Goal: Contribute content: Contribute content

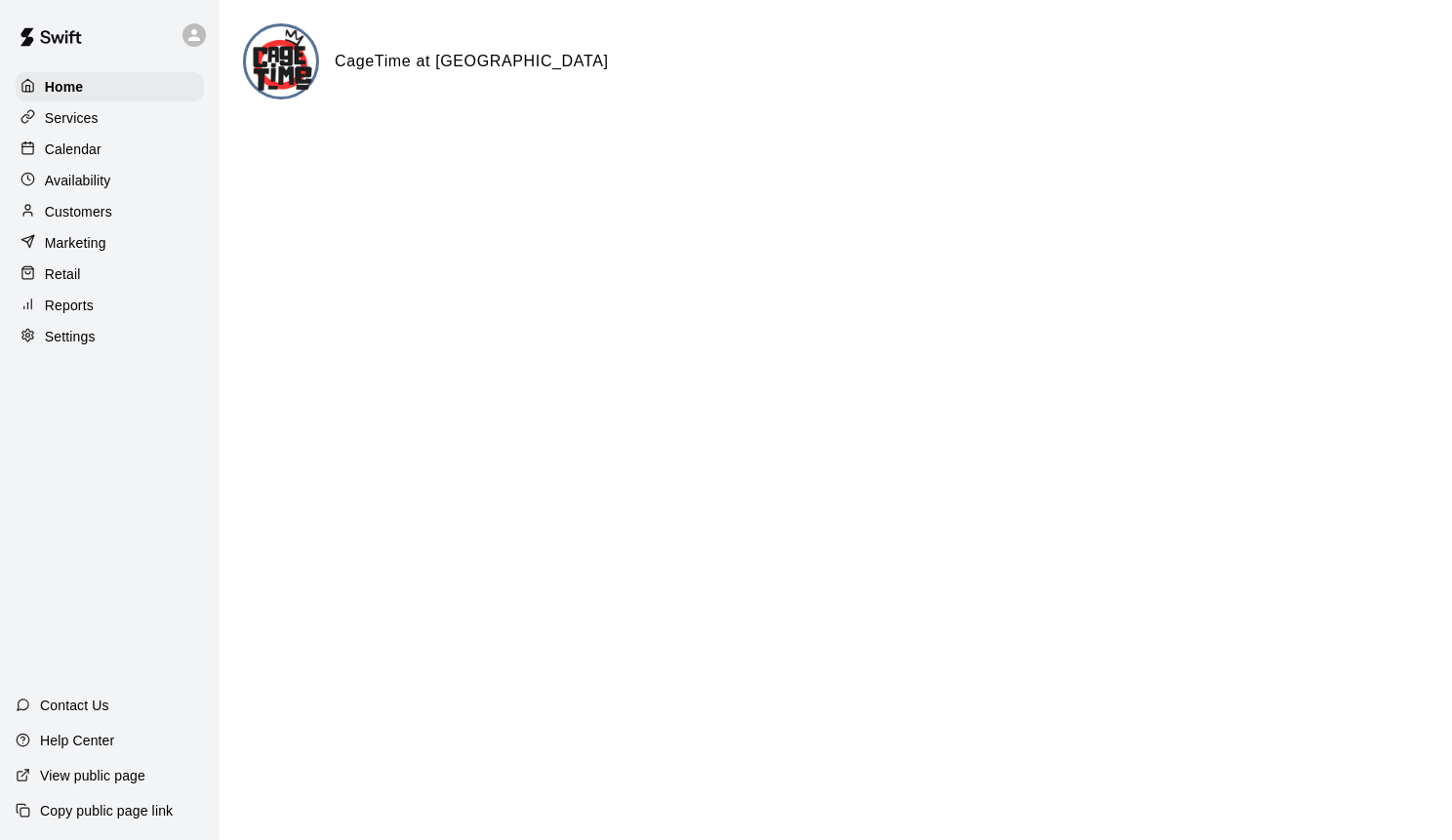
click at [70, 275] on p "Retail" at bounding box center [63, 274] width 36 height 20
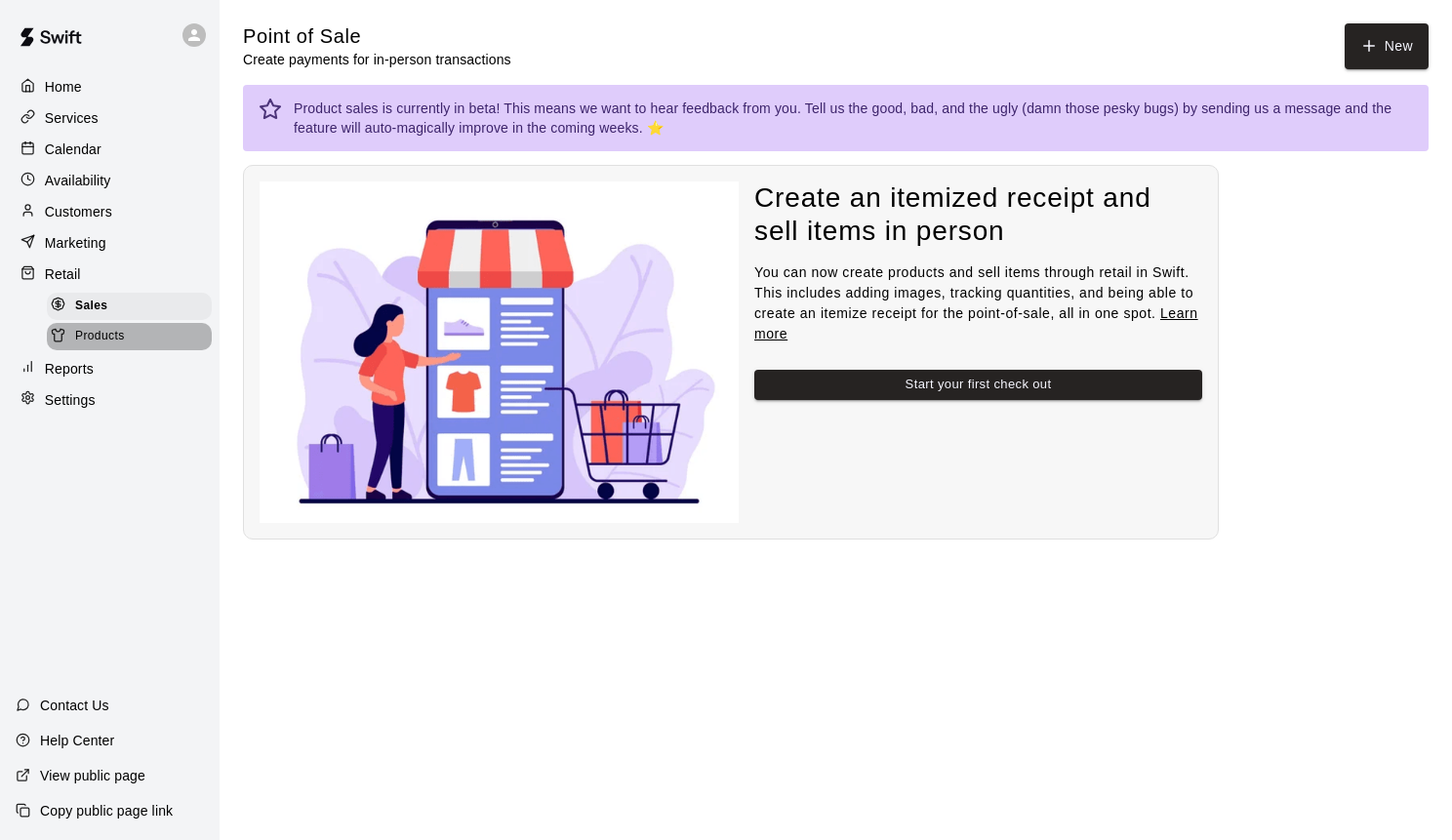
click at [111, 330] on span "Products" at bounding box center [100, 337] width 50 height 20
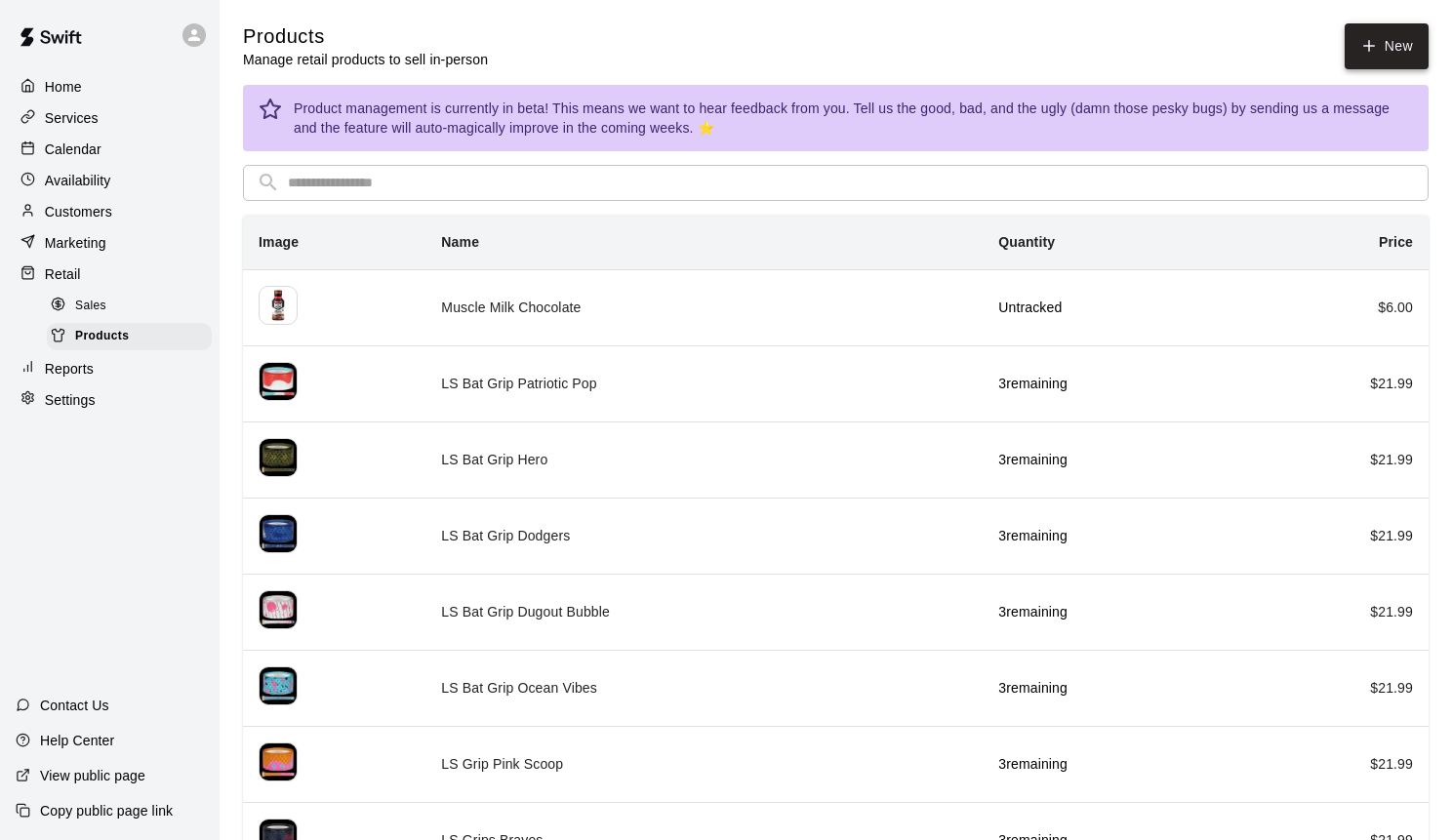
click at [1385, 46] on link "New" at bounding box center [1386, 46] width 84 height 46
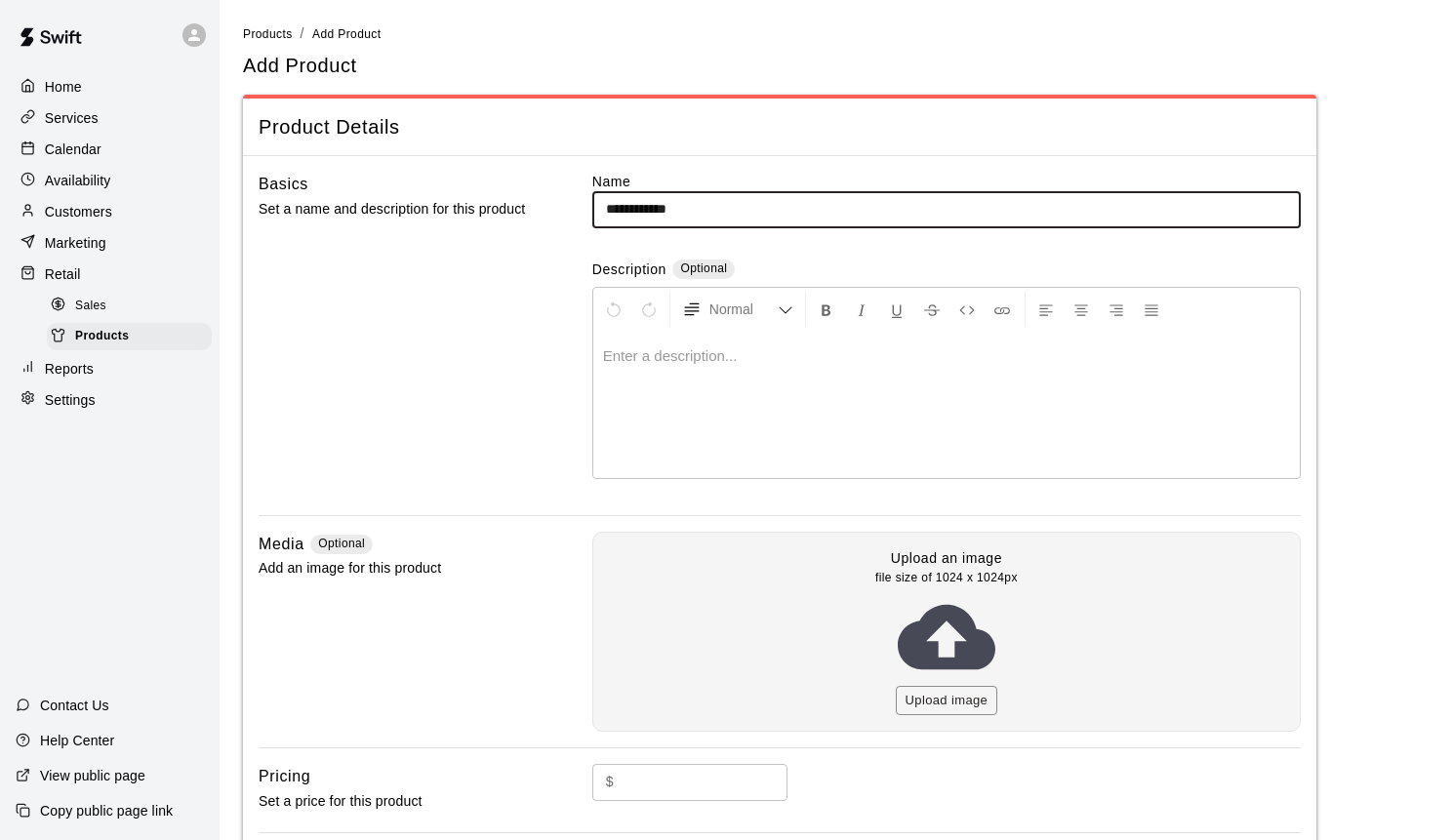
drag, startPoint x: 635, startPoint y: 209, endPoint x: 615, endPoint y: 210, distance: 20.0
click at [615, 210] on input "**********" at bounding box center [946, 209] width 708 height 36
type input "**********"
click at [947, 690] on button "Upload image" at bounding box center [947, 700] width 103 height 30
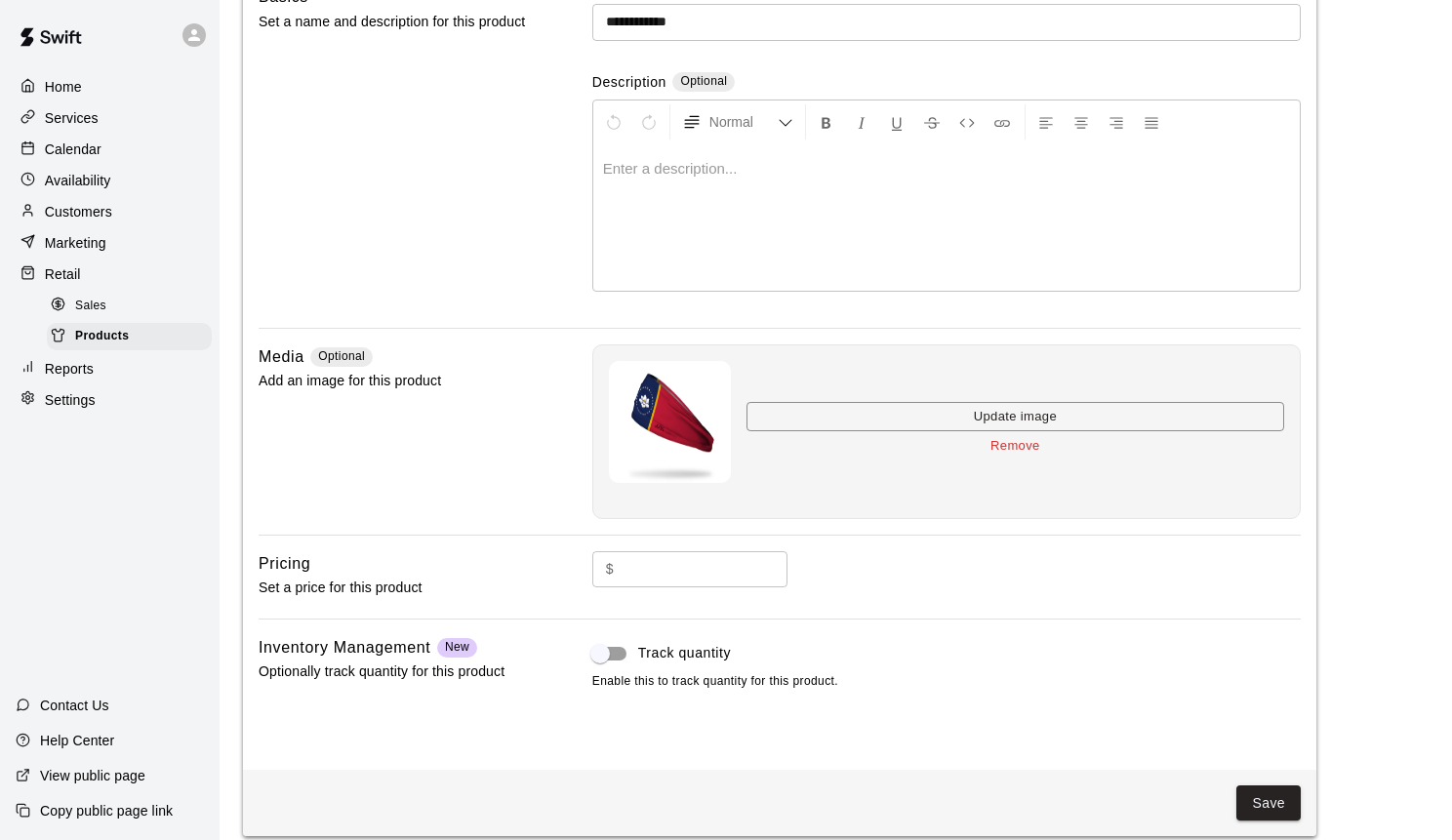
scroll to position [195, 0]
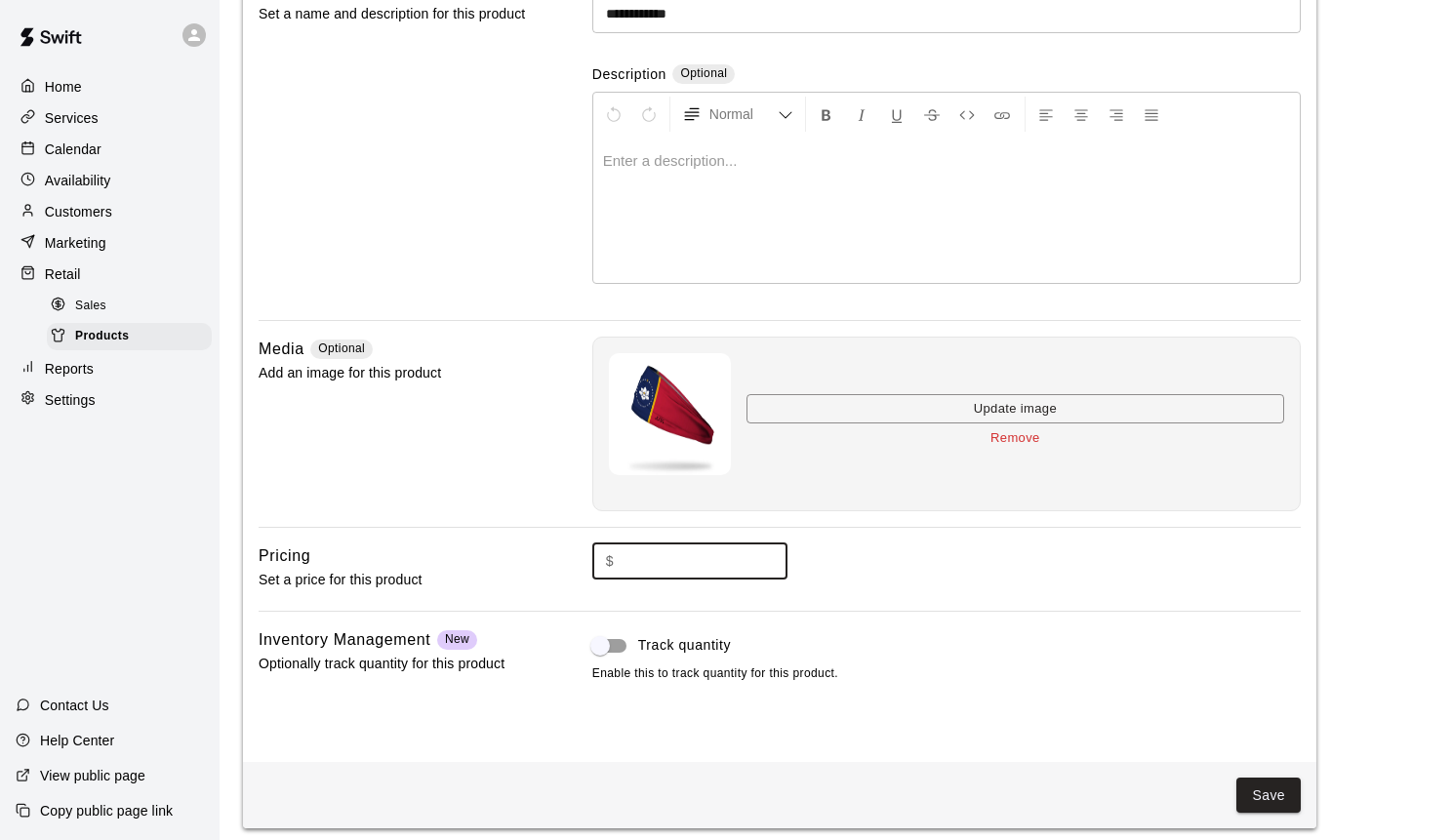
click at [671, 566] on input "text" at bounding box center [704, 561] width 165 height 36
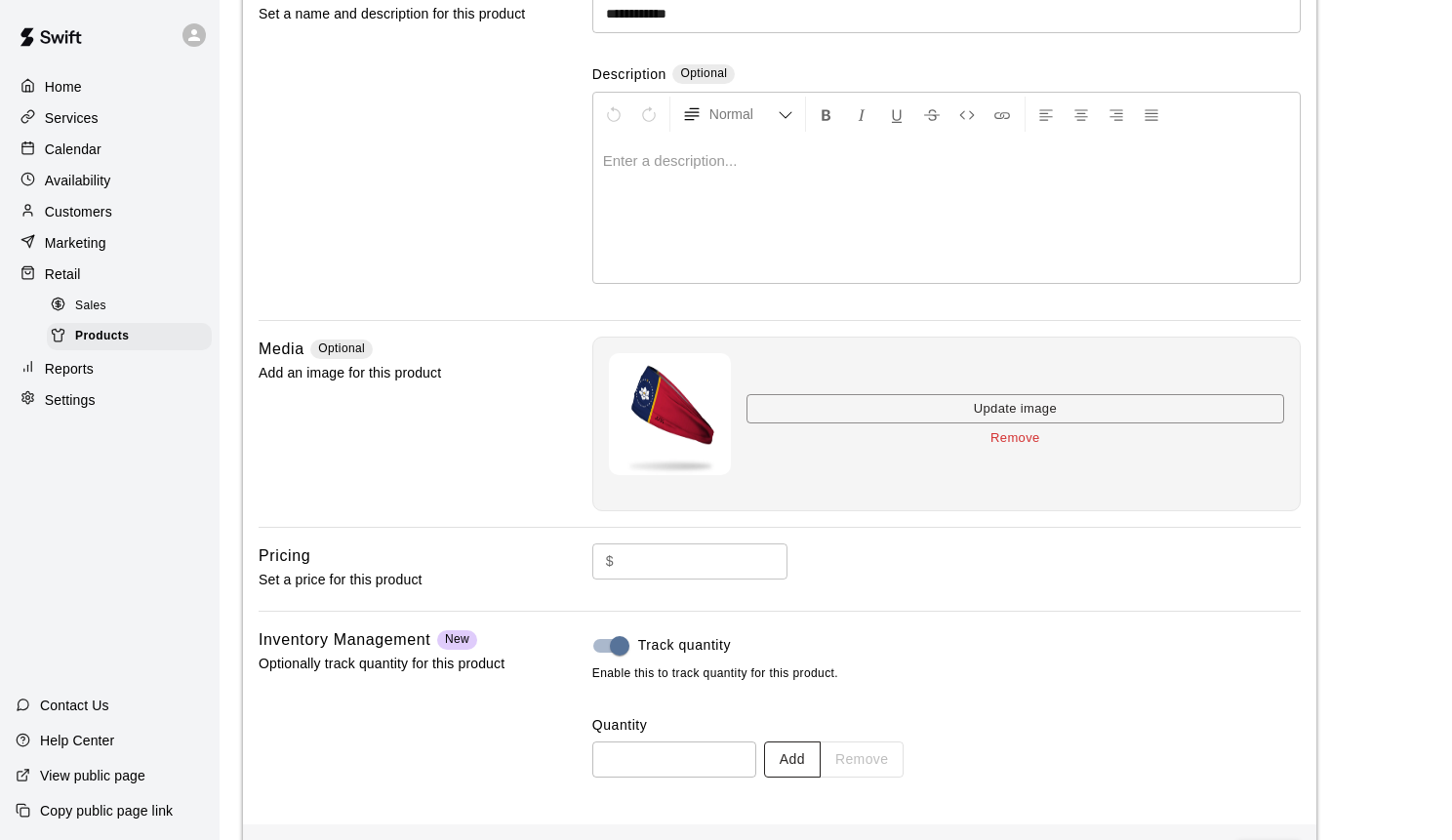
click at [804, 752] on button "Add" at bounding box center [792, 759] width 57 height 36
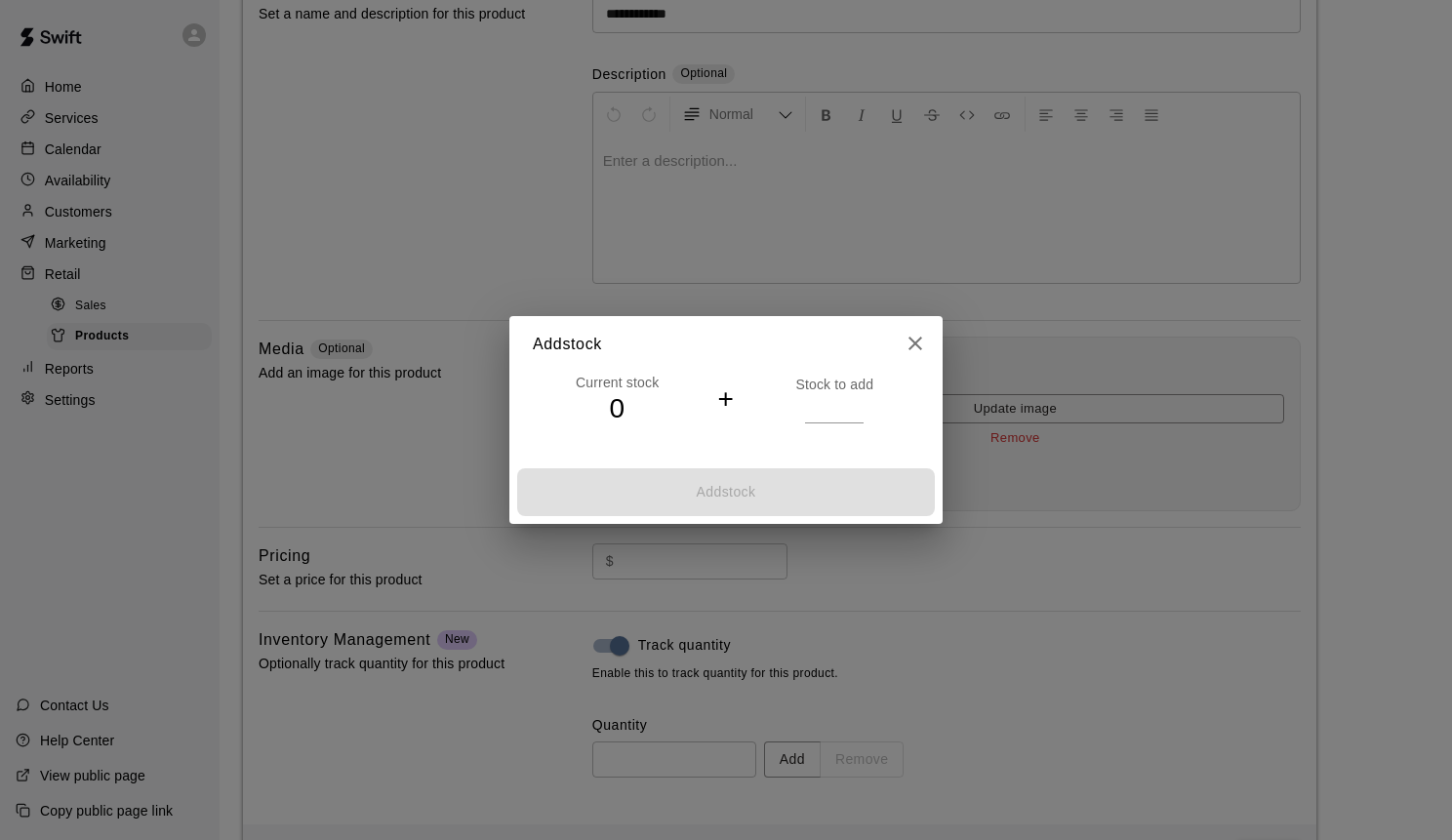
click at [858, 406] on input "*" at bounding box center [834, 408] width 59 height 28
type input "*"
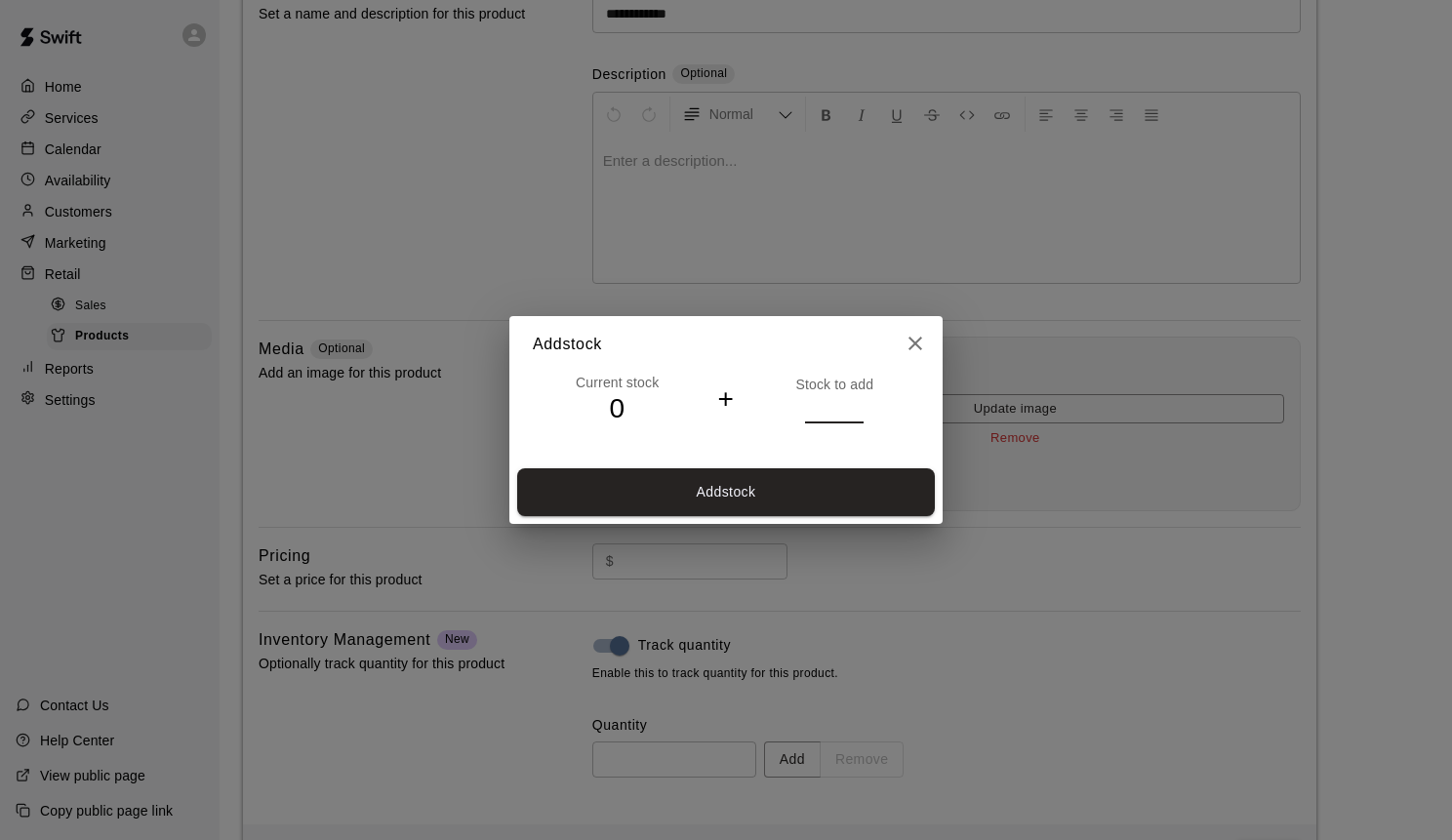
click at [858, 406] on input "*" at bounding box center [834, 408] width 59 height 28
click at [797, 484] on button "Add stock" at bounding box center [726, 491] width 417 height 48
type input "*"
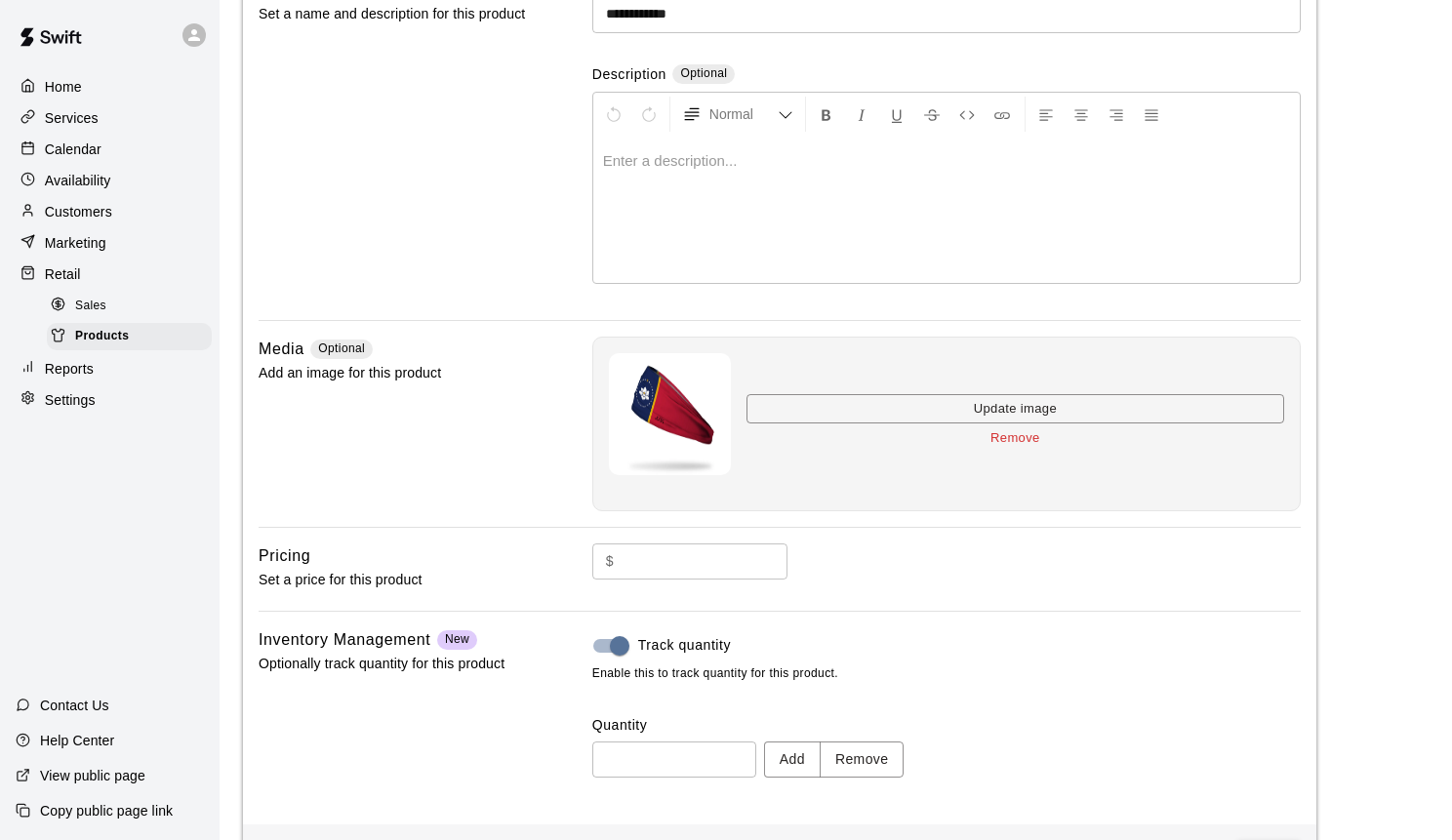
click at [717, 561] on input "text" at bounding box center [704, 561] width 165 height 36
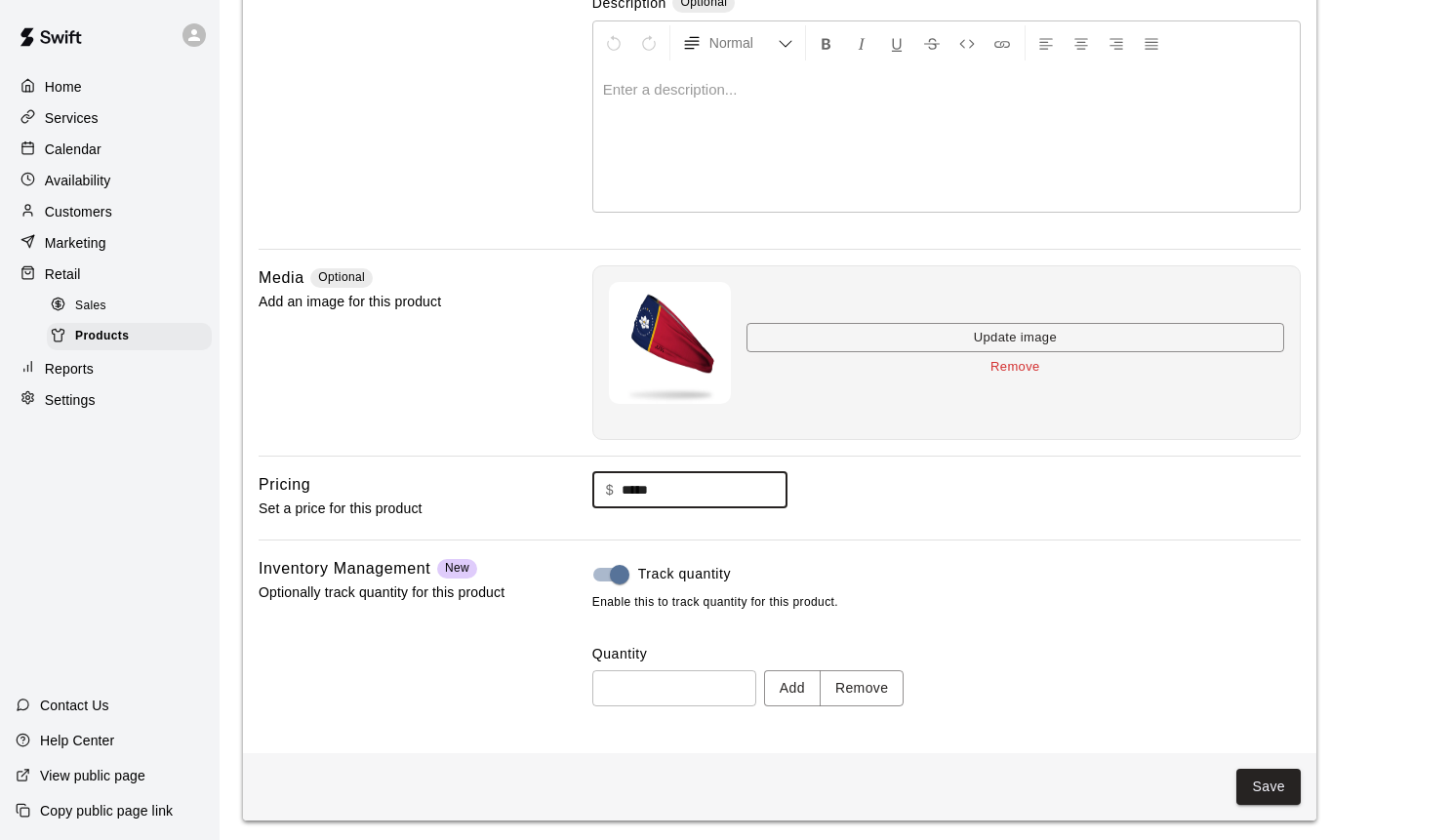
scroll to position [265, 0]
type input "*****"
click at [1259, 781] on button "Save" at bounding box center [1268, 787] width 65 height 36
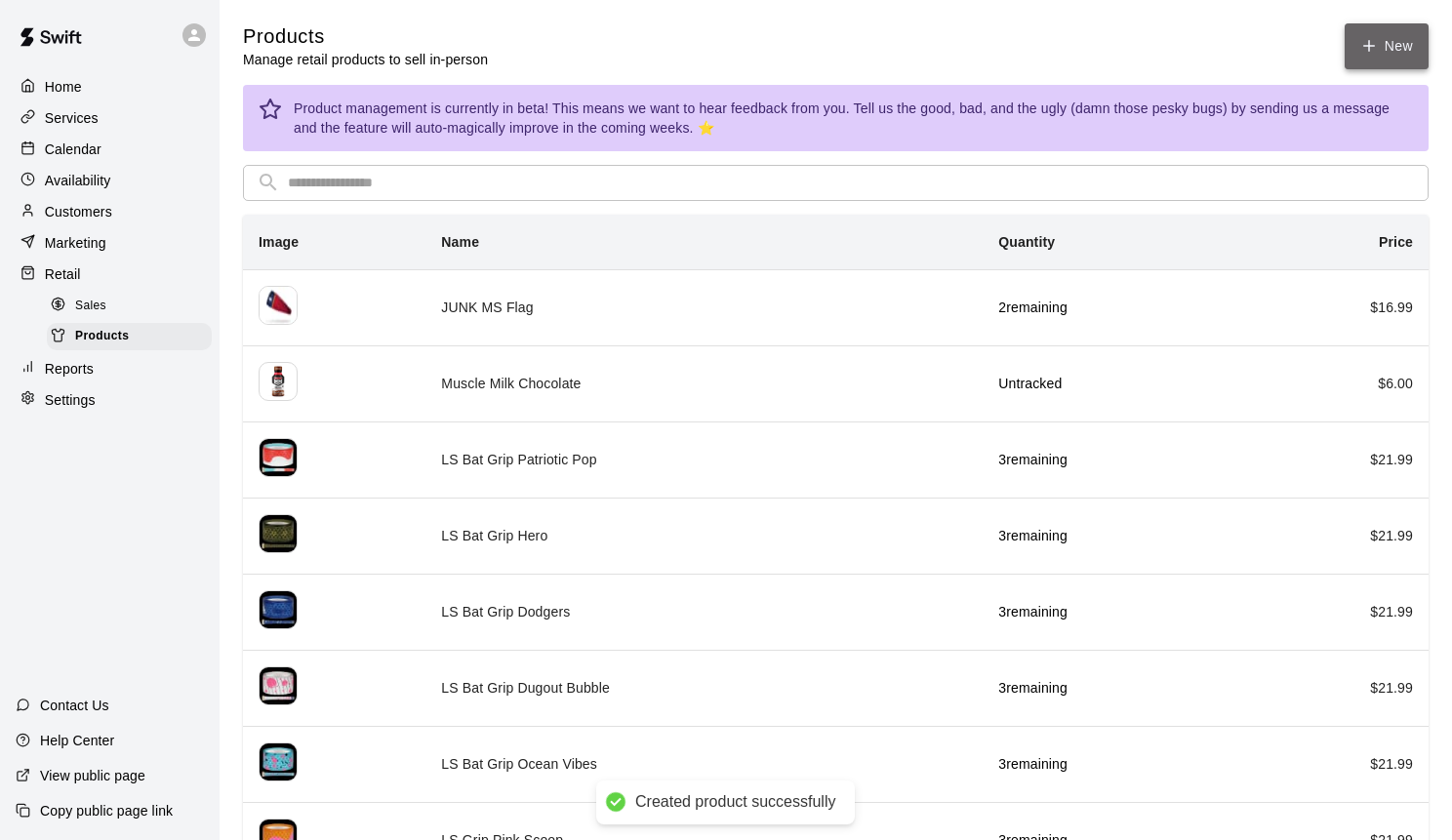
click at [1379, 45] on link "New" at bounding box center [1386, 46] width 84 height 46
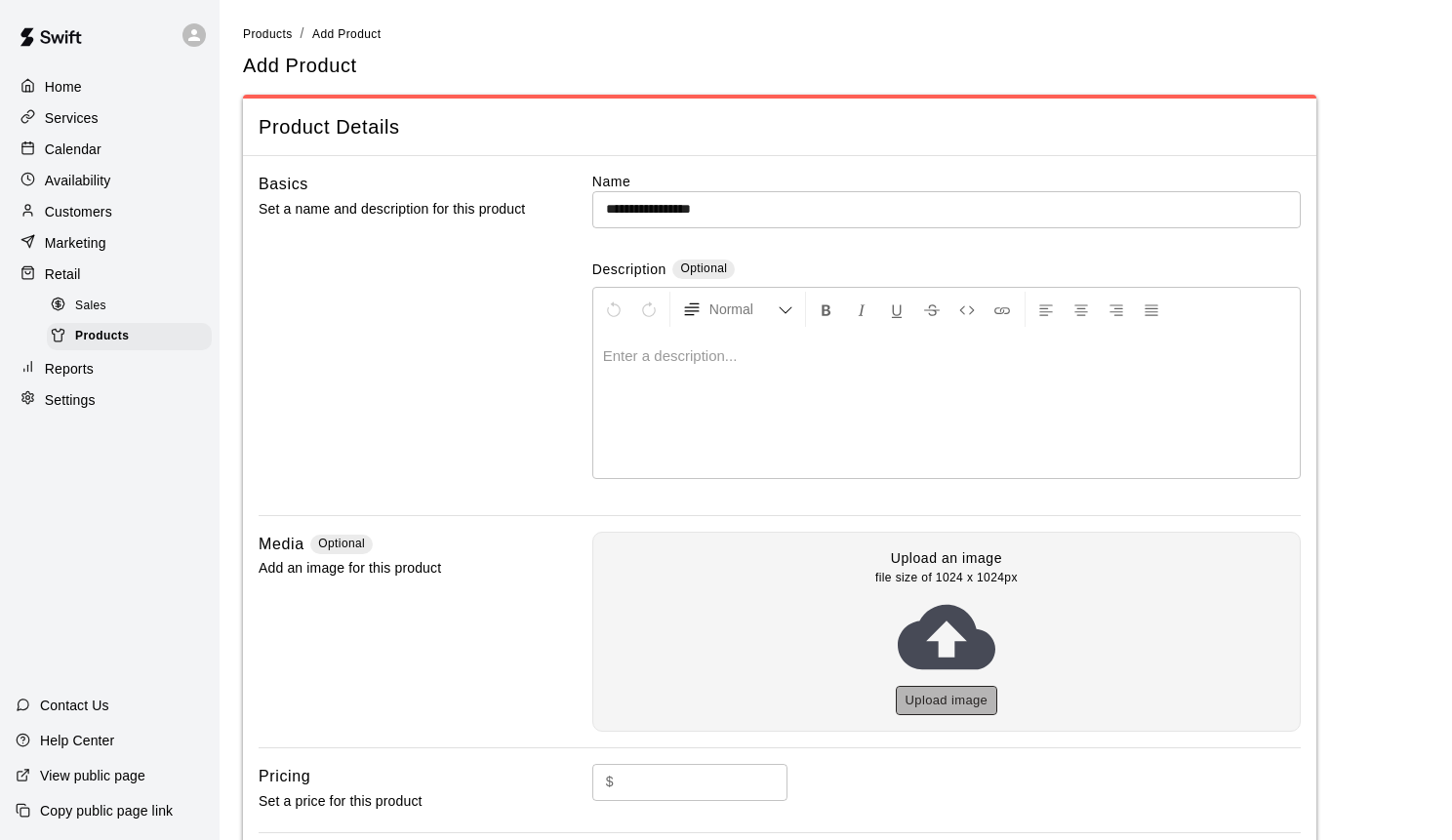
click at [960, 700] on button "Upload image" at bounding box center [947, 700] width 103 height 30
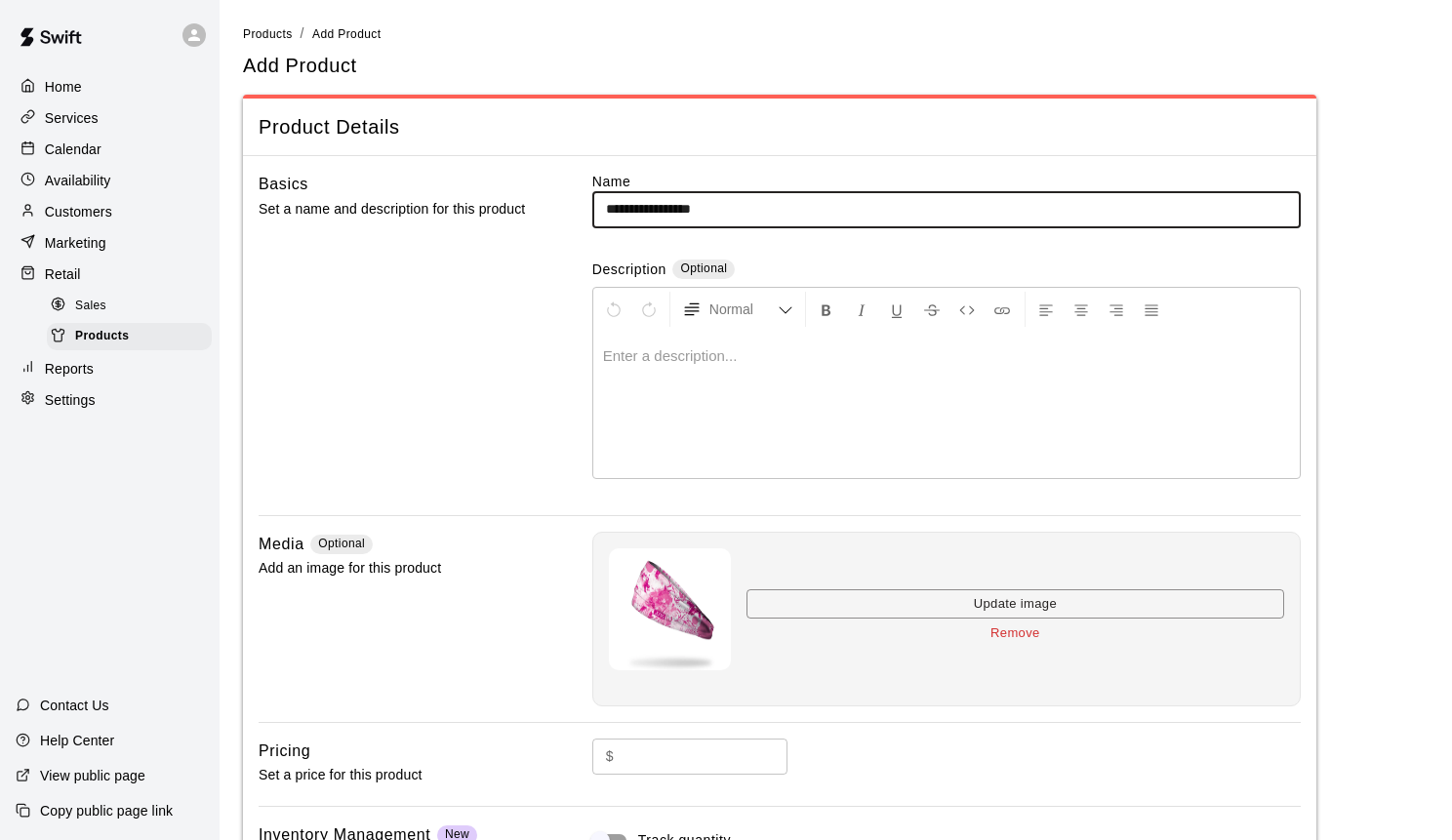
click at [733, 212] on input "**********" at bounding box center [946, 209] width 708 height 36
type input "**********"
click at [696, 754] on input "text" at bounding box center [704, 756] width 165 height 36
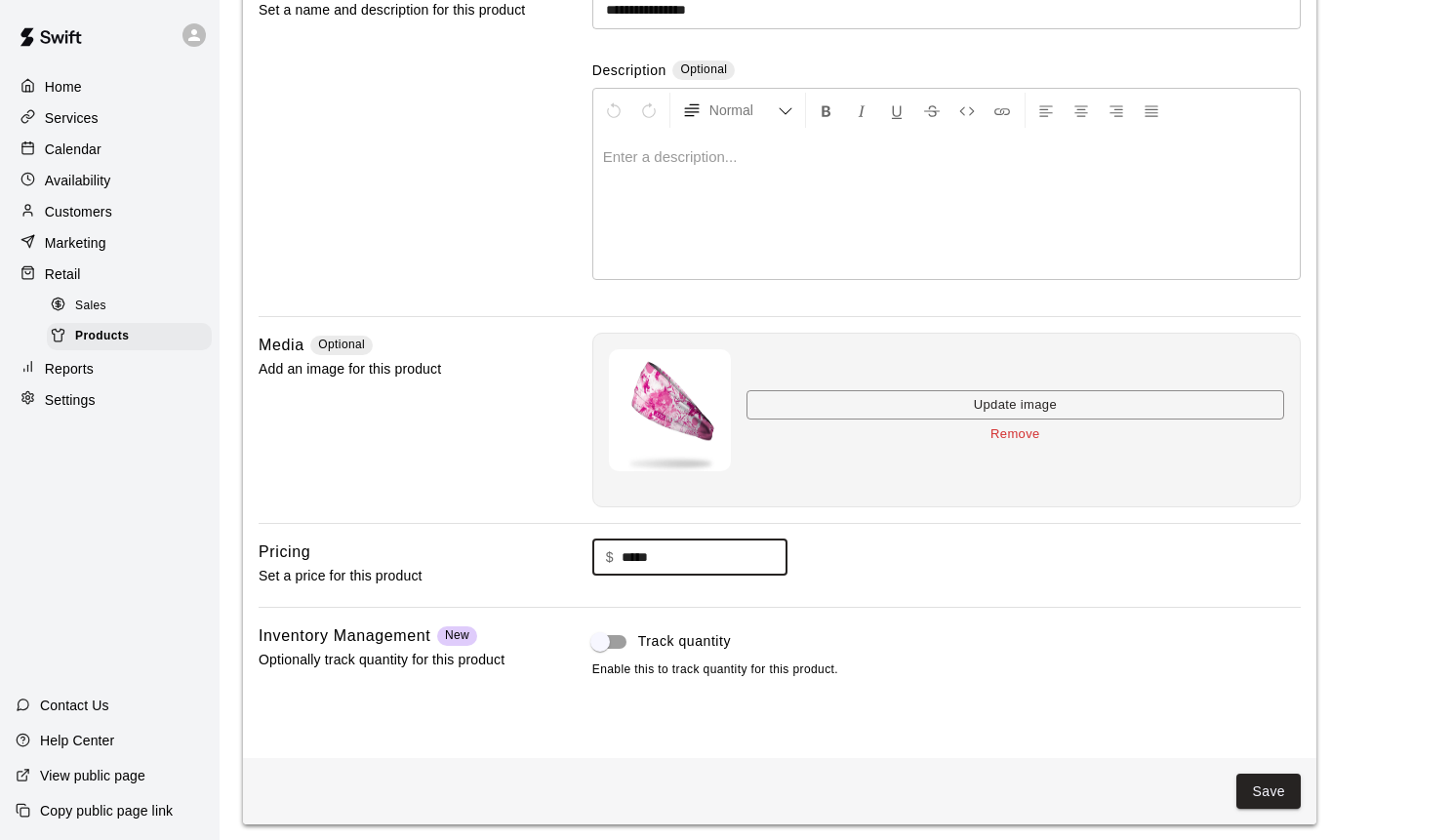
type input "*****"
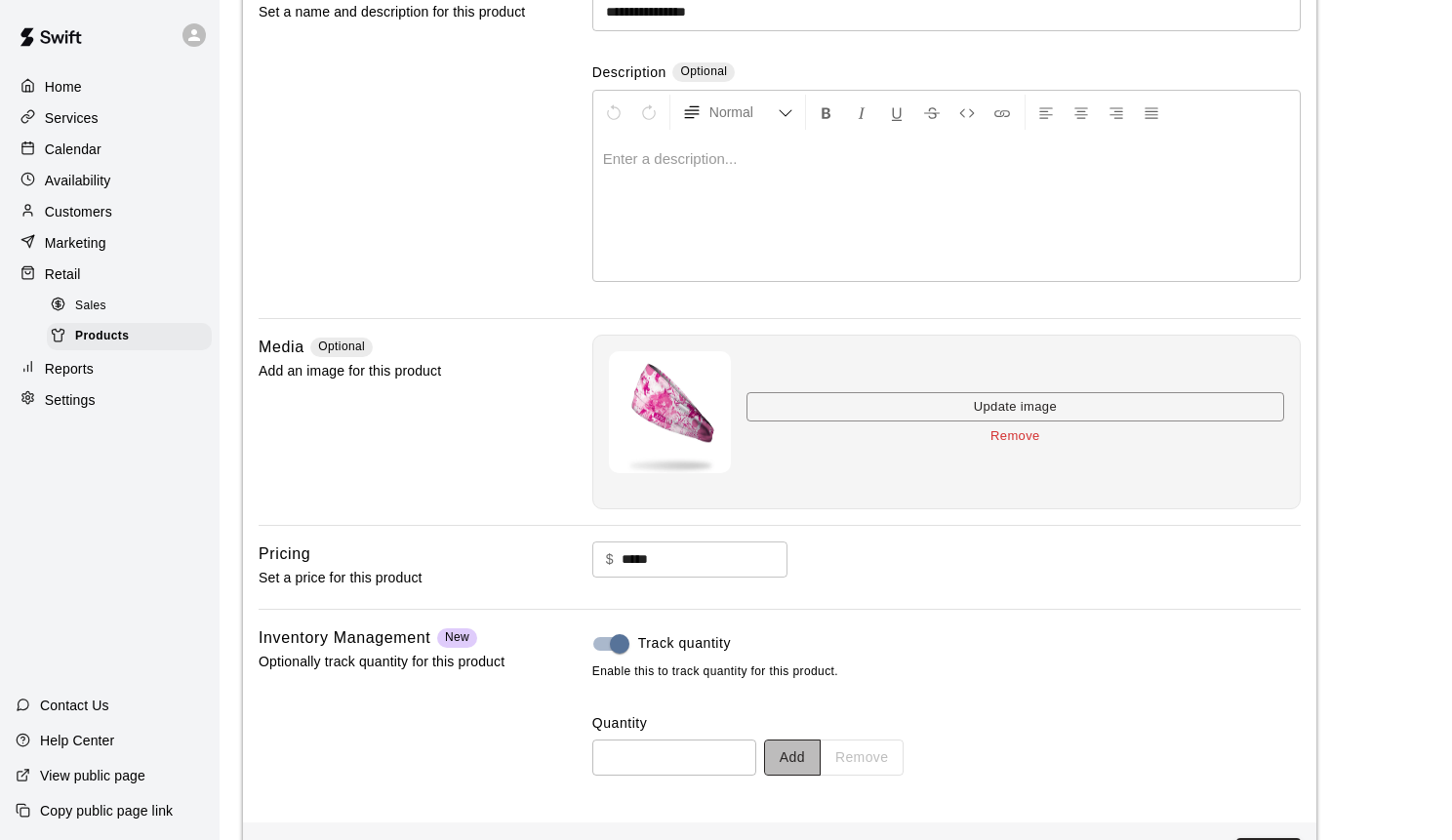
click at [788, 763] on button "Add" at bounding box center [792, 757] width 57 height 36
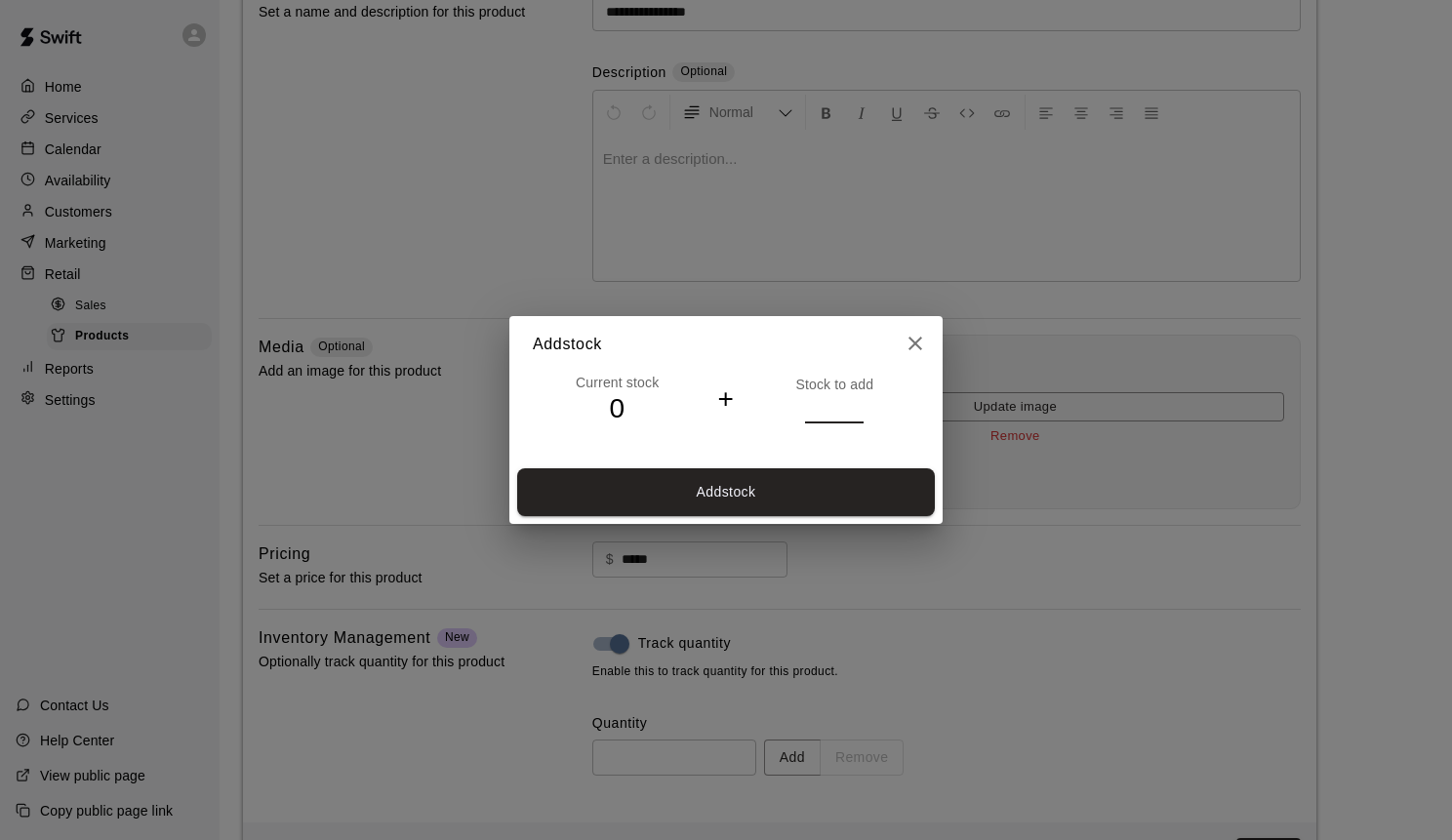
click at [857, 405] on input "*" at bounding box center [834, 408] width 59 height 28
type input "*"
click at [857, 405] on input "*" at bounding box center [834, 408] width 59 height 28
click at [825, 491] on button "Add stock" at bounding box center [726, 491] width 417 height 48
type input "*"
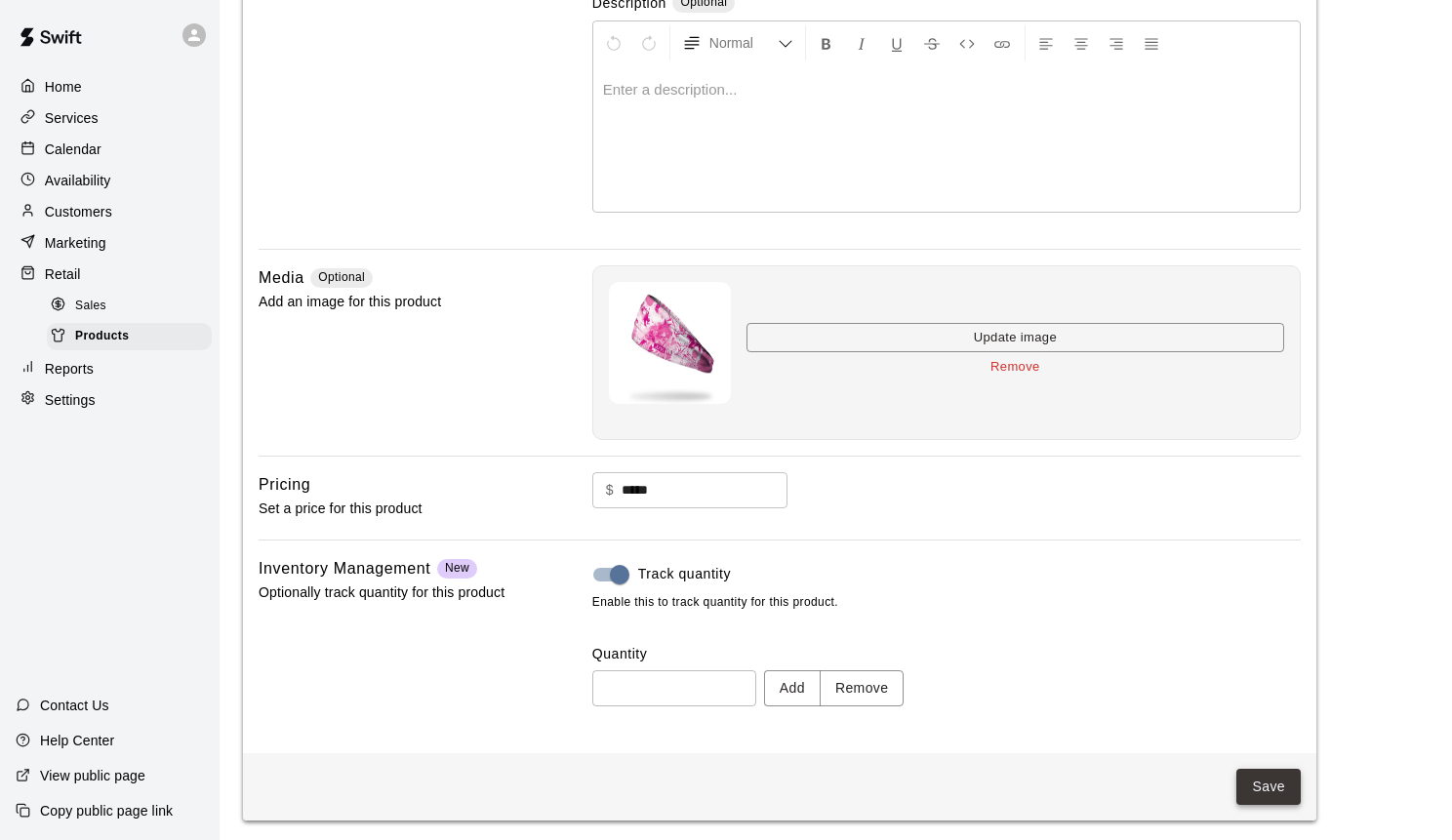
scroll to position [265, 0]
click at [1284, 785] on button "Save" at bounding box center [1268, 787] width 65 height 36
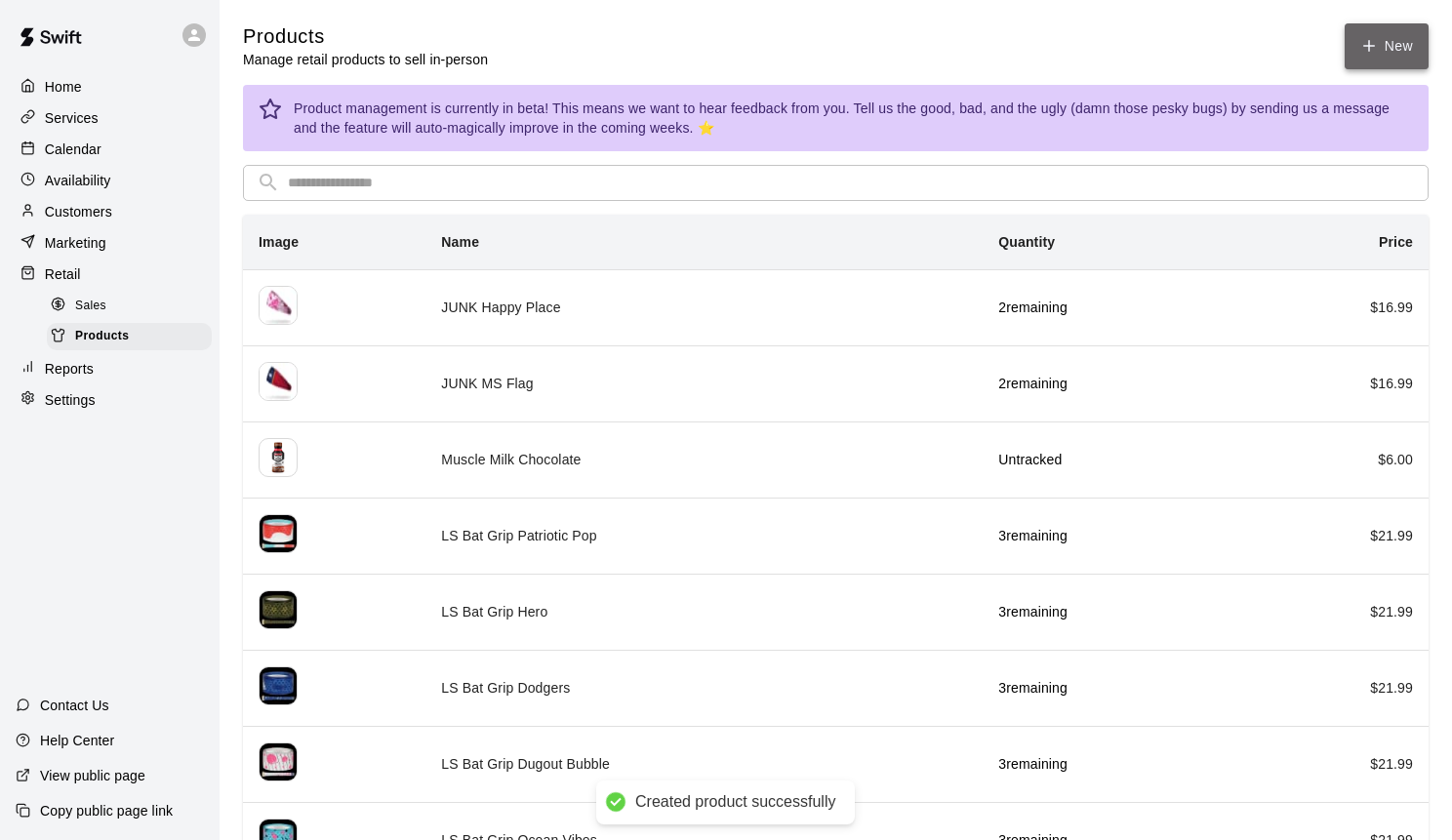
click at [1387, 59] on link "New" at bounding box center [1386, 46] width 84 height 46
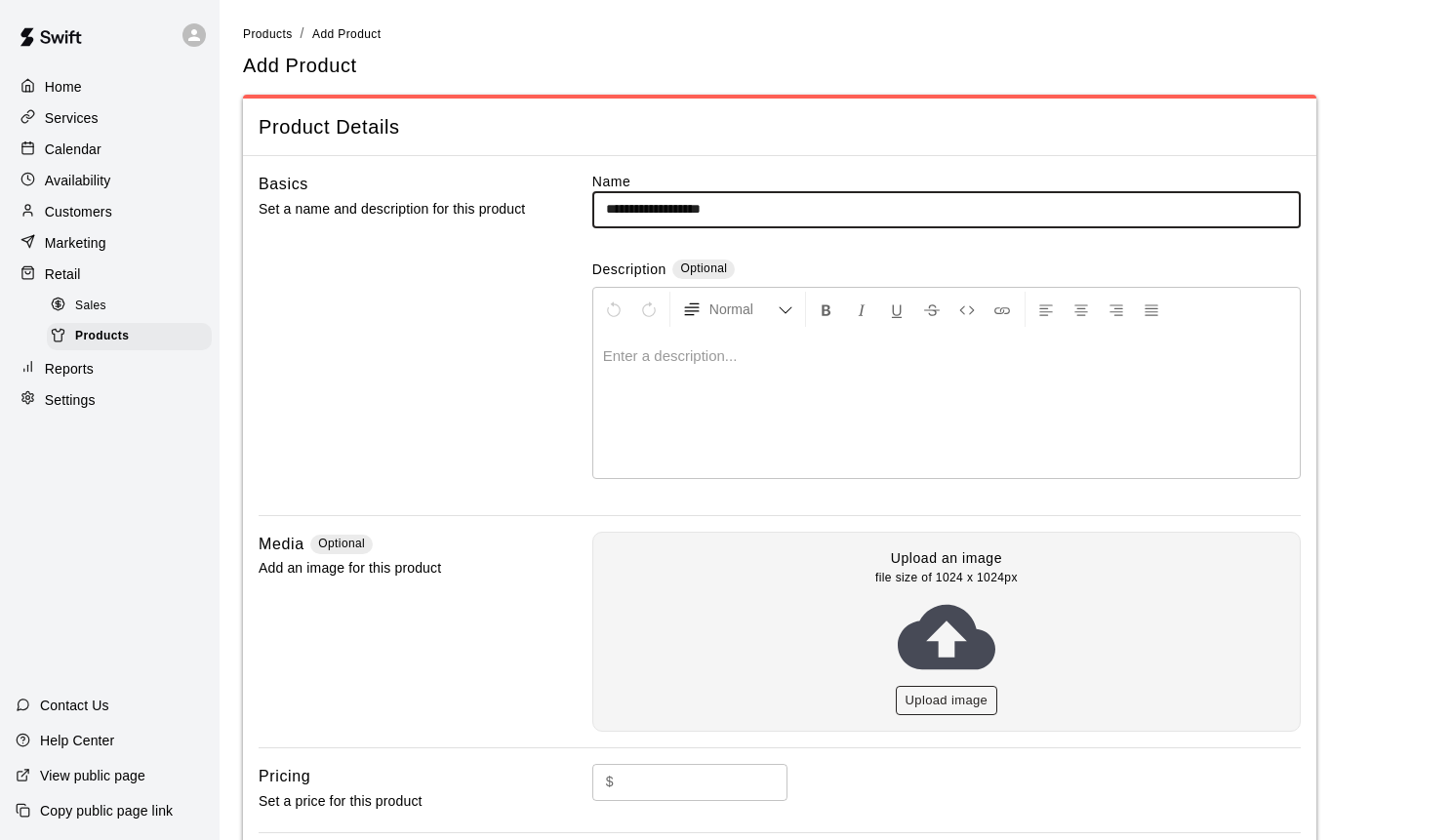
type input "**********"
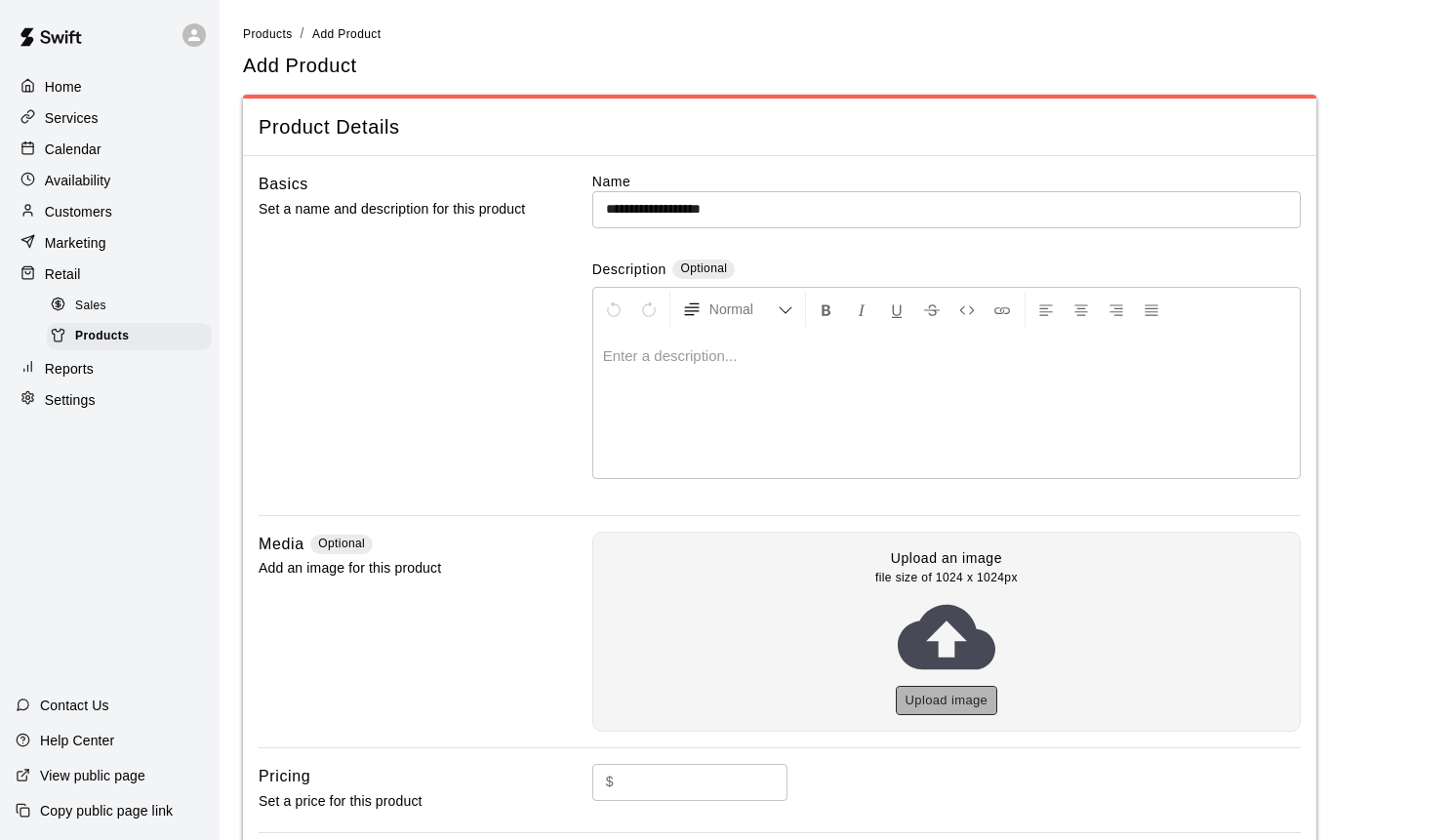
click at [948, 698] on button "Upload image" at bounding box center [947, 700] width 103 height 30
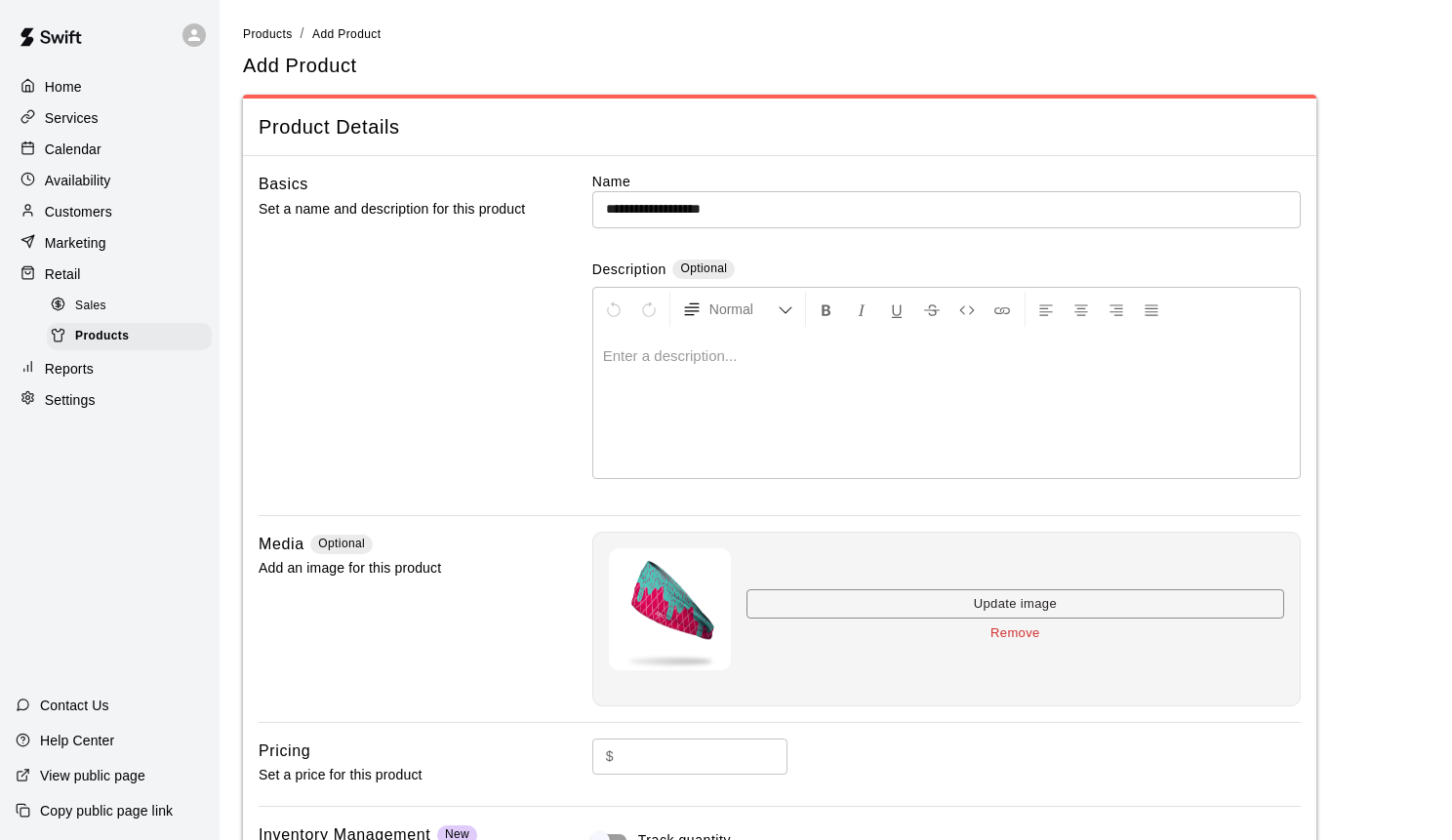
click at [674, 759] on input "text" at bounding box center [704, 756] width 165 height 36
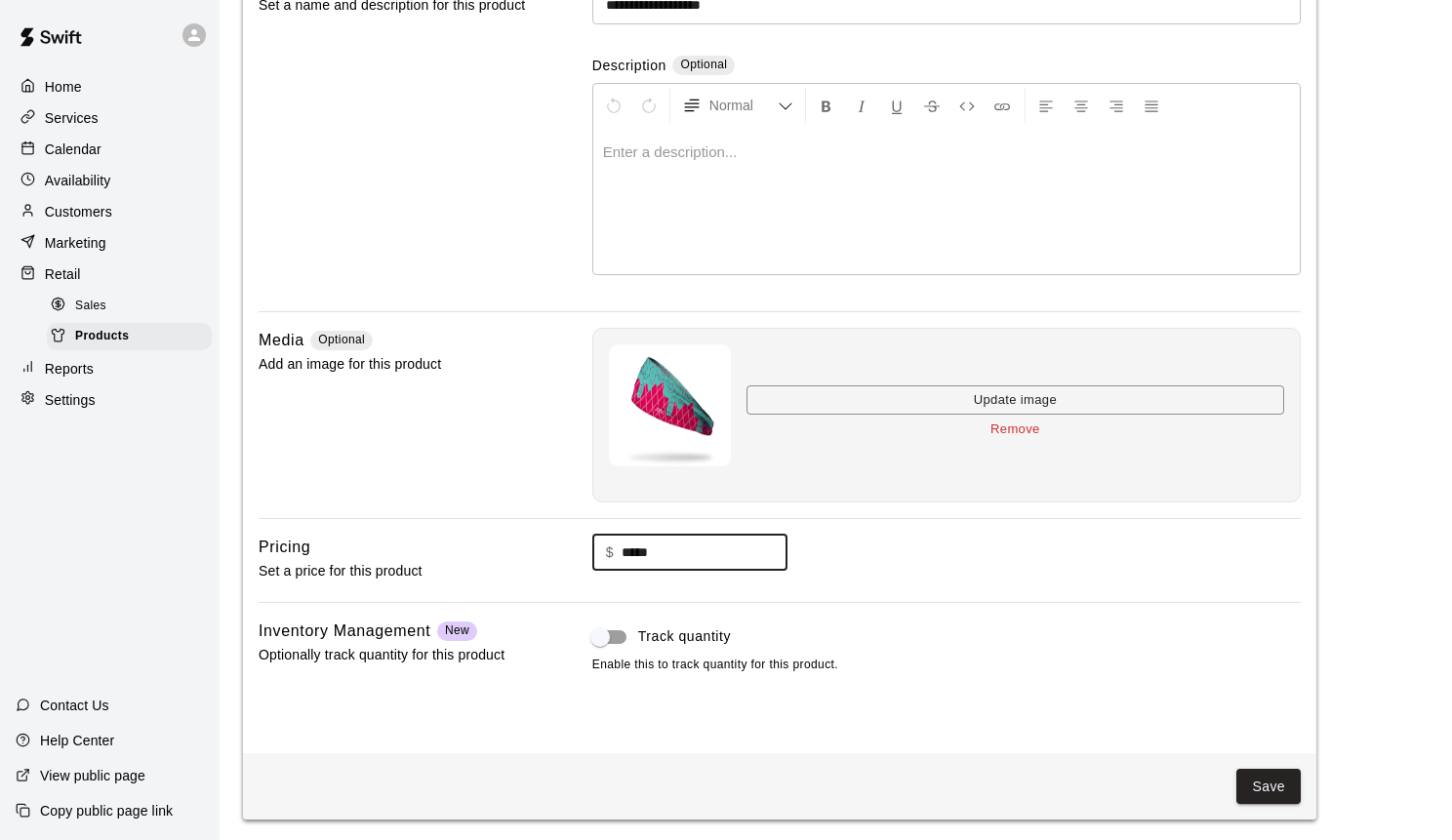
scroll to position [203, 0]
type input "*****"
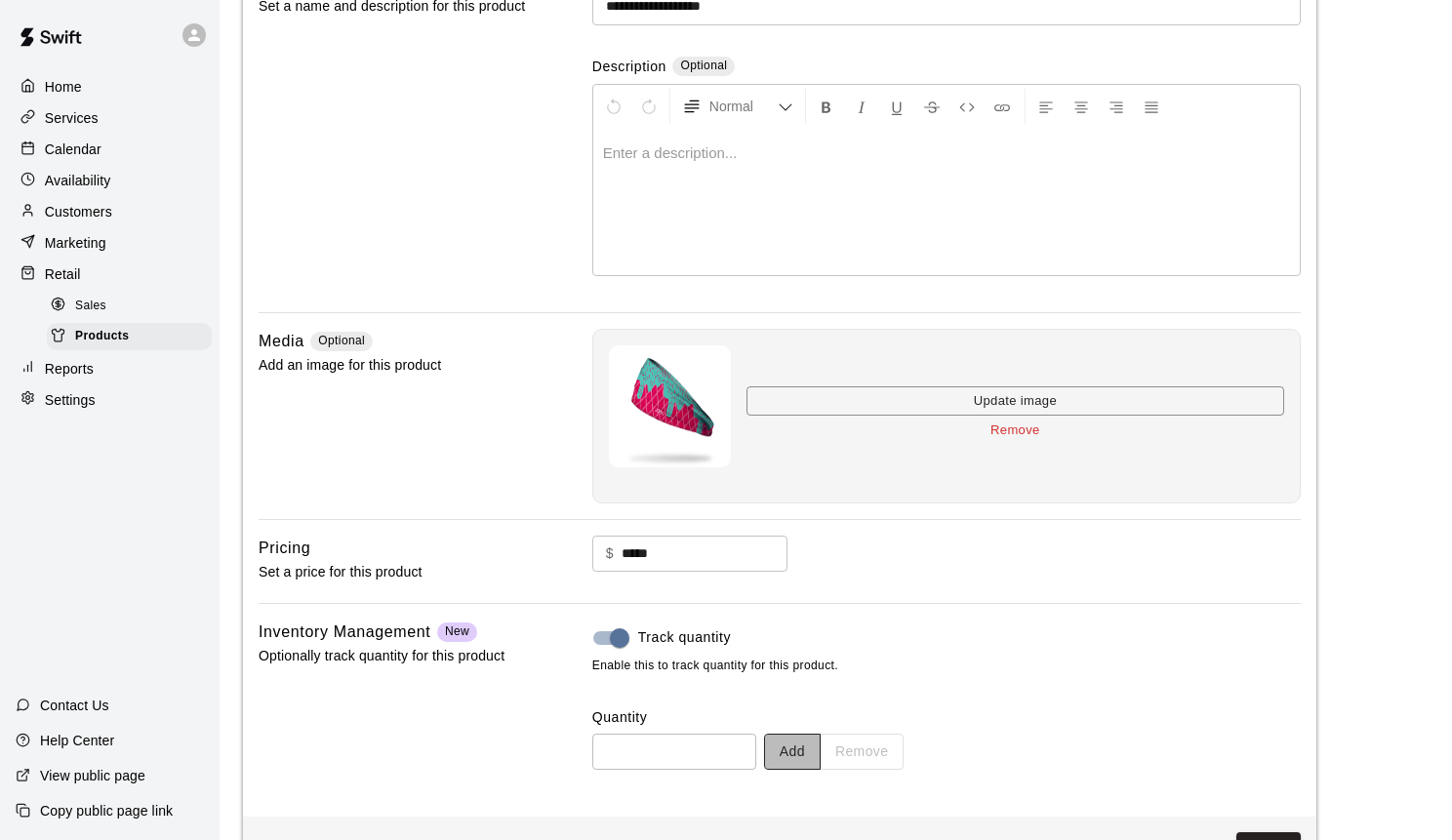
click at [795, 744] on button "Add" at bounding box center [792, 751] width 57 height 36
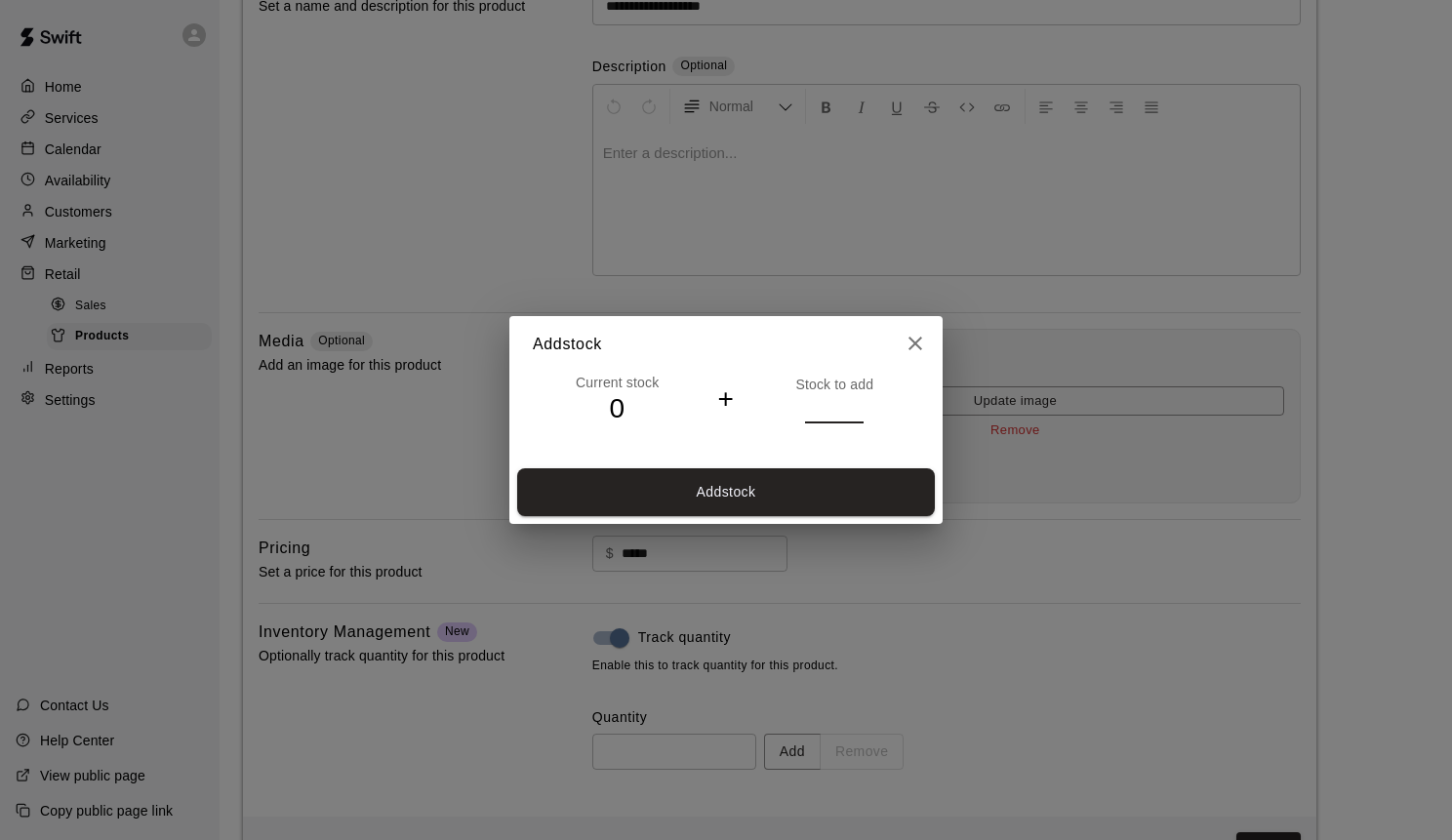
click at [858, 402] on input "*" at bounding box center [834, 408] width 59 height 28
type input "*"
click at [858, 402] on input "*" at bounding box center [834, 408] width 59 height 28
click at [849, 482] on button "Add stock" at bounding box center [726, 491] width 417 height 48
type input "*"
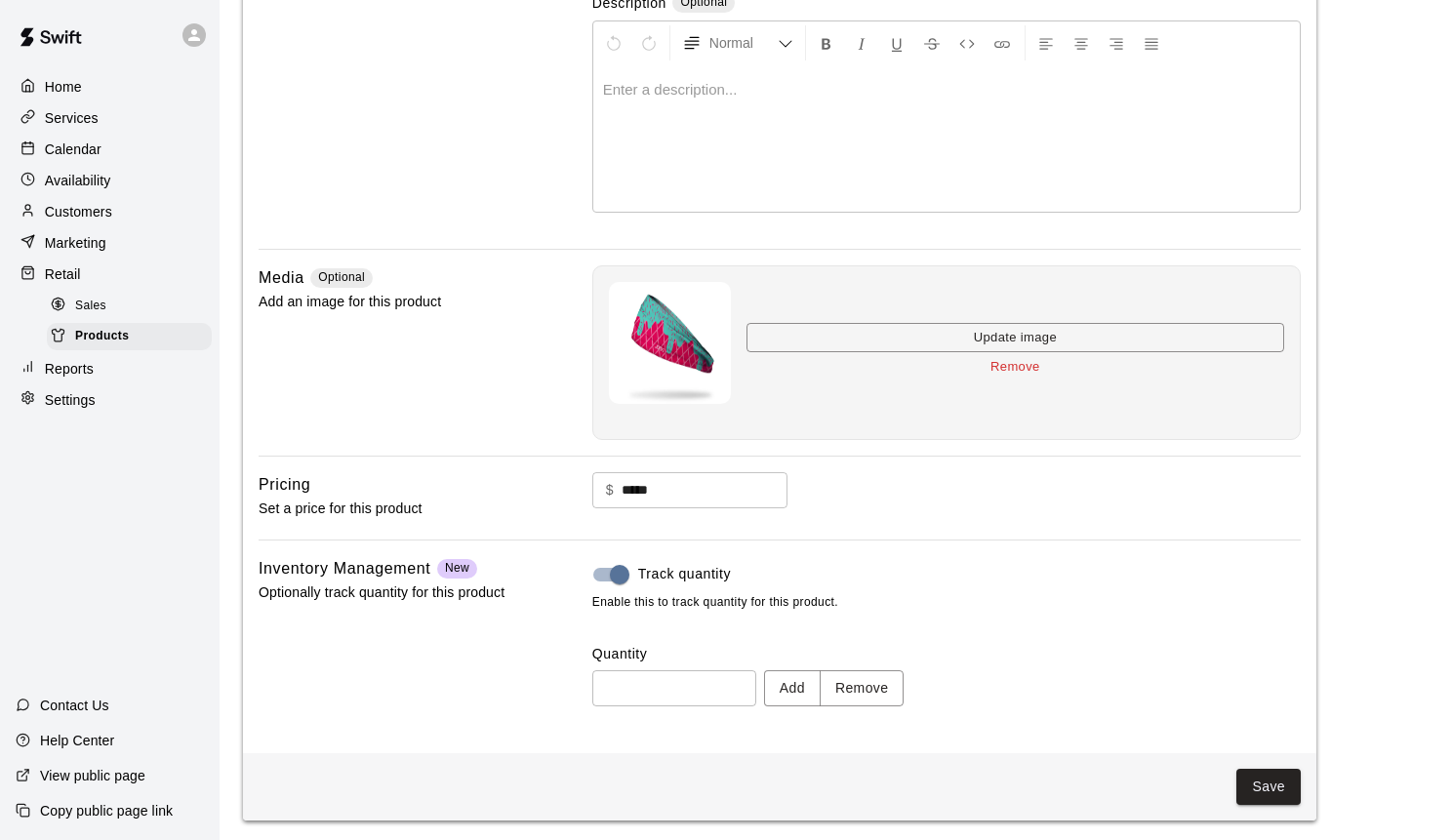
scroll to position [265, 0]
click at [1274, 787] on button "Save" at bounding box center [1268, 787] width 65 height 36
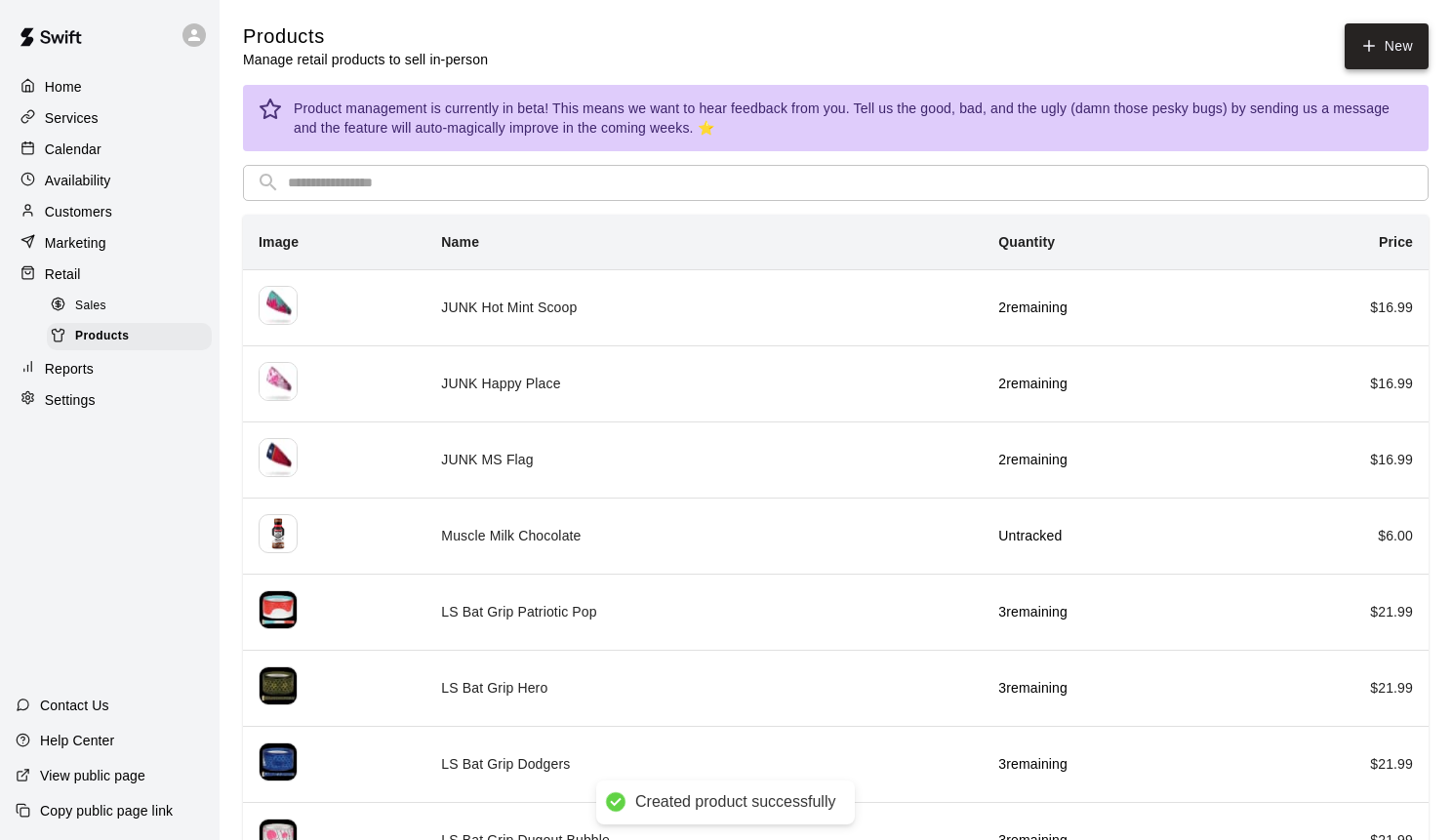
click at [1360, 43] on icon at bounding box center [1369, 46] width 18 height 18
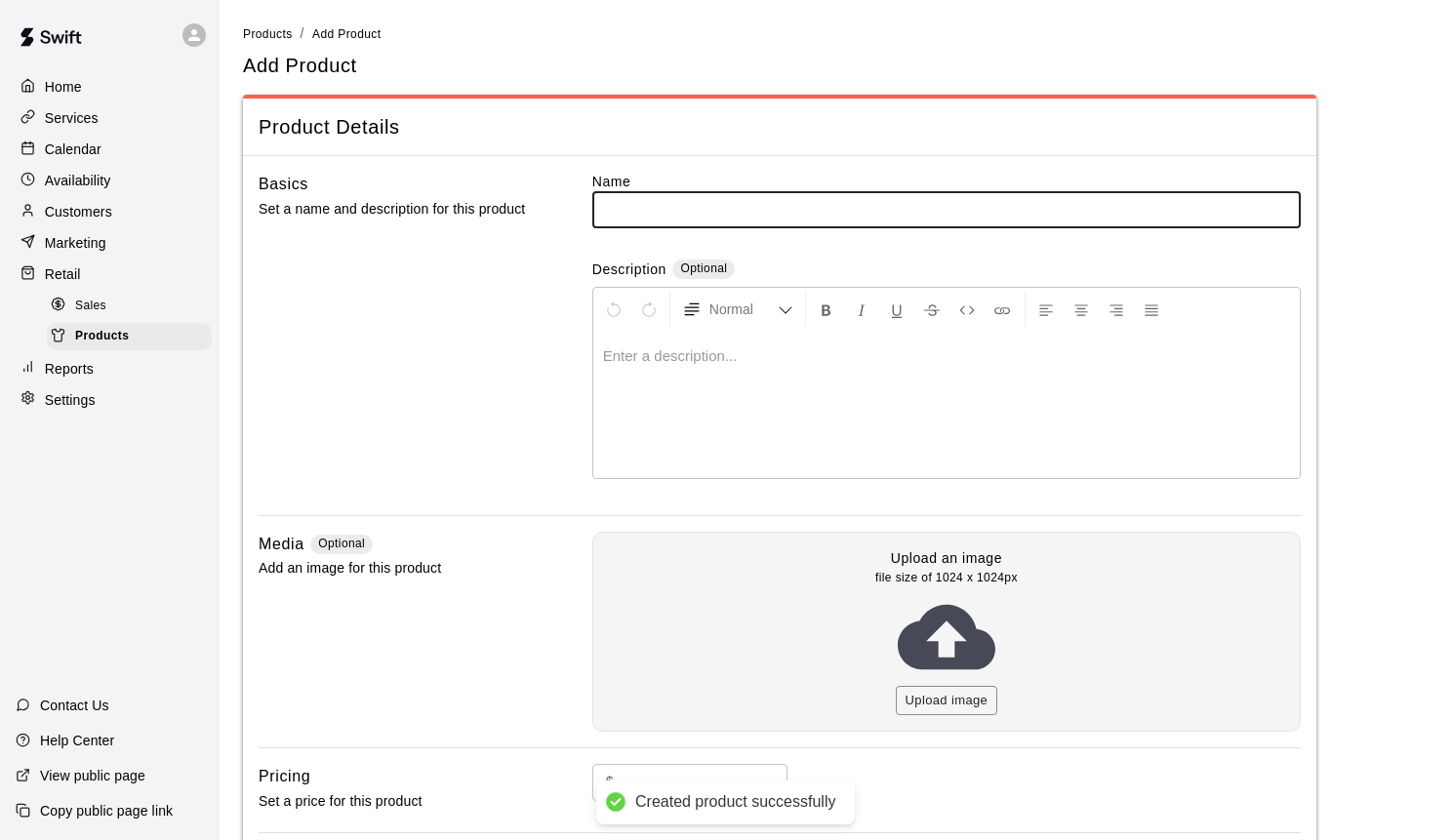
scroll to position [1, 0]
type input "**********"
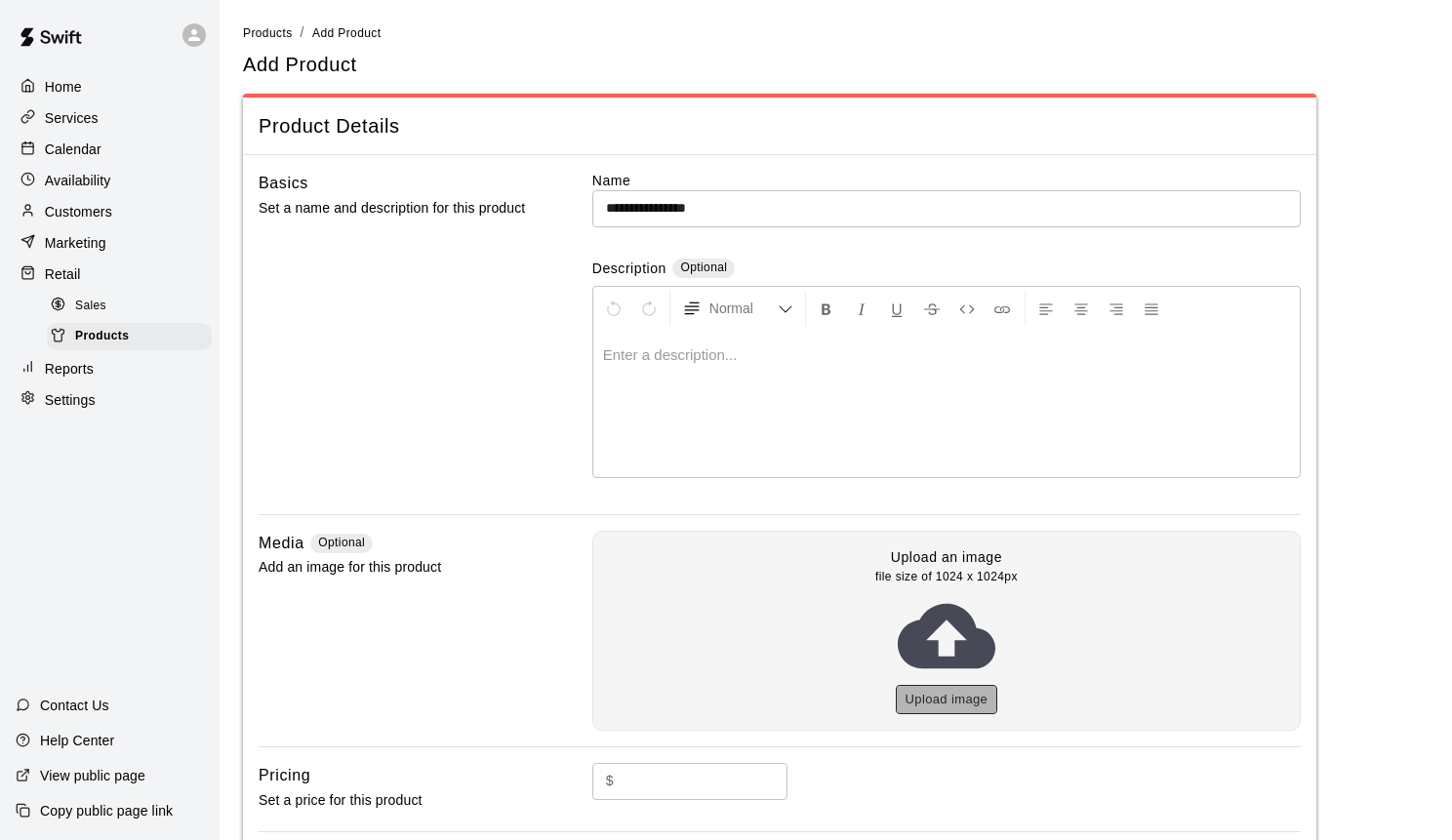
click at [968, 688] on button "Upload image" at bounding box center [947, 699] width 103 height 30
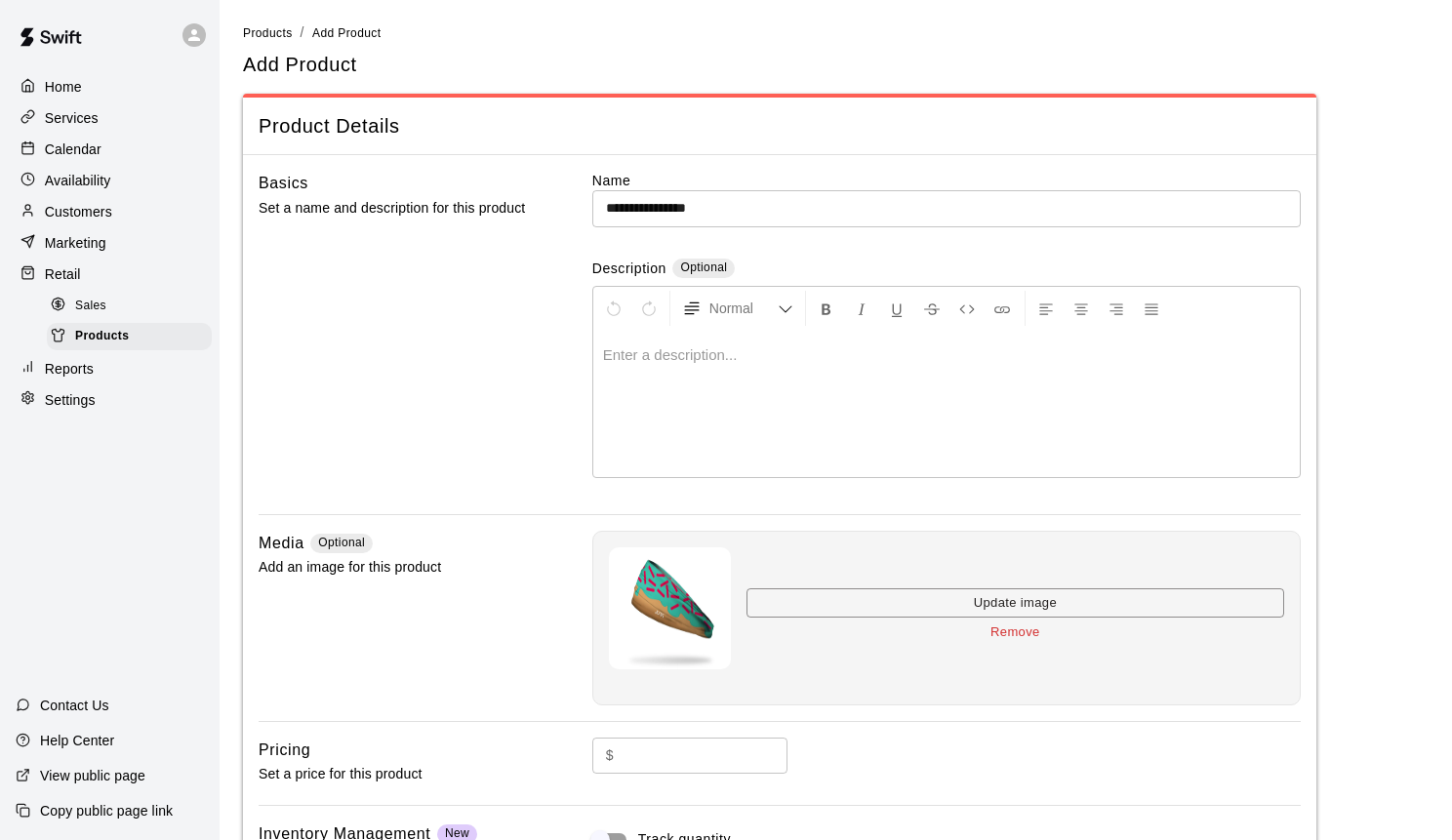
click at [683, 771] on div "$ ​" at bounding box center [946, 770] width 708 height 68
click at [684, 760] on input "text" at bounding box center [704, 755] width 165 height 36
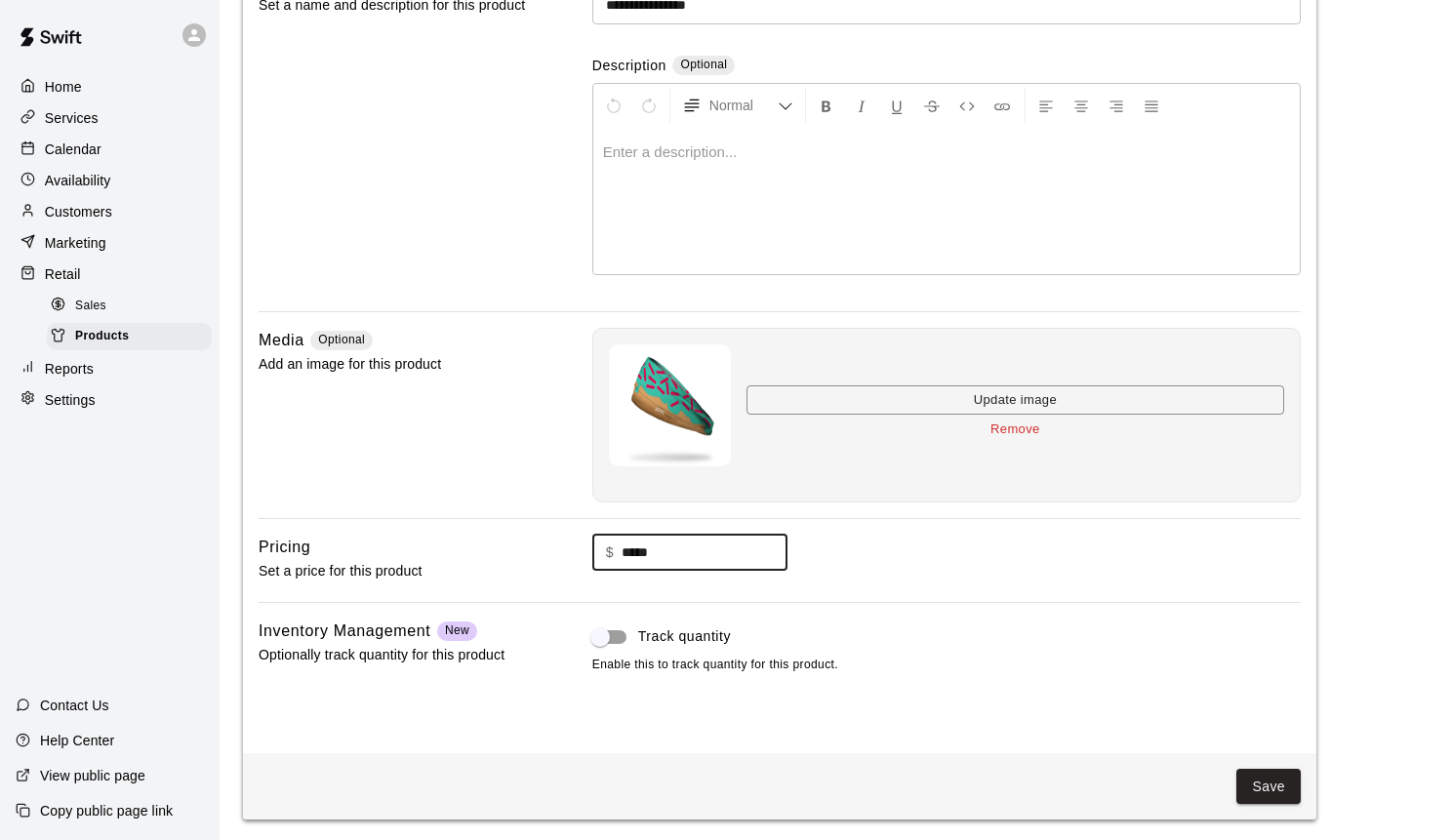
scroll to position [203, 0]
type input "*****"
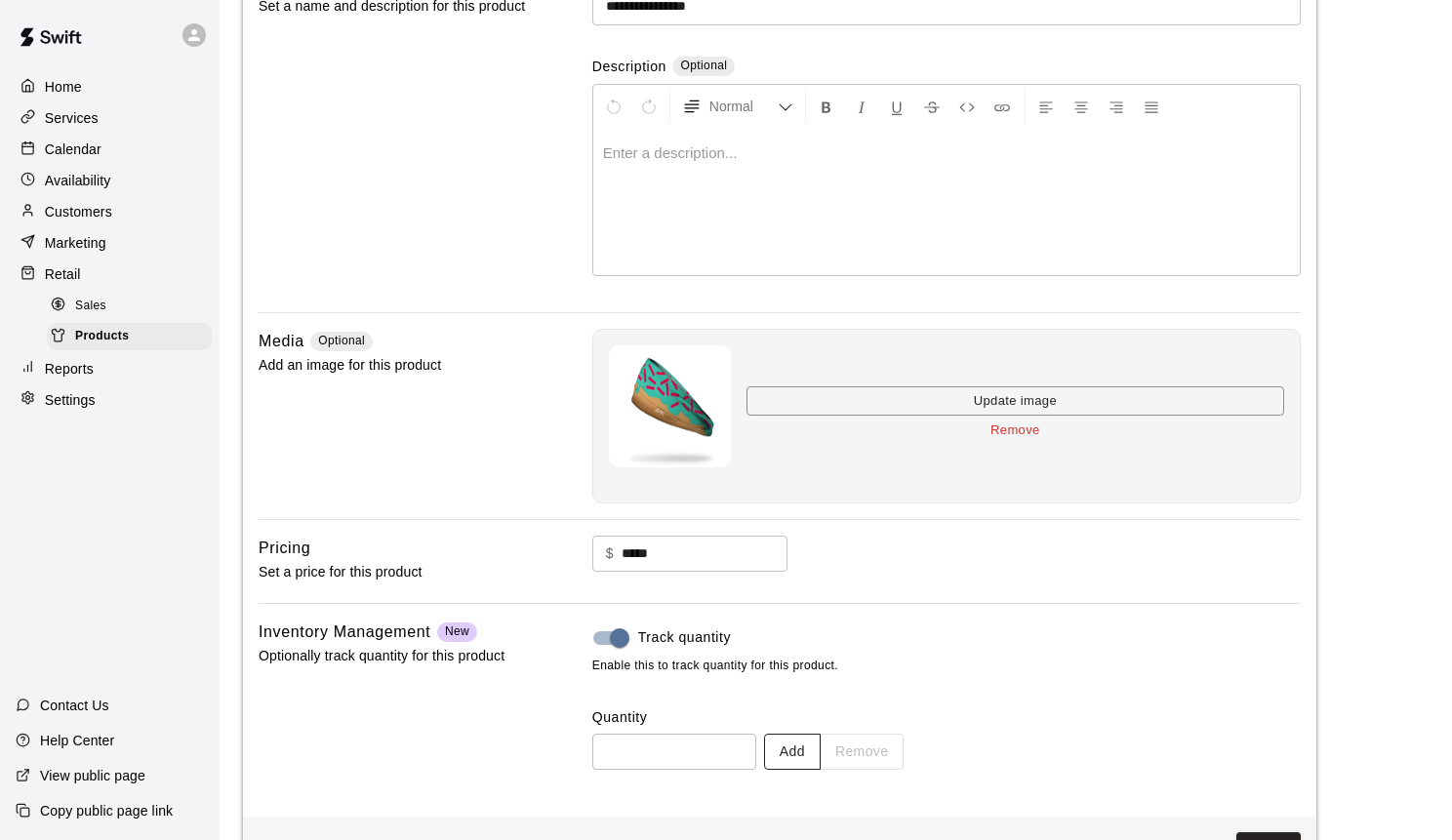
click at [797, 746] on button "Add" at bounding box center [792, 751] width 57 height 36
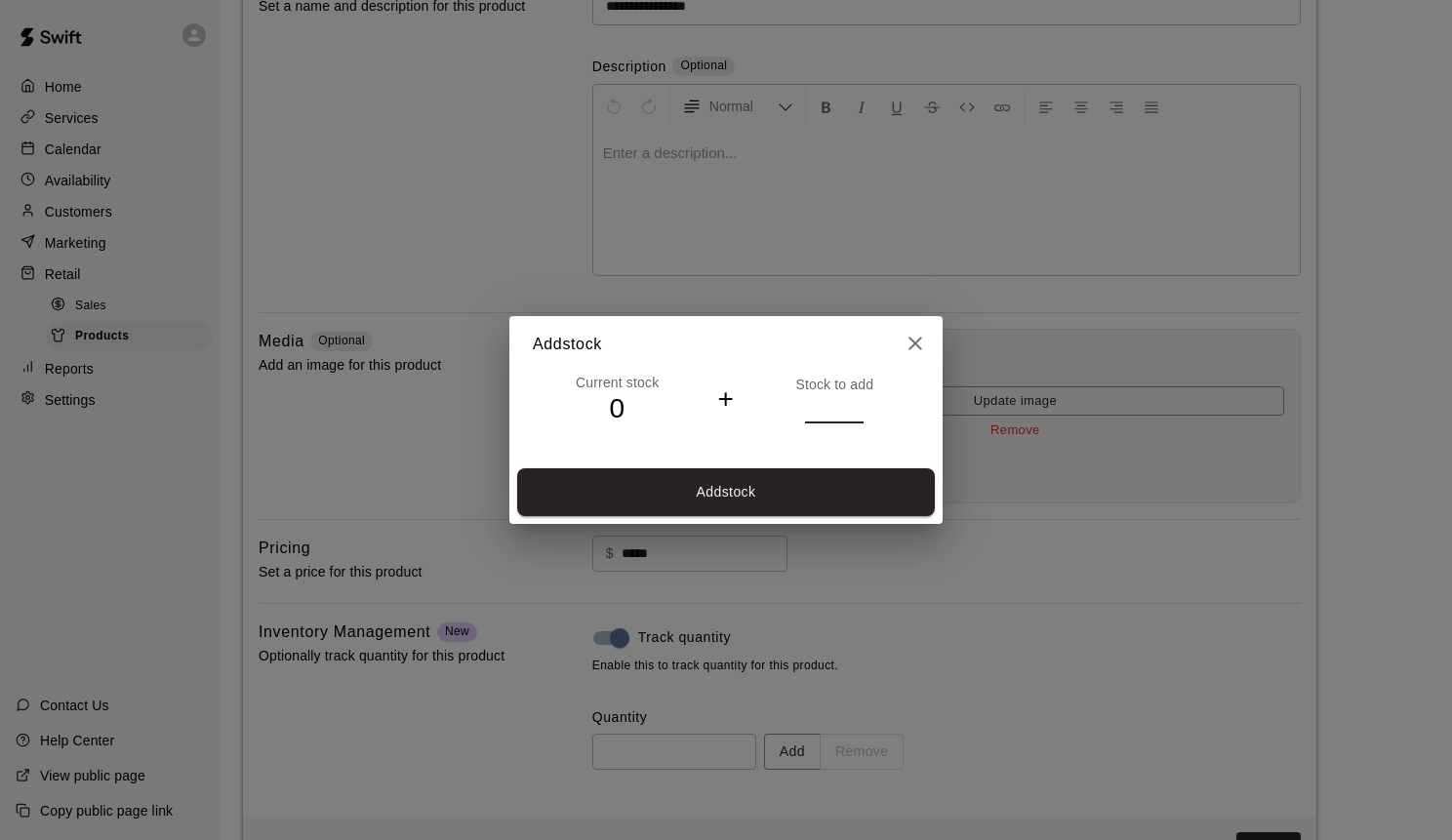
click at [861, 406] on input "*" at bounding box center [834, 408] width 59 height 28
type input "*"
click at [861, 406] on input "*" at bounding box center [834, 408] width 59 height 28
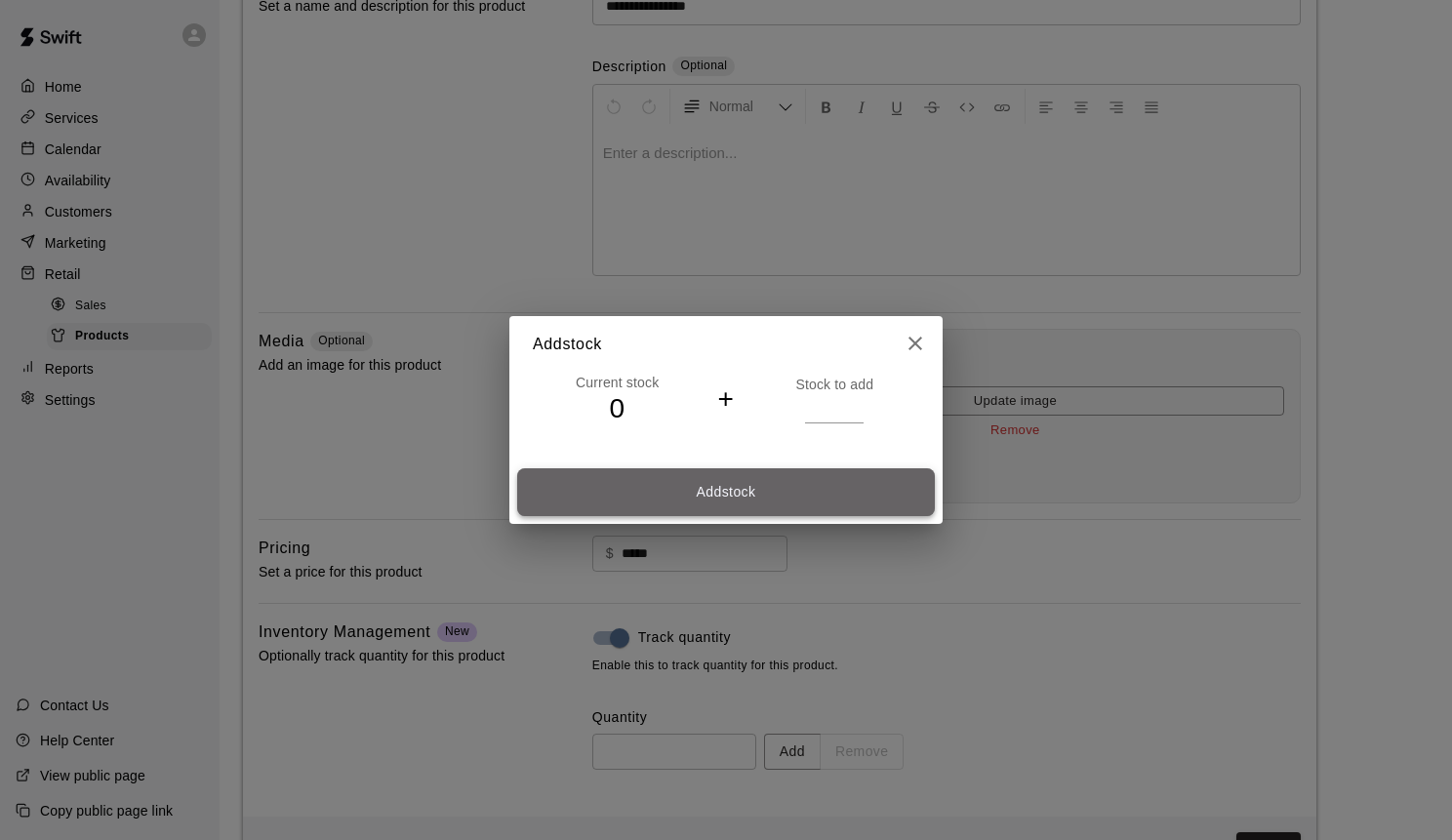
click at [852, 490] on button "Add stock" at bounding box center [726, 491] width 417 height 48
type input "*"
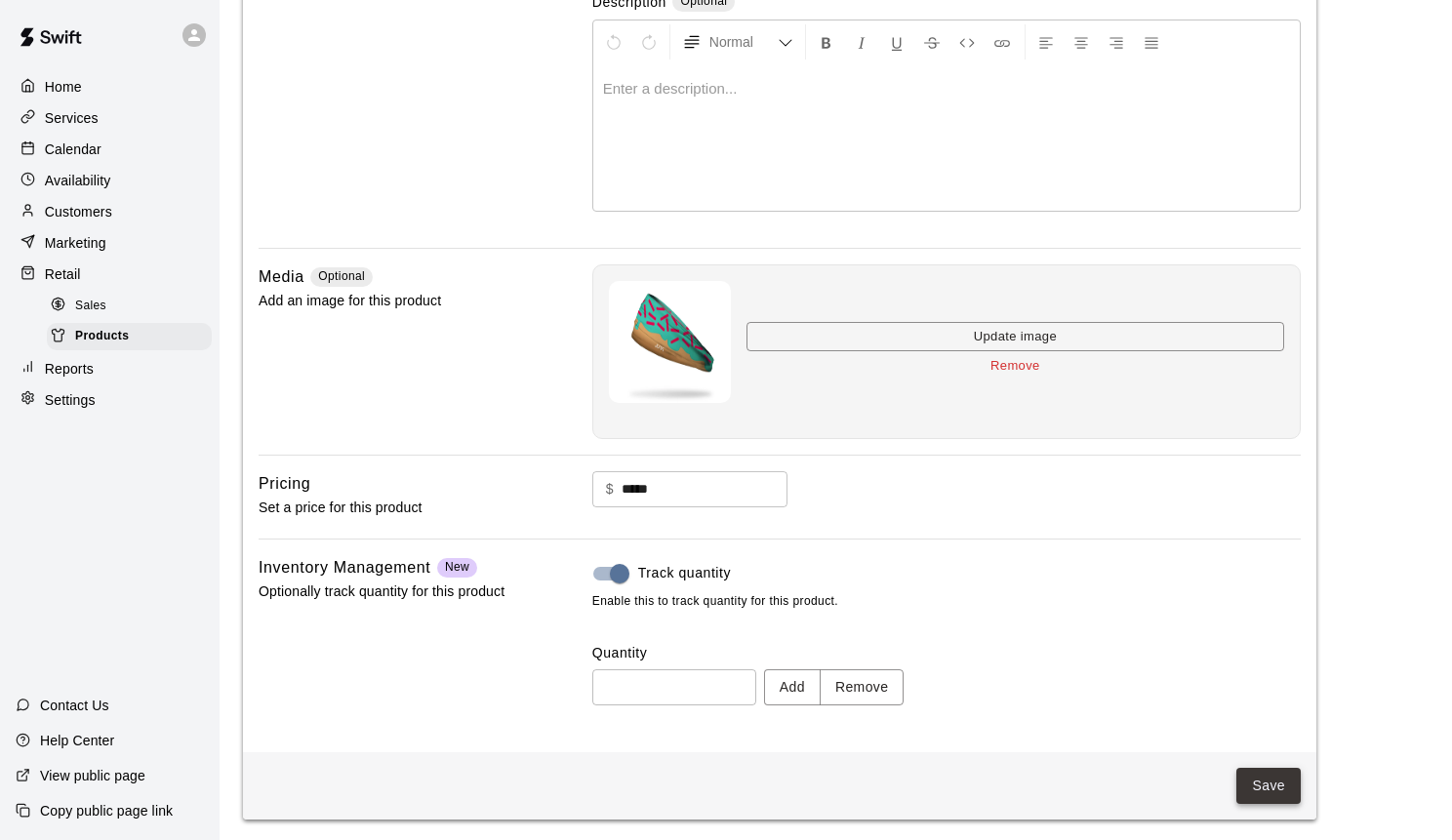
scroll to position [265, 0]
click at [1275, 777] on button "Save" at bounding box center [1268, 787] width 65 height 36
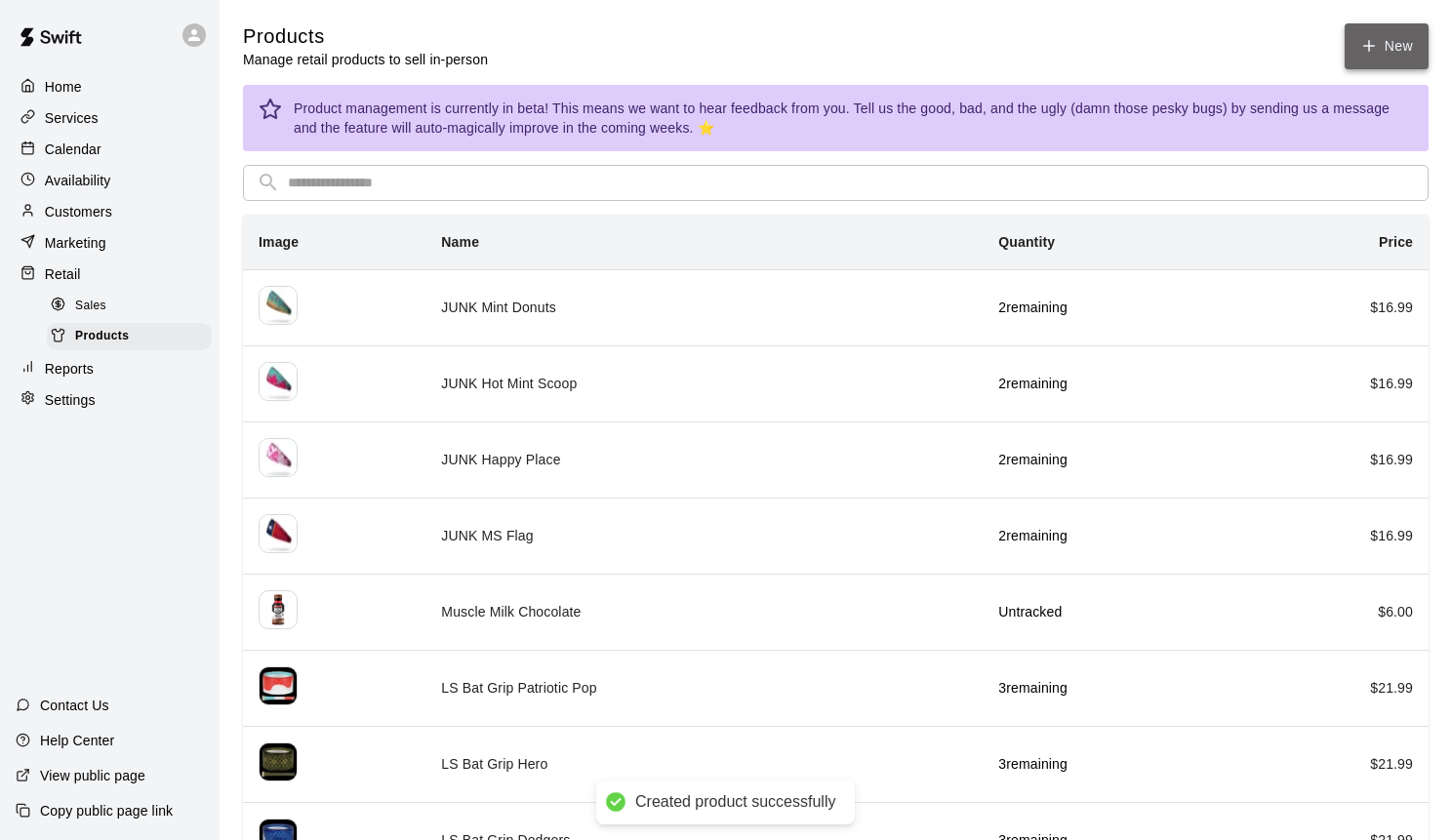
click at [1360, 54] on icon at bounding box center [1369, 46] width 18 height 18
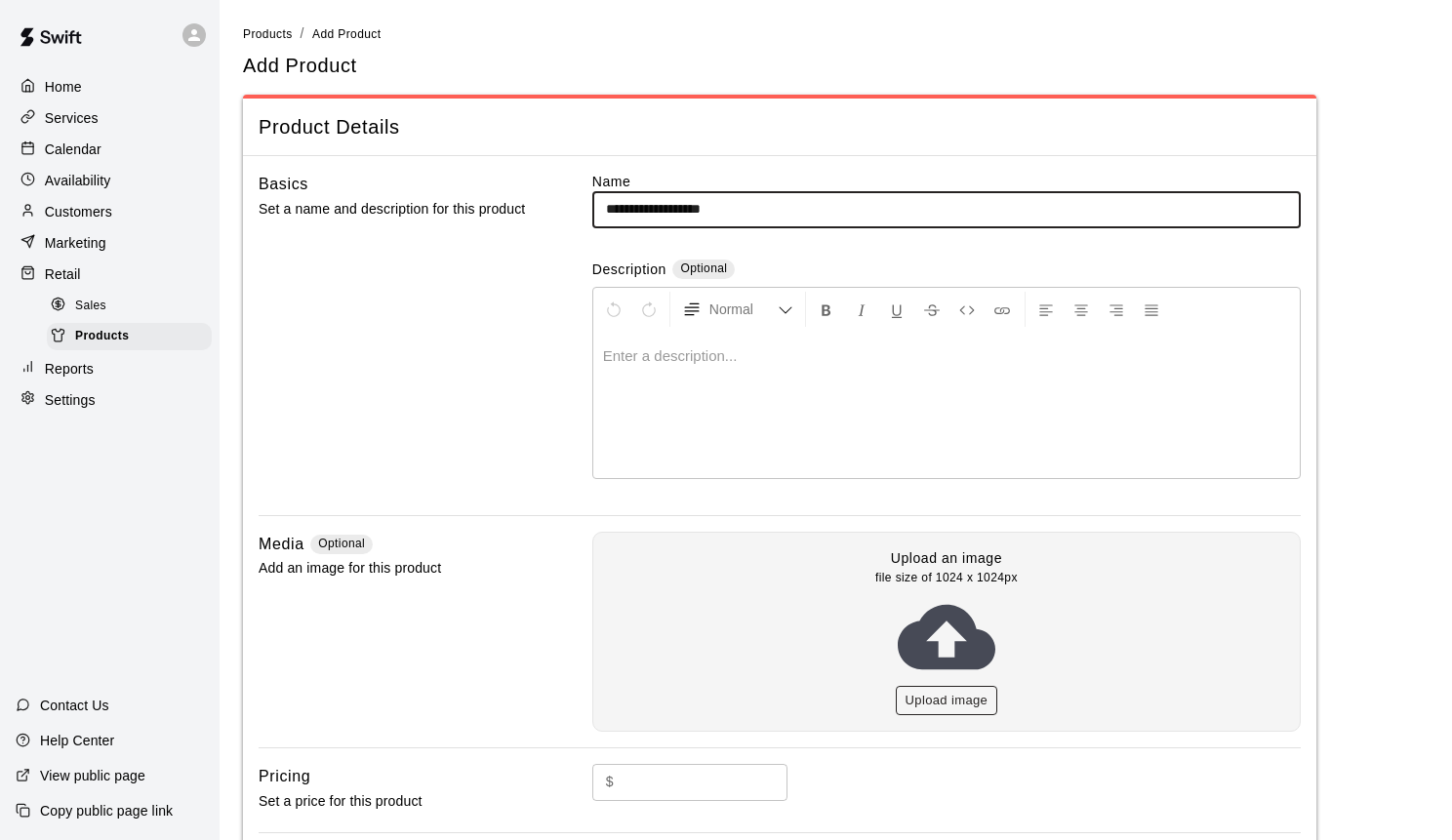
type input "**********"
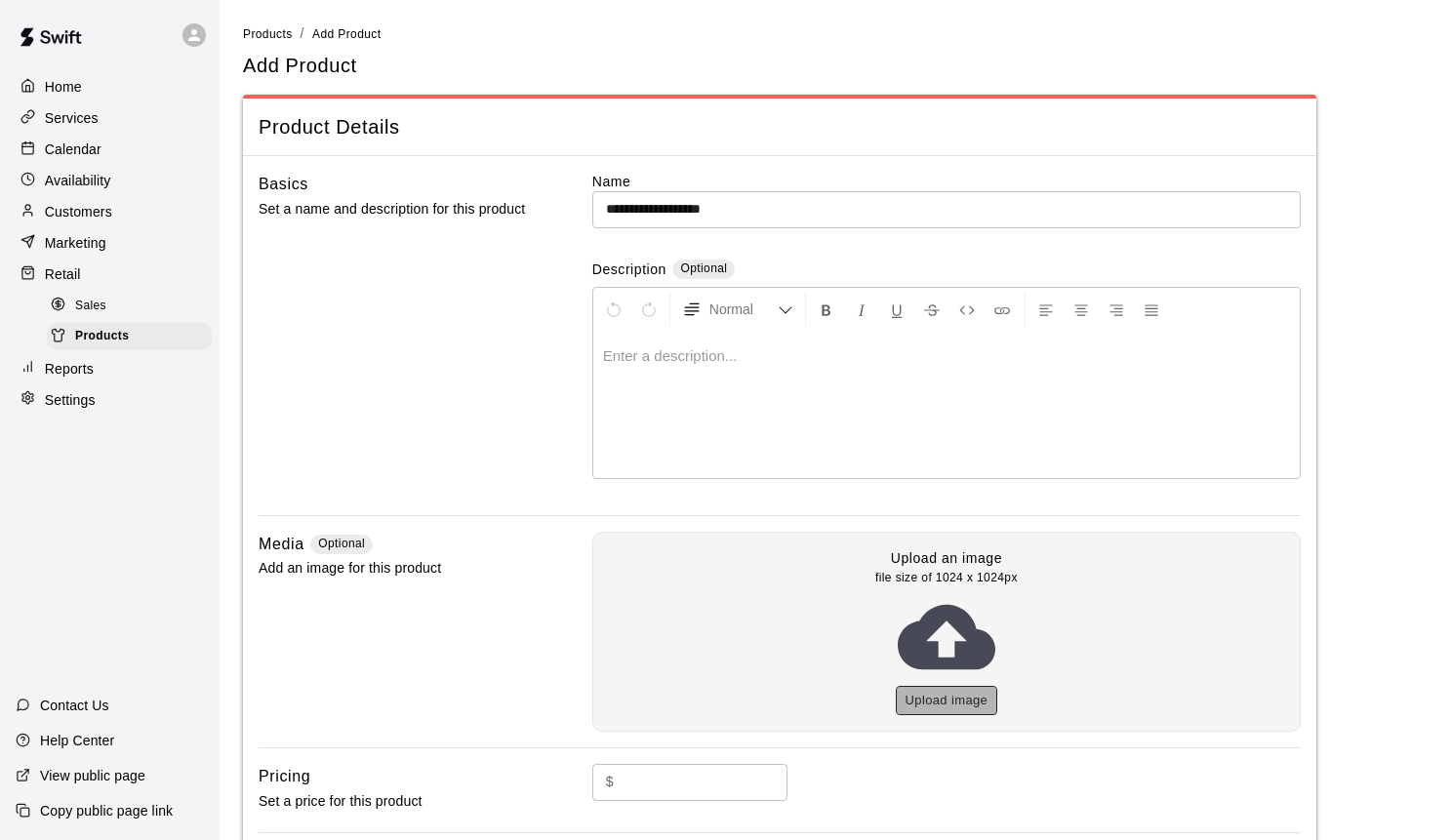
click at [942, 705] on button "Upload image" at bounding box center [947, 700] width 103 height 30
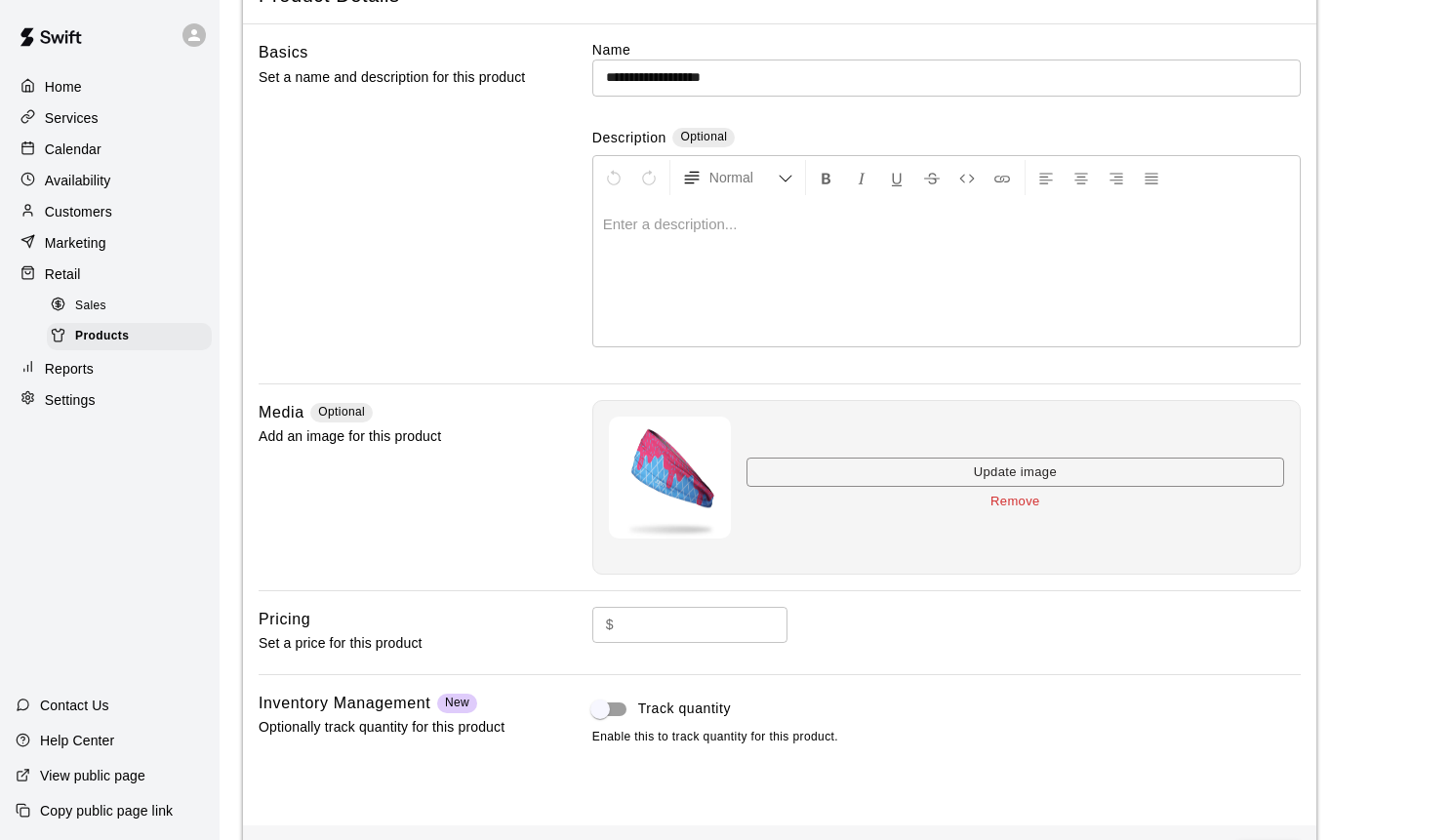
scroll to position [160, 0]
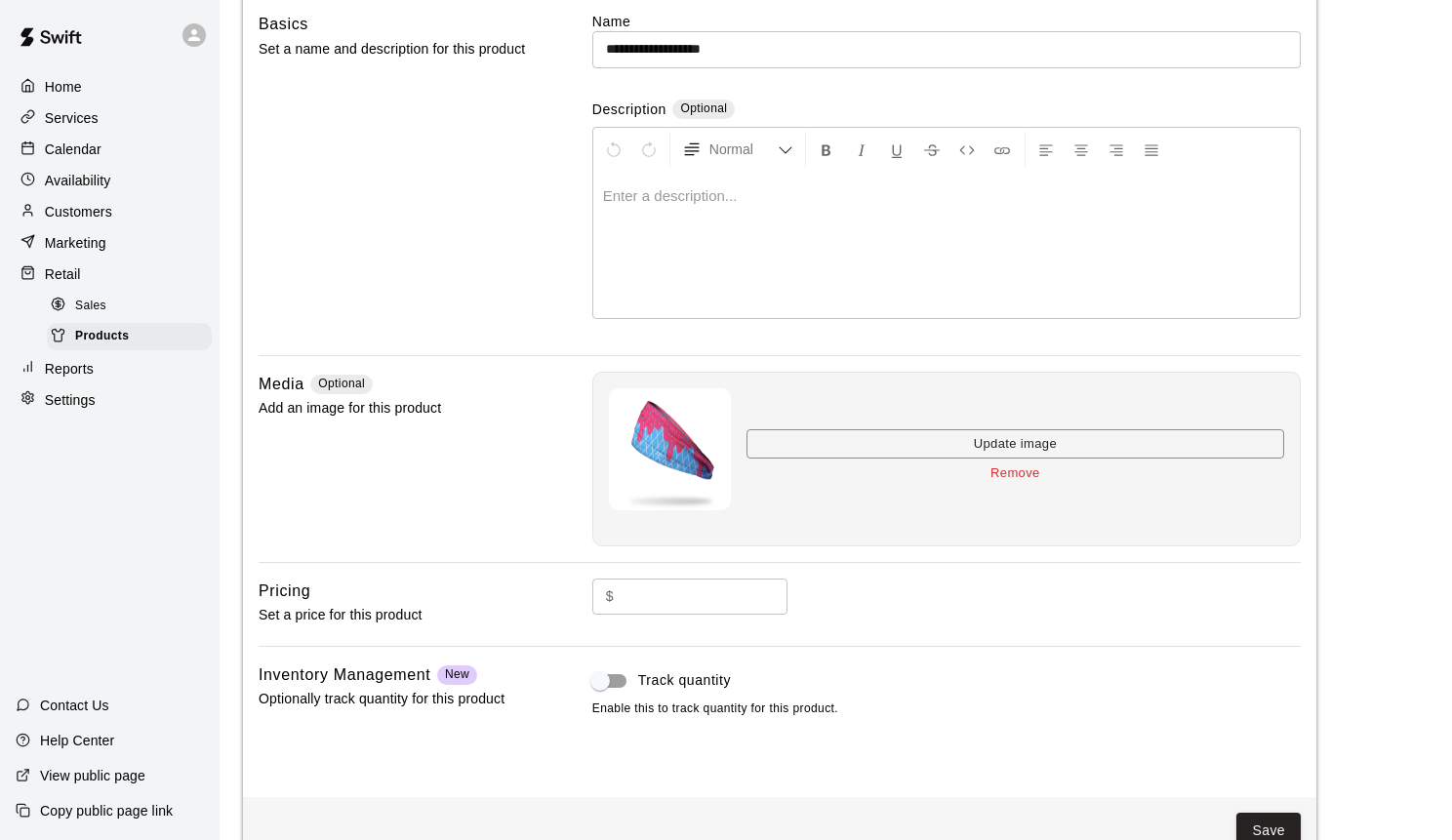
click at [711, 585] on input "text" at bounding box center [704, 596] width 165 height 36
type input "*****"
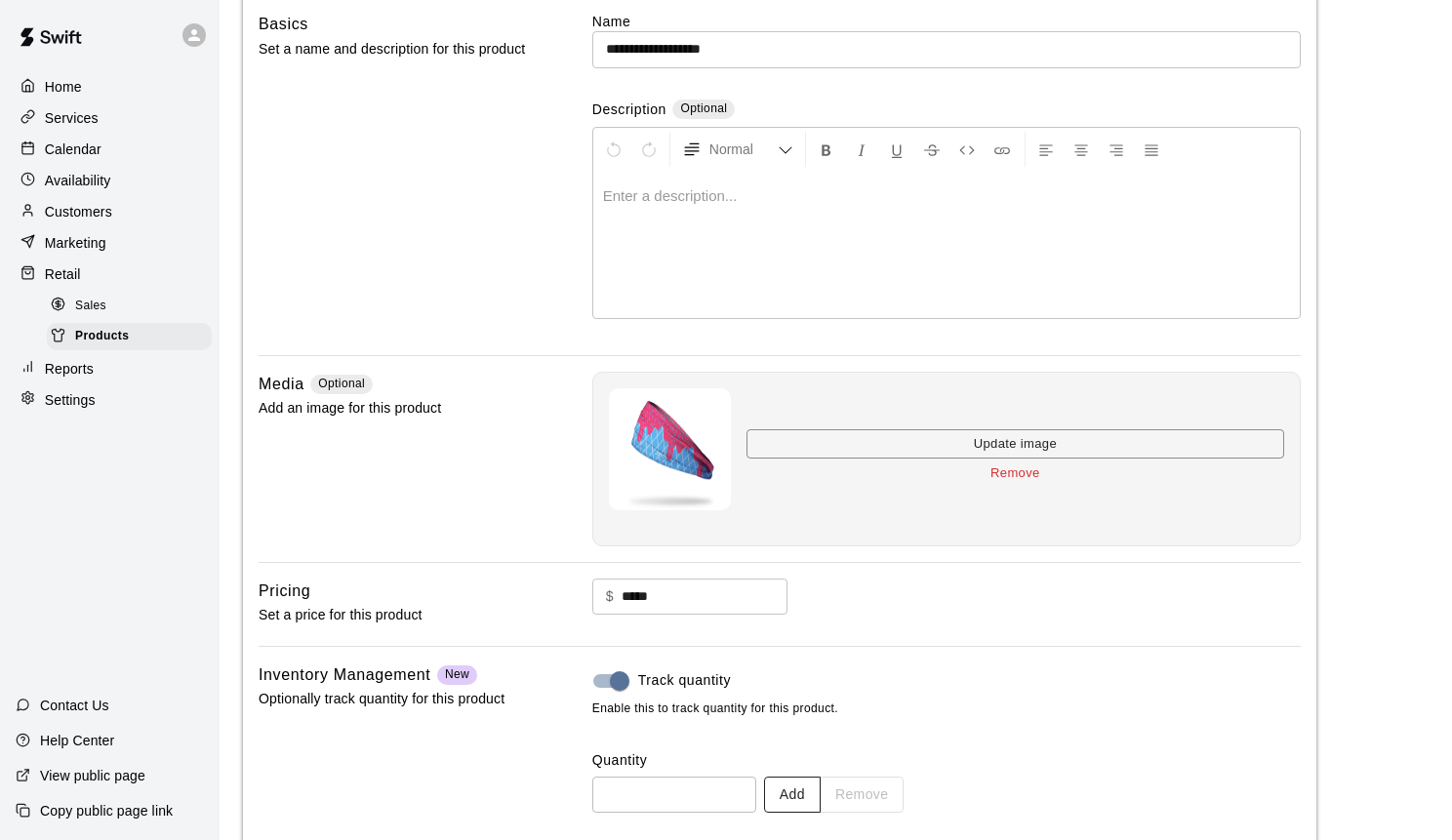
click at [790, 788] on button "Add" at bounding box center [792, 794] width 57 height 36
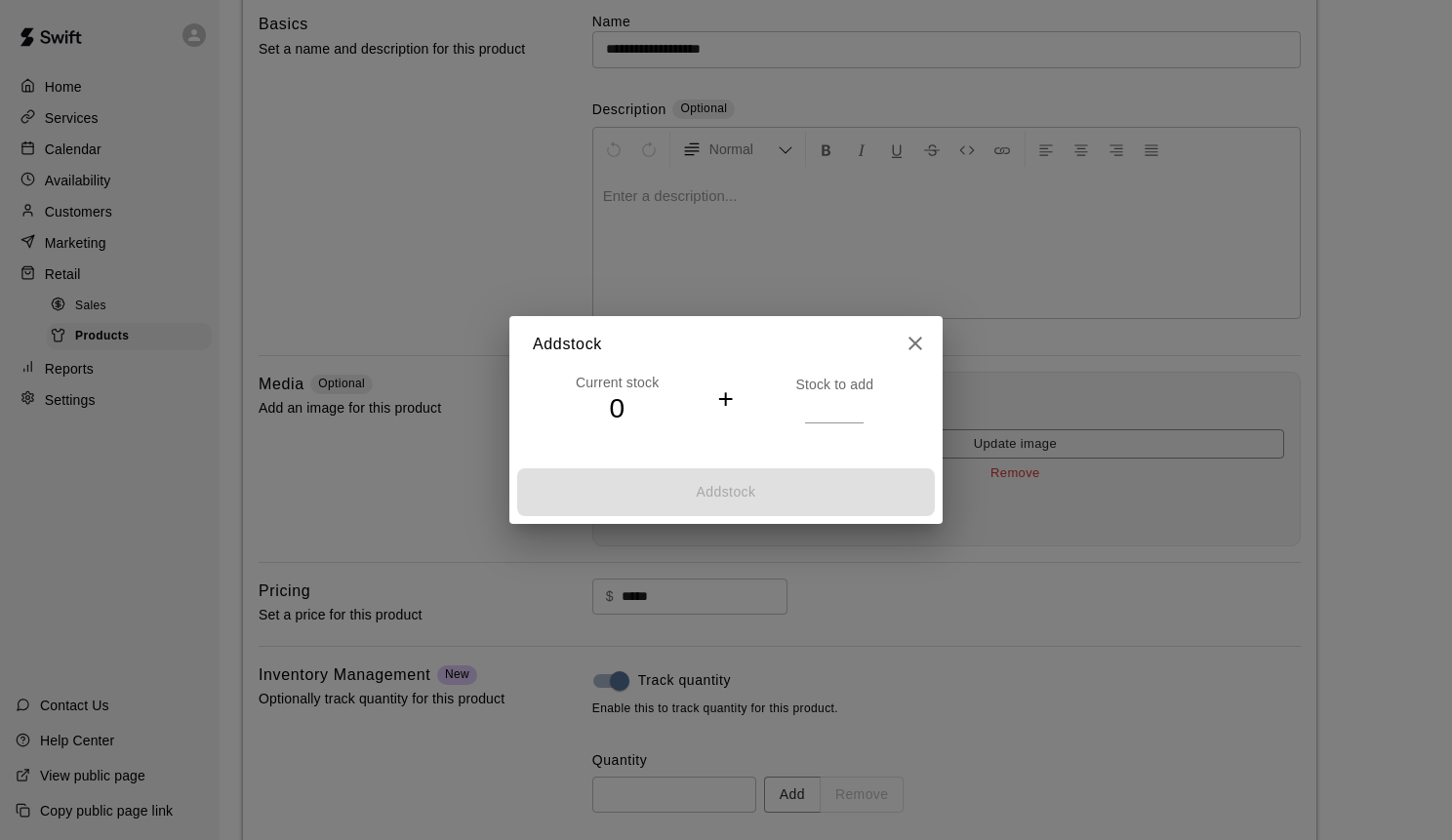
click at [857, 405] on input "*" at bounding box center [834, 408] width 59 height 28
type input "*"
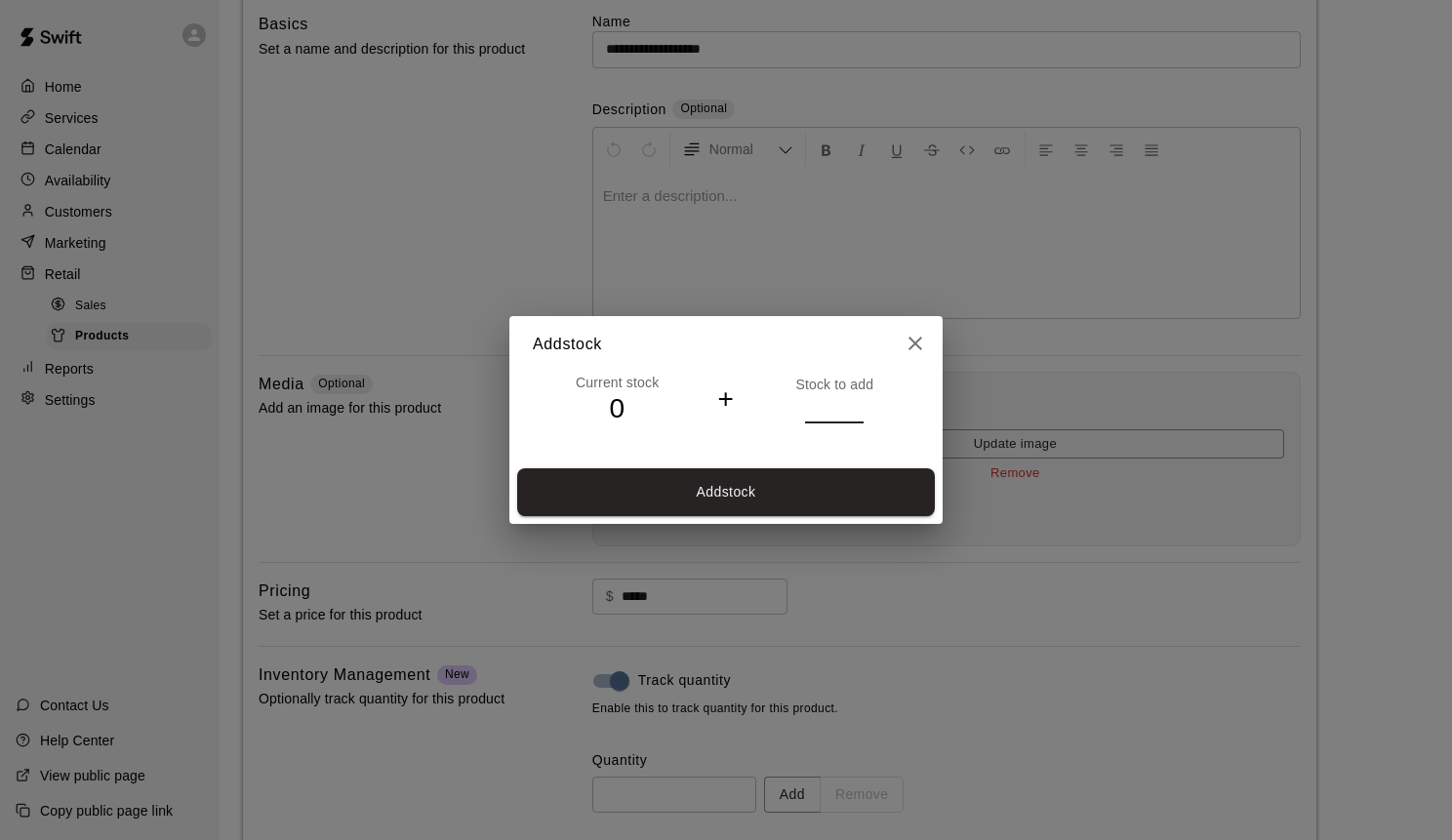
click at [857, 405] on input "*" at bounding box center [834, 408] width 59 height 28
click at [834, 482] on button "Add stock" at bounding box center [726, 491] width 417 height 48
type input "*"
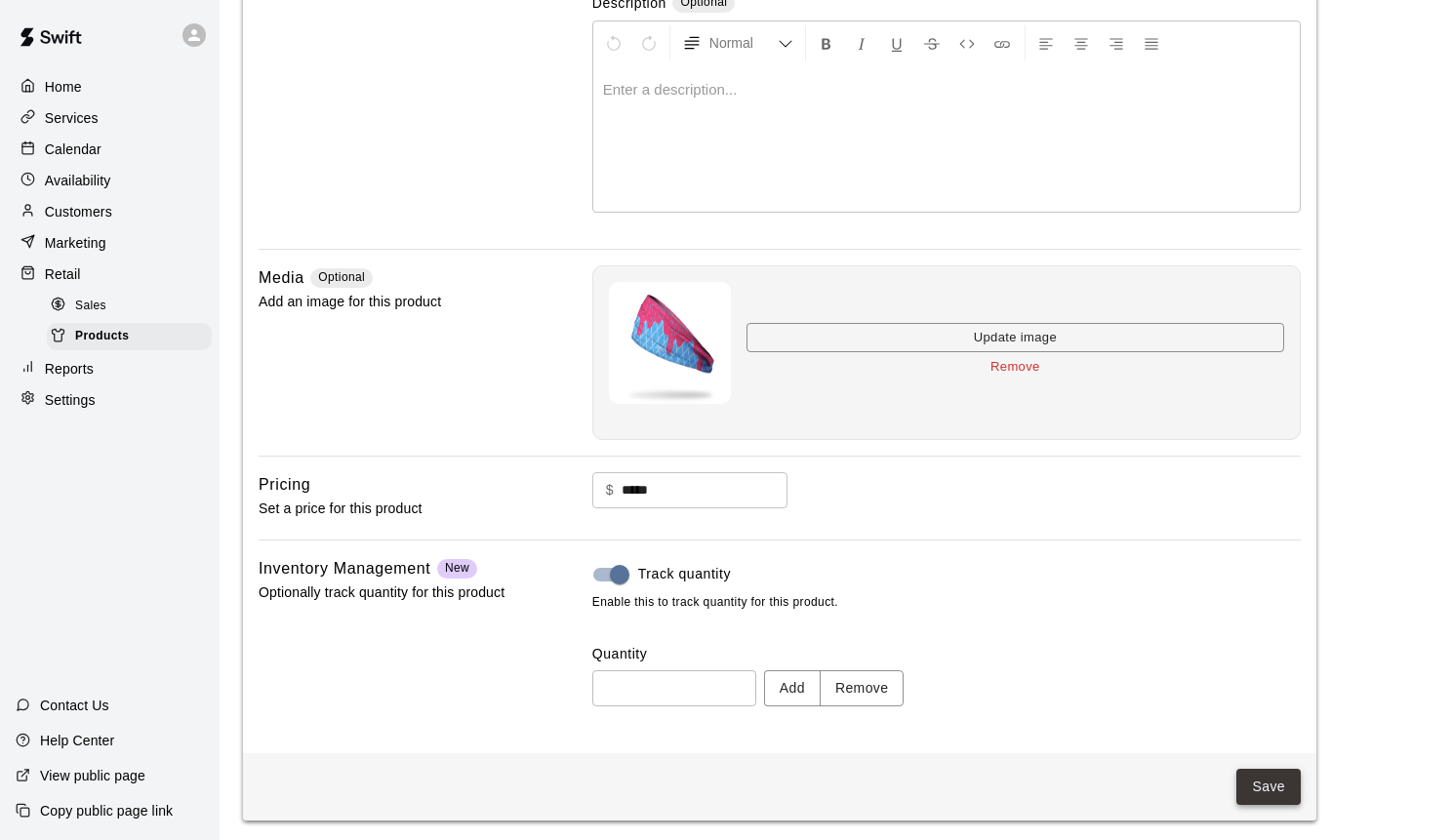
scroll to position [265, 0]
click at [1271, 778] on button "Save" at bounding box center [1268, 787] width 65 height 36
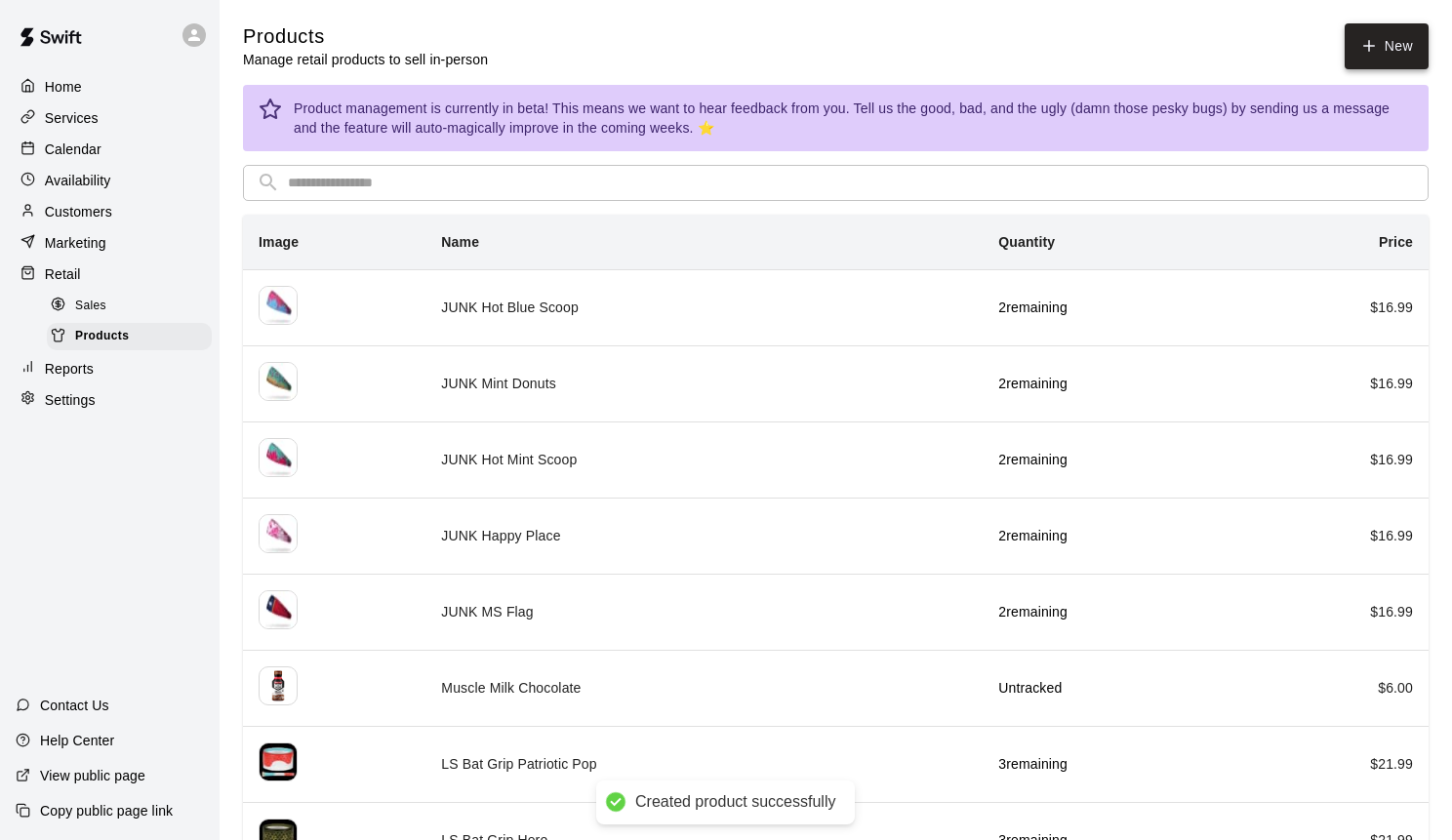
click at [1382, 52] on link "New" at bounding box center [1386, 46] width 84 height 46
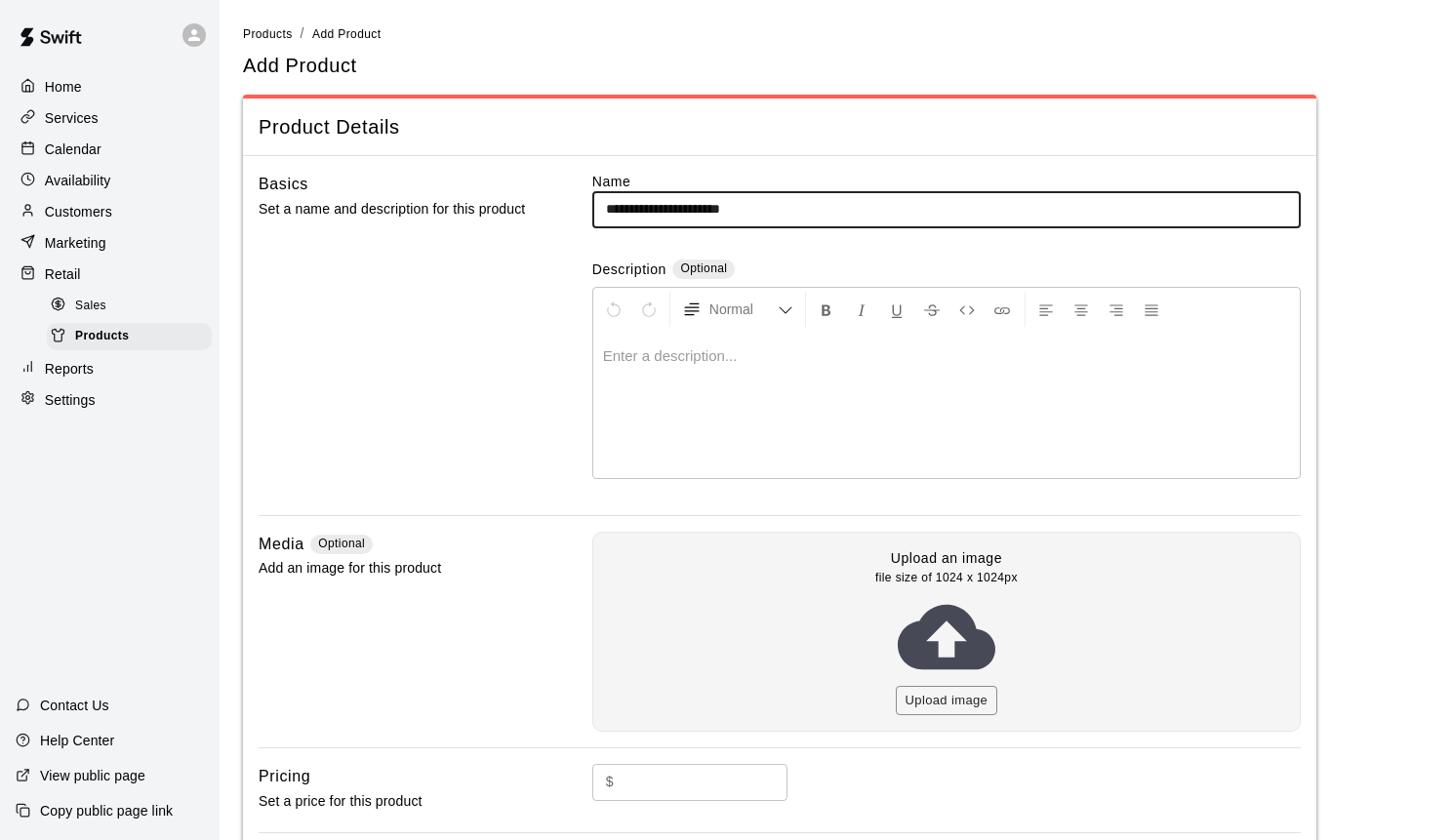
click at [711, 211] on input "**********" at bounding box center [946, 209] width 708 height 36
click at [727, 209] on input "**********" at bounding box center [946, 209] width 708 height 36
click at [701, 207] on input "**********" at bounding box center [946, 209] width 708 height 36
type input "**********"
click at [932, 685] on button "Upload image" at bounding box center [947, 700] width 103 height 30
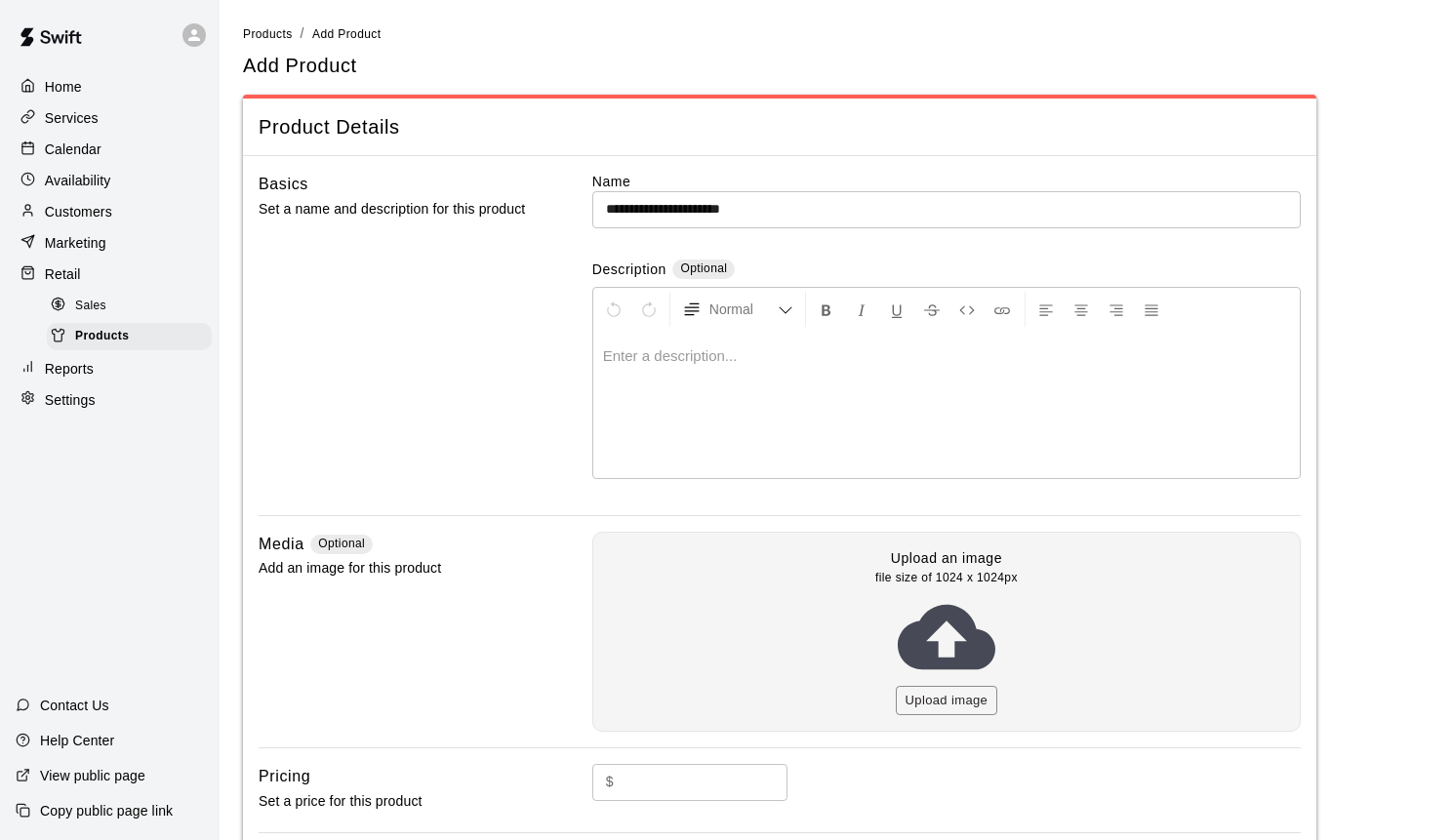
click at [650, 771] on div "$ ​" at bounding box center [946, 797] width 708 height 68
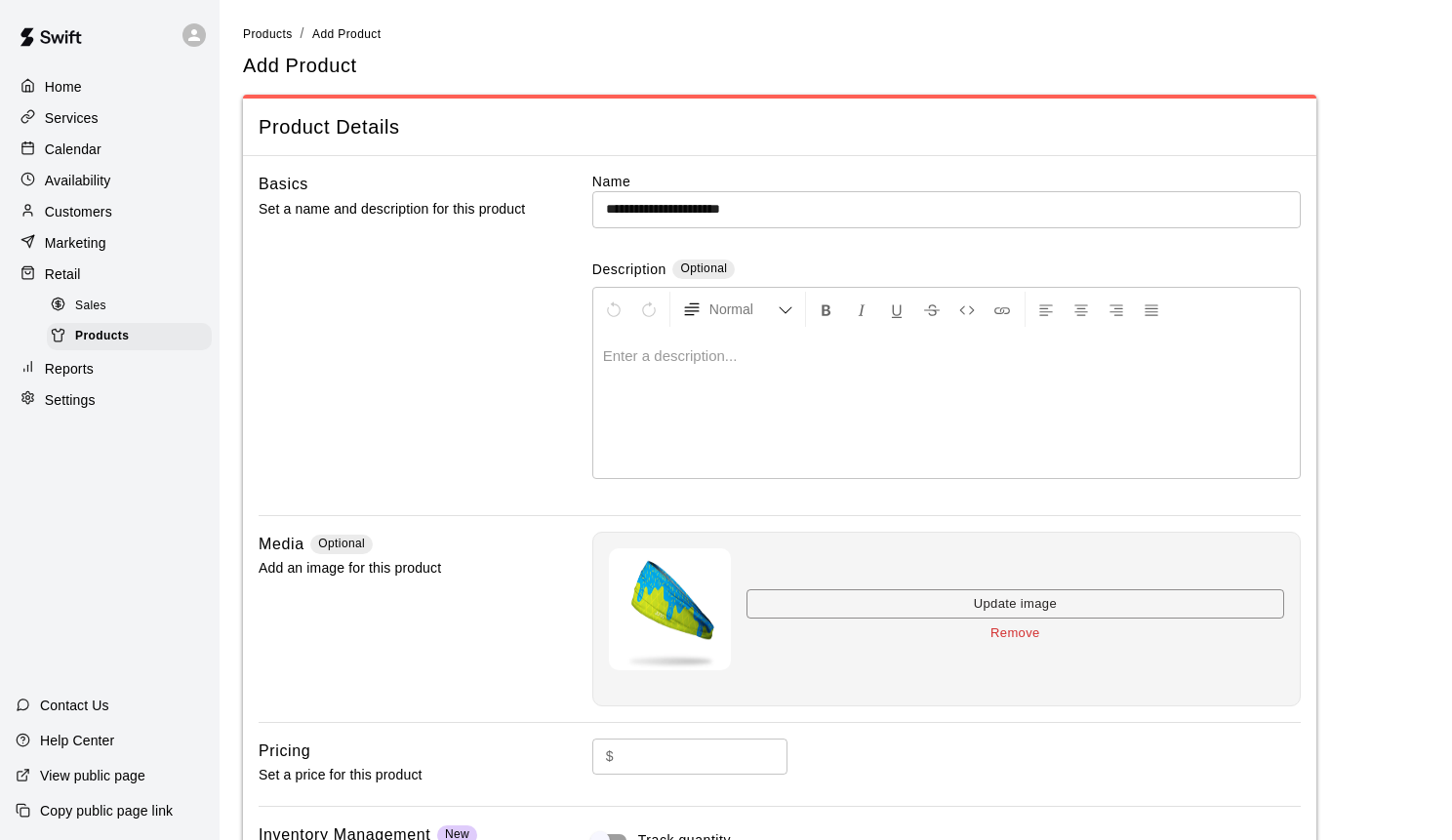
click at [650, 761] on input "text" at bounding box center [704, 756] width 165 height 36
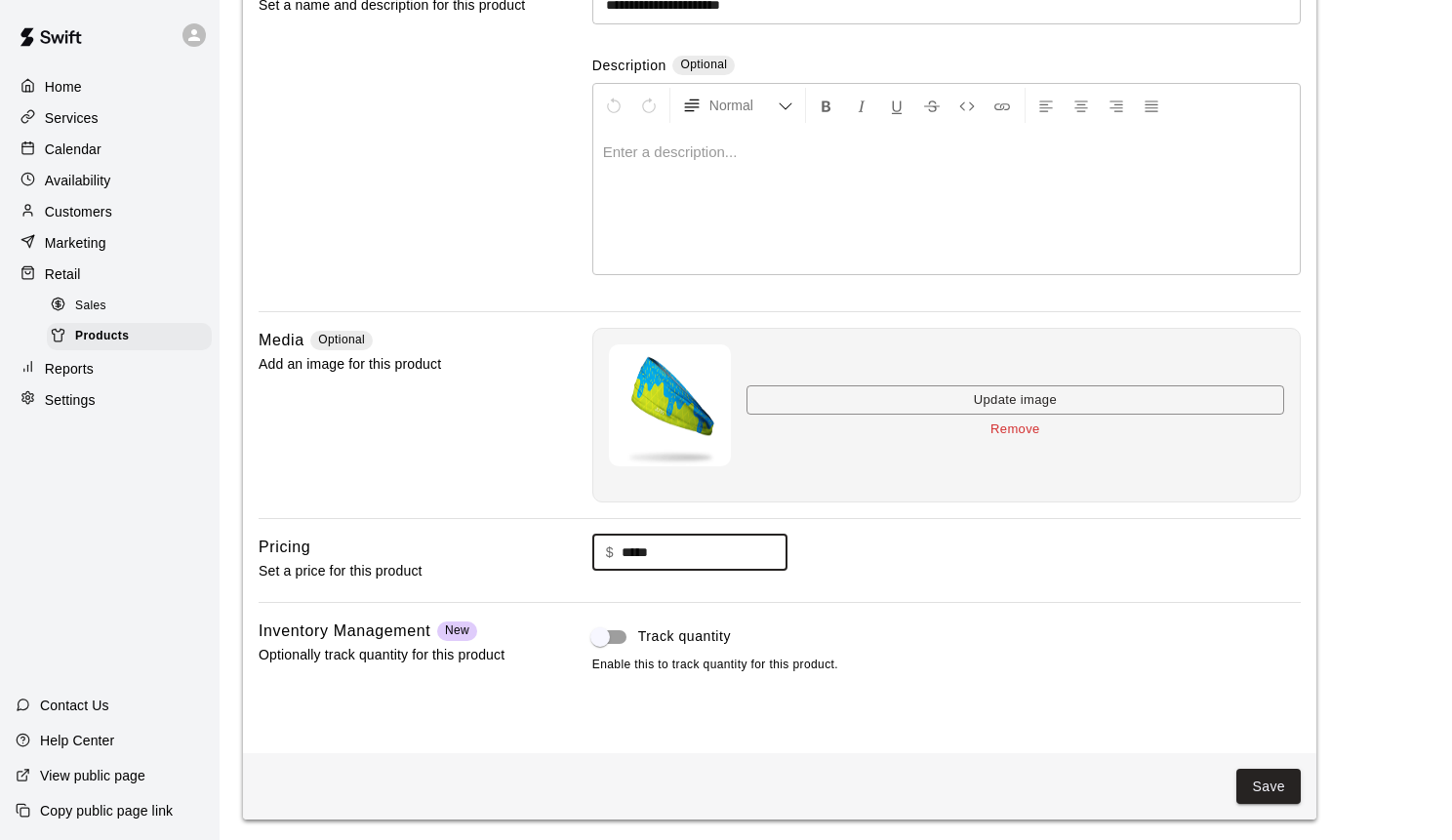
scroll to position [203, 0]
type input "*****"
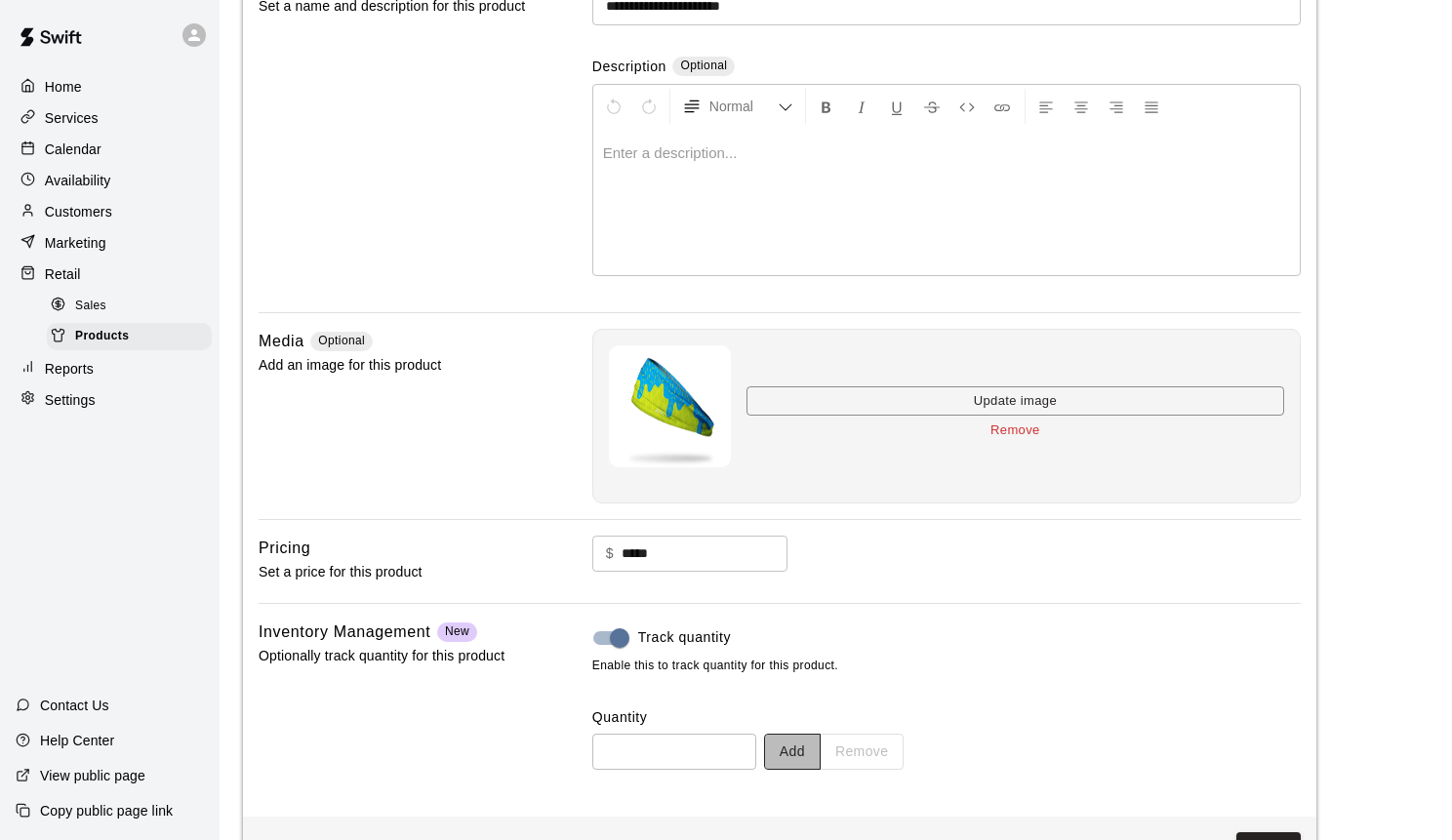
click at [814, 750] on button "Add" at bounding box center [792, 751] width 57 height 36
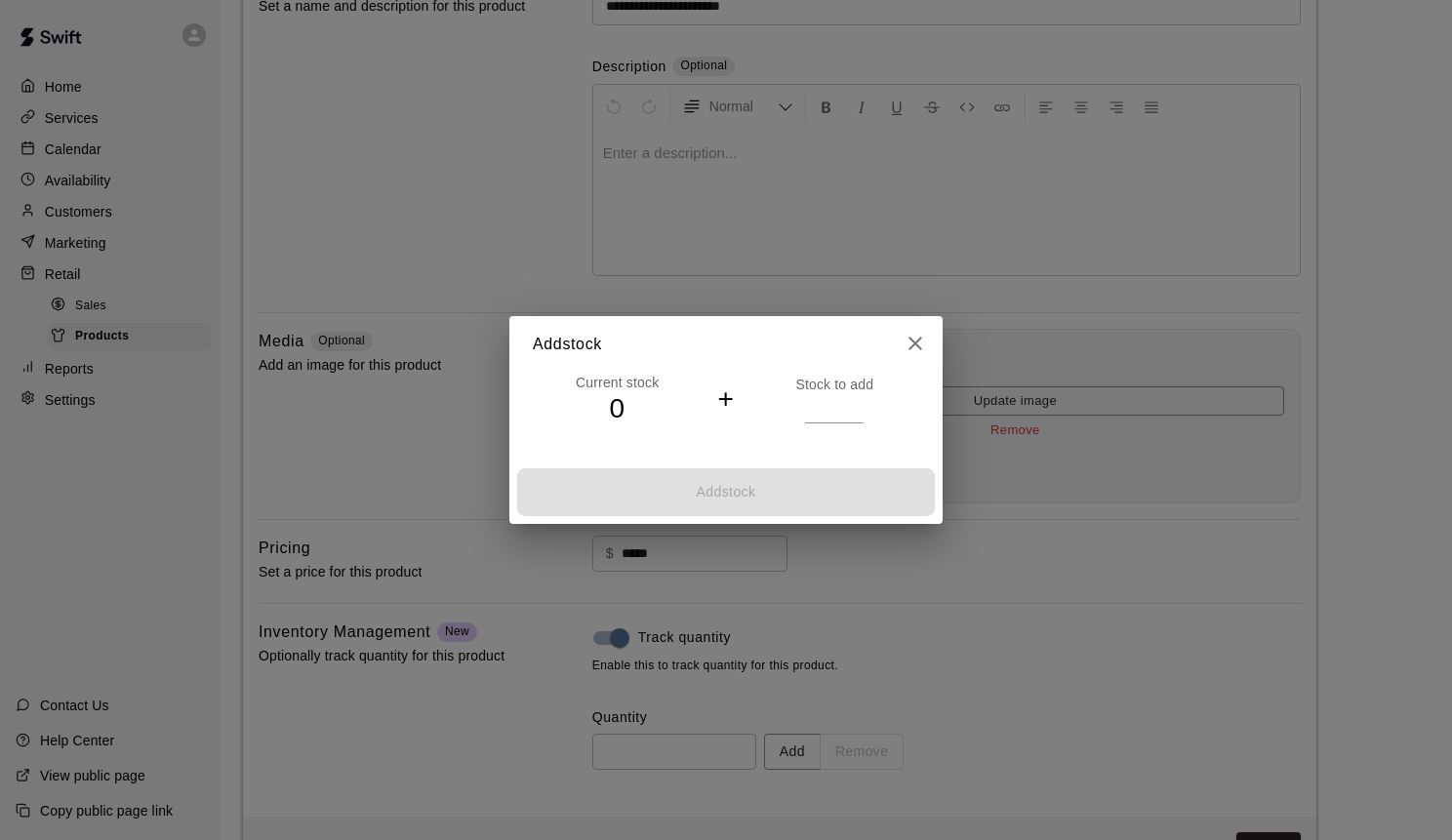
click at [858, 404] on input "*" at bounding box center [834, 408] width 59 height 28
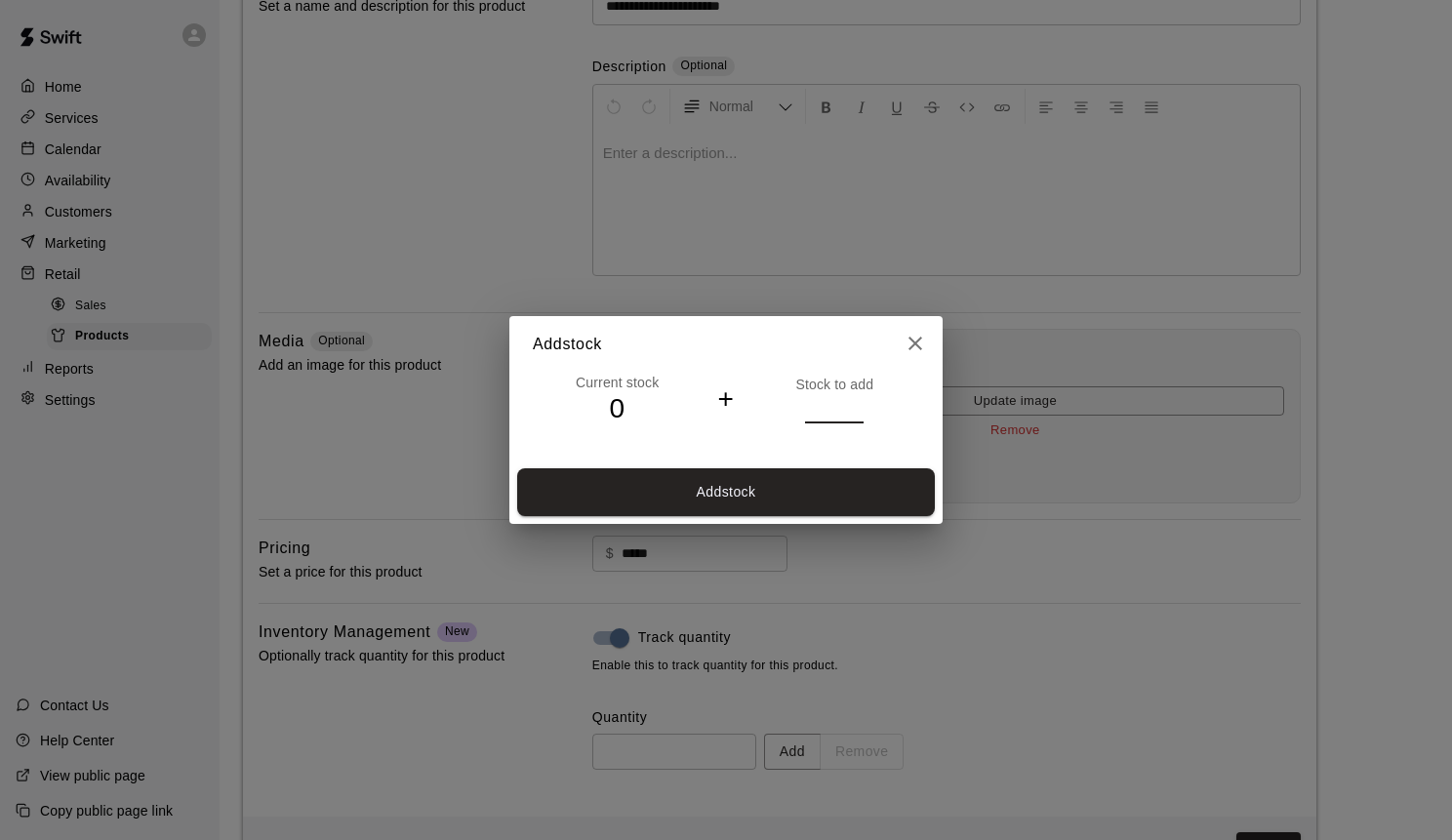
type input "*"
drag, startPoint x: 858, startPoint y: 404, endPoint x: 858, endPoint y: 440, distance: 36.0
click at [858, 404] on input "*" at bounding box center [834, 408] width 59 height 28
click at [853, 507] on button "Add stock" at bounding box center [726, 491] width 417 height 48
type input "*"
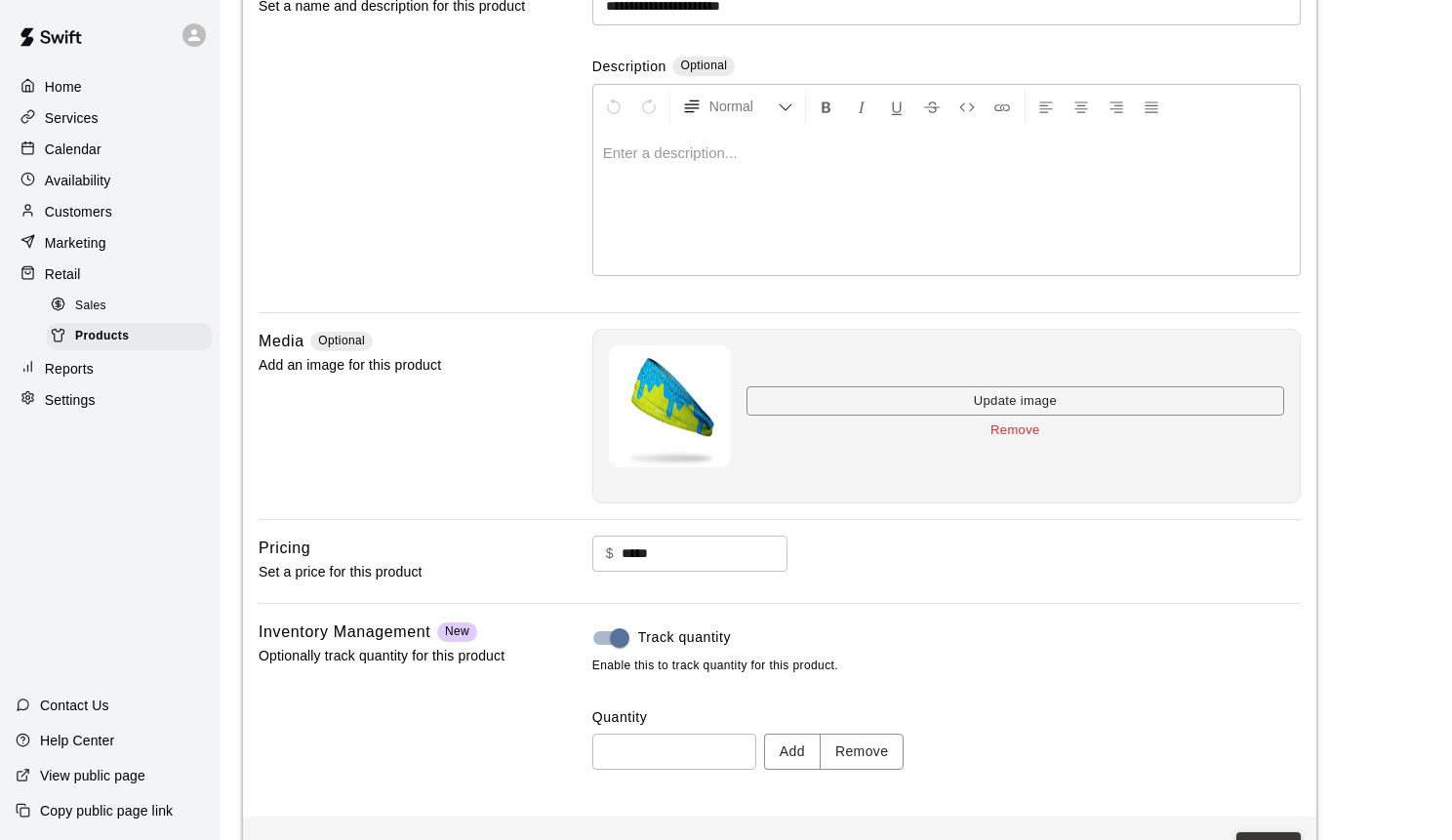
click at [1256, 835] on button "Save" at bounding box center [1268, 850] width 65 height 36
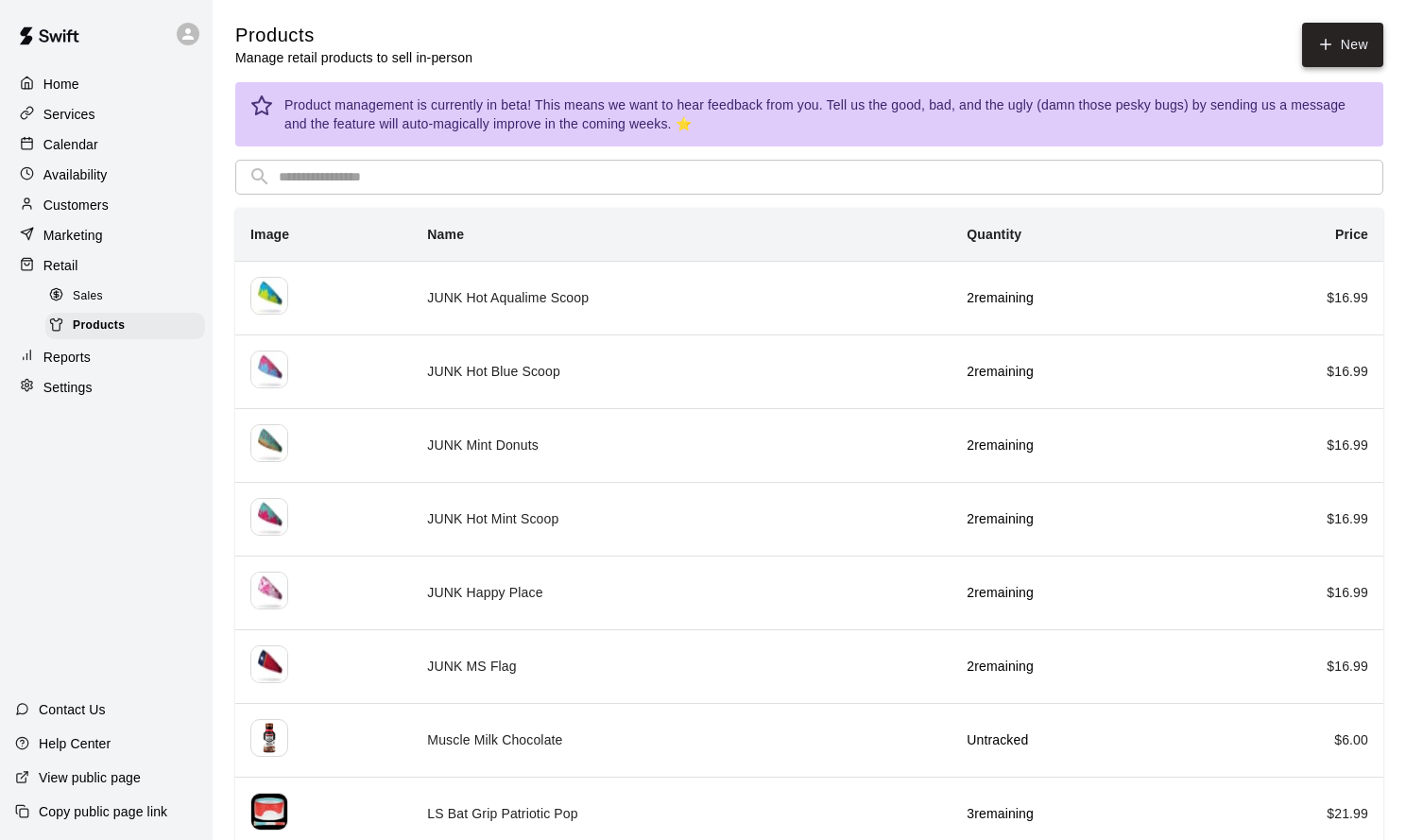
click at [1314, 52] on link "New" at bounding box center [1342, 45] width 82 height 45
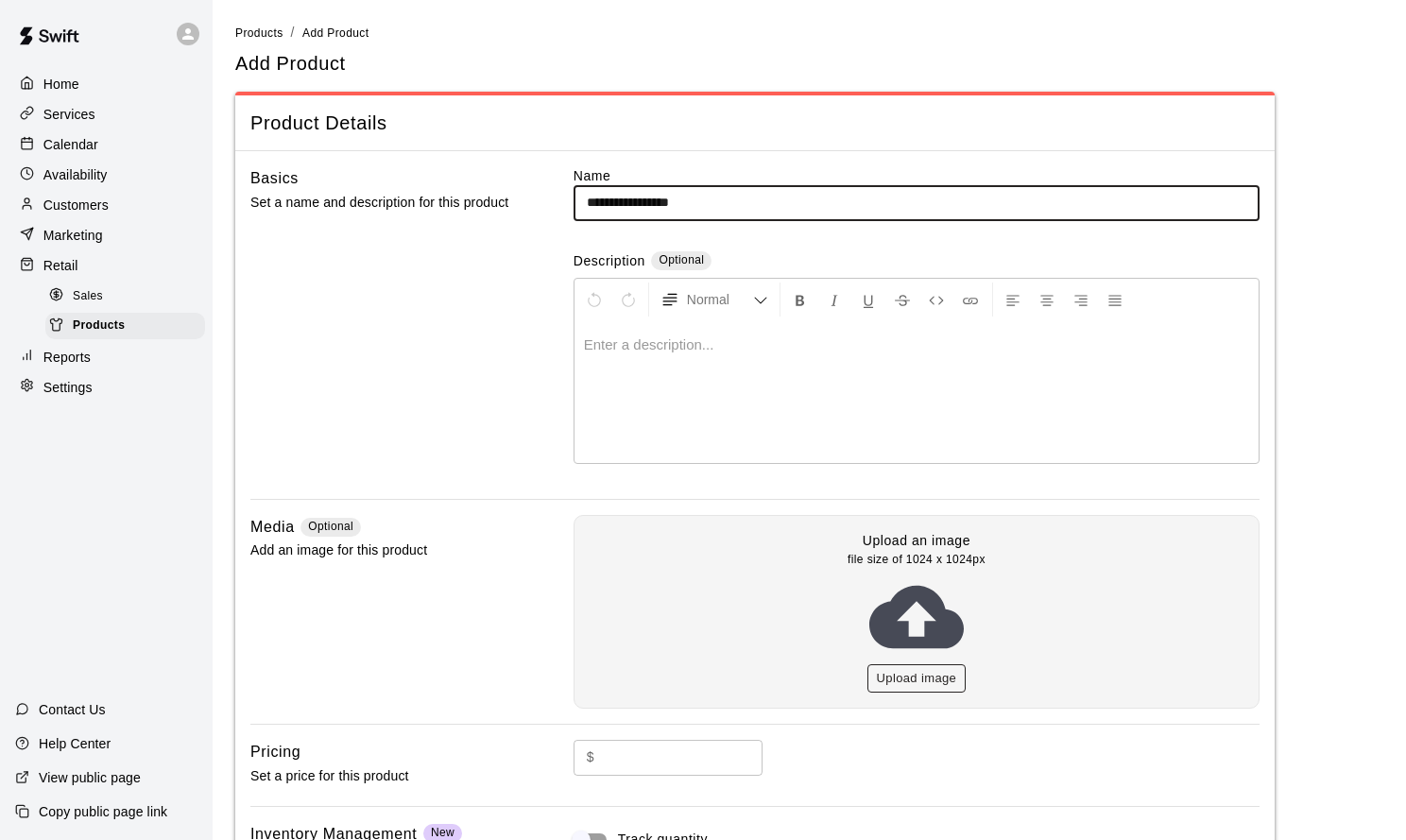
type input "**********"
click at [906, 676] on button "Upload image" at bounding box center [917, 678] width 100 height 29
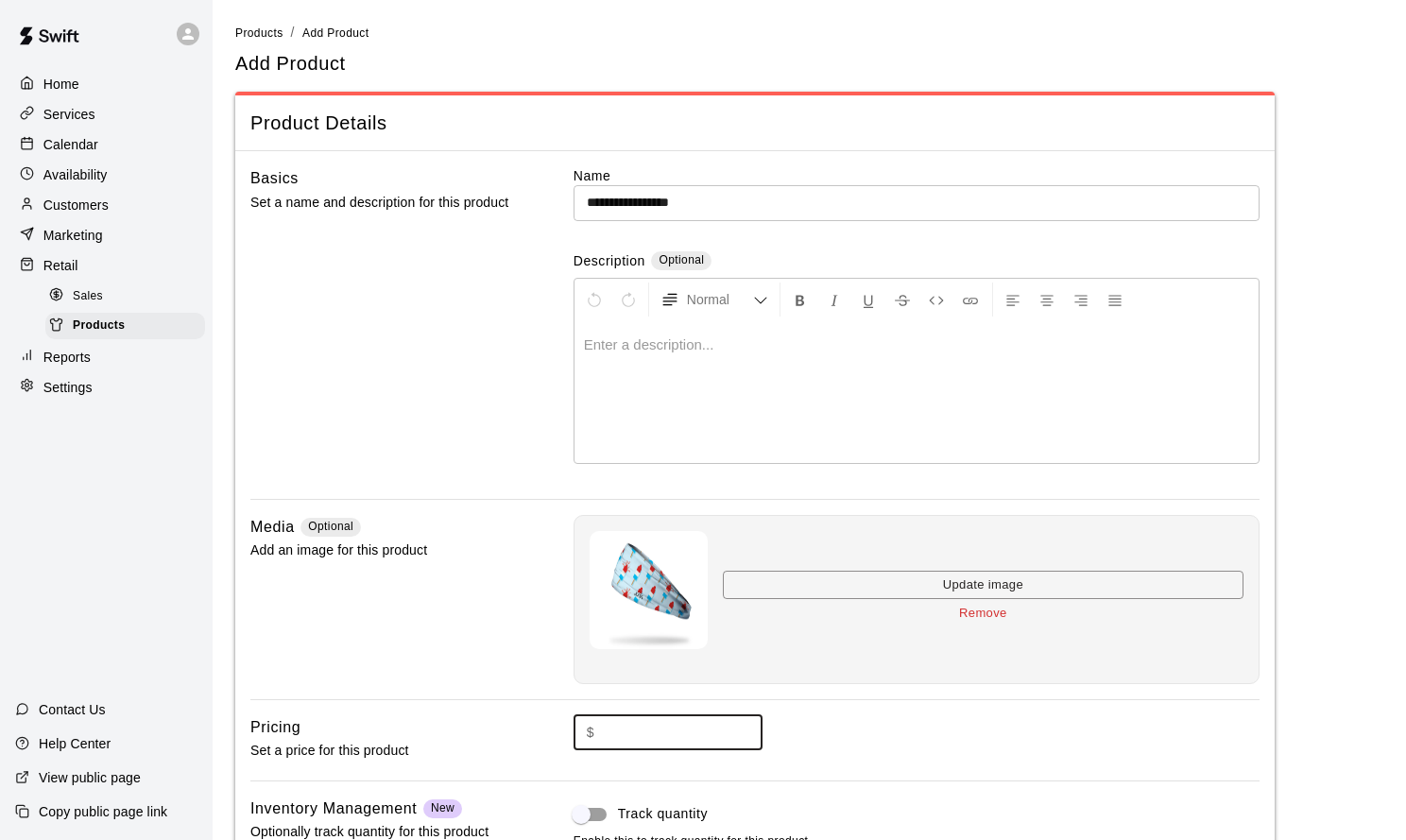
click at [681, 730] on input "text" at bounding box center [682, 732] width 160 height 35
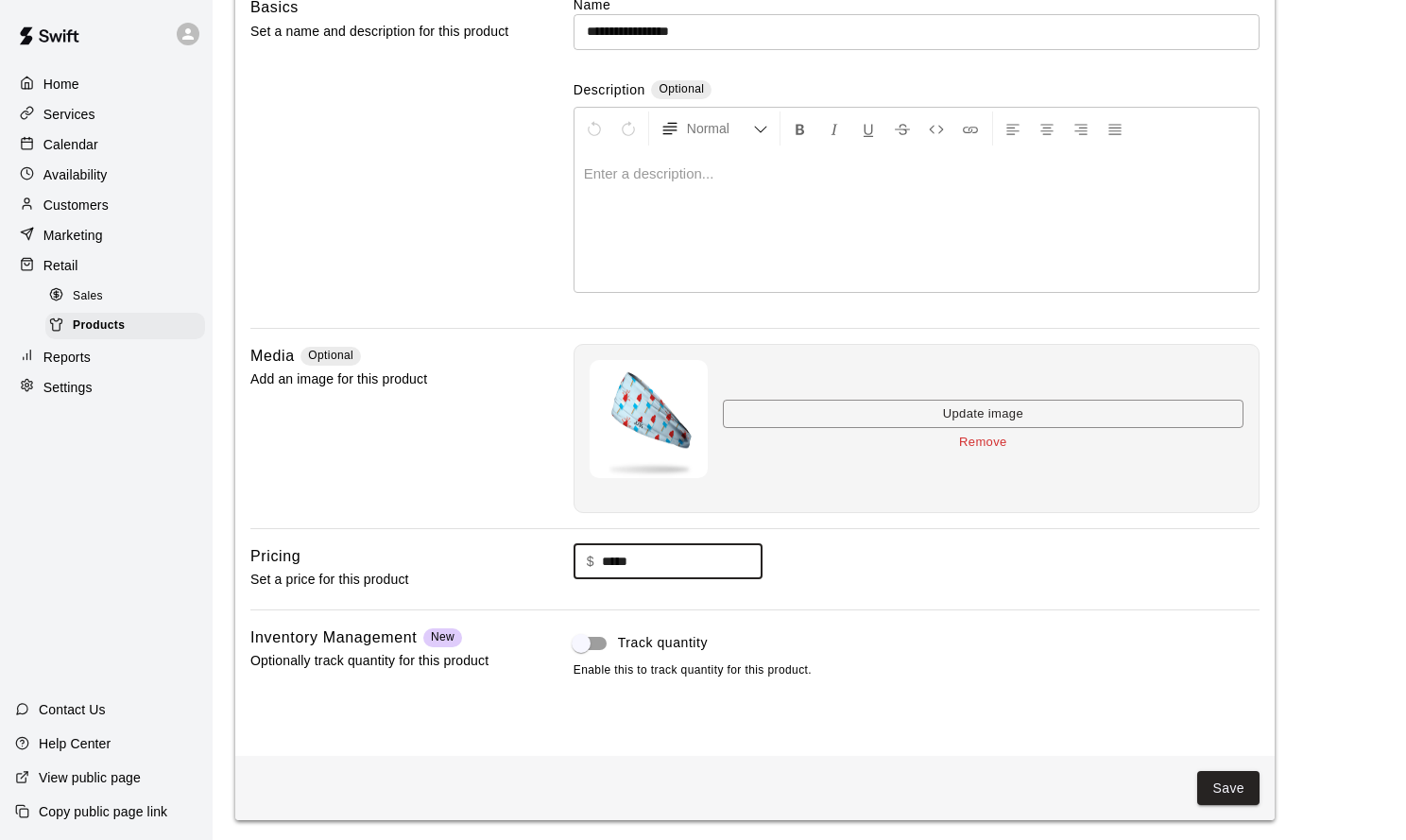
scroll to position [170, 0]
type input "*****"
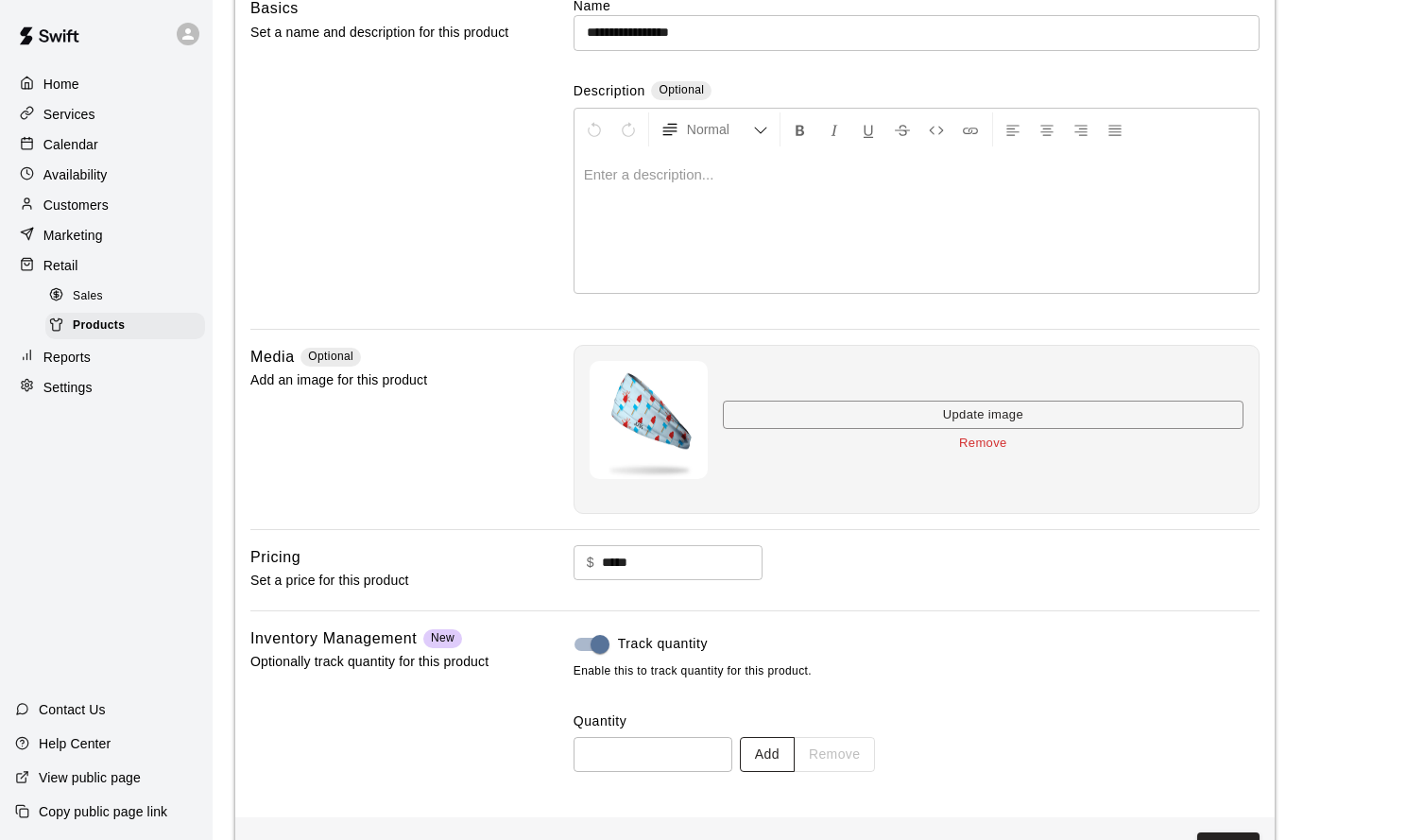
click at [765, 742] on button "Add" at bounding box center [767, 754] width 55 height 35
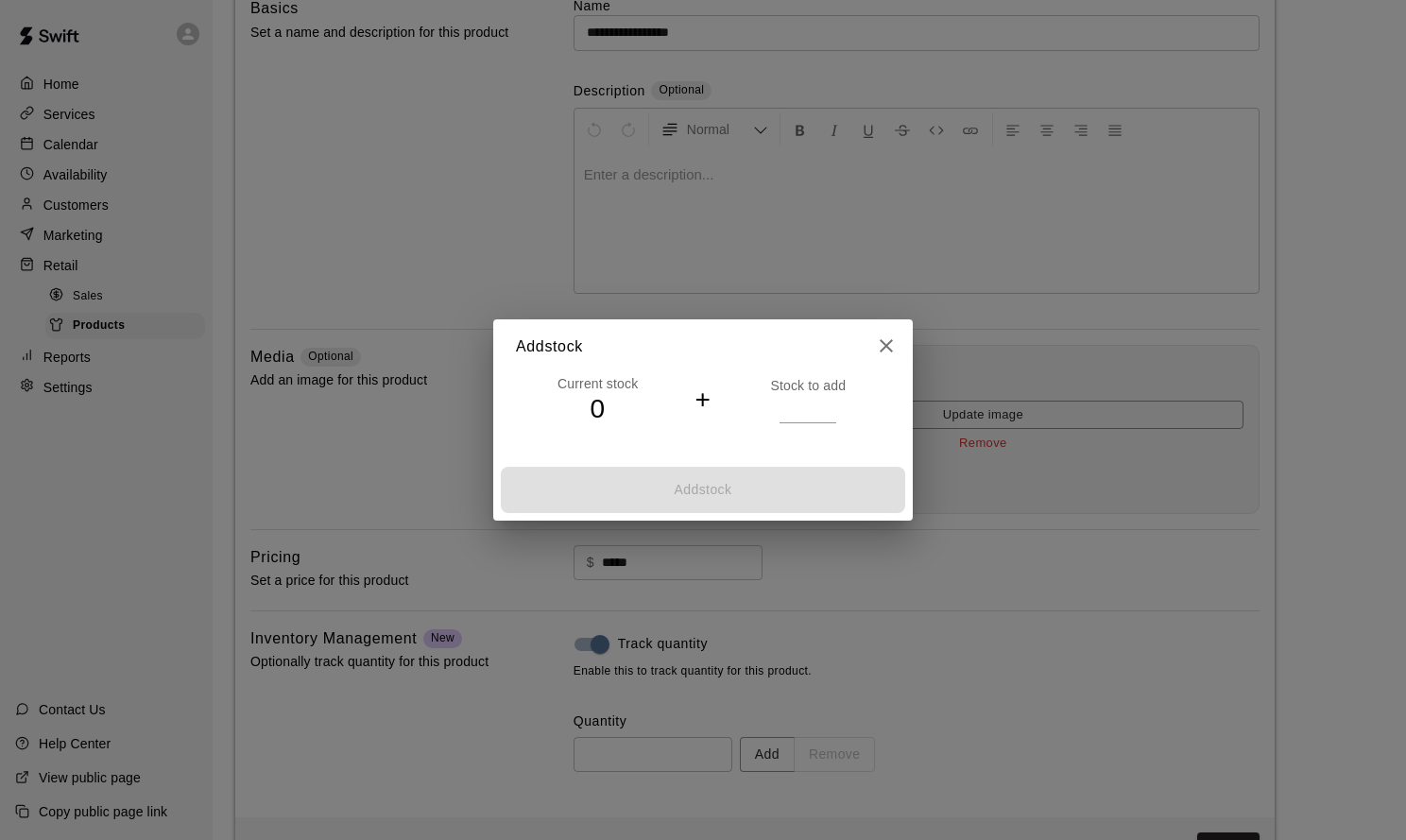
click at [829, 406] on input "*" at bounding box center [808, 408] width 57 height 27
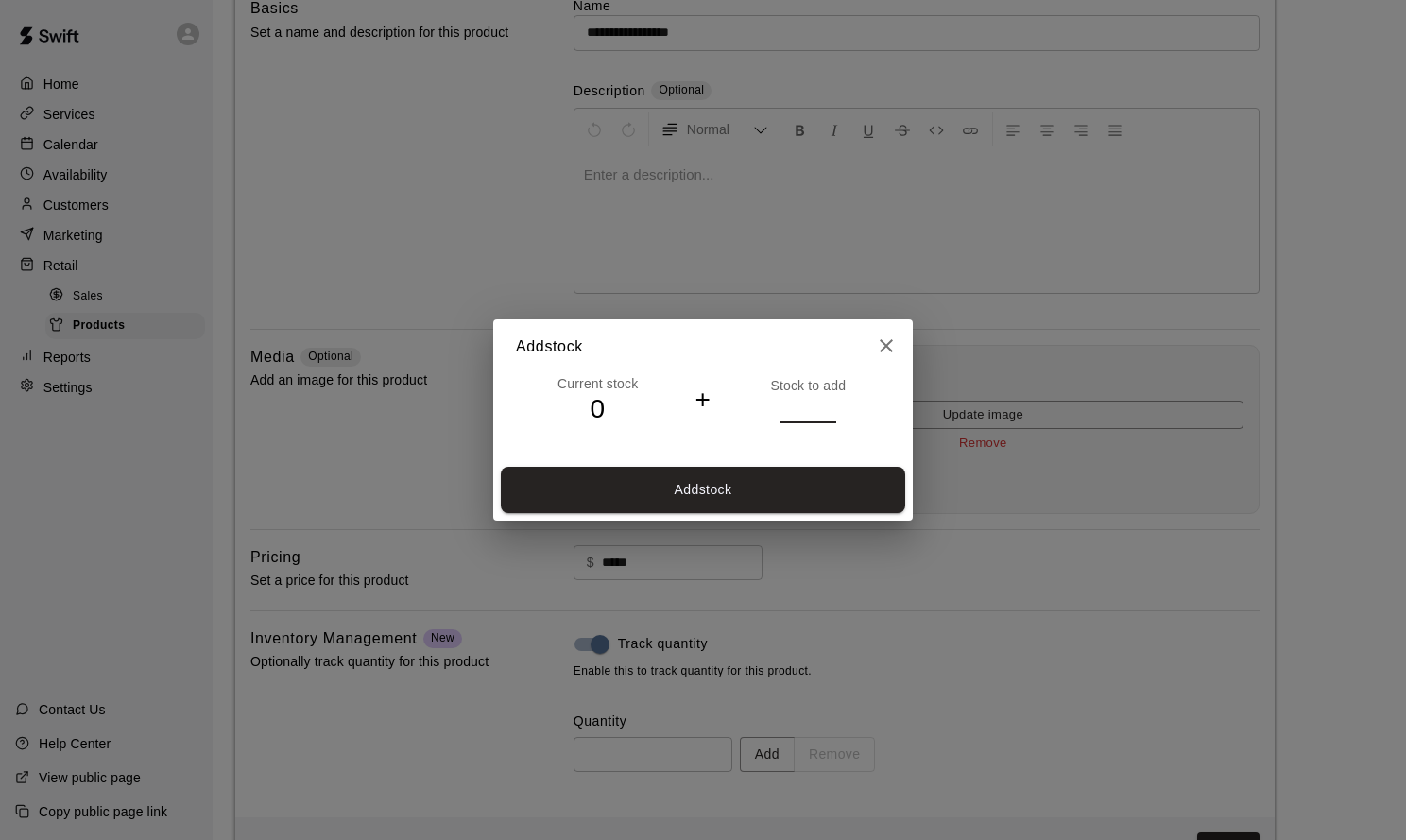
click at [829, 406] on input "*" at bounding box center [808, 408] width 57 height 27
click at [830, 406] on input "*" at bounding box center [808, 408] width 57 height 27
type input "*"
click at [829, 406] on input "*" at bounding box center [808, 408] width 57 height 27
click at [808, 479] on button "Add stock" at bounding box center [703, 489] width 404 height 46
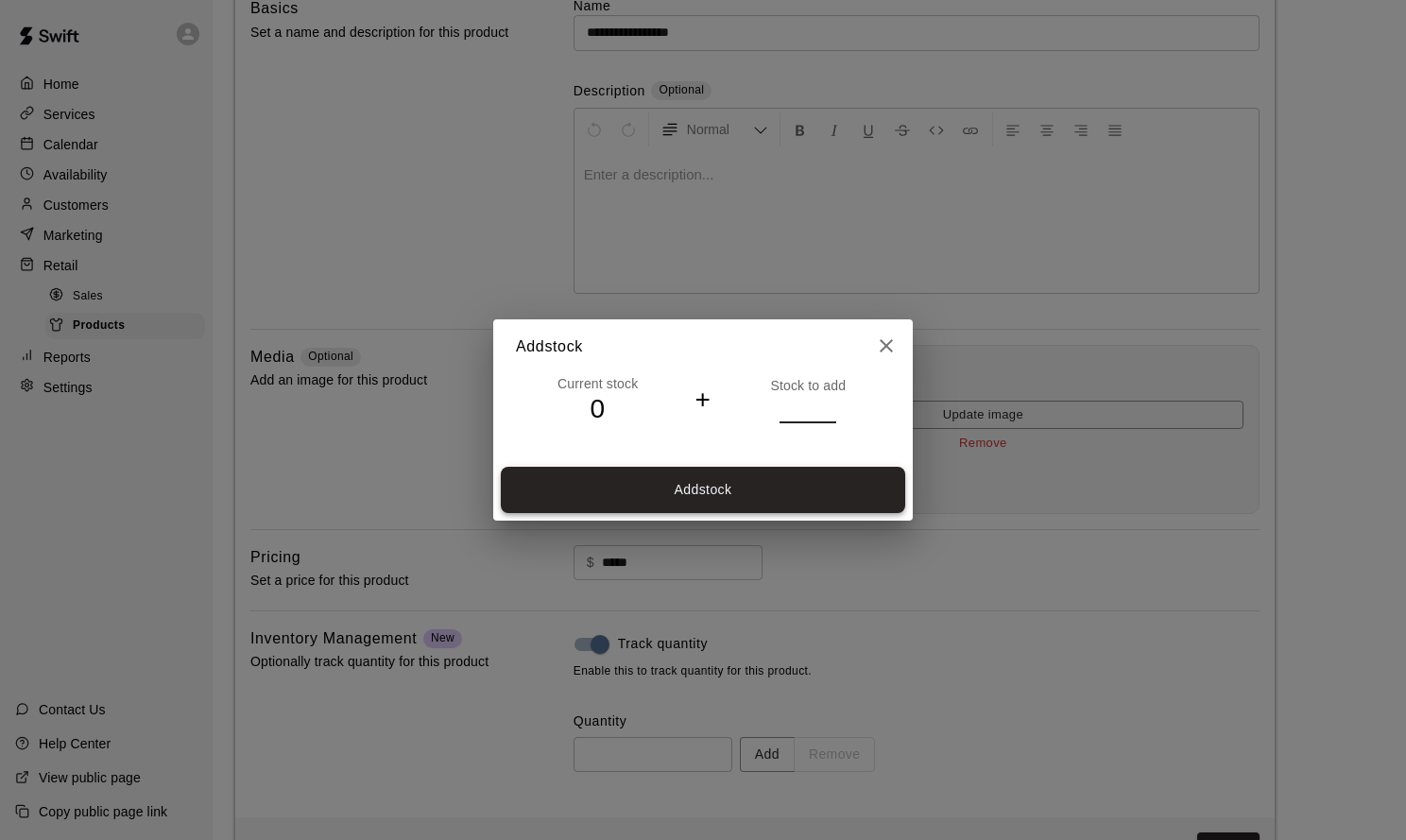
type input "*"
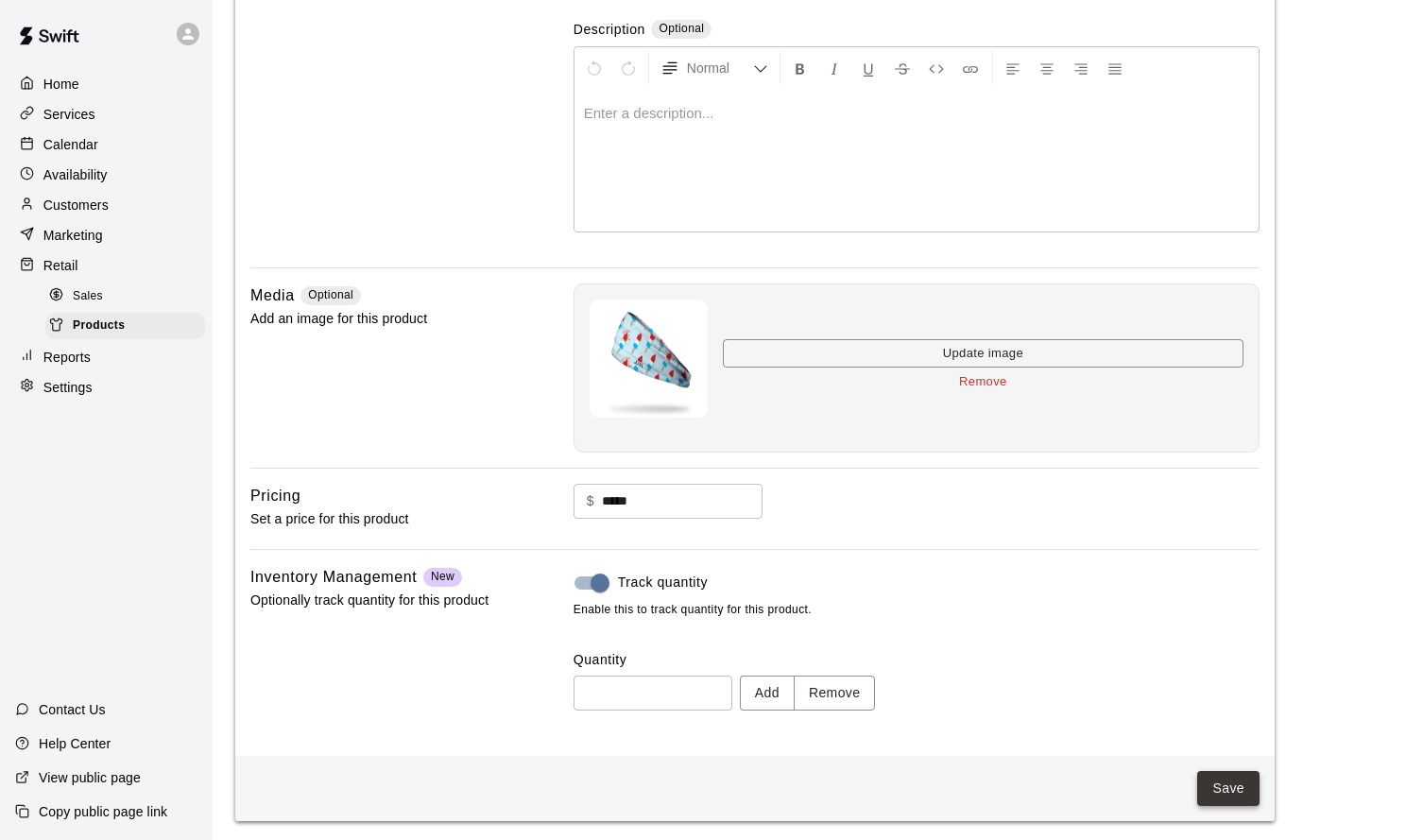
scroll to position [230, 0]
click at [1222, 790] on button "Save" at bounding box center [1228, 789] width 63 height 35
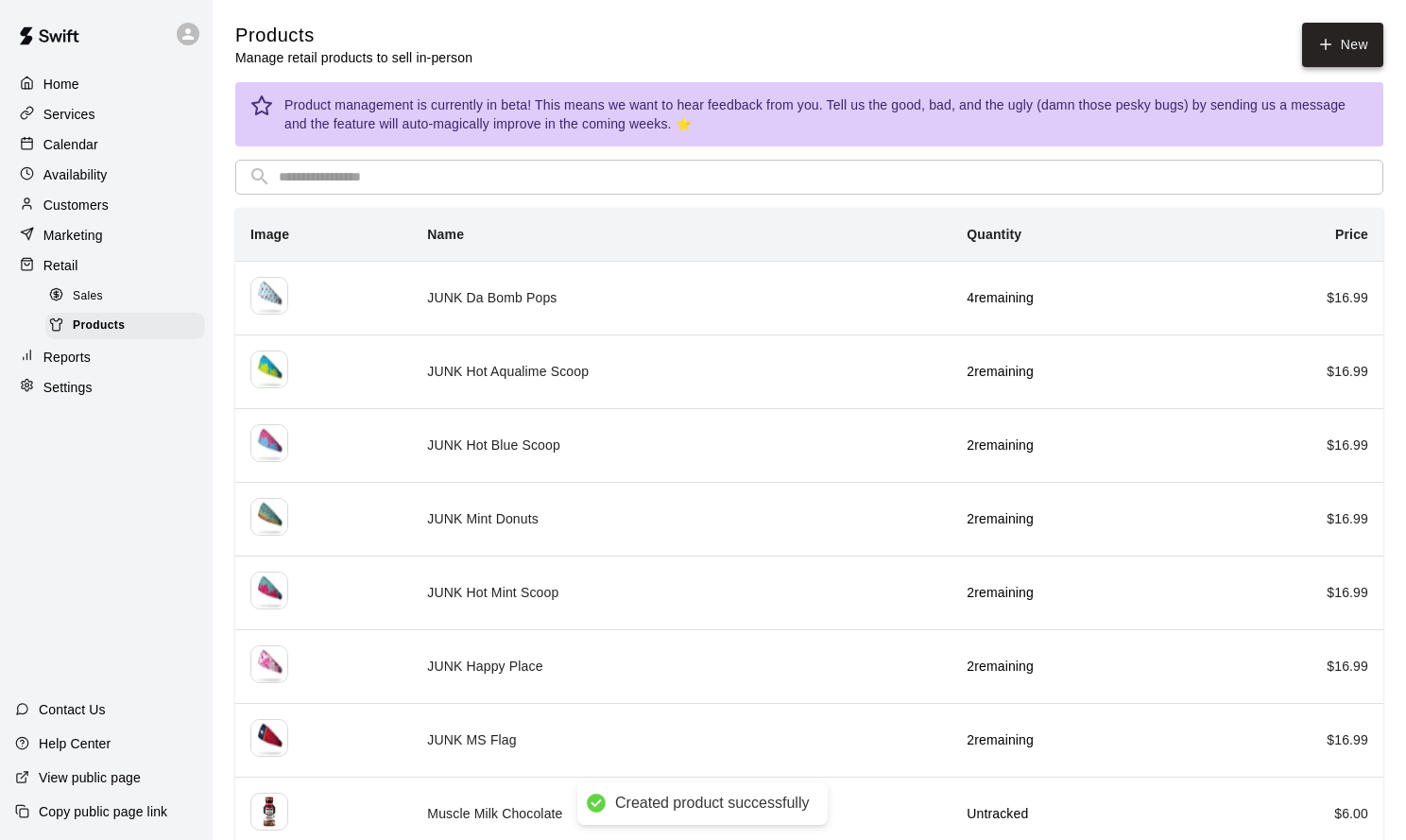
click at [1322, 48] on icon at bounding box center [1325, 45] width 17 height 17
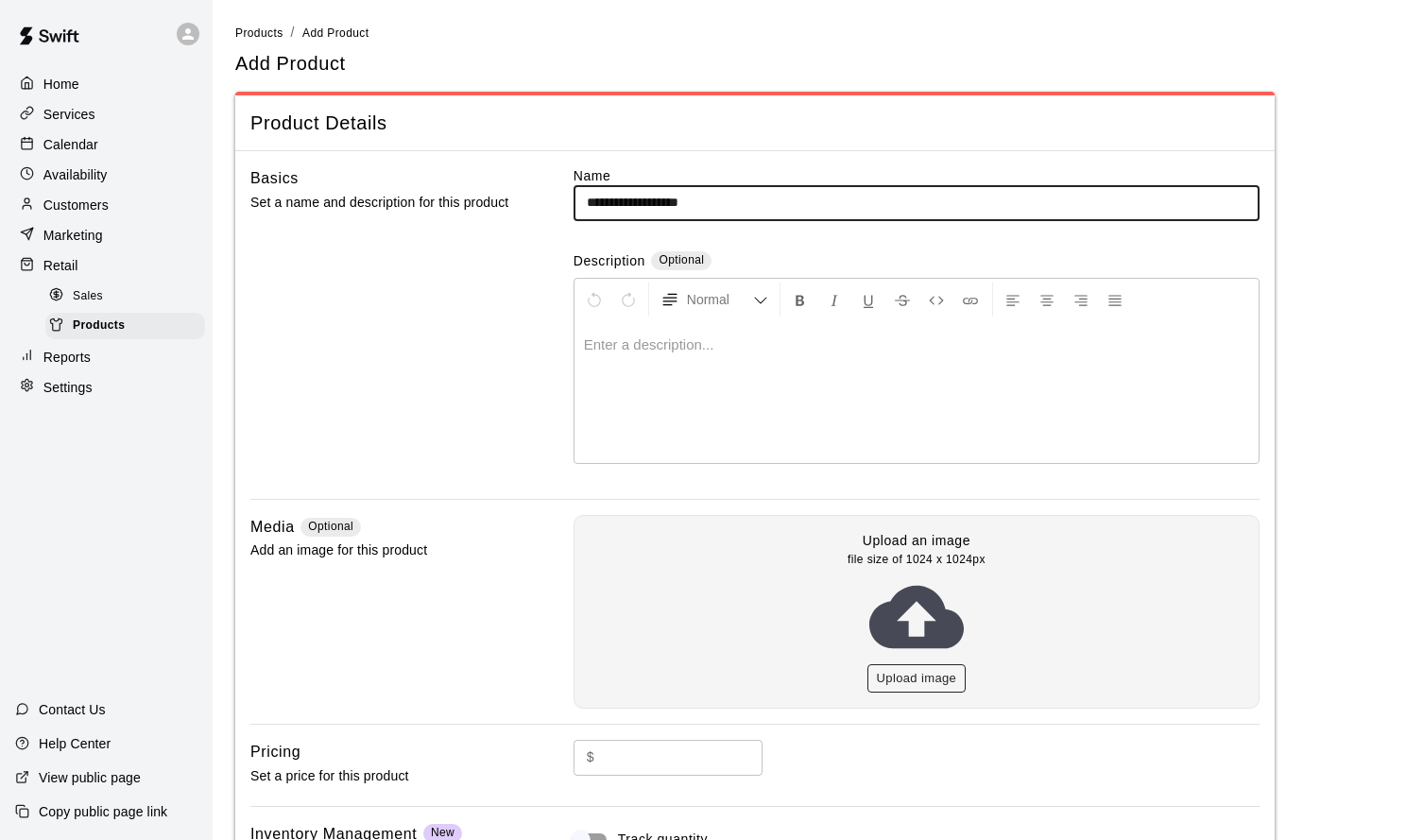
type input "**********"
click at [889, 666] on button "Upload image" at bounding box center [917, 678] width 100 height 29
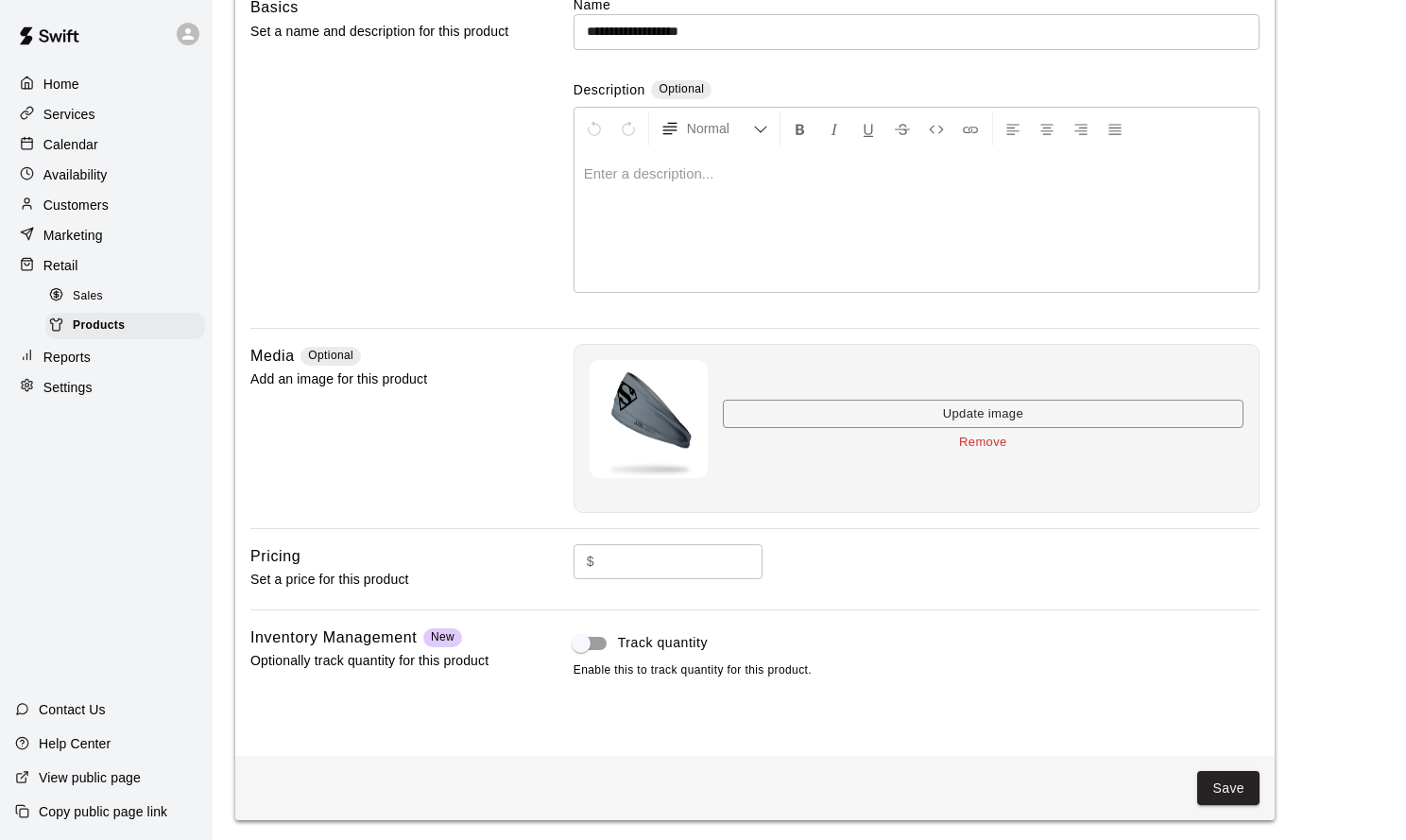
scroll to position [170, 0]
click at [674, 557] on input "text" at bounding box center [682, 562] width 160 height 35
type input "*****"
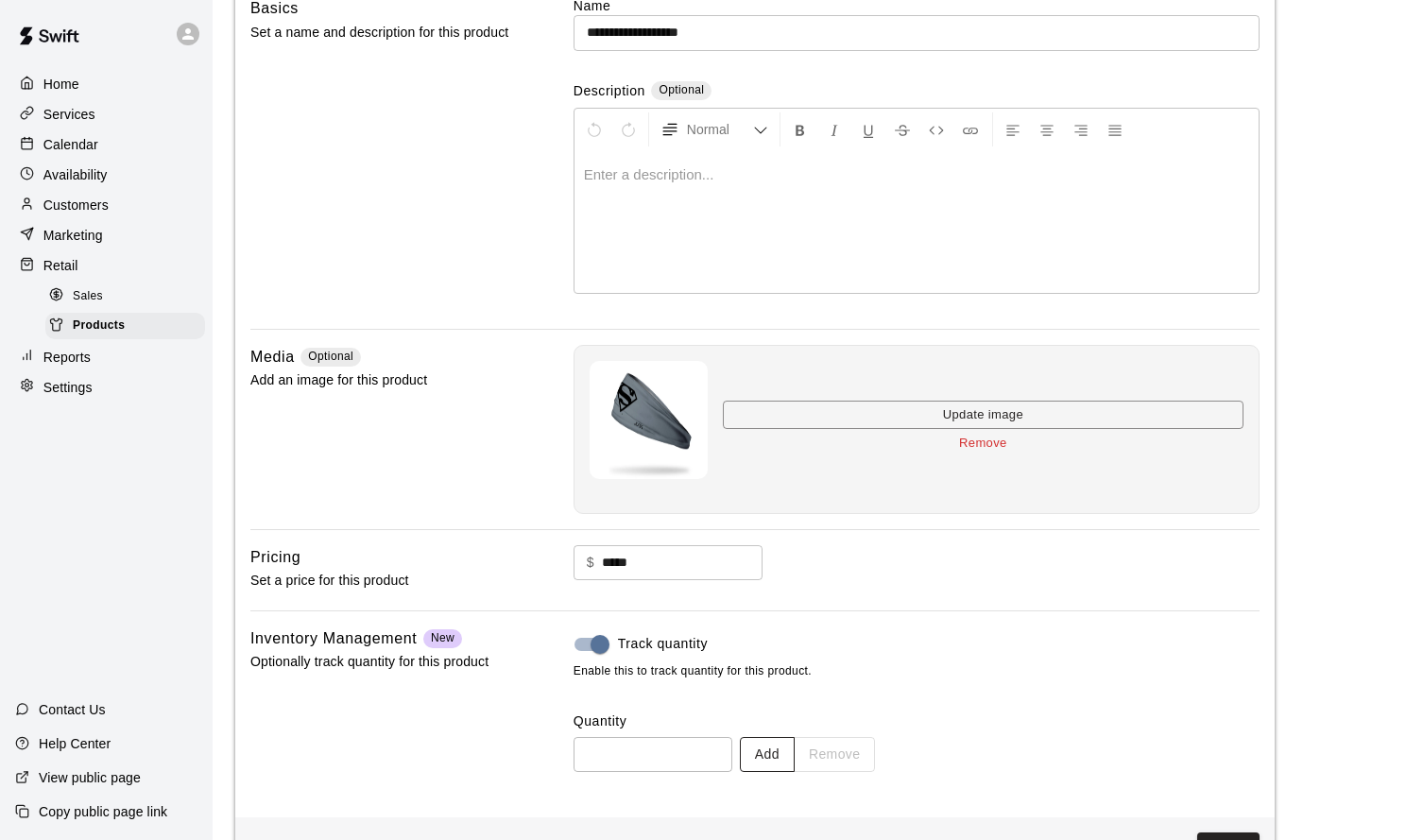
click at [777, 750] on button "Add" at bounding box center [767, 754] width 55 height 35
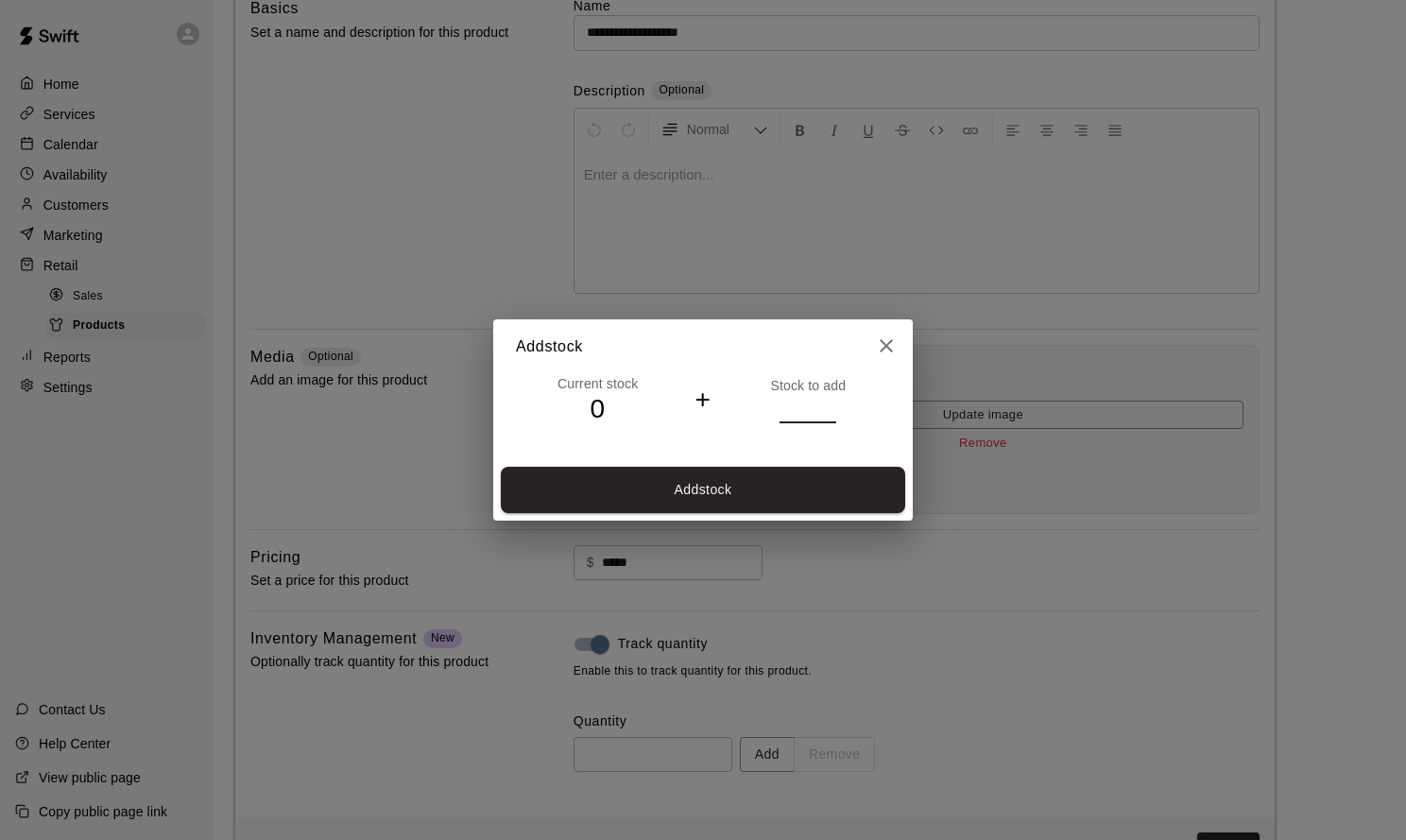
click at [830, 406] on input "*" at bounding box center [808, 408] width 57 height 27
type input "*"
click at [830, 406] on input "*" at bounding box center [808, 408] width 57 height 27
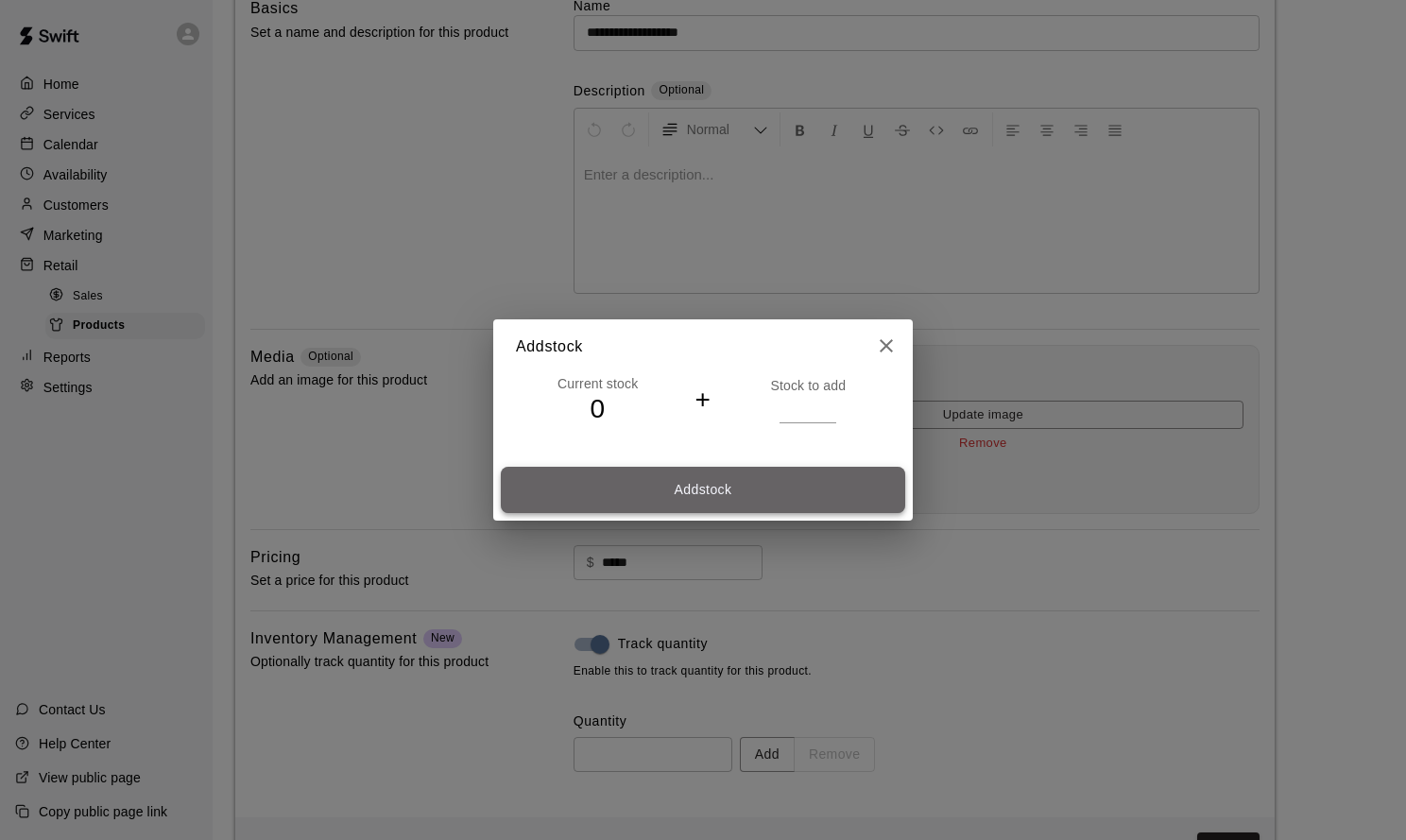
click at [824, 482] on button "Add stock" at bounding box center [703, 489] width 404 height 46
type input "*"
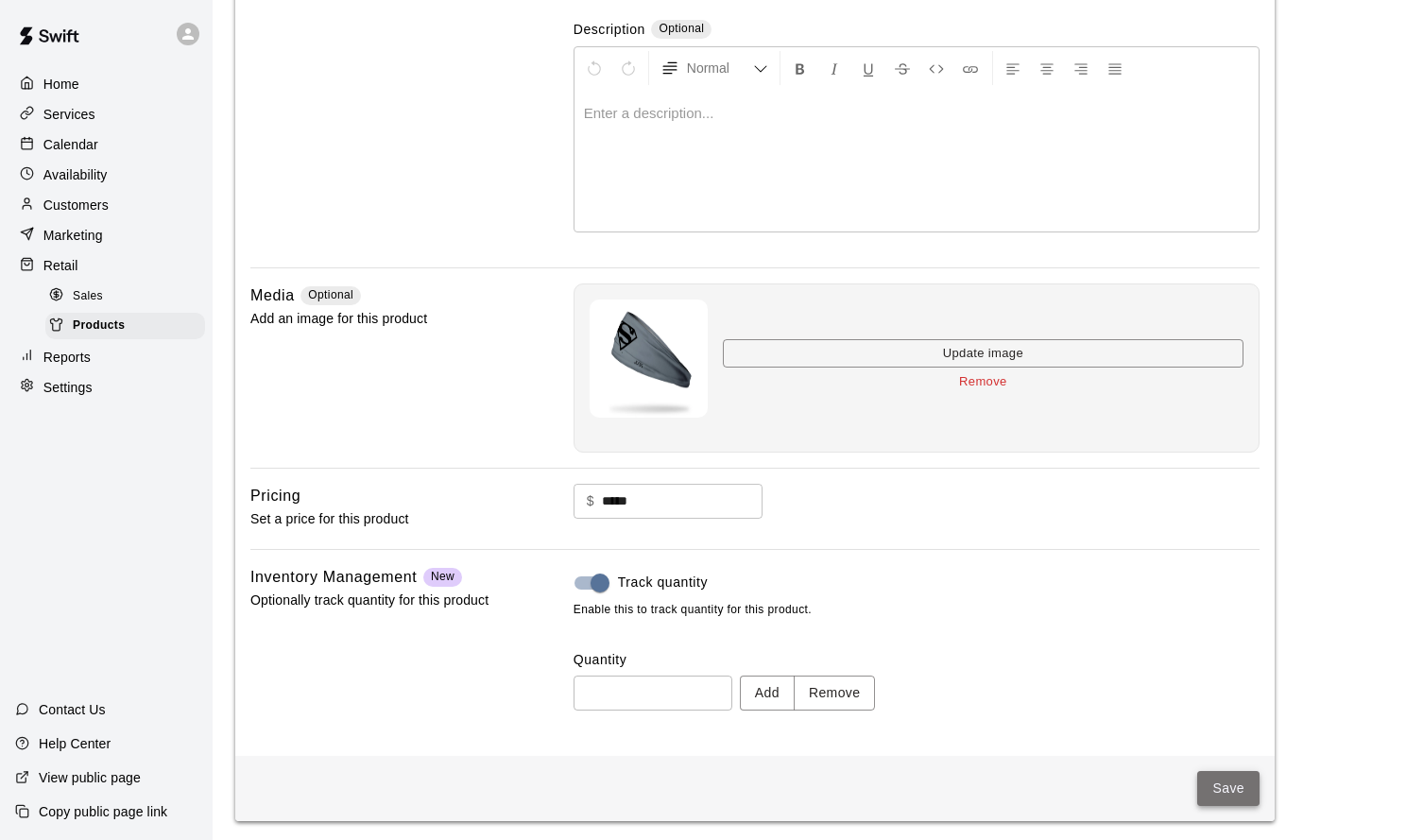
click at [1233, 793] on button "Save" at bounding box center [1228, 788] width 63 height 35
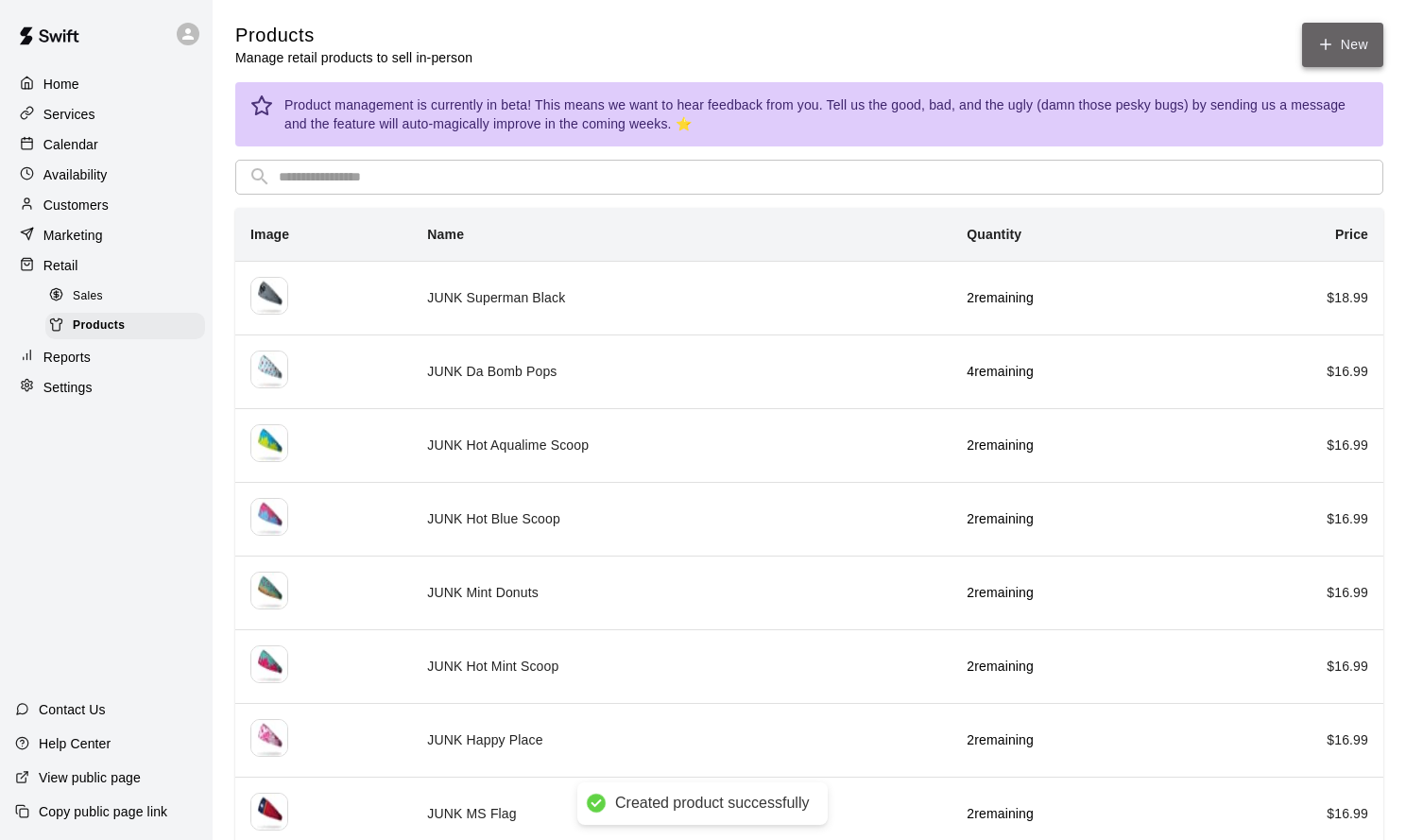
click at [1341, 47] on link "New" at bounding box center [1342, 45] width 82 height 45
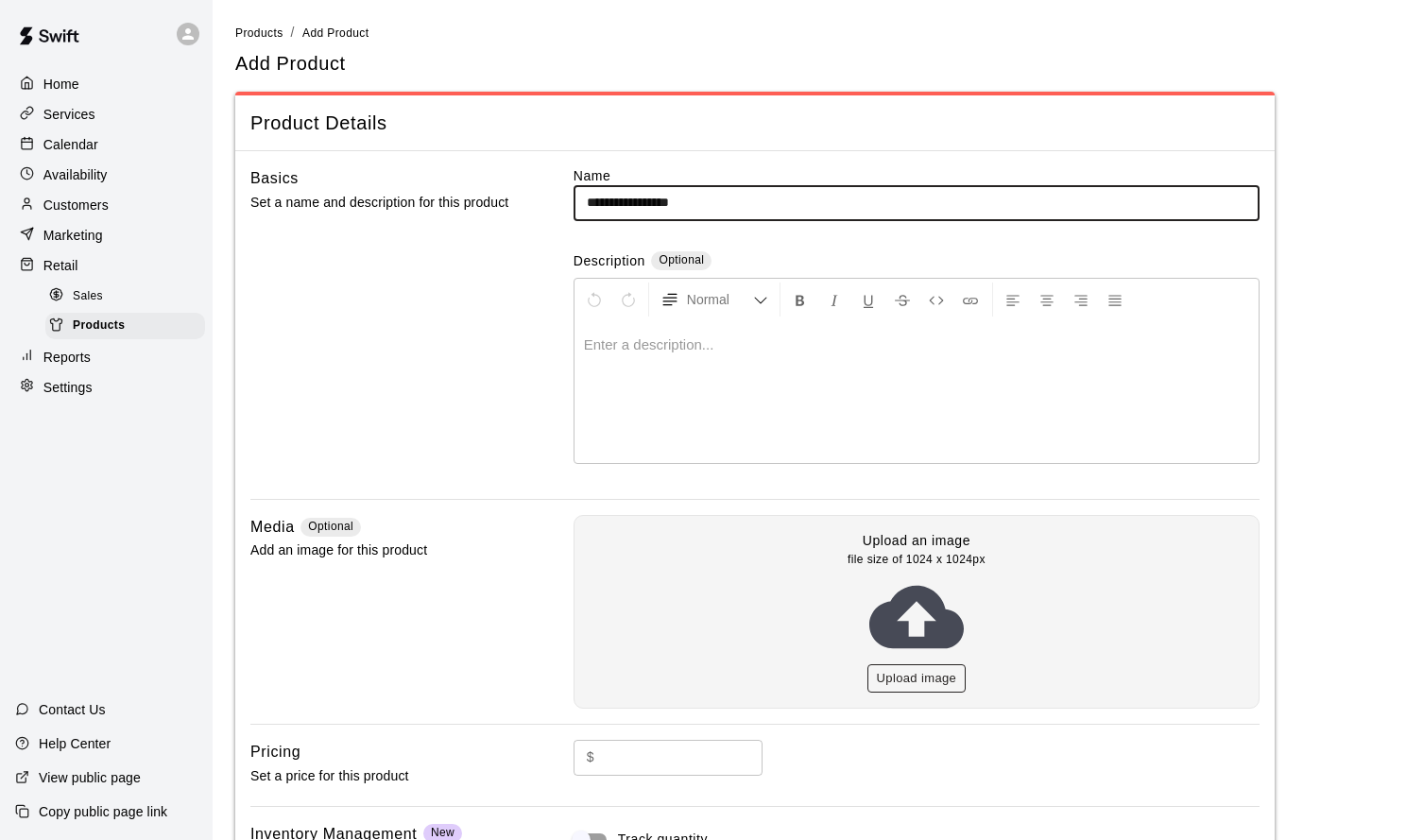
type input "**********"
click at [933, 664] on button "Upload image" at bounding box center [917, 678] width 100 height 29
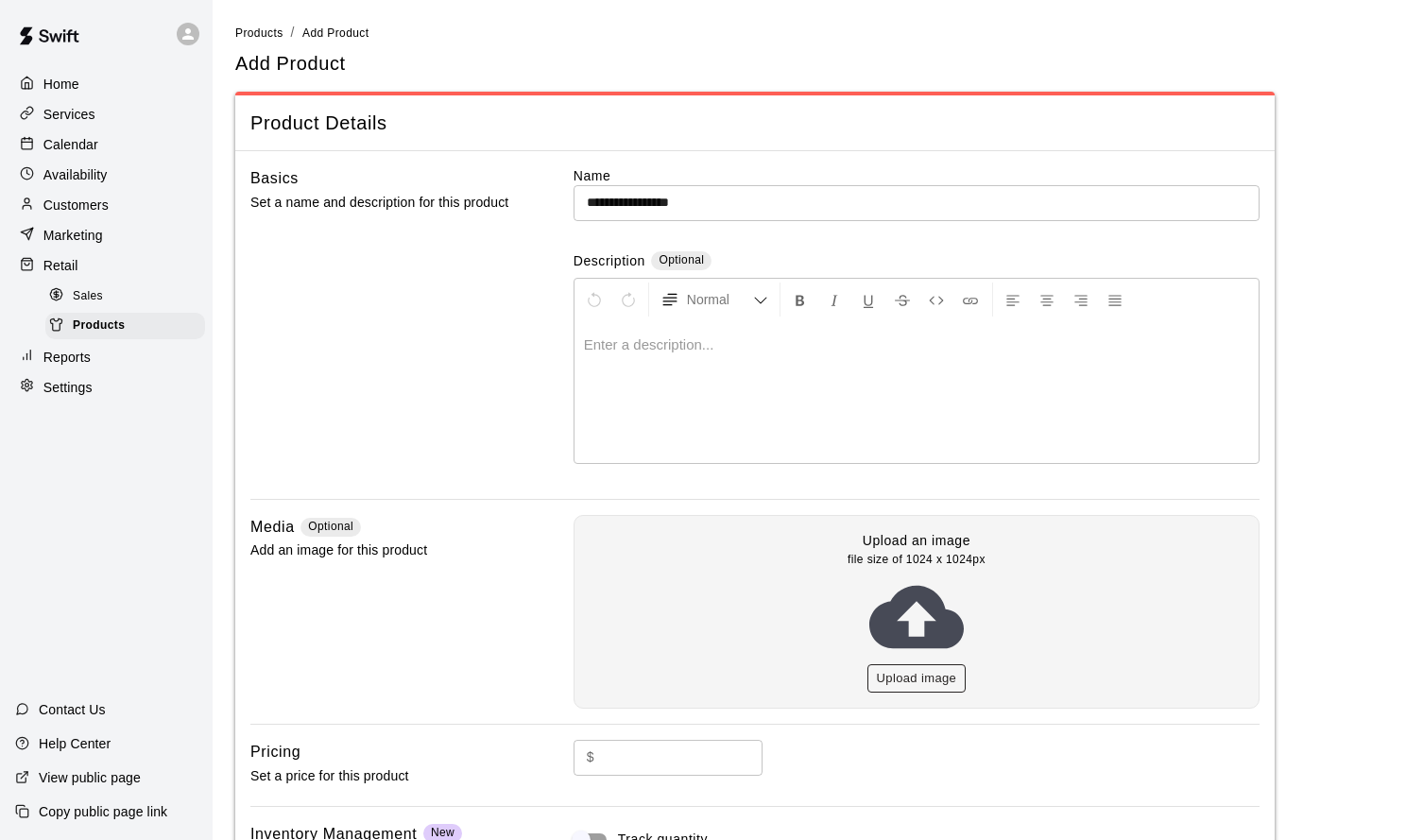
scroll to position [2, 0]
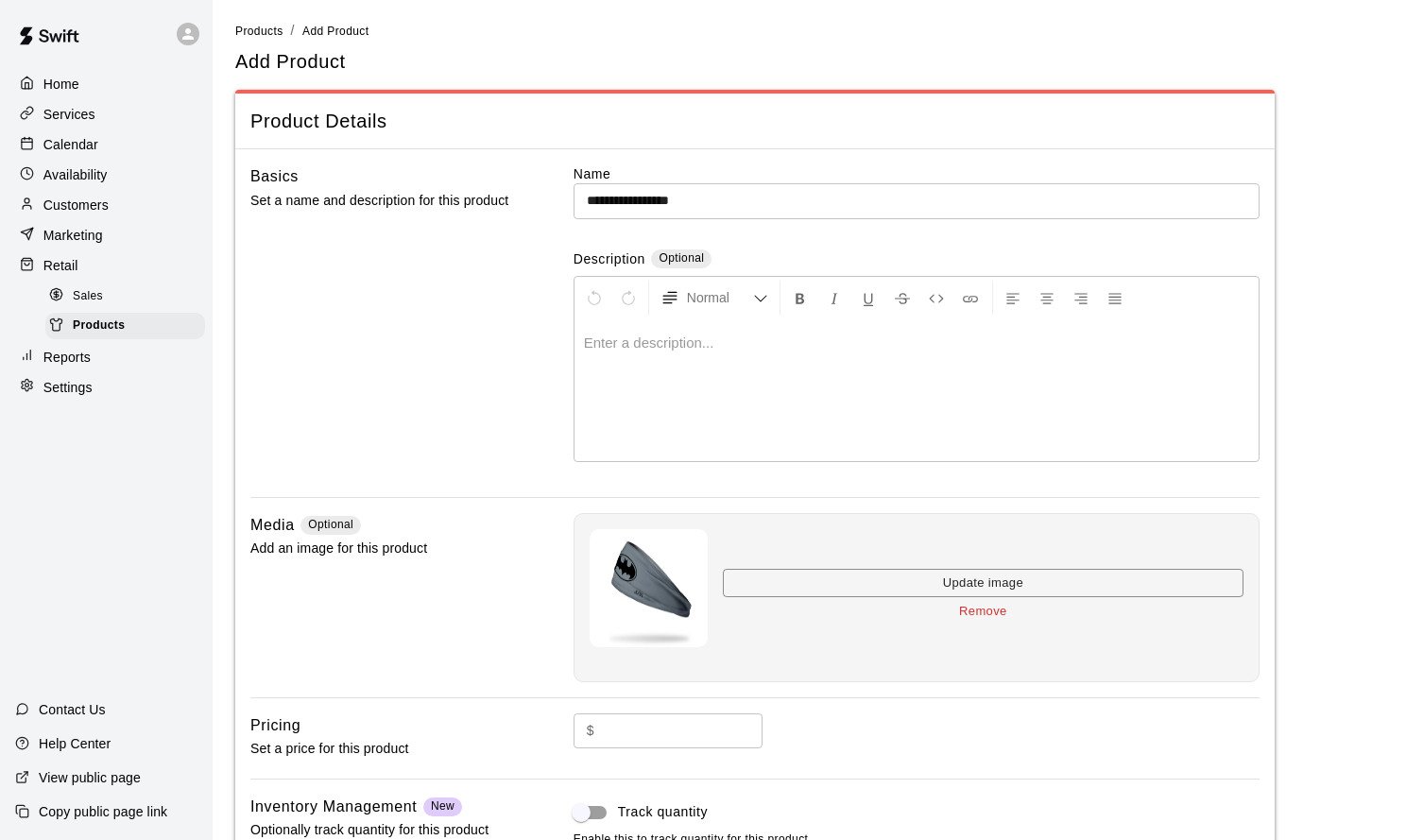
click at [635, 741] on input "text" at bounding box center [682, 730] width 160 height 35
type input "*****"
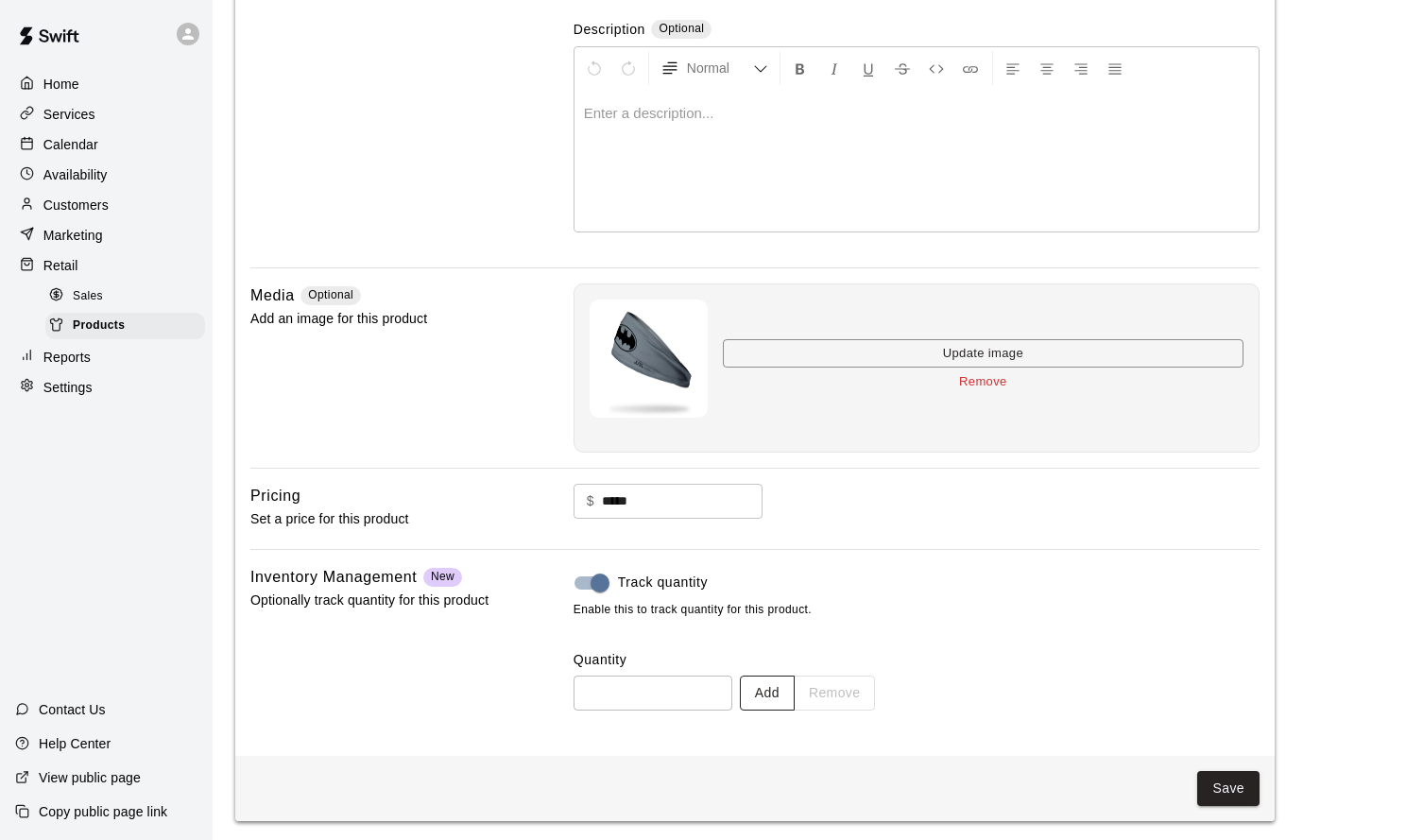
click at [755, 686] on div "Add Remove" at bounding box center [807, 692] width 136 height 35
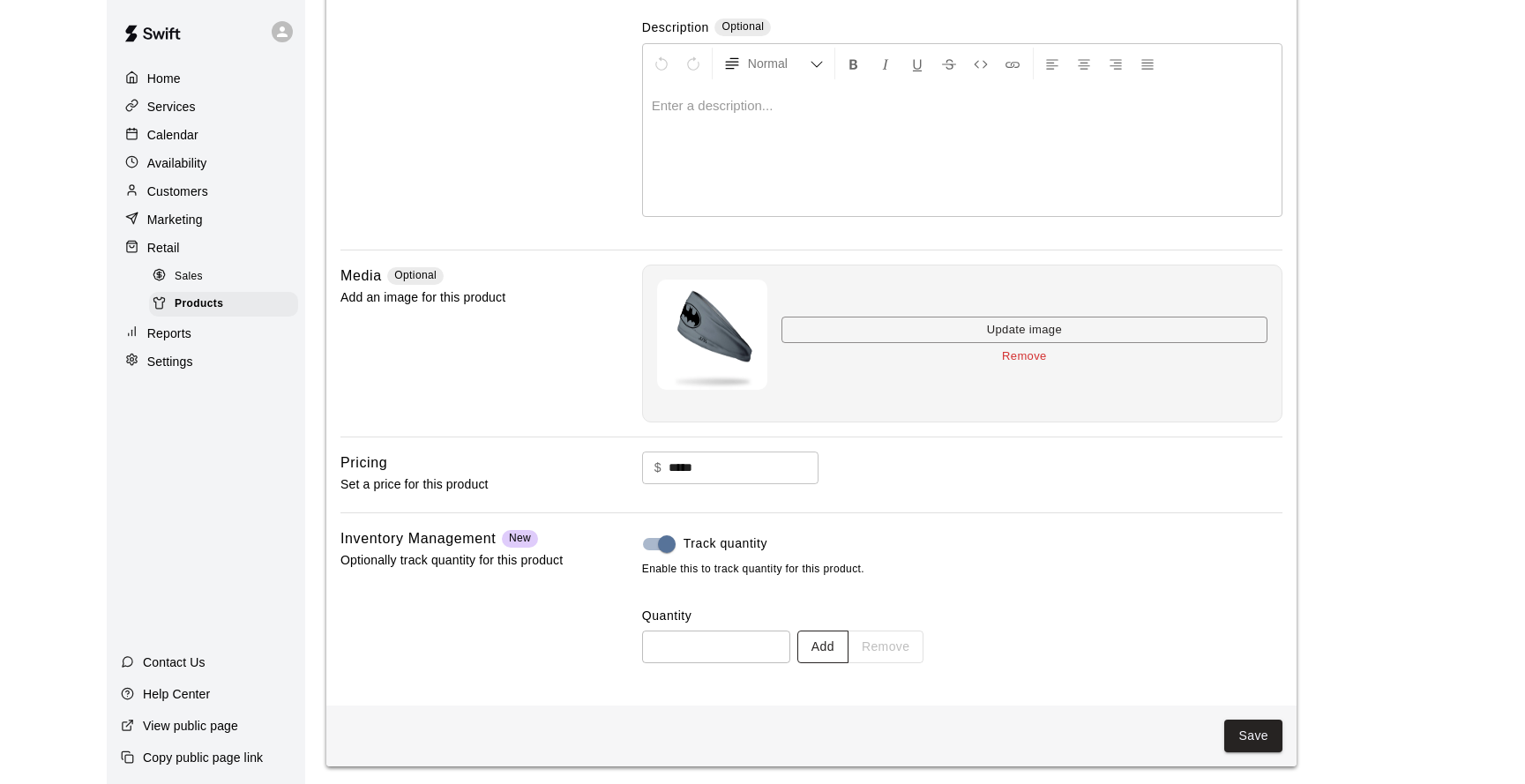
scroll to position [215, 0]
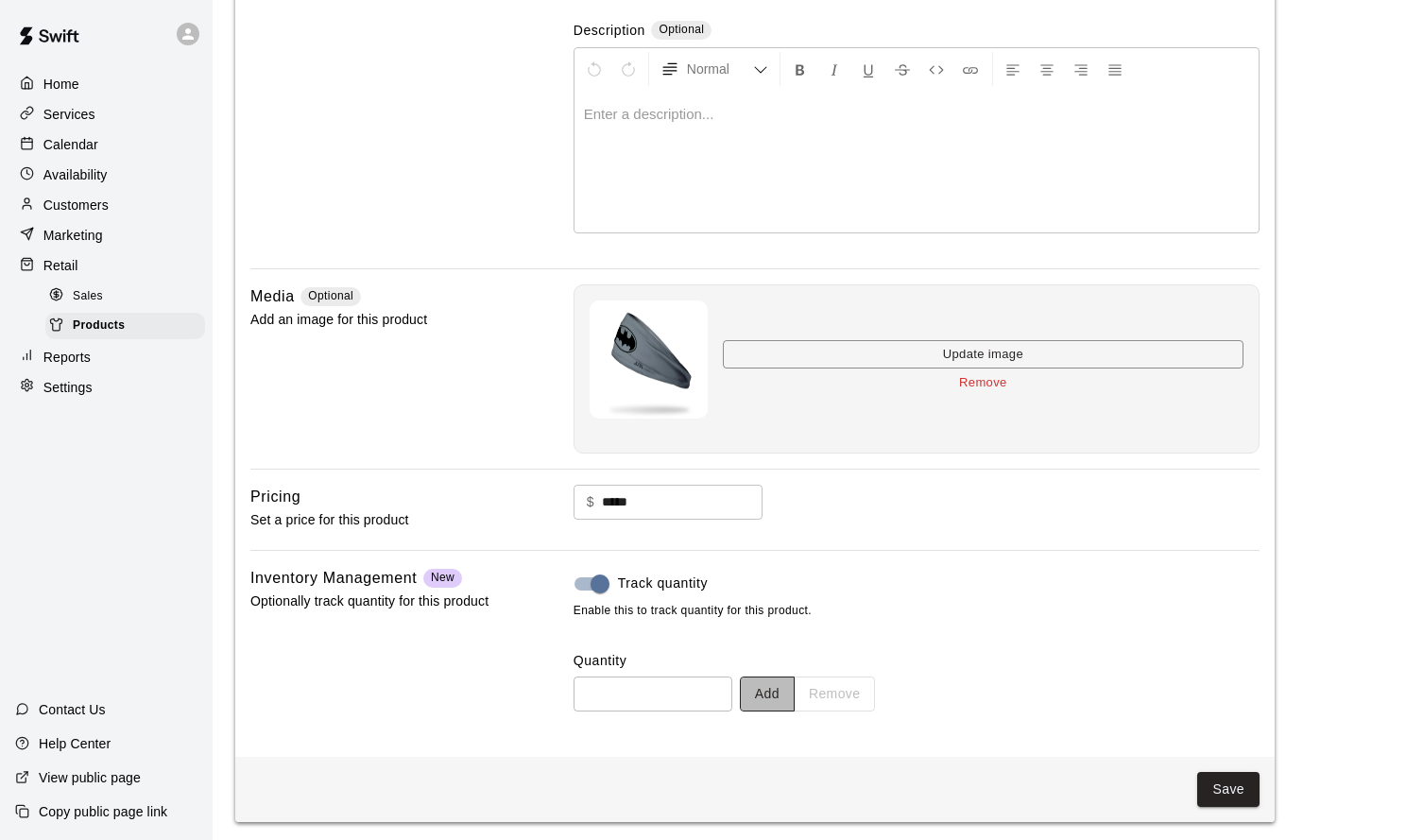
click at [751, 685] on button "Add" at bounding box center [767, 693] width 55 height 35
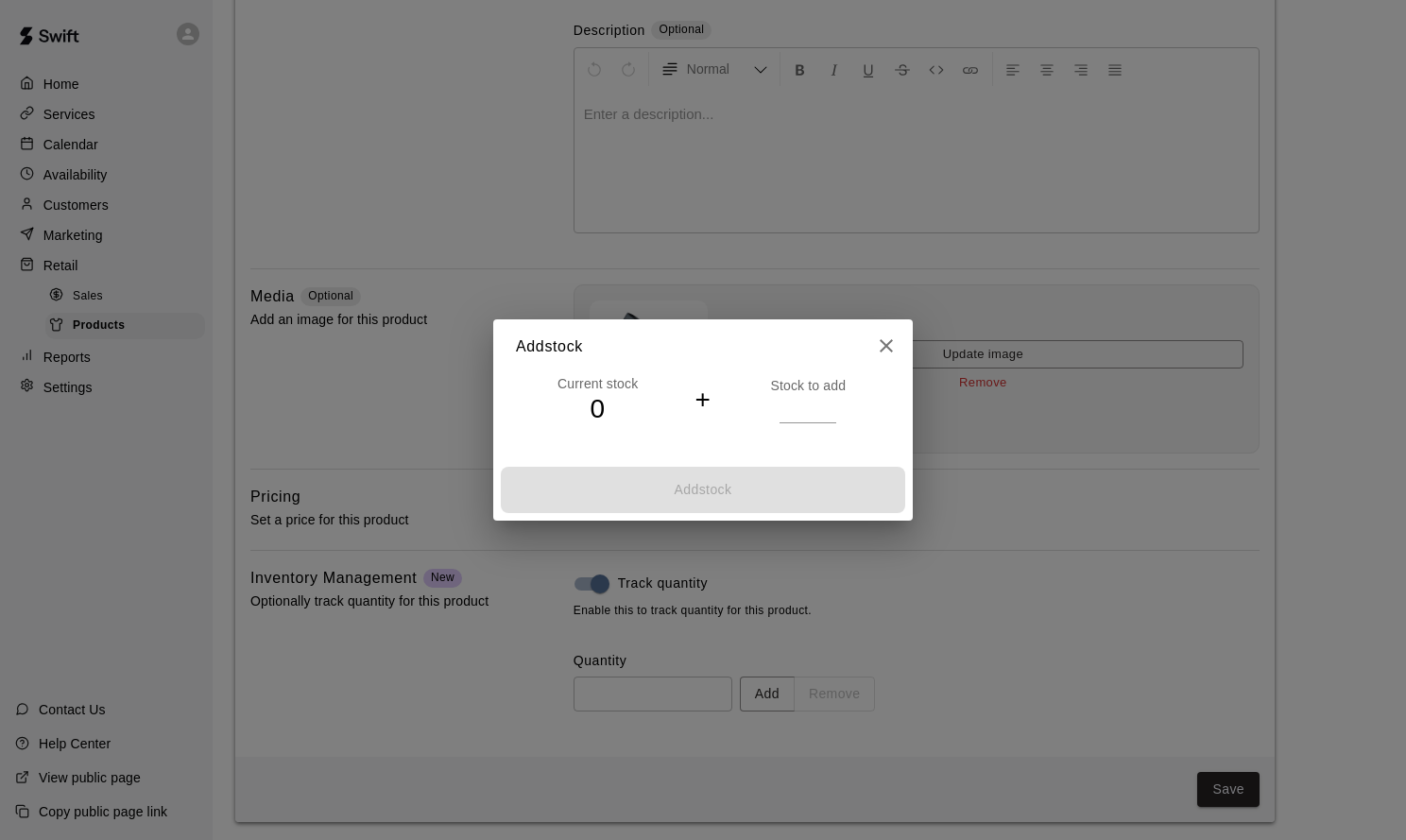
click at [831, 404] on input "*" at bounding box center [808, 408] width 57 height 27
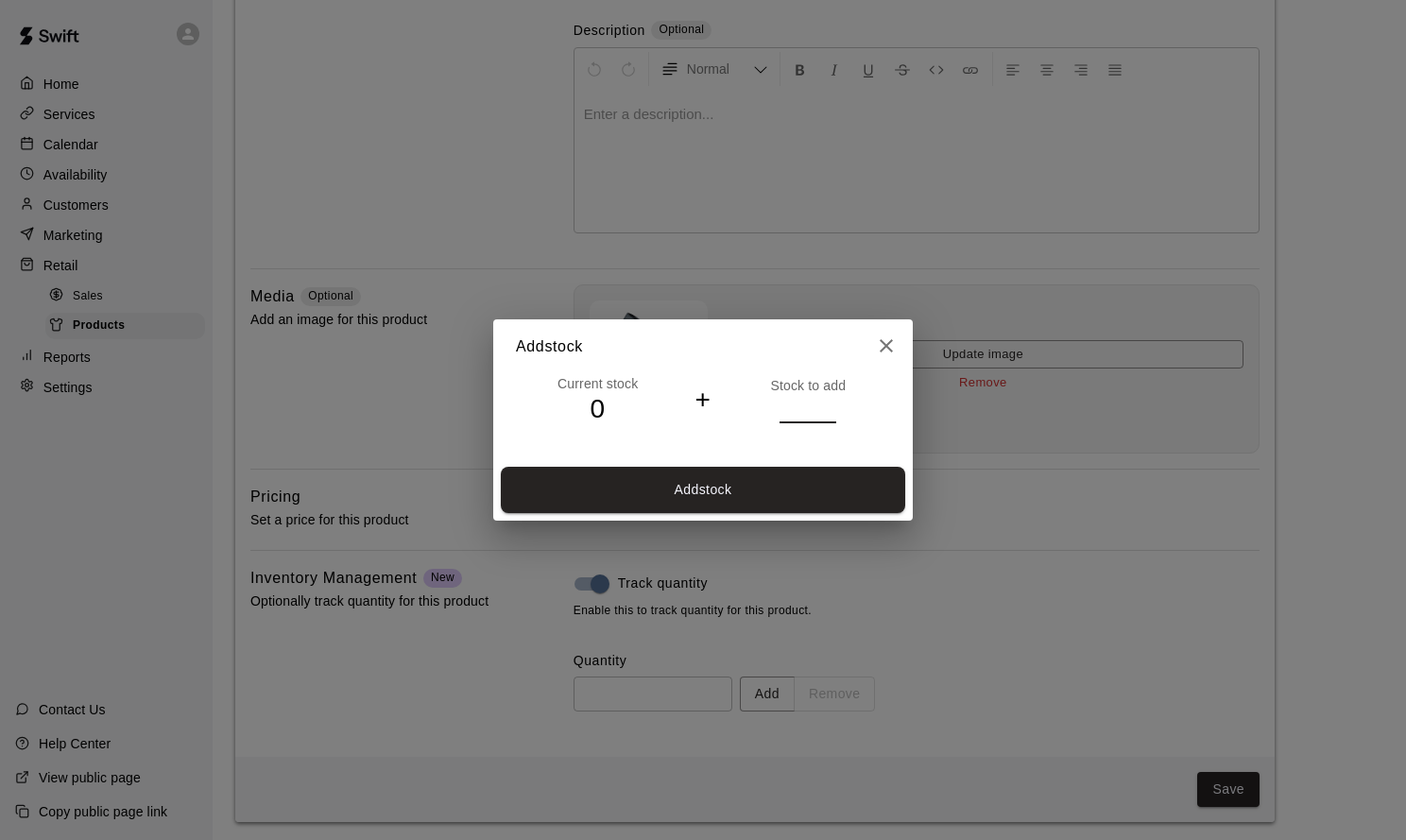
type input "*"
click at [831, 405] on input "*" at bounding box center [808, 408] width 57 height 27
click at [810, 493] on button "Add stock" at bounding box center [703, 489] width 404 height 46
type input "*"
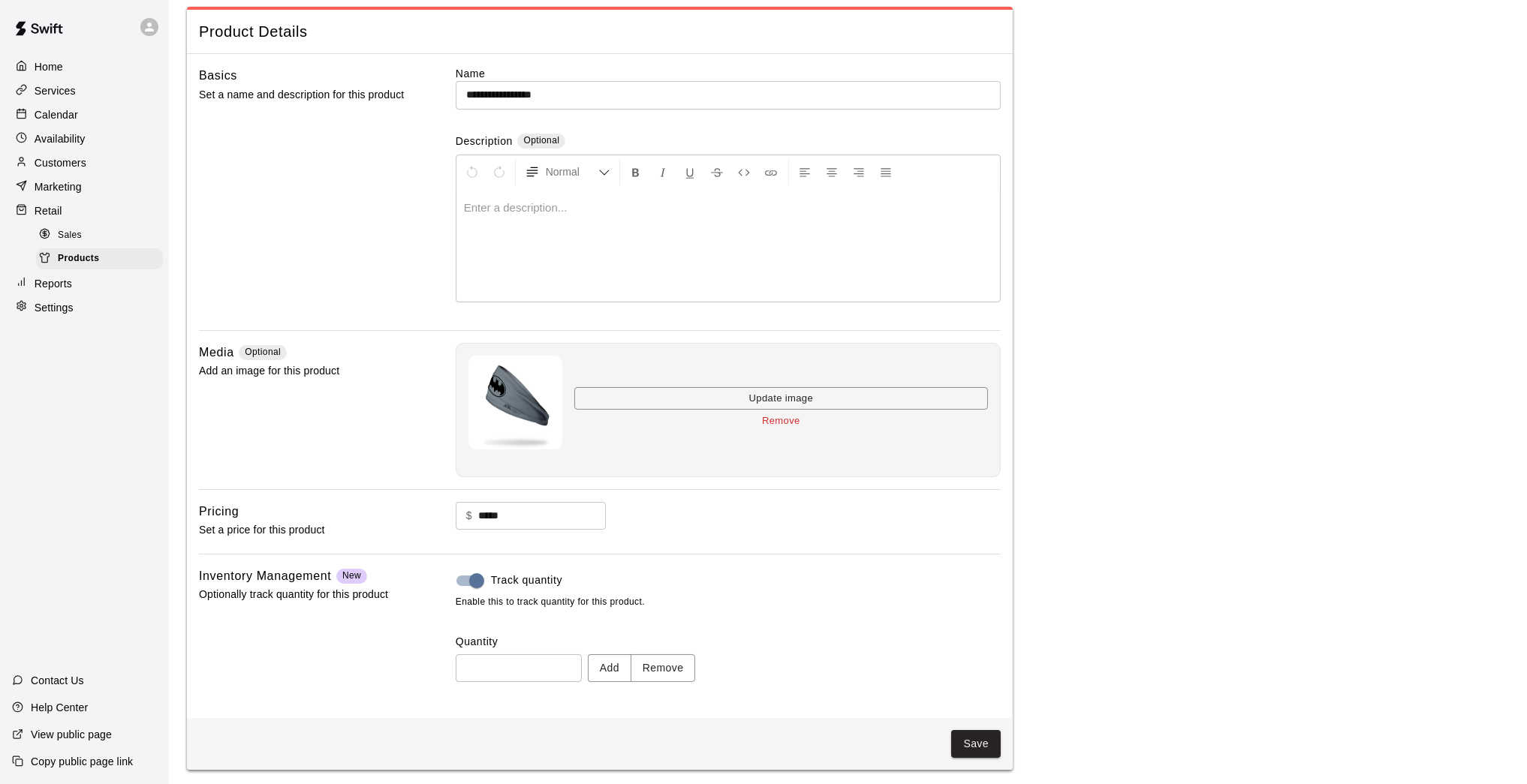
scroll to position [64, 0]
click at [979, 645] on button "Save" at bounding box center [976, 746] width 50 height 28
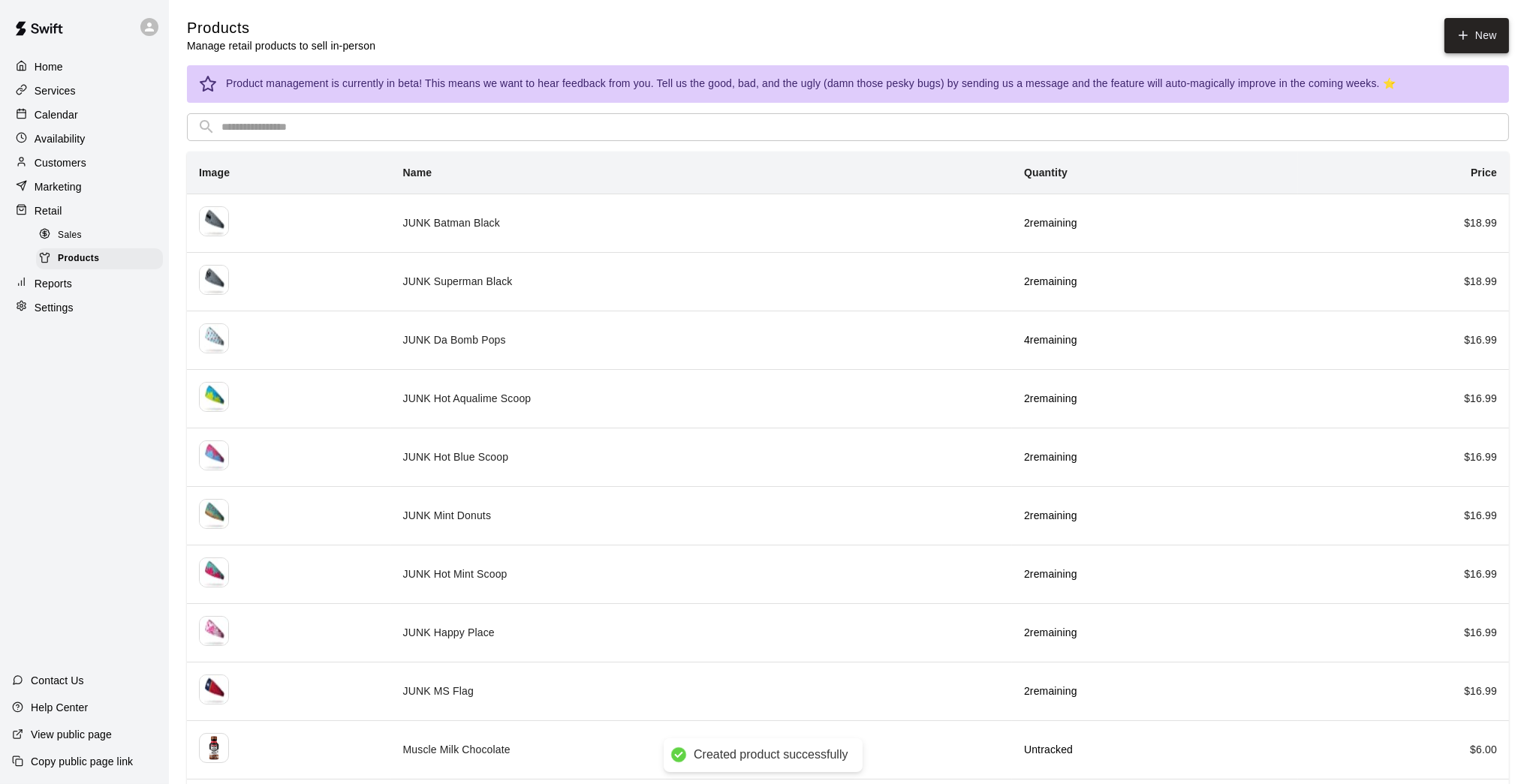
click at [1116, 44] on link "New" at bounding box center [1477, 35] width 65 height 35
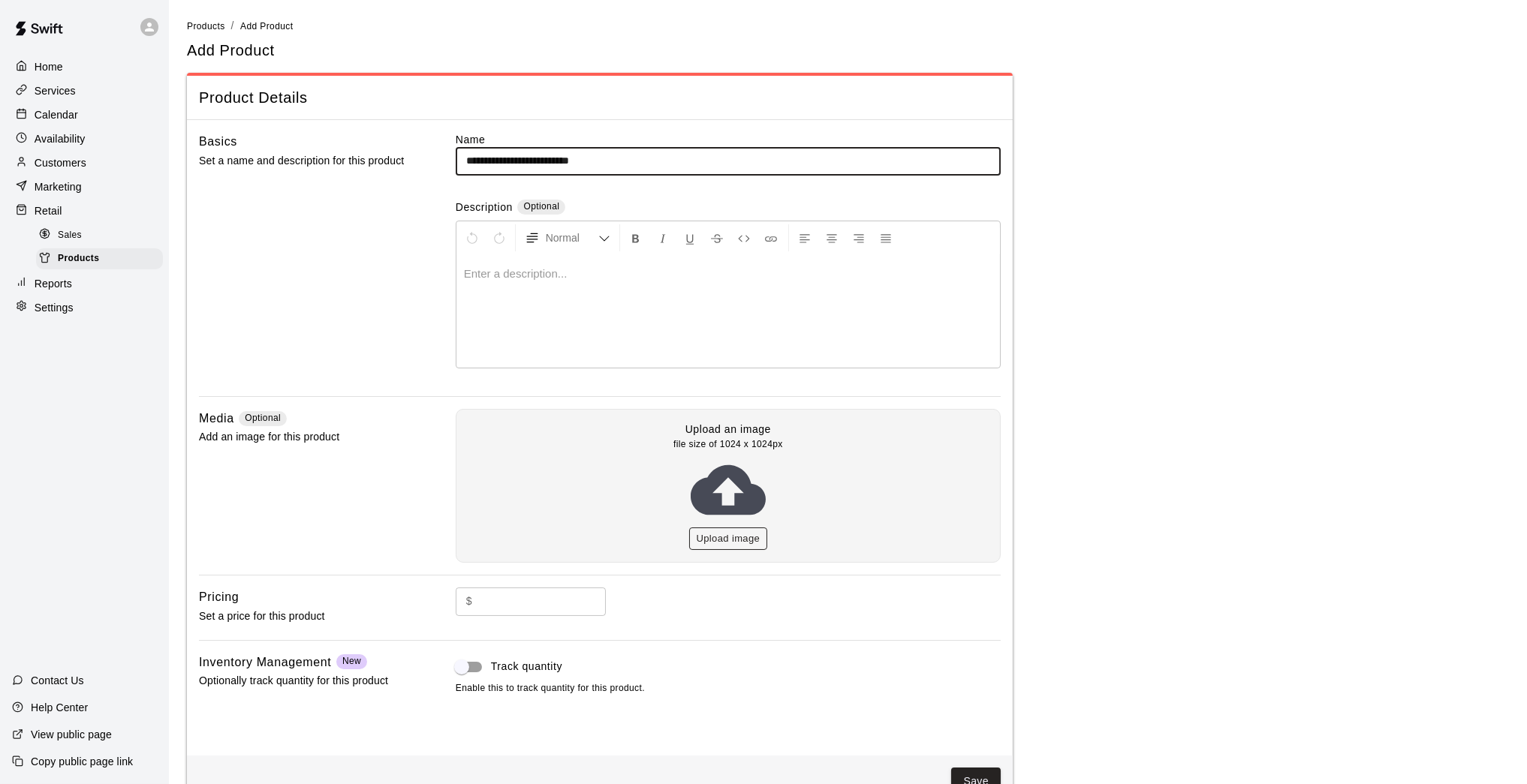
type input "**********"
click at [713, 536] on button "Upload image" at bounding box center [728, 538] width 79 height 23
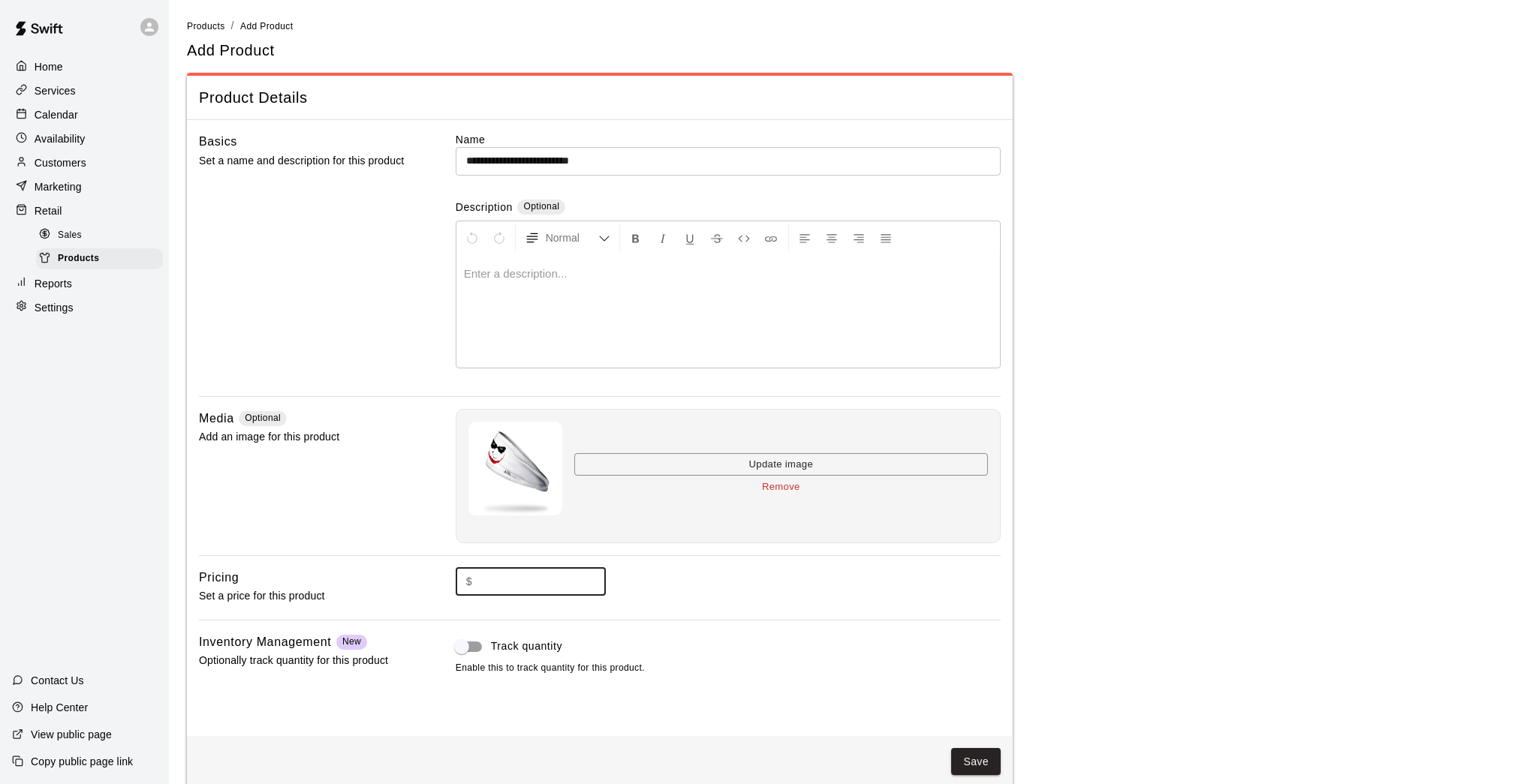
click at [562, 587] on input "text" at bounding box center [542, 581] width 127 height 28
type input "*****"
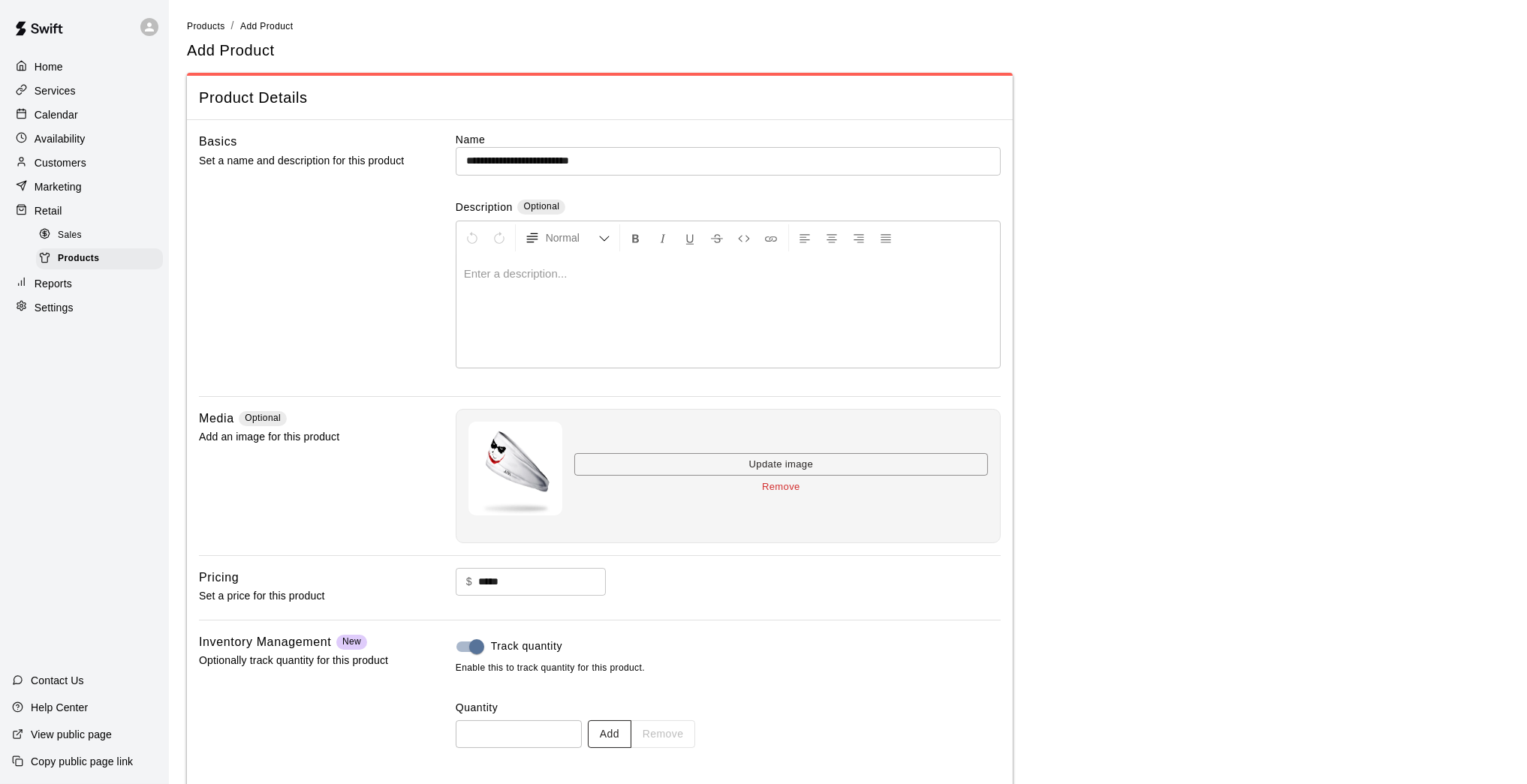
click at [599, 645] on button "Add" at bounding box center [609, 734] width 44 height 28
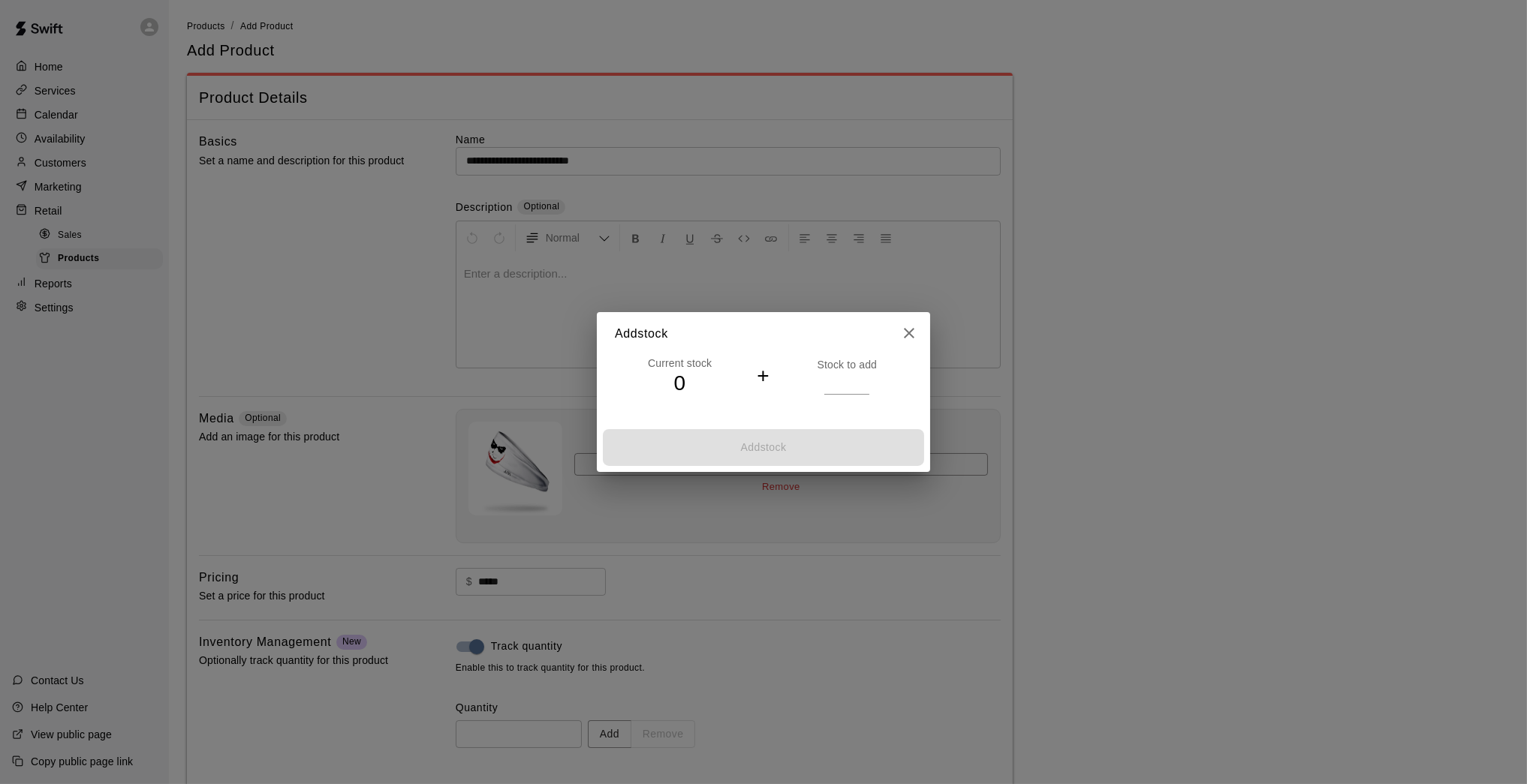
click at [866, 379] on input "*" at bounding box center [847, 383] width 45 height 22
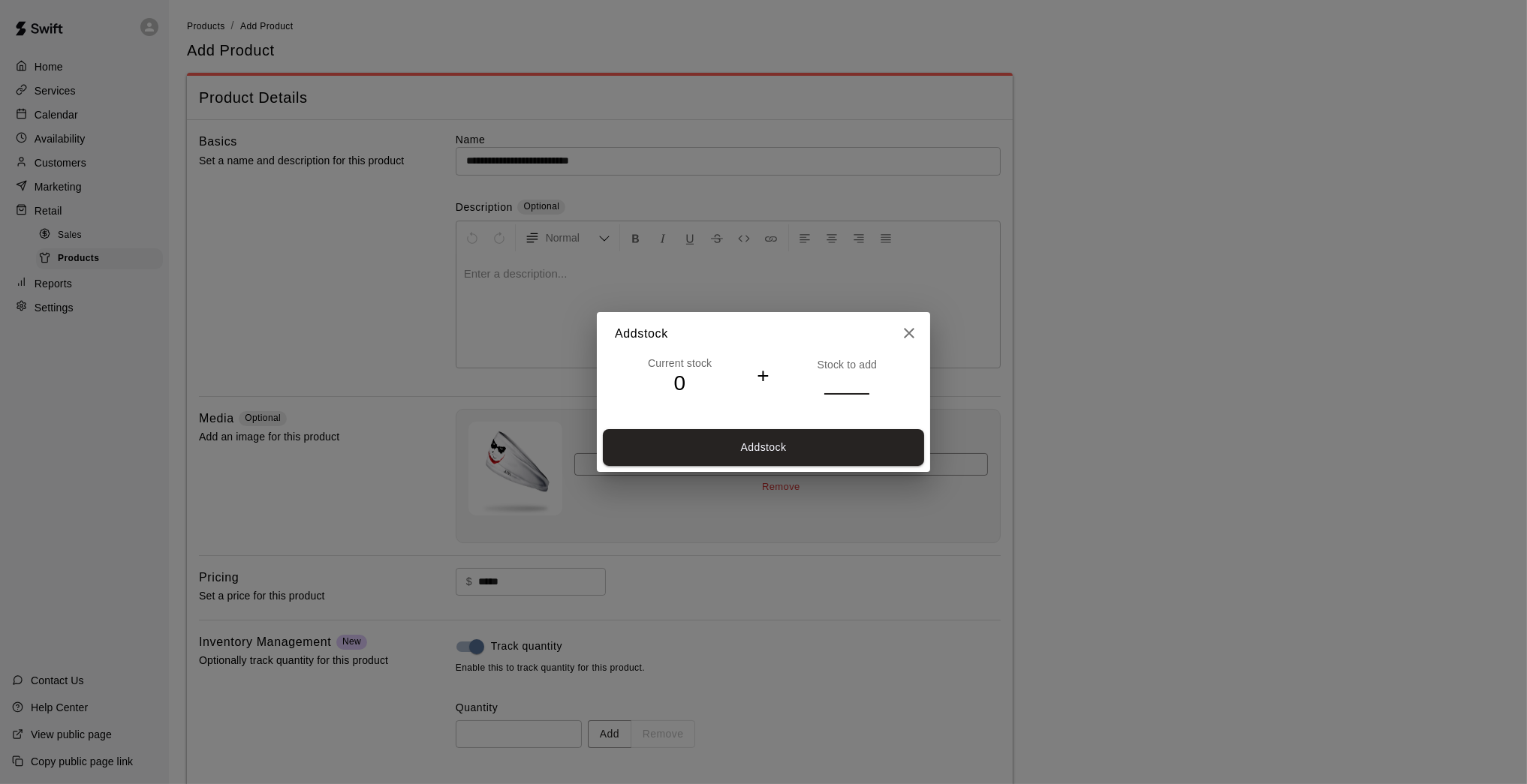
type input "*"
click at [866, 379] on input "*" at bounding box center [847, 383] width 45 height 22
click at [840, 443] on button "Add stock" at bounding box center [763, 447] width 321 height 37
type input "*"
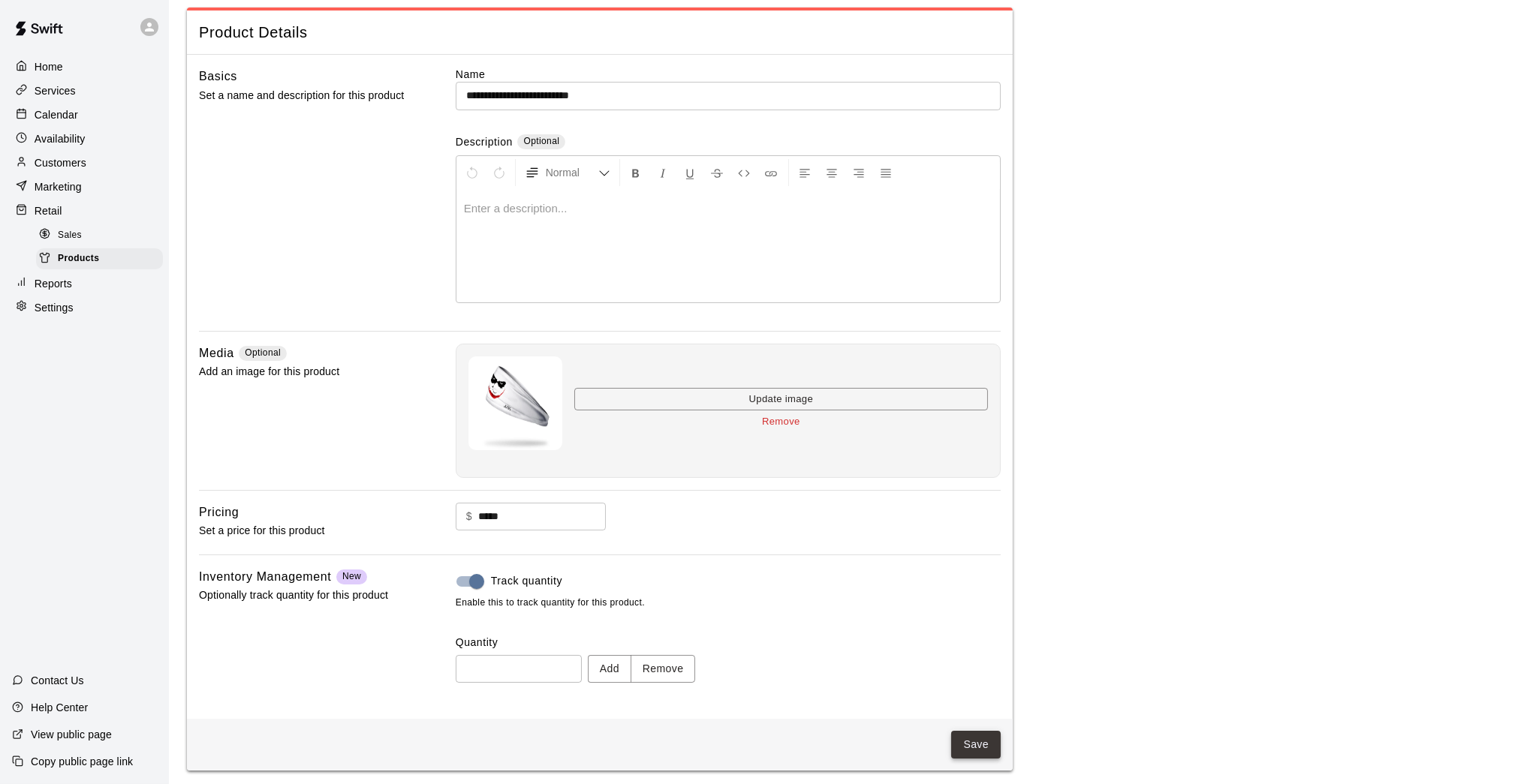
scroll to position [64, 0]
click at [971, 645] on button "Save" at bounding box center [976, 746] width 50 height 28
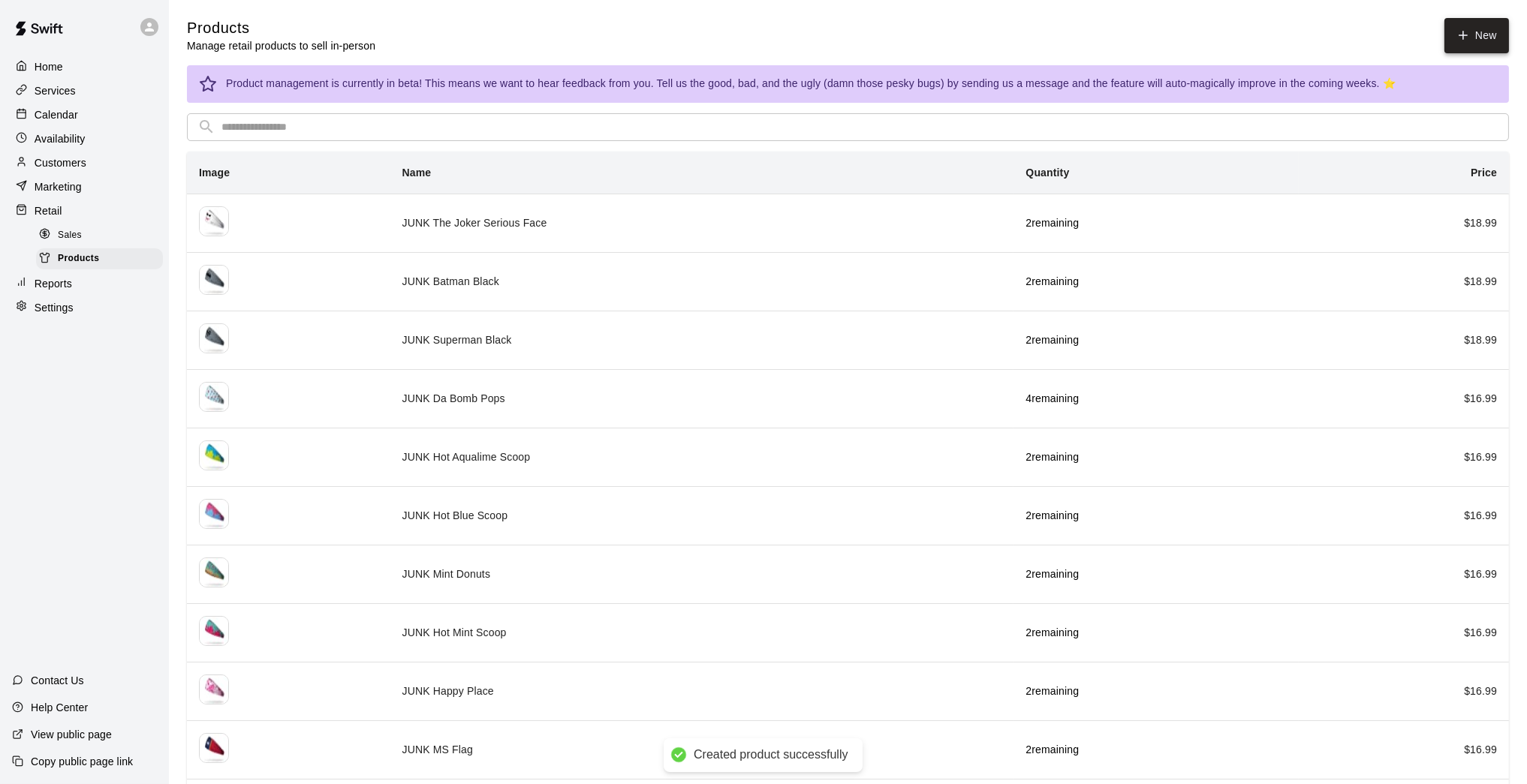
click at [1116, 31] on link "New" at bounding box center [1477, 35] width 65 height 35
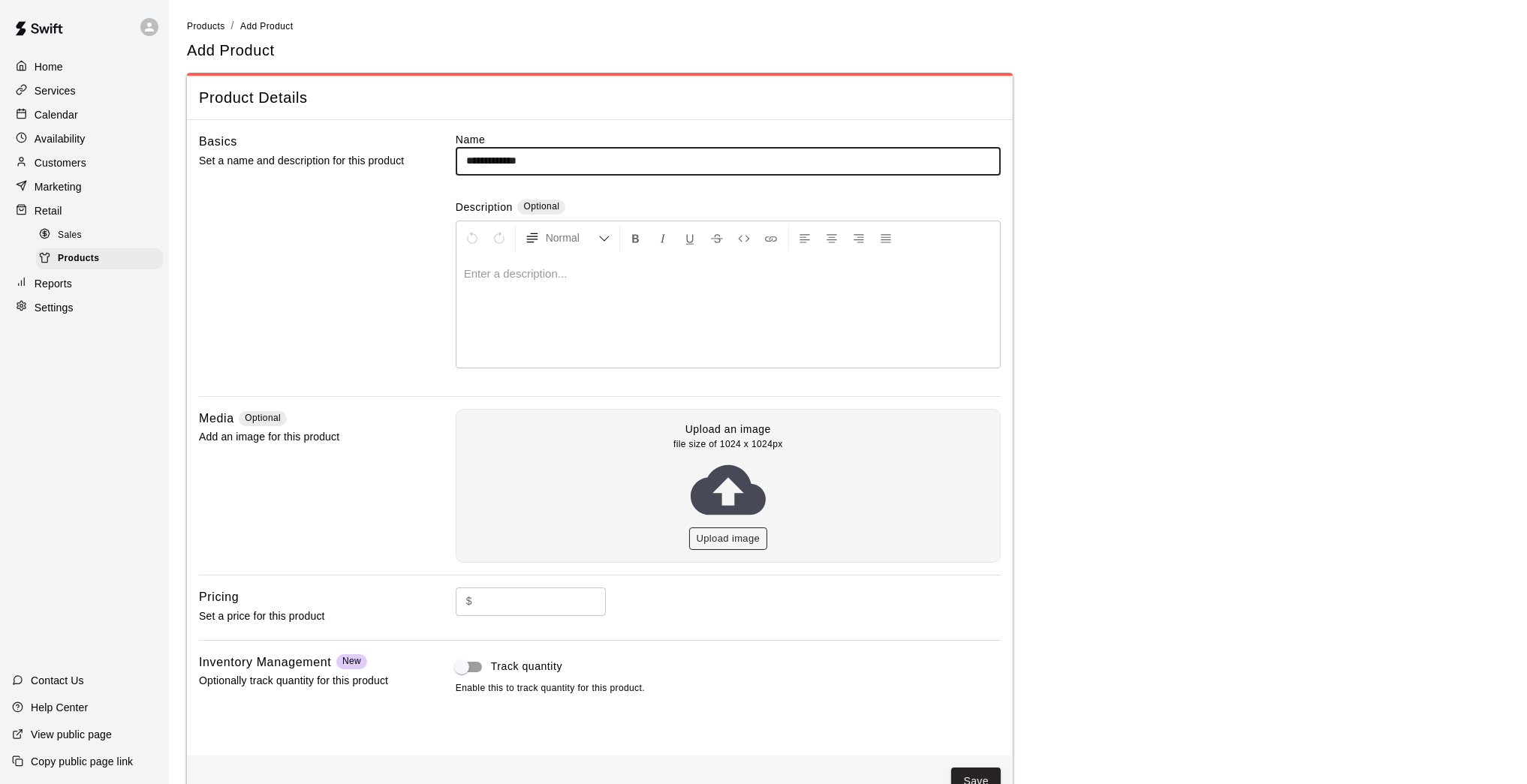
type input "**********"
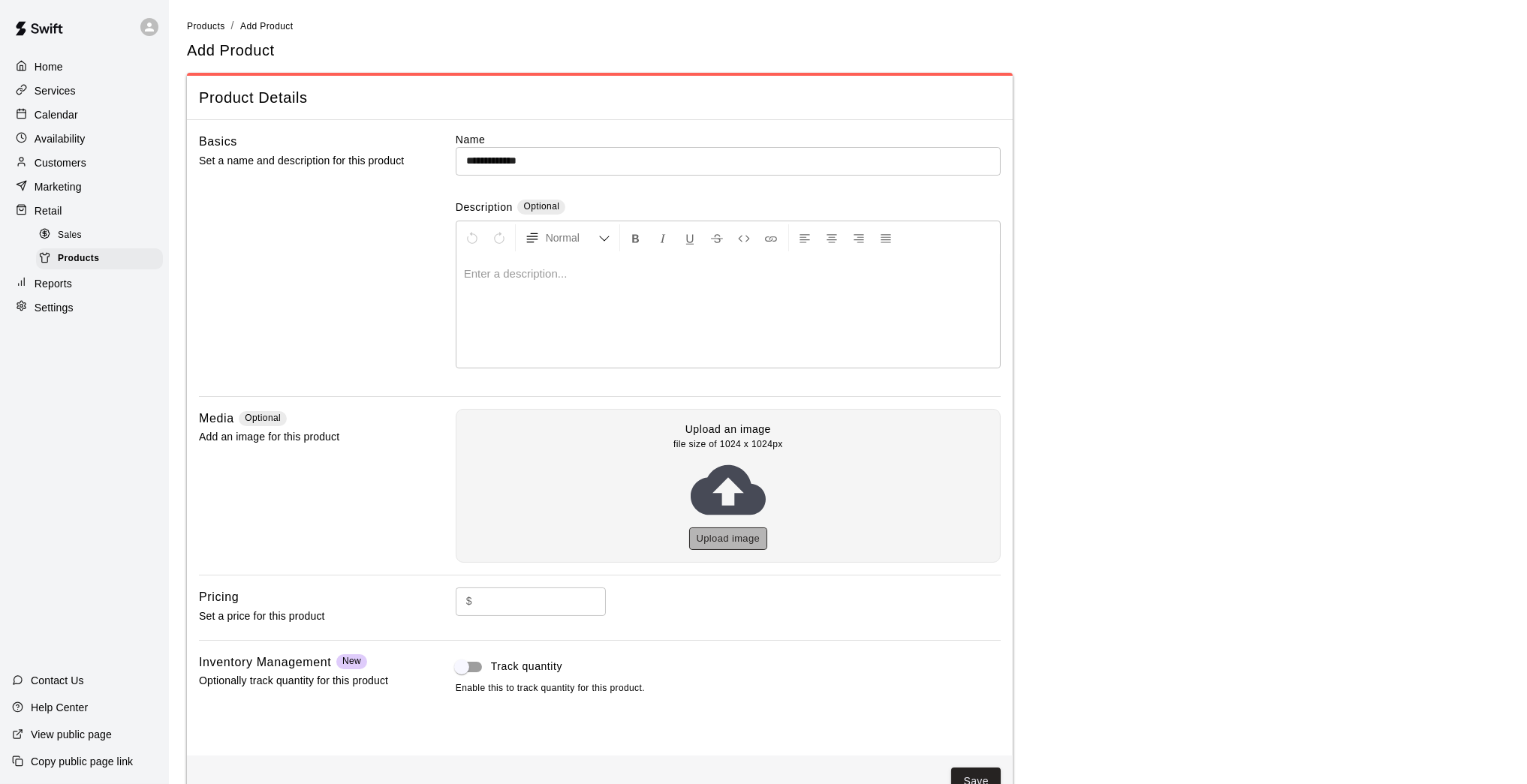
click at [738, 534] on button "Upload image" at bounding box center [728, 538] width 79 height 23
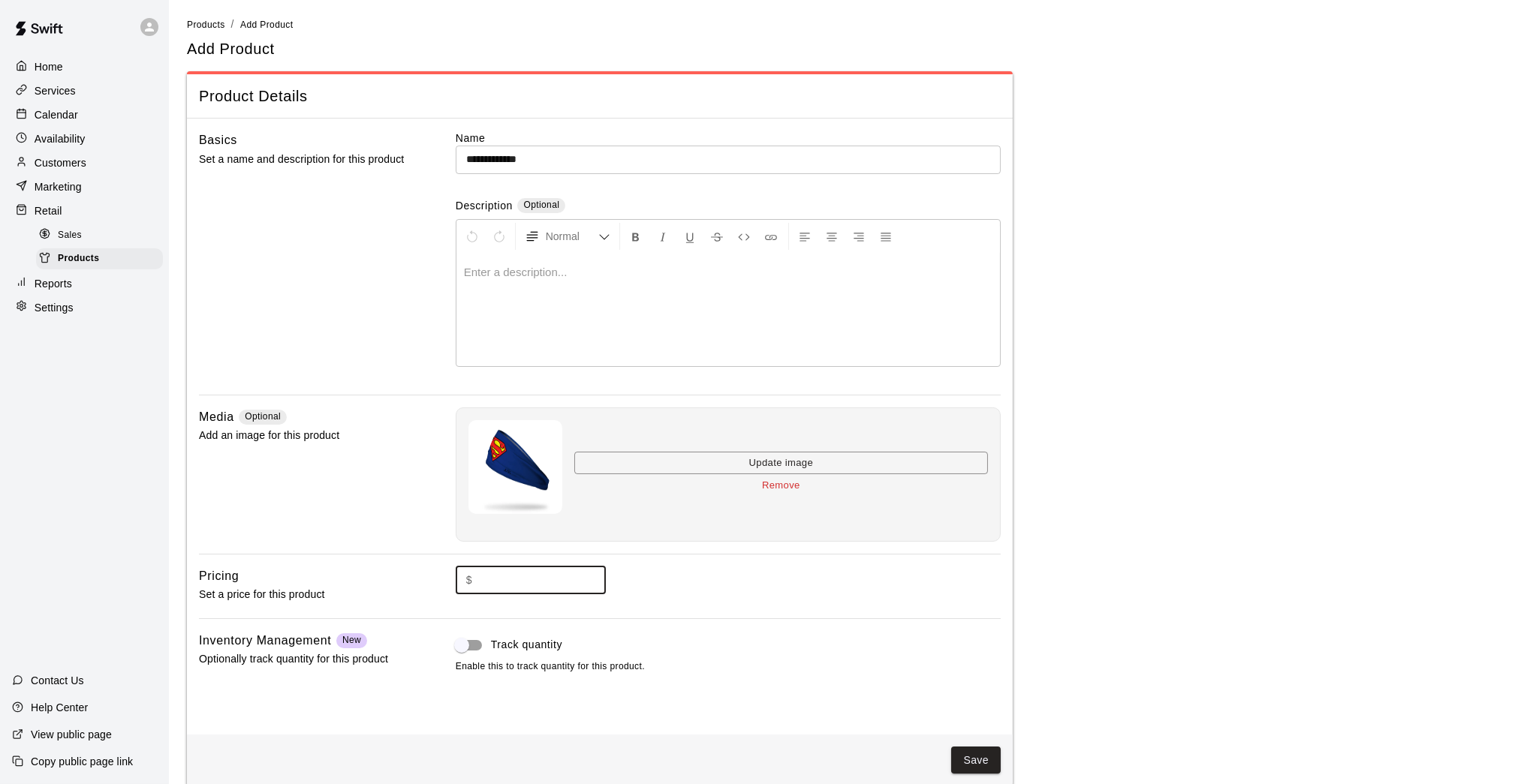
click at [569, 574] on input "text" at bounding box center [542, 580] width 127 height 28
type input "*****"
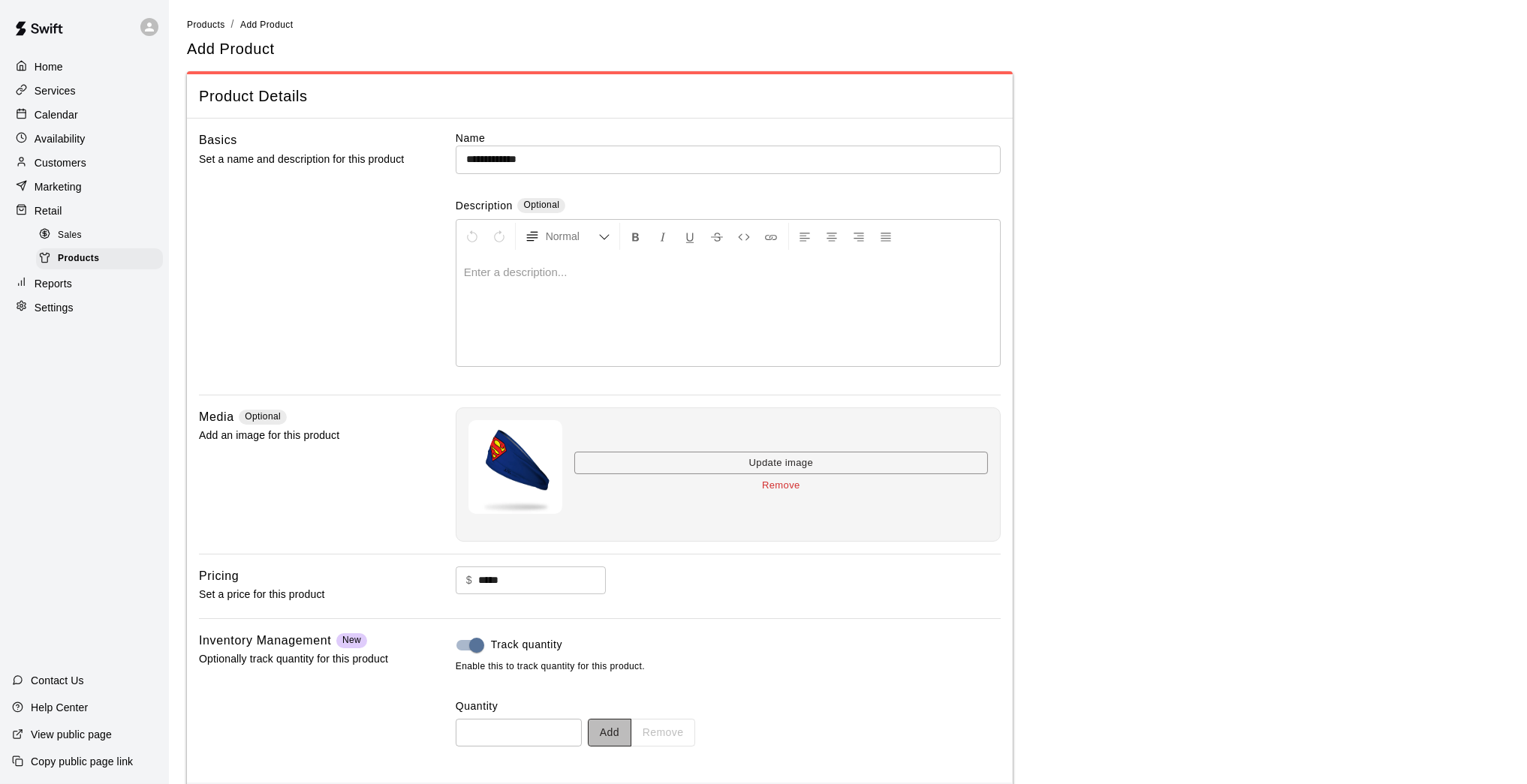
click at [616, 645] on button "Add" at bounding box center [609, 732] width 44 height 28
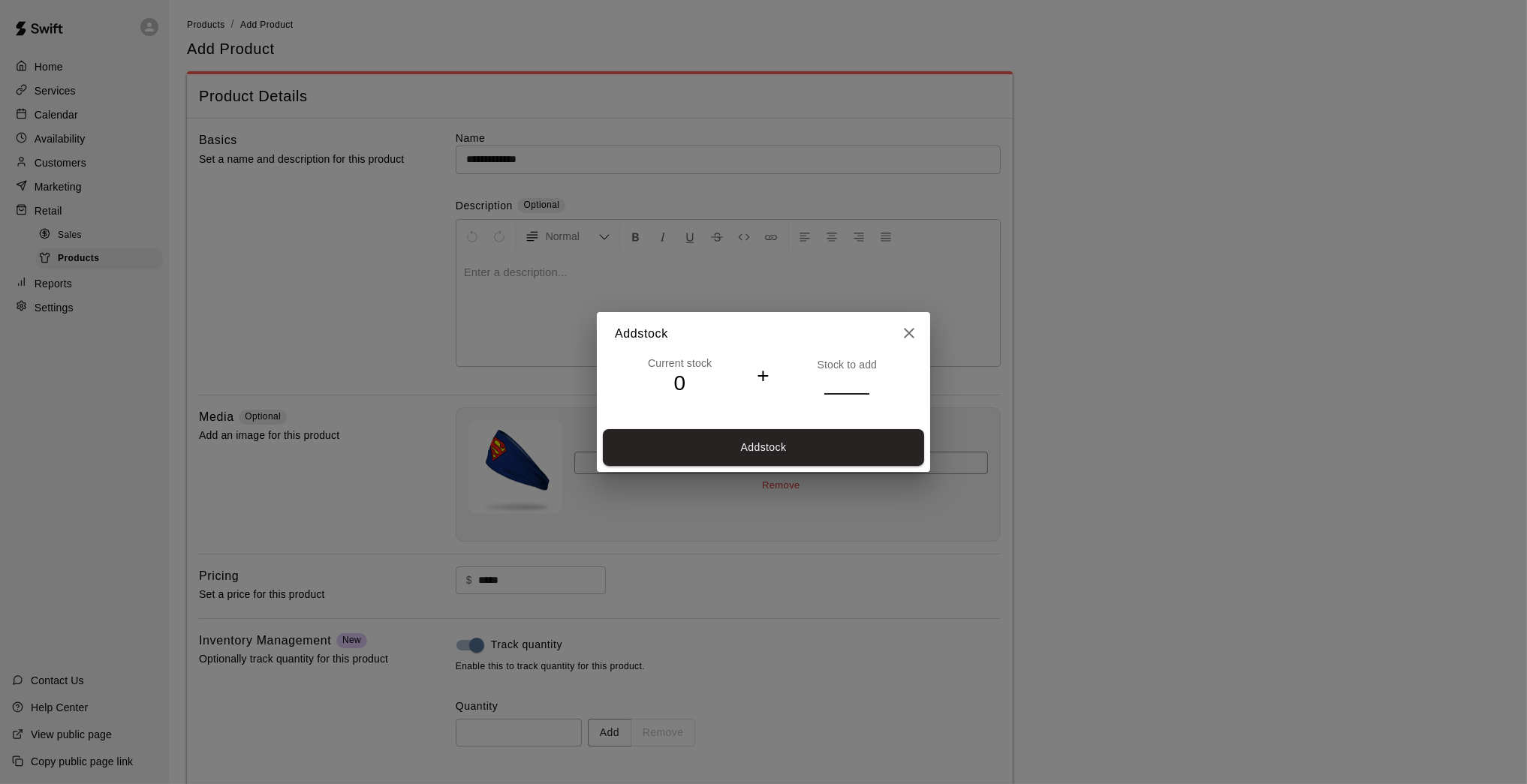
click at [867, 378] on input "*" at bounding box center [847, 383] width 45 height 22
type input "*"
click at [867, 378] on input "*" at bounding box center [847, 383] width 45 height 22
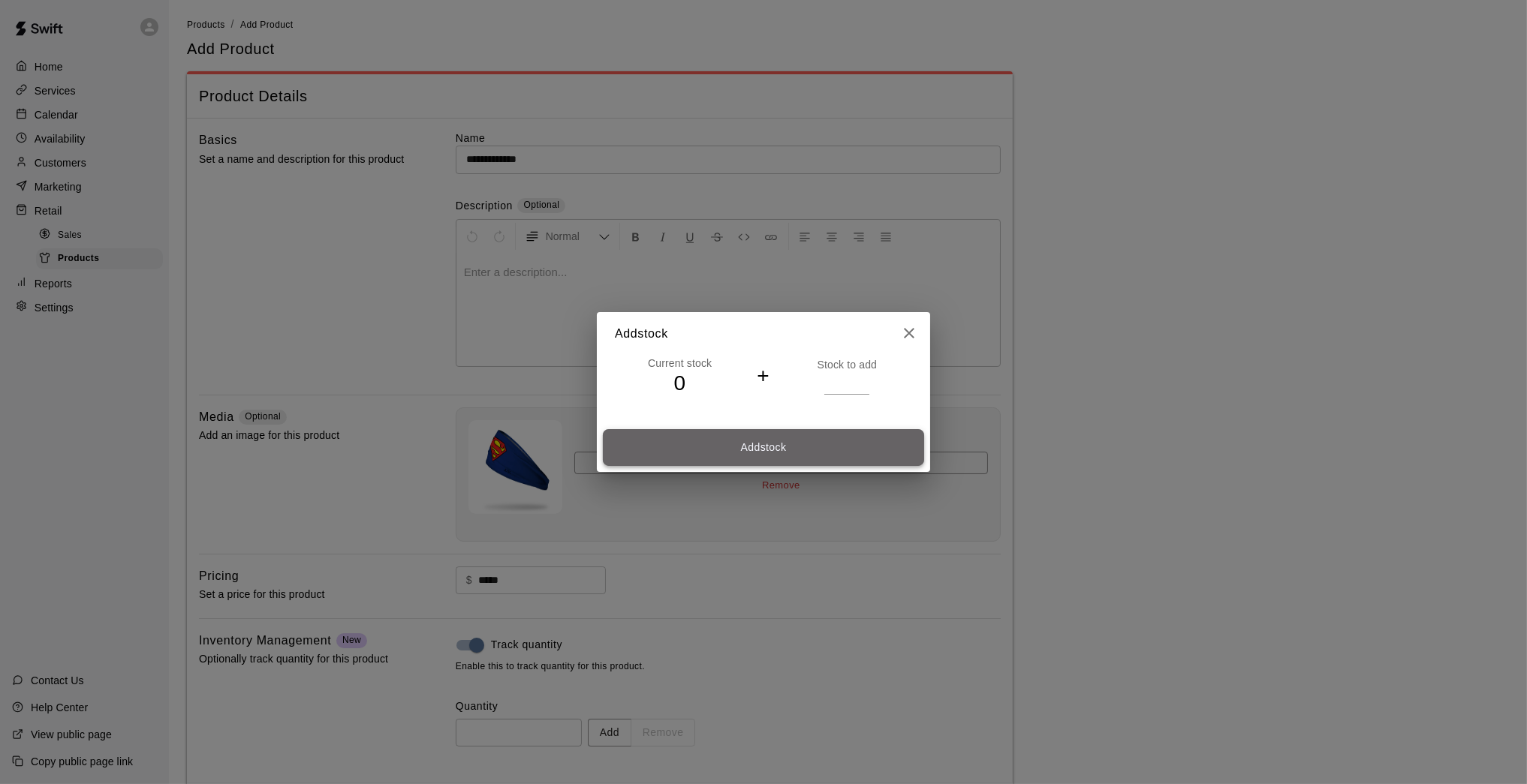
click at [840, 453] on button "Add stock" at bounding box center [763, 447] width 321 height 37
type input "*"
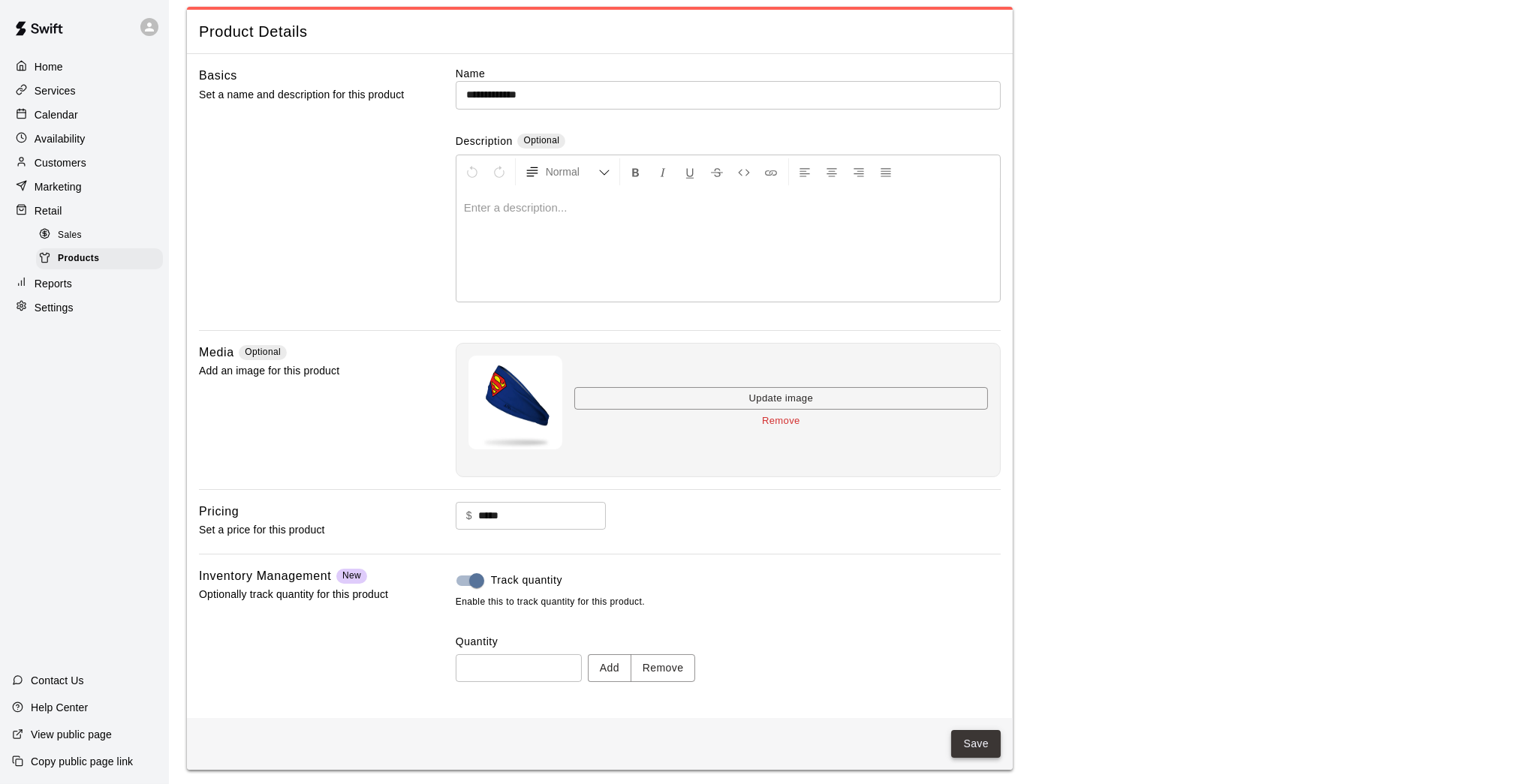
scroll to position [64, 0]
click at [977, 645] on button "Save" at bounding box center [976, 746] width 50 height 28
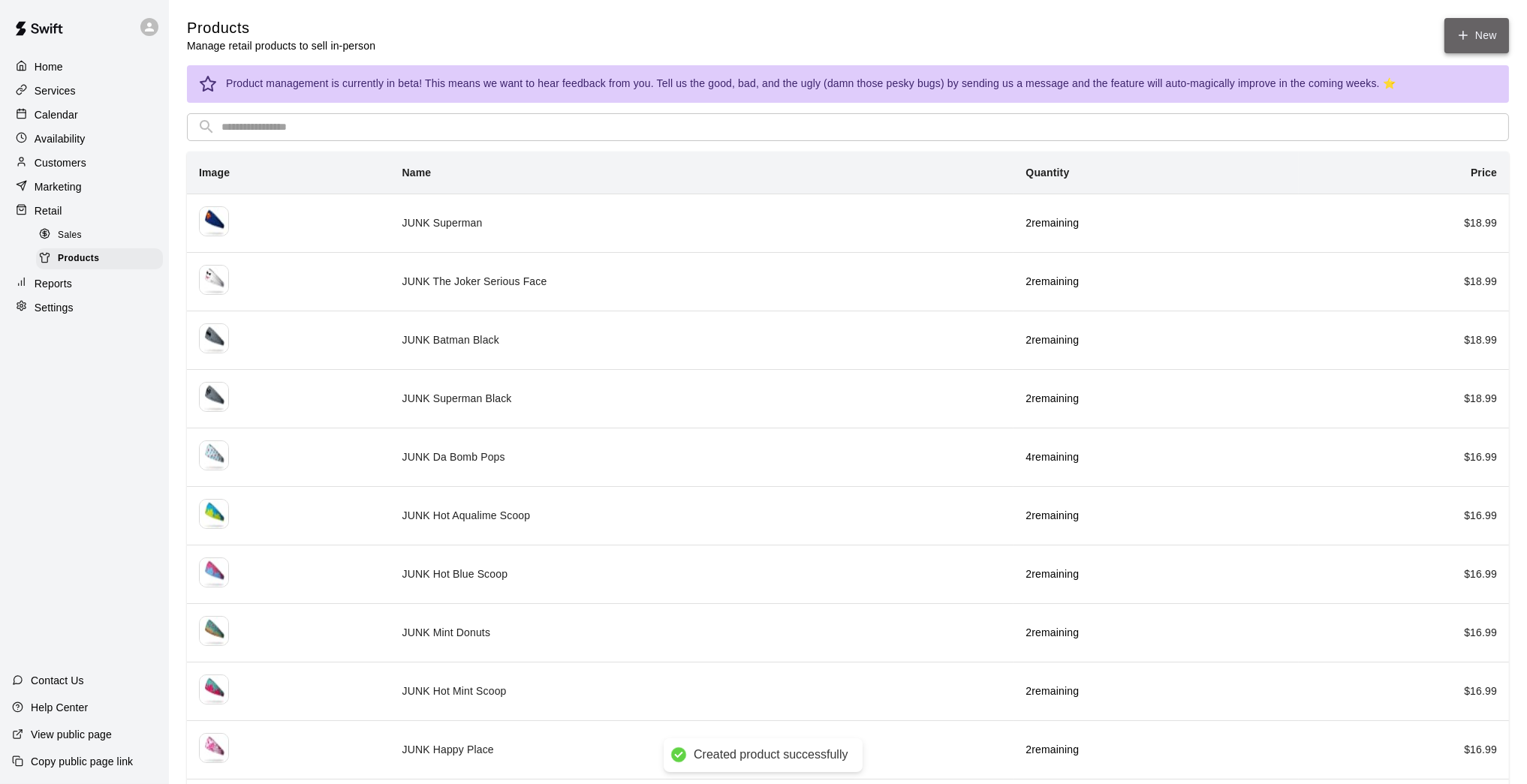
click at [1116, 42] on link "New" at bounding box center [1477, 35] width 65 height 35
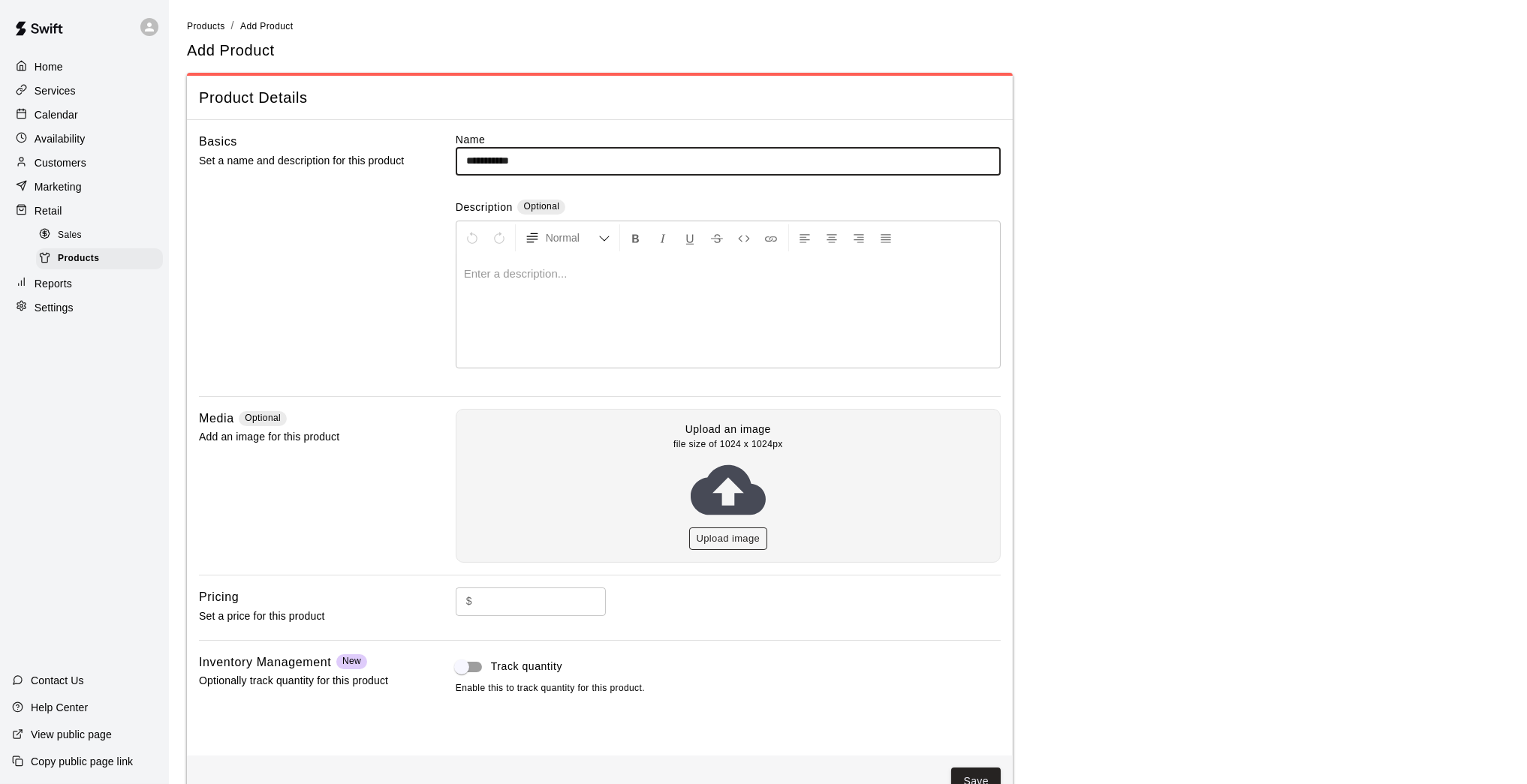
type input "**********"
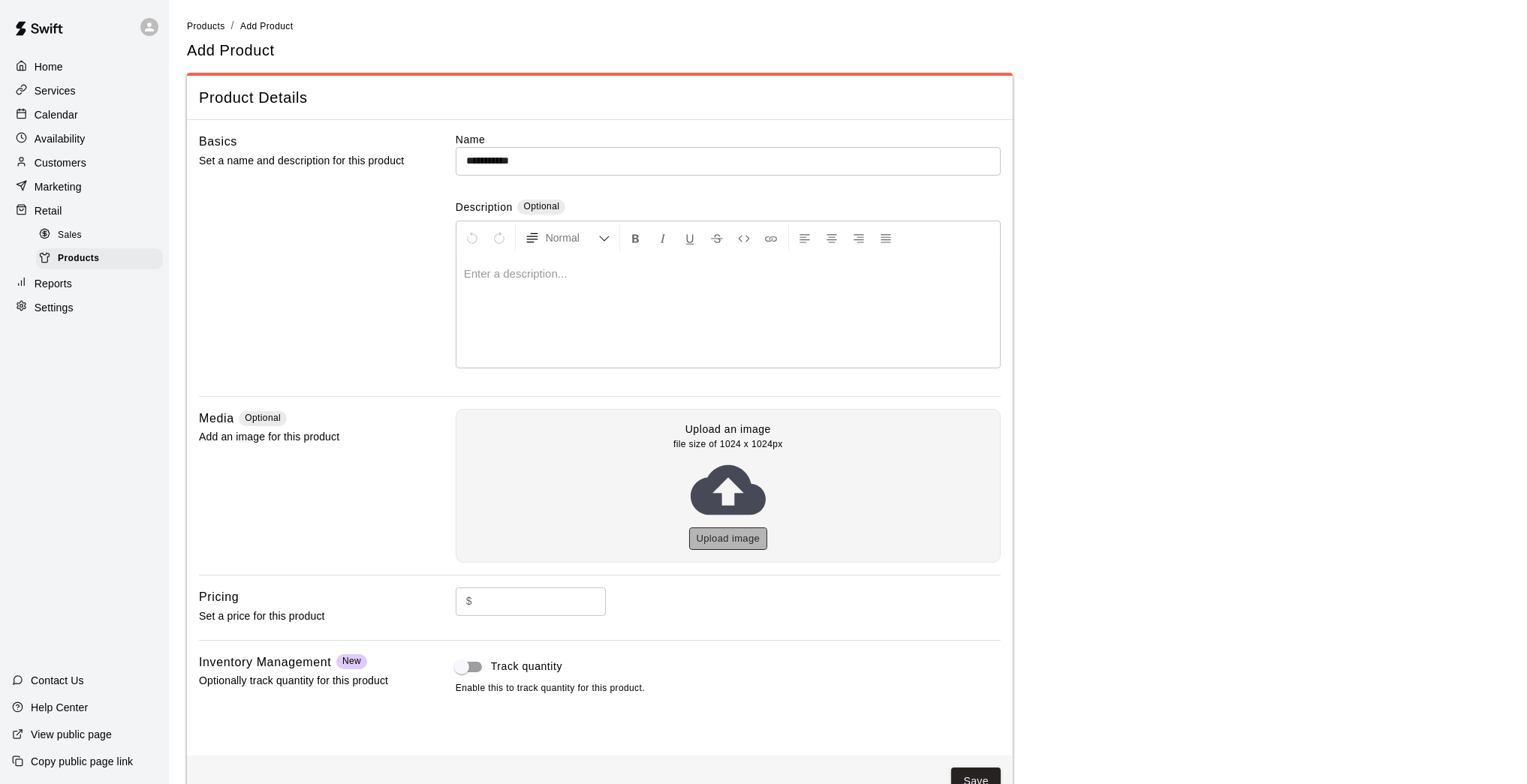
click at [728, 533] on button "Upload image" at bounding box center [728, 538] width 79 height 23
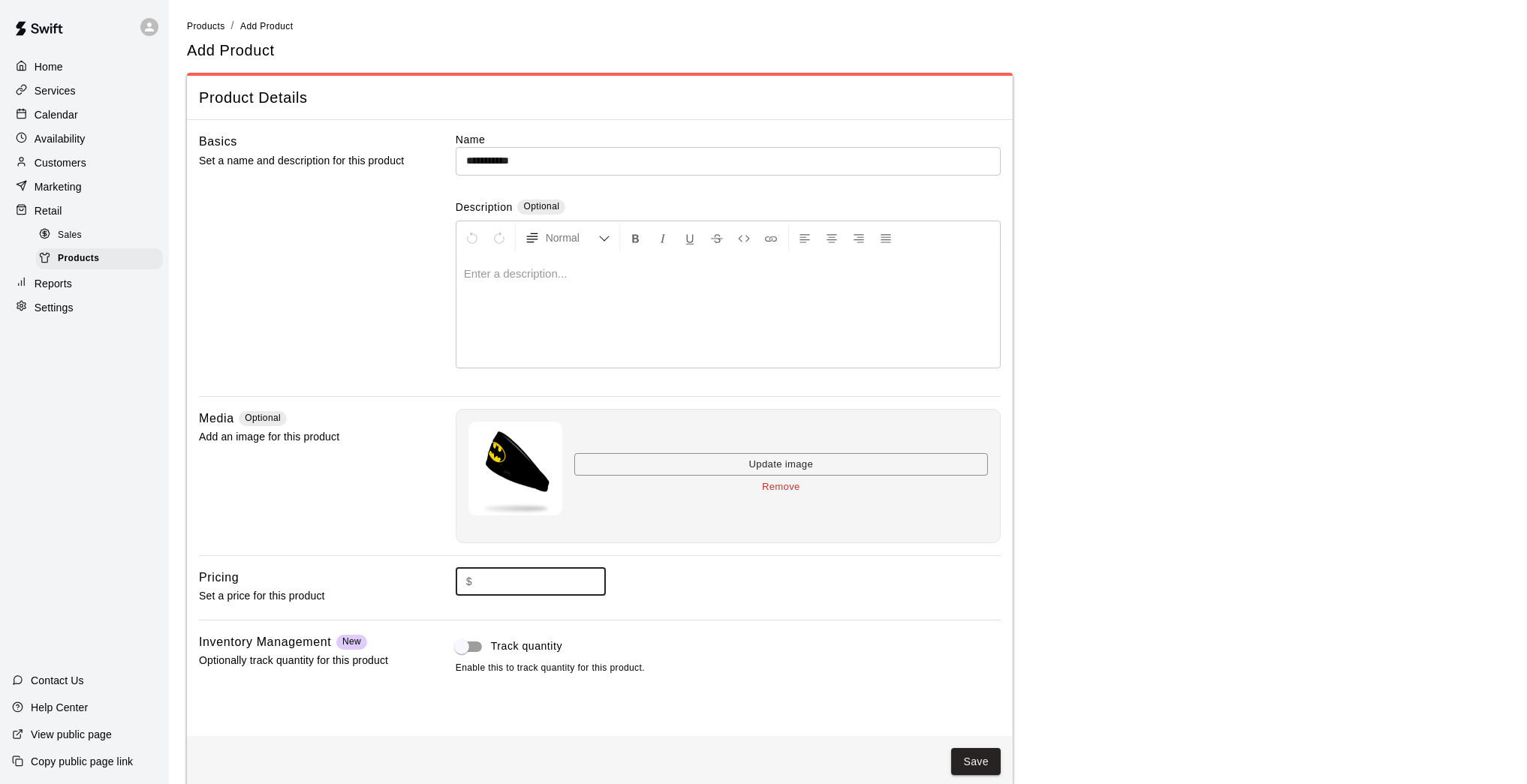
click at [542, 575] on input "text" at bounding box center [542, 581] width 127 height 28
type input "*****"
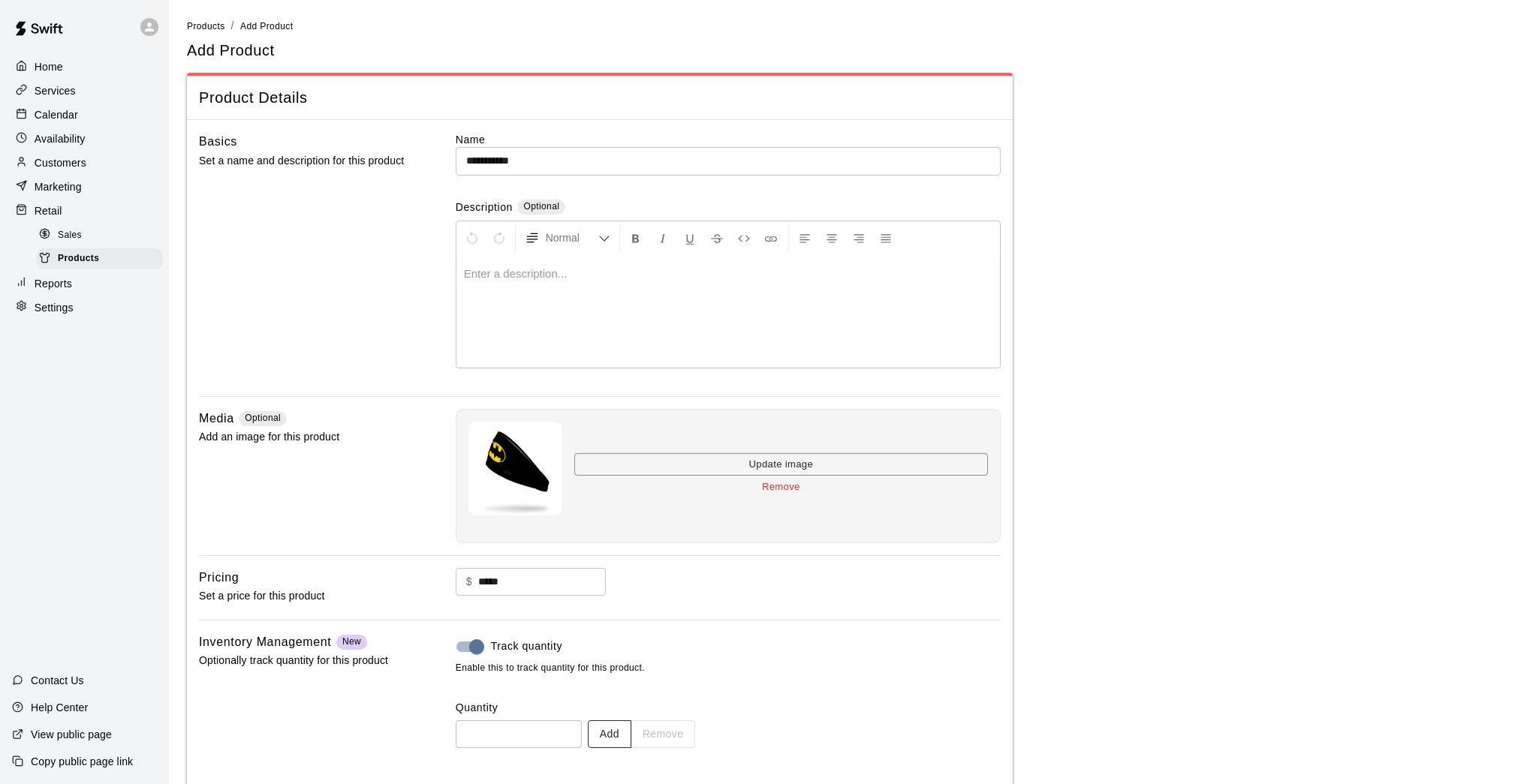
click at [608, 645] on button "Add" at bounding box center [609, 734] width 44 height 28
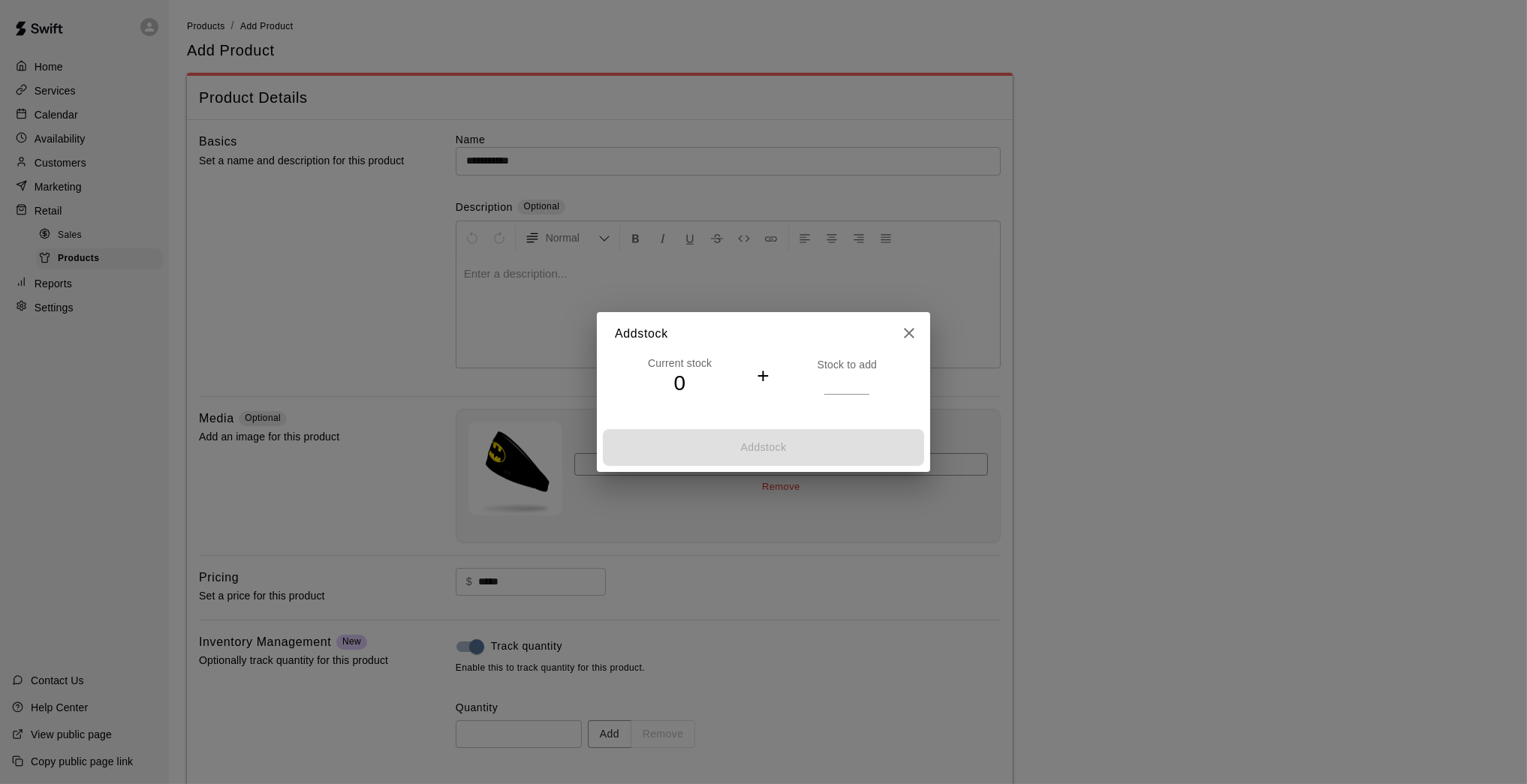
click at [857, 382] on input "number" at bounding box center [847, 383] width 45 height 22
click at [858, 381] on input "number" at bounding box center [847, 383] width 45 height 22
click at [861, 379] on input "*" at bounding box center [847, 383] width 45 height 22
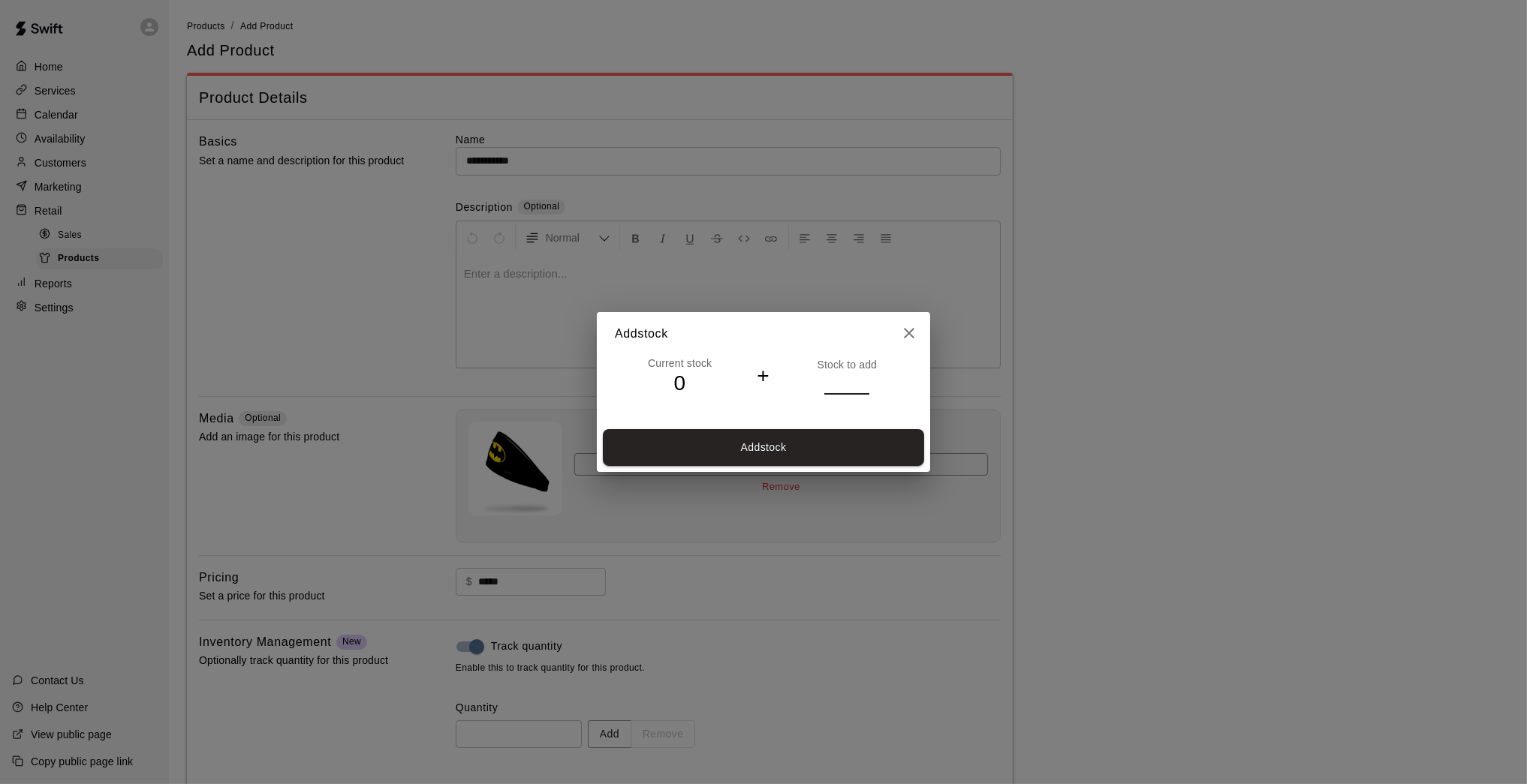
type input "*"
click at [862, 379] on input "*" at bounding box center [847, 383] width 45 height 22
click at [842, 446] on button "Add stock" at bounding box center [763, 447] width 321 height 37
type input "*"
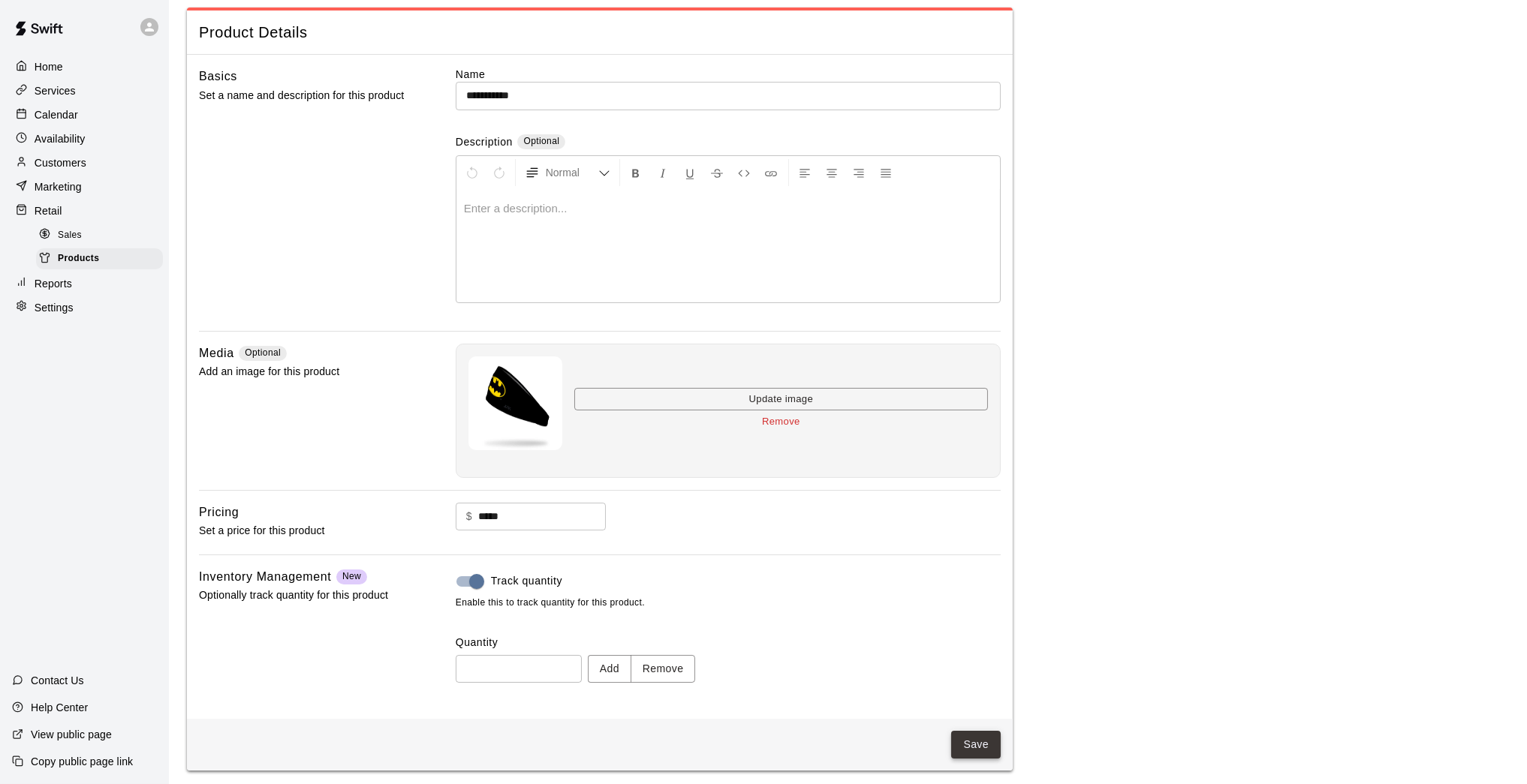
scroll to position [64, 0]
click at [971, 645] on button "Save" at bounding box center [976, 746] width 50 height 28
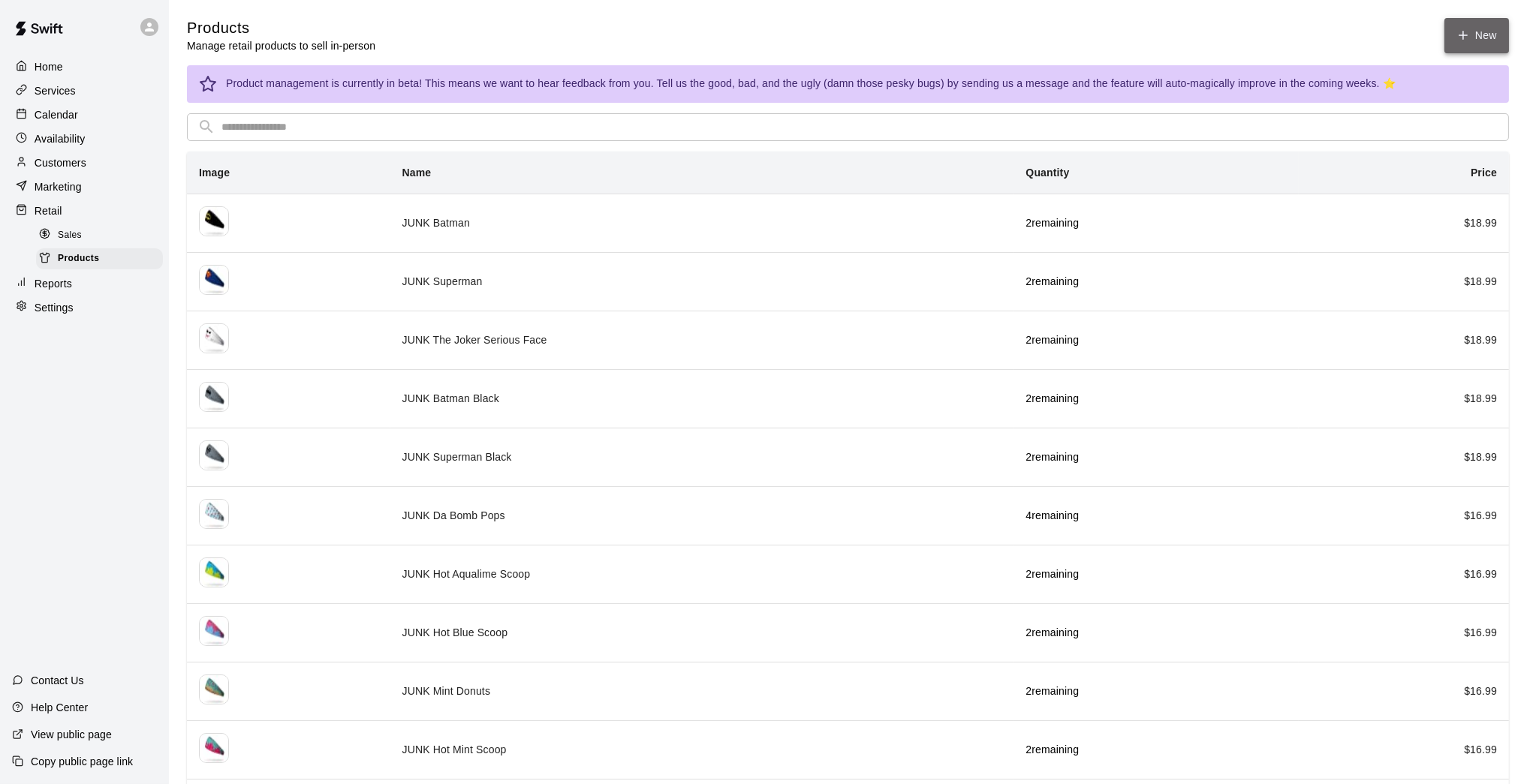
click at [1116, 33] on link "New" at bounding box center [1477, 35] width 65 height 35
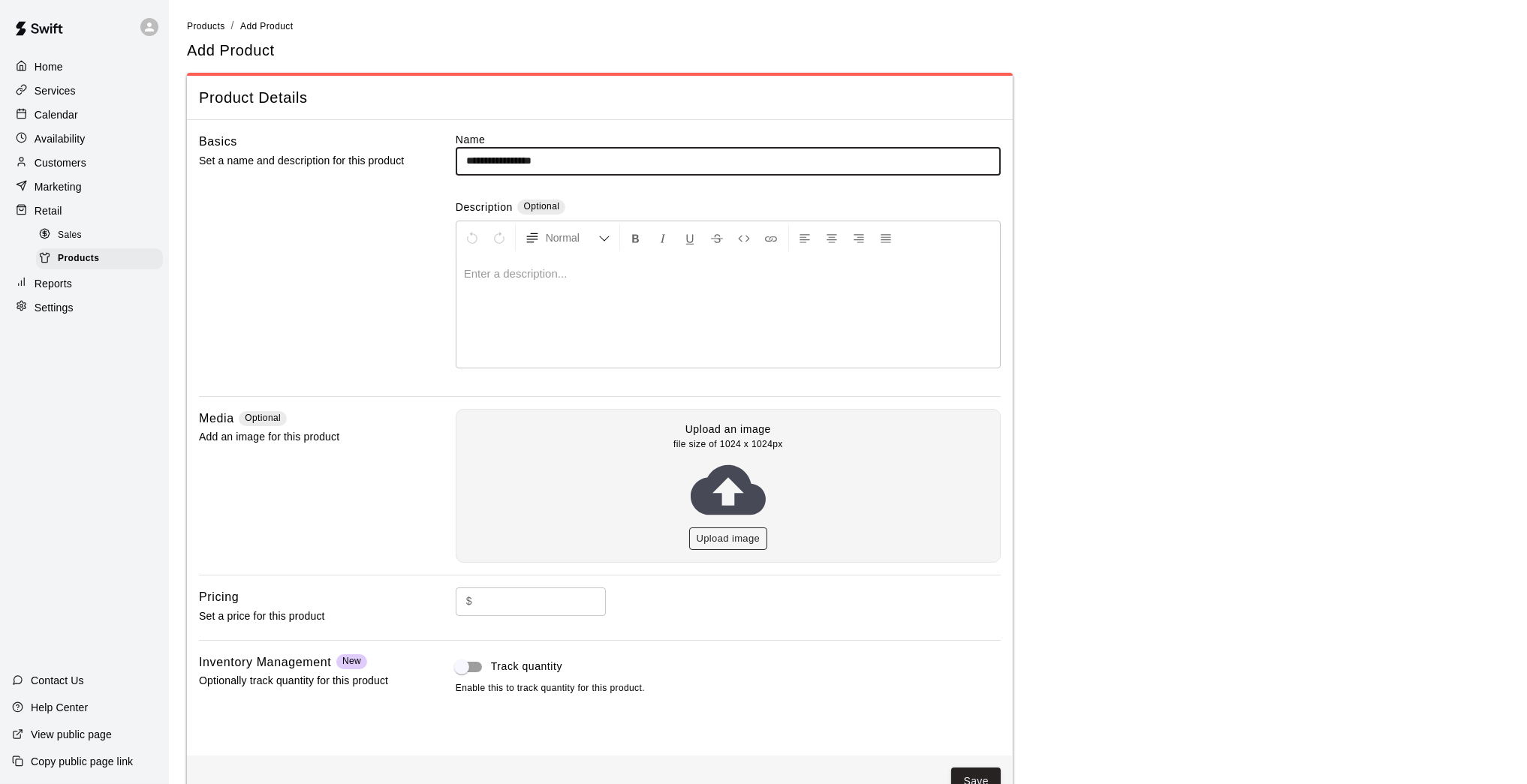
type input "**********"
click at [744, 538] on button "Upload image" at bounding box center [728, 538] width 79 height 23
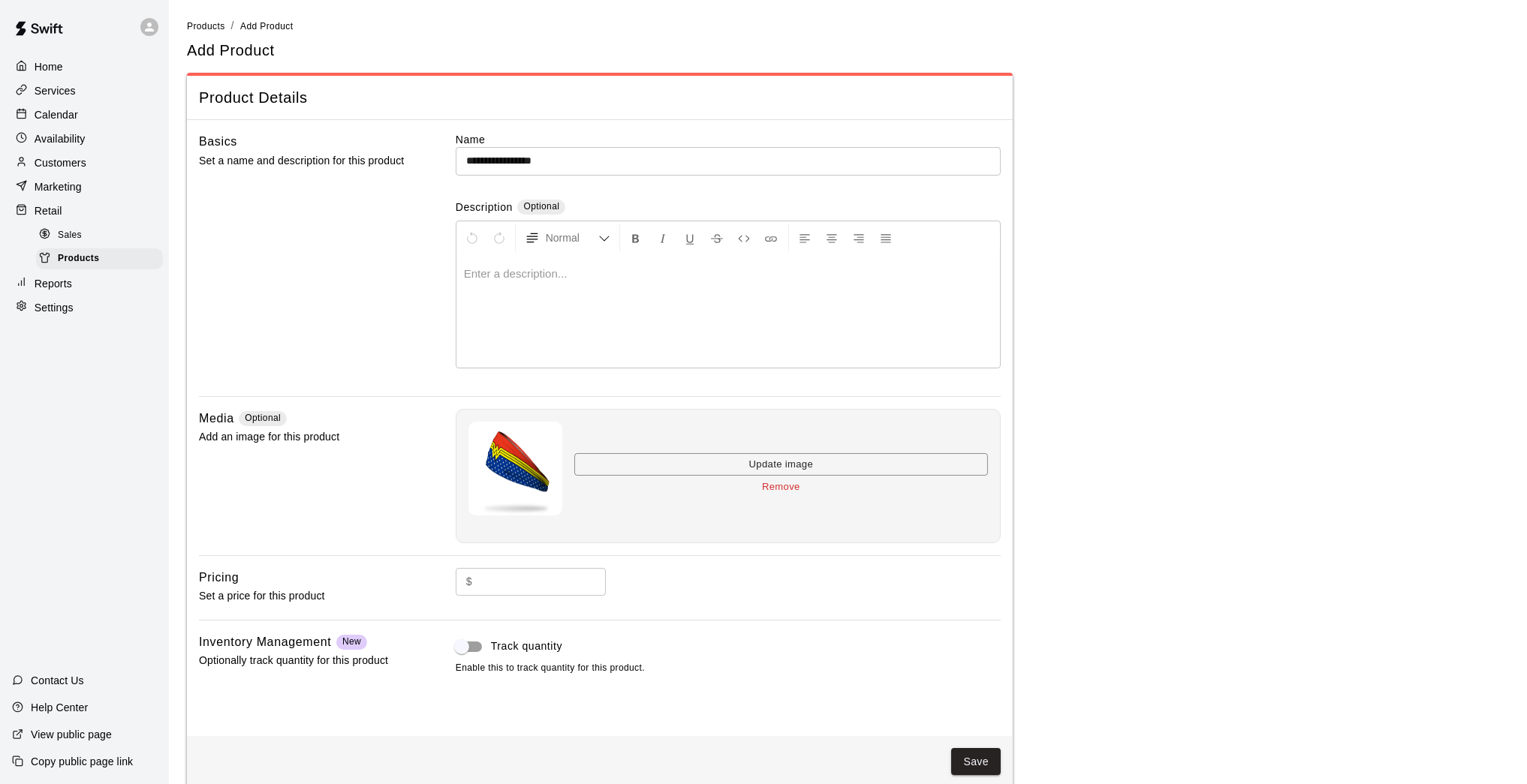
click at [513, 603] on div "$ ​" at bounding box center [728, 593] width 545 height 52
click at [518, 574] on input "text" at bounding box center [542, 581] width 127 height 28
type input "*****"
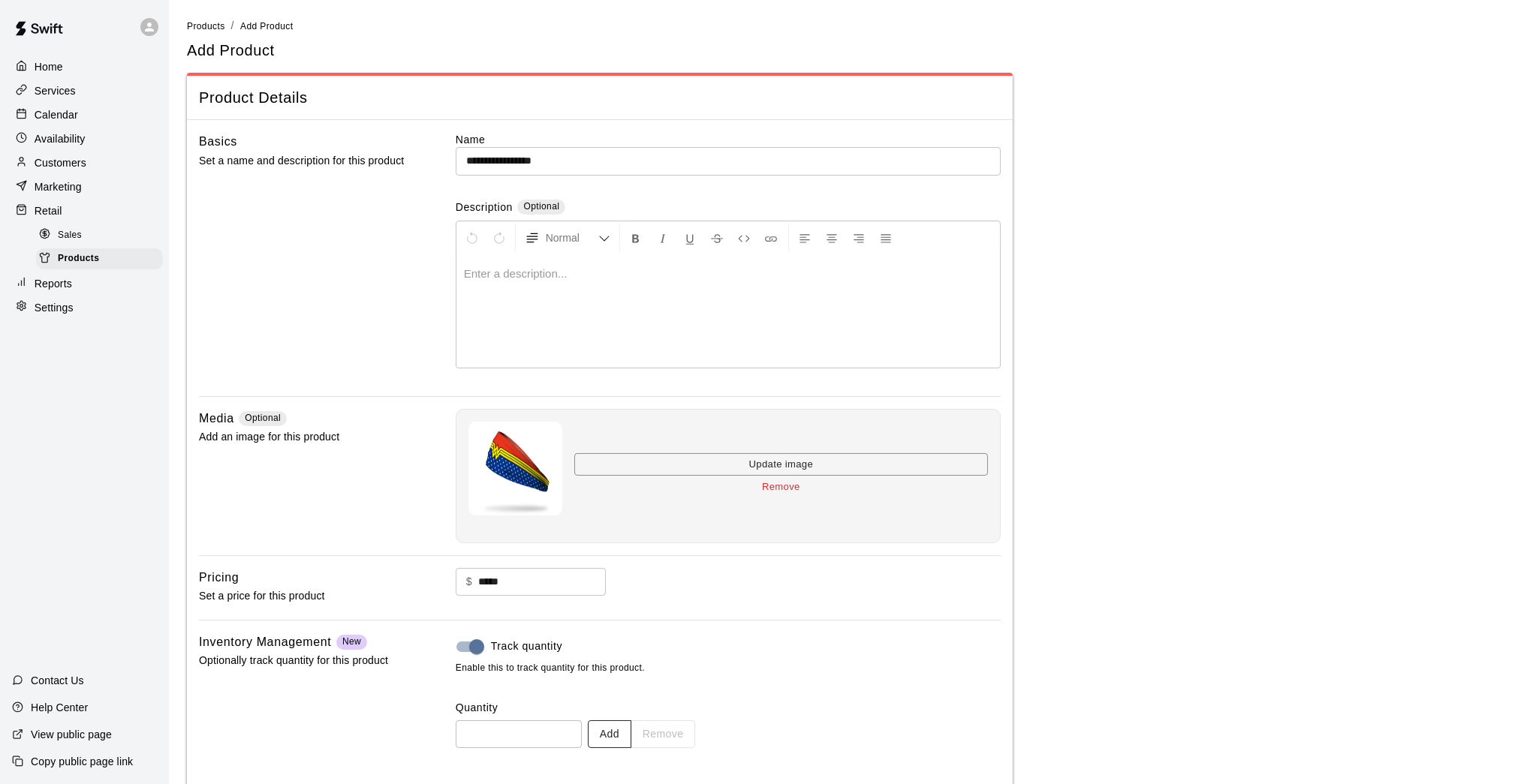
click at [618, 645] on button "Add" at bounding box center [609, 734] width 44 height 28
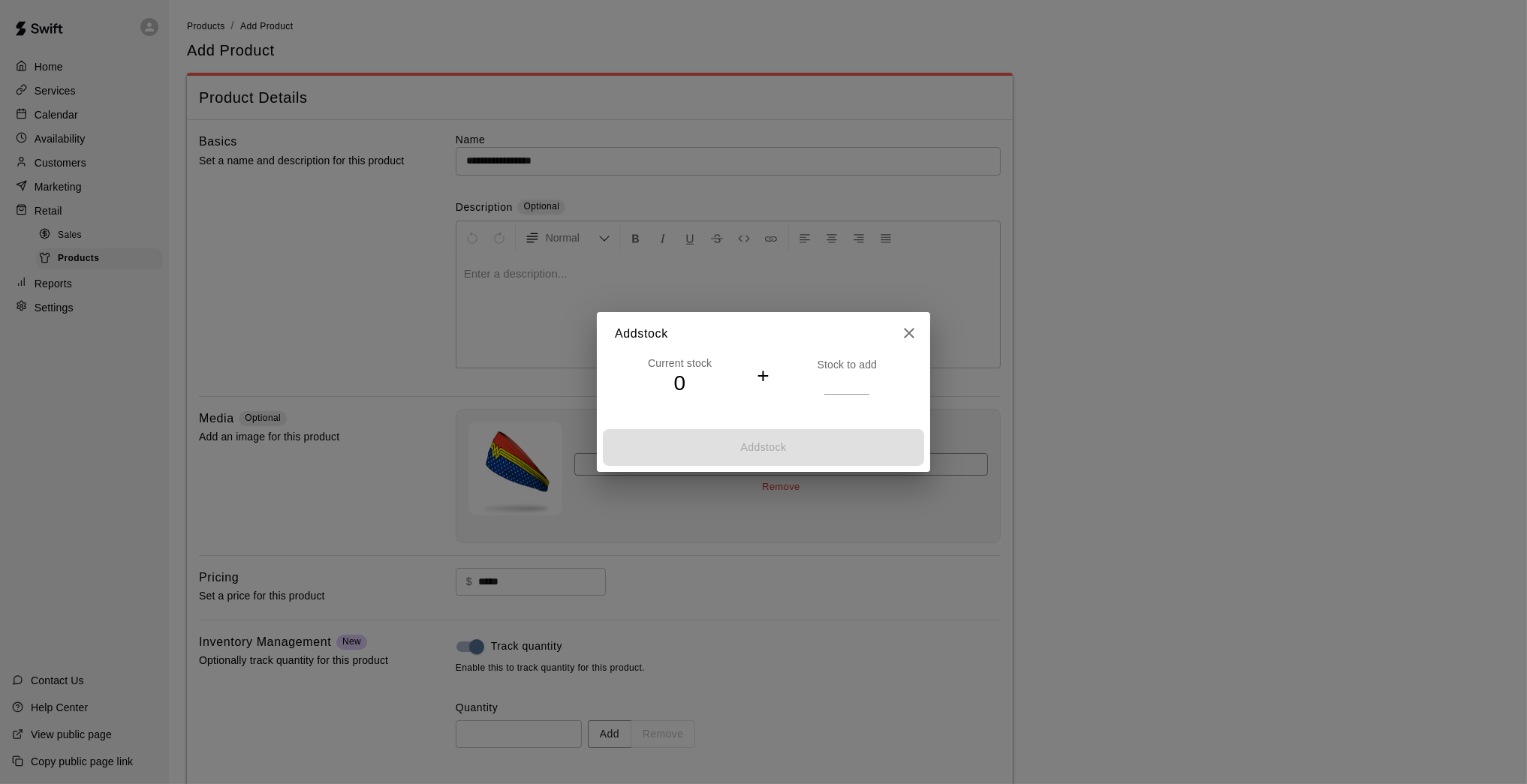
click at [863, 382] on input "*" at bounding box center [847, 383] width 45 height 22
type input "*"
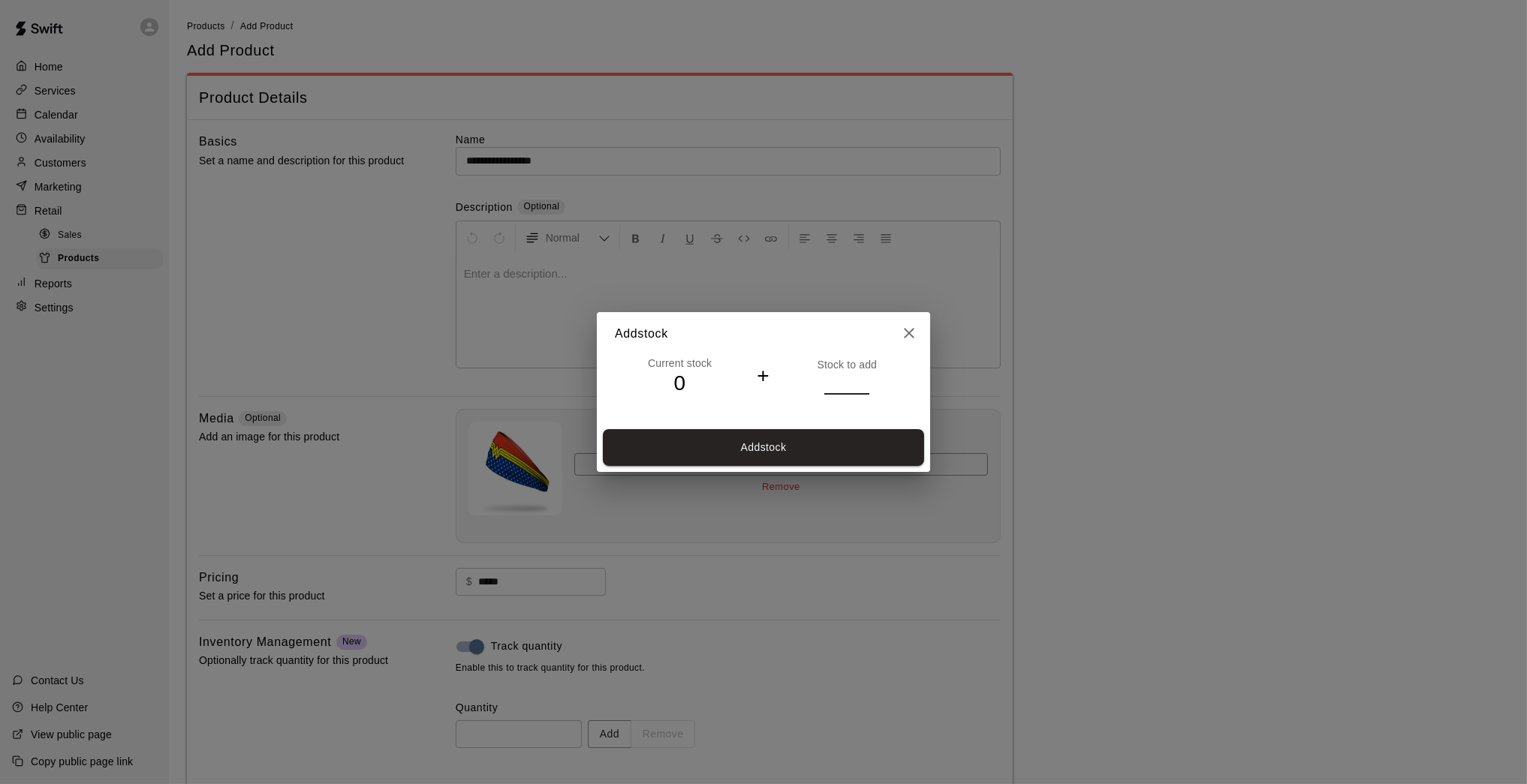
drag, startPoint x: 863, startPoint y: 382, endPoint x: 855, endPoint y: 396, distance: 16.1
click at [863, 382] on input "*" at bounding box center [847, 383] width 45 height 22
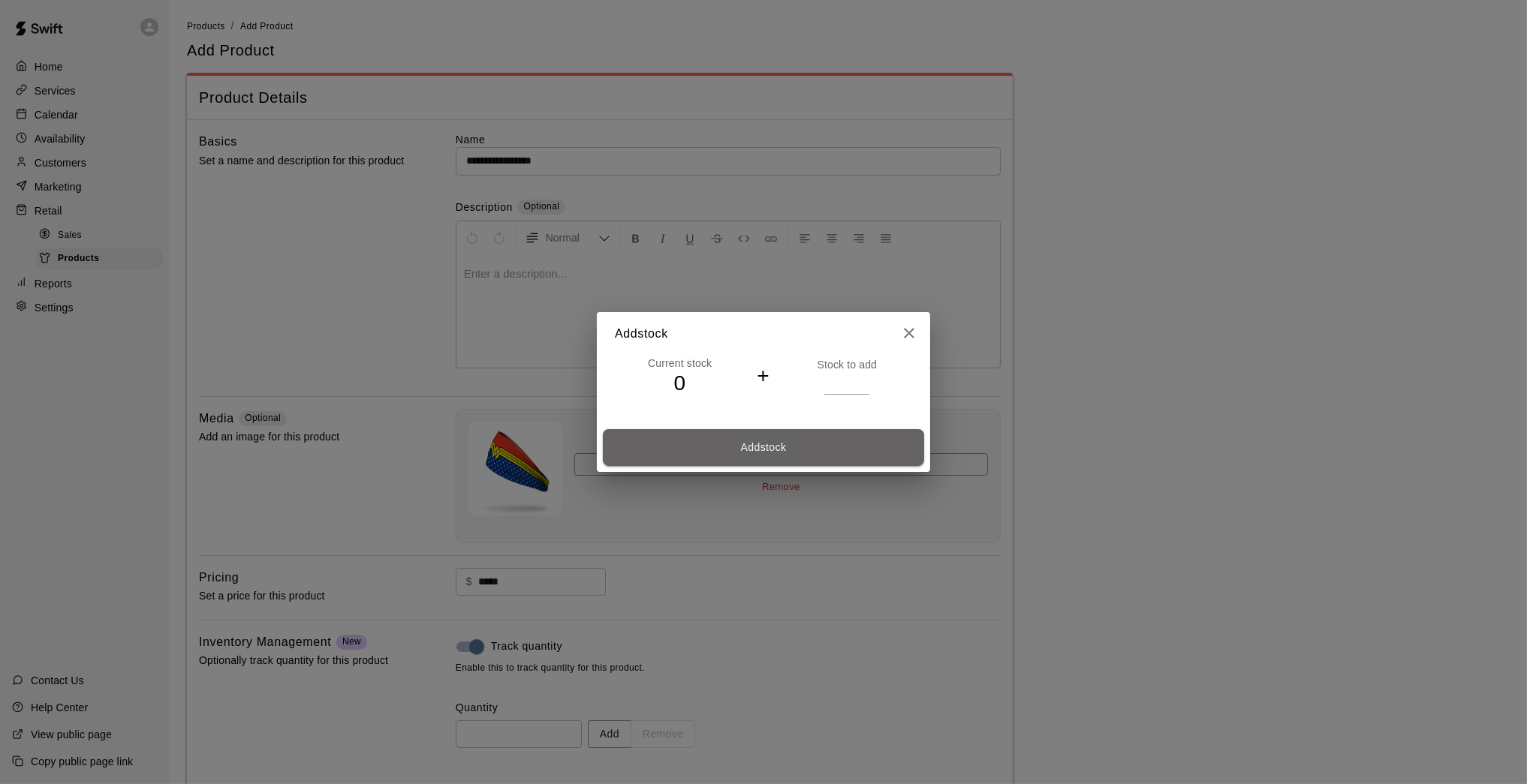
click at [838, 441] on button "Add stock" at bounding box center [763, 447] width 321 height 37
type input "*"
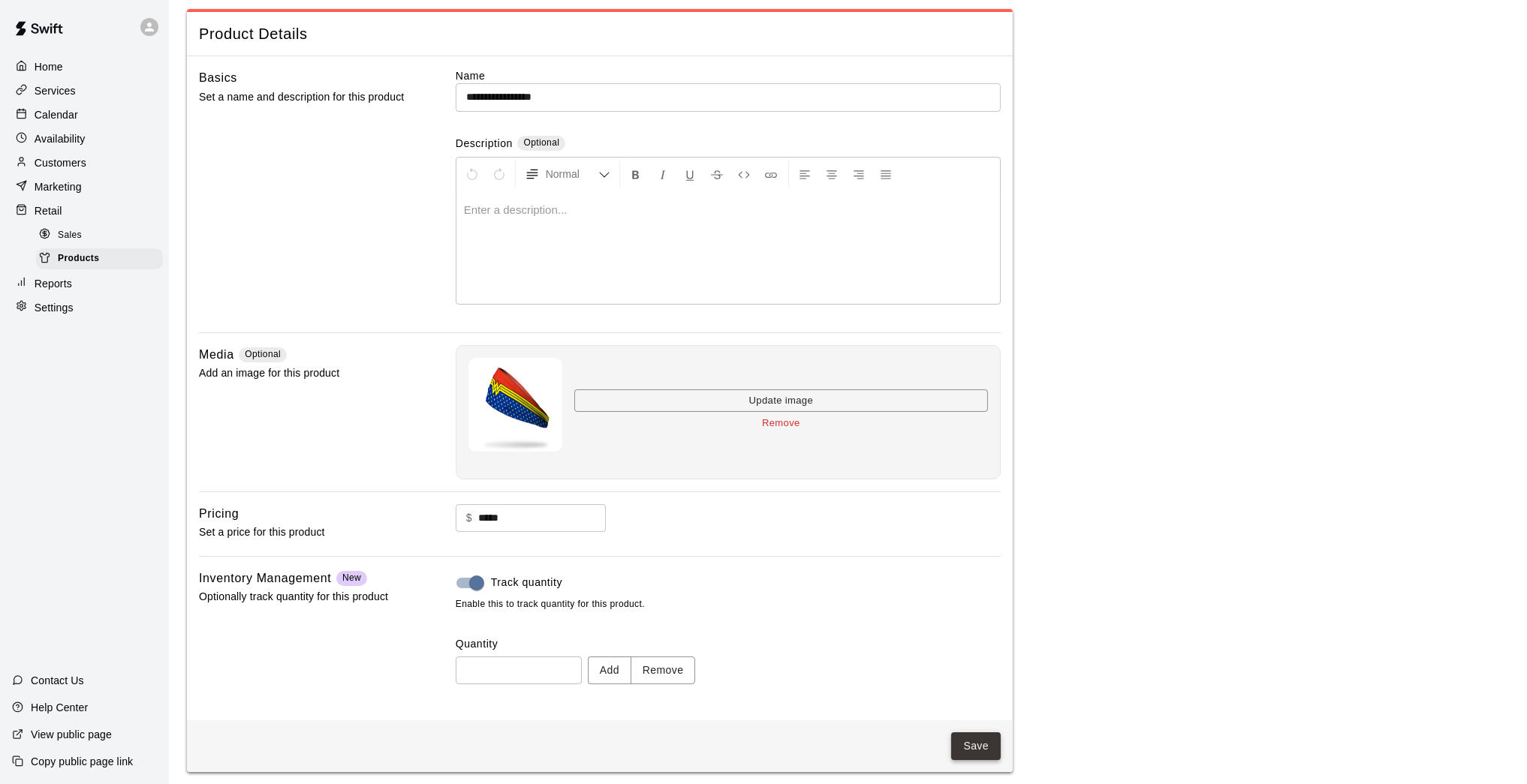
click at [967, 645] on button "Save" at bounding box center [976, 746] width 50 height 28
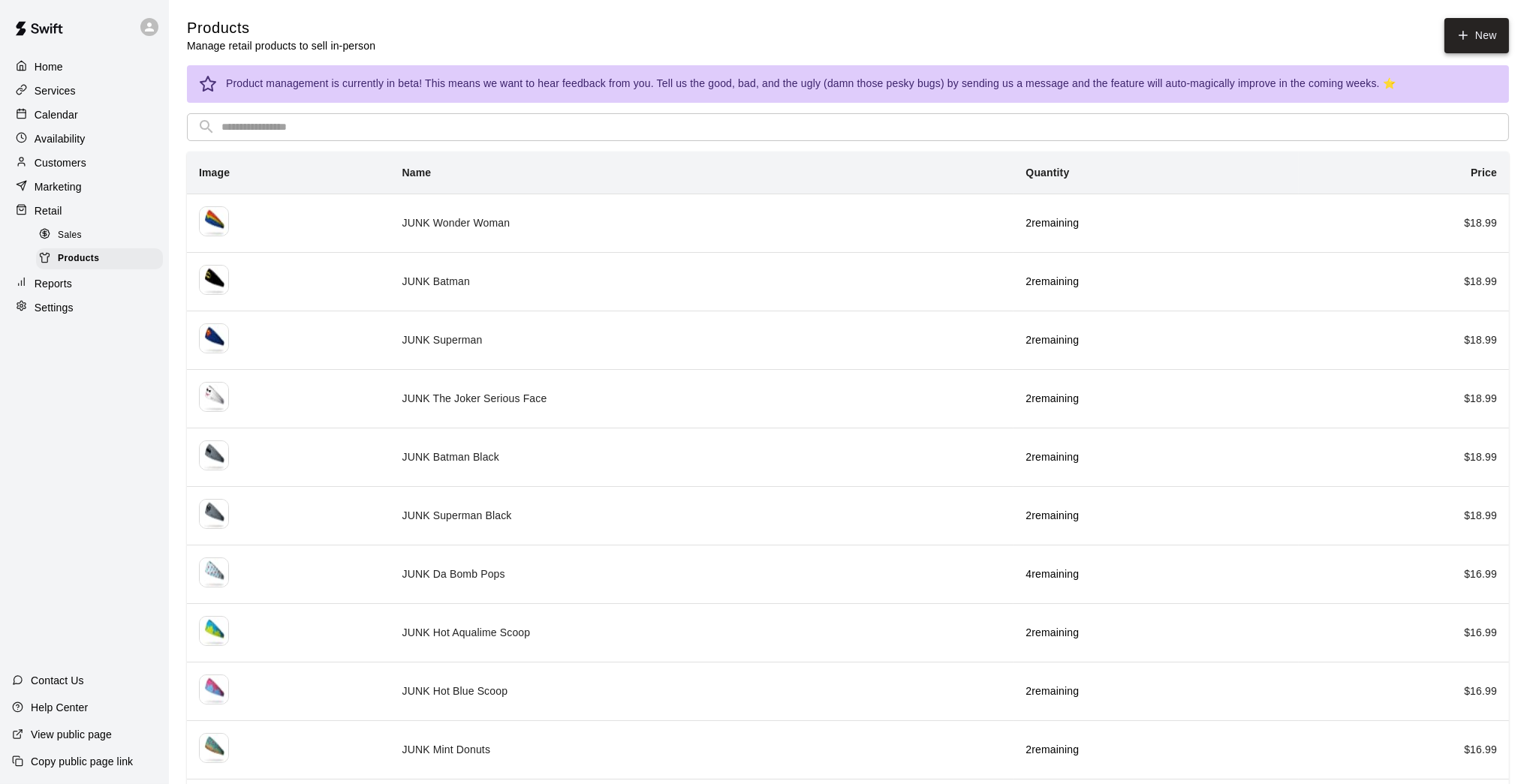
click at [1116, 39] on link "New" at bounding box center [1477, 35] width 65 height 35
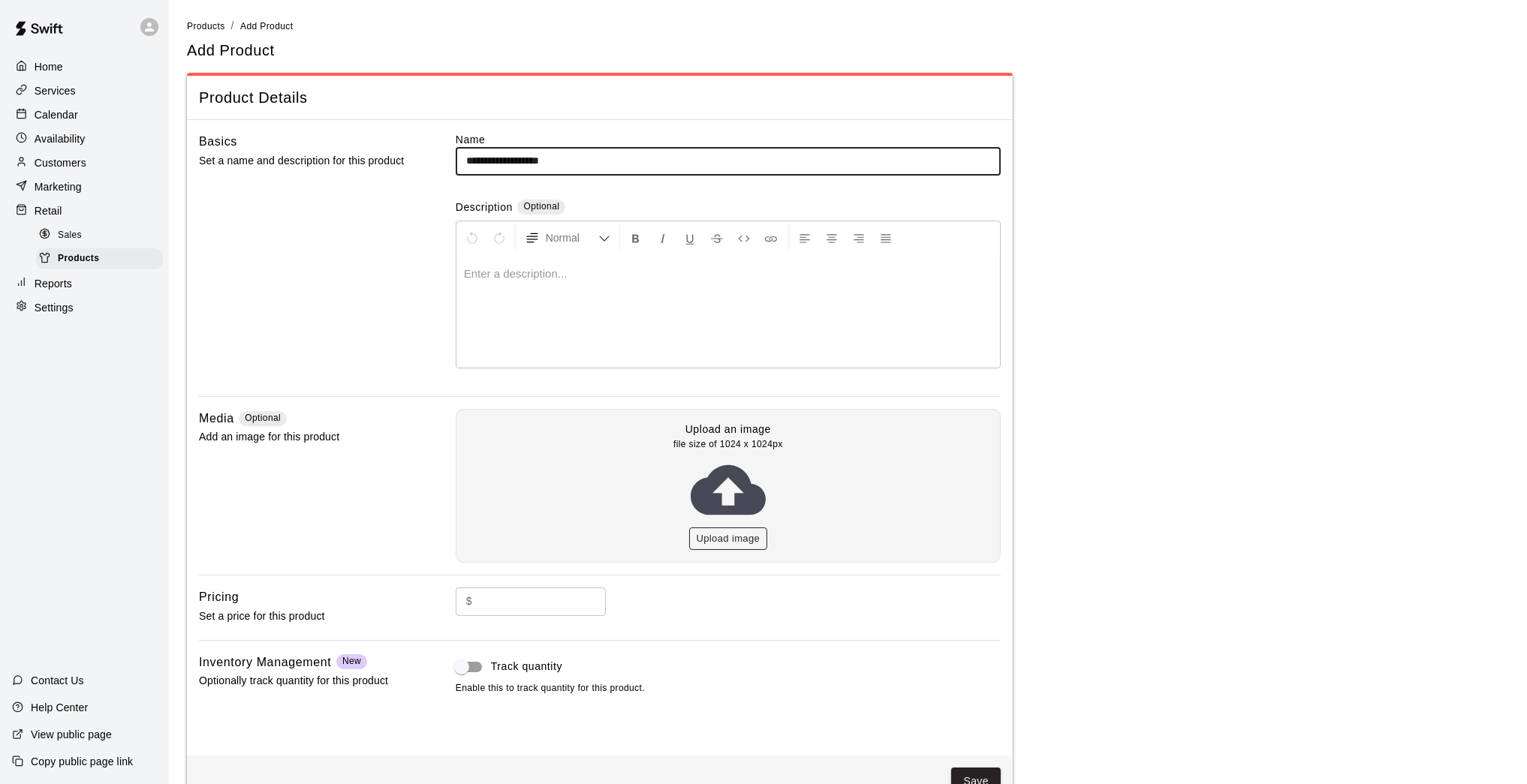
type input "**********"
click at [731, 538] on button "Upload image" at bounding box center [728, 538] width 79 height 23
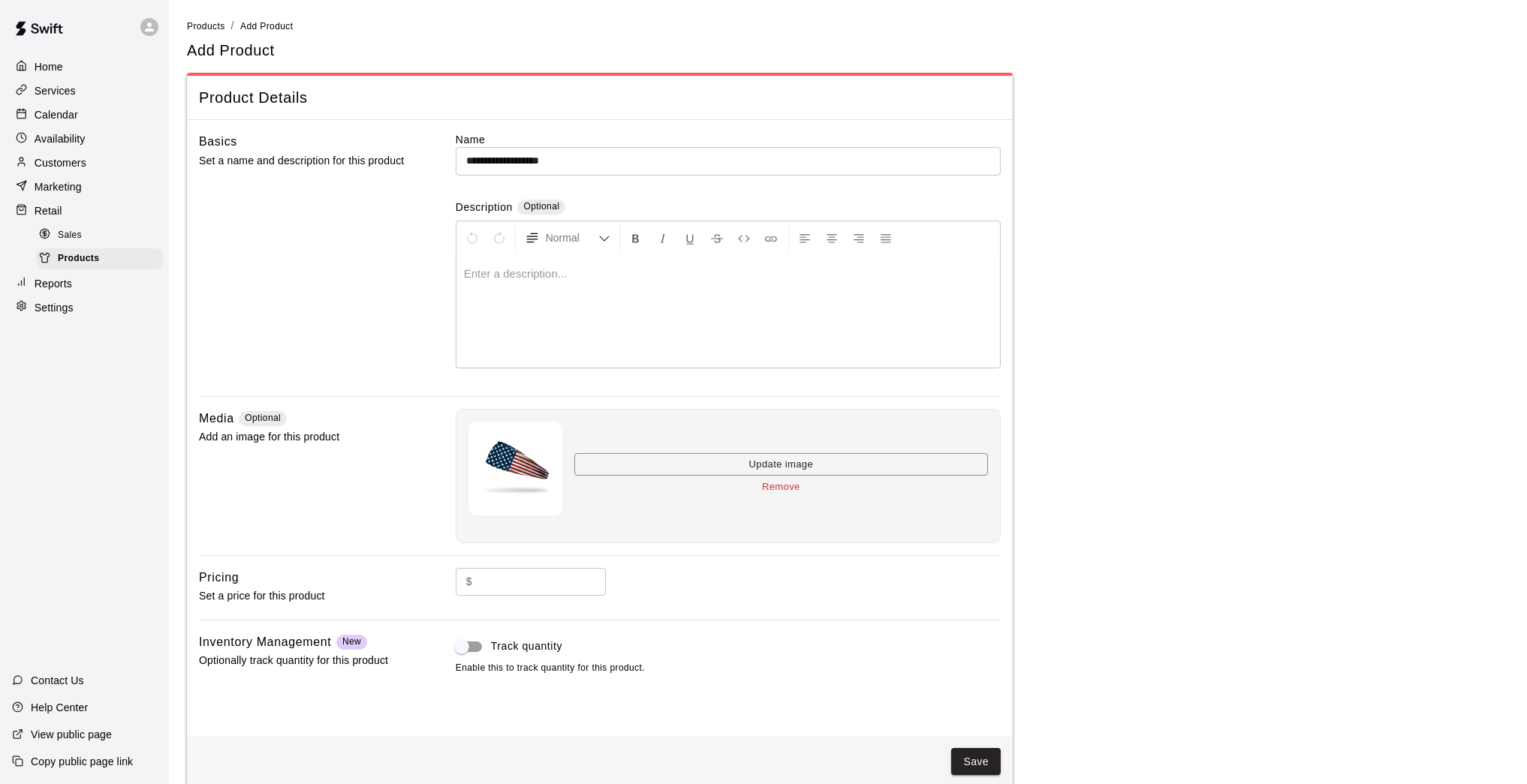
click at [572, 581] on input "text" at bounding box center [542, 581] width 127 height 28
type input "*****"
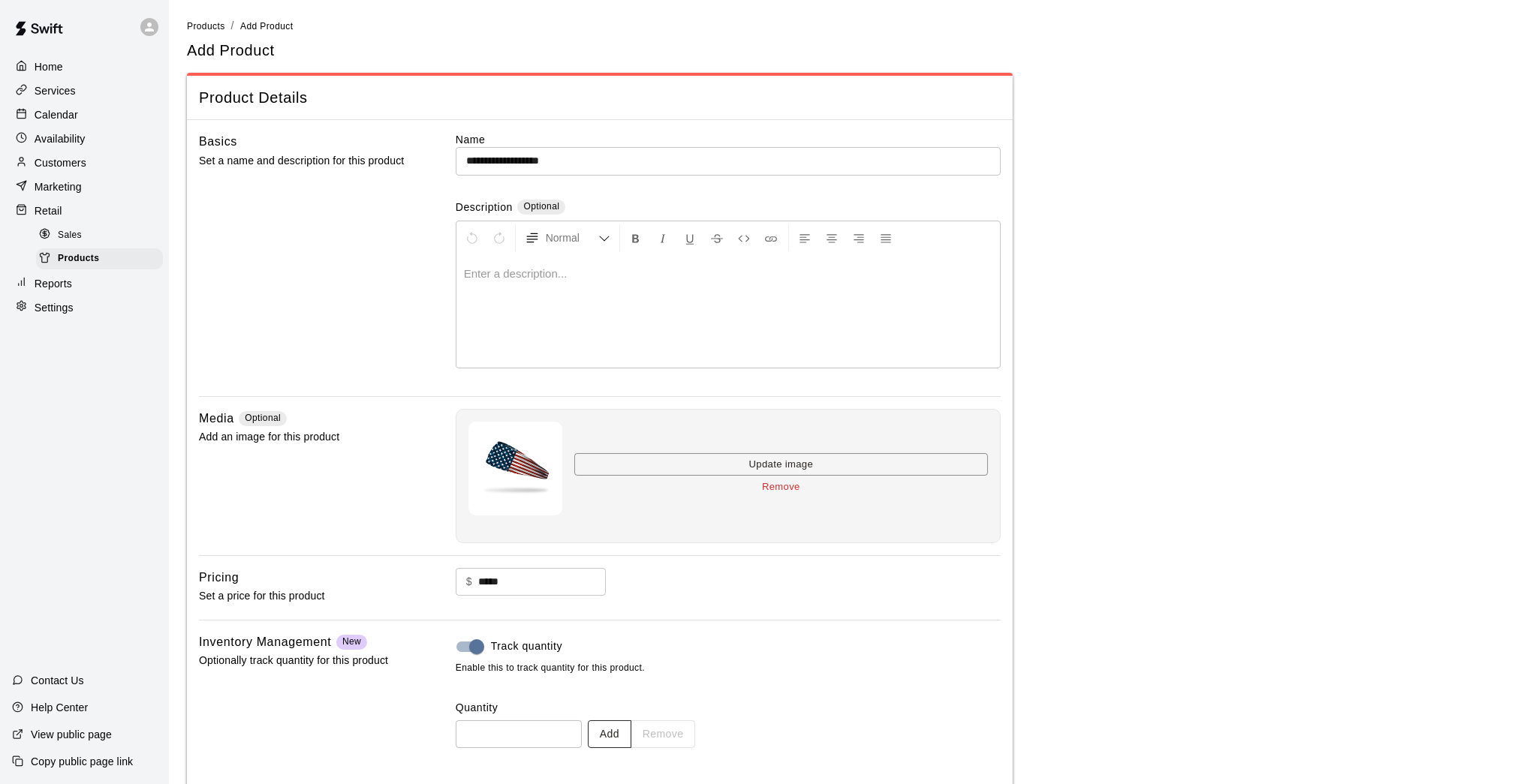
click at [618, 645] on button "Add" at bounding box center [609, 734] width 44 height 28
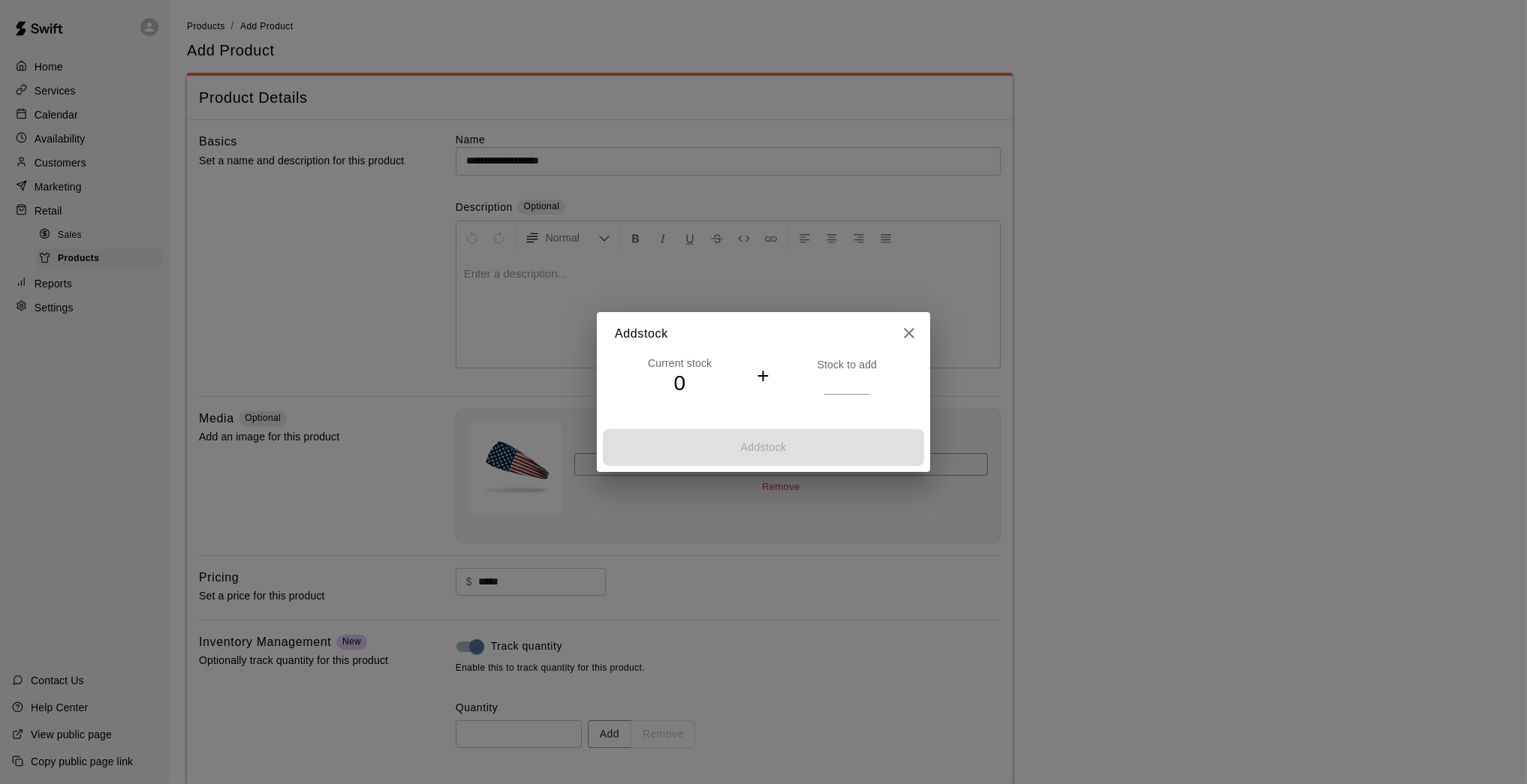
click at [864, 377] on input "*" at bounding box center [847, 383] width 45 height 22
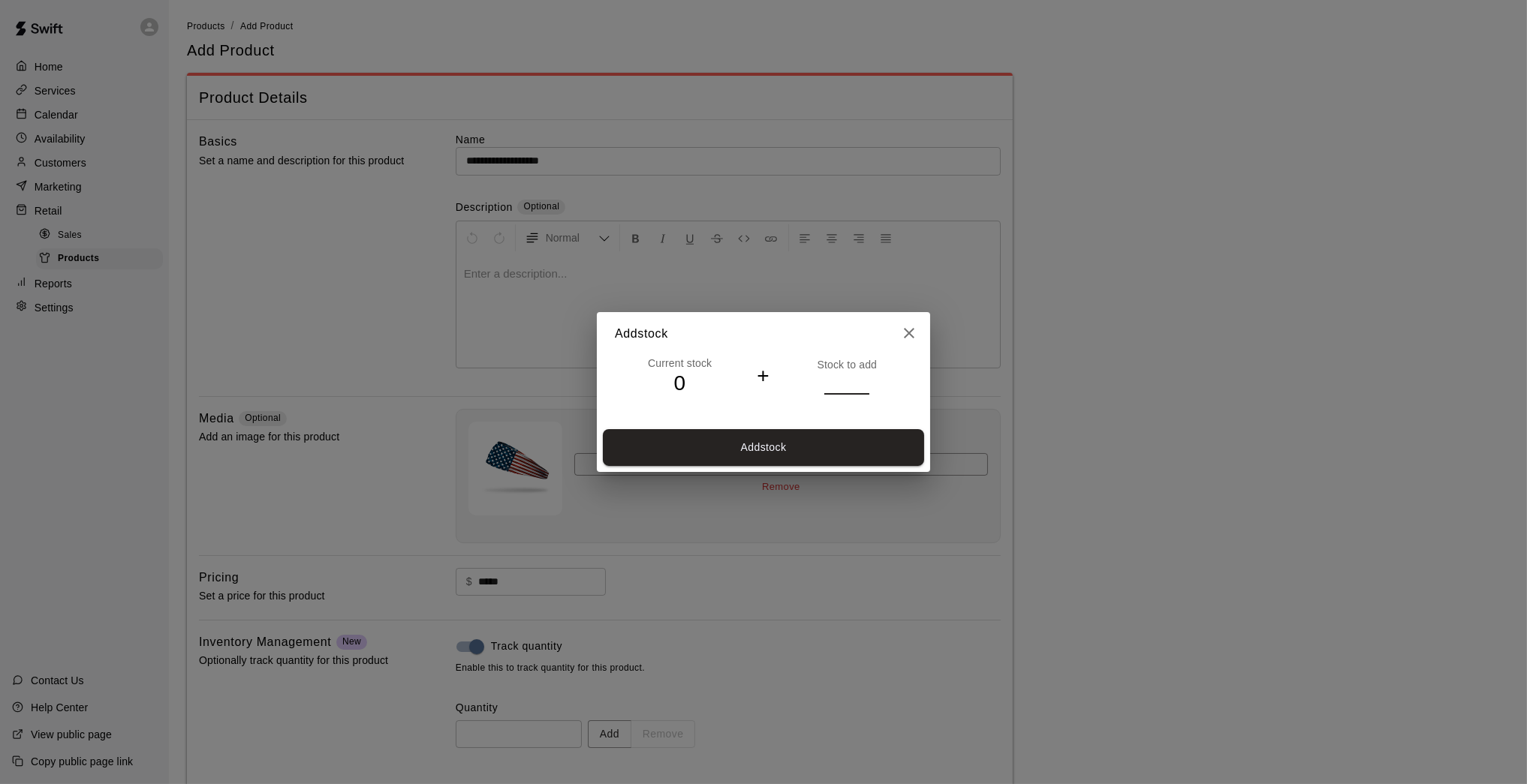
type input "*"
click at [864, 377] on input "*" at bounding box center [847, 383] width 45 height 22
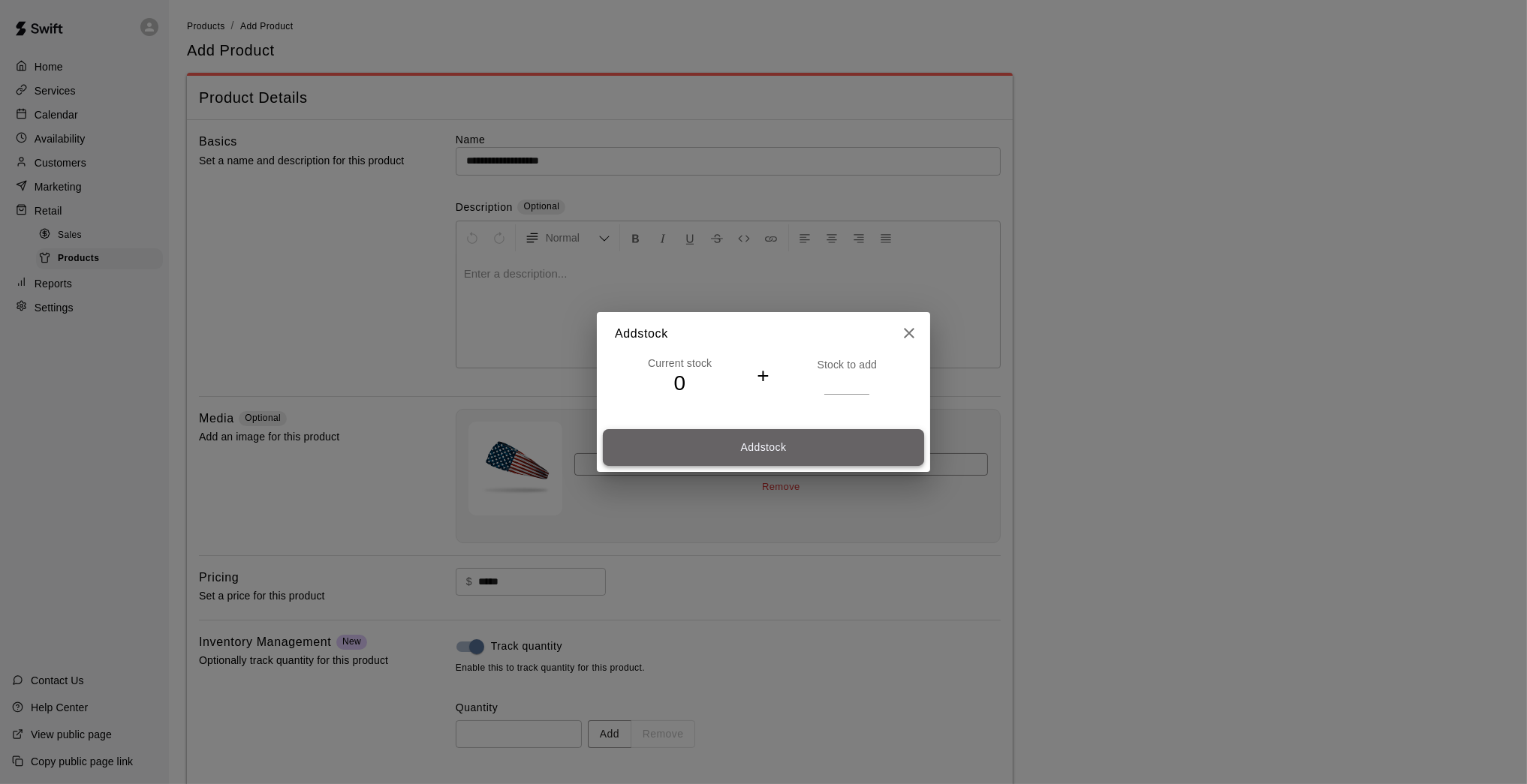
click at [844, 439] on button "Add stock" at bounding box center [763, 447] width 321 height 37
type input "*"
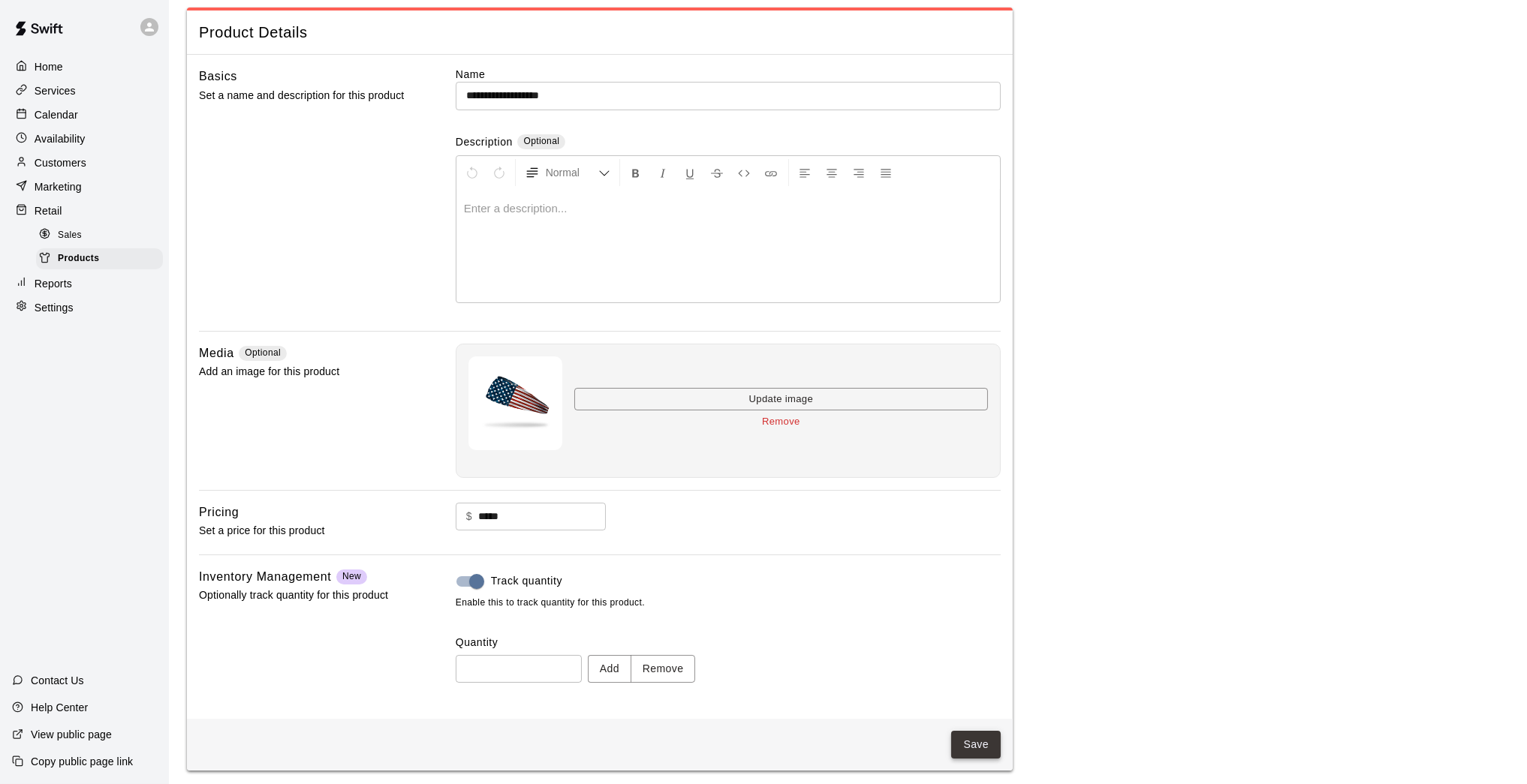
scroll to position [64, 0]
click at [976, 645] on button "Save" at bounding box center [976, 746] width 50 height 28
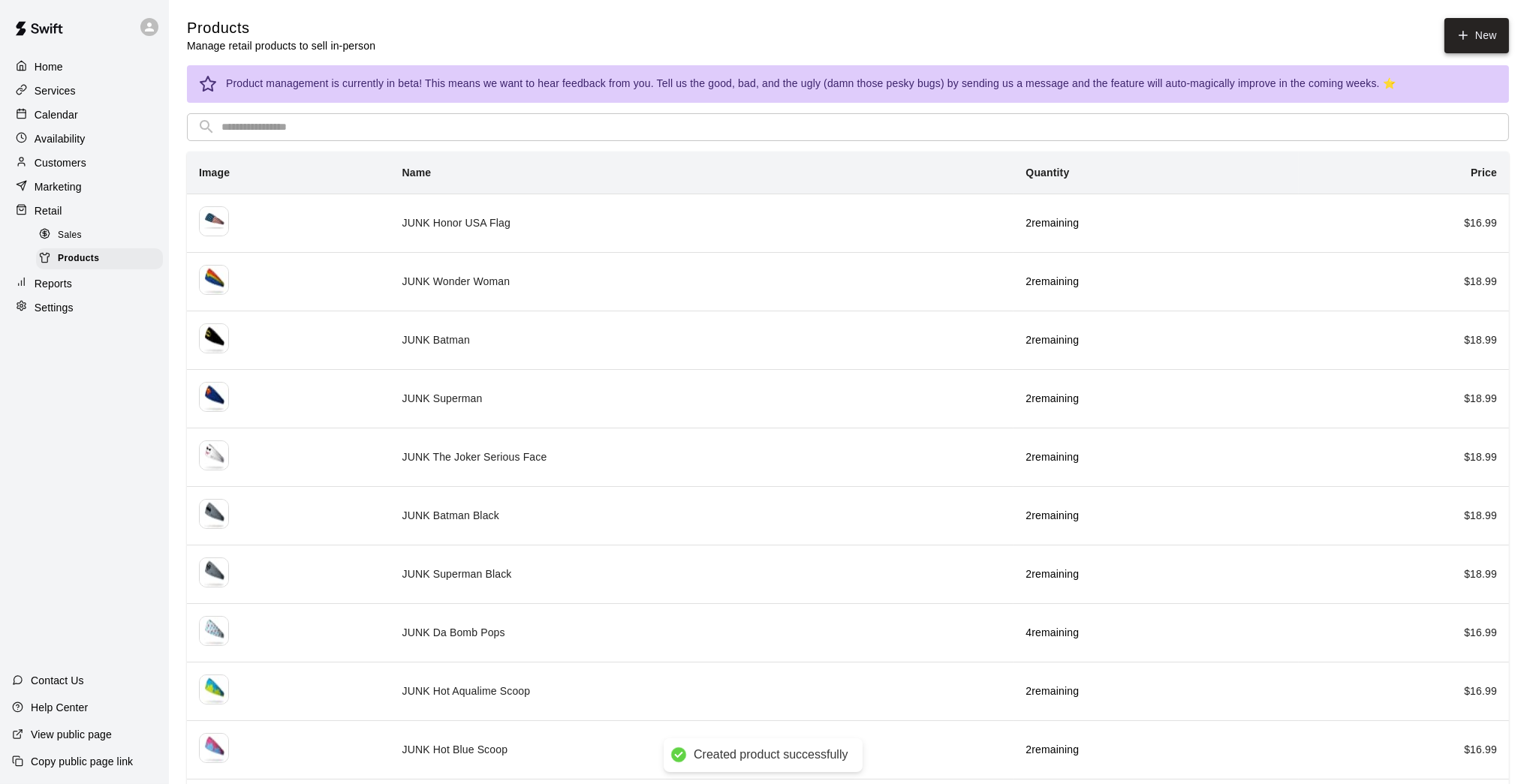
click at [1116, 37] on icon at bounding box center [1463, 35] width 14 height 14
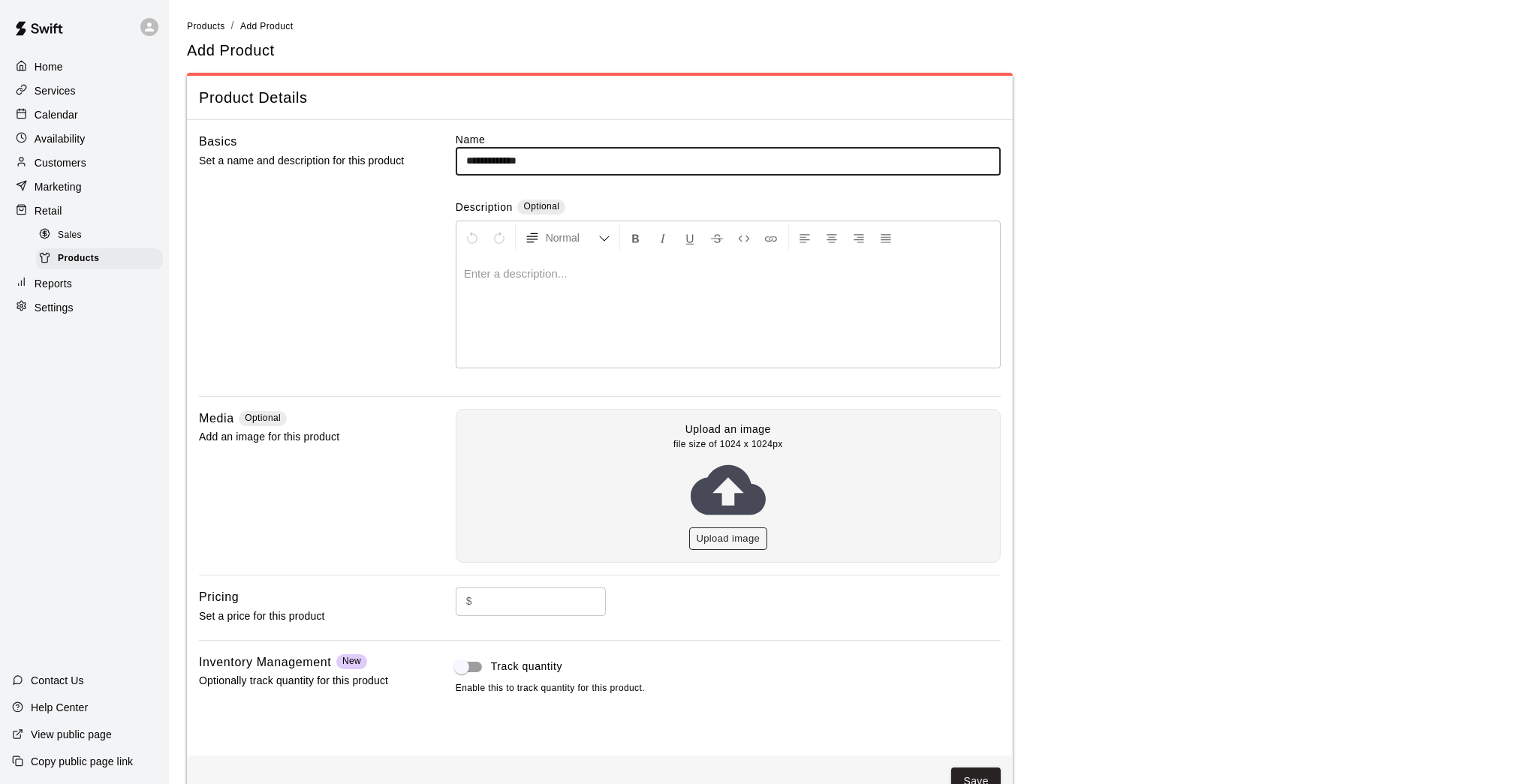
type input "**********"
click at [729, 534] on button "Upload image" at bounding box center [728, 538] width 79 height 23
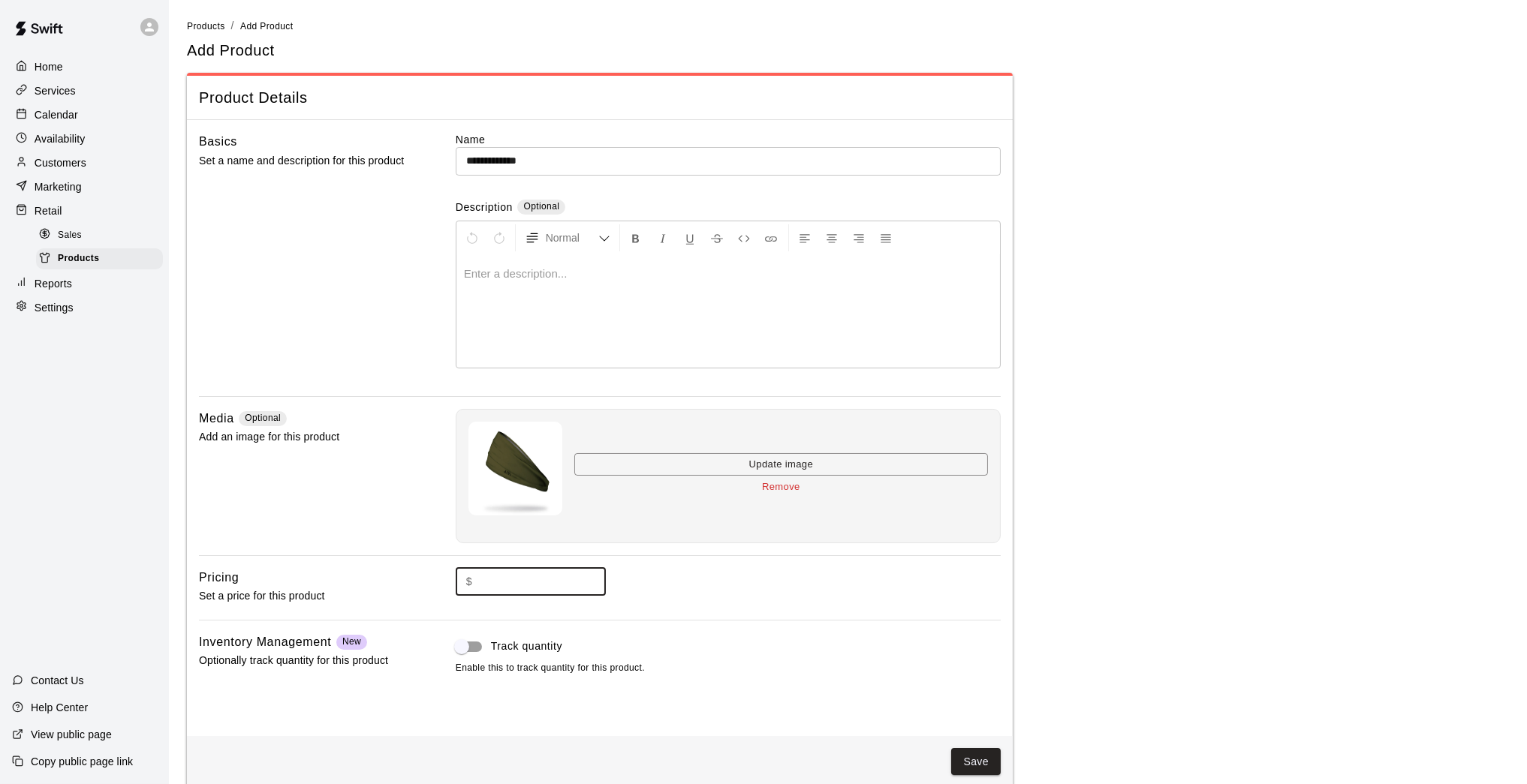
click at [547, 583] on input "text" at bounding box center [542, 581] width 127 height 28
type input "*****"
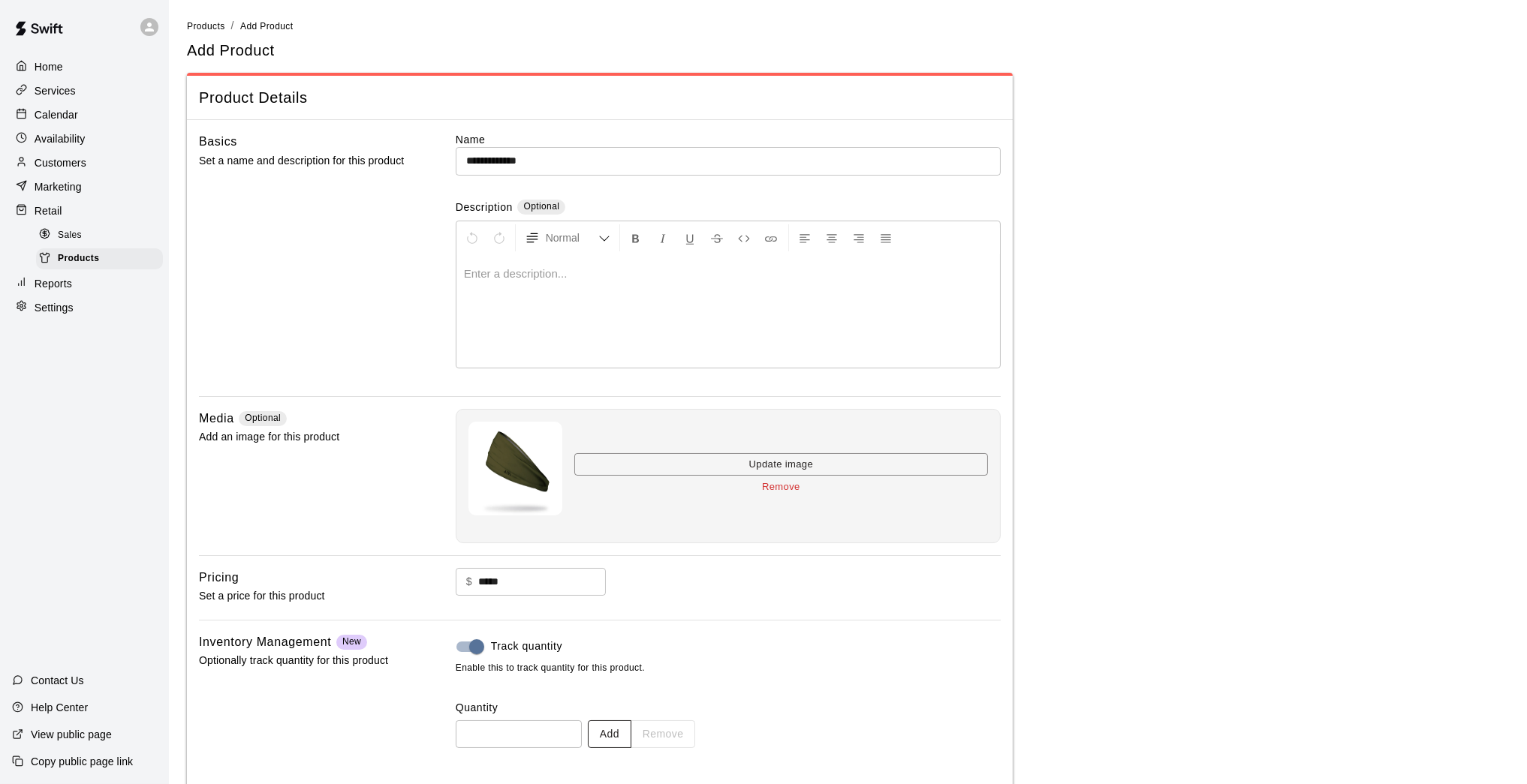
click at [614, 645] on button "Add" at bounding box center [609, 734] width 44 height 28
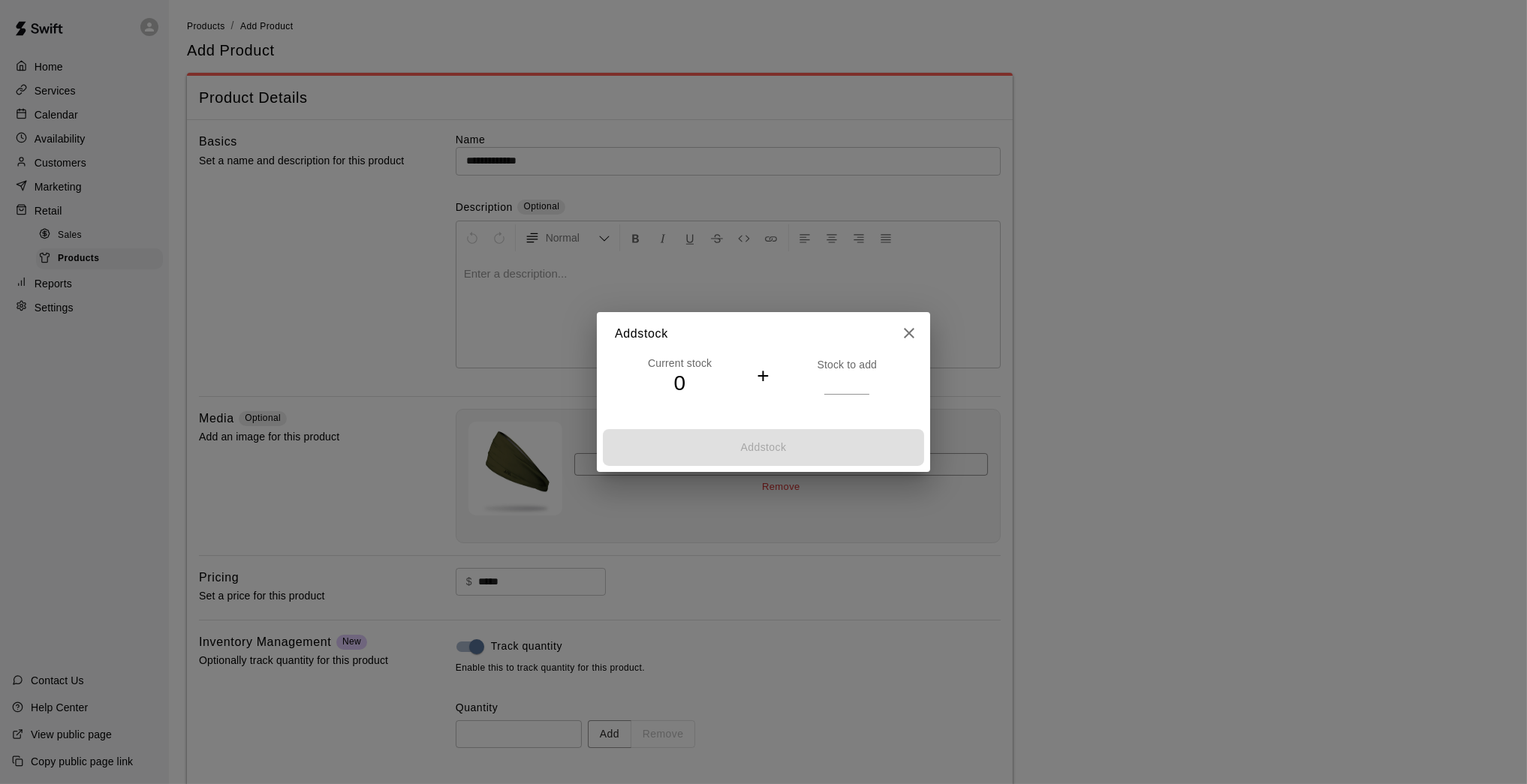
click at [866, 380] on input "*" at bounding box center [847, 383] width 45 height 22
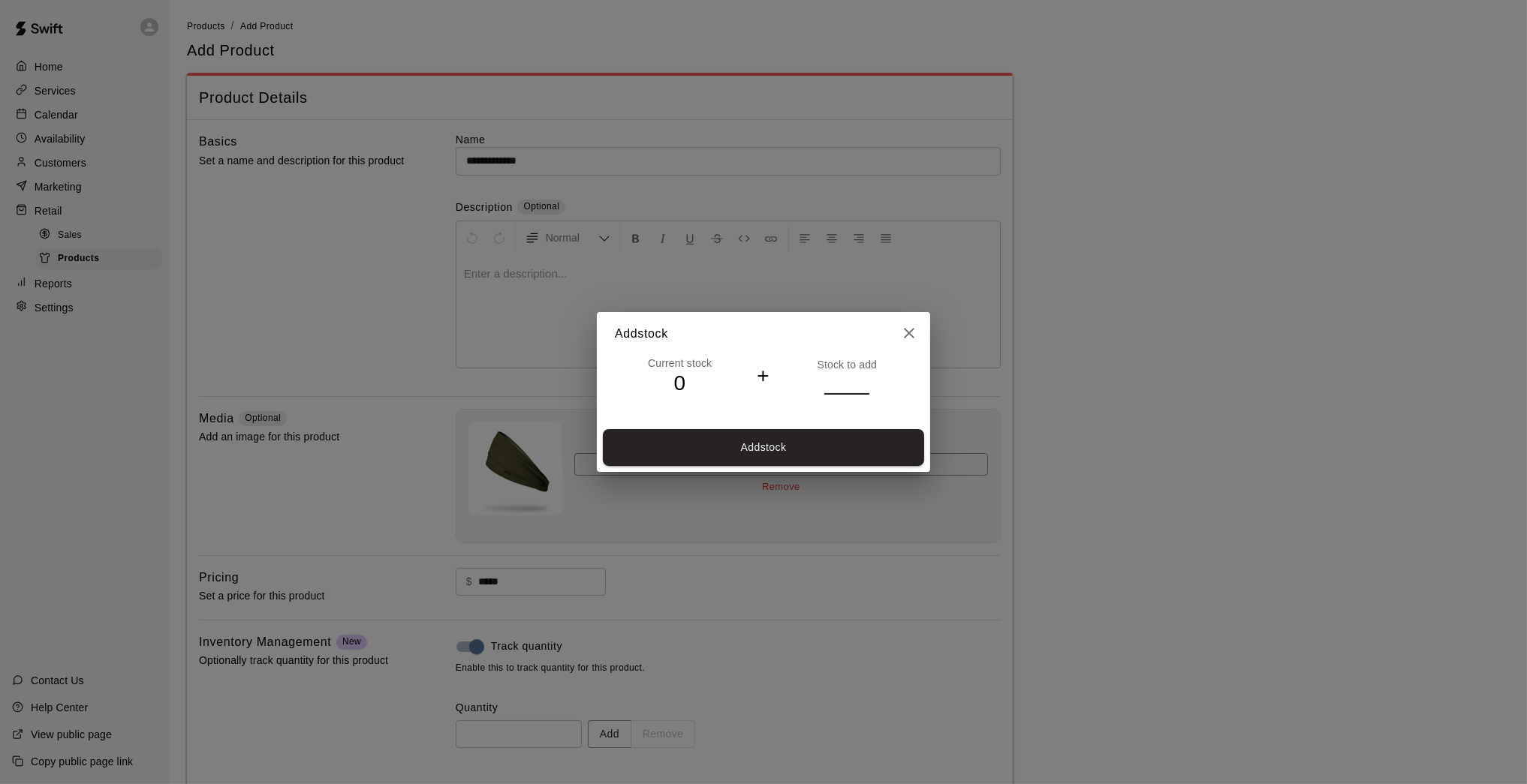
click at [866, 380] on input "*" at bounding box center [847, 383] width 45 height 22
type input "*"
click at [866, 380] on input "*" at bounding box center [847, 383] width 45 height 22
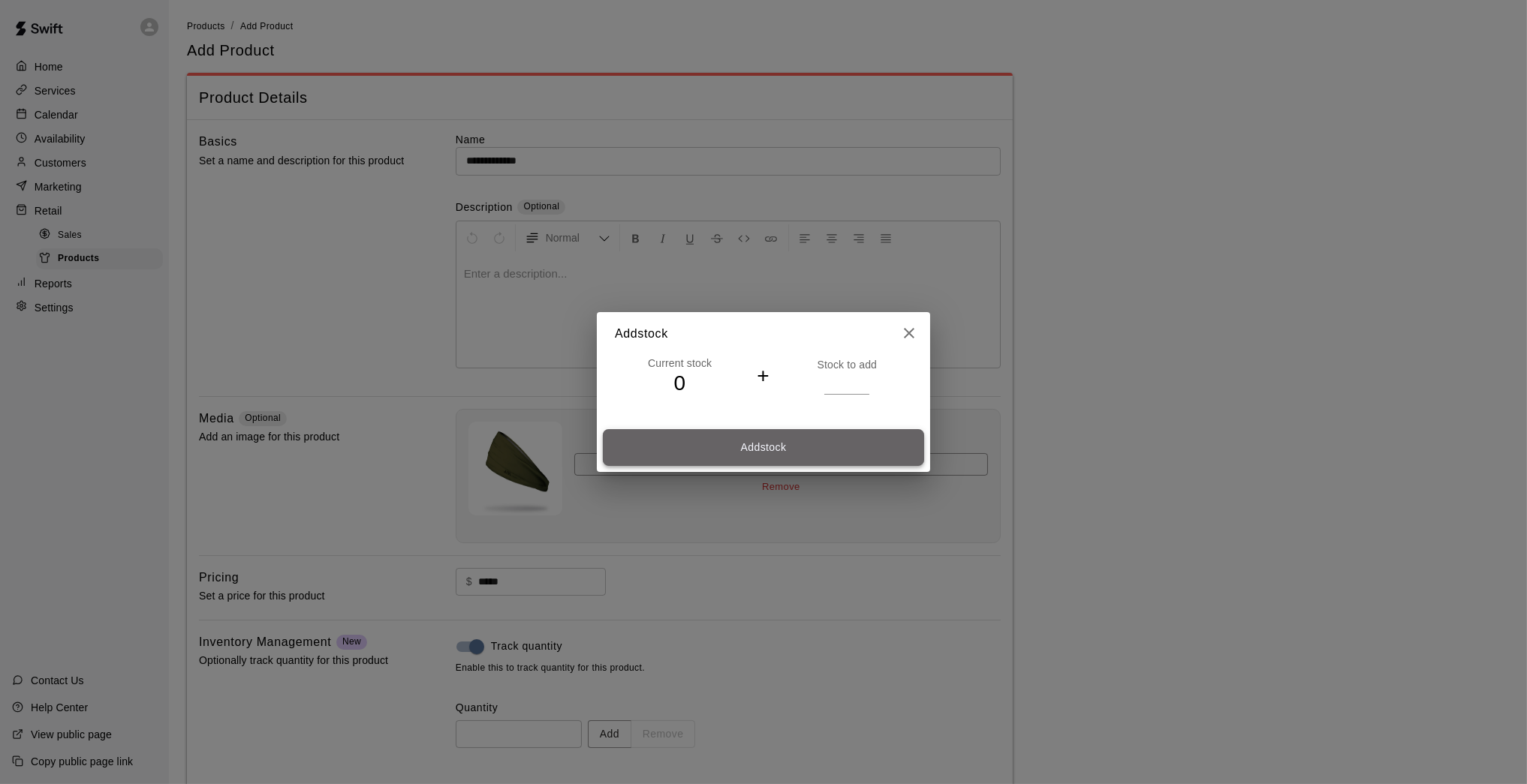
click at [844, 442] on button "Add stock" at bounding box center [763, 447] width 321 height 37
type input "*"
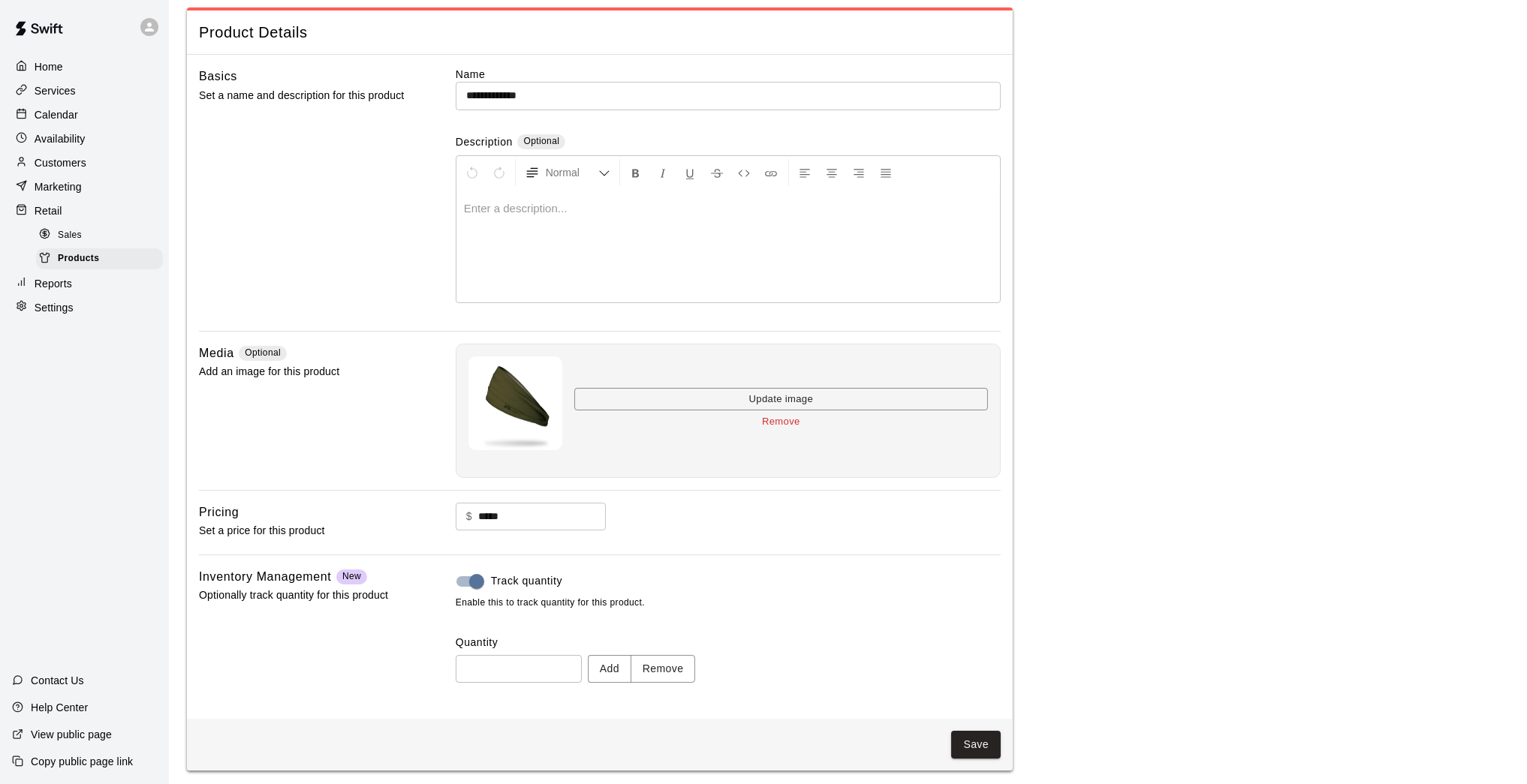
scroll to position [64, 0]
click at [964, 645] on button "Save" at bounding box center [976, 746] width 50 height 28
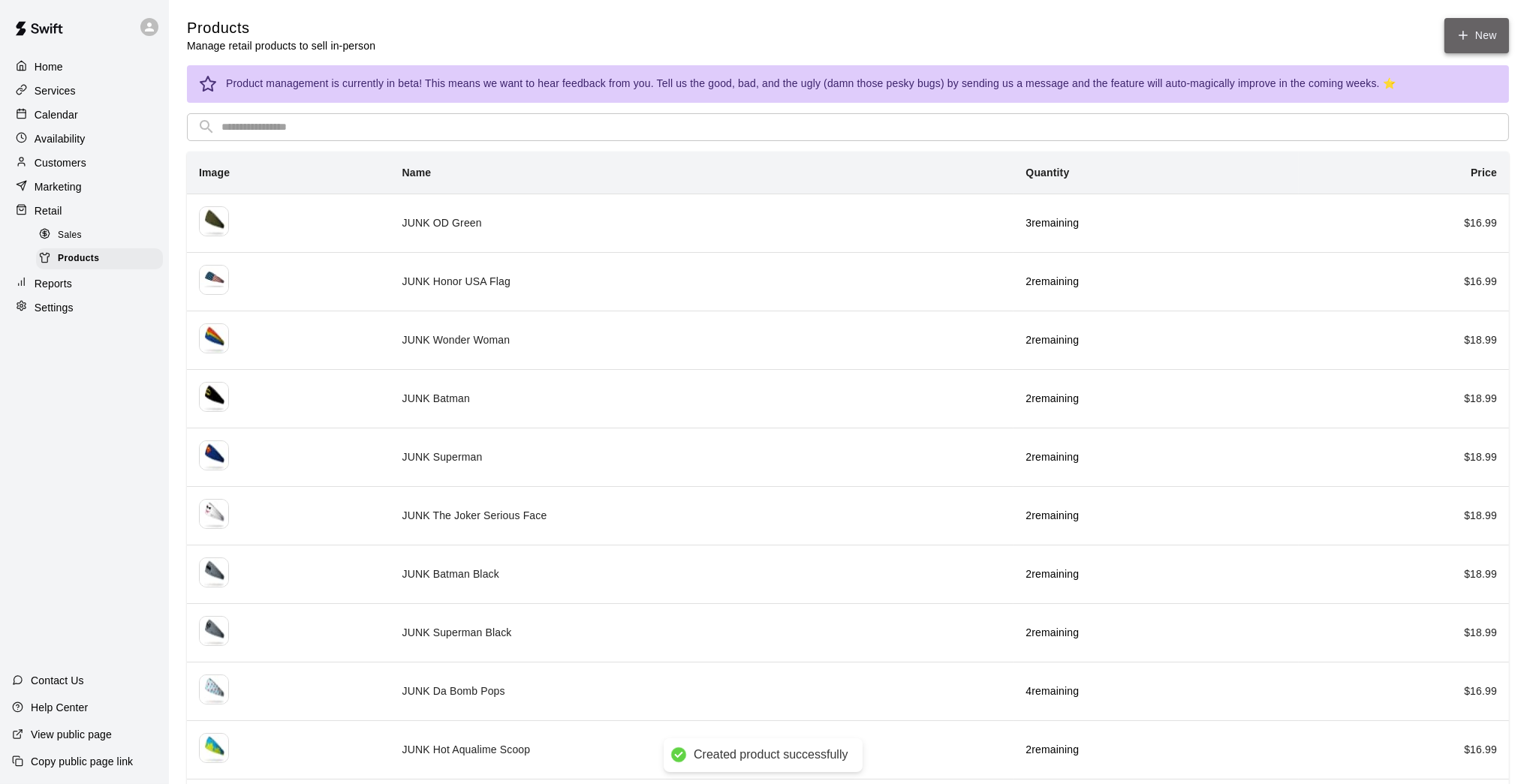
click at [1116, 41] on link "New" at bounding box center [1477, 35] width 65 height 35
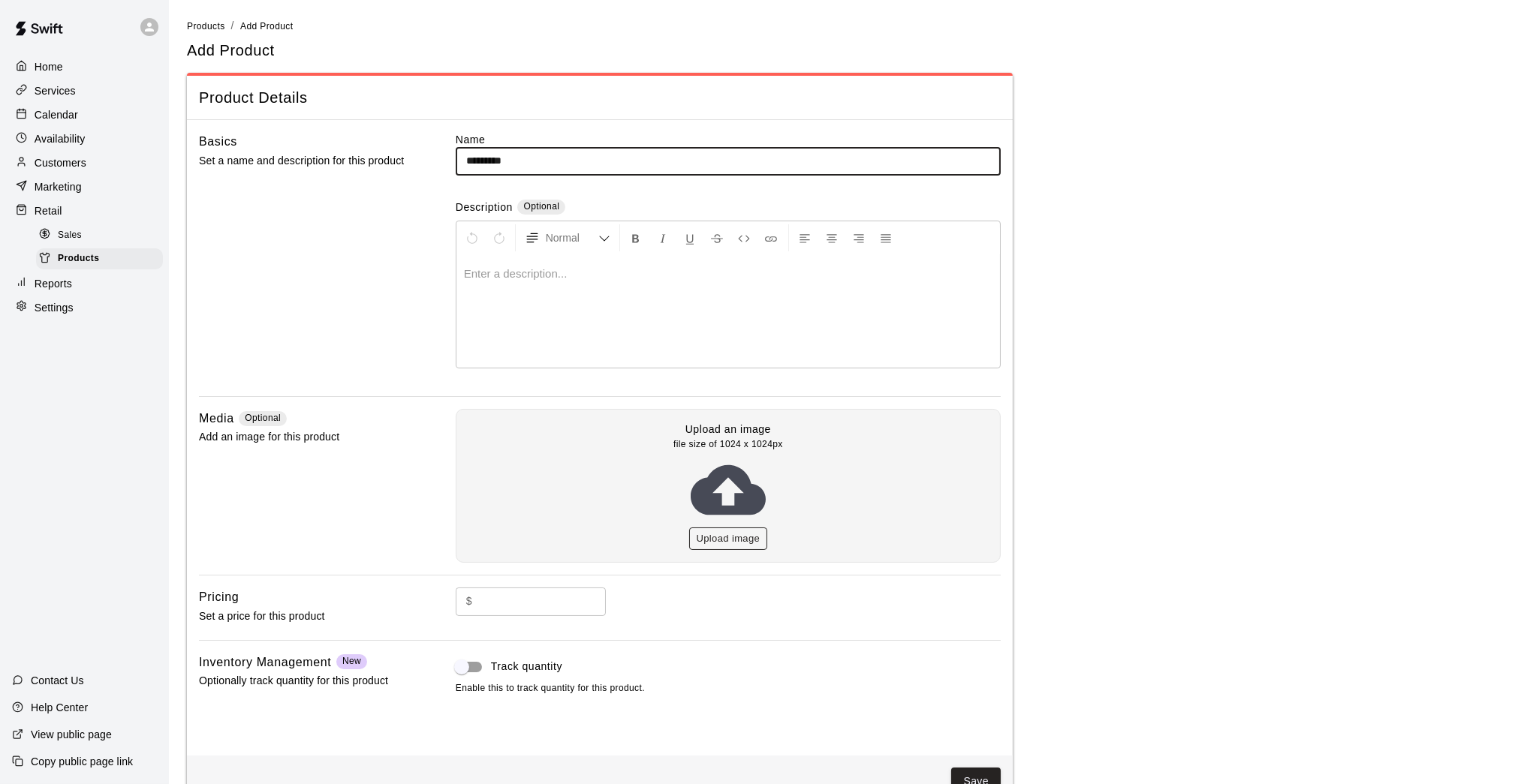
type input "*********"
click at [739, 530] on button "Upload image" at bounding box center [728, 538] width 79 height 23
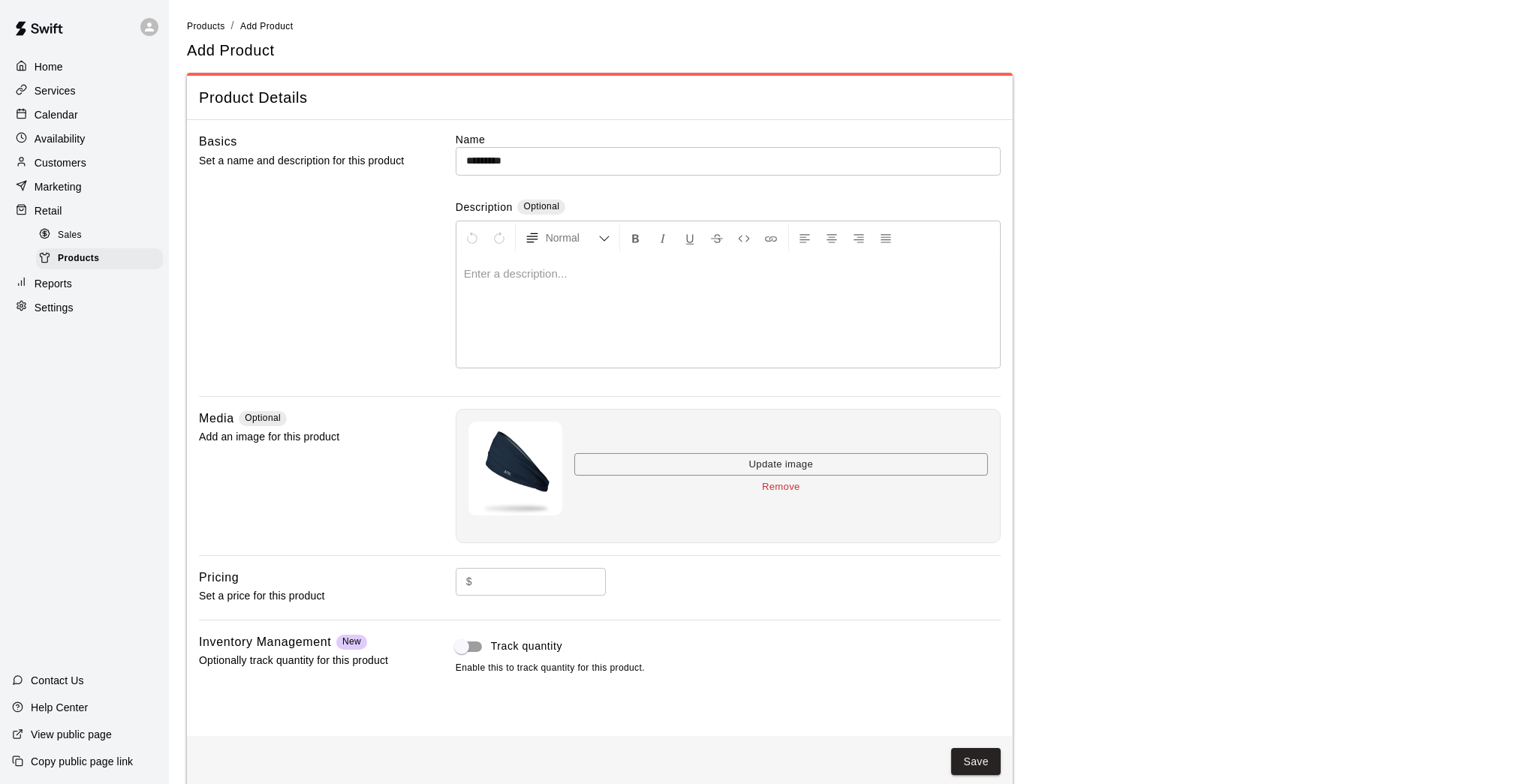
click at [538, 603] on div "$ ​" at bounding box center [728, 593] width 545 height 52
click at [537, 584] on input "text" at bounding box center [542, 581] width 127 height 28
type input "*****"
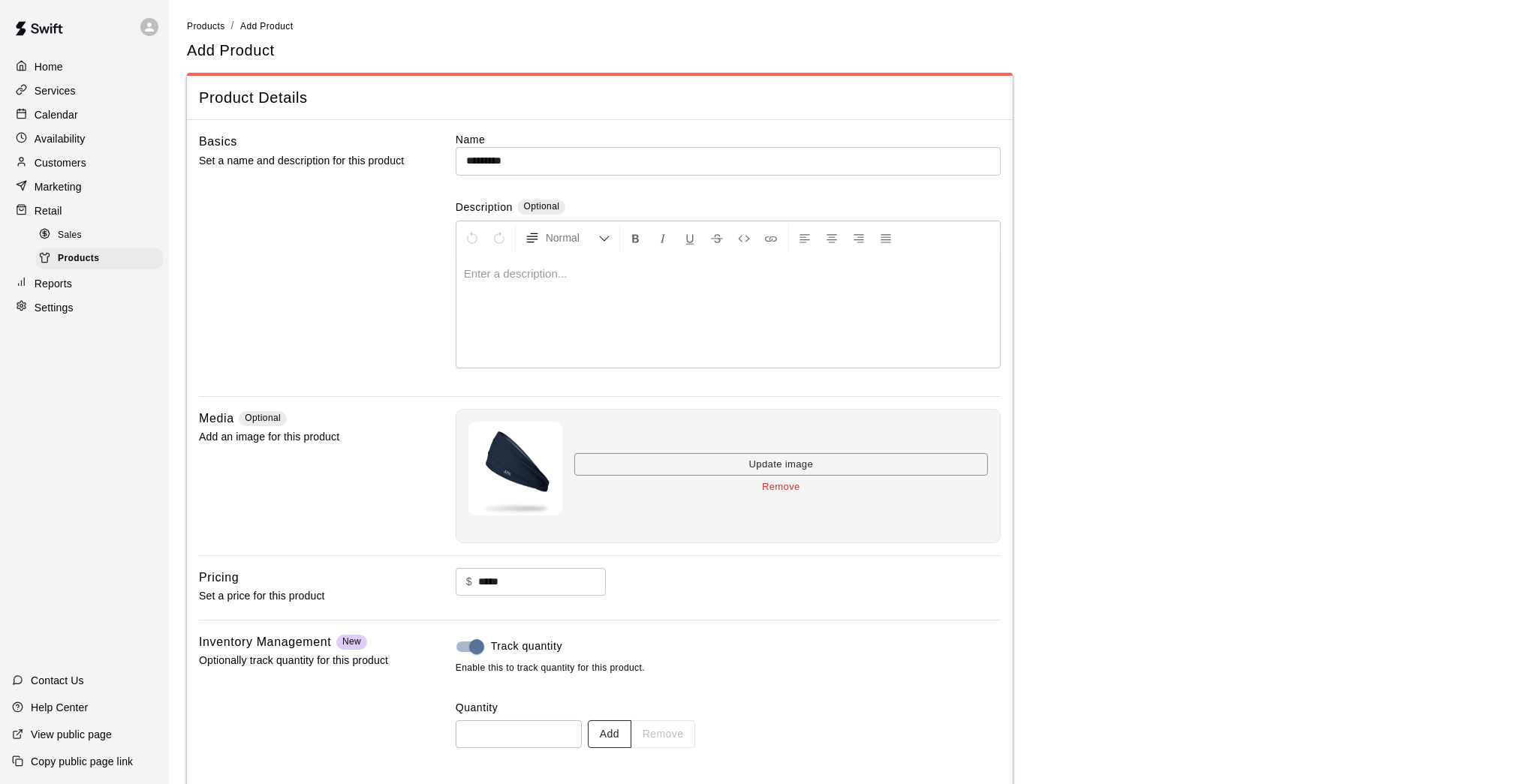
click at [607, 645] on button "Add" at bounding box center [609, 734] width 44 height 28
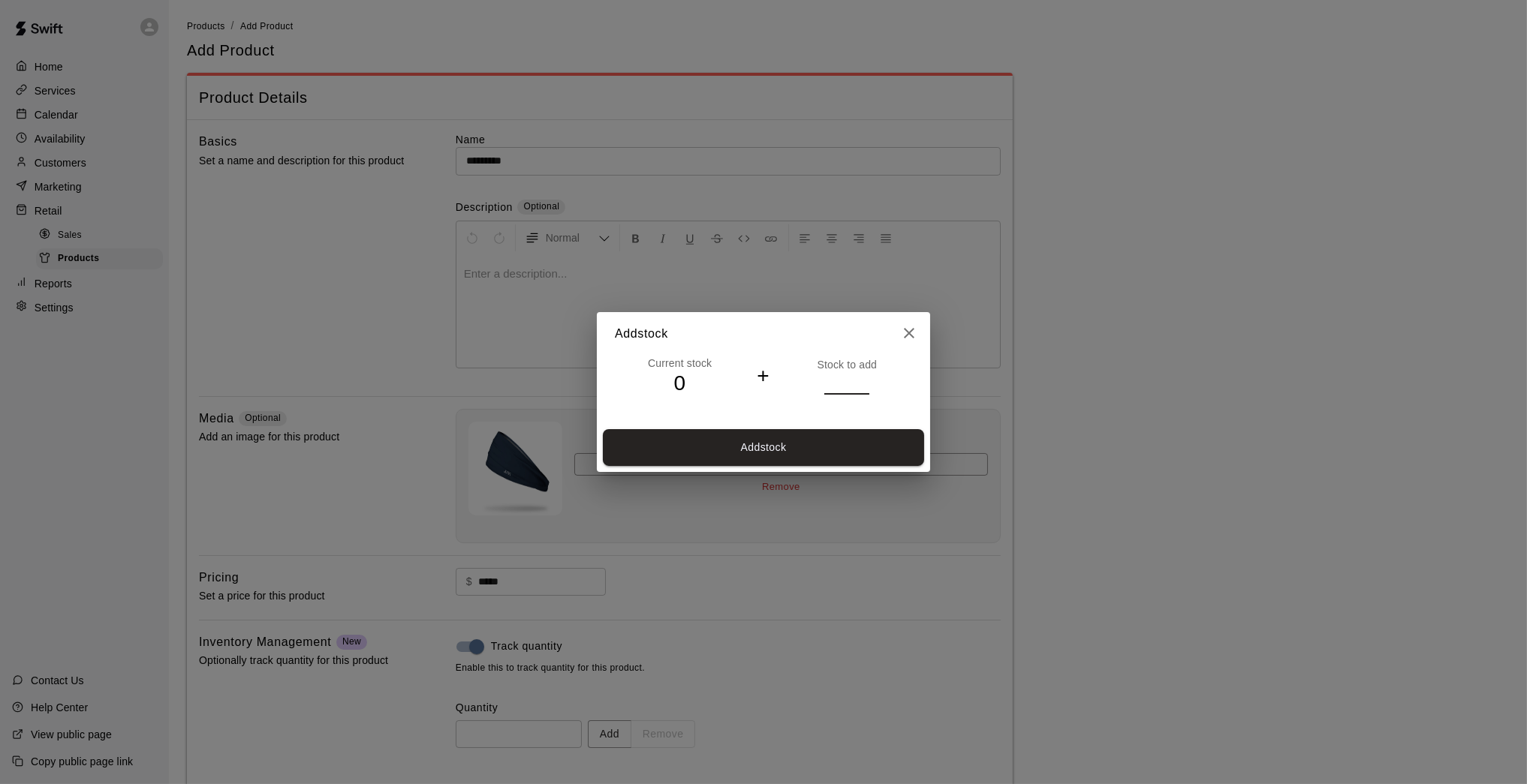
click at [864, 382] on input "*" at bounding box center [847, 383] width 45 height 22
type input "*"
click at [864, 382] on input "*" at bounding box center [847, 383] width 45 height 22
click at [838, 447] on button "Add stock" at bounding box center [763, 447] width 321 height 37
type input "*"
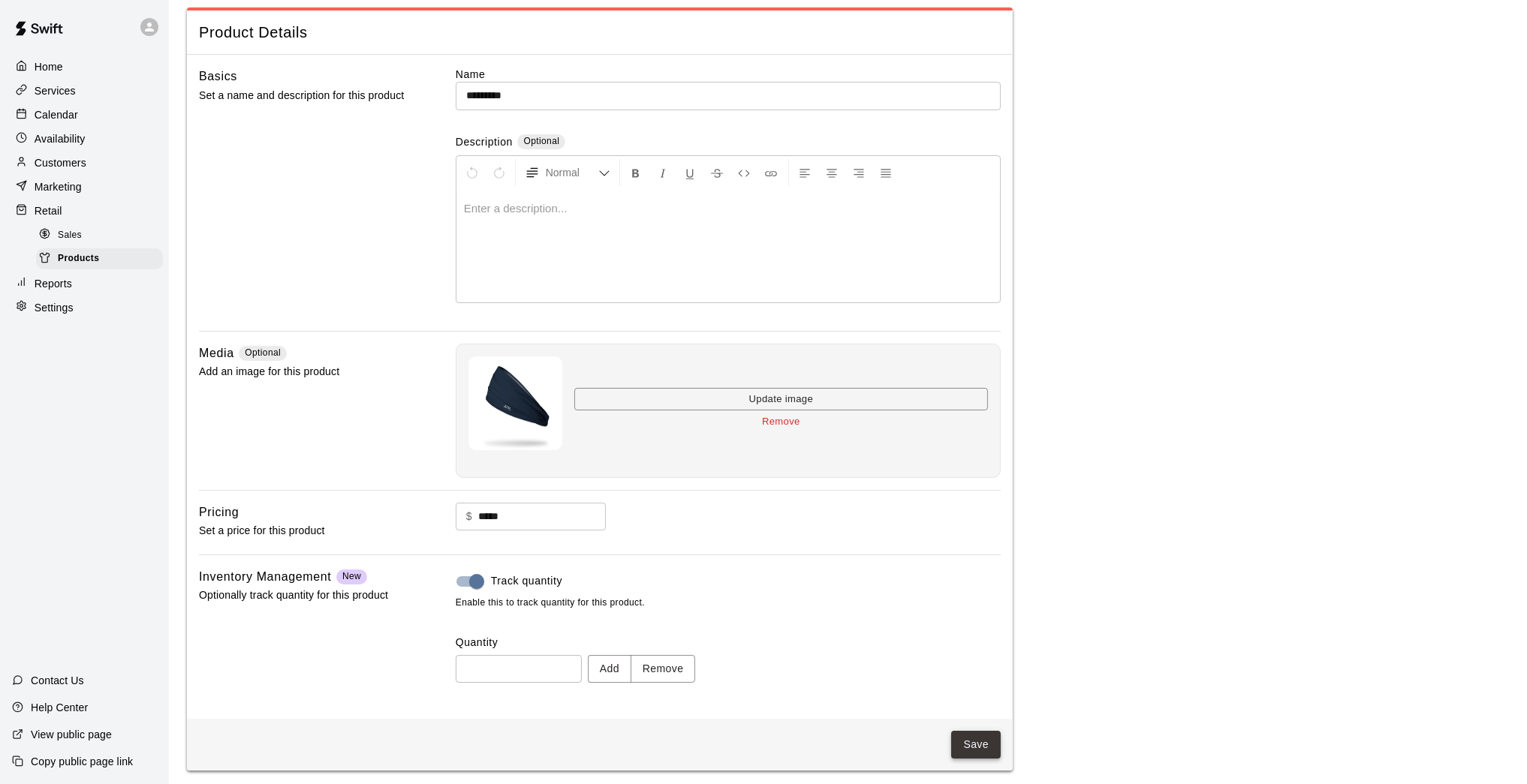
scroll to position [64, 0]
click at [976, 645] on button "Save" at bounding box center [976, 746] width 50 height 28
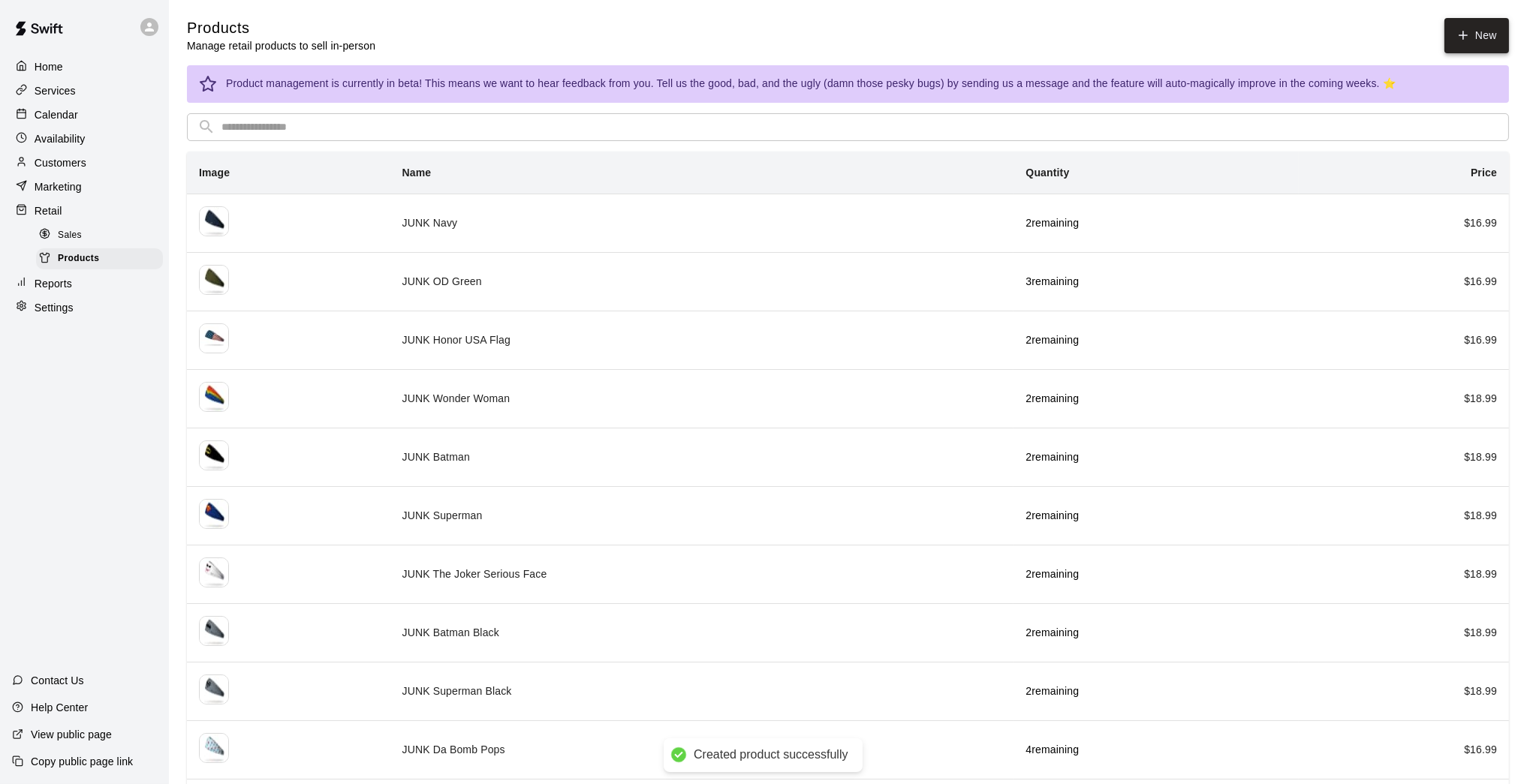
click at [1116, 46] on link "New" at bounding box center [1477, 35] width 65 height 35
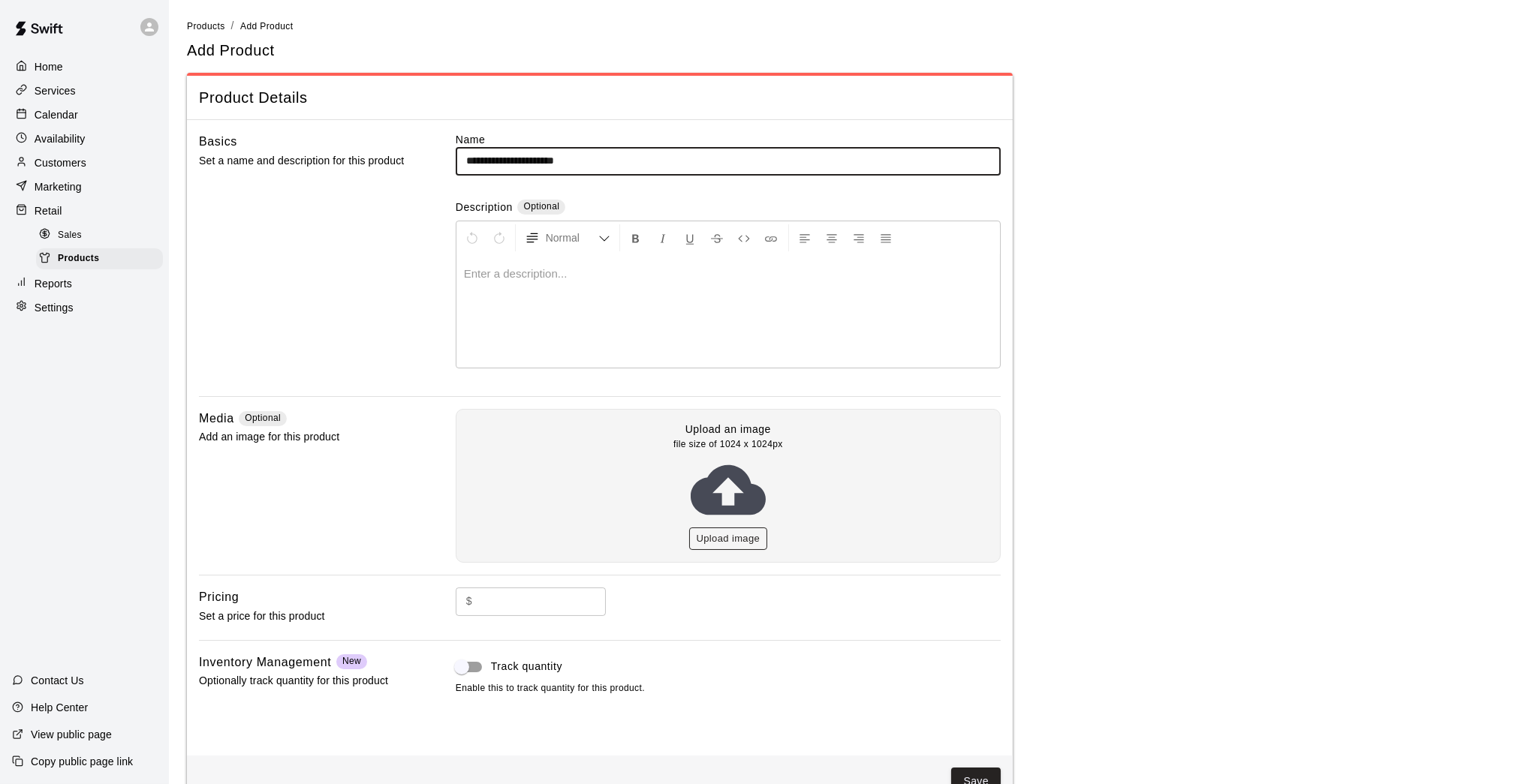
type input "**********"
click at [729, 542] on button "Upload image" at bounding box center [728, 538] width 79 height 23
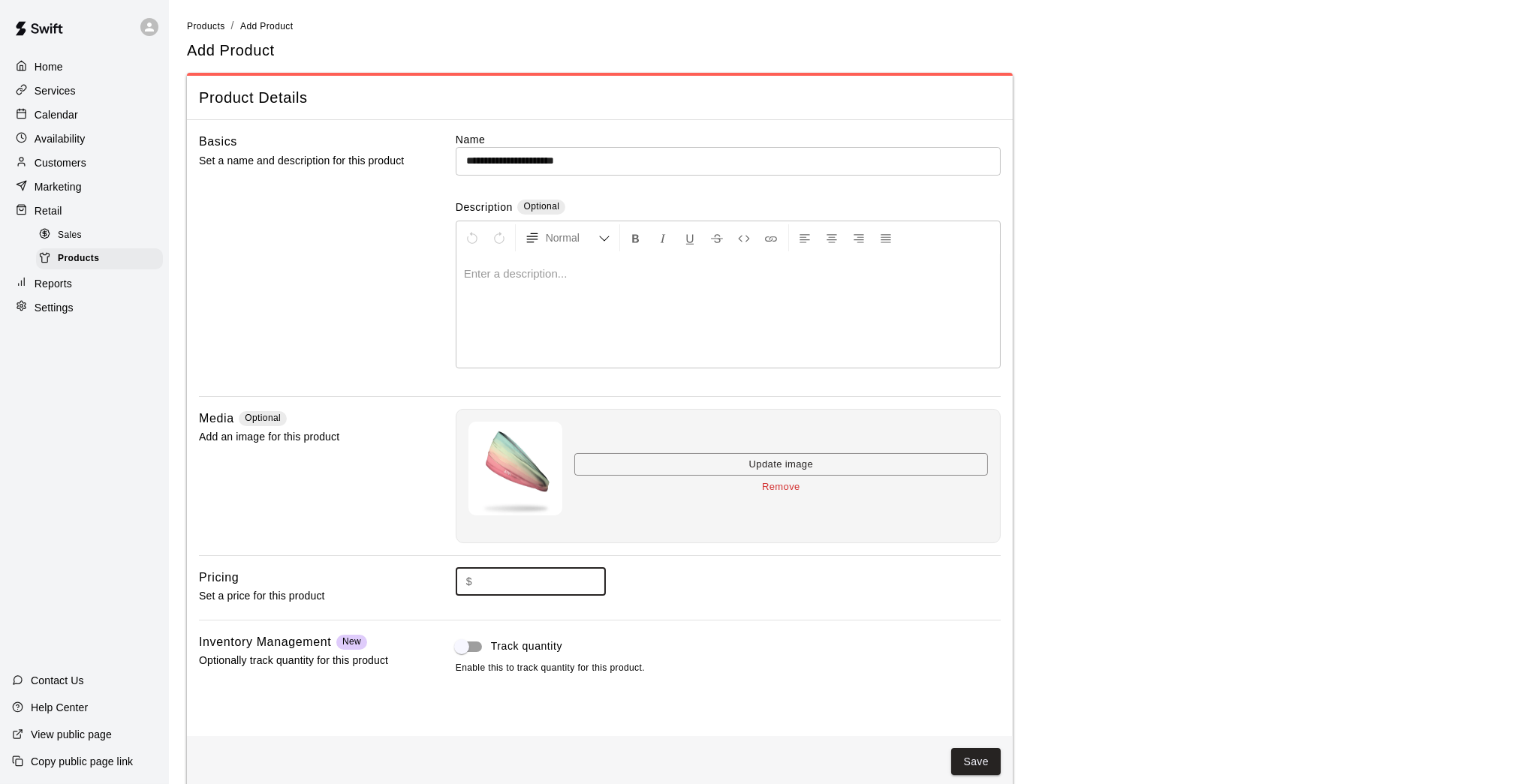
click at [521, 587] on input "text" at bounding box center [542, 581] width 127 height 28
type input "*****"
click at [516, 645] on span "Track quantity" at bounding box center [527, 646] width 72 height 16
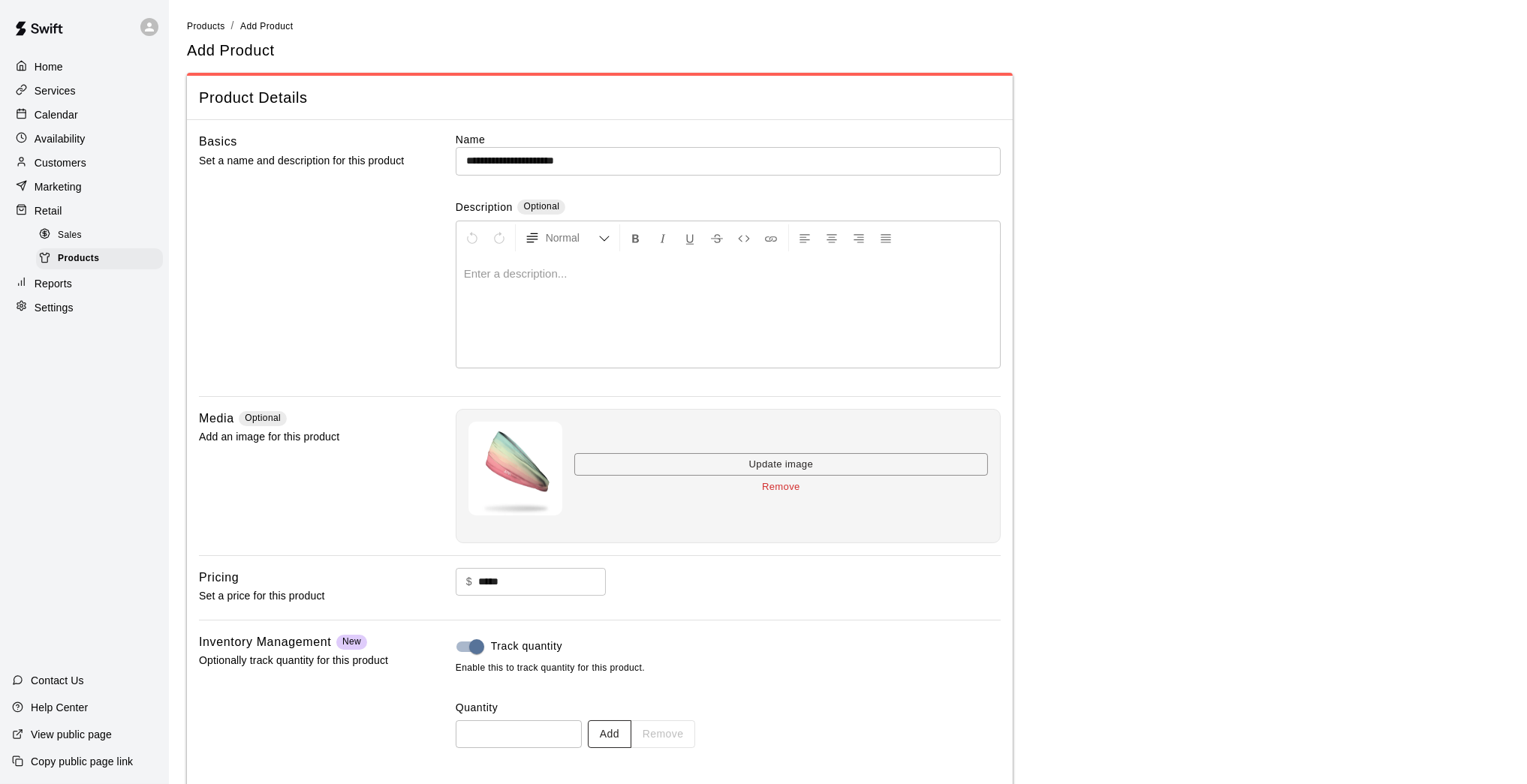
click at [612, 645] on button "Add" at bounding box center [609, 734] width 44 height 28
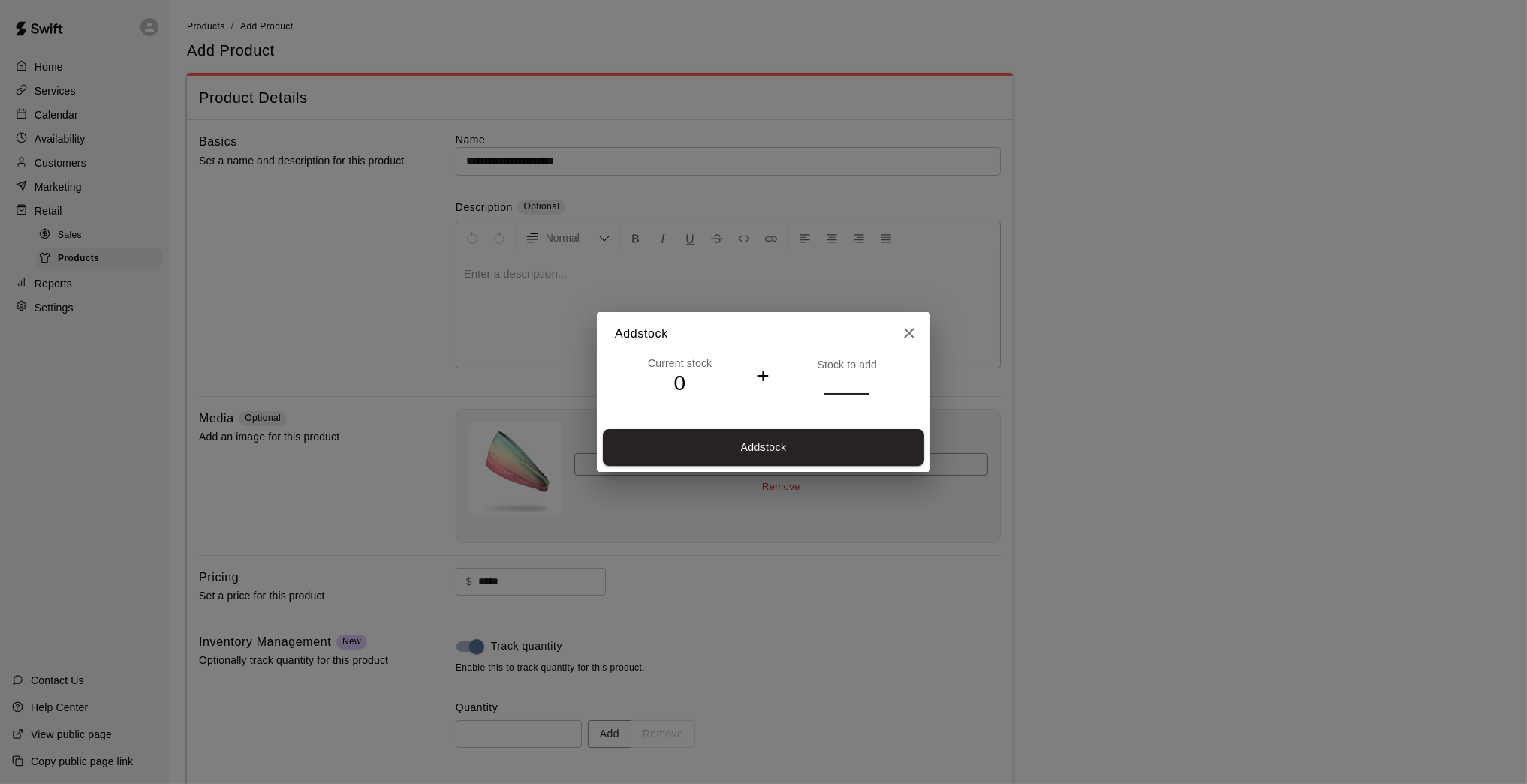
click at [863, 379] on input "*" at bounding box center [847, 383] width 45 height 22
type input "*"
click at [863, 379] on input "*" at bounding box center [847, 383] width 45 height 22
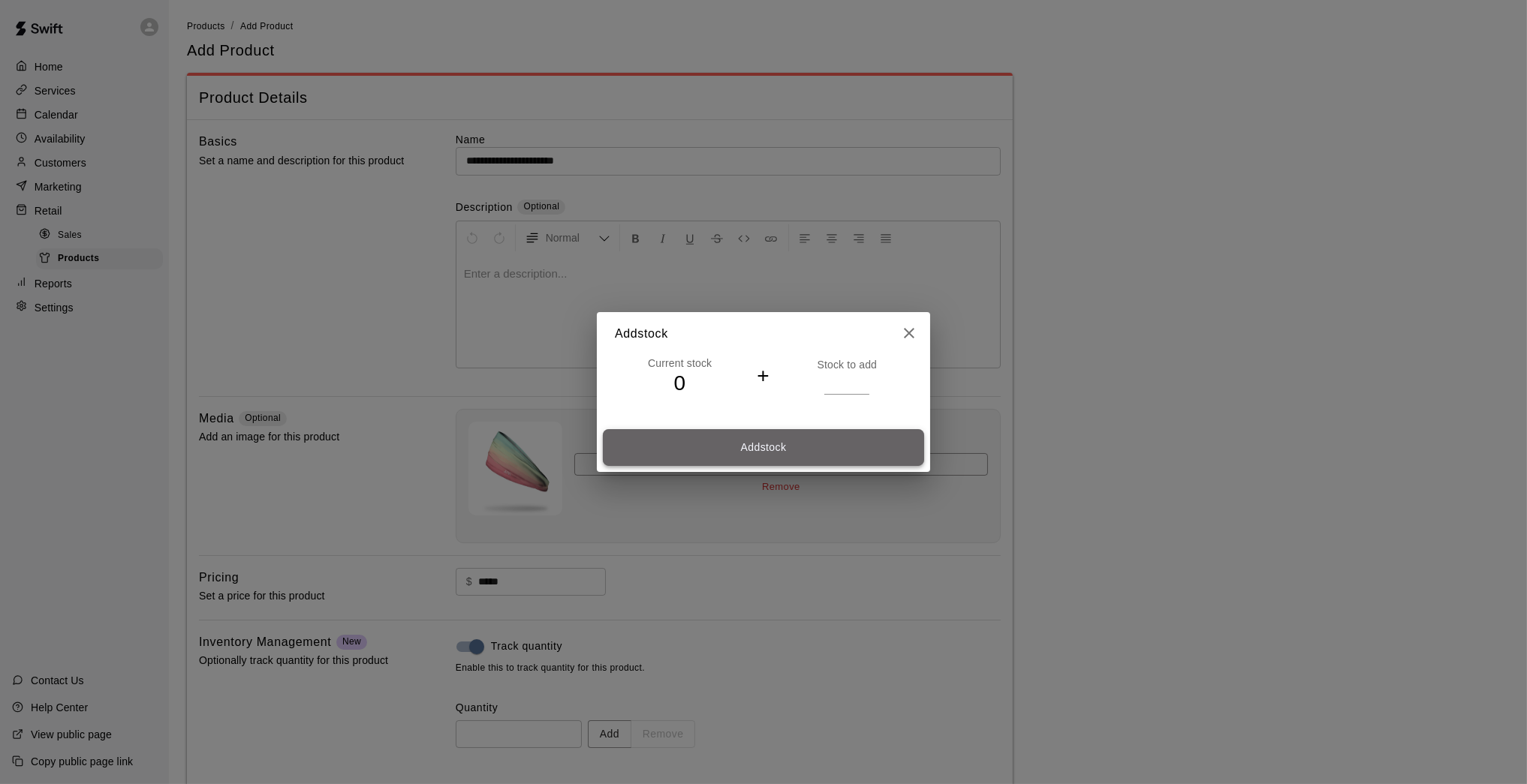
click at [849, 438] on button "Add stock" at bounding box center [763, 447] width 321 height 37
type input "*"
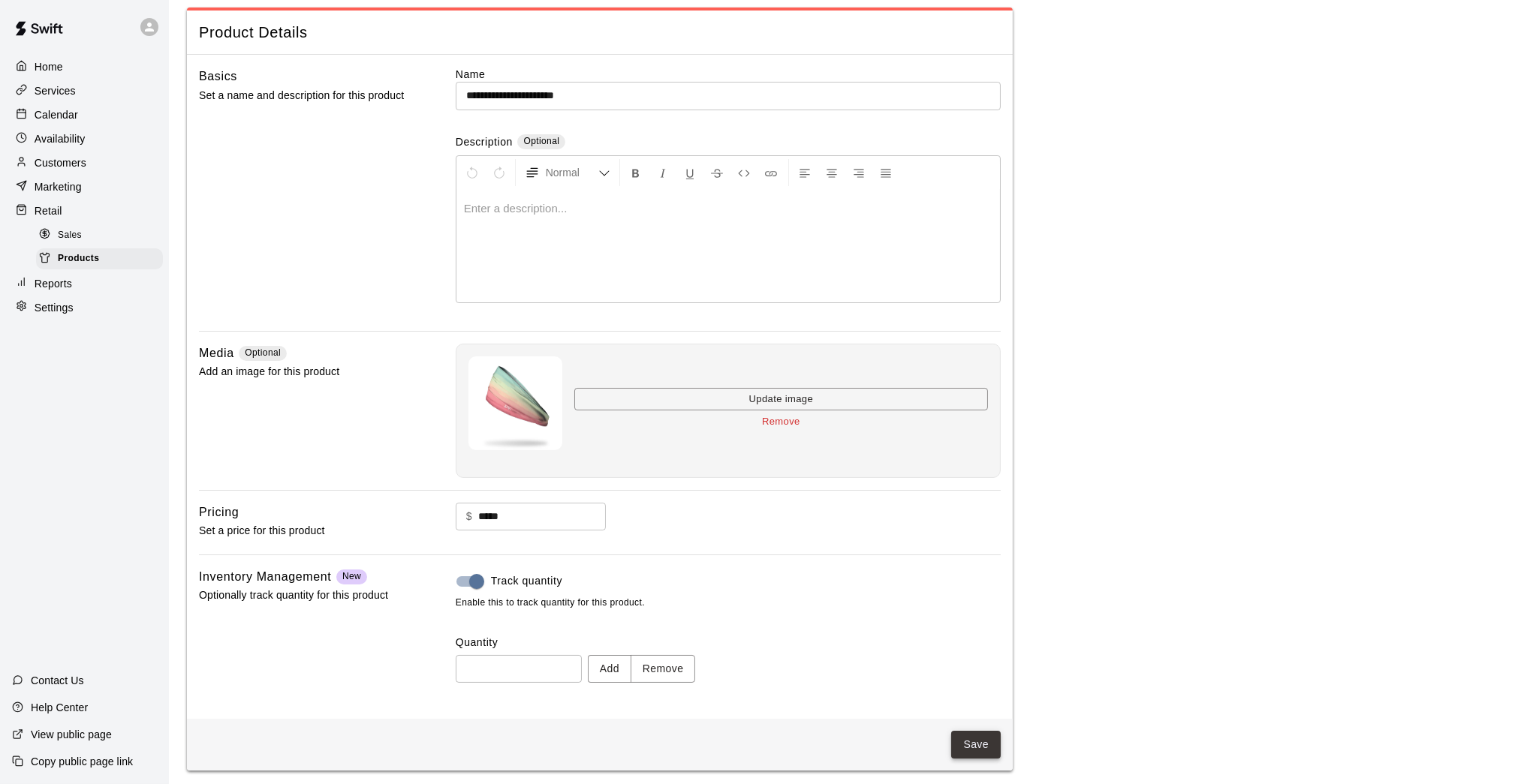
scroll to position [64, 0]
click at [979, 645] on button "Save" at bounding box center [976, 746] width 50 height 28
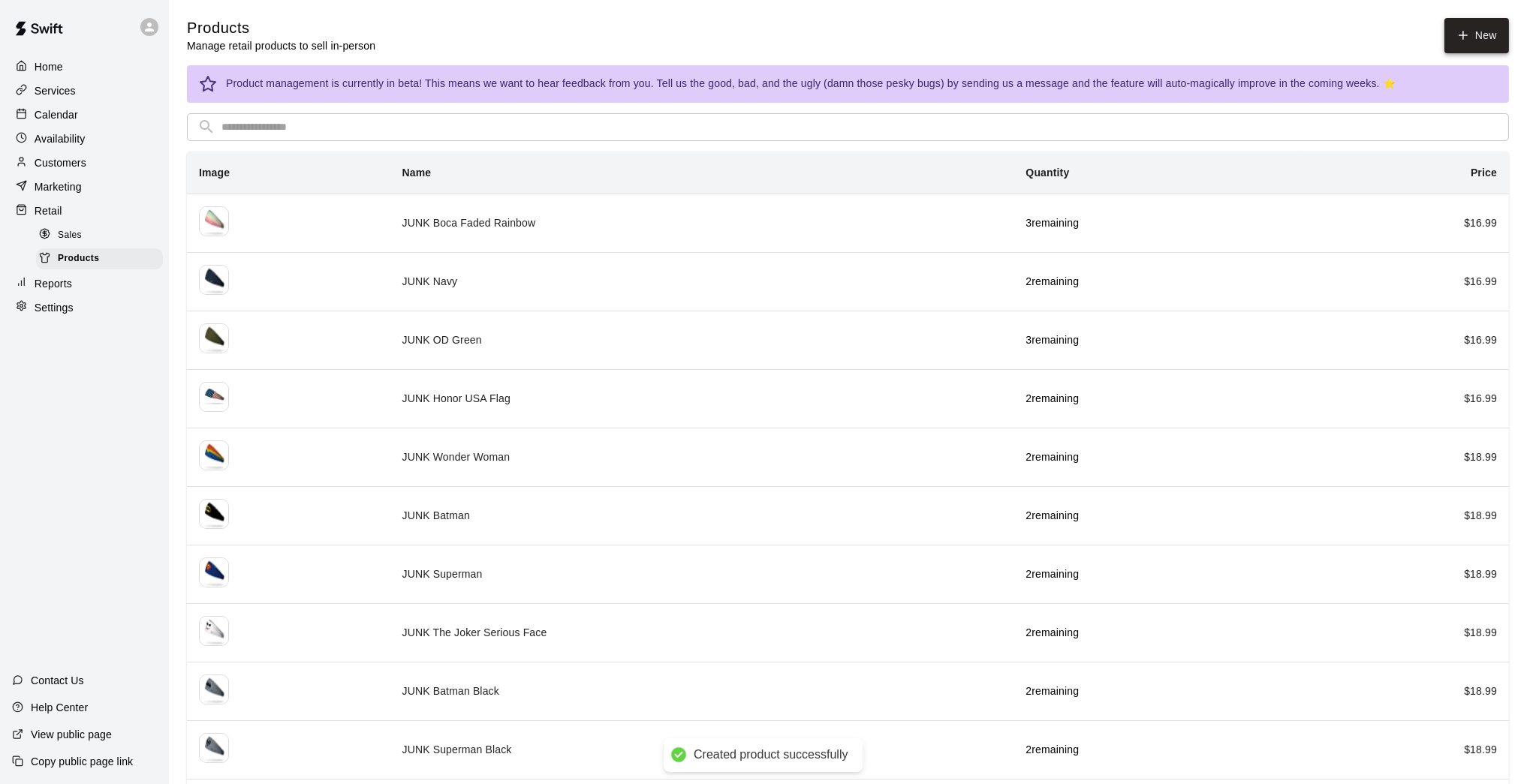
click at [1116, 32] on div "Products Manage retail products to sell in-person New" at bounding box center [847, 35] width 1322 height 35
click at [1116, 32] on icon at bounding box center [1463, 35] width 14 height 14
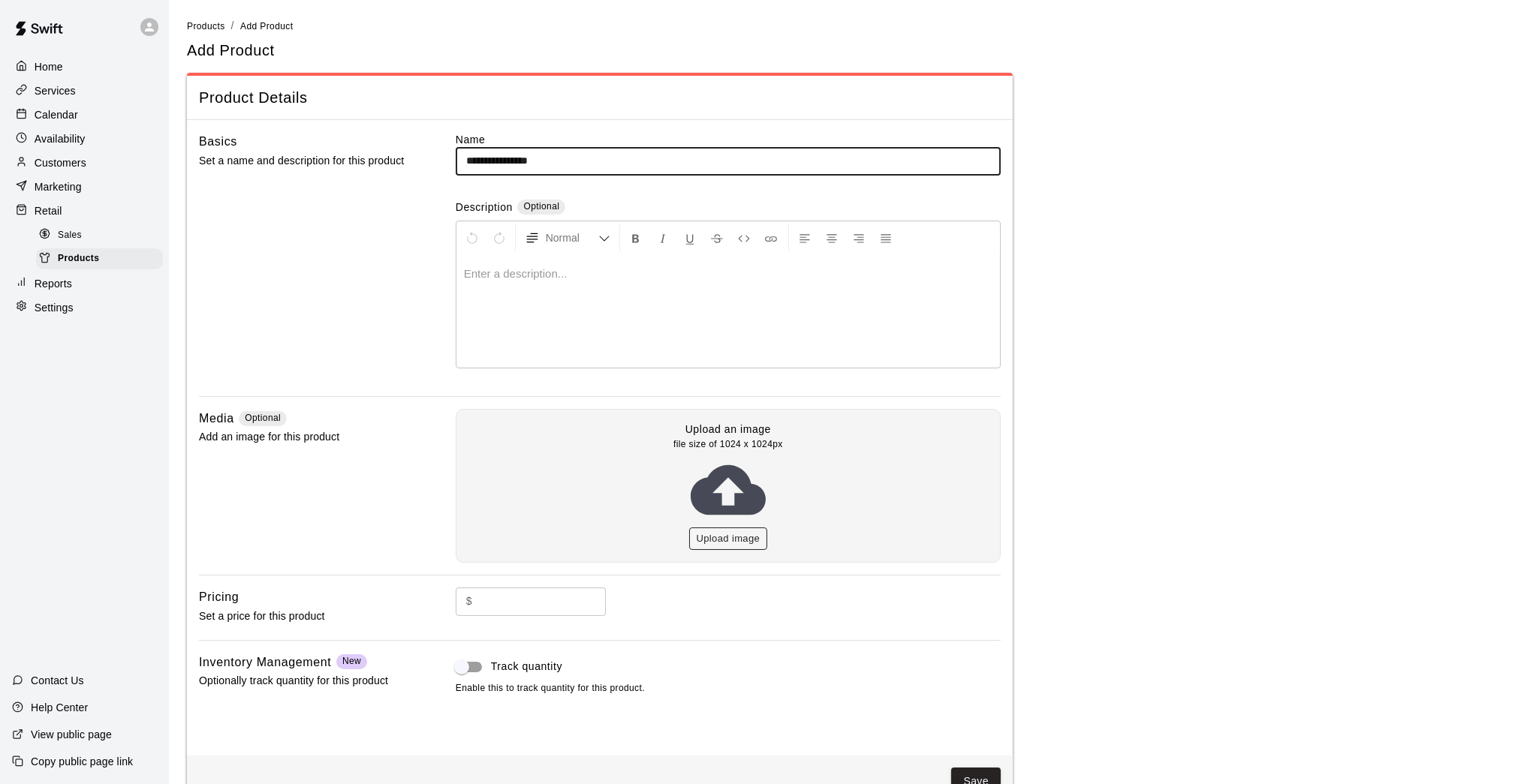
type input "**********"
click at [726, 536] on button "Upload image" at bounding box center [728, 538] width 79 height 23
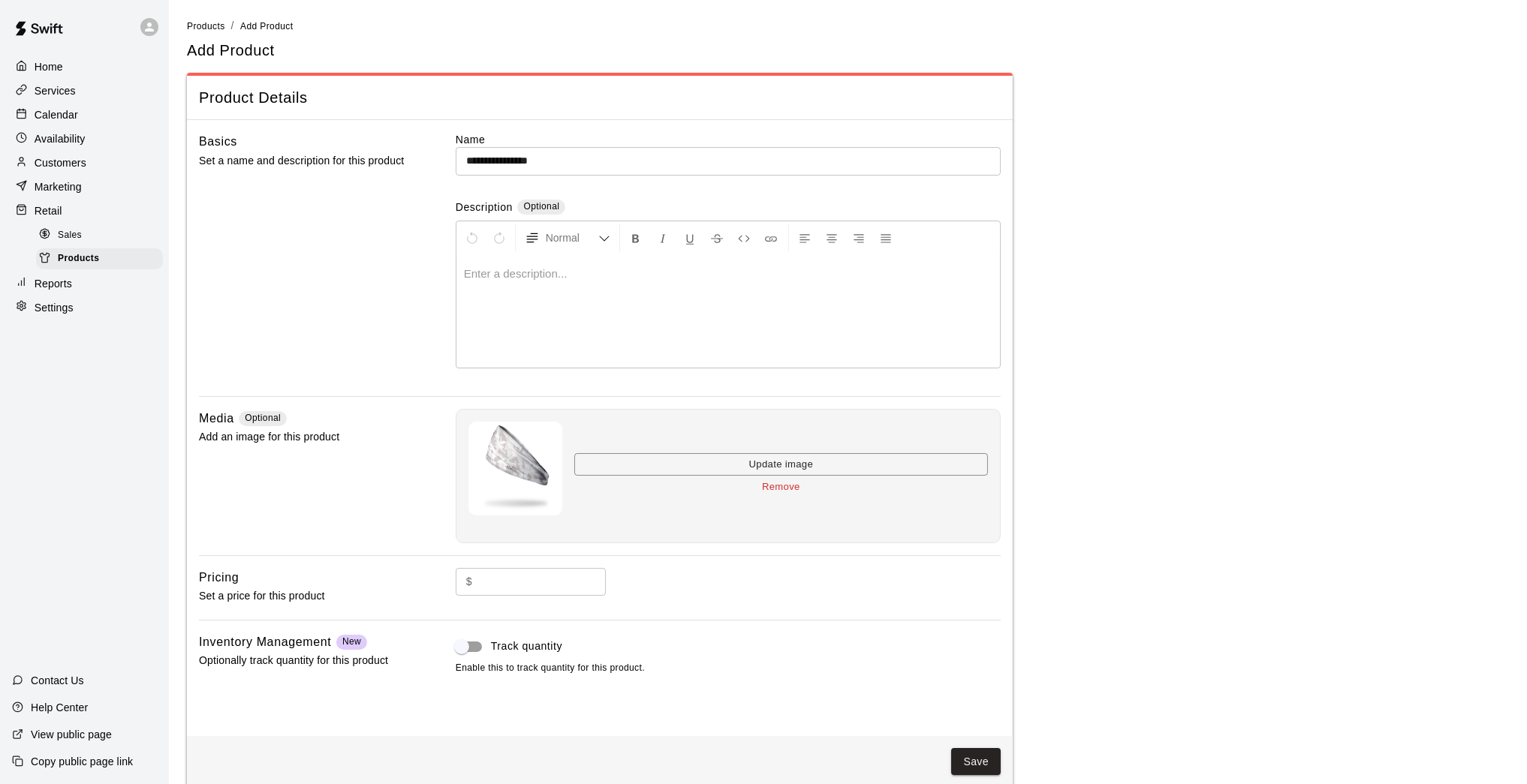
click at [582, 288] on div at bounding box center [728, 311] width 543 height 112
click at [503, 581] on input "text" at bounding box center [542, 581] width 127 height 28
type input "*****"
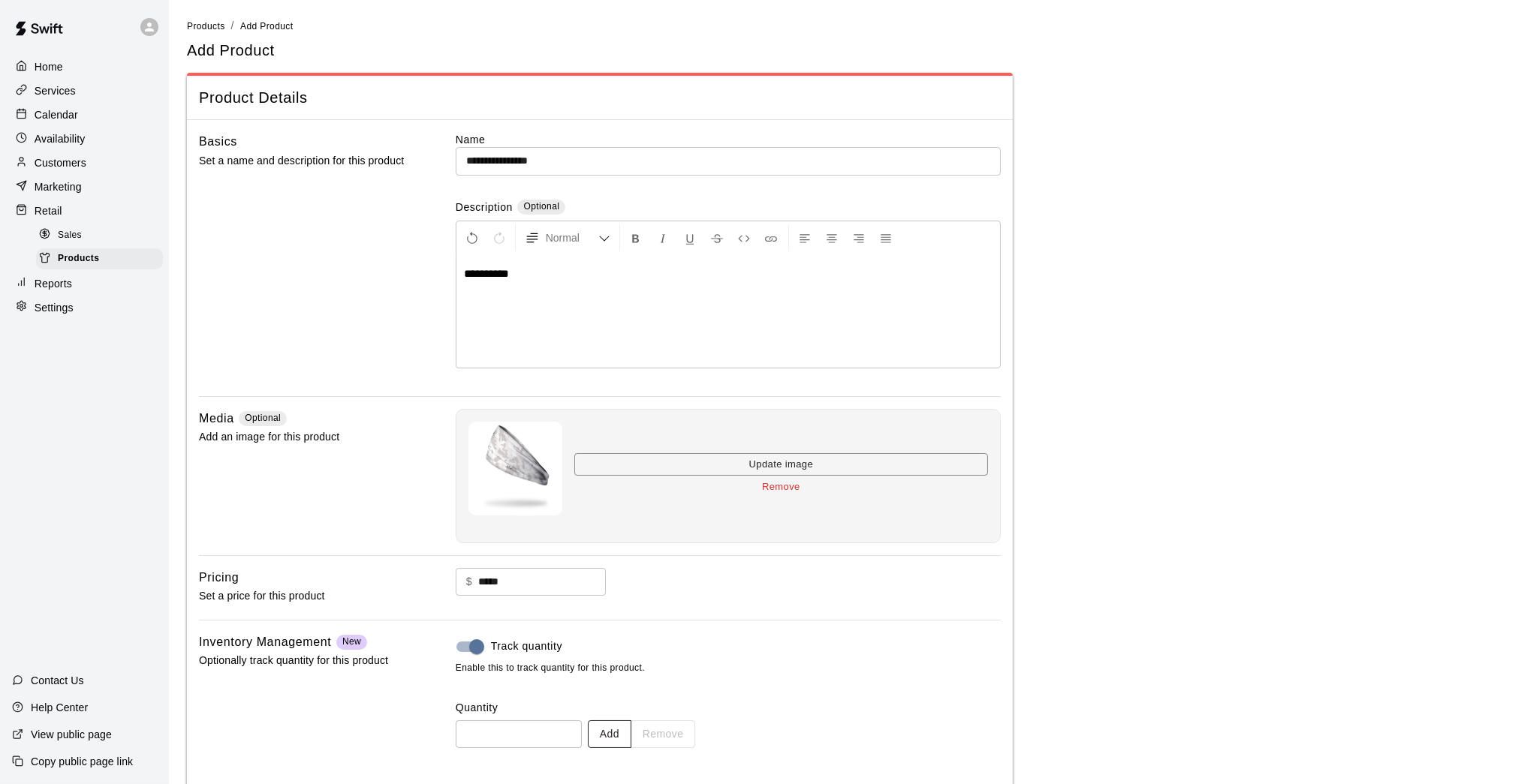
drag, startPoint x: 621, startPoint y: 728, endPoint x: 616, endPoint y: 718, distance: 11.2
click at [616, 645] on button "Add" at bounding box center [609, 734] width 44 height 28
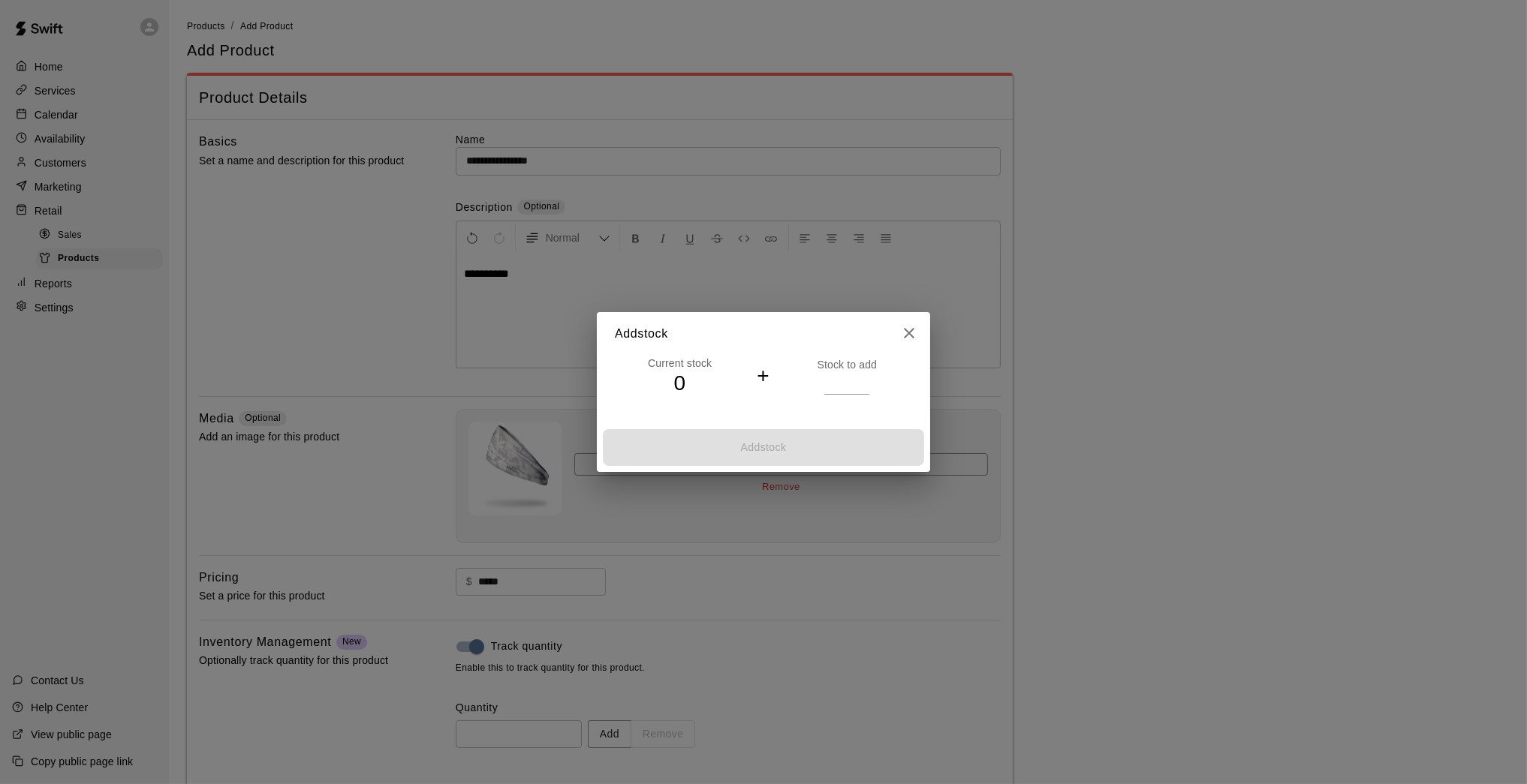
click at [865, 380] on input "*" at bounding box center [847, 383] width 45 height 22
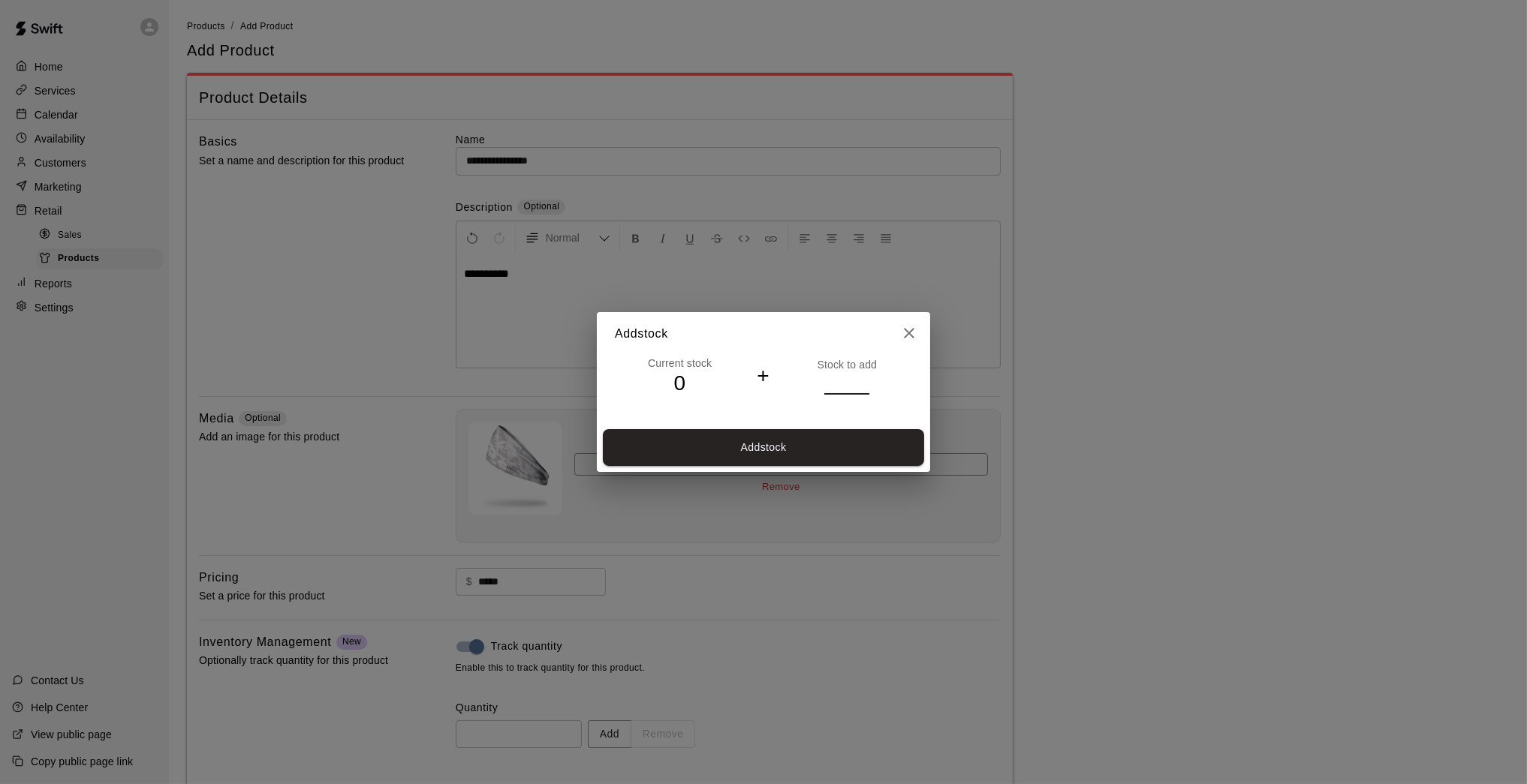
type input "*"
click at [865, 380] on input "*" at bounding box center [847, 383] width 45 height 22
click at [847, 447] on button "Add stock" at bounding box center [763, 447] width 321 height 37
type input "*"
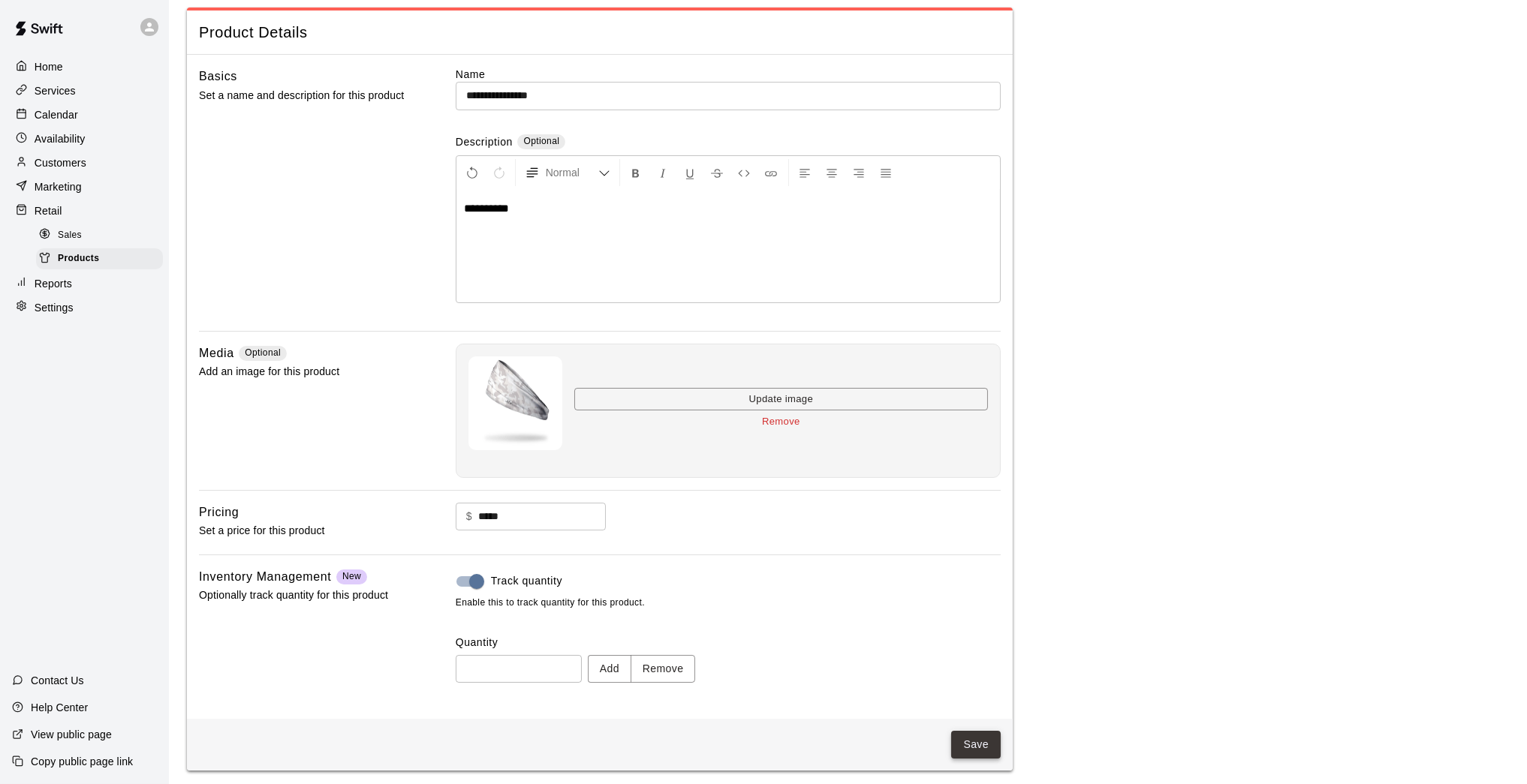
scroll to position [64, 0]
click at [974, 645] on button "Save" at bounding box center [976, 746] width 50 height 28
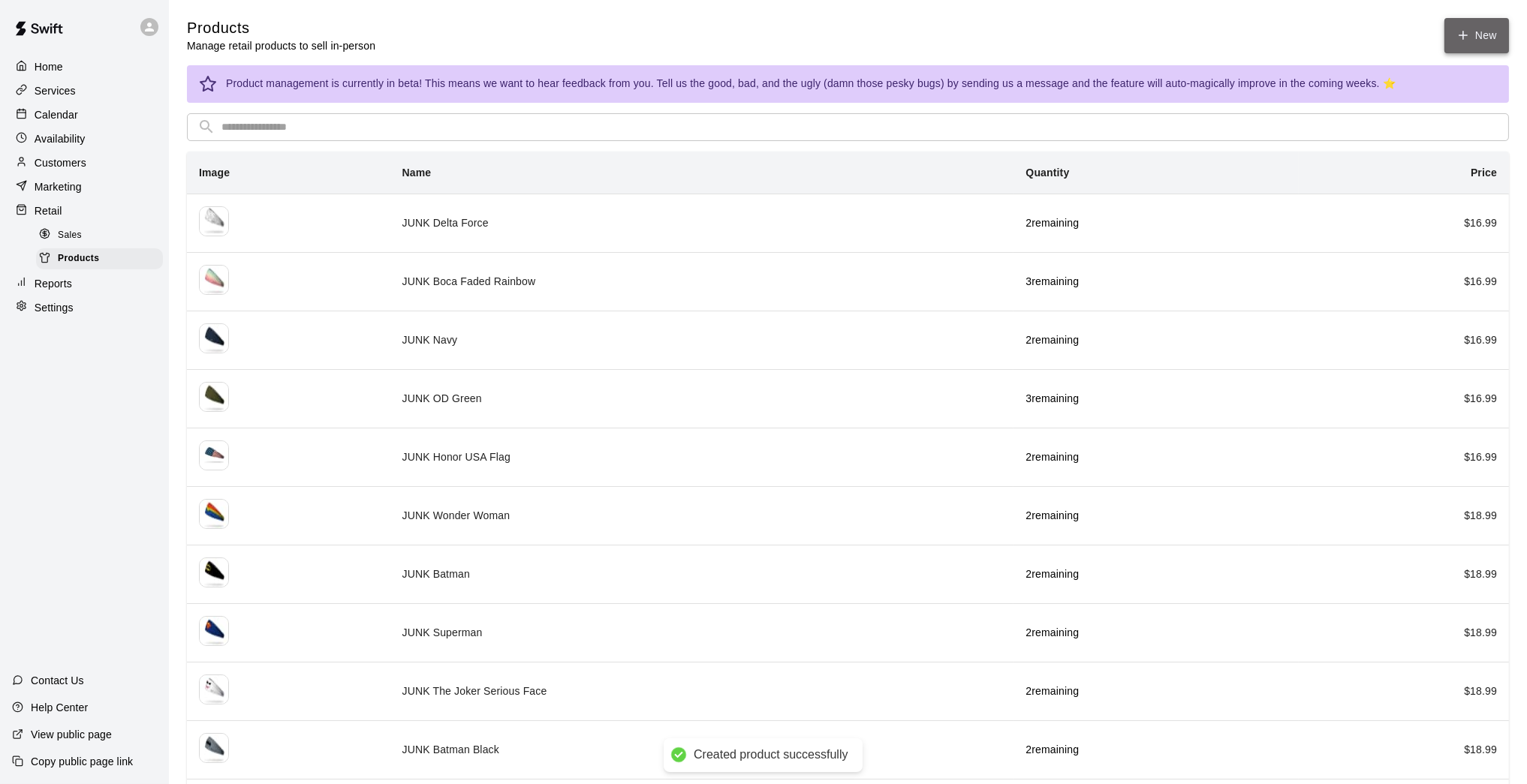
click at [1116, 46] on link "New" at bounding box center [1477, 35] width 65 height 35
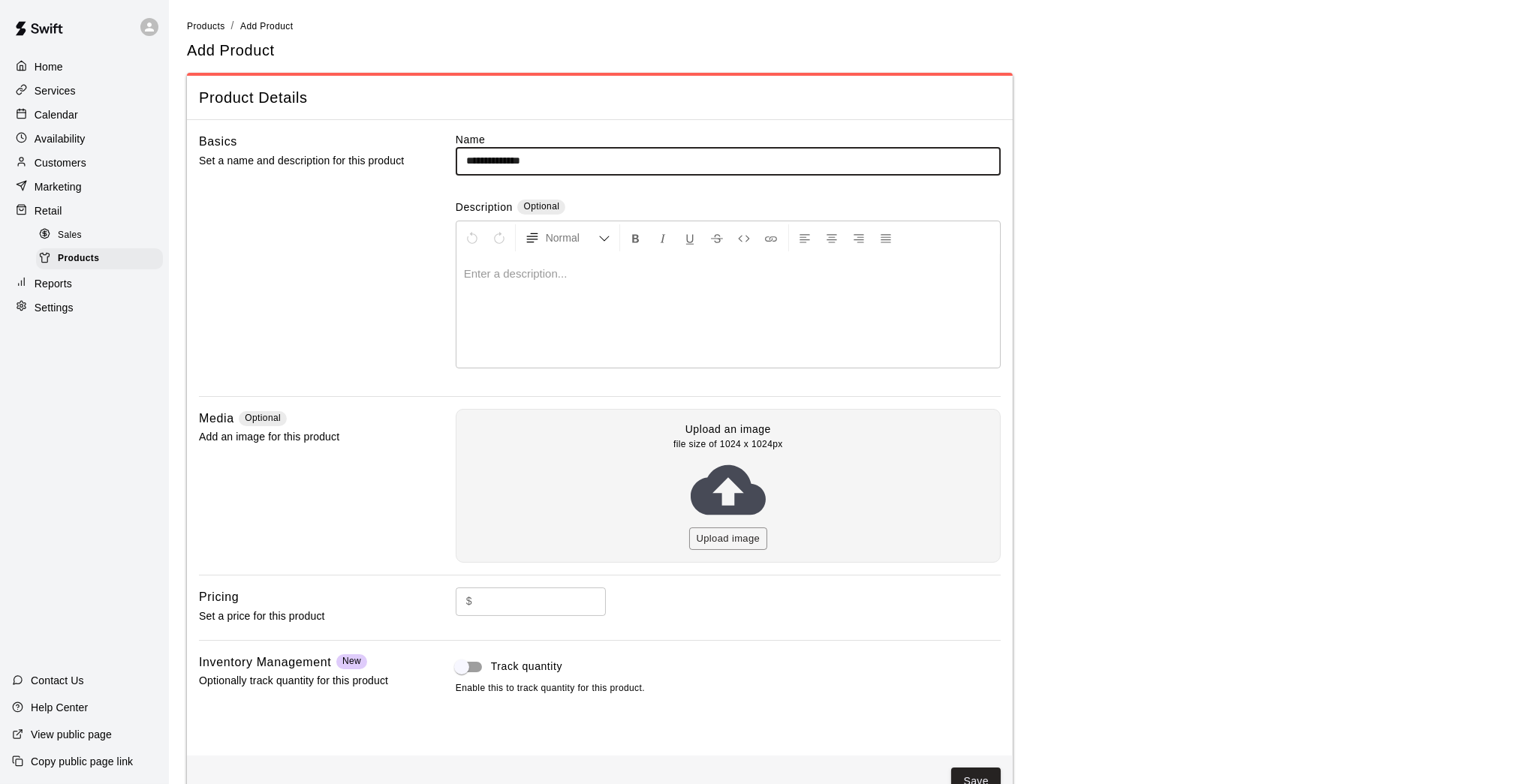
type input "**********"
click at [549, 270] on p at bounding box center [728, 274] width 528 height 15
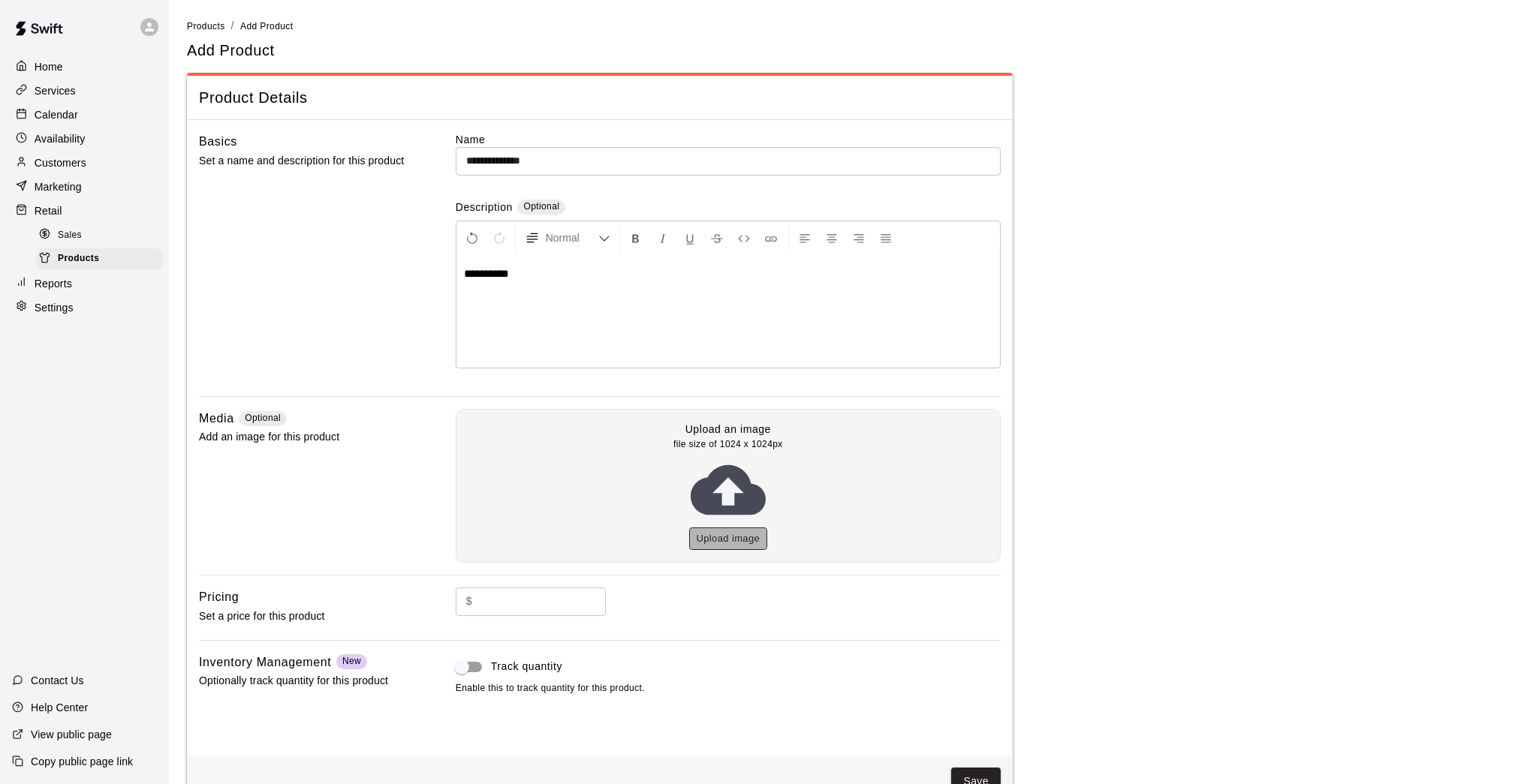
click at [713, 536] on button "Upload image" at bounding box center [728, 538] width 79 height 23
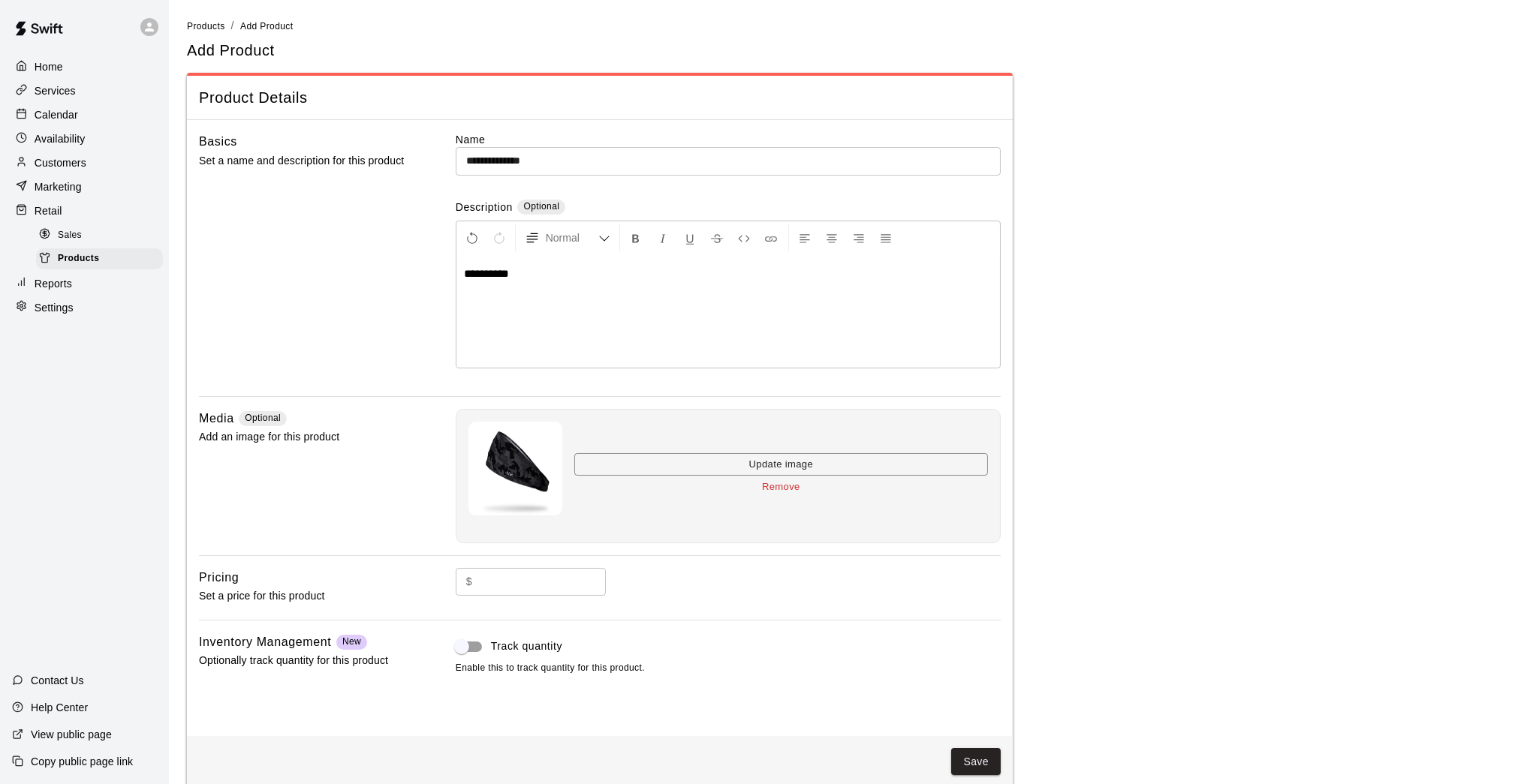
click at [528, 602] on div "$ ​" at bounding box center [728, 593] width 545 height 52
click at [527, 584] on input "text" at bounding box center [542, 581] width 127 height 28
type input "*****"
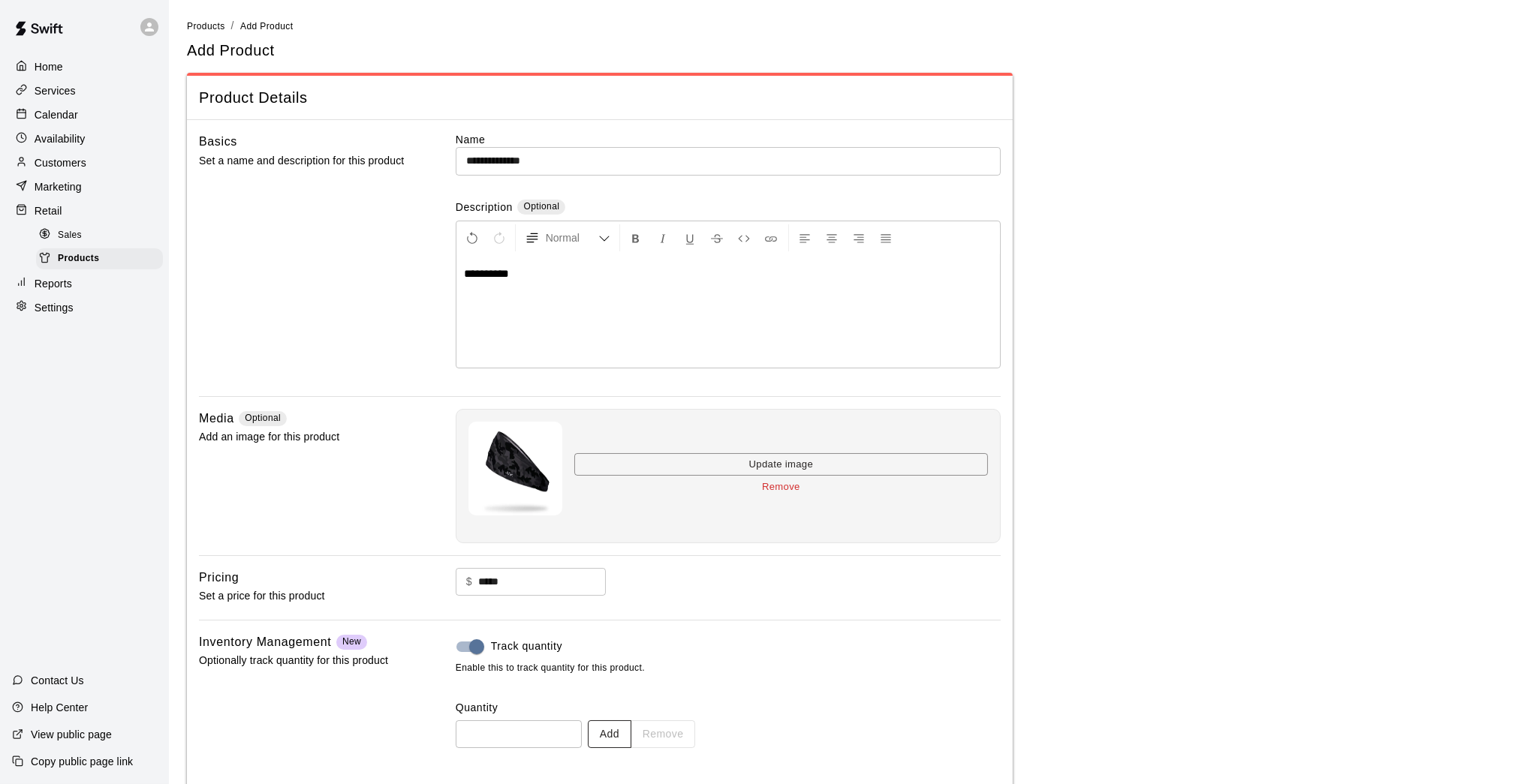
click at [622, 645] on button "Add" at bounding box center [609, 734] width 44 height 28
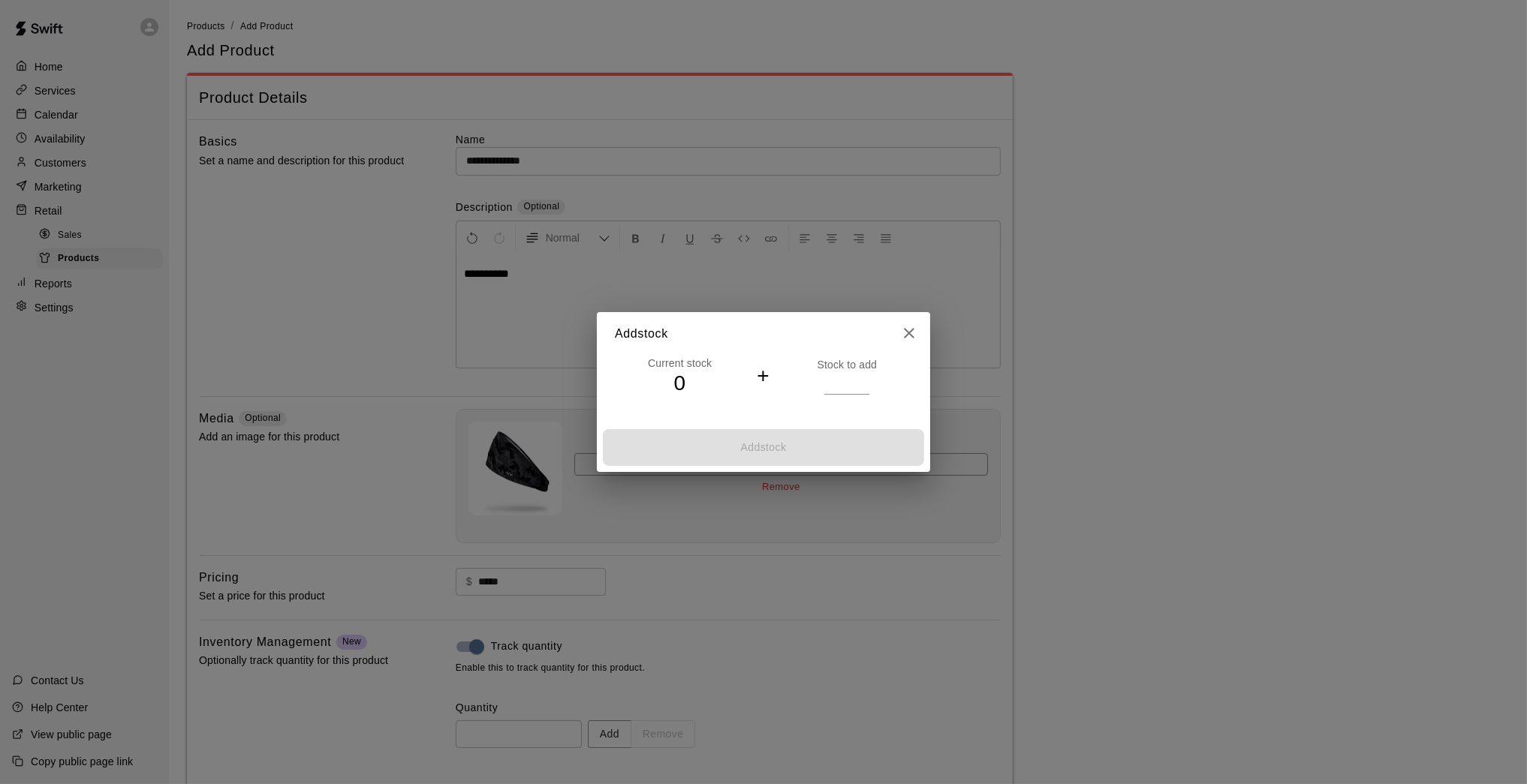
click at [867, 381] on input "*" at bounding box center [847, 383] width 45 height 22
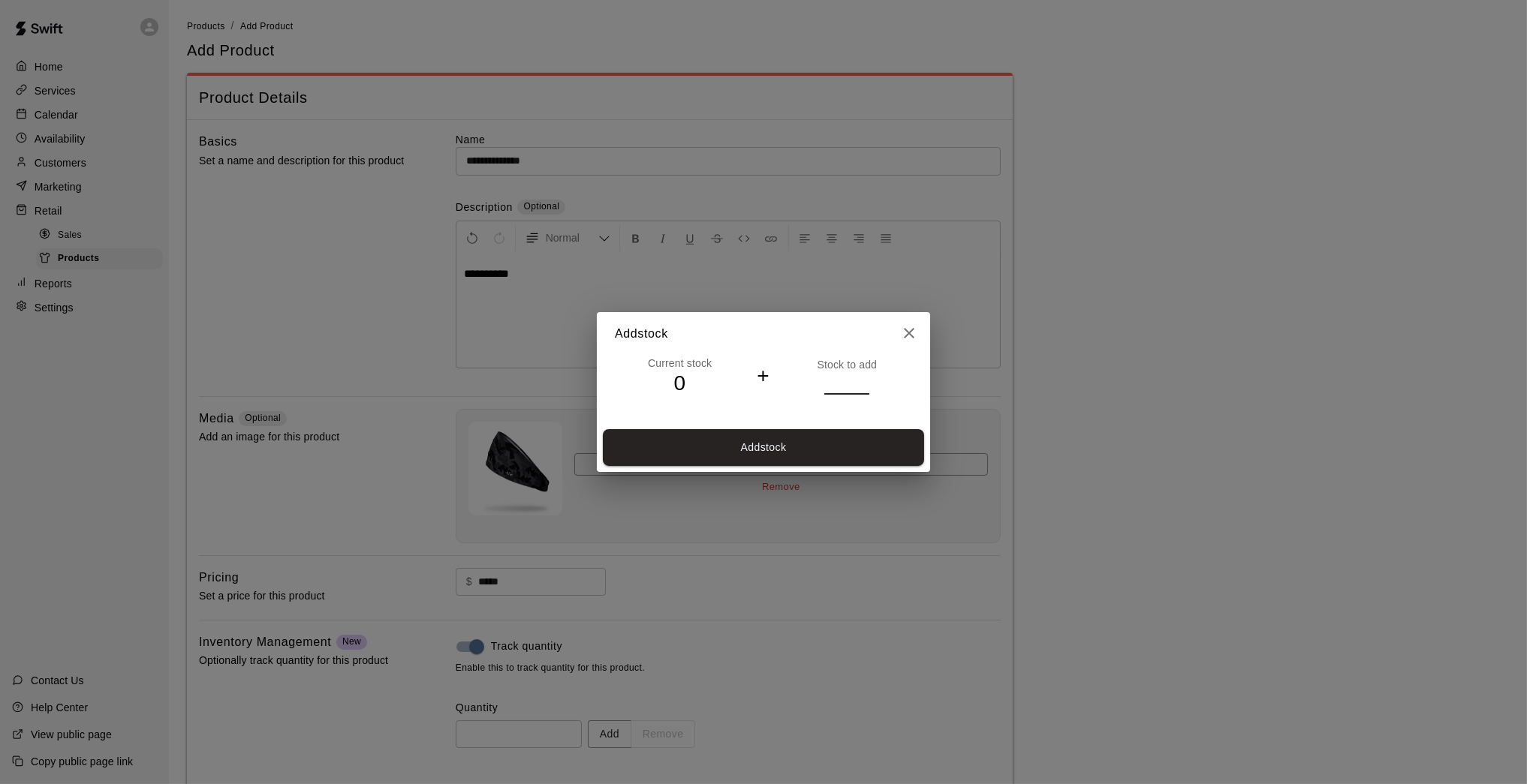
type input "*"
click at [867, 381] on input "*" at bounding box center [847, 383] width 45 height 22
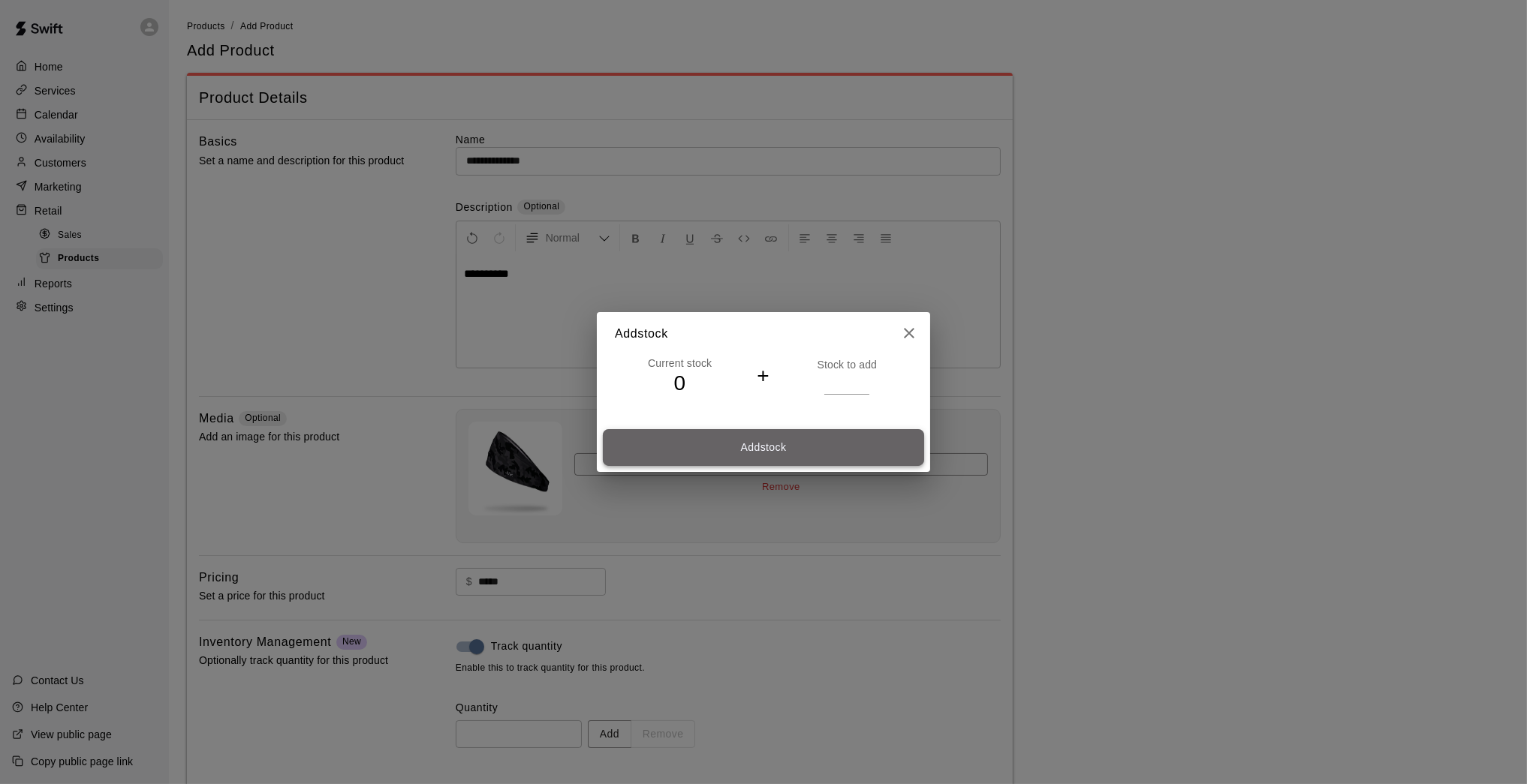
click at [861, 442] on button "Add stock" at bounding box center [763, 447] width 321 height 37
type input "*"
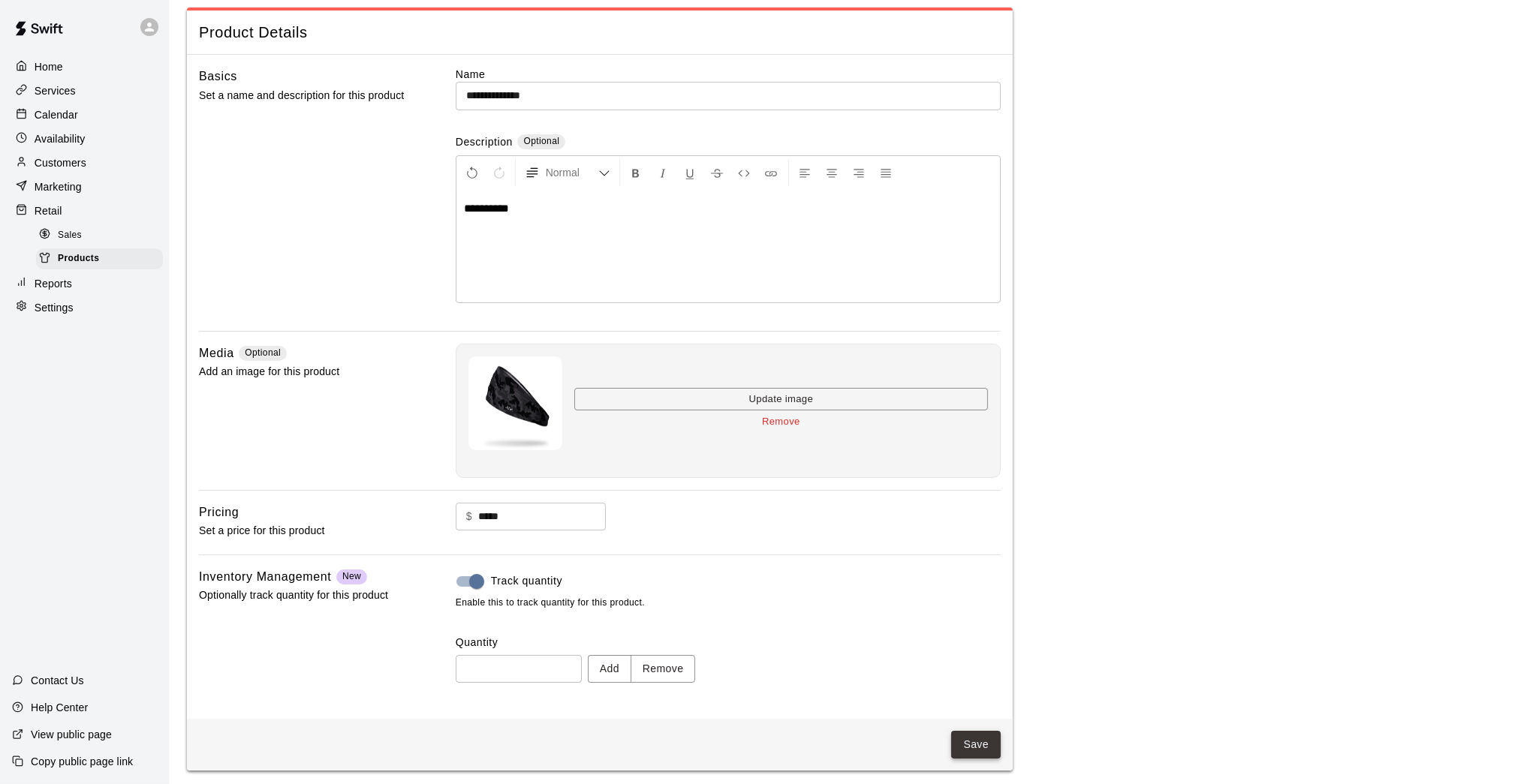
scroll to position [64, 0]
click at [974, 645] on button "Save" at bounding box center [976, 746] width 50 height 28
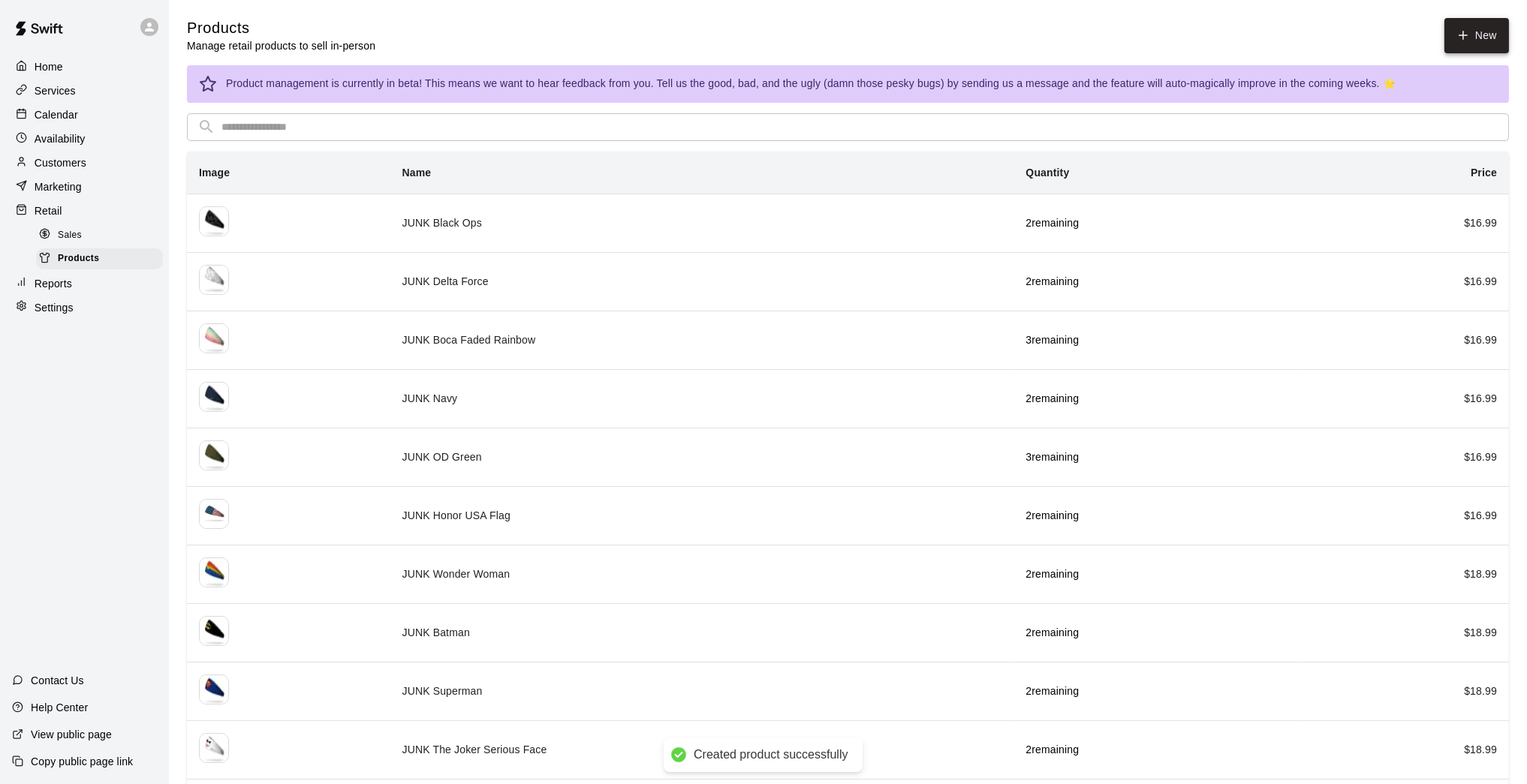
click at [1116, 41] on link "New" at bounding box center [1477, 35] width 65 height 35
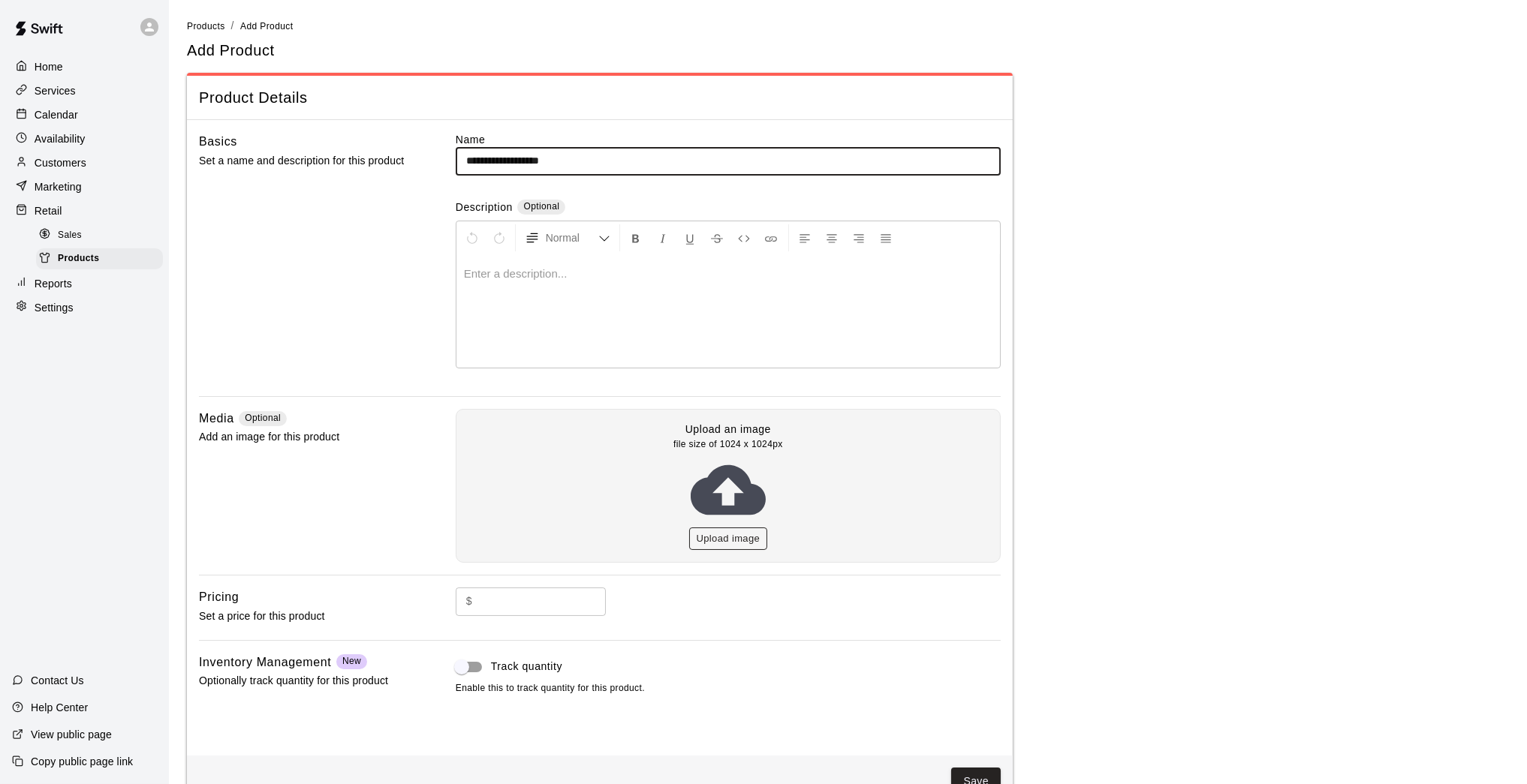
type input "**********"
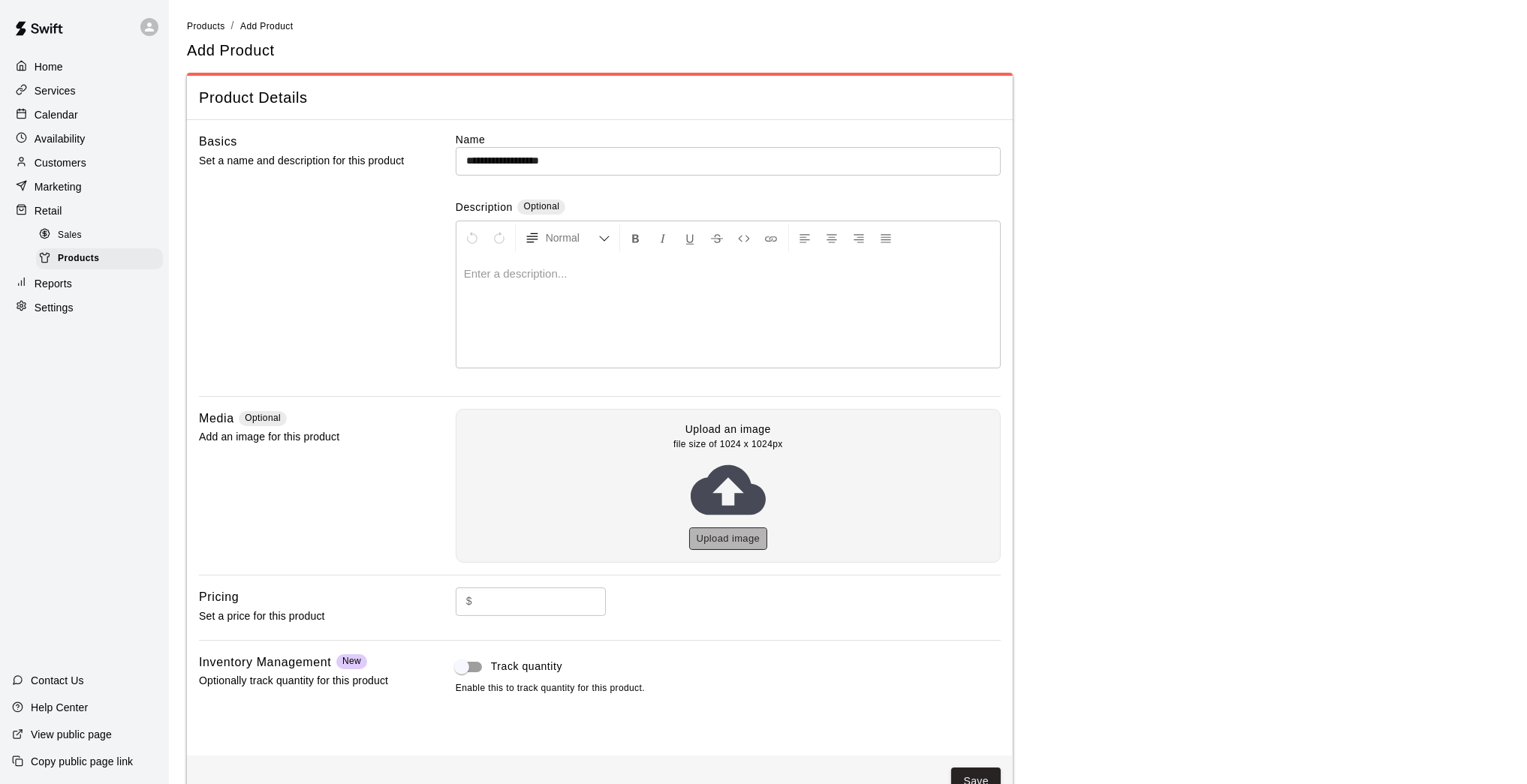
click at [737, 527] on button "Upload image" at bounding box center [728, 538] width 79 height 23
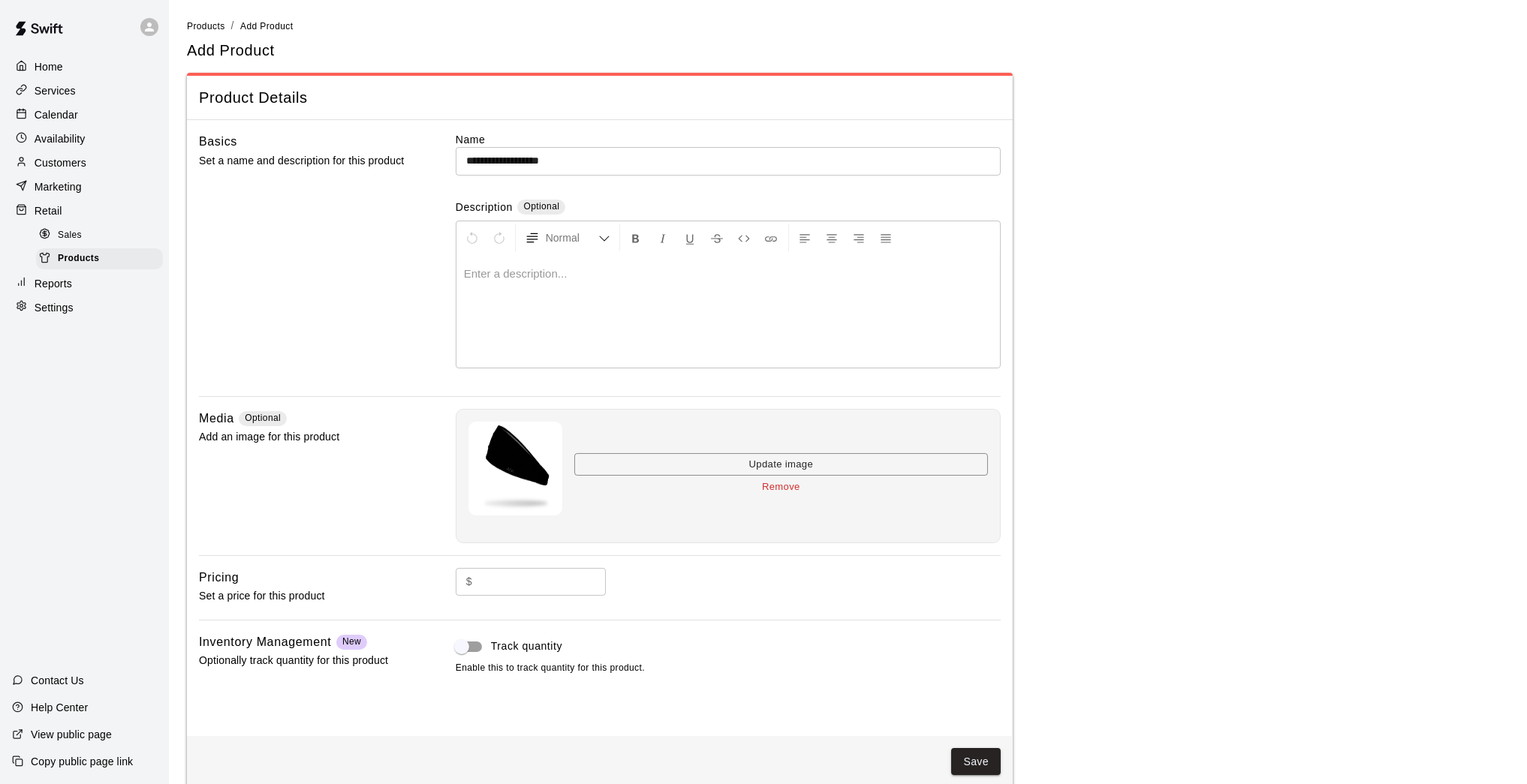
click at [552, 582] on input "text" at bounding box center [542, 581] width 127 height 28
type input "*****"
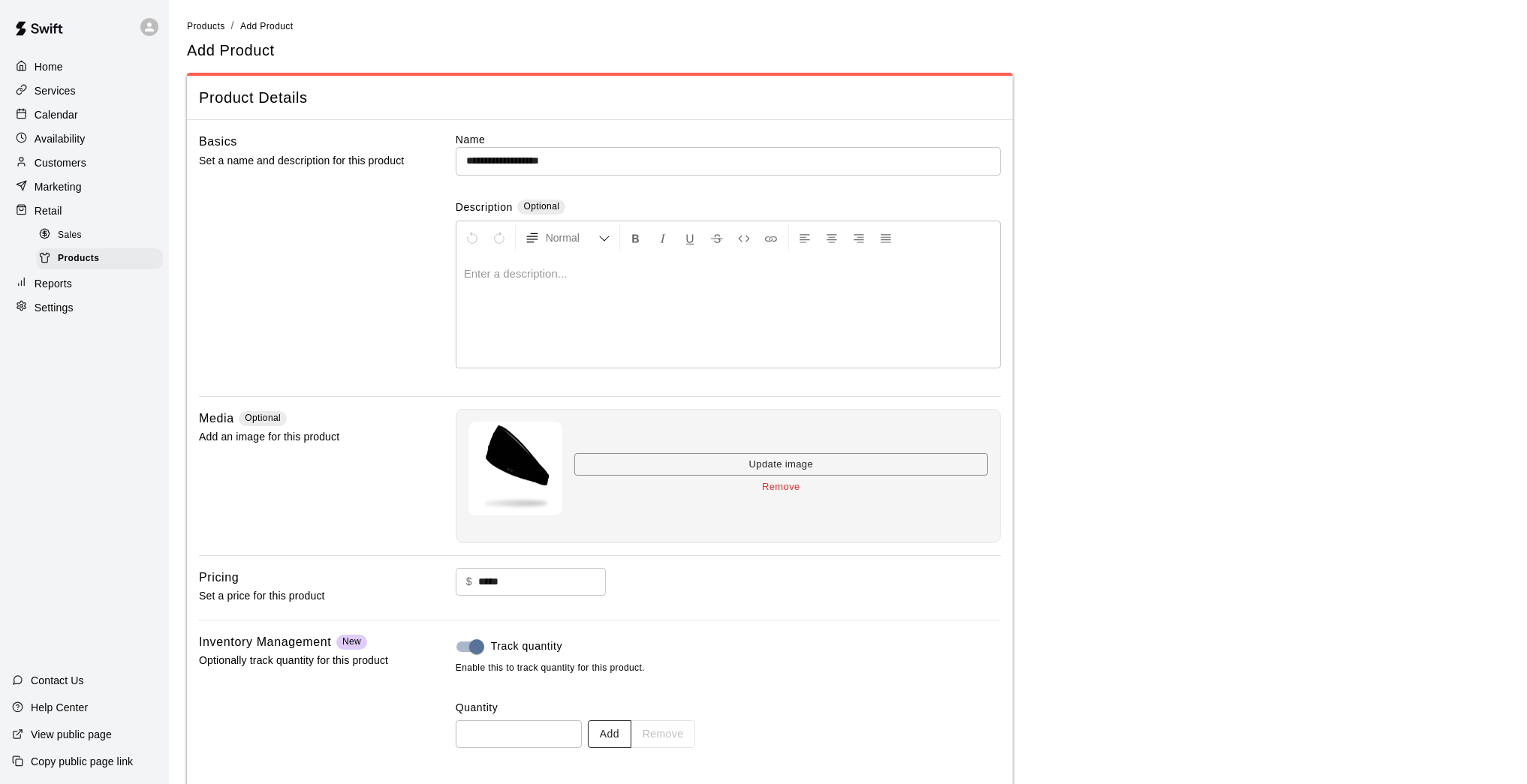
click at [604, 645] on button "Add" at bounding box center [609, 734] width 44 height 28
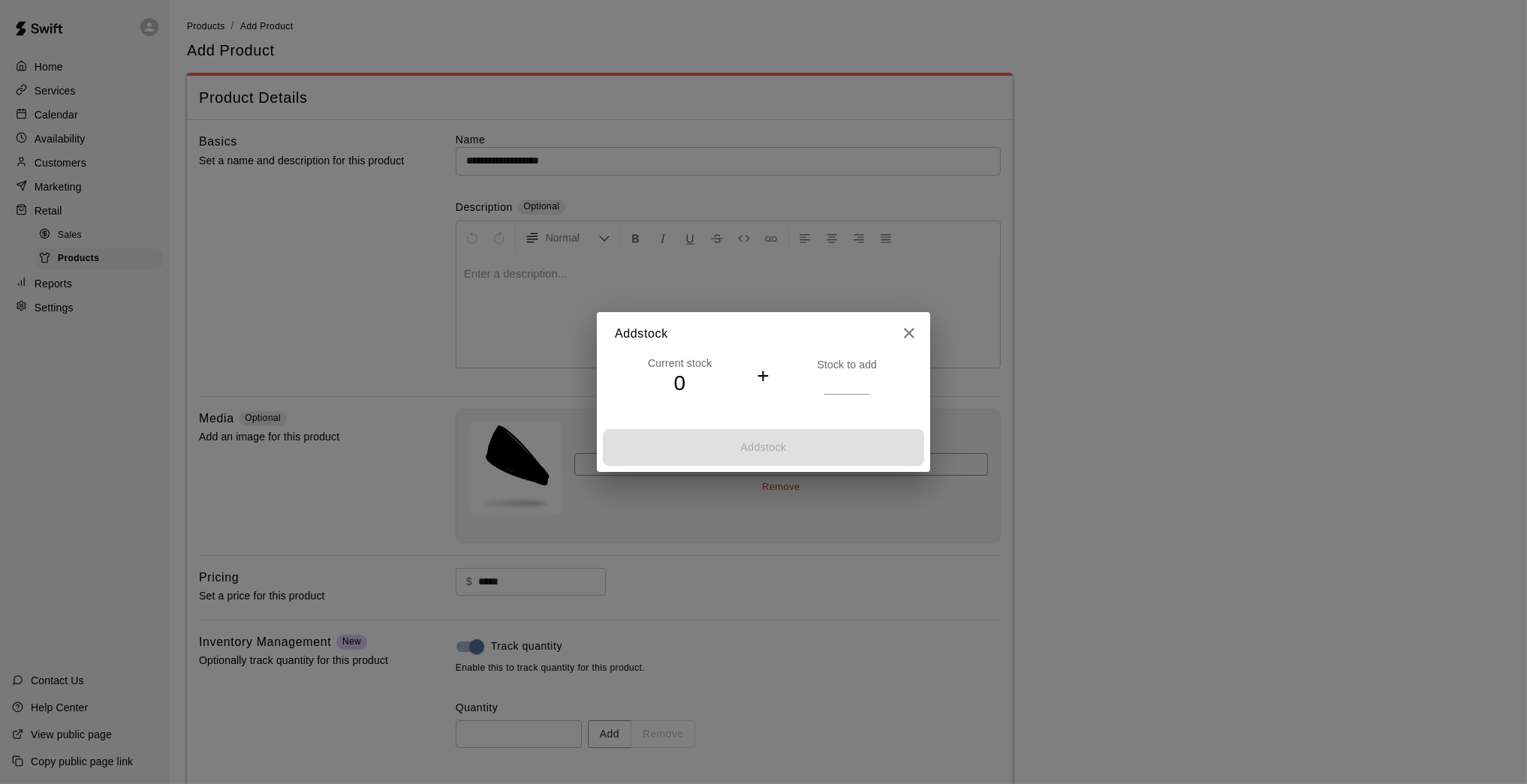
click at [861, 382] on input "*" at bounding box center [847, 383] width 45 height 22
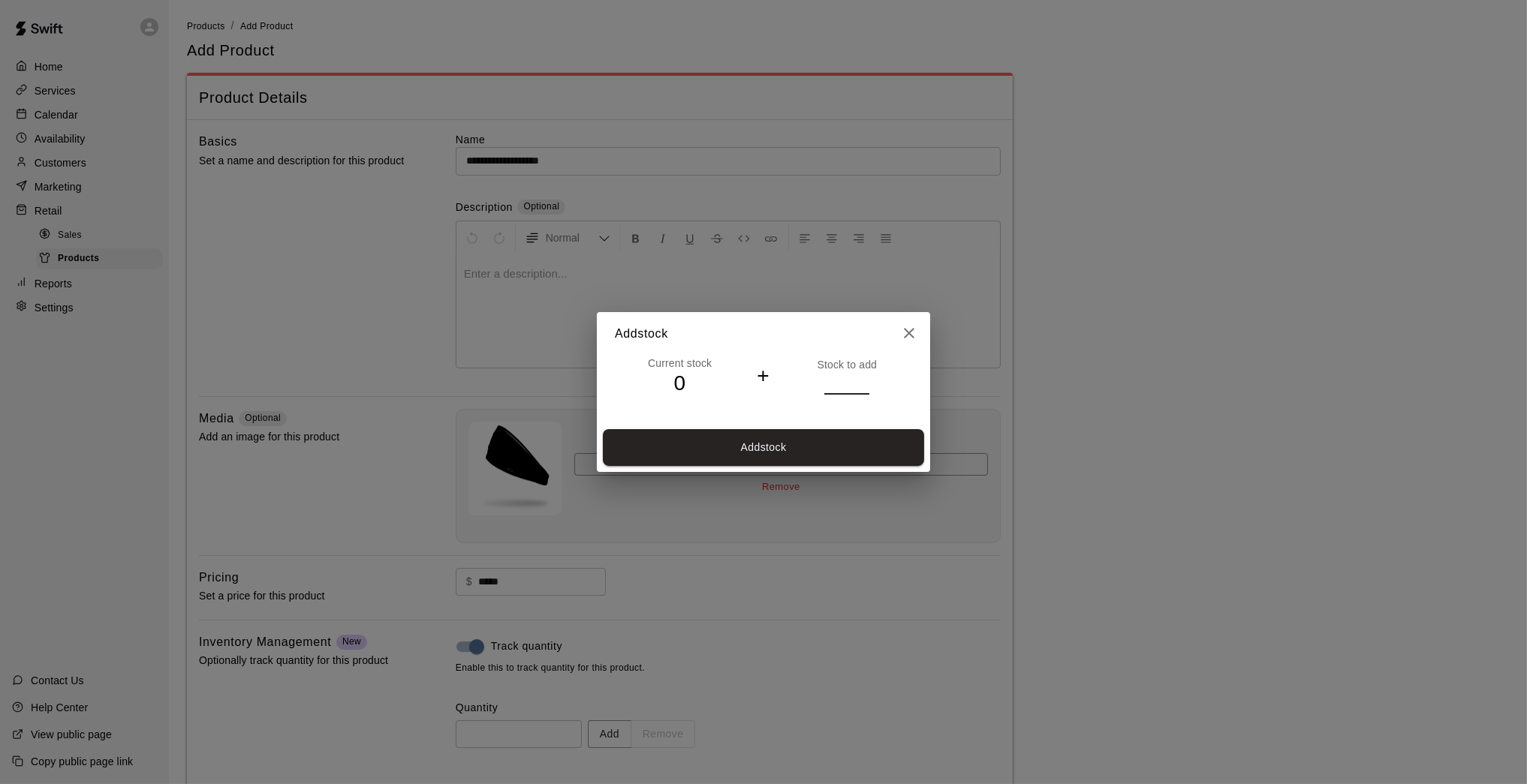
click at [862, 382] on input "*" at bounding box center [847, 383] width 45 height 22
type input "*"
click at [862, 382] on input "*" at bounding box center [847, 383] width 45 height 22
click at [836, 446] on button "Add stock" at bounding box center [763, 447] width 321 height 37
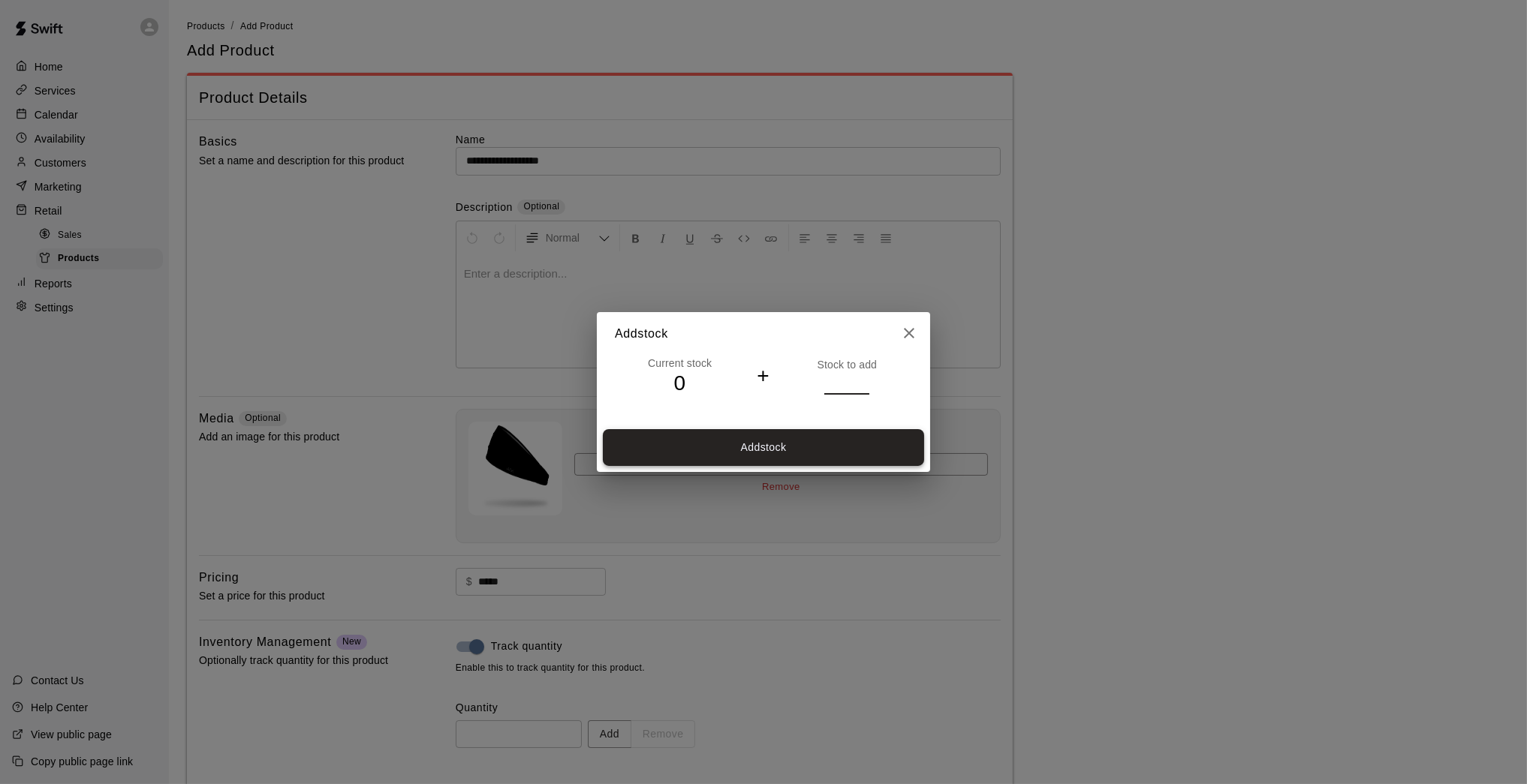
type input "*"
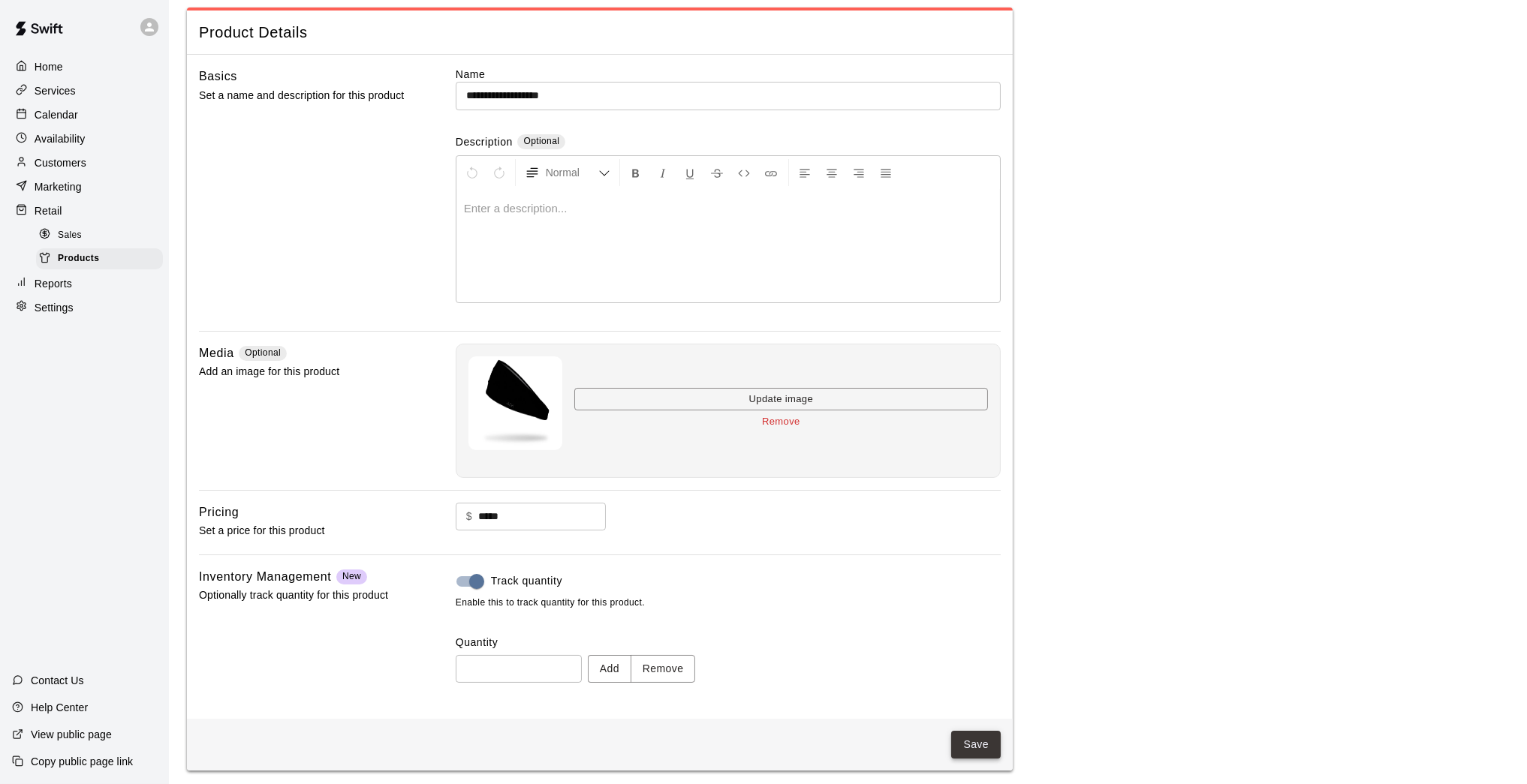
scroll to position [64, 0]
click at [973, 645] on button "Save" at bounding box center [976, 746] width 50 height 28
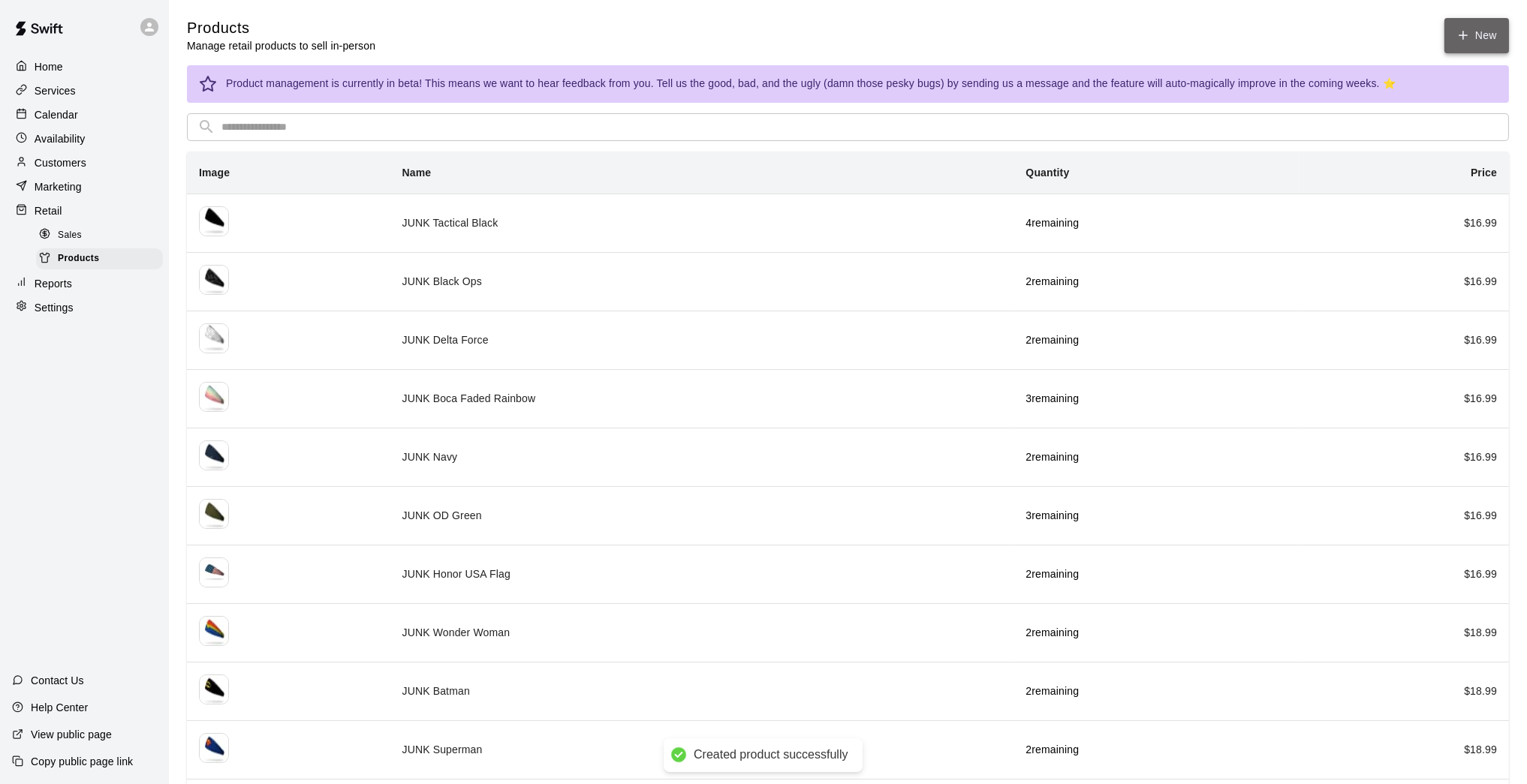
click at [1116, 29] on icon at bounding box center [1463, 35] width 14 height 14
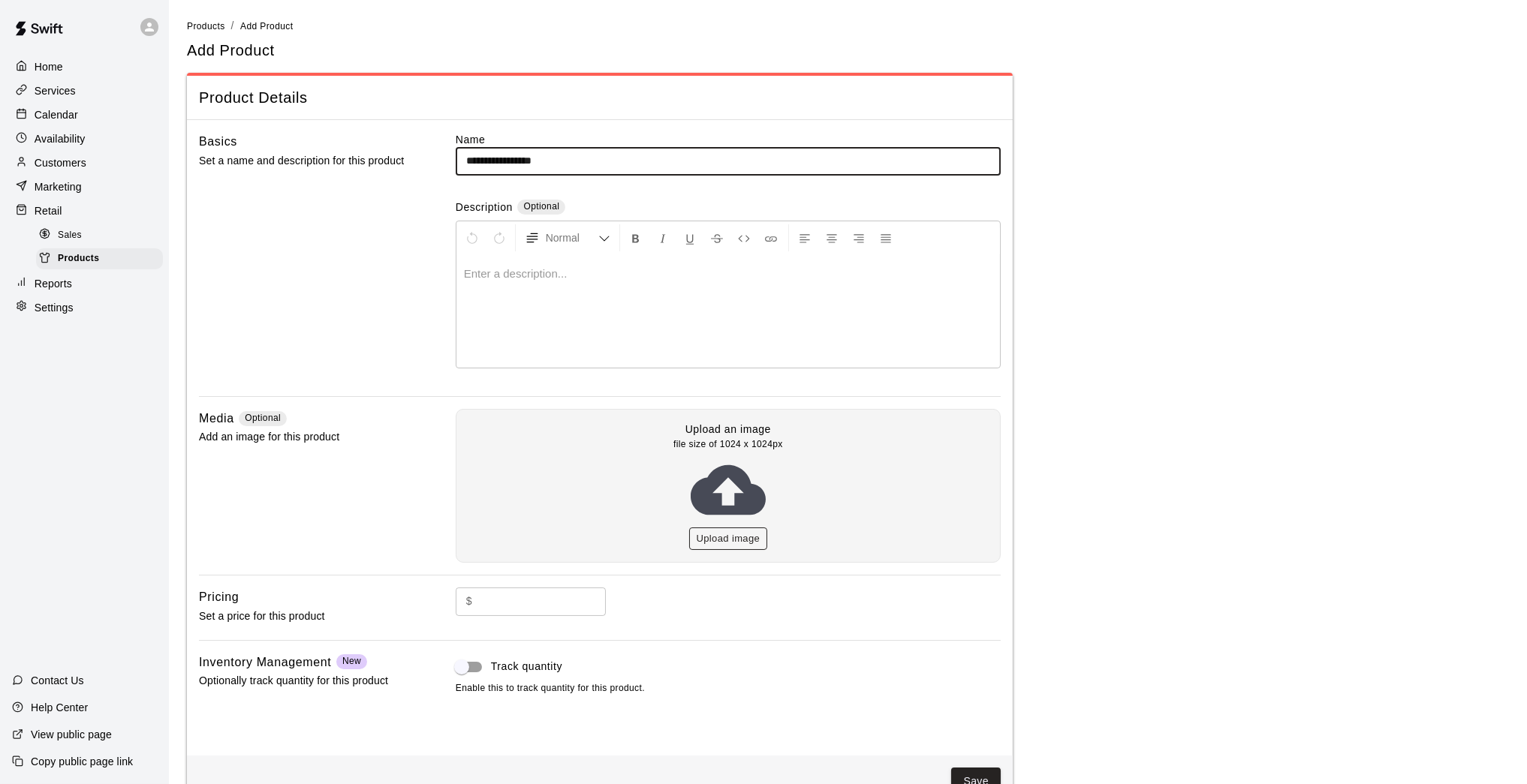
type input "**********"
click at [724, 538] on button "Upload image" at bounding box center [728, 538] width 79 height 23
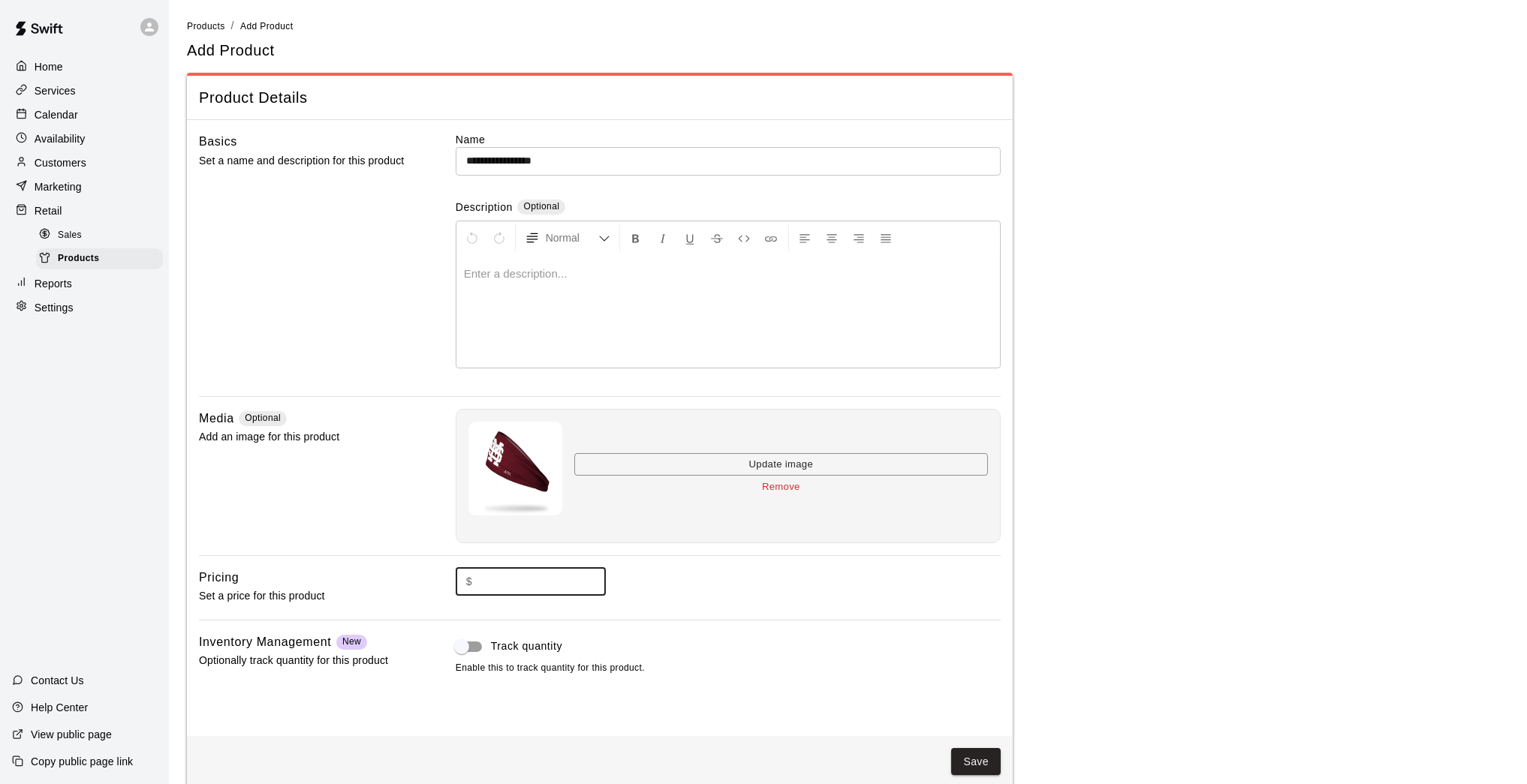
click at [533, 572] on input "text" at bounding box center [542, 581] width 127 height 28
type input "*****"
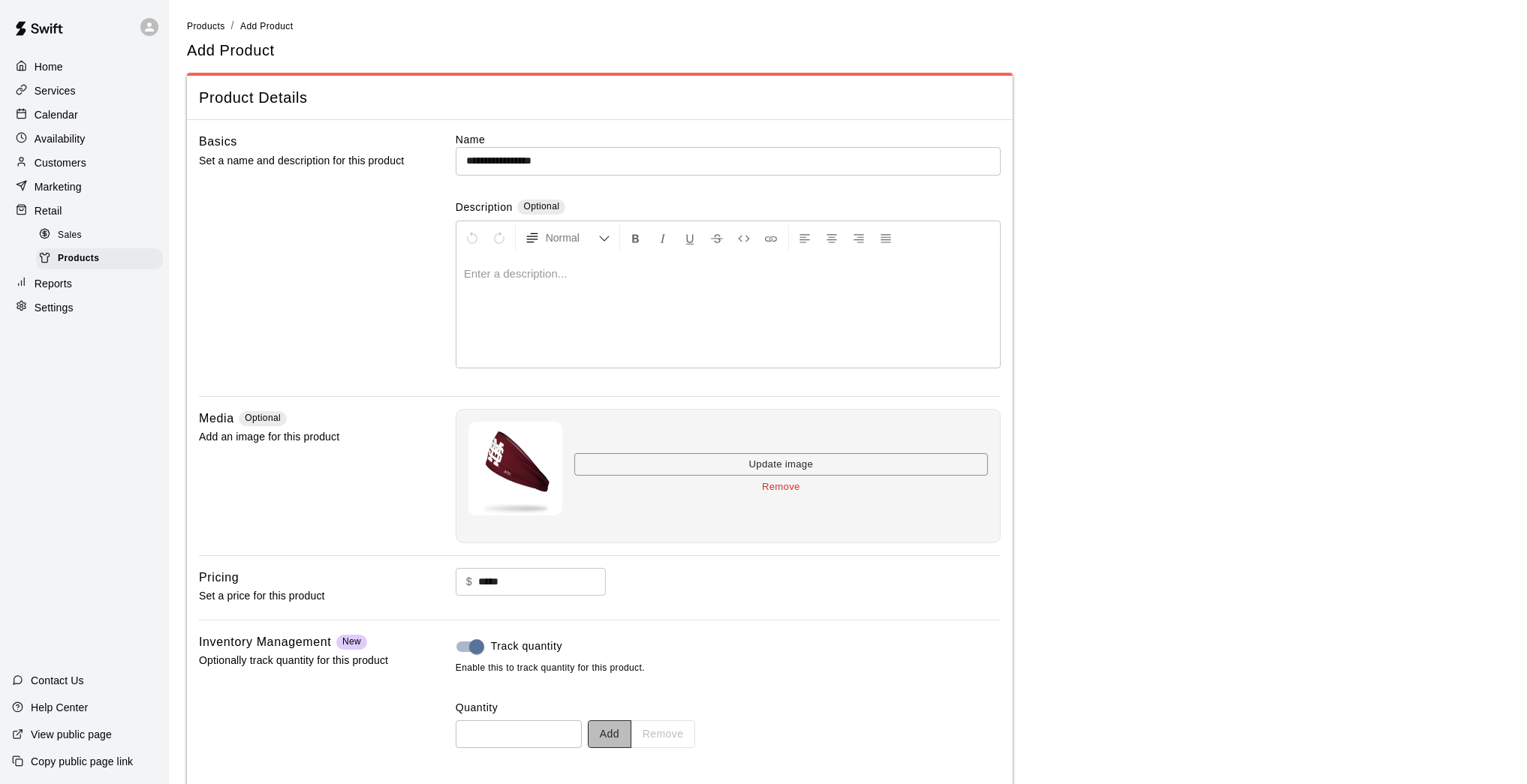
click at [618, 645] on button "Add" at bounding box center [609, 734] width 44 height 28
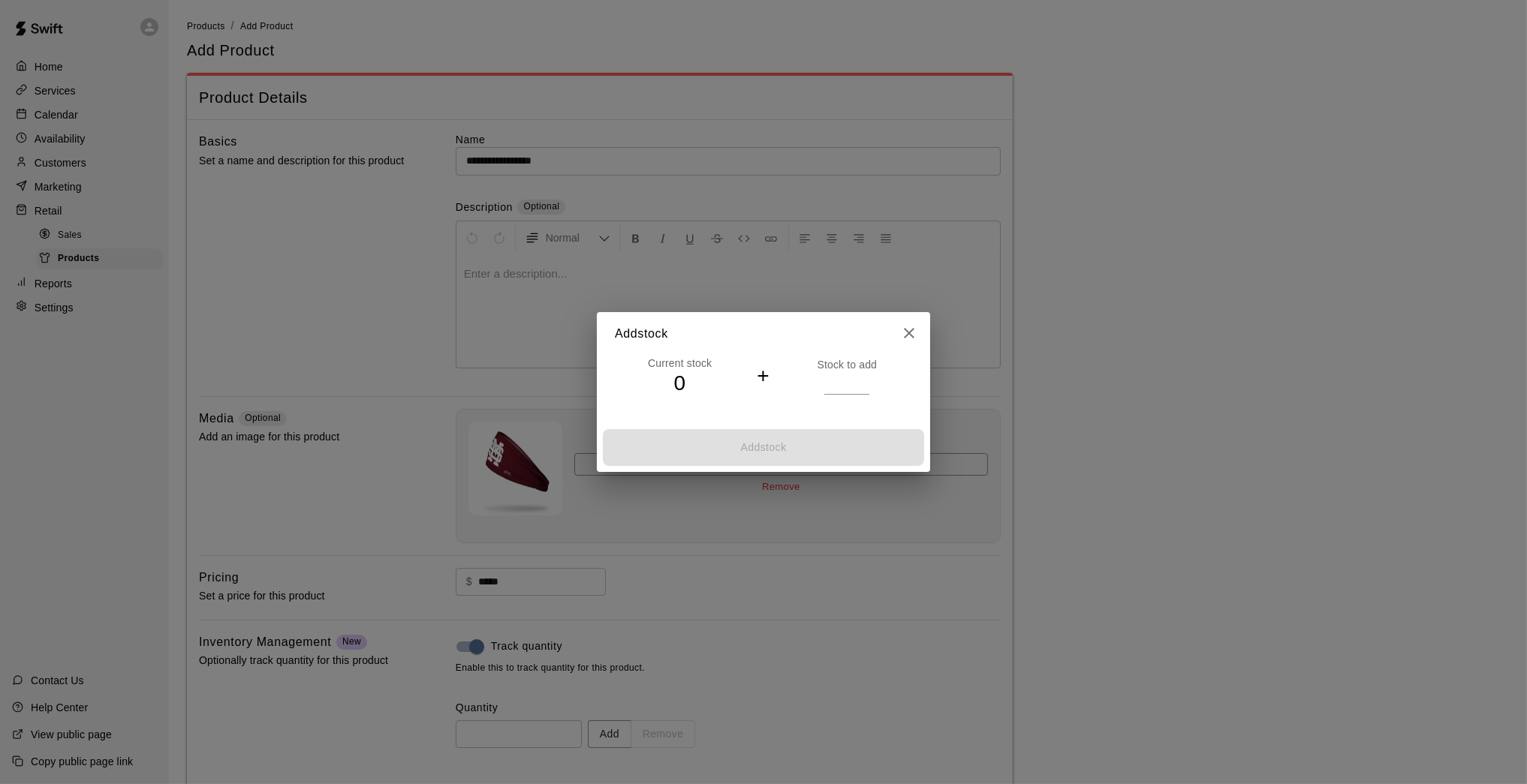
click at [863, 379] on input "*" at bounding box center [847, 383] width 45 height 22
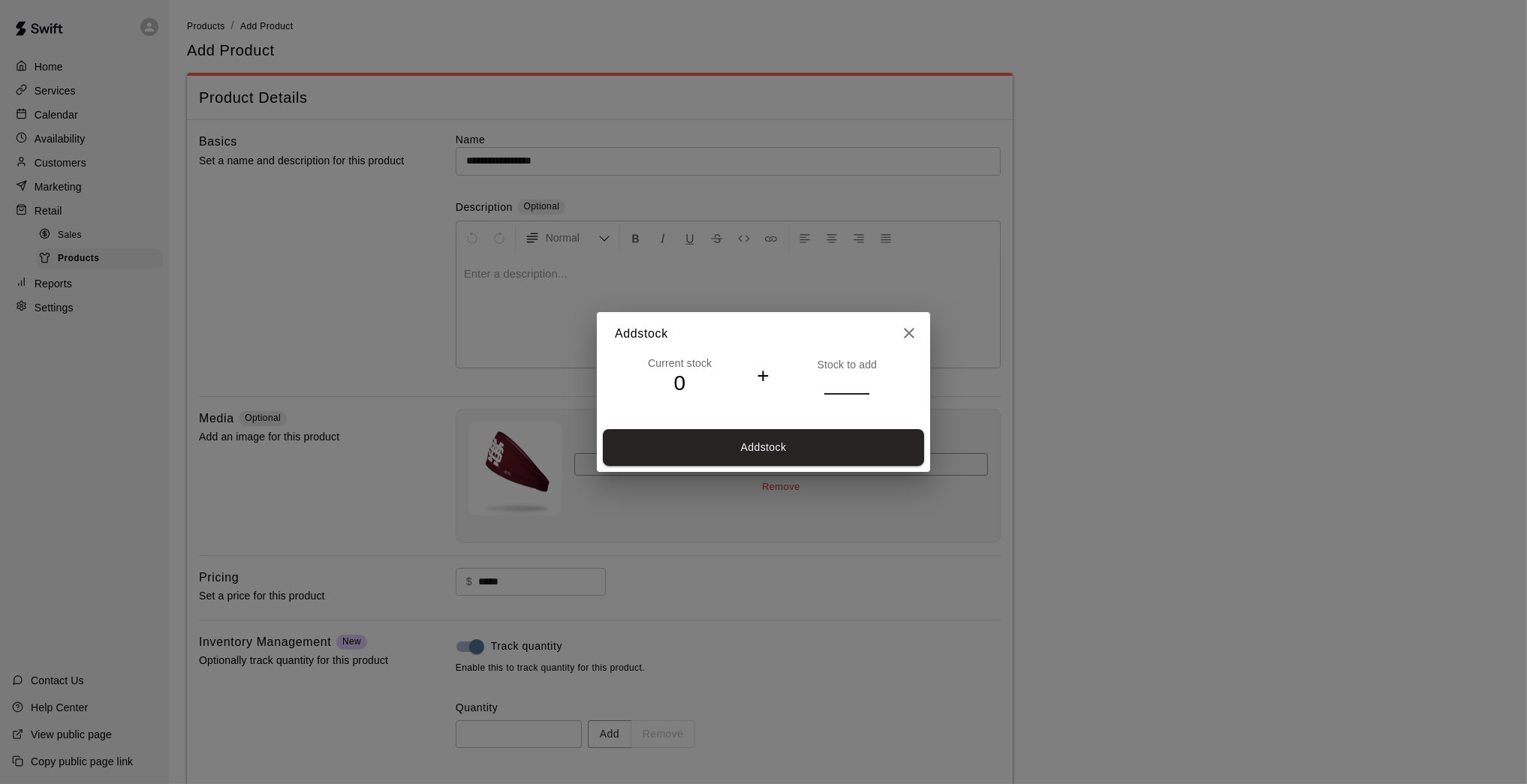
type input "*"
click at [863, 379] on input "*" at bounding box center [847, 383] width 45 height 22
click at [836, 438] on button "Add stock" at bounding box center [763, 447] width 321 height 37
type input "*"
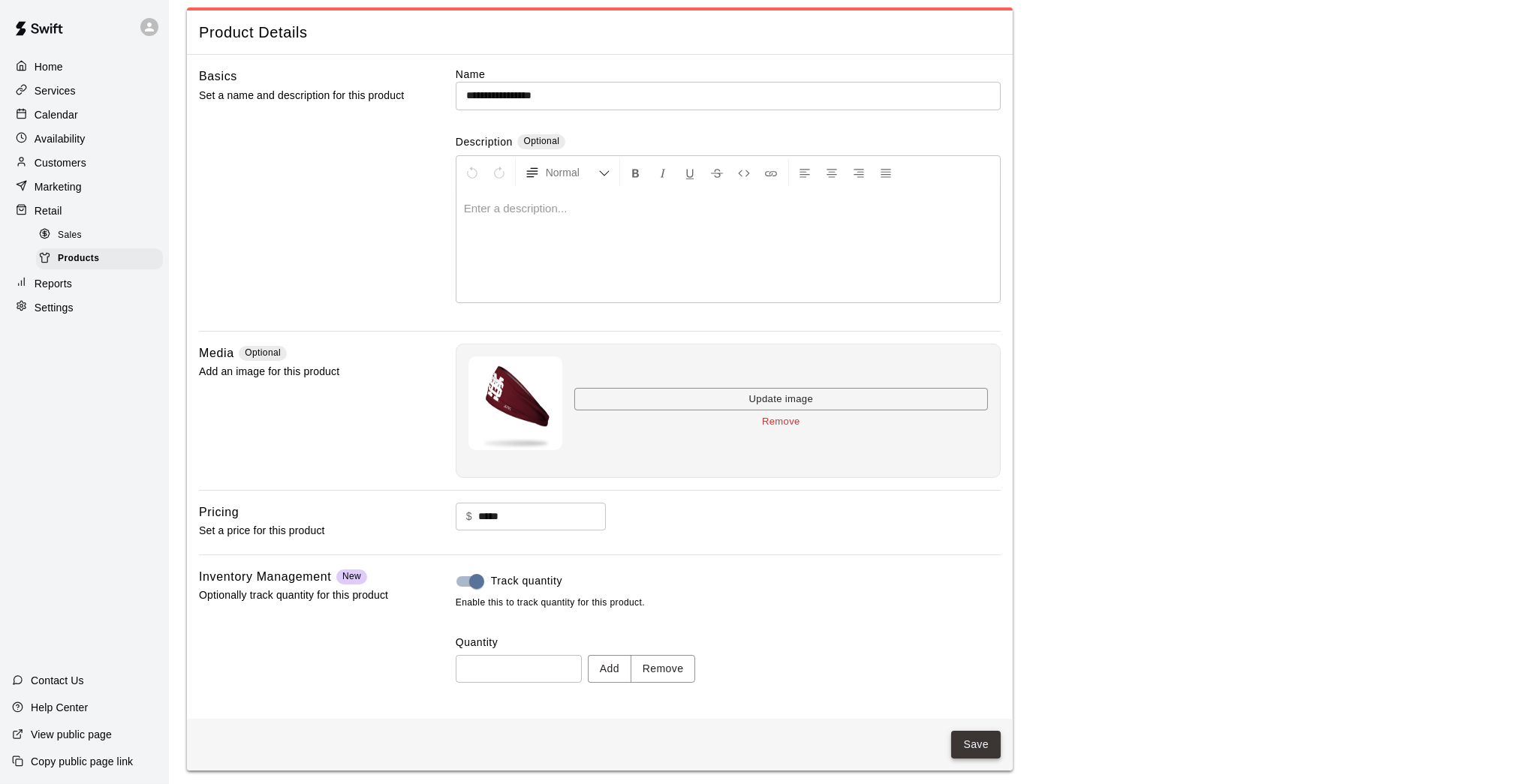
scroll to position [64, 0]
click at [972, 645] on button "Save" at bounding box center [976, 746] width 50 height 28
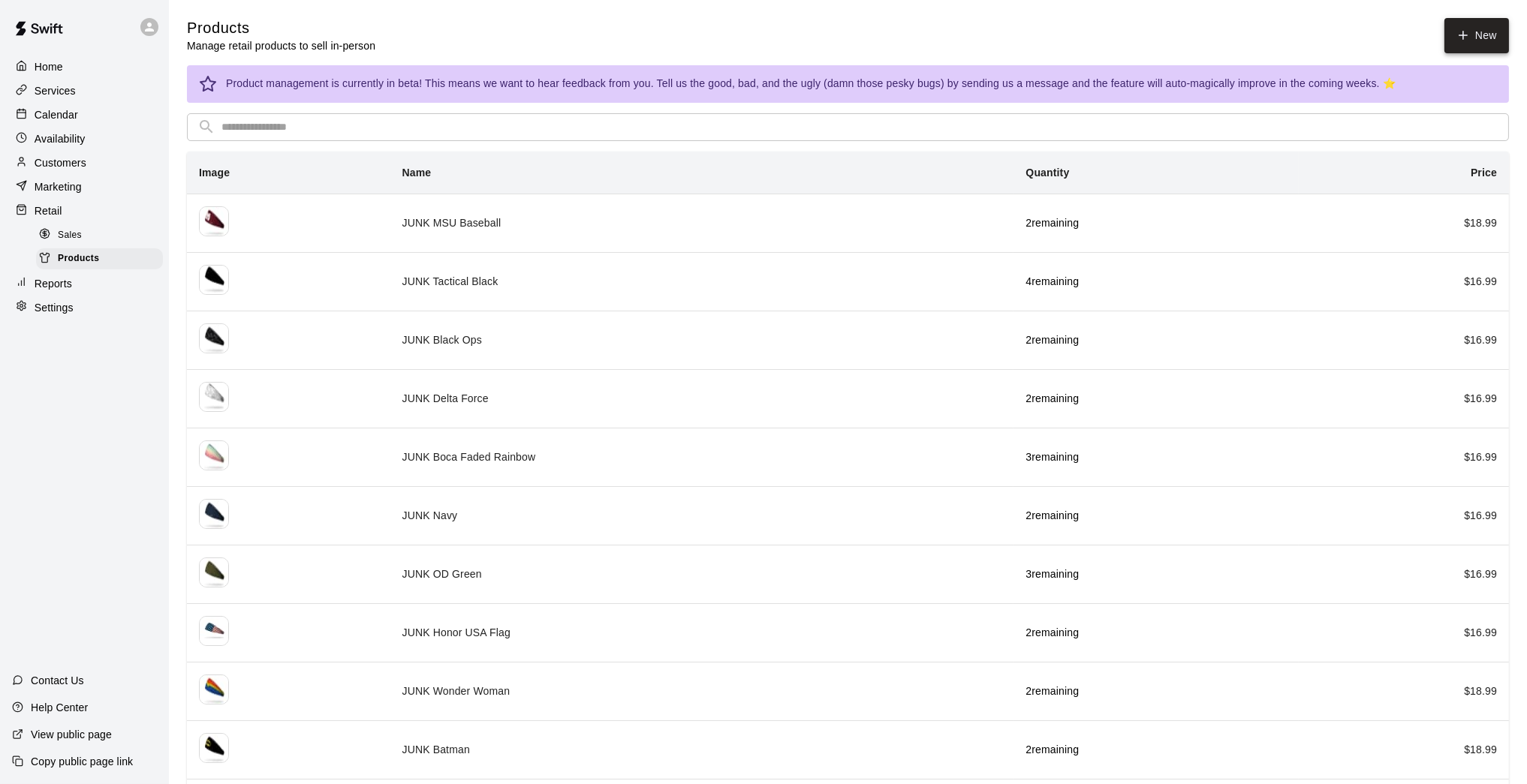
click at [1116, 34] on icon at bounding box center [1463, 35] width 14 height 14
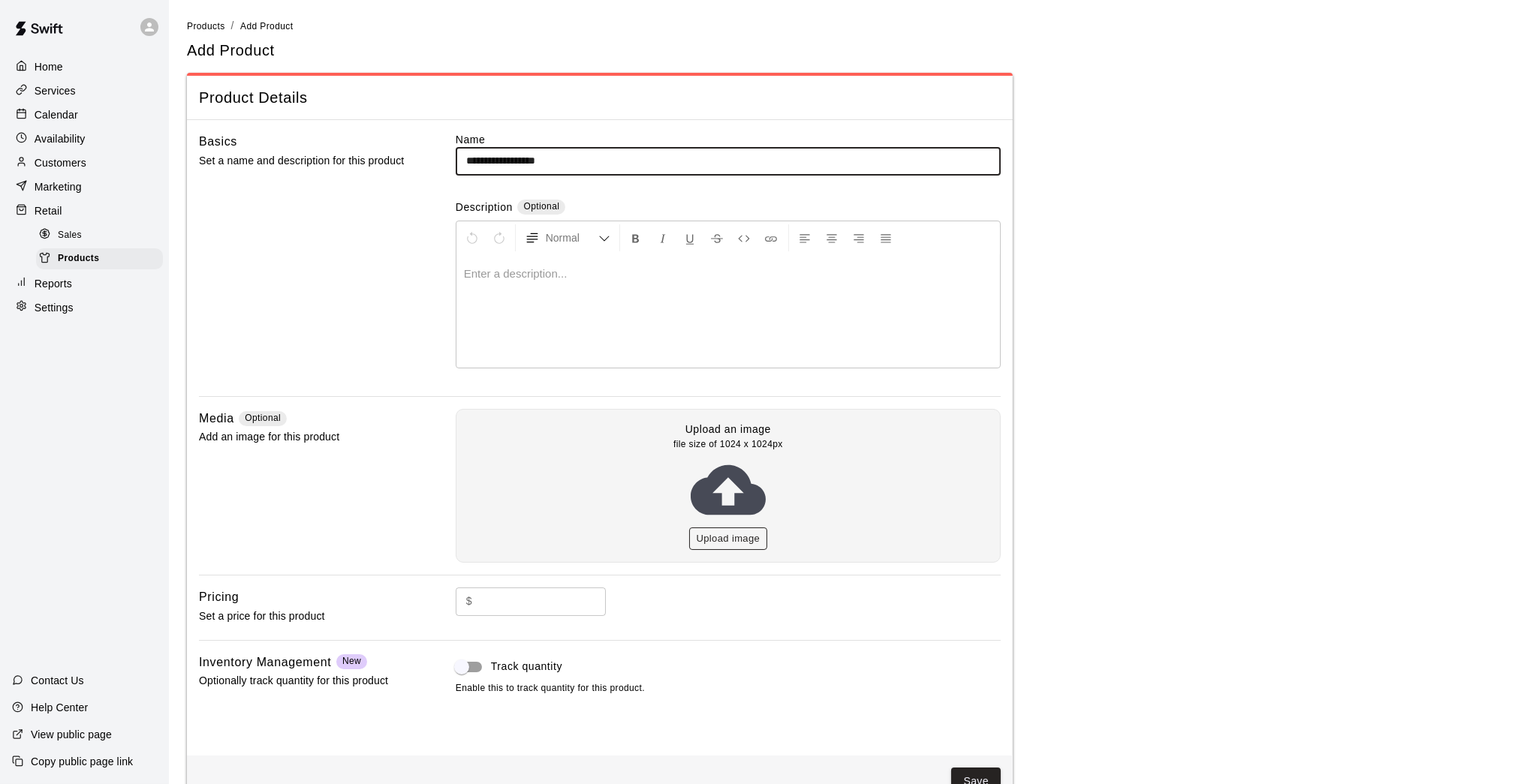
type input "**********"
click at [739, 530] on button "Upload image" at bounding box center [728, 538] width 79 height 23
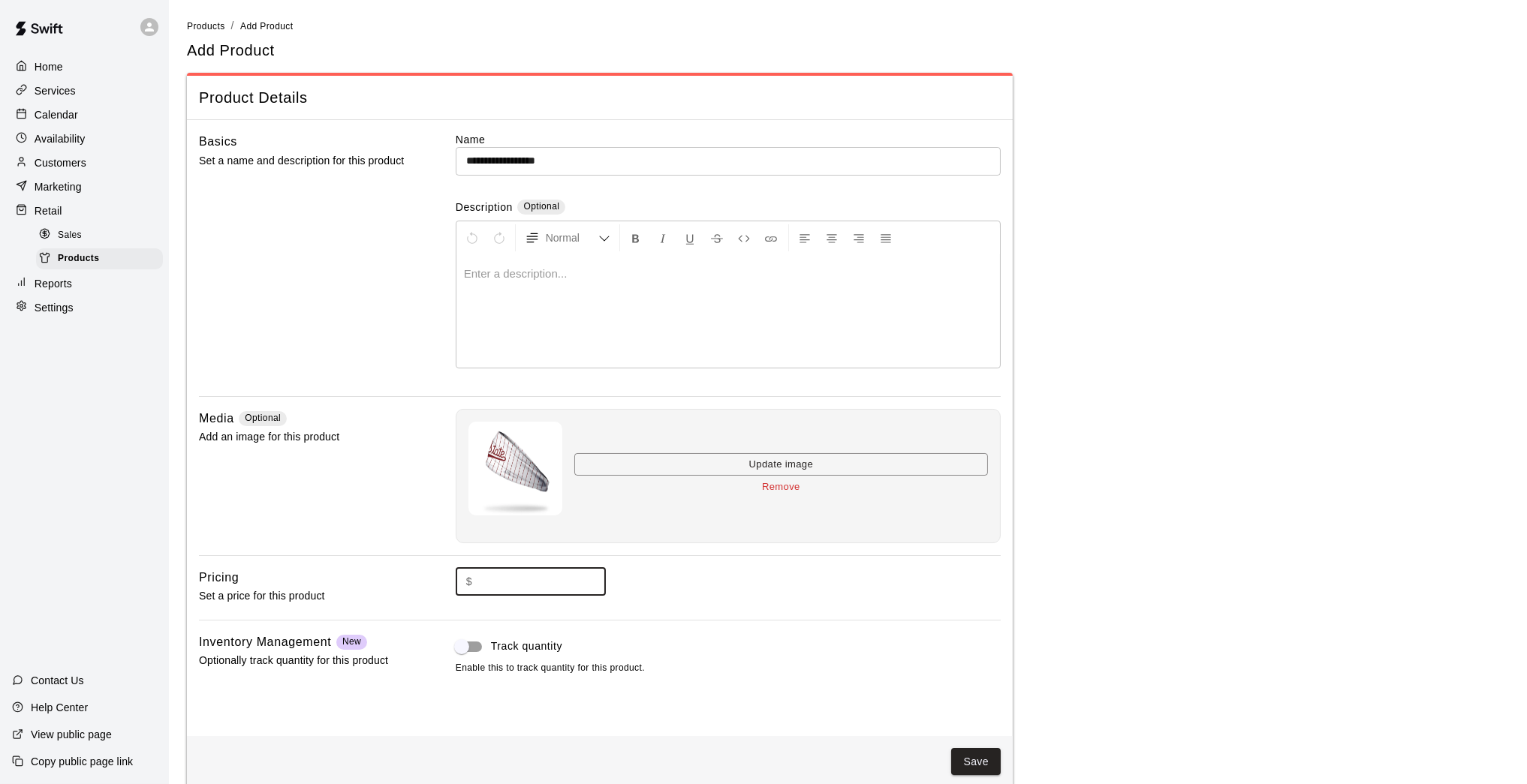
click at [570, 584] on input "text" at bounding box center [542, 581] width 127 height 28
type input "*****"
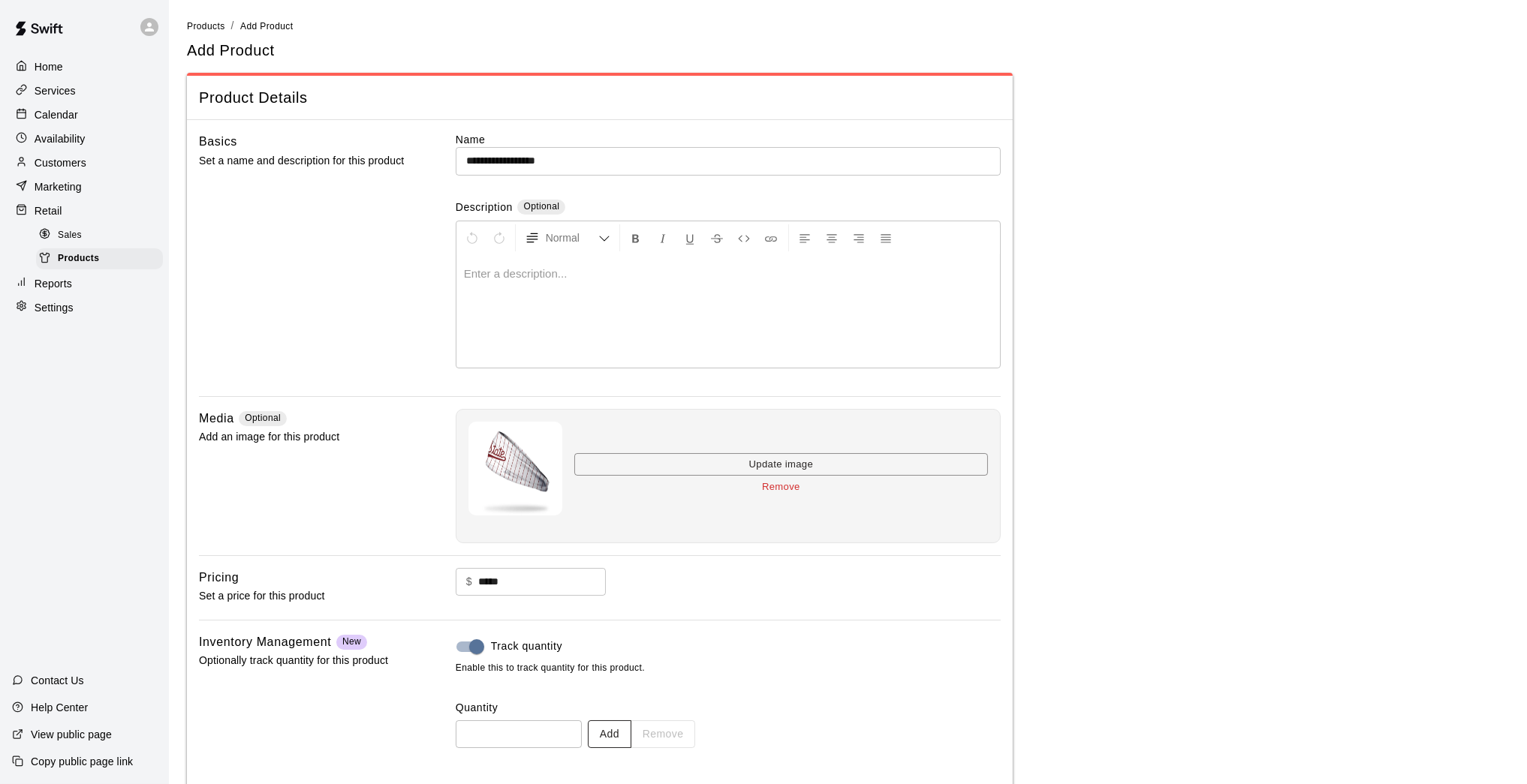
click at [630, 645] on button "Add" at bounding box center [609, 734] width 44 height 28
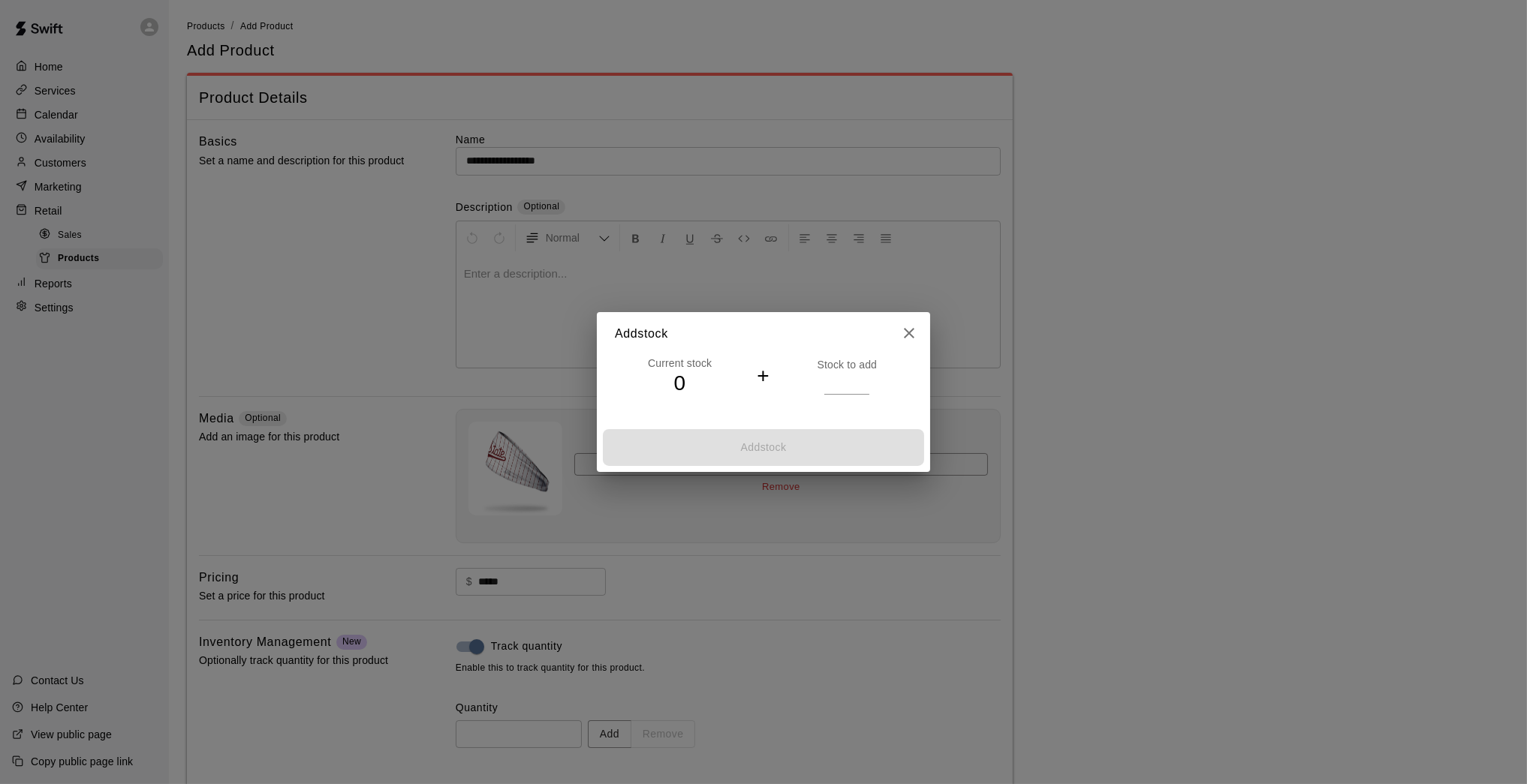
click at [862, 380] on input "*" at bounding box center [847, 383] width 45 height 22
type input "*"
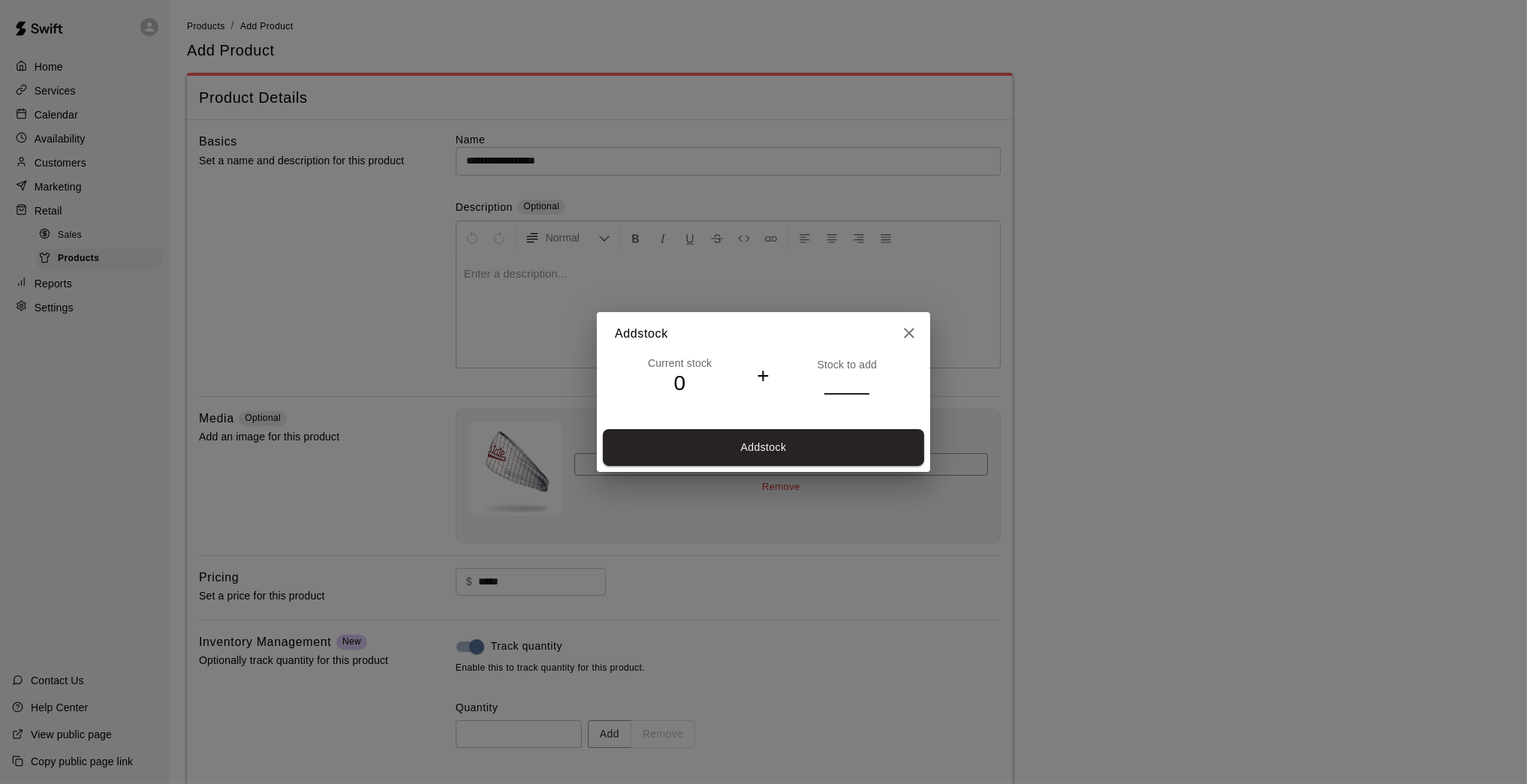
click at [862, 380] on input "*" at bounding box center [847, 383] width 45 height 22
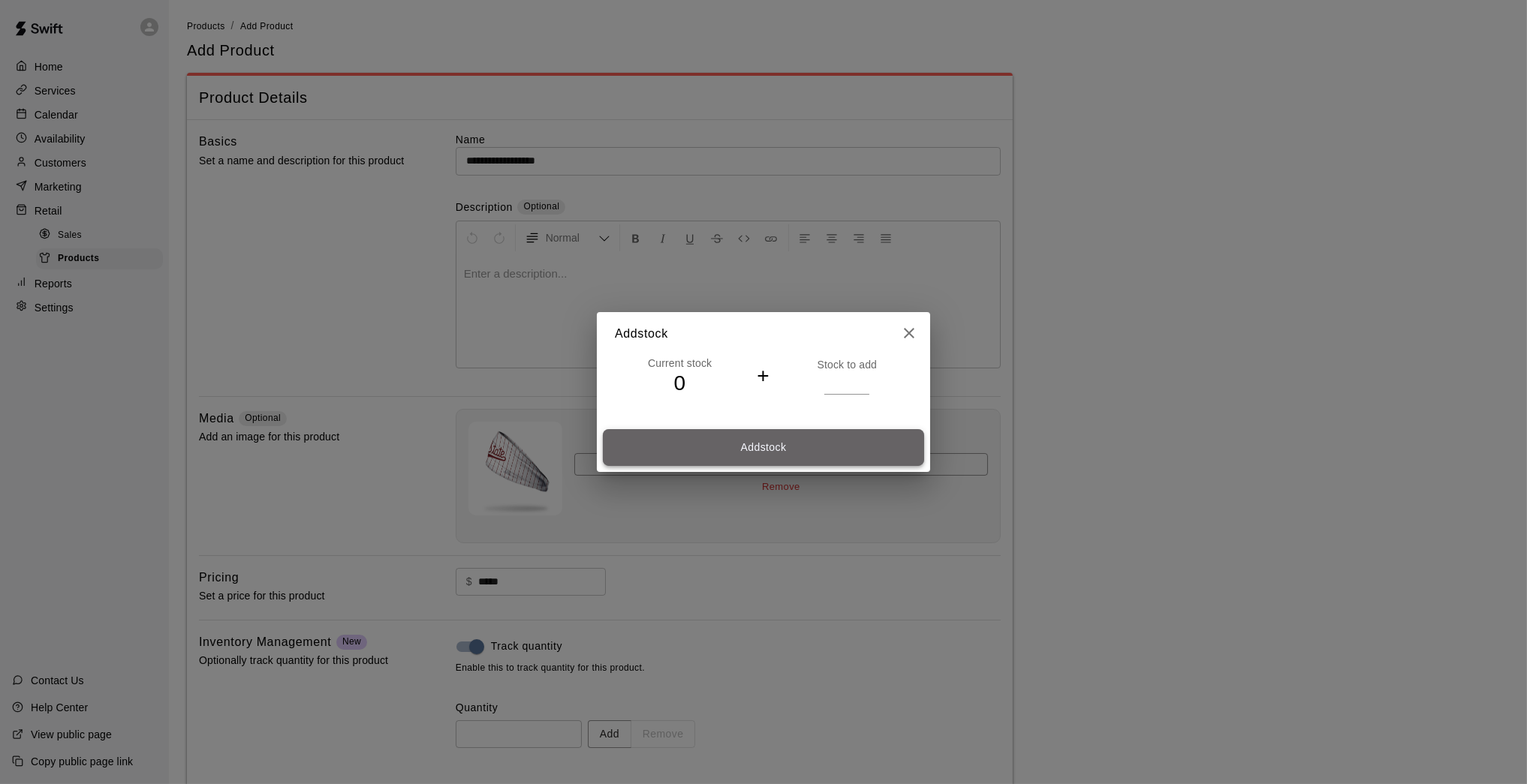
click at [835, 441] on button "Add stock" at bounding box center [763, 447] width 321 height 37
type input "*"
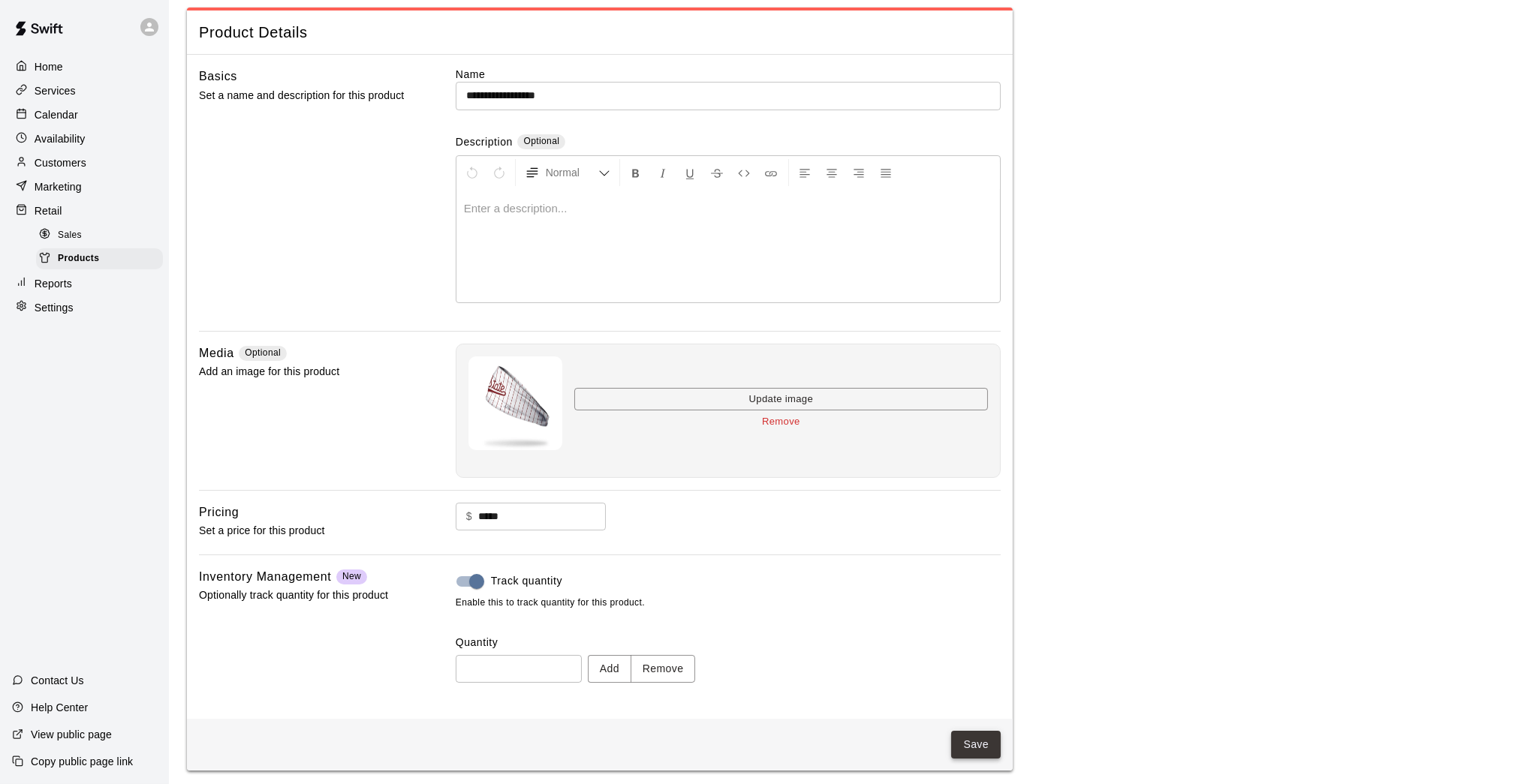
scroll to position [64, 0]
click at [961, 645] on button "Save" at bounding box center [976, 746] width 50 height 28
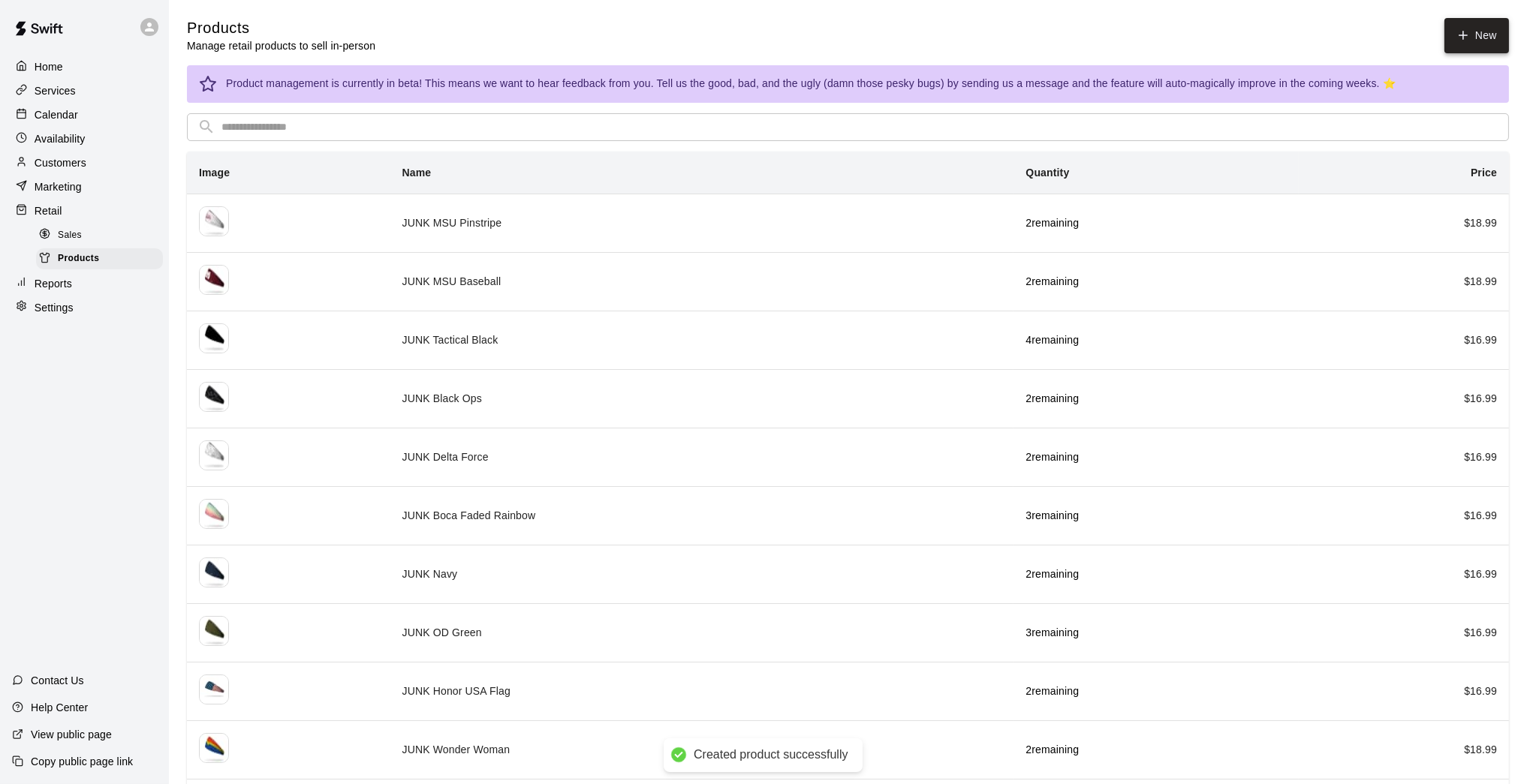
click at [1116, 34] on link "New" at bounding box center [1477, 35] width 65 height 35
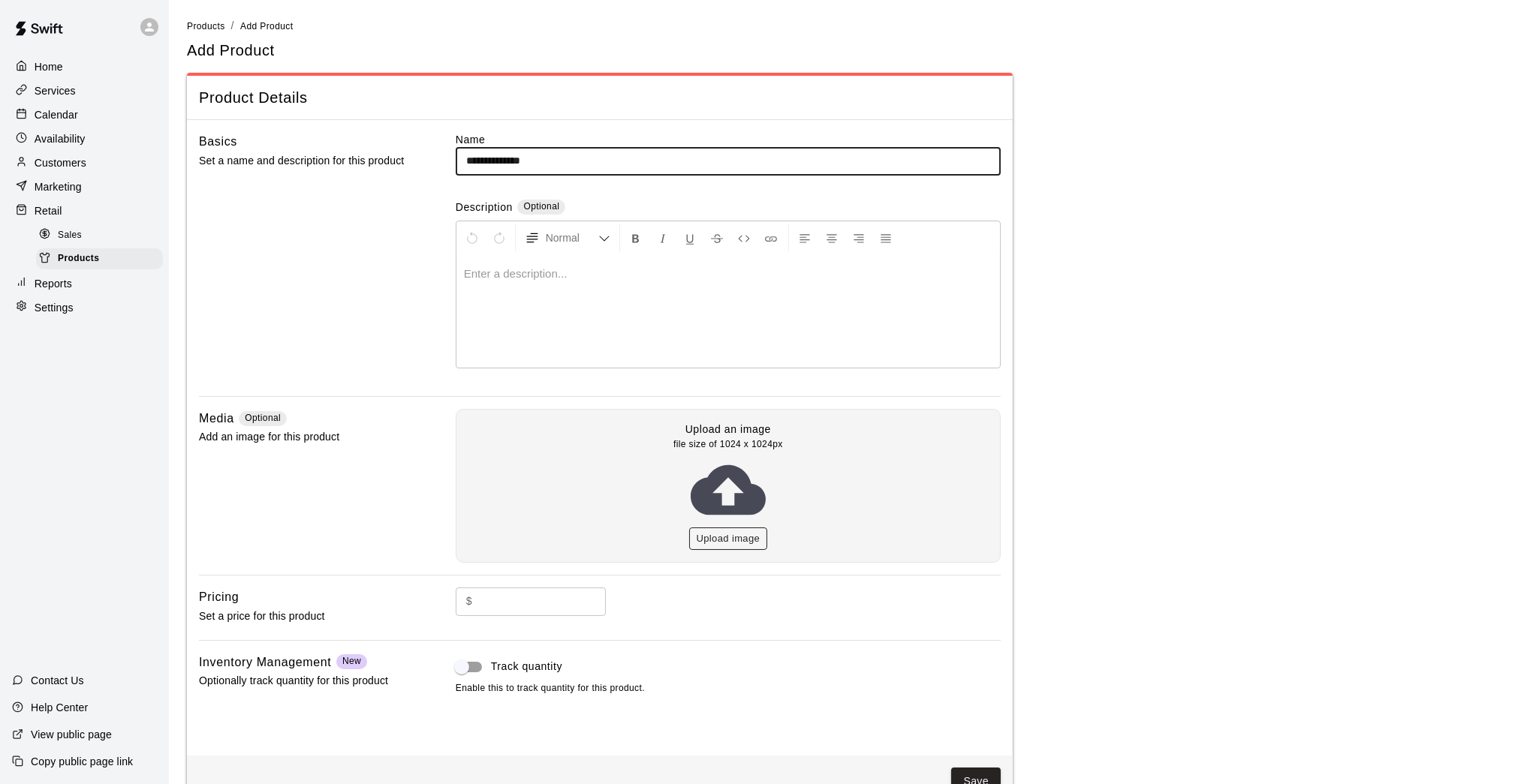
type input "**********"
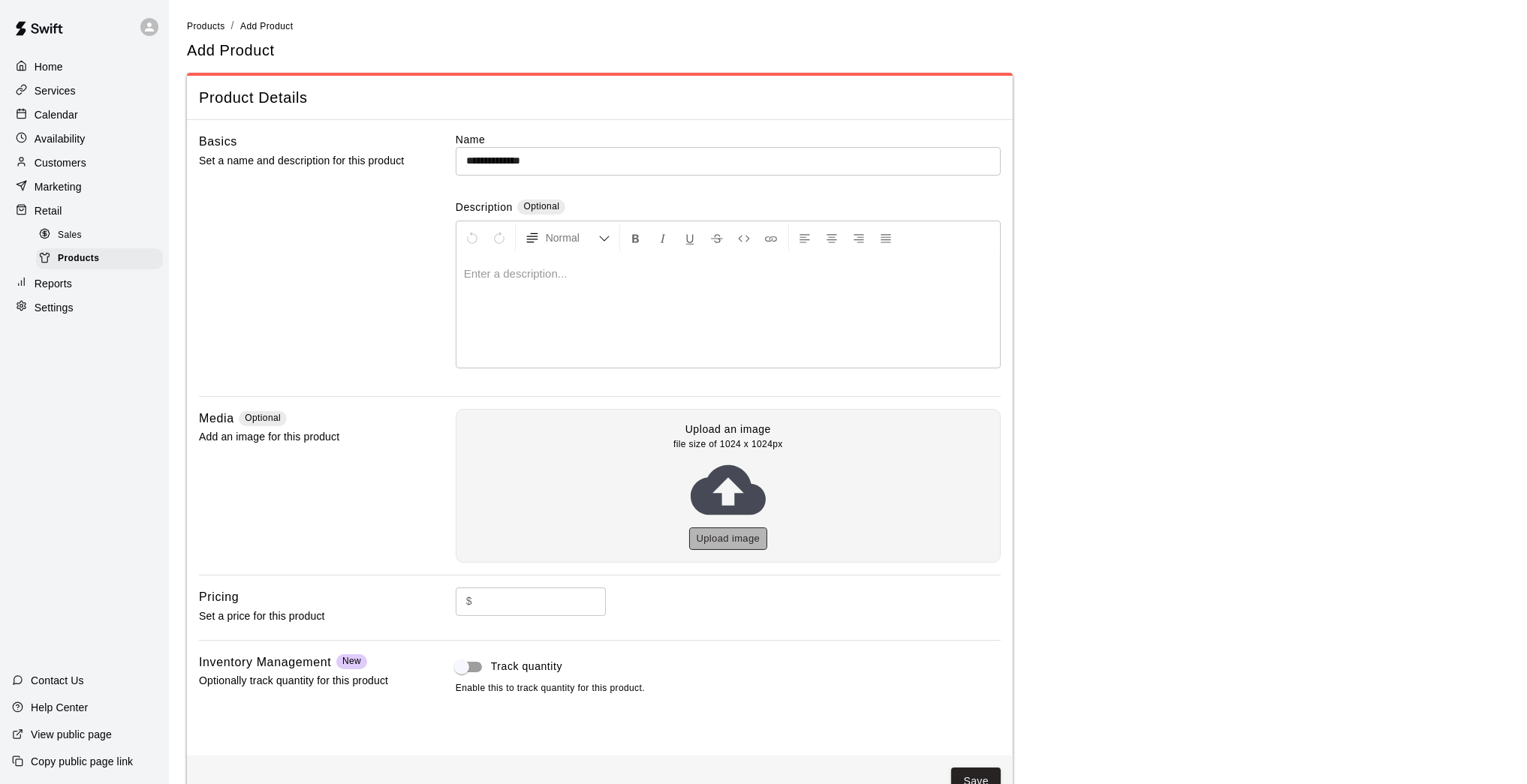
click at [707, 528] on button "Upload image" at bounding box center [728, 538] width 79 height 23
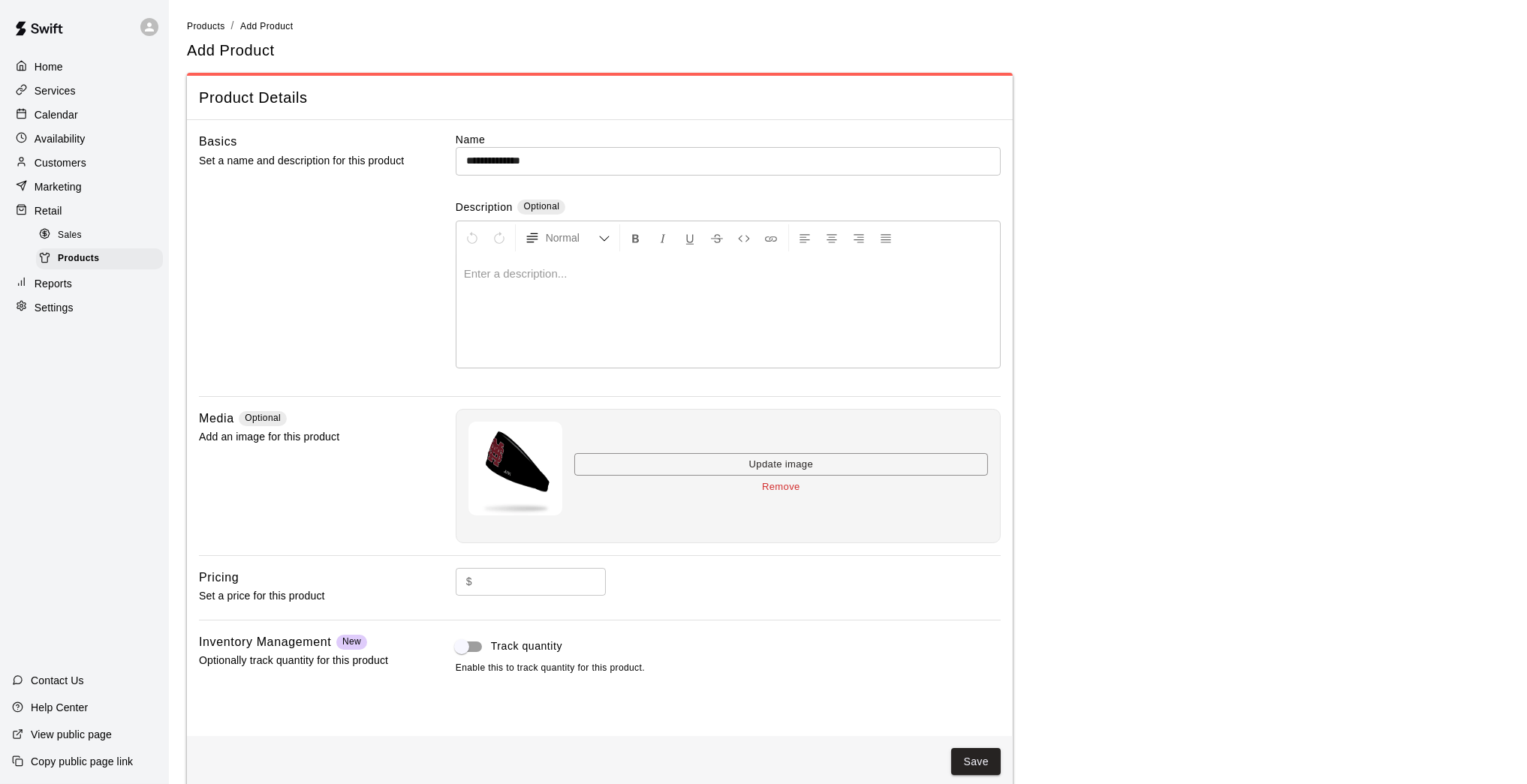
click at [546, 578] on input "text" at bounding box center [542, 581] width 127 height 28
type input "*****"
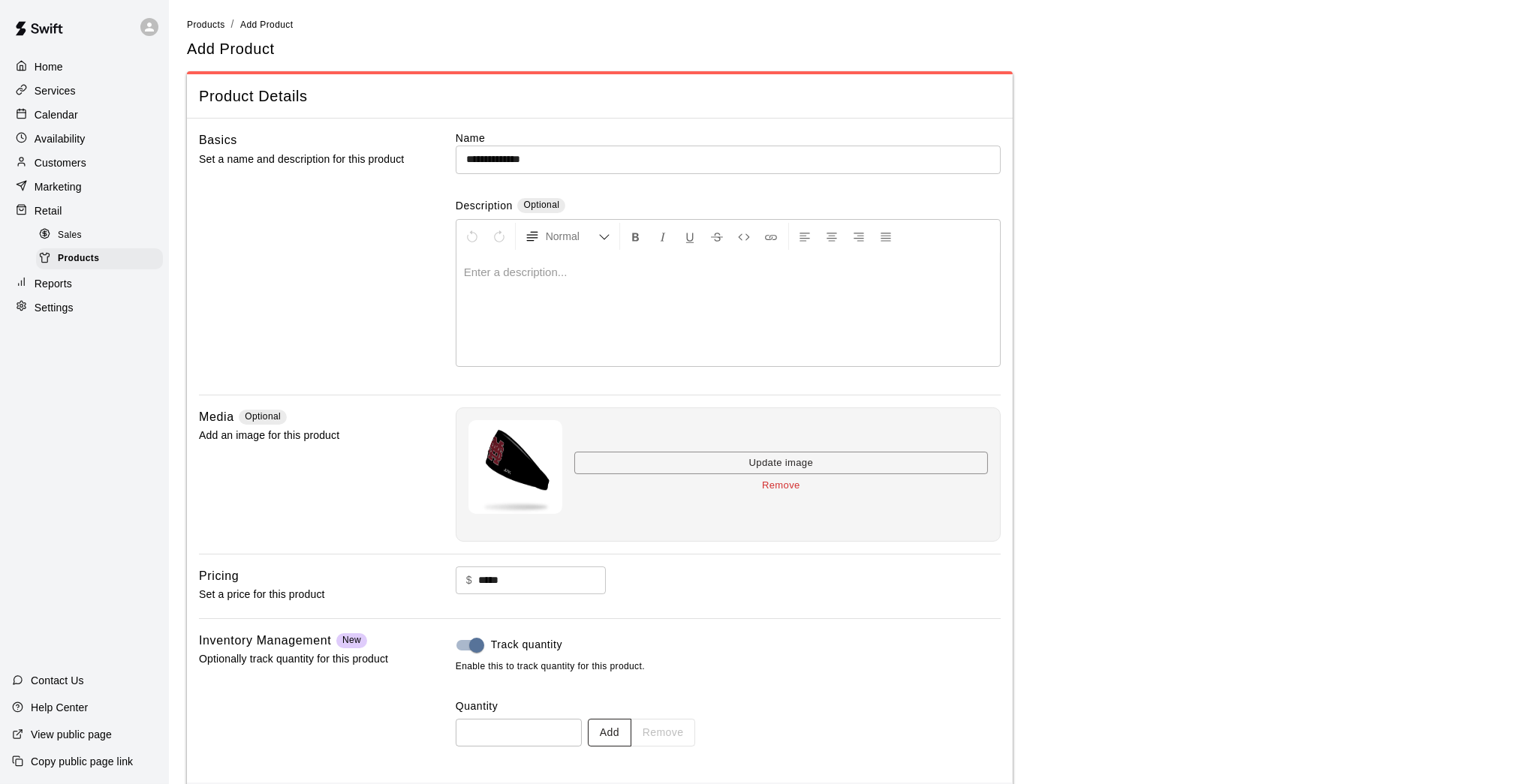
scroll to position [3, 0]
click at [611, 645] on div "Track quantity Enable this to track quantity for this product. Quantity ​ Add R…" at bounding box center [728, 699] width 545 height 139
drag, startPoint x: 617, startPoint y: 736, endPoint x: 614, endPoint y: 728, distance: 8.5
click at [614, 645] on button "Add" at bounding box center [609, 731] width 44 height 28
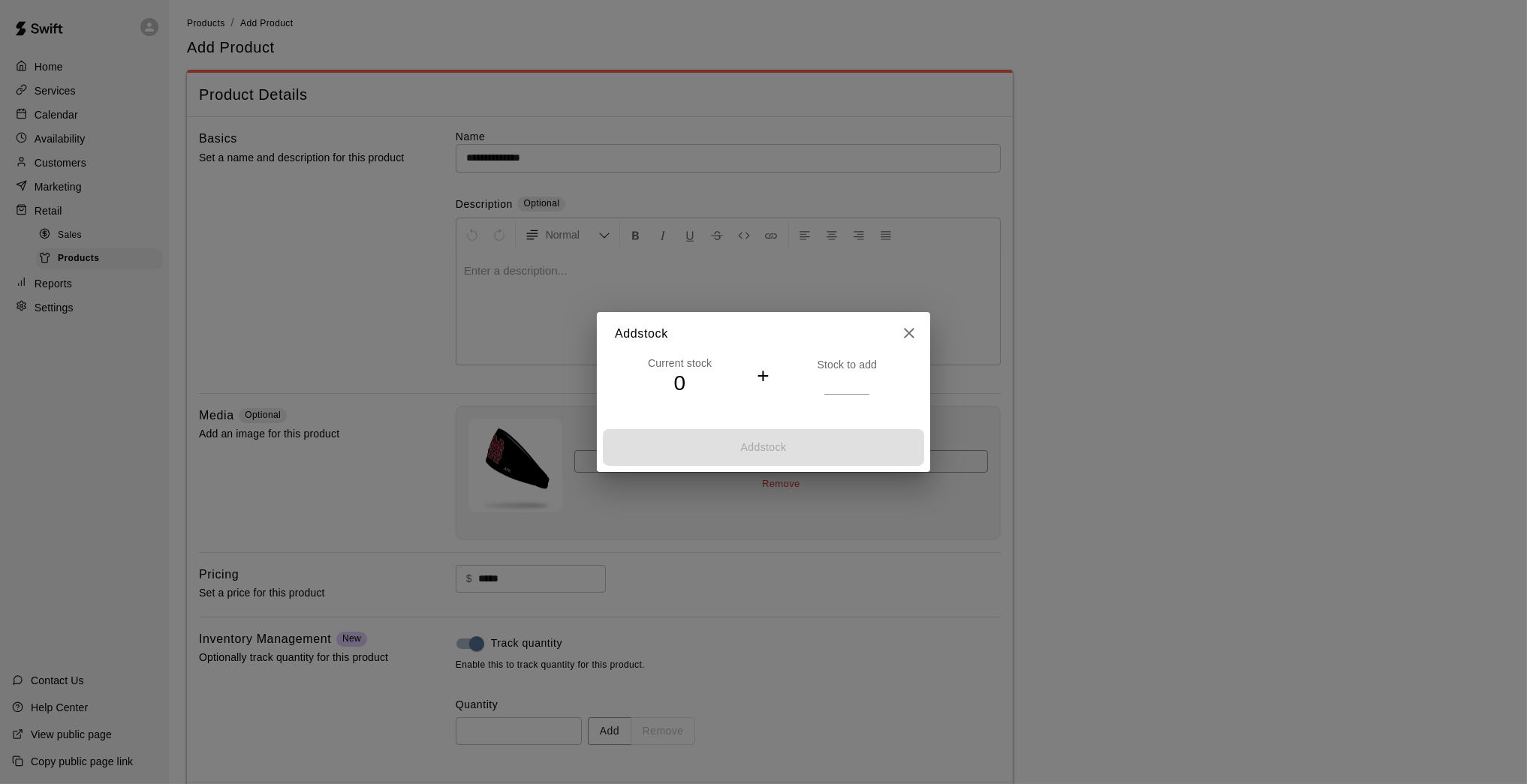
click at [863, 378] on input "*" at bounding box center [847, 383] width 45 height 22
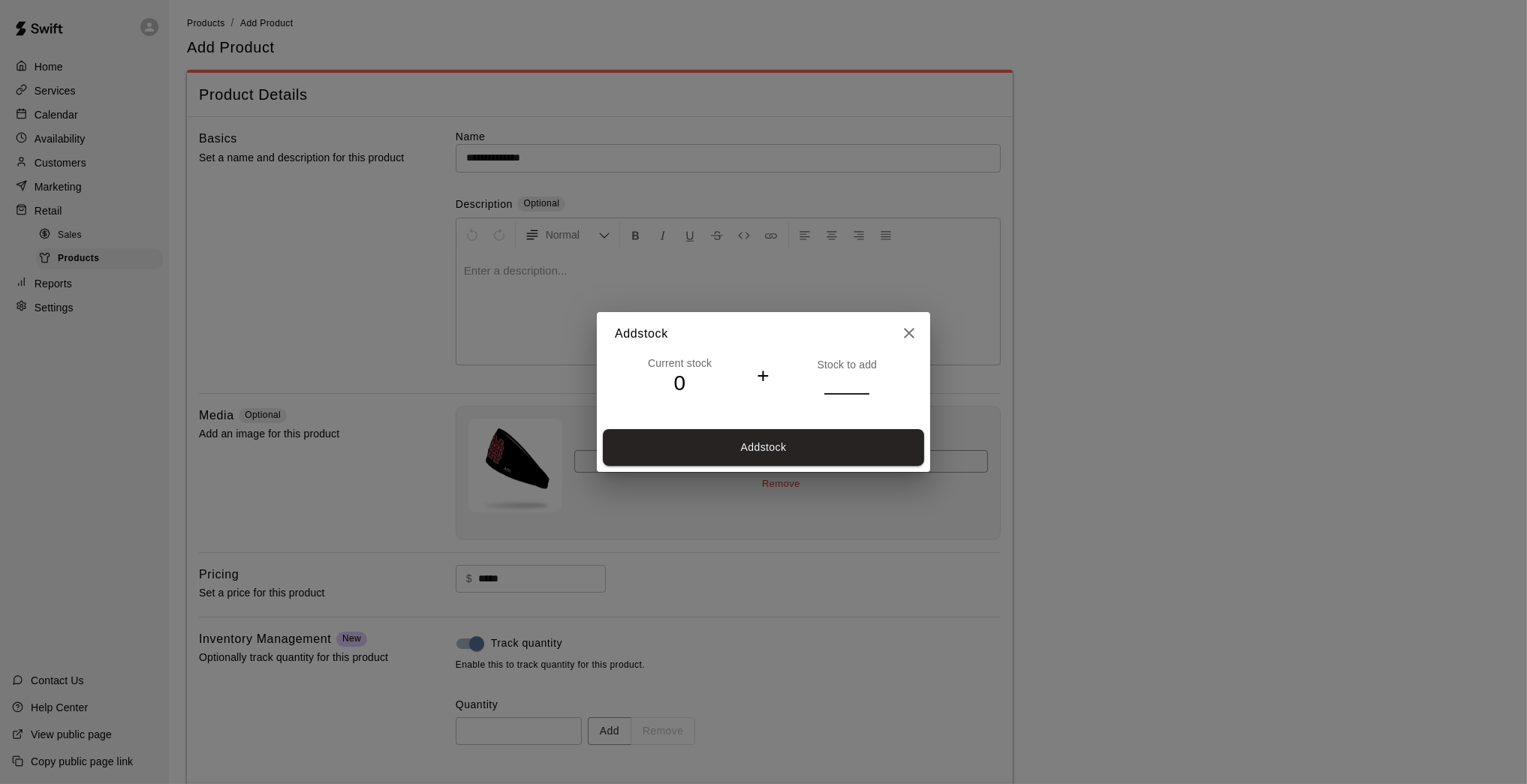
type input "*"
drag, startPoint x: 863, startPoint y: 378, endPoint x: 853, endPoint y: 402, distance: 26.0
click at [863, 378] on input "*" at bounding box center [847, 383] width 45 height 22
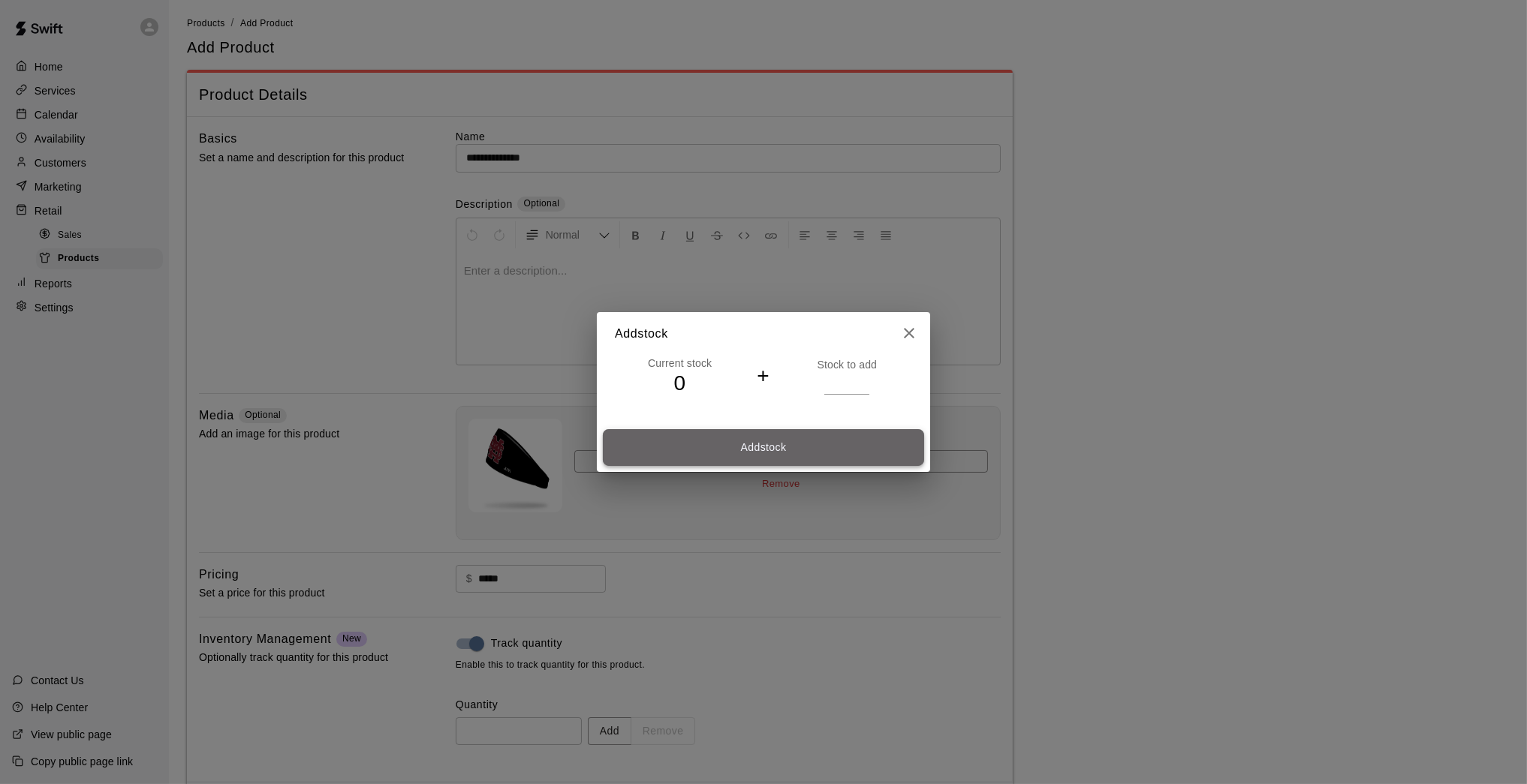
click at [844, 443] on button "Add stock" at bounding box center [763, 447] width 321 height 37
type input "*"
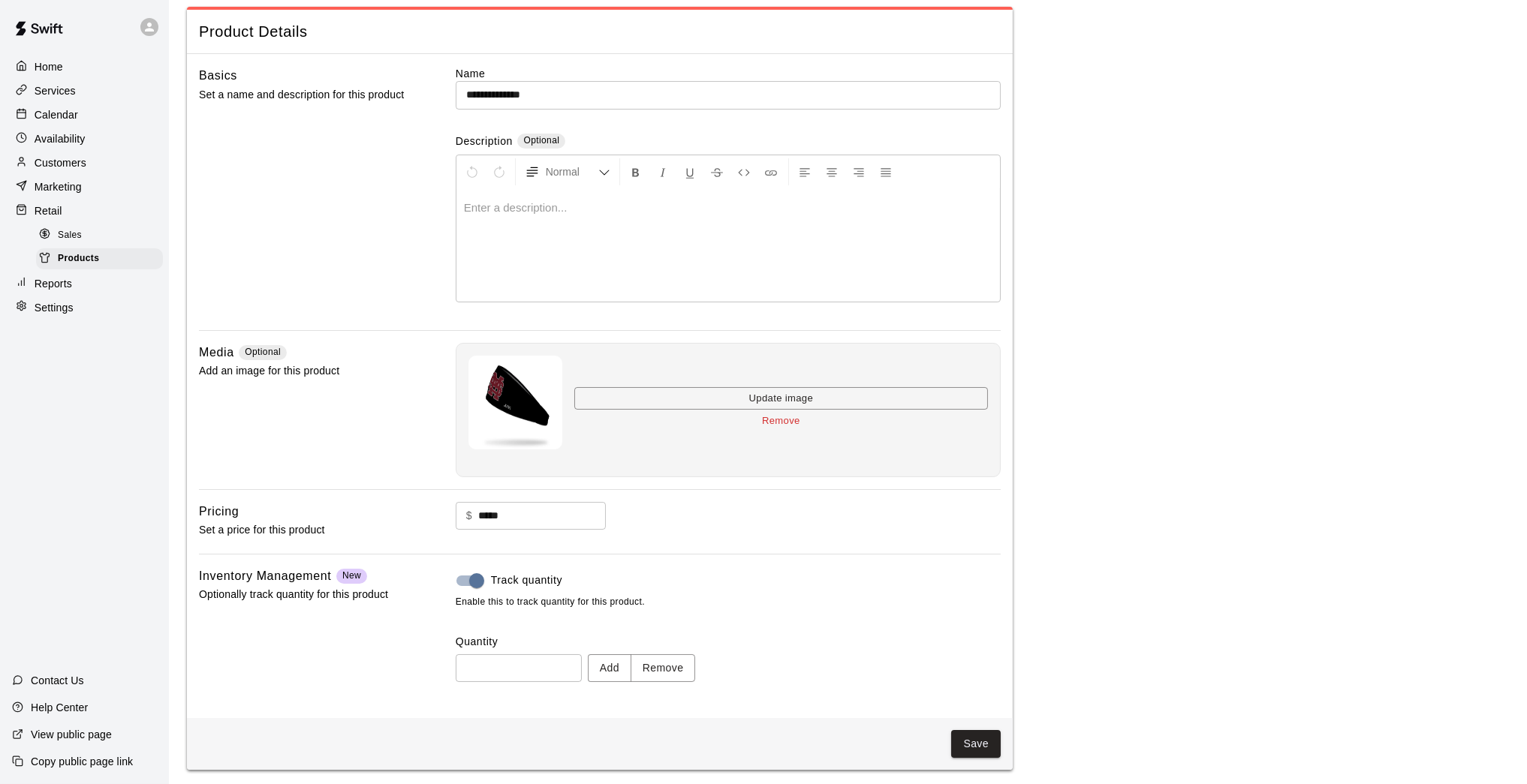
scroll to position [64, 0]
click at [981, 645] on button "Save" at bounding box center [976, 746] width 50 height 28
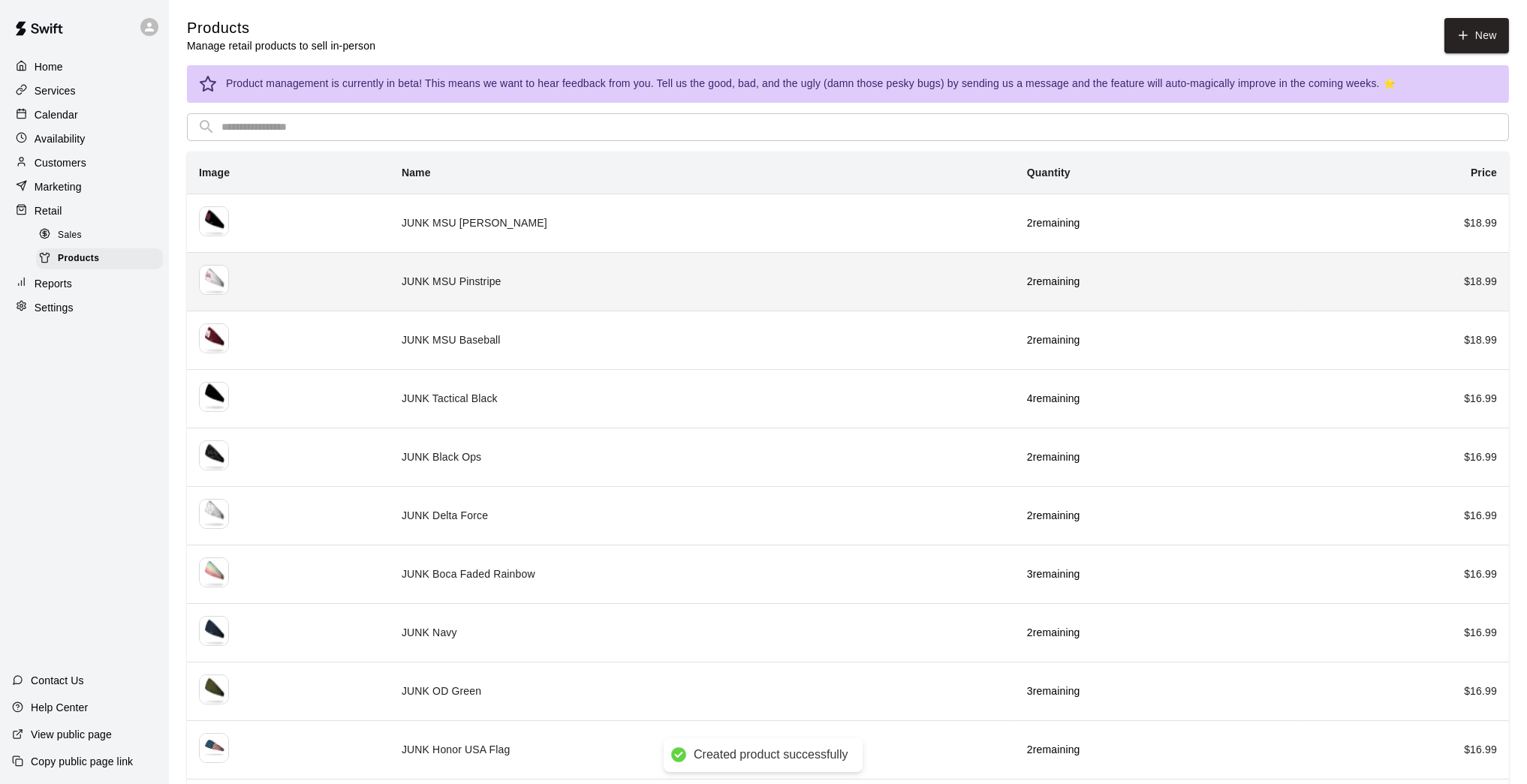
scroll to position [0, 1]
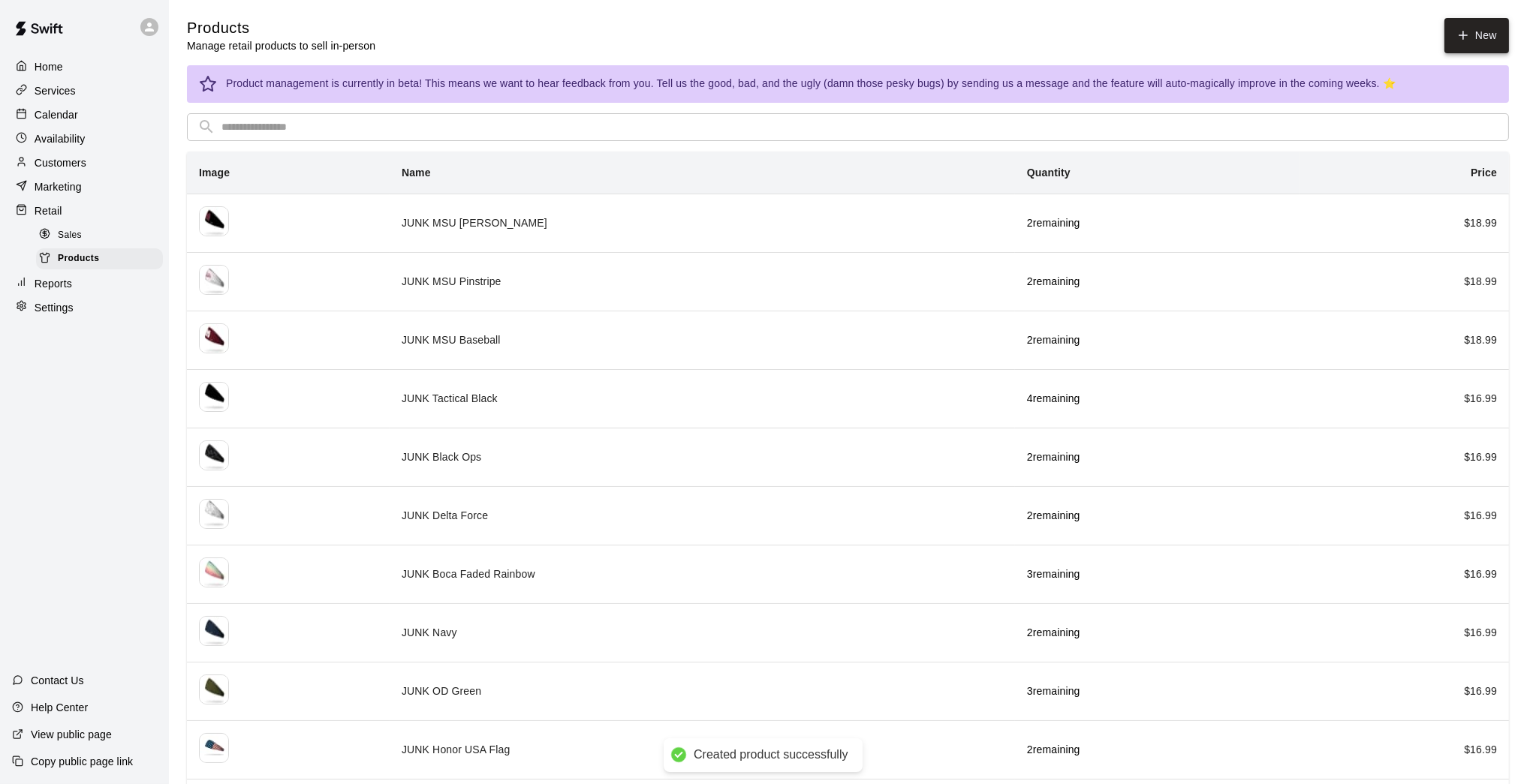
click at [1116, 33] on icon at bounding box center [1463, 35] width 14 height 14
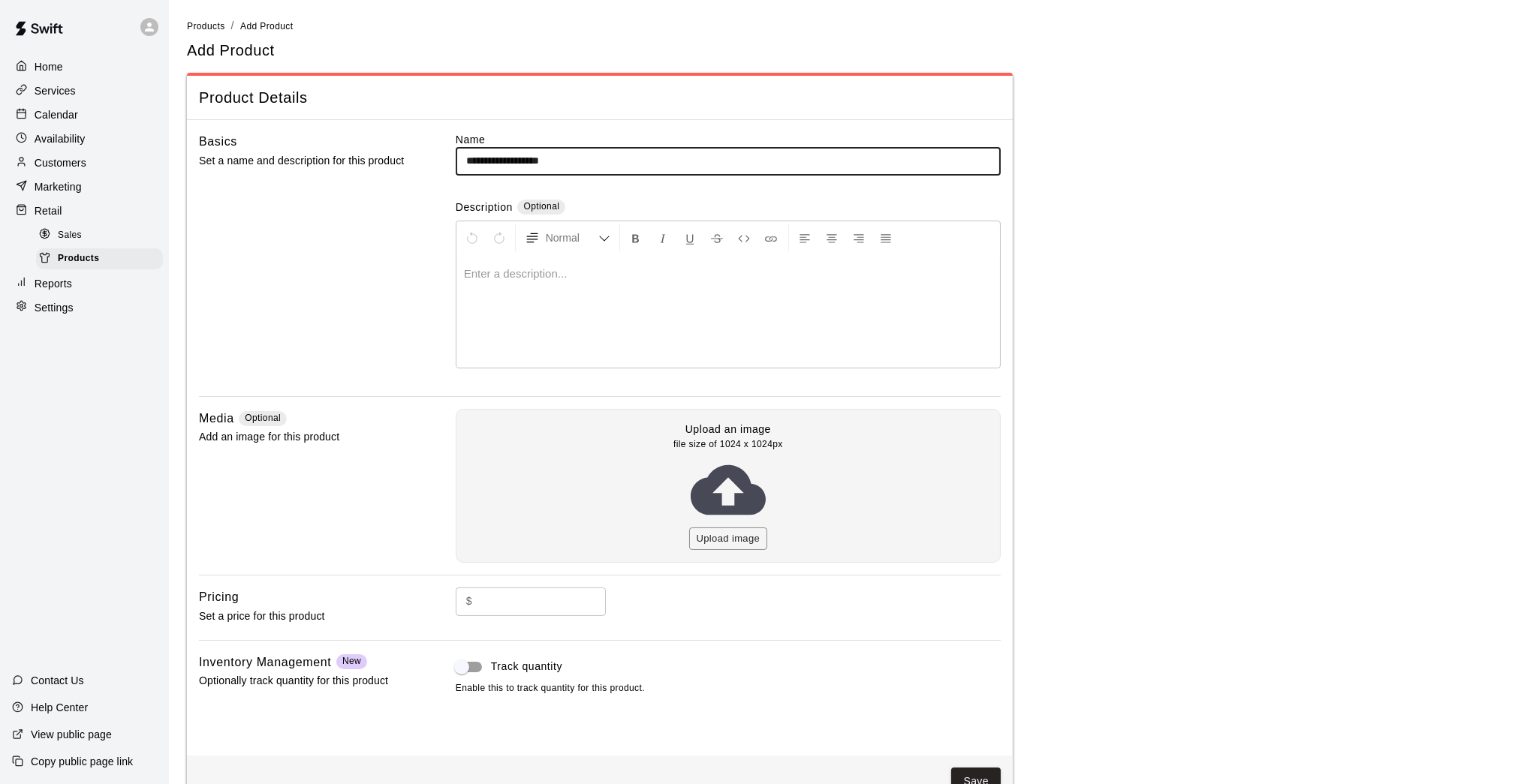
scroll to position [2, 0]
type input "**********"
click at [742, 533] on button "Upload image" at bounding box center [728, 536] width 79 height 23
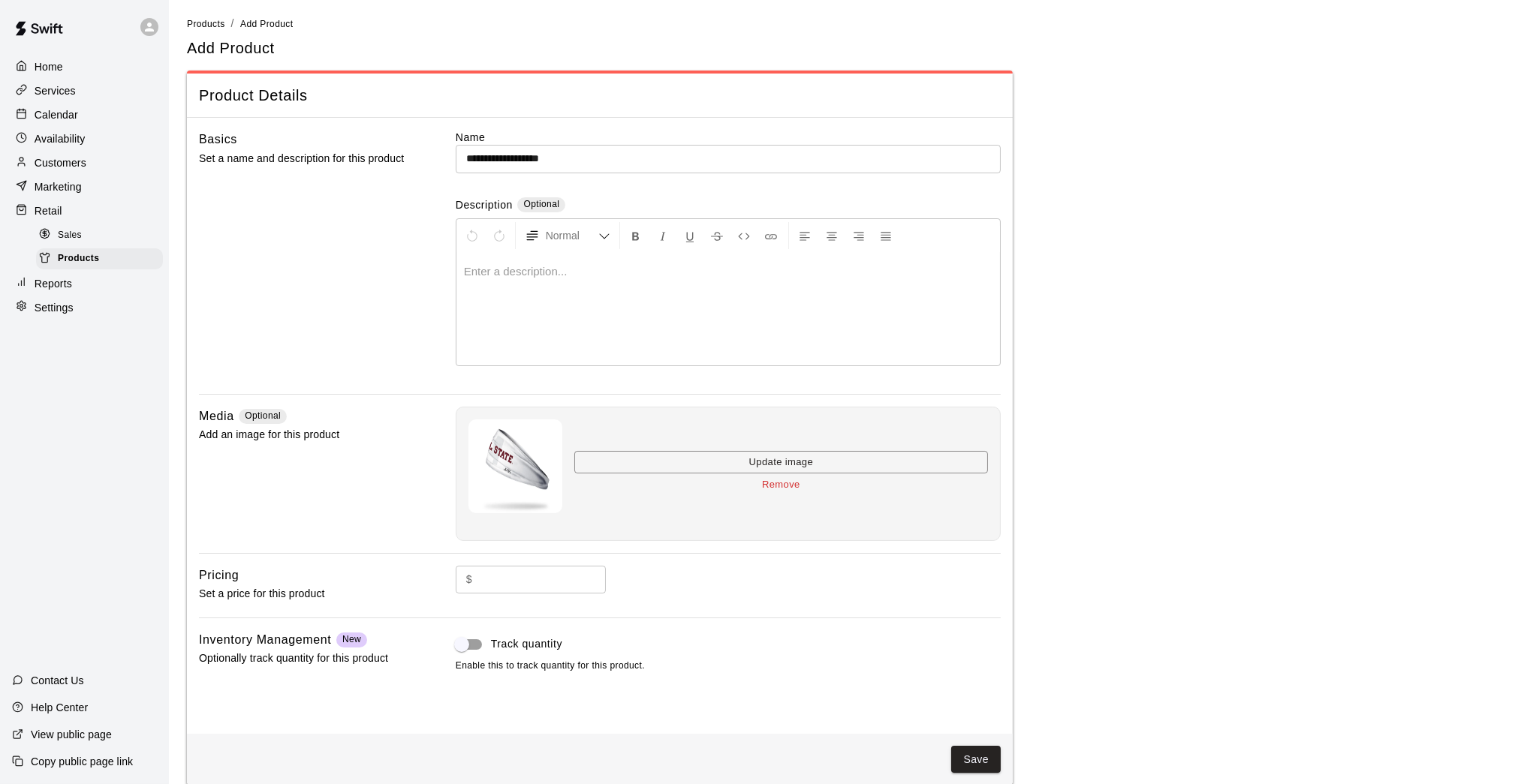
click at [548, 577] on input "text" at bounding box center [542, 579] width 127 height 28
type input "*****"
click at [617, 645] on button "Add" at bounding box center [609, 731] width 44 height 28
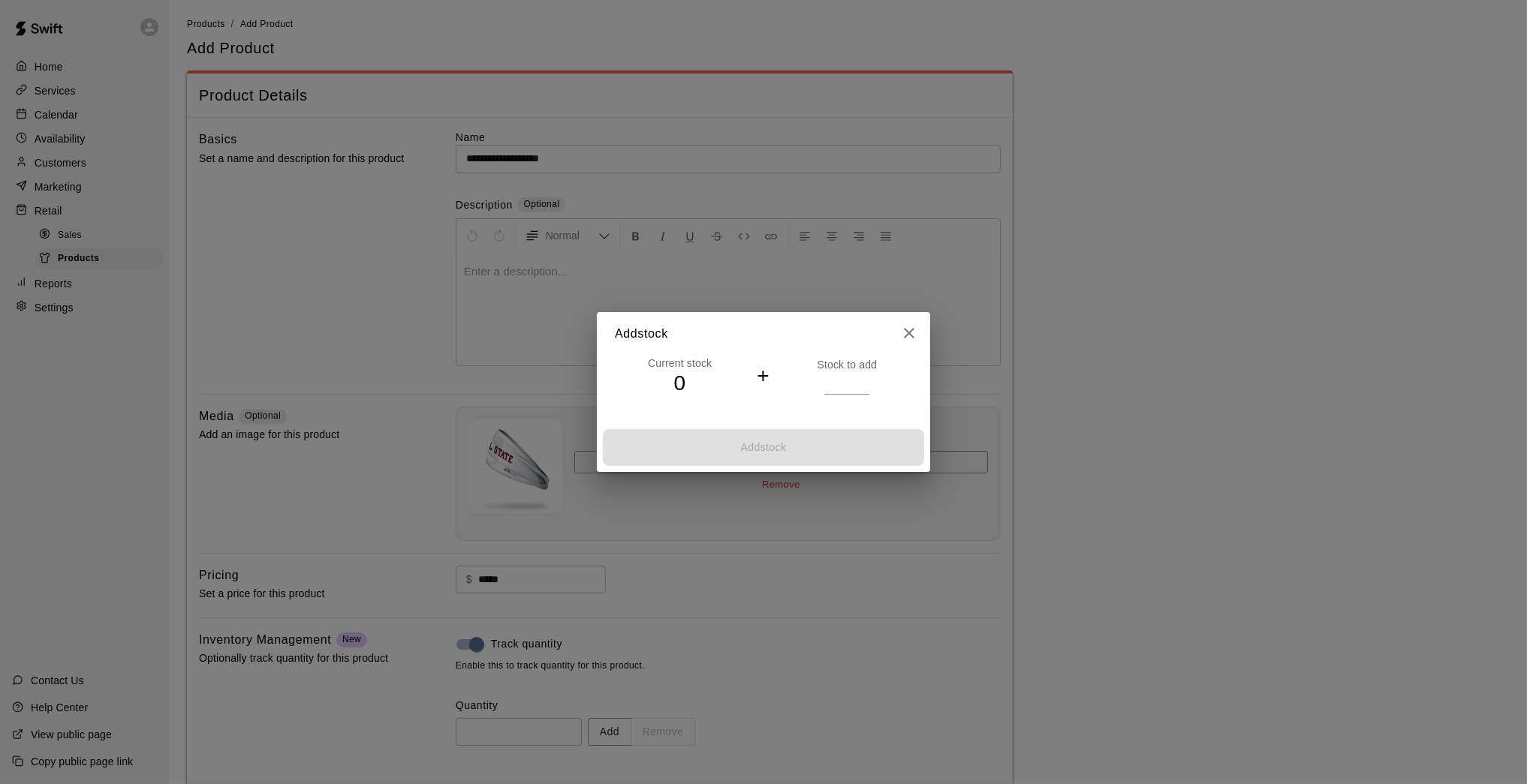
click at [866, 380] on input "*" at bounding box center [847, 383] width 45 height 22
type input "*"
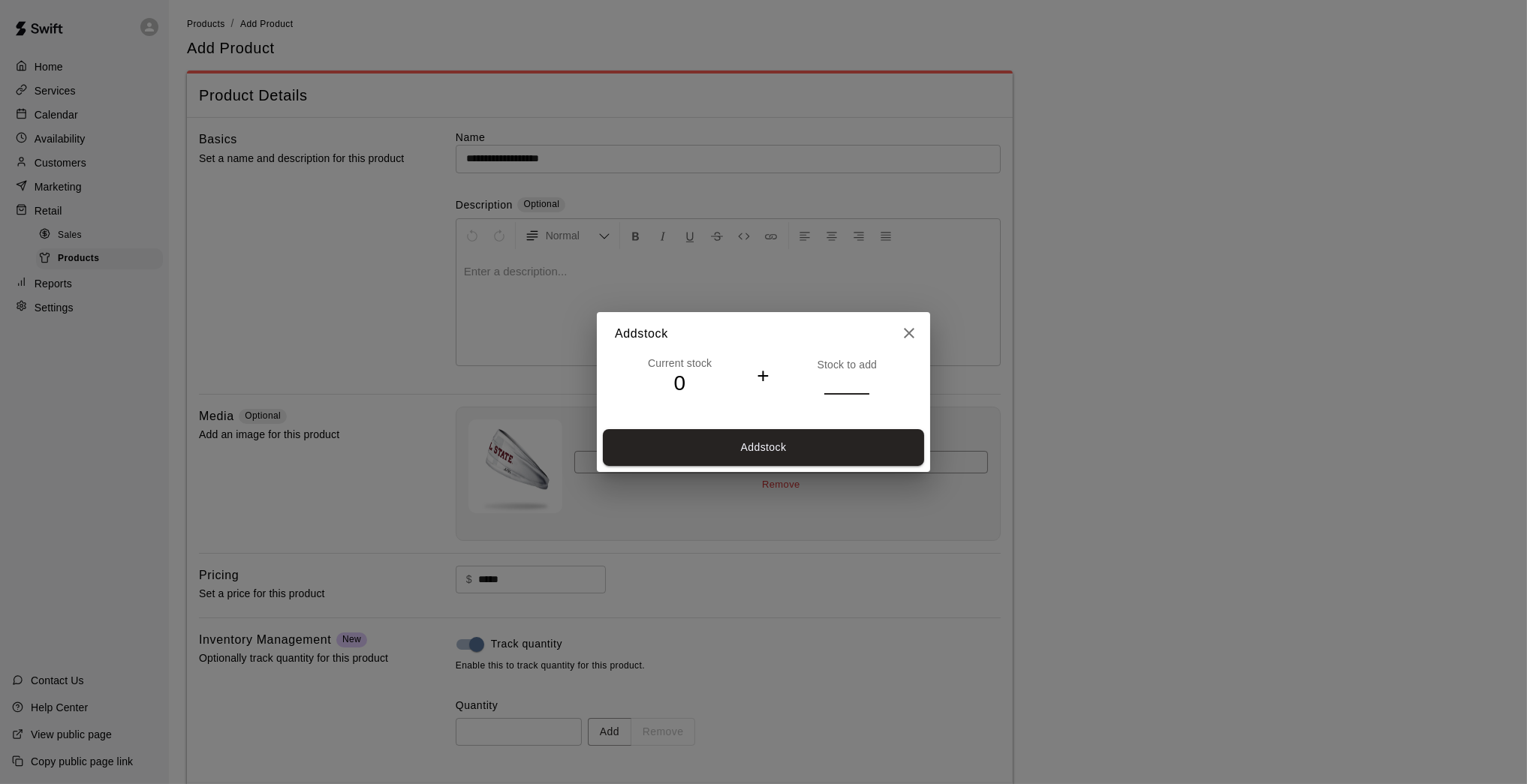
drag, startPoint x: 866, startPoint y: 380, endPoint x: 863, endPoint y: 407, distance: 27.2
click at [866, 380] on input "*" at bounding box center [847, 383] width 45 height 22
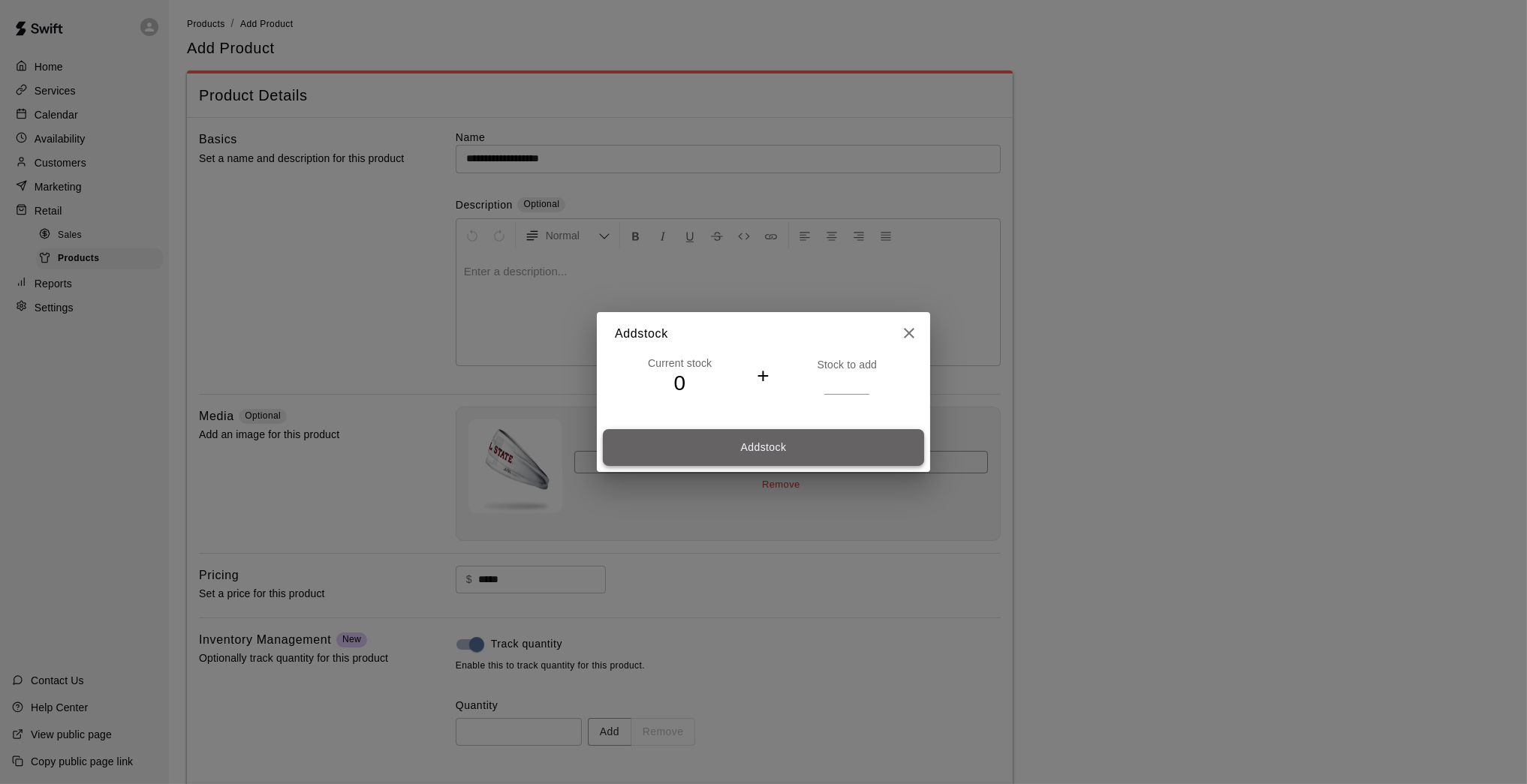
click at [858, 441] on button "Add stock" at bounding box center [763, 447] width 321 height 37
type input "*"
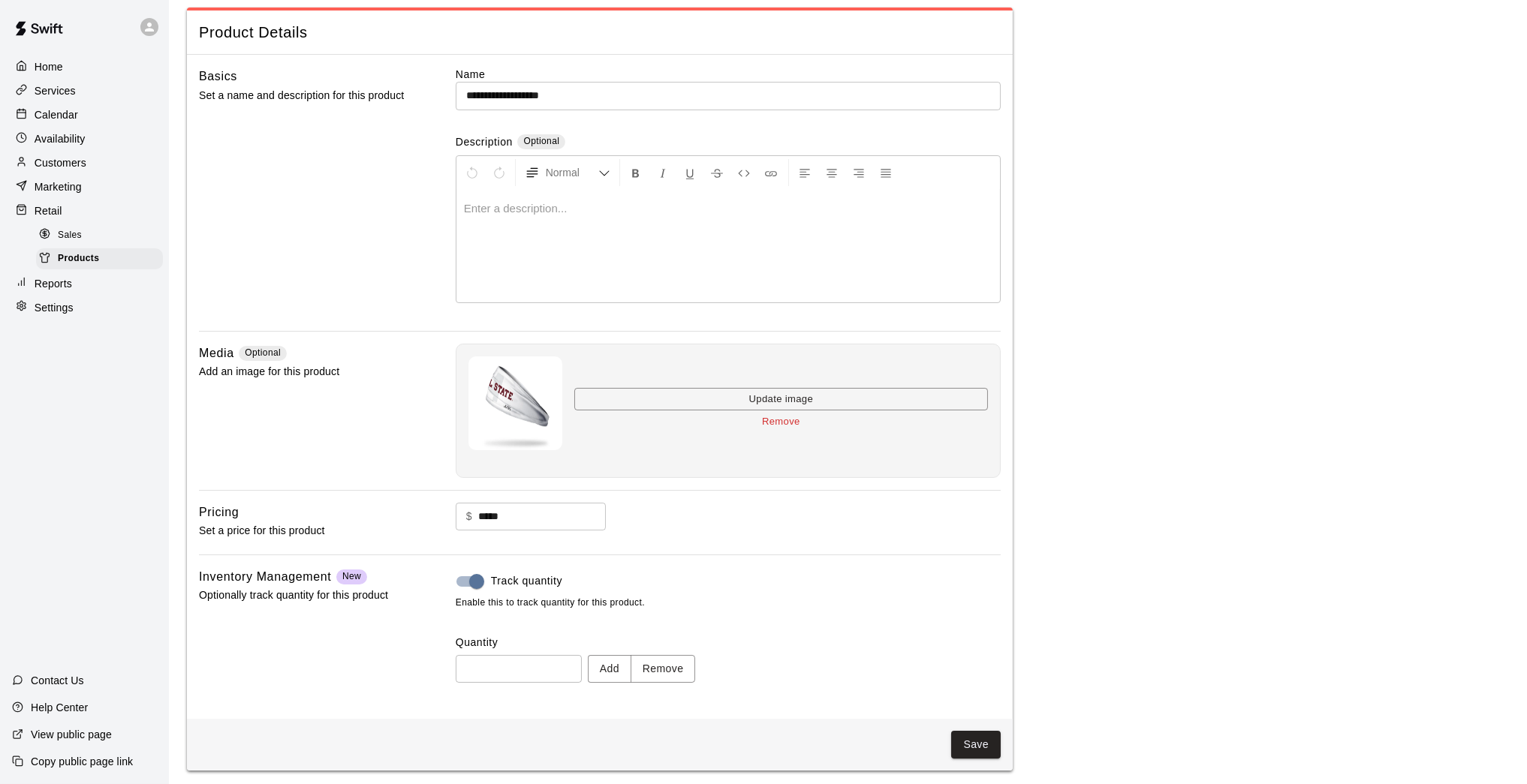
scroll to position [64, 0]
click at [987, 645] on button "Save" at bounding box center [976, 746] width 50 height 28
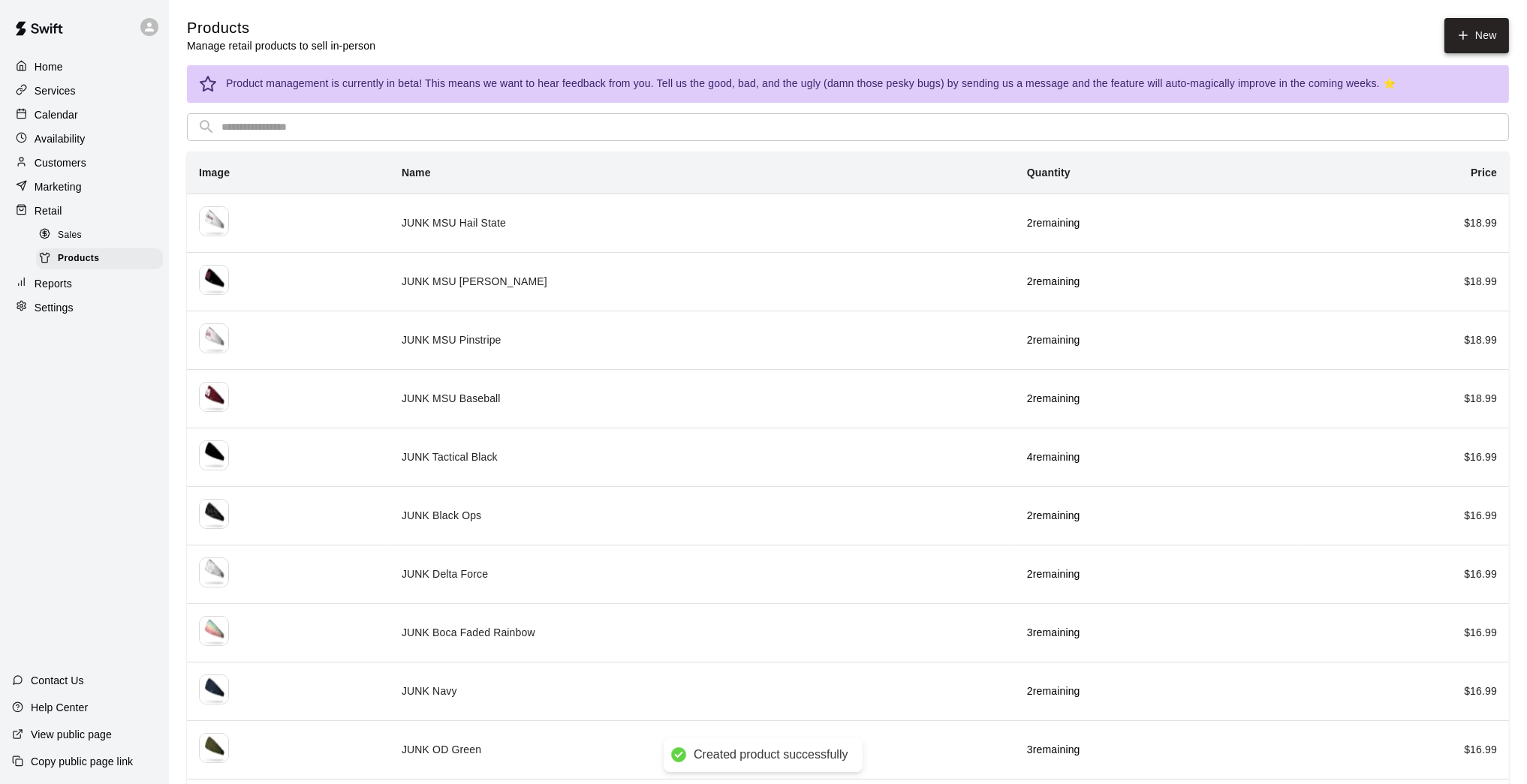
click at [1116, 38] on link "New" at bounding box center [1477, 35] width 65 height 35
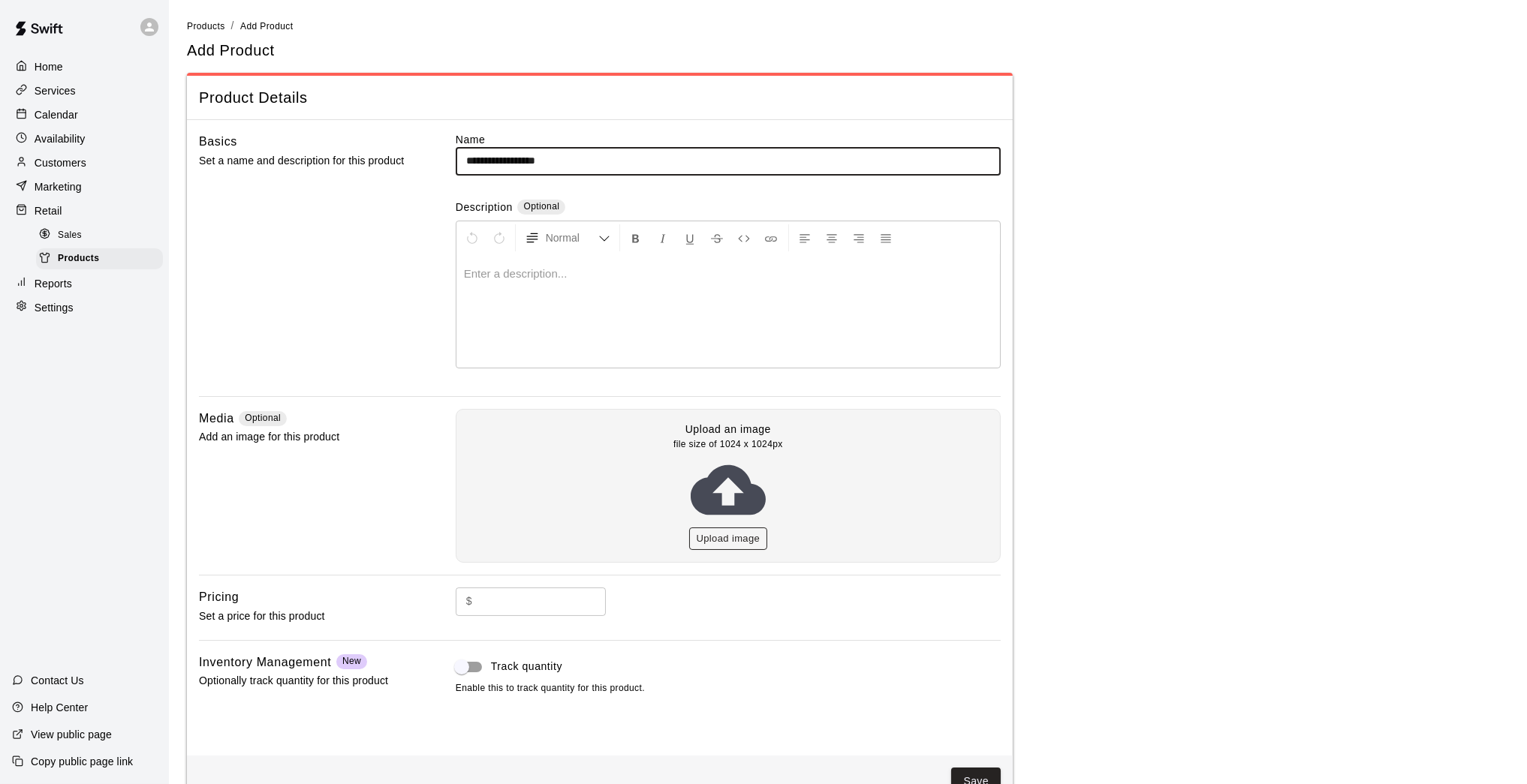
type input "**********"
click at [757, 530] on button "Upload image" at bounding box center [728, 538] width 79 height 23
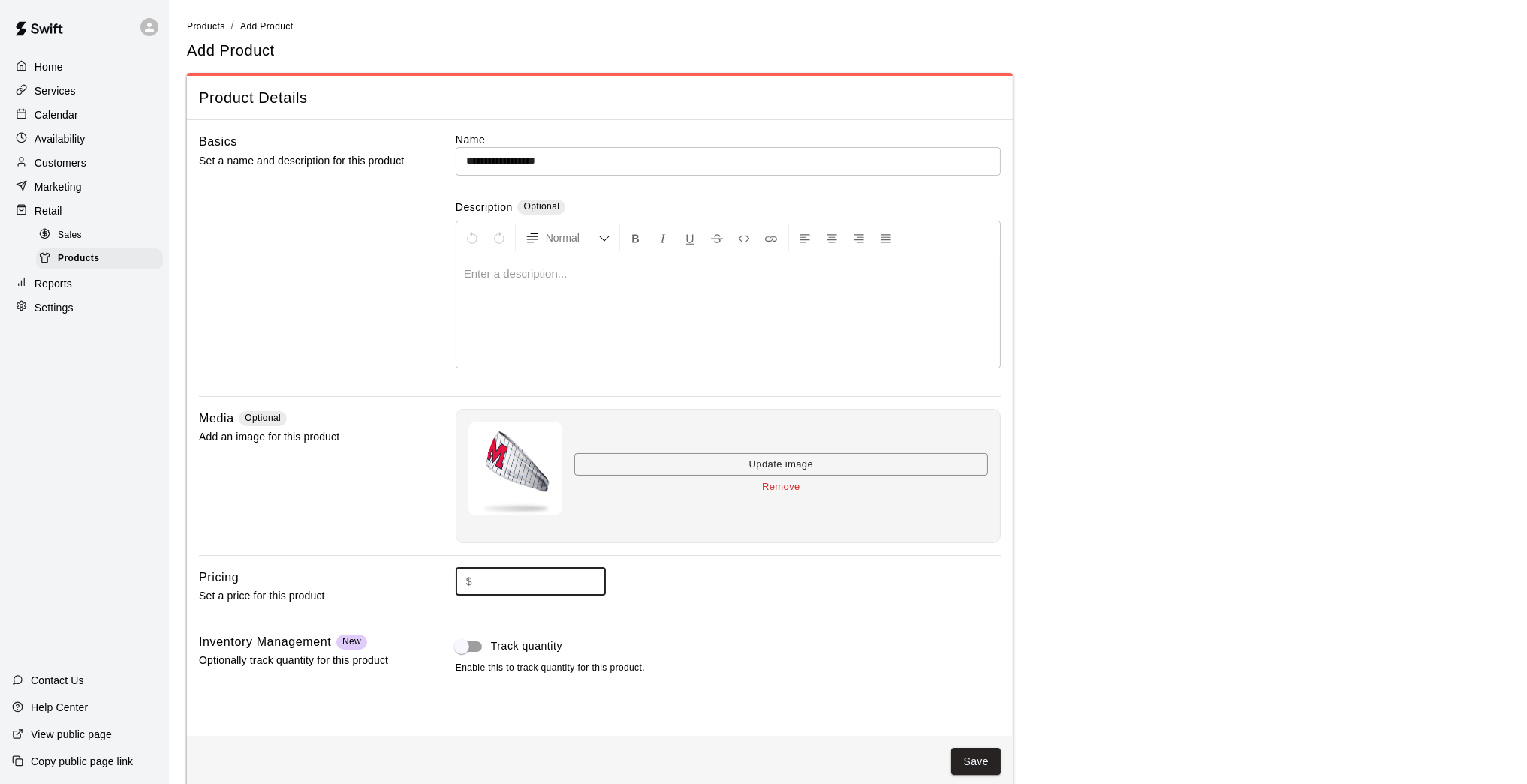
click at [578, 579] on input "text" at bounding box center [542, 581] width 127 height 28
type input "*****"
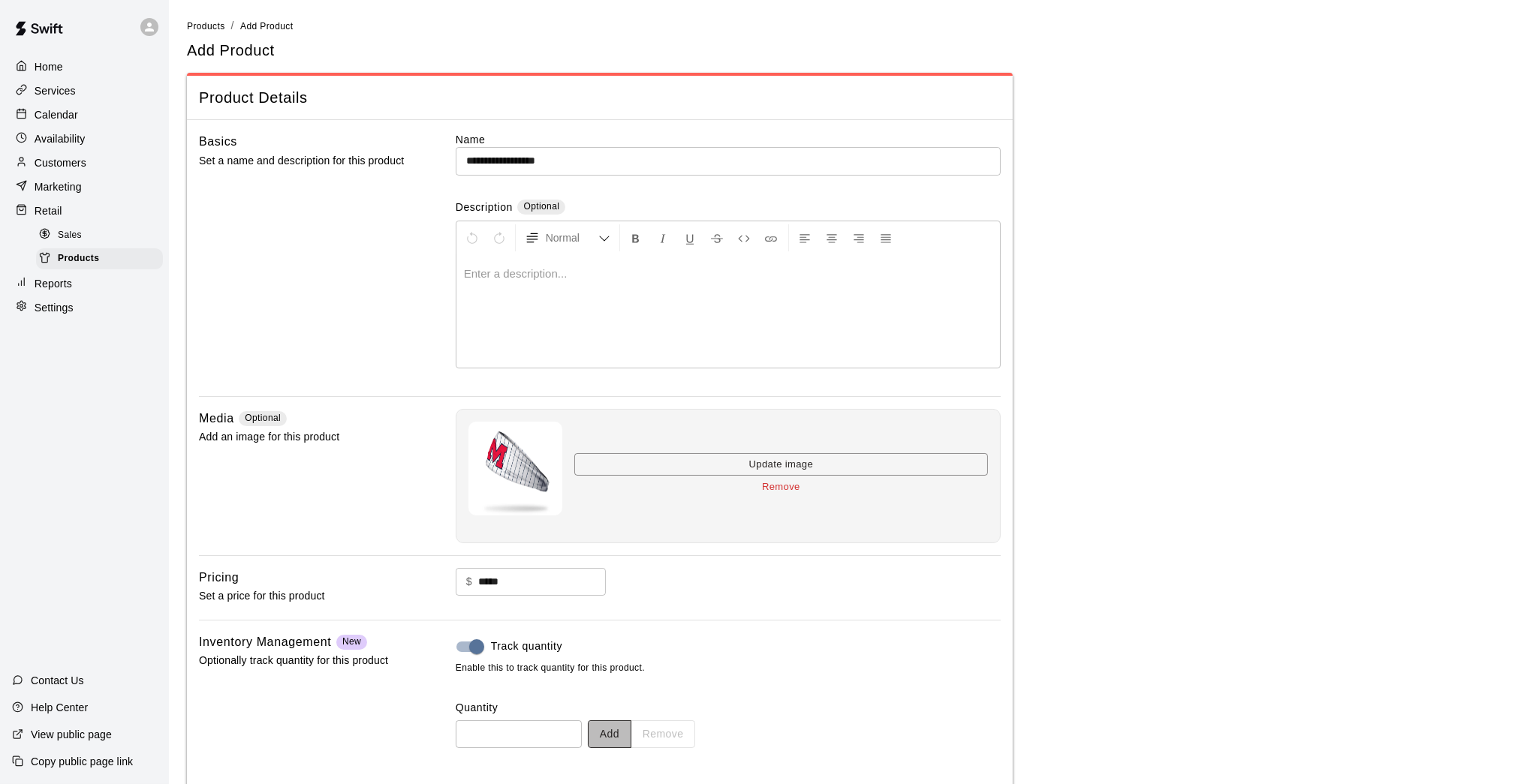
click at [623, 645] on button "Add" at bounding box center [609, 734] width 44 height 28
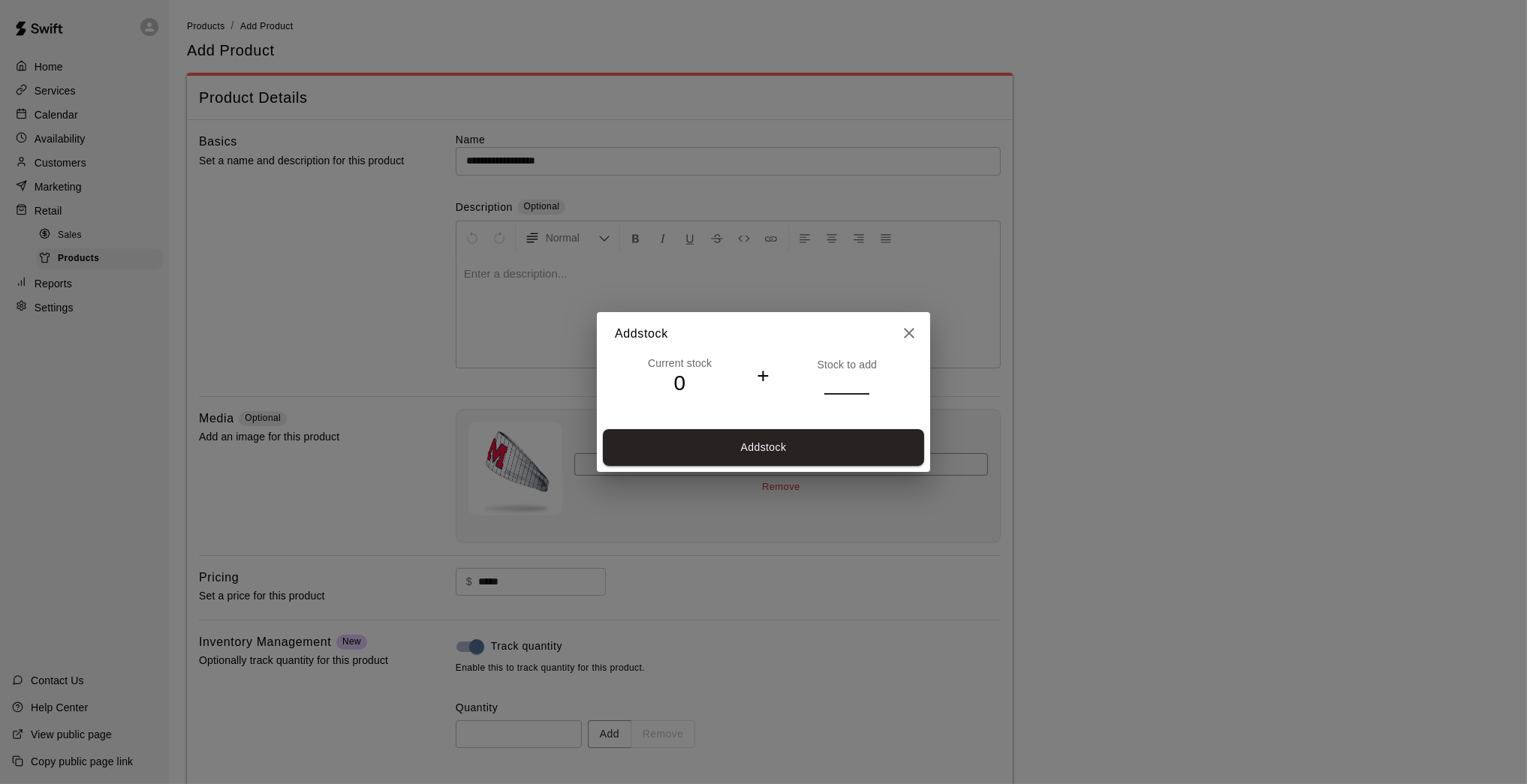
click at [863, 380] on input "*" at bounding box center [847, 383] width 45 height 22
type input "*"
click at [863, 380] on input "*" at bounding box center [847, 383] width 45 height 22
click at [829, 444] on button "Add stock" at bounding box center [763, 447] width 321 height 37
type input "*"
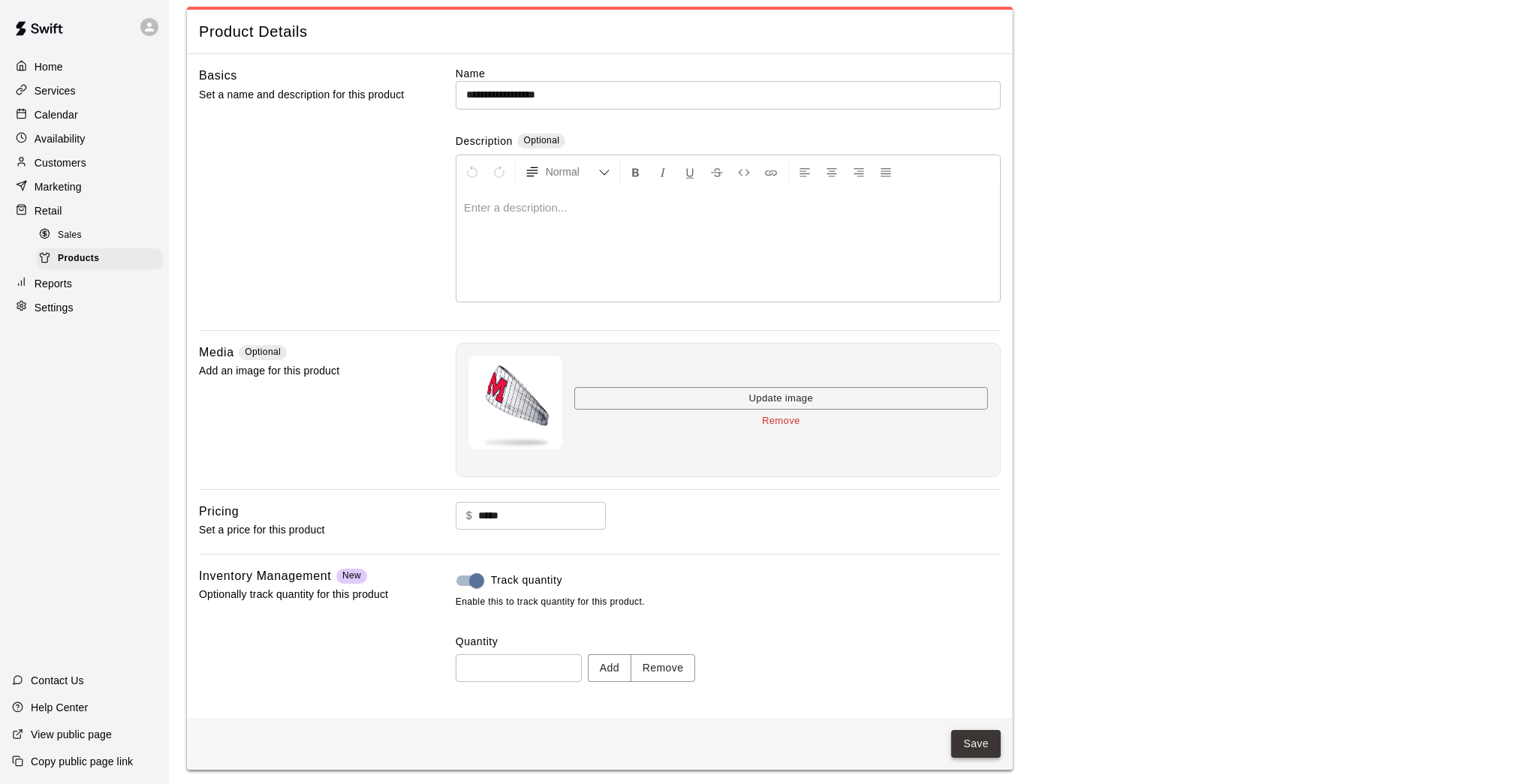
scroll to position [64, 0]
click at [964, 645] on button "Save" at bounding box center [976, 746] width 50 height 28
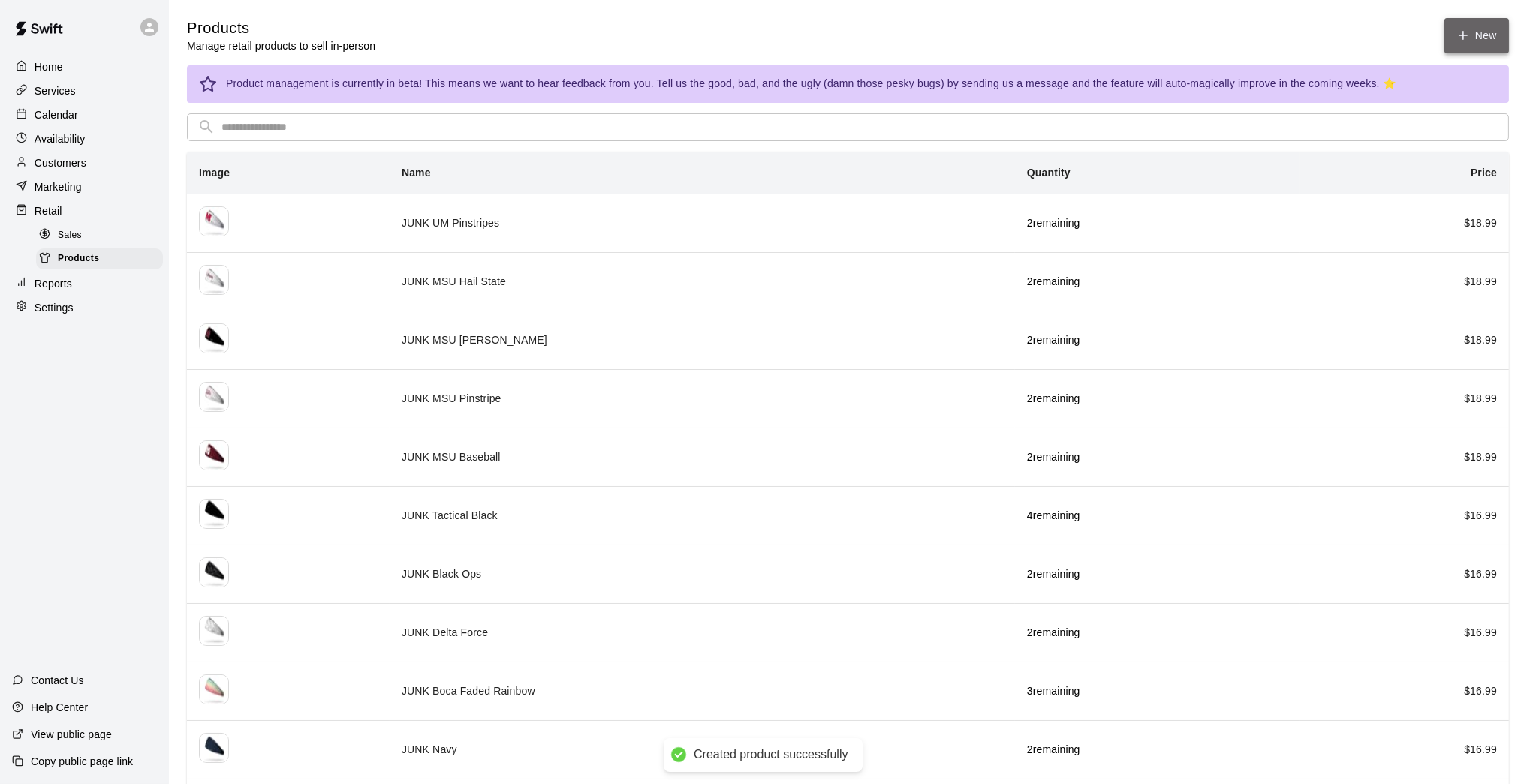
click at [1116, 37] on link "New" at bounding box center [1477, 35] width 65 height 35
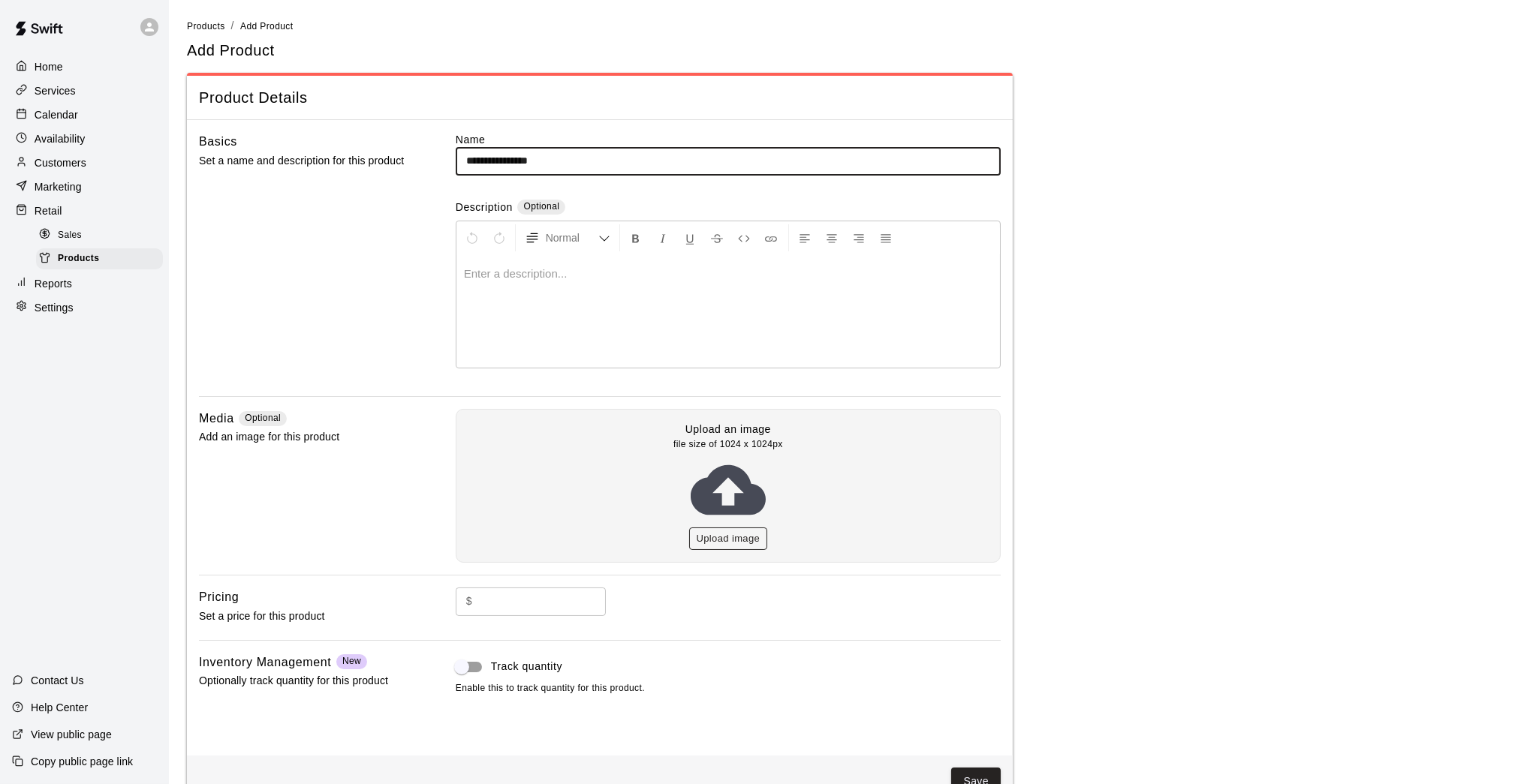
type input "**********"
click at [728, 533] on button "Upload image" at bounding box center [728, 538] width 79 height 23
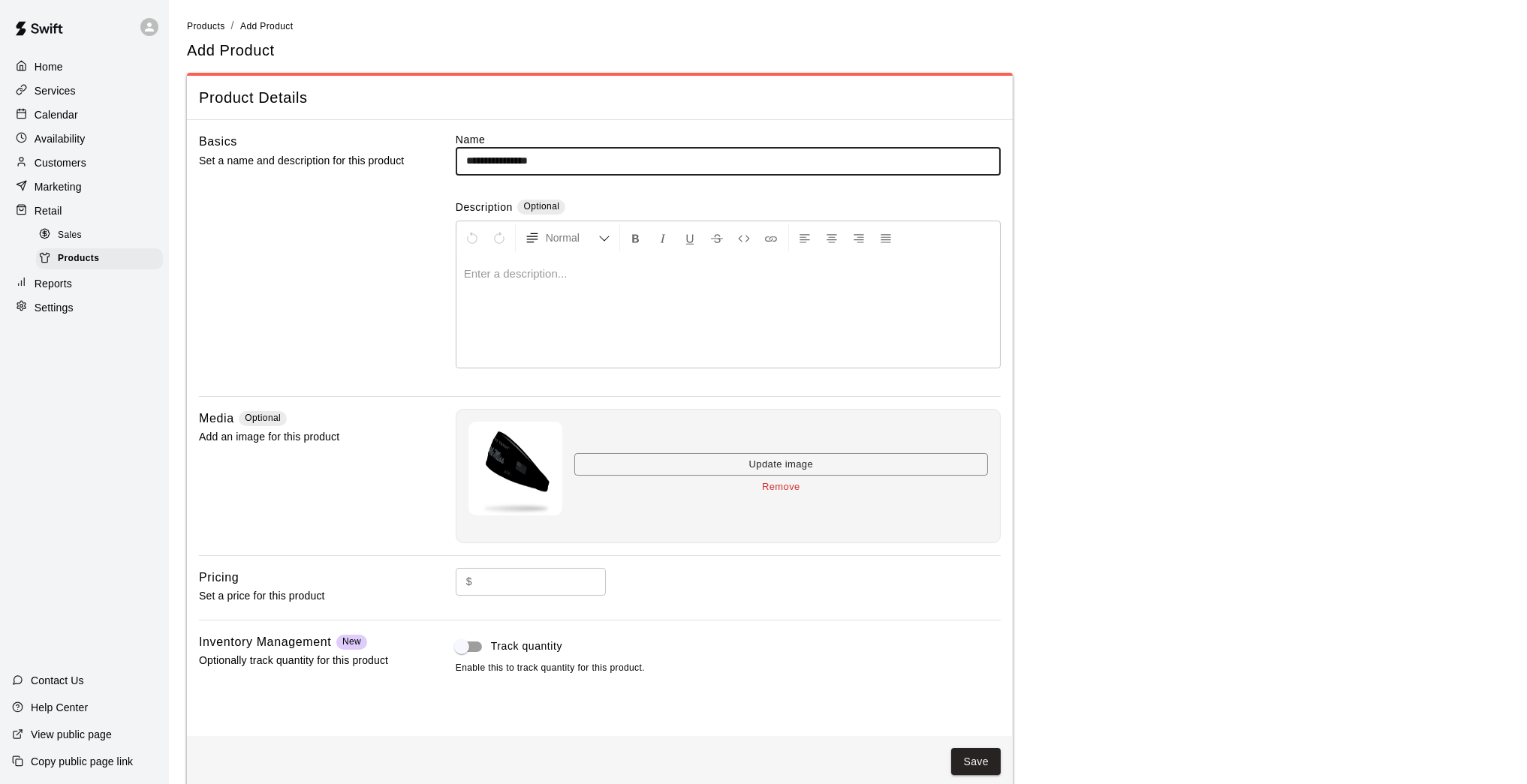
click at [502, 157] on input "**********" at bounding box center [728, 160] width 545 height 28
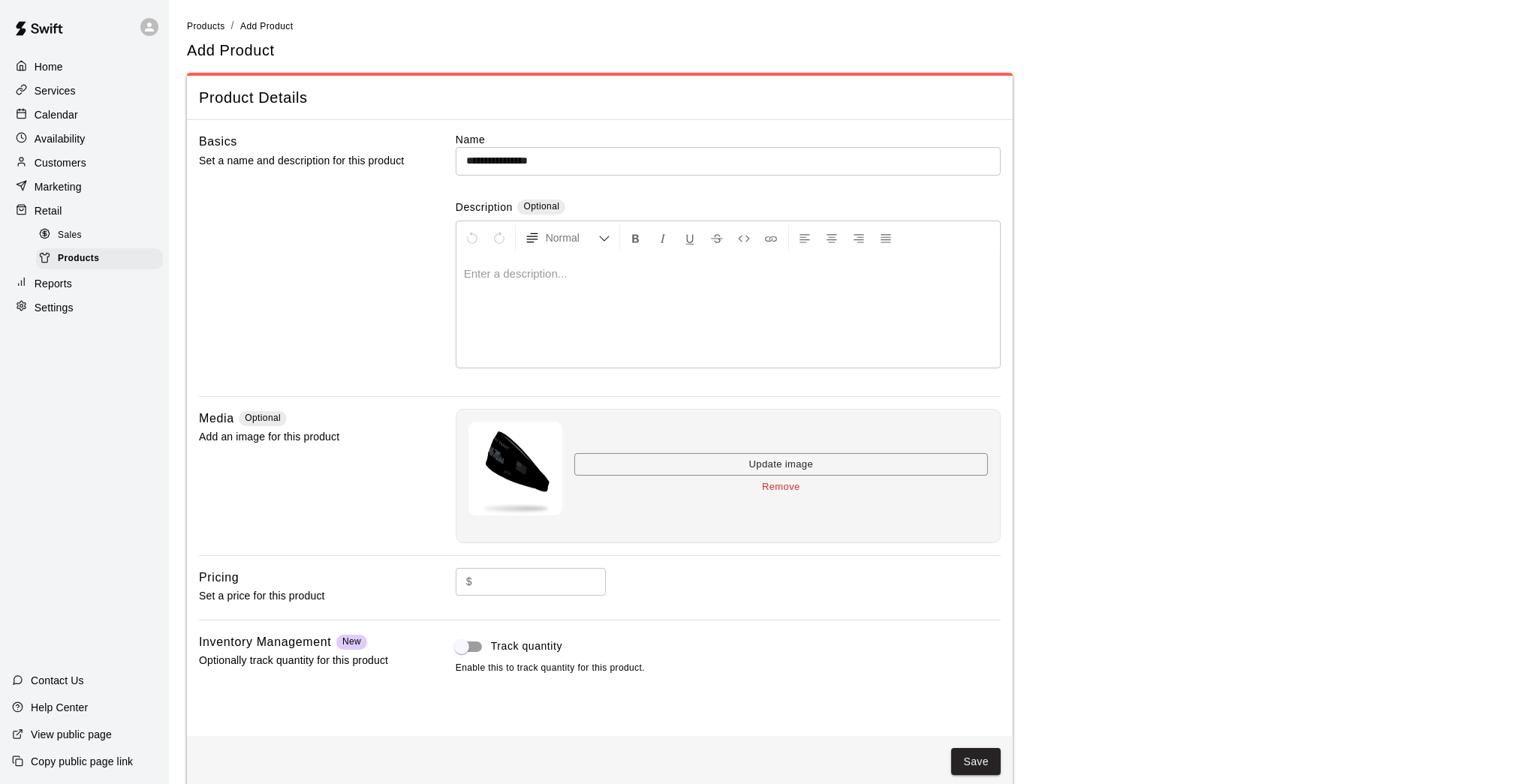
click at [684, 402] on div "**********" at bounding box center [600, 428] width 826 height 616
click at [567, 584] on input "text" at bounding box center [542, 581] width 127 height 28
type input "*****"
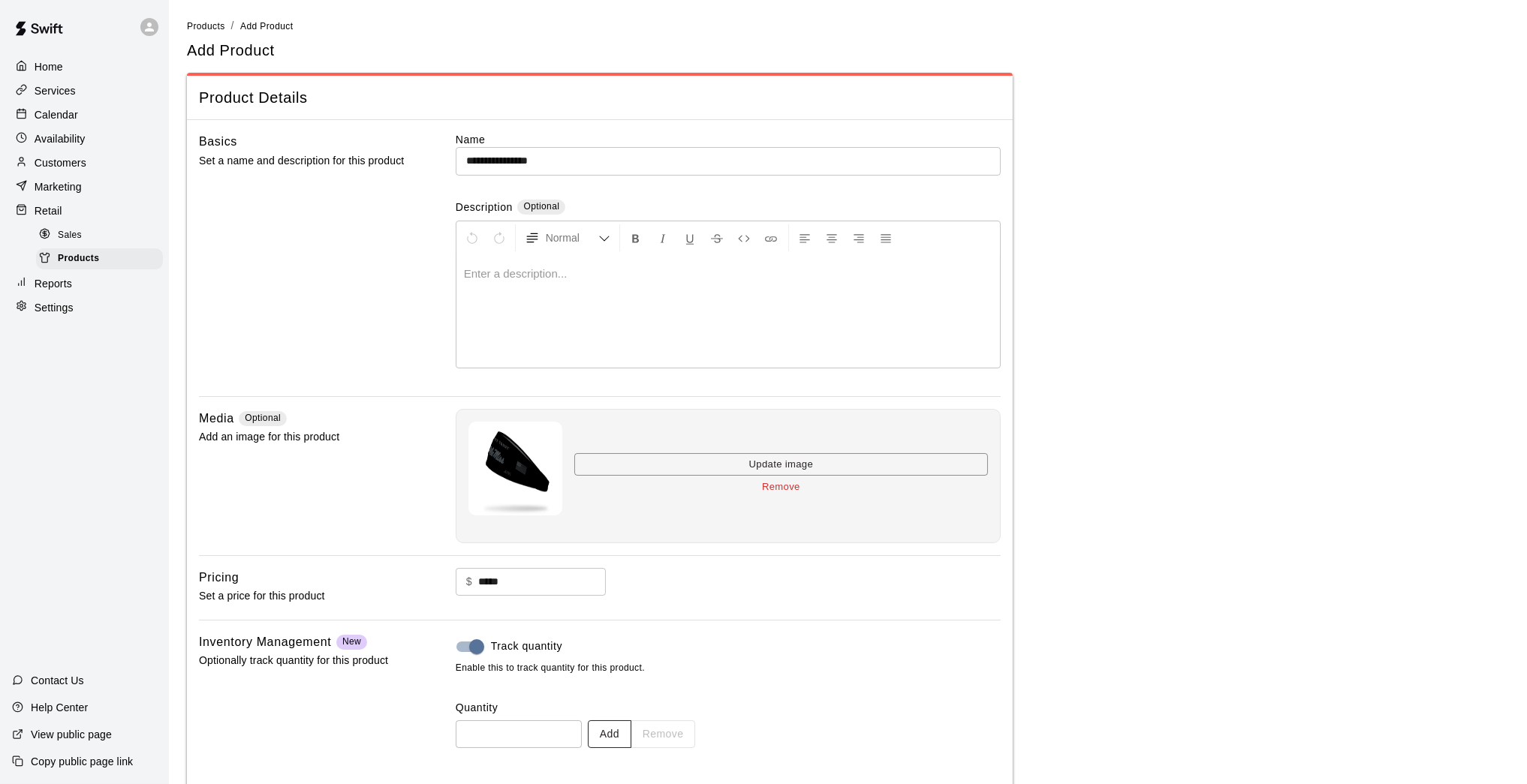
click at [625, 645] on button "Add" at bounding box center [609, 734] width 44 height 28
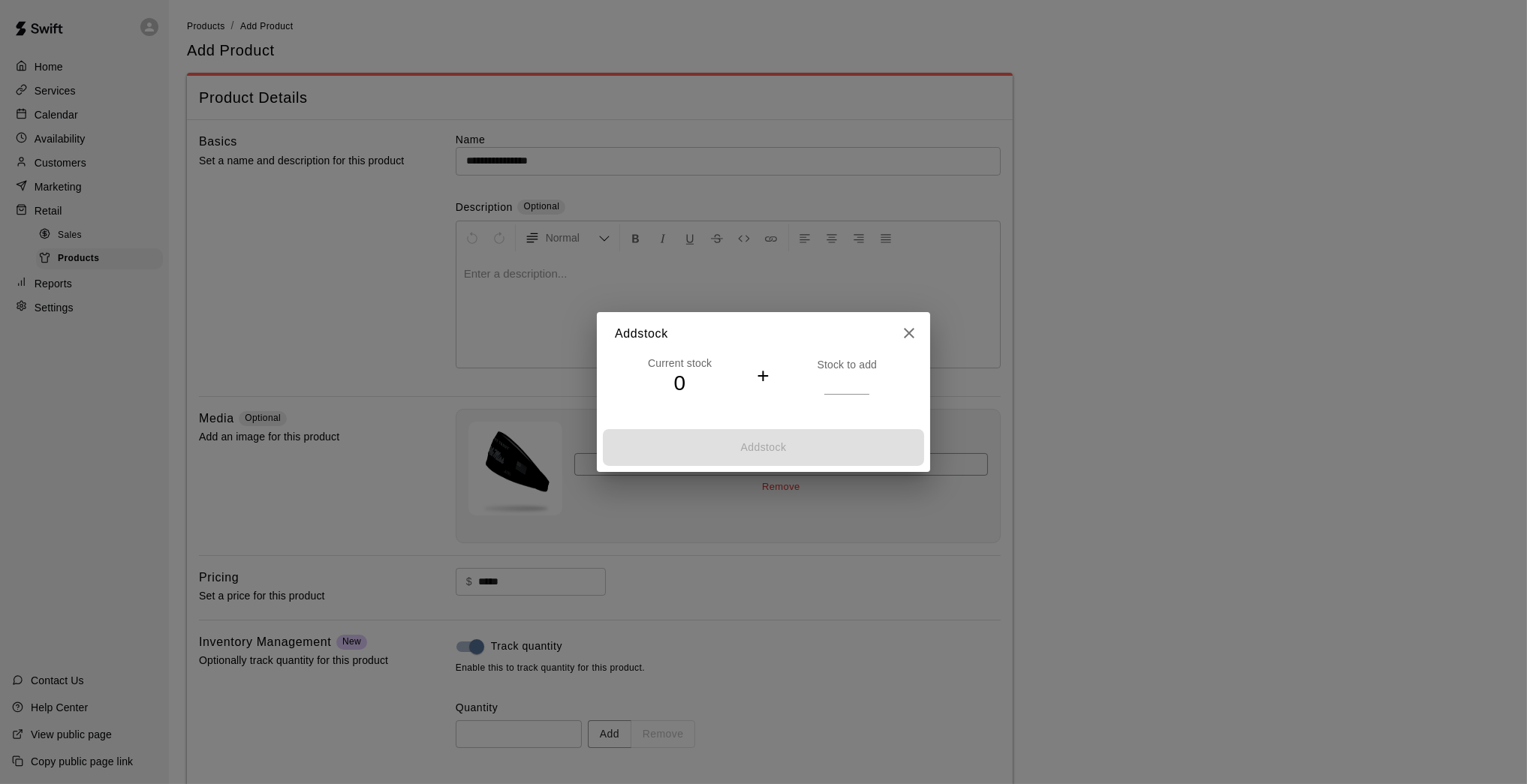
click at [862, 377] on input "*" at bounding box center [847, 383] width 45 height 22
type input "*"
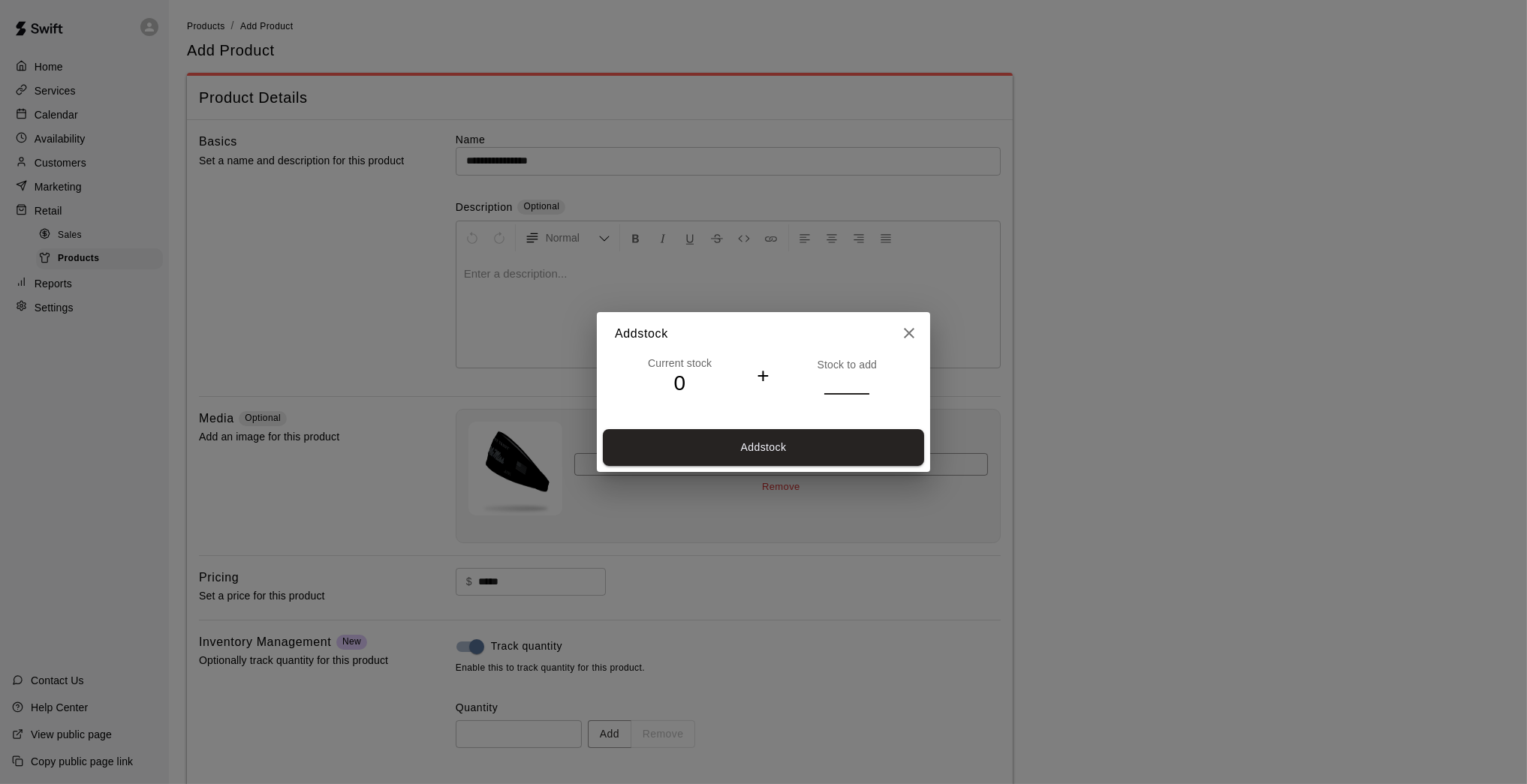
click at [862, 377] on input "*" at bounding box center [847, 383] width 45 height 22
click at [847, 452] on button "Add stock" at bounding box center [763, 447] width 321 height 37
type input "*"
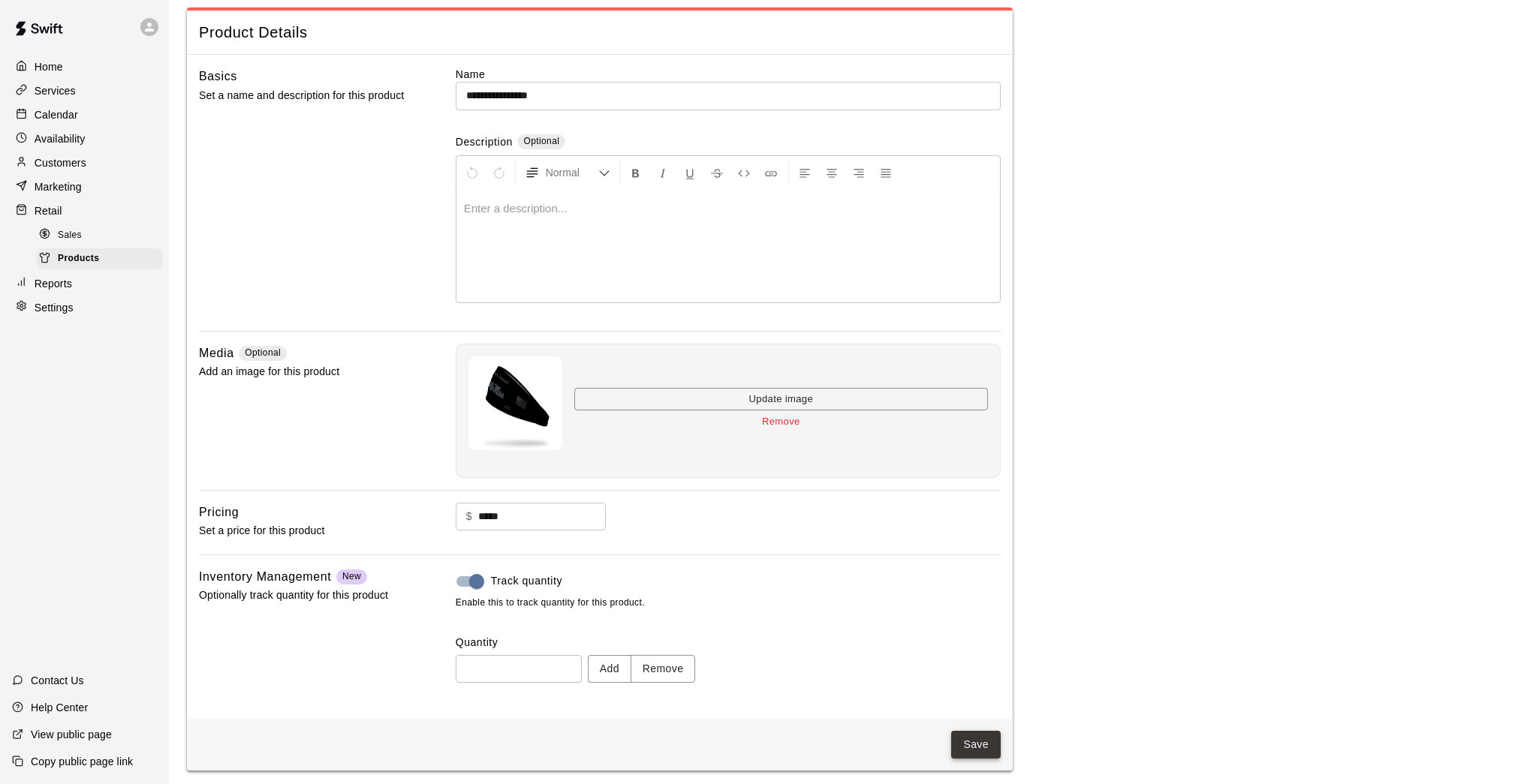
scroll to position [64, 0]
click at [969, 645] on button "Save" at bounding box center [976, 746] width 50 height 28
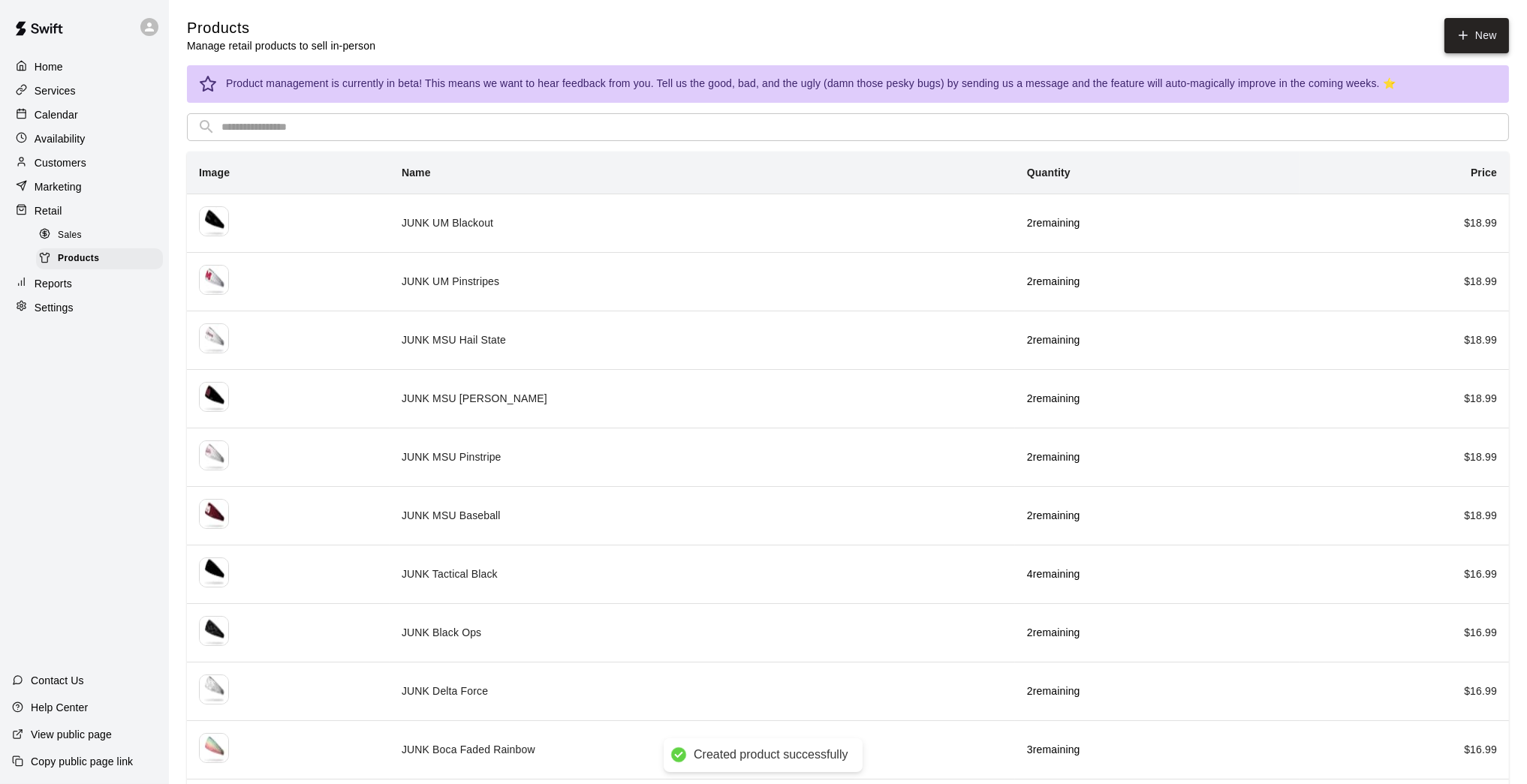
click at [1116, 29] on icon at bounding box center [1463, 35] width 14 height 14
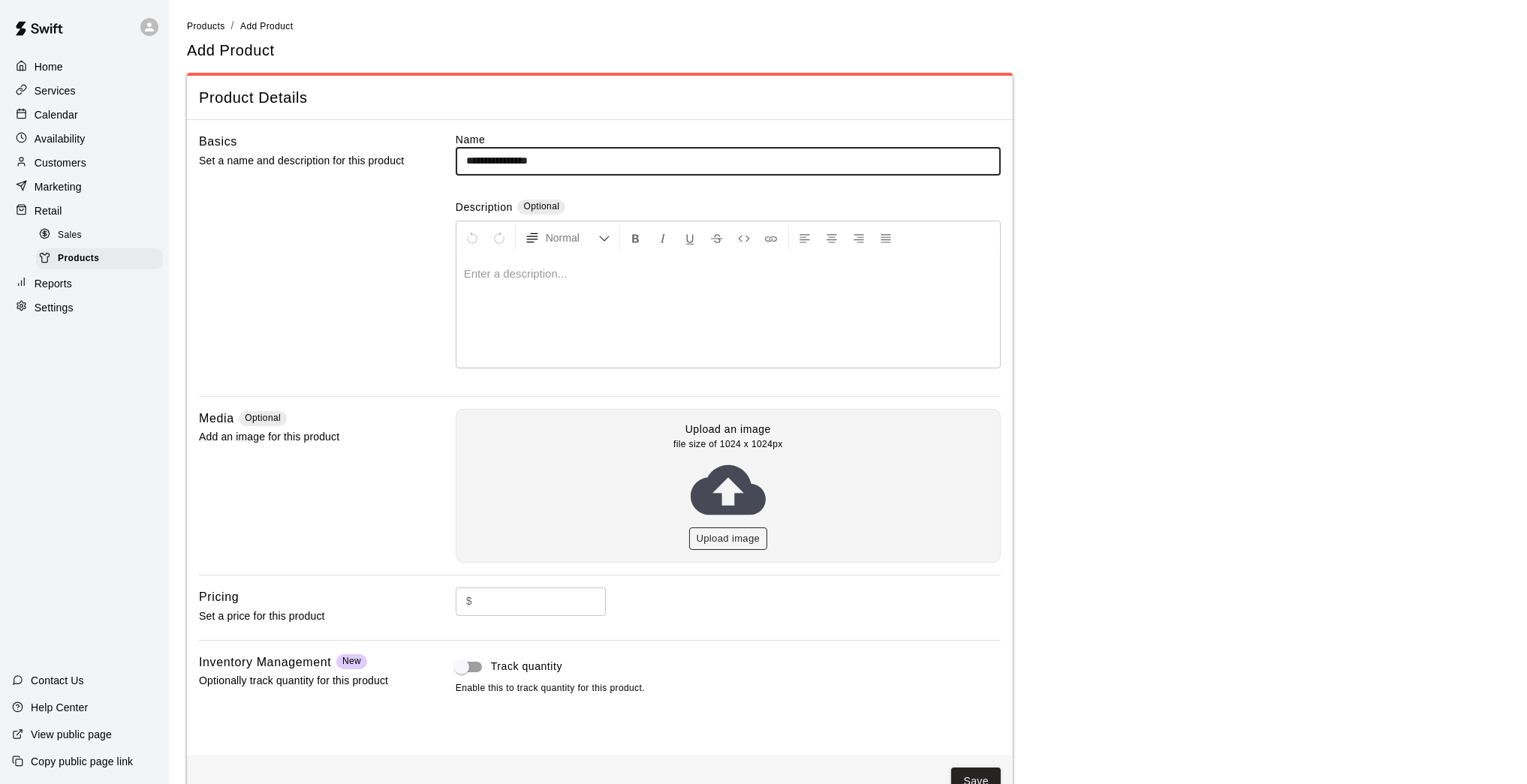
click at [741, 531] on button "Upload image" at bounding box center [728, 538] width 79 height 23
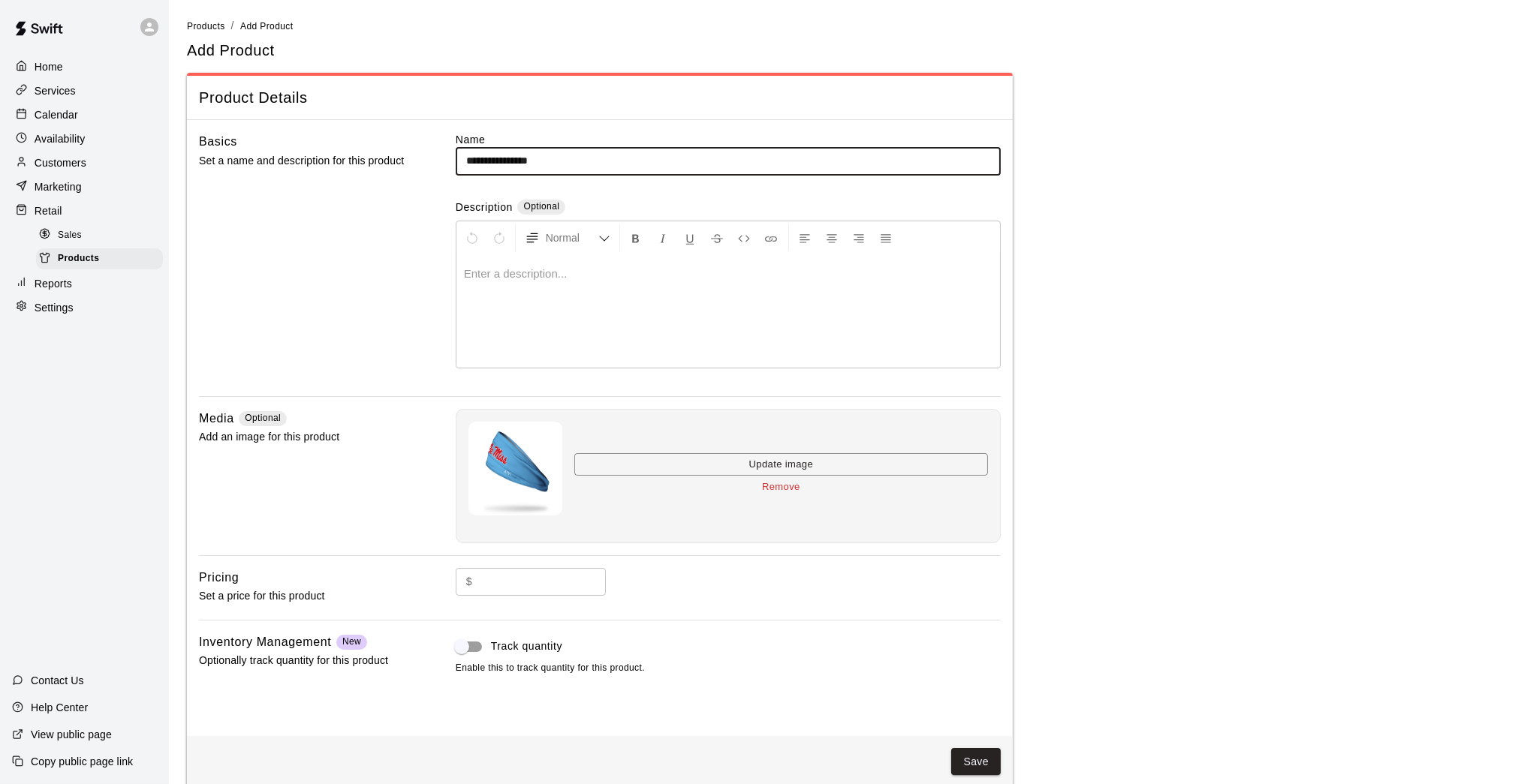
drag, startPoint x: 568, startPoint y: 158, endPoint x: 518, endPoint y: 157, distance: 50.0
click at [518, 157] on input "**********" at bounding box center [728, 160] width 545 height 28
type input "**********"
click at [557, 583] on input "text" at bounding box center [542, 581] width 127 height 28
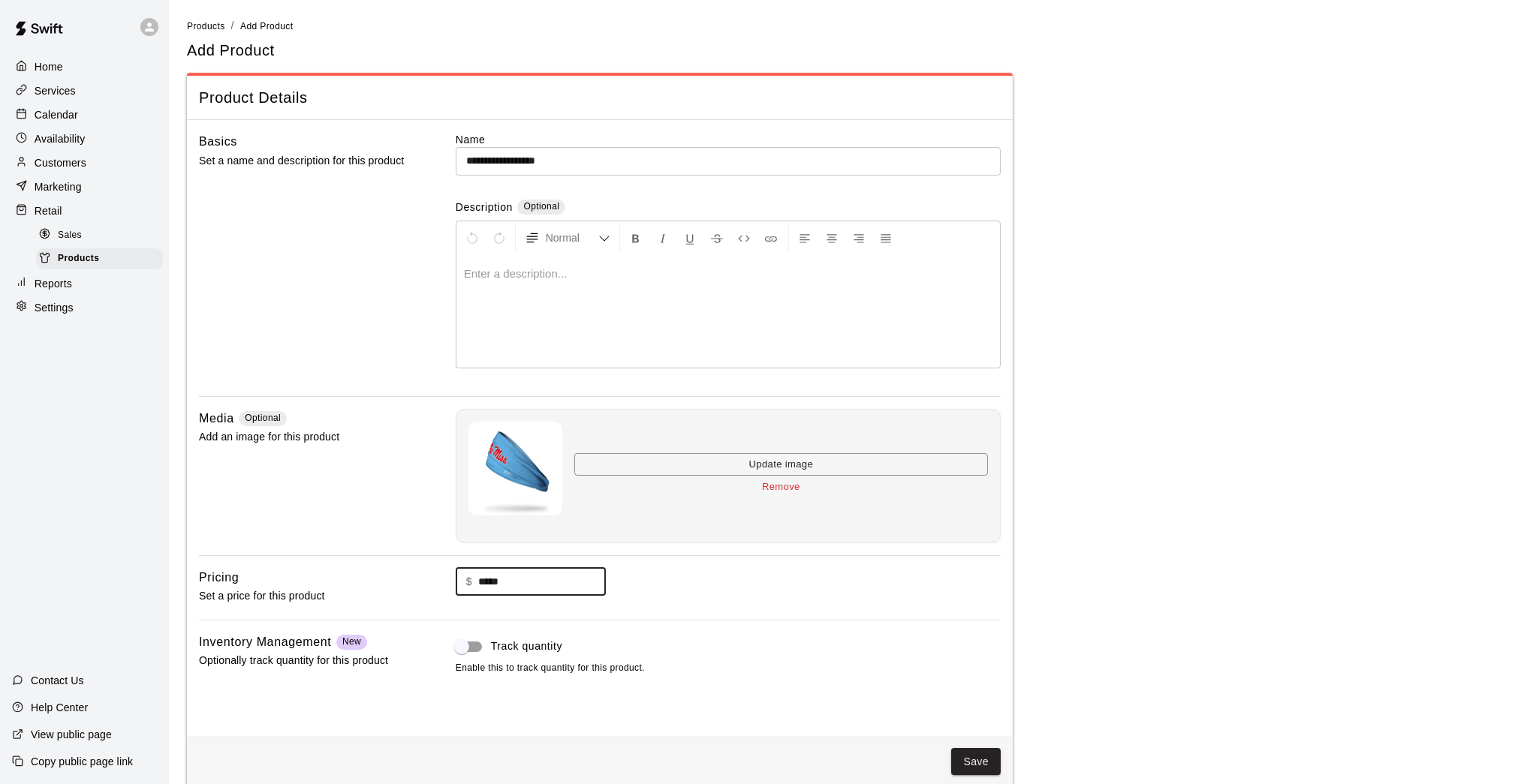
type input "*****"
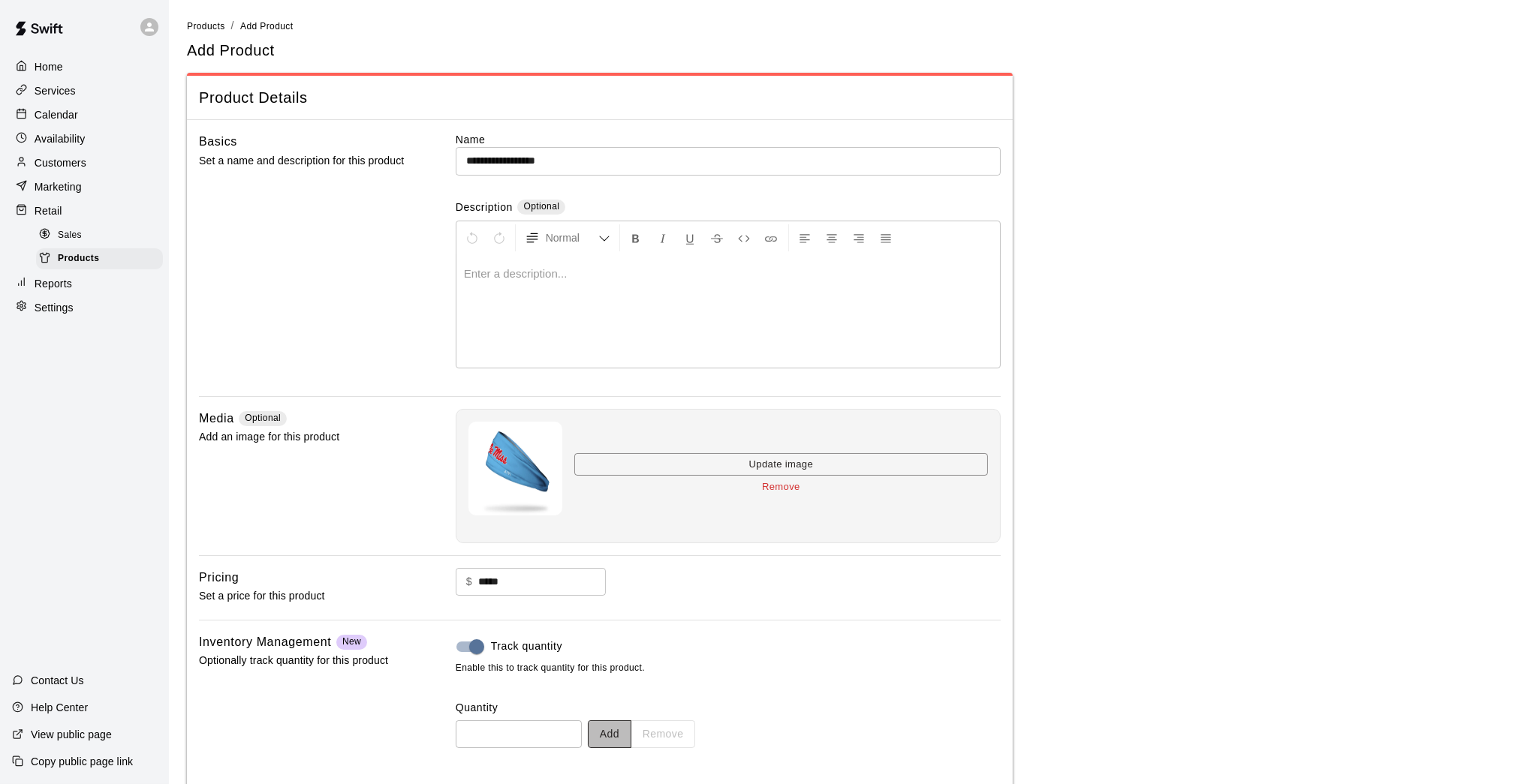
click at [615, 645] on button "Add" at bounding box center [609, 734] width 44 height 28
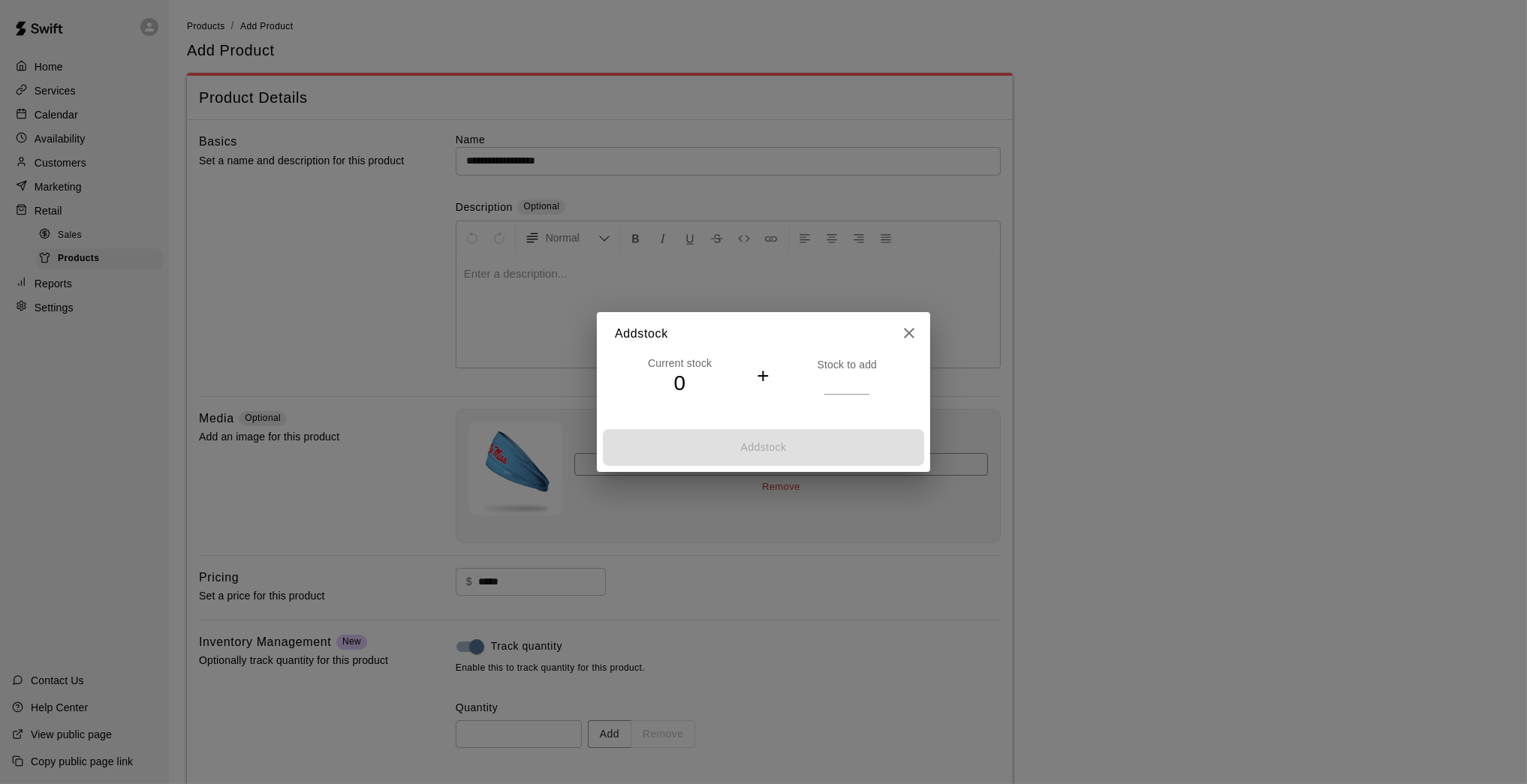
click at [863, 380] on input "*" at bounding box center [847, 383] width 45 height 22
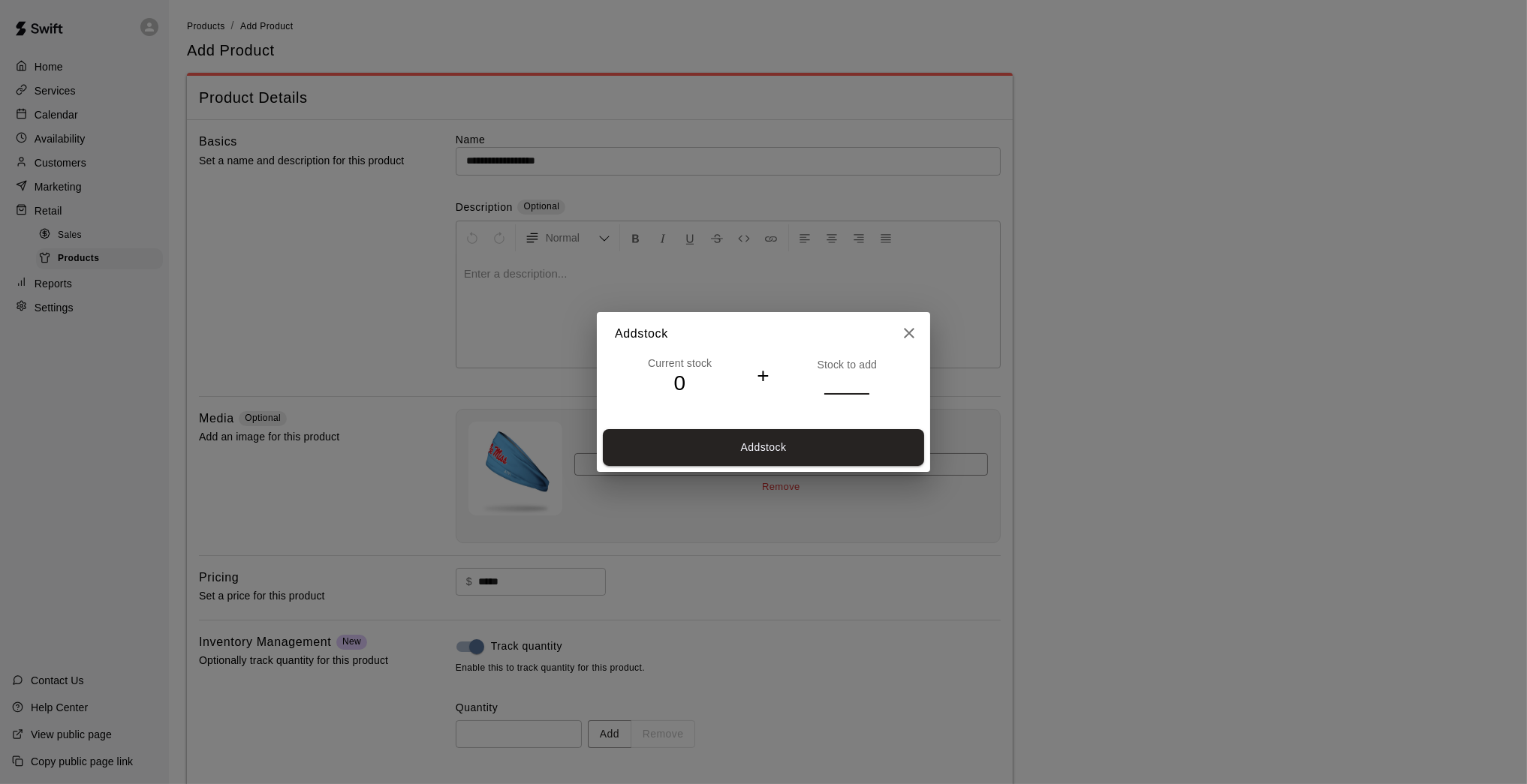
type input "*"
click at [863, 380] on input "*" at bounding box center [847, 383] width 45 height 22
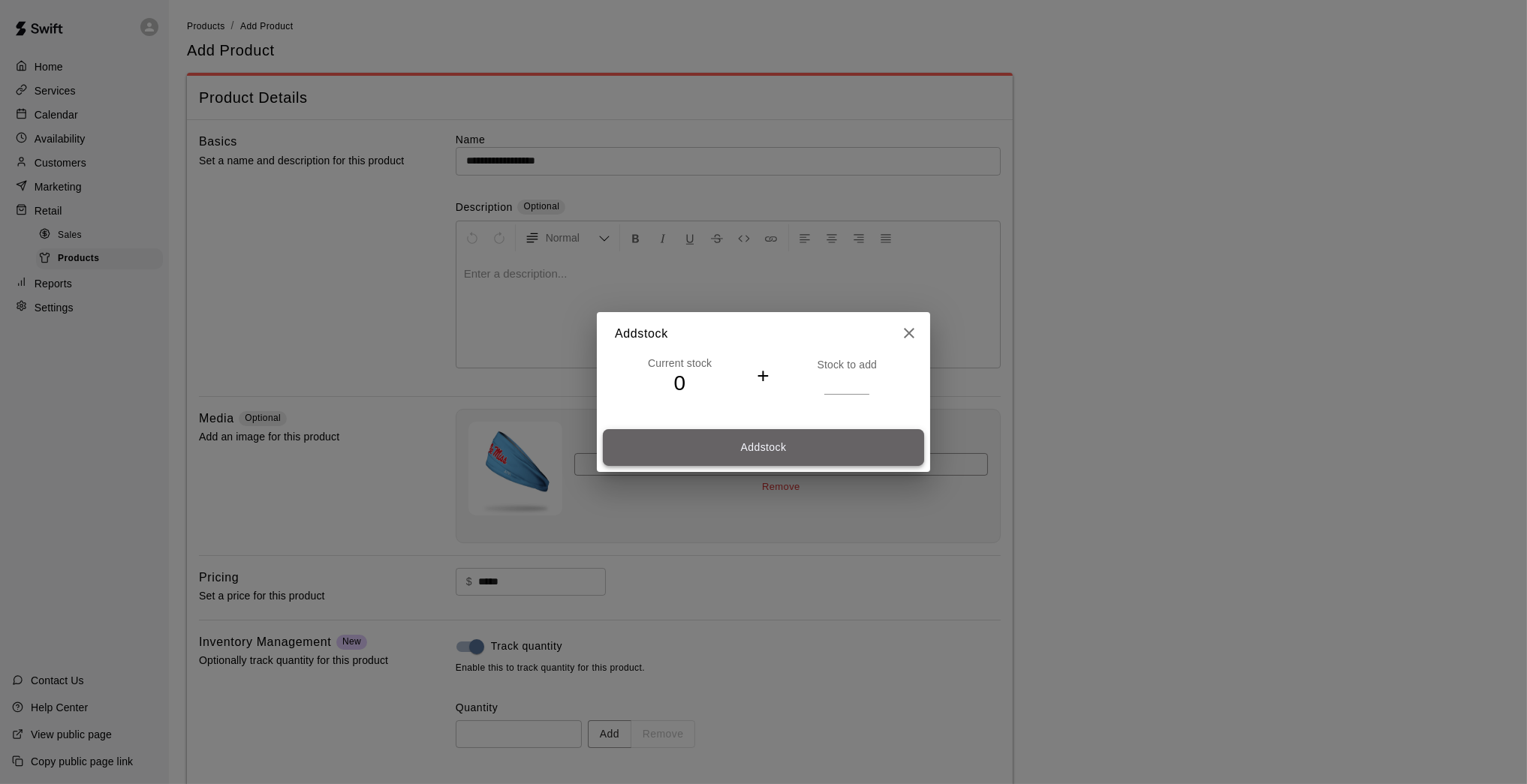
click at [855, 434] on button "Add stock" at bounding box center [763, 447] width 321 height 37
type input "*"
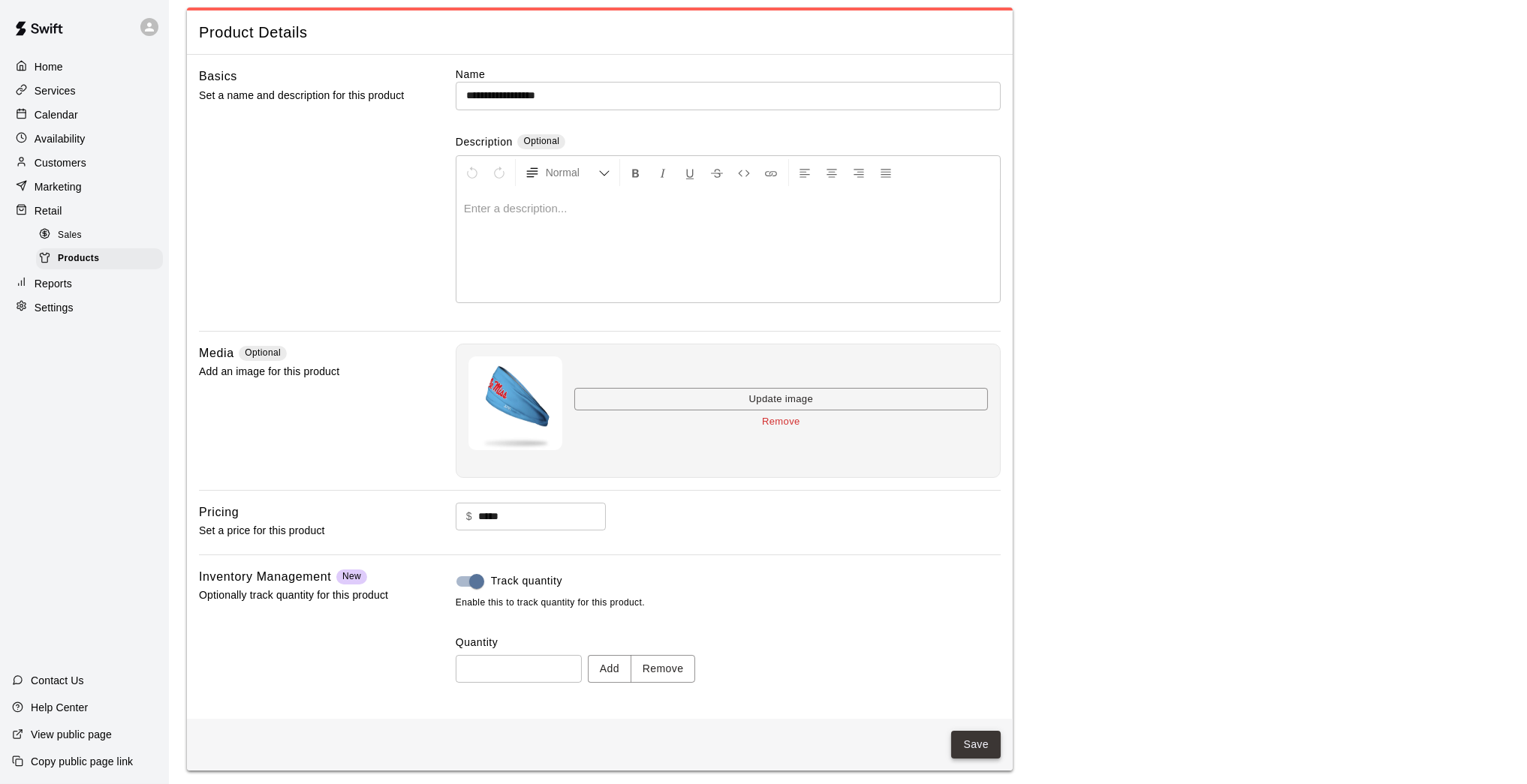
scroll to position [64, 0]
click at [963, 645] on button "Save" at bounding box center [976, 746] width 50 height 28
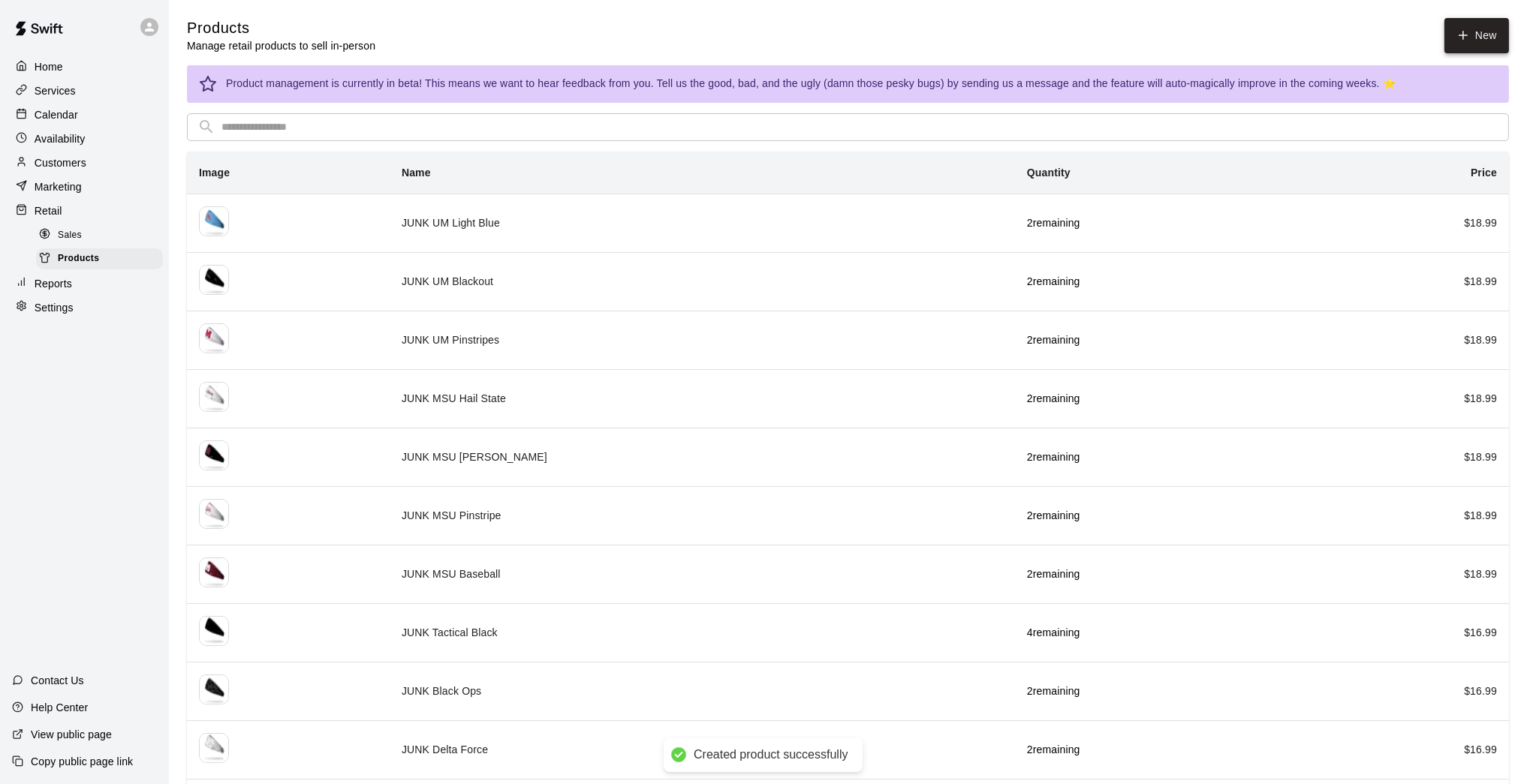
click at [1116, 29] on link "New" at bounding box center [1477, 35] width 65 height 35
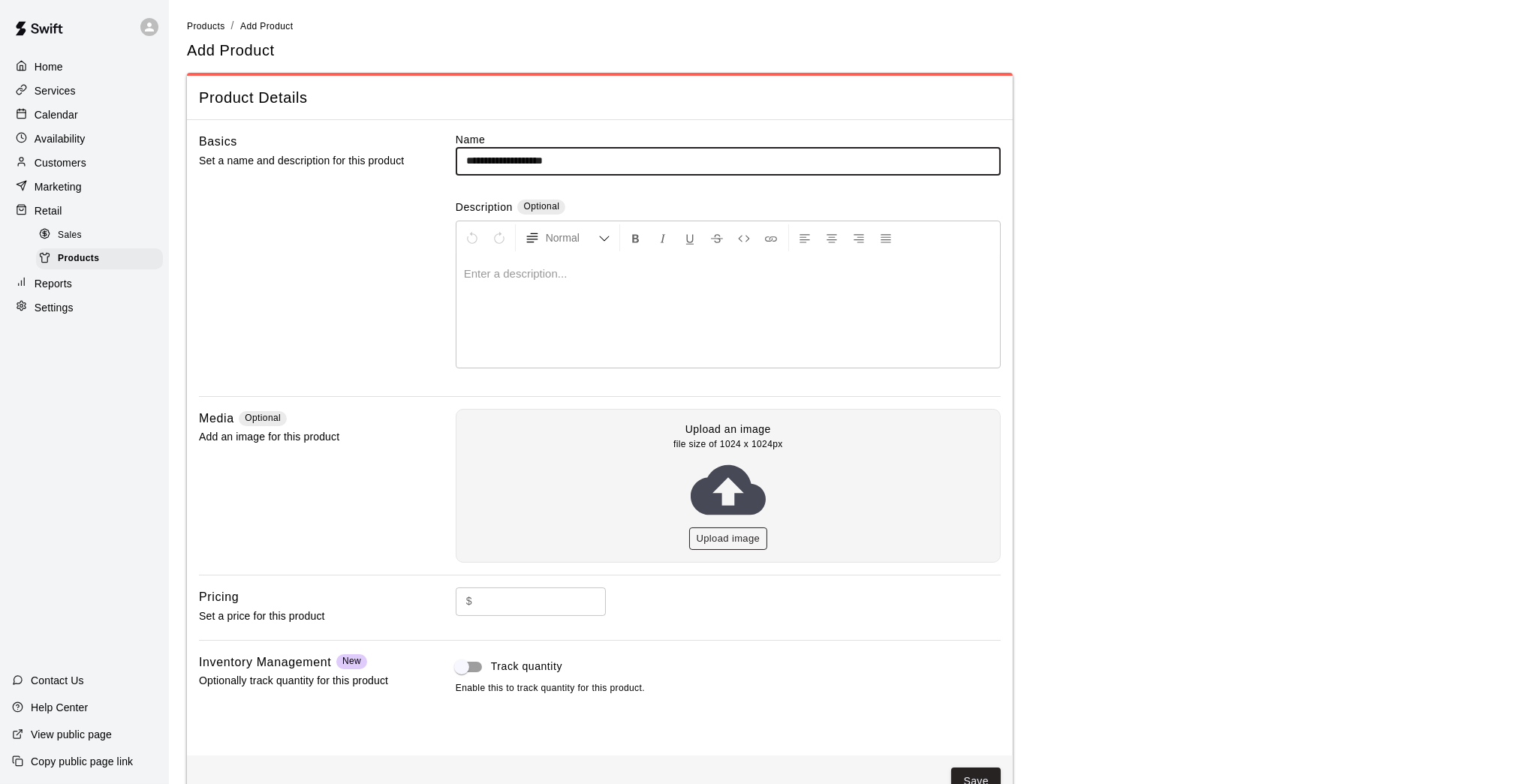
type input "**********"
click at [742, 527] on button "Upload image" at bounding box center [728, 538] width 79 height 23
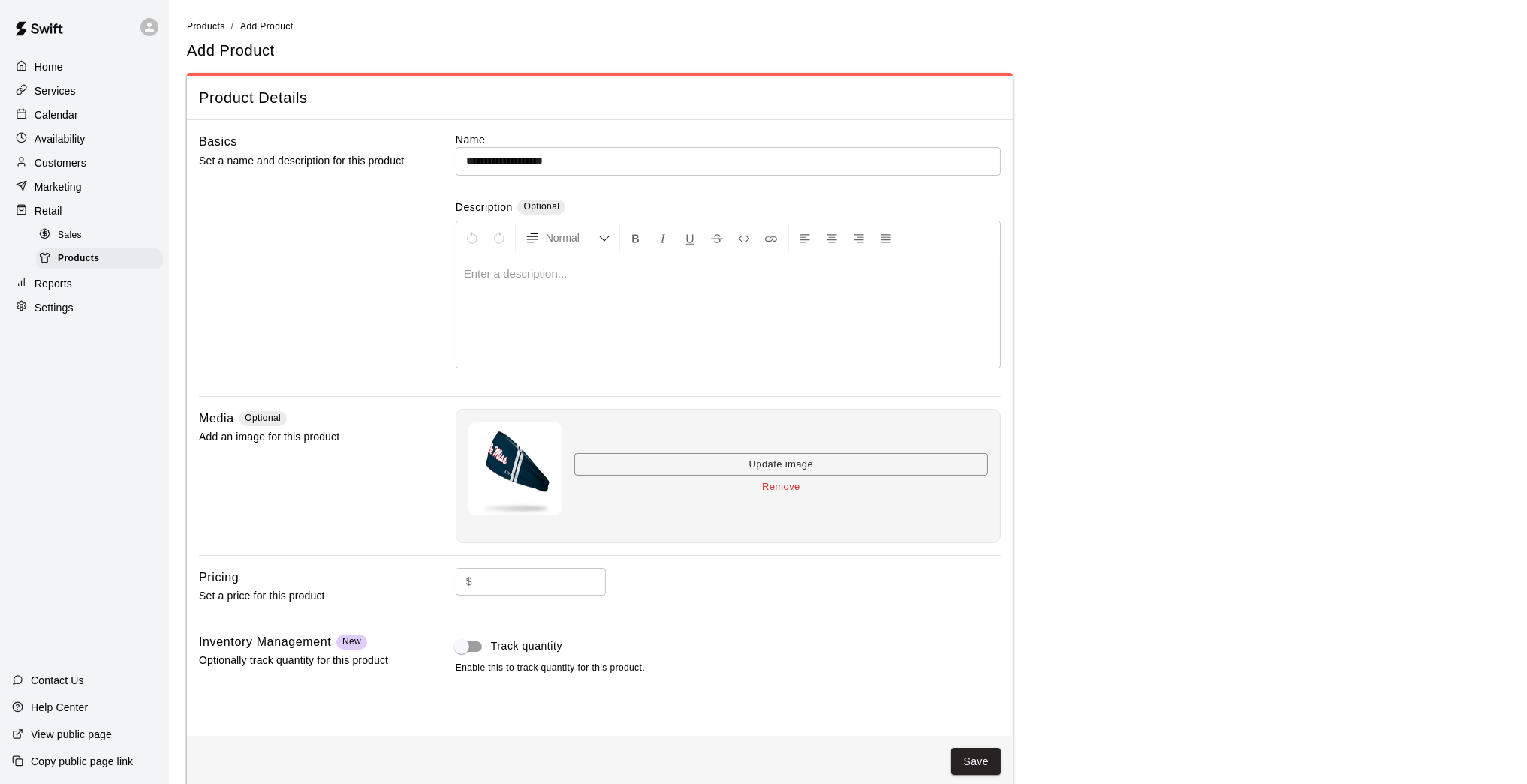
click at [518, 583] on input "text" at bounding box center [542, 581] width 127 height 28
type input "*****"
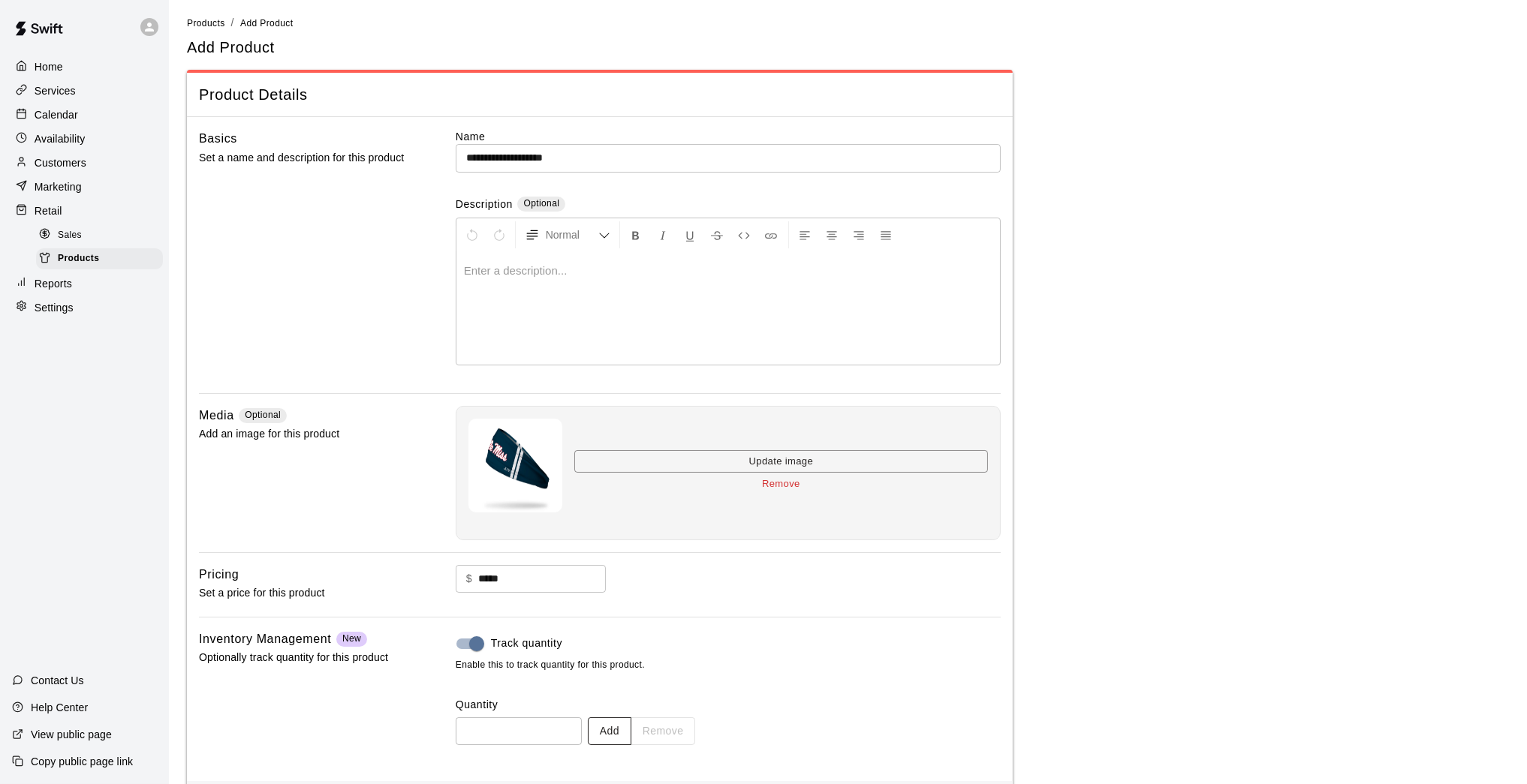
click at [621, 645] on button "Add" at bounding box center [609, 731] width 44 height 28
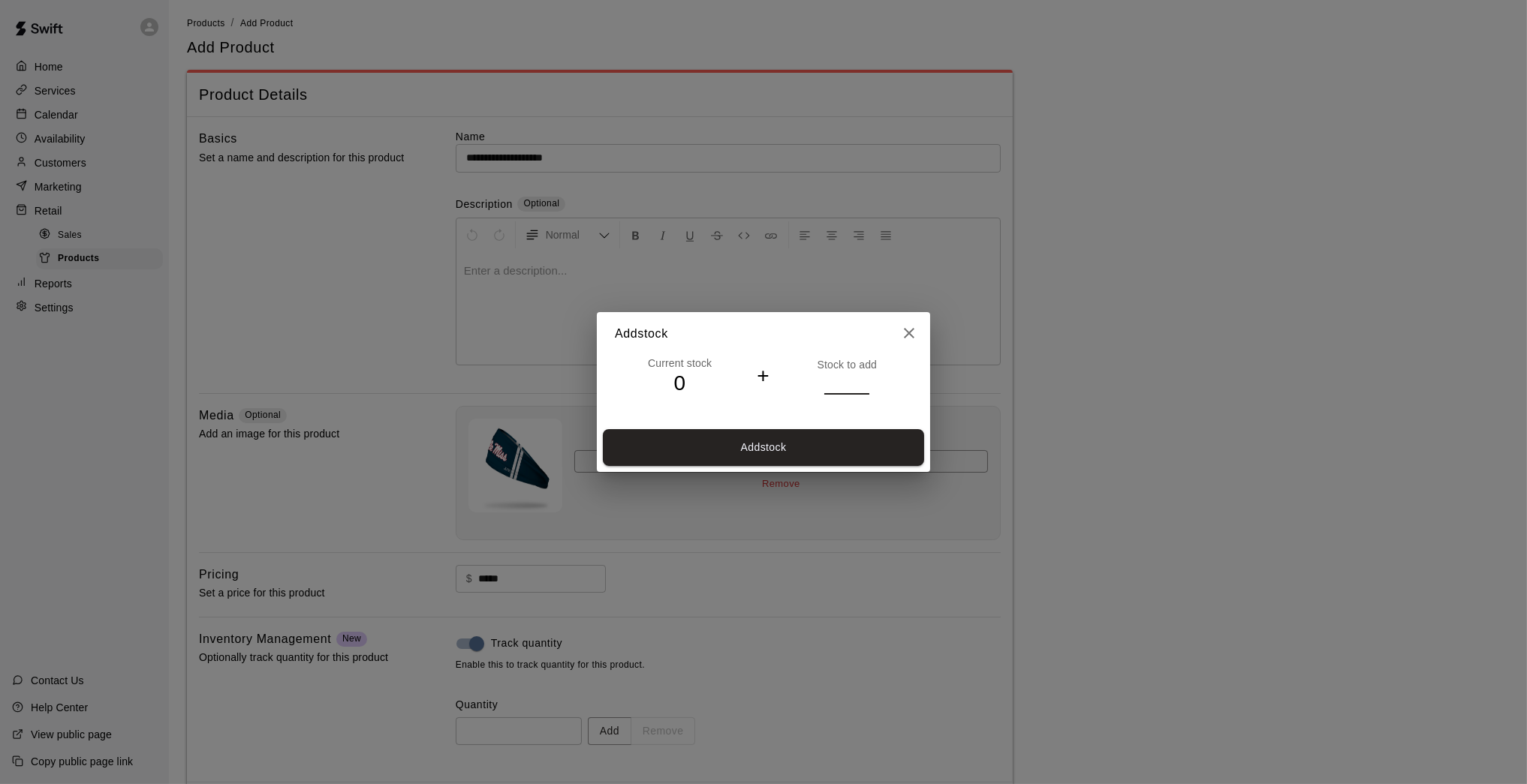
click at [863, 381] on input "*" at bounding box center [847, 383] width 45 height 22
type input "*"
click at [863, 381] on input "*" at bounding box center [847, 383] width 45 height 22
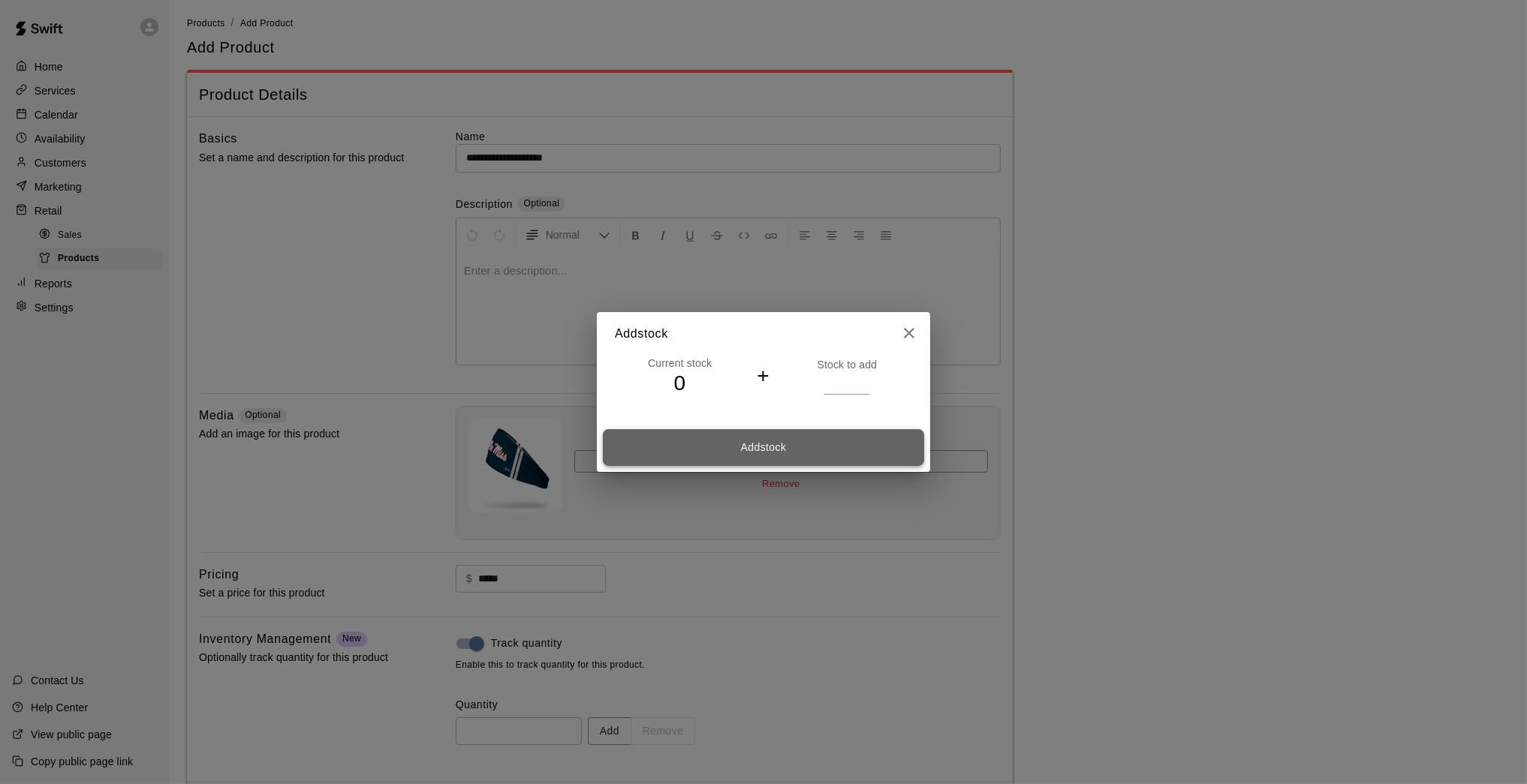
click at [846, 436] on button "Add stock" at bounding box center [763, 447] width 321 height 37
type input "*"
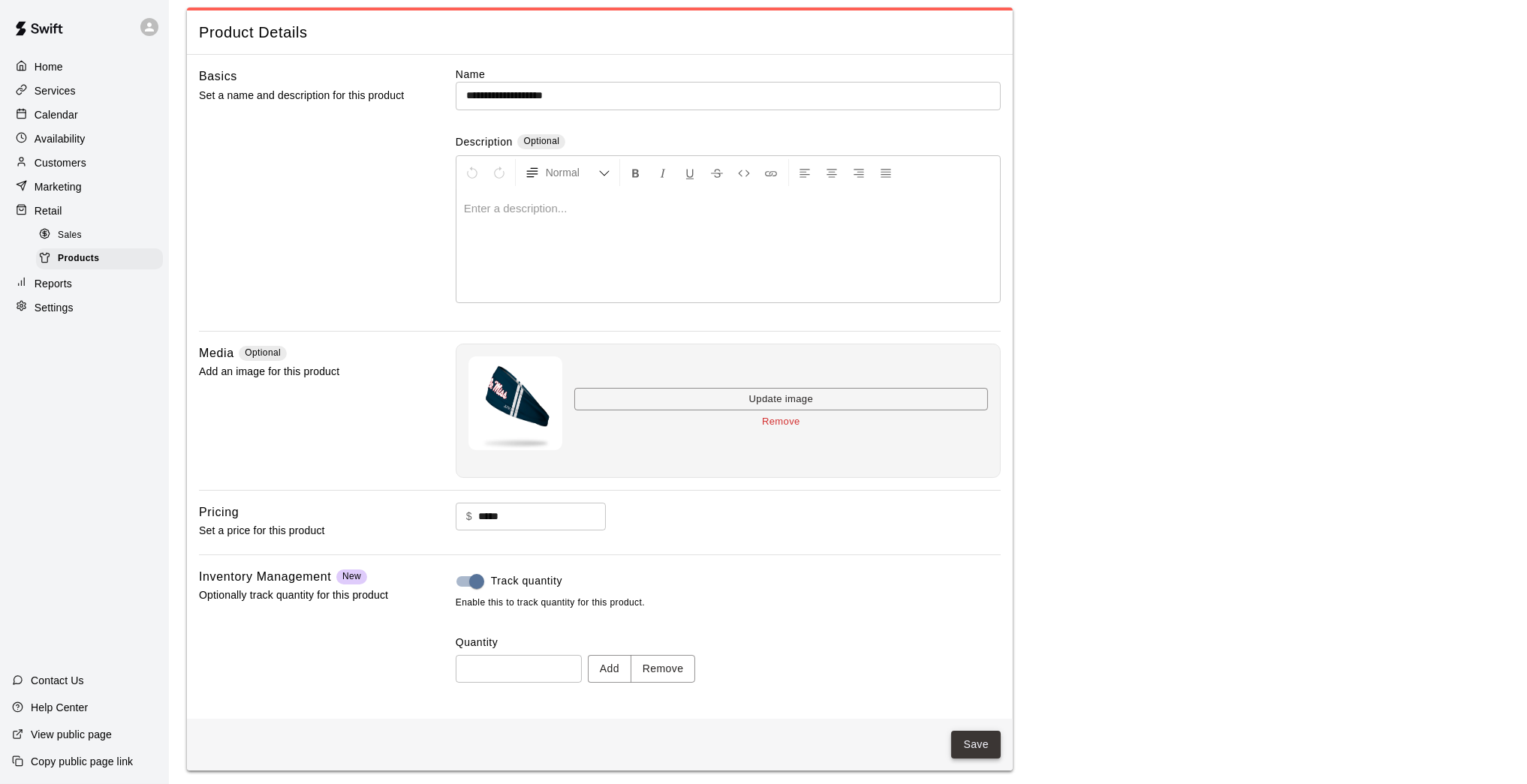
scroll to position [64, 0]
click at [974, 645] on button "Save" at bounding box center [976, 746] width 50 height 28
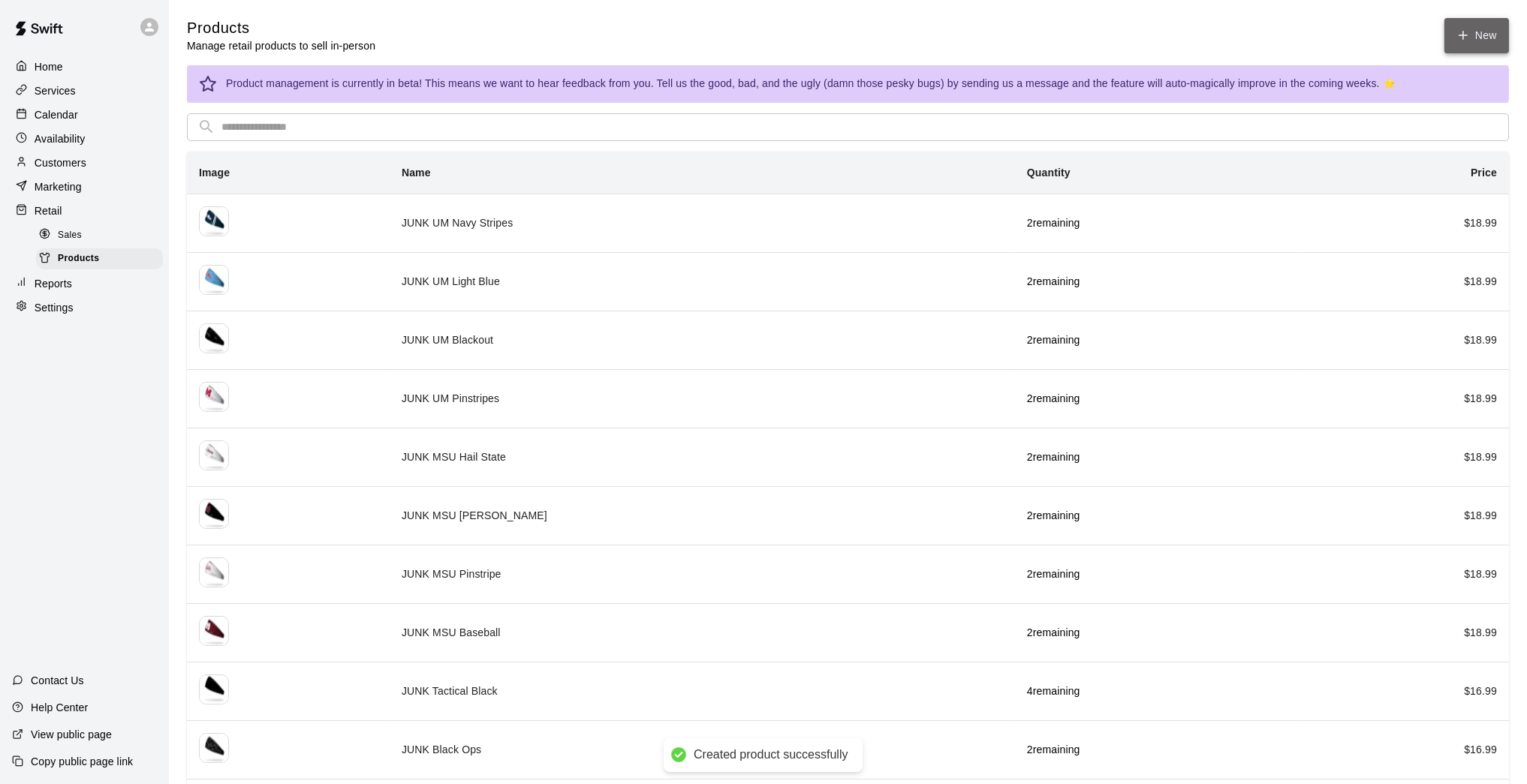
click at [1116, 38] on icon at bounding box center [1463, 35] width 14 height 14
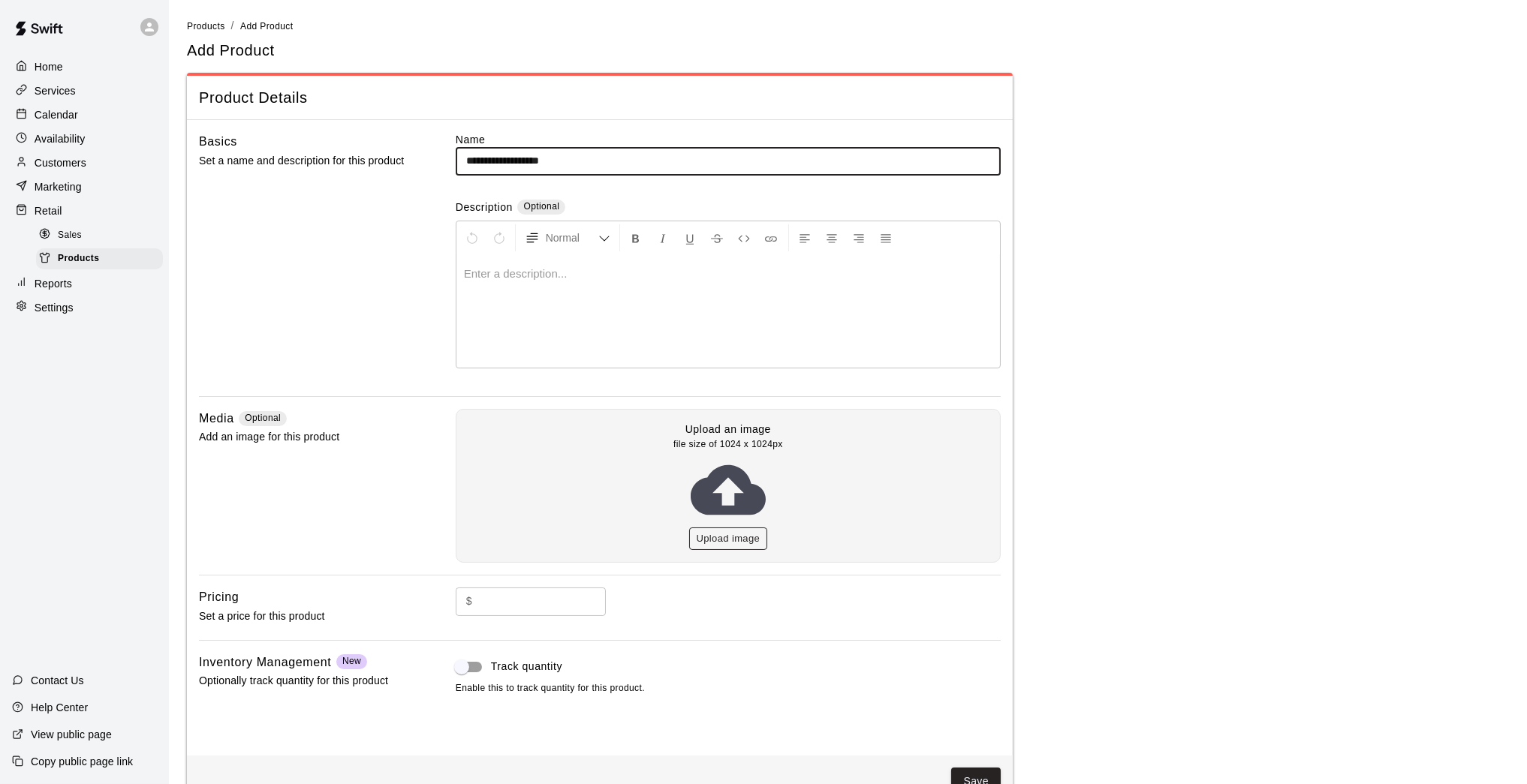
type input "**********"
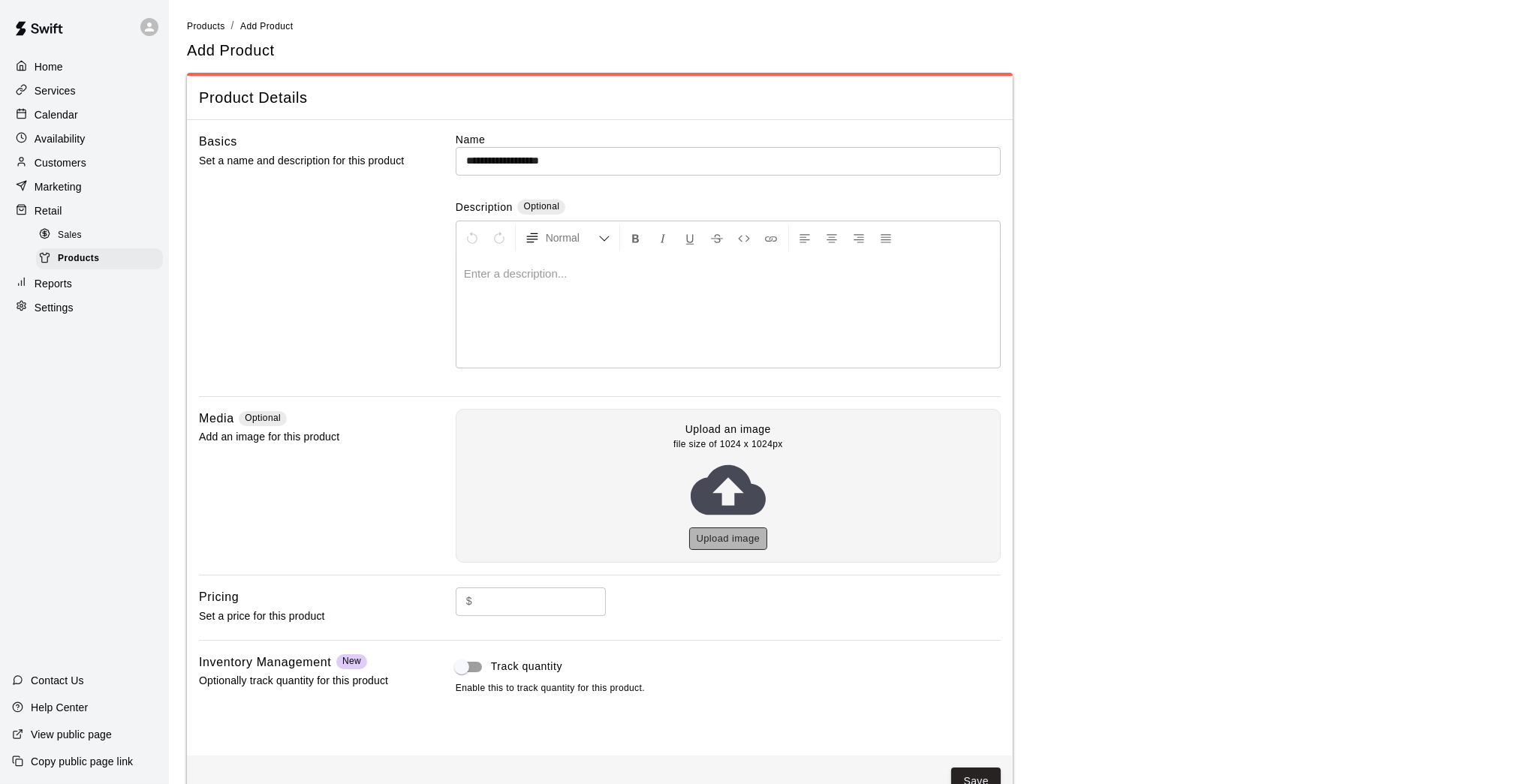
click at [739, 529] on button "Upload image" at bounding box center [728, 538] width 79 height 23
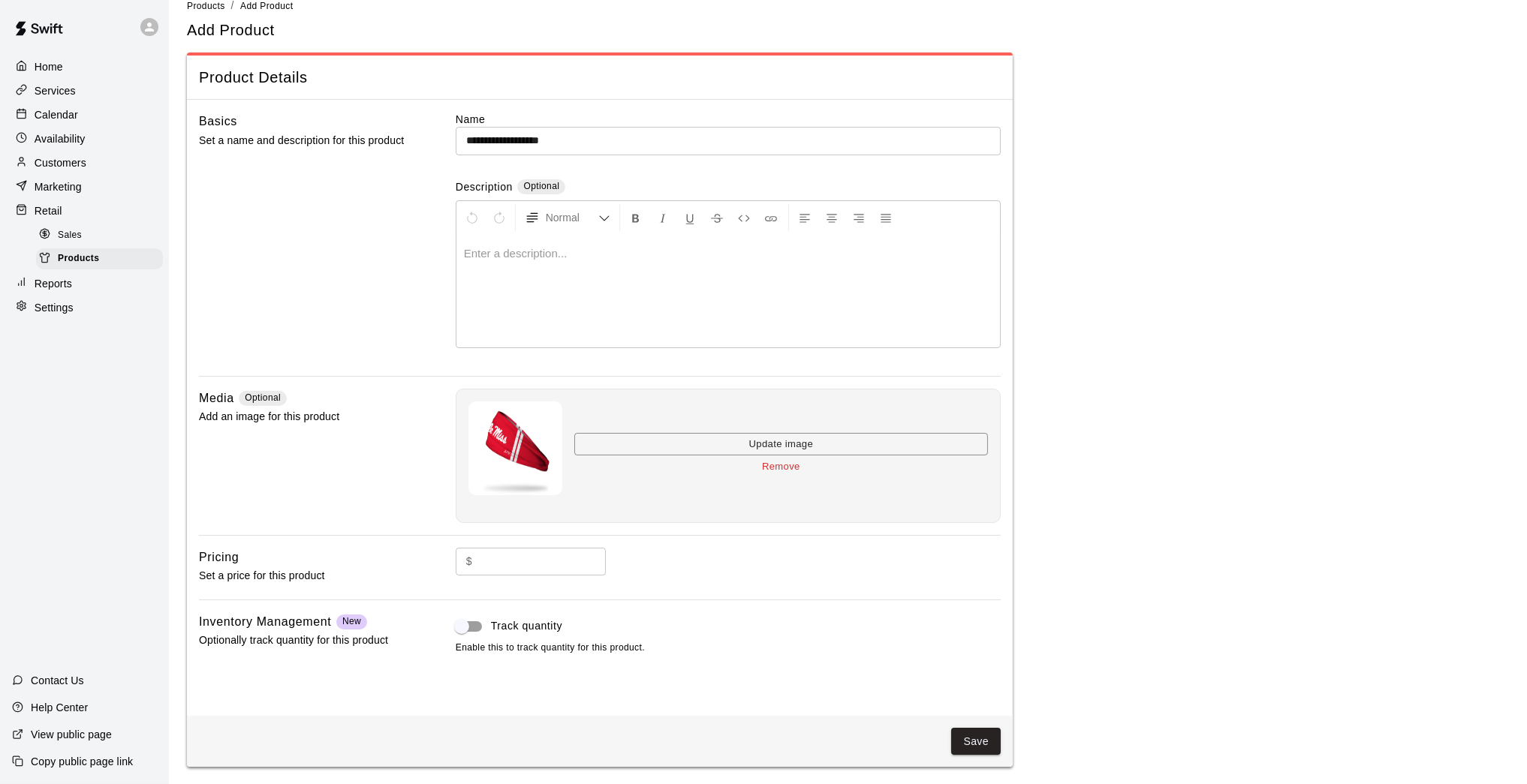
scroll to position [17, 0]
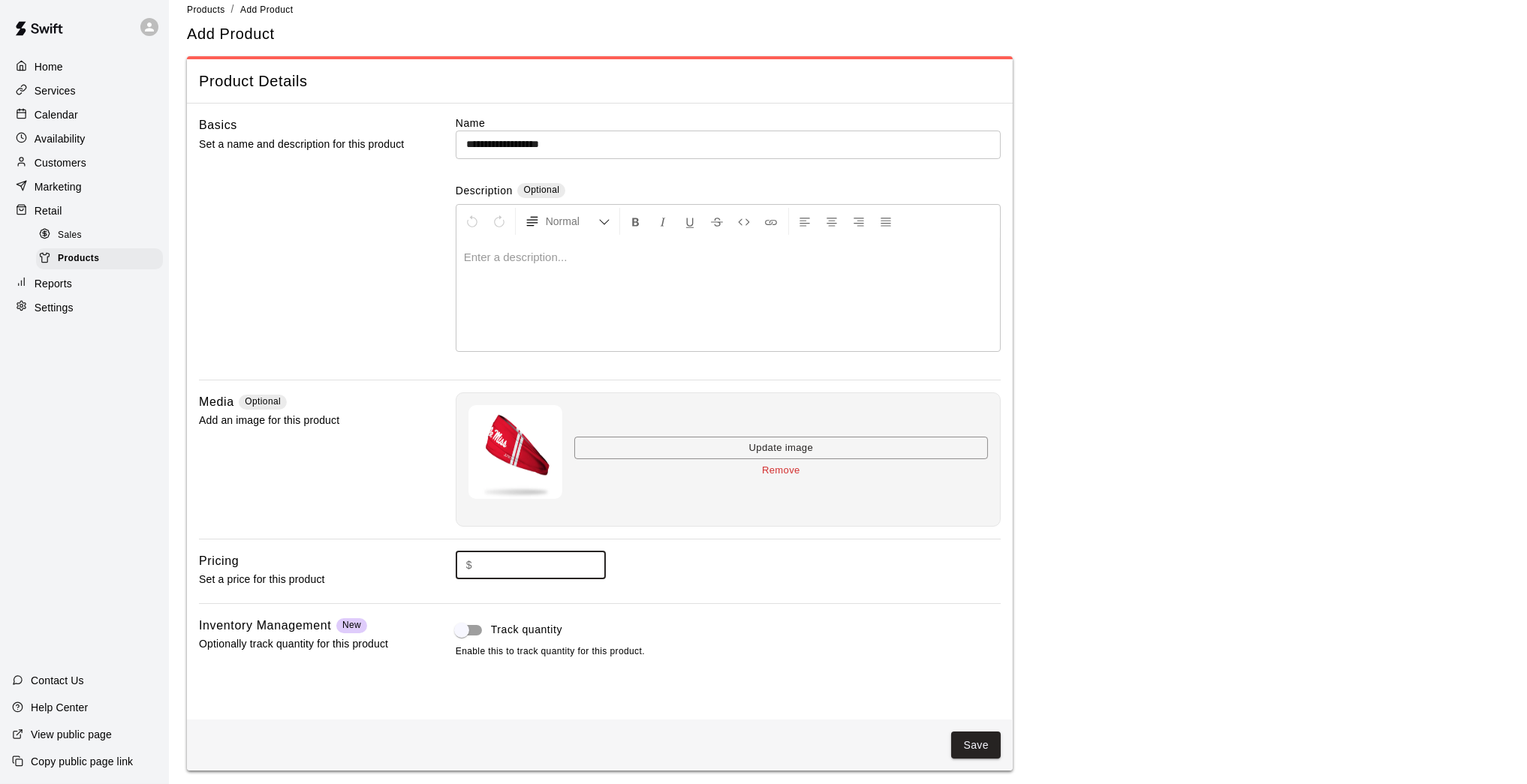
click at [574, 567] on input "text" at bounding box center [542, 565] width 127 height 28
type input "*****"
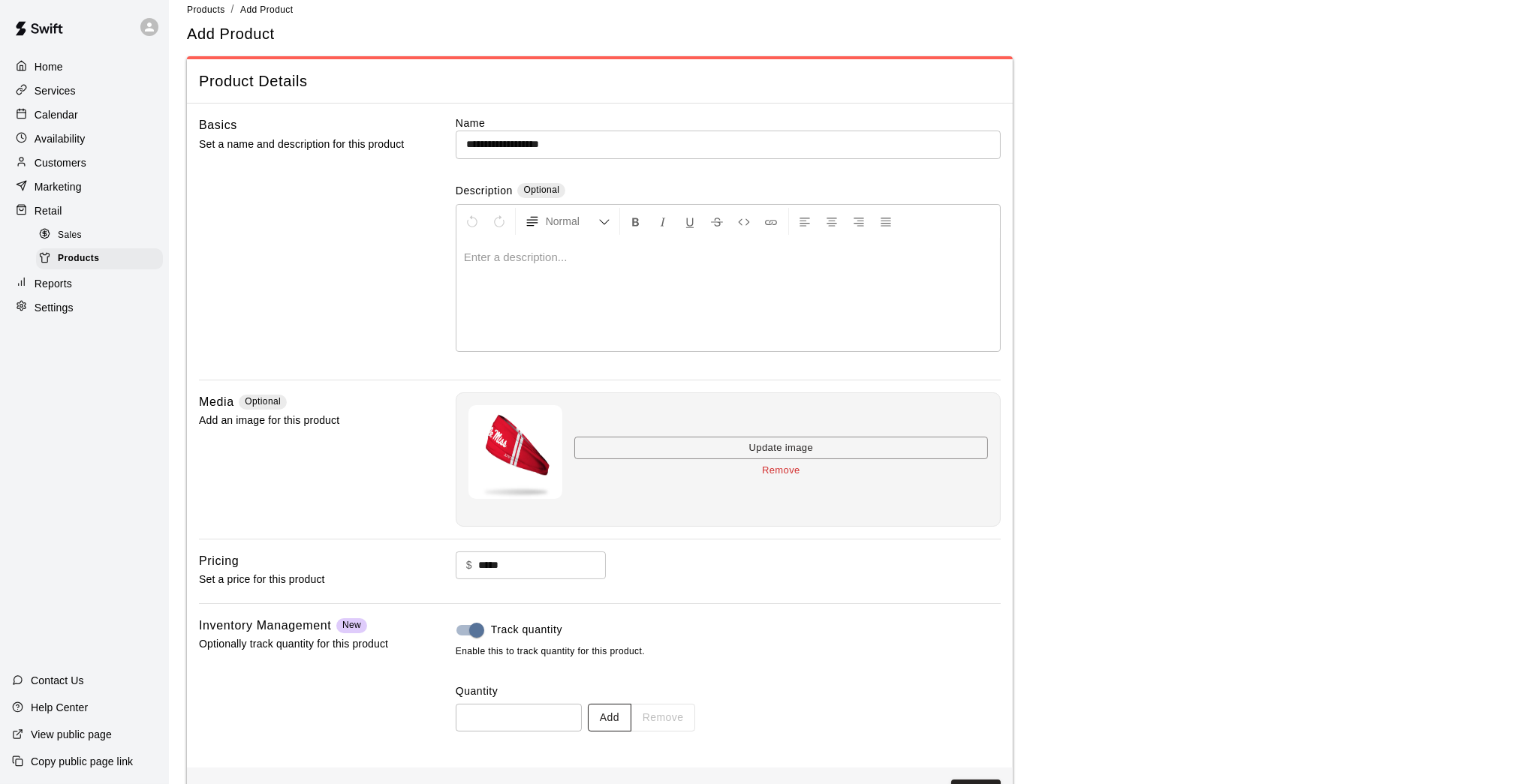
click at [618, 645] on button "Add" at bounding box center [609, 718] width 44 height 28
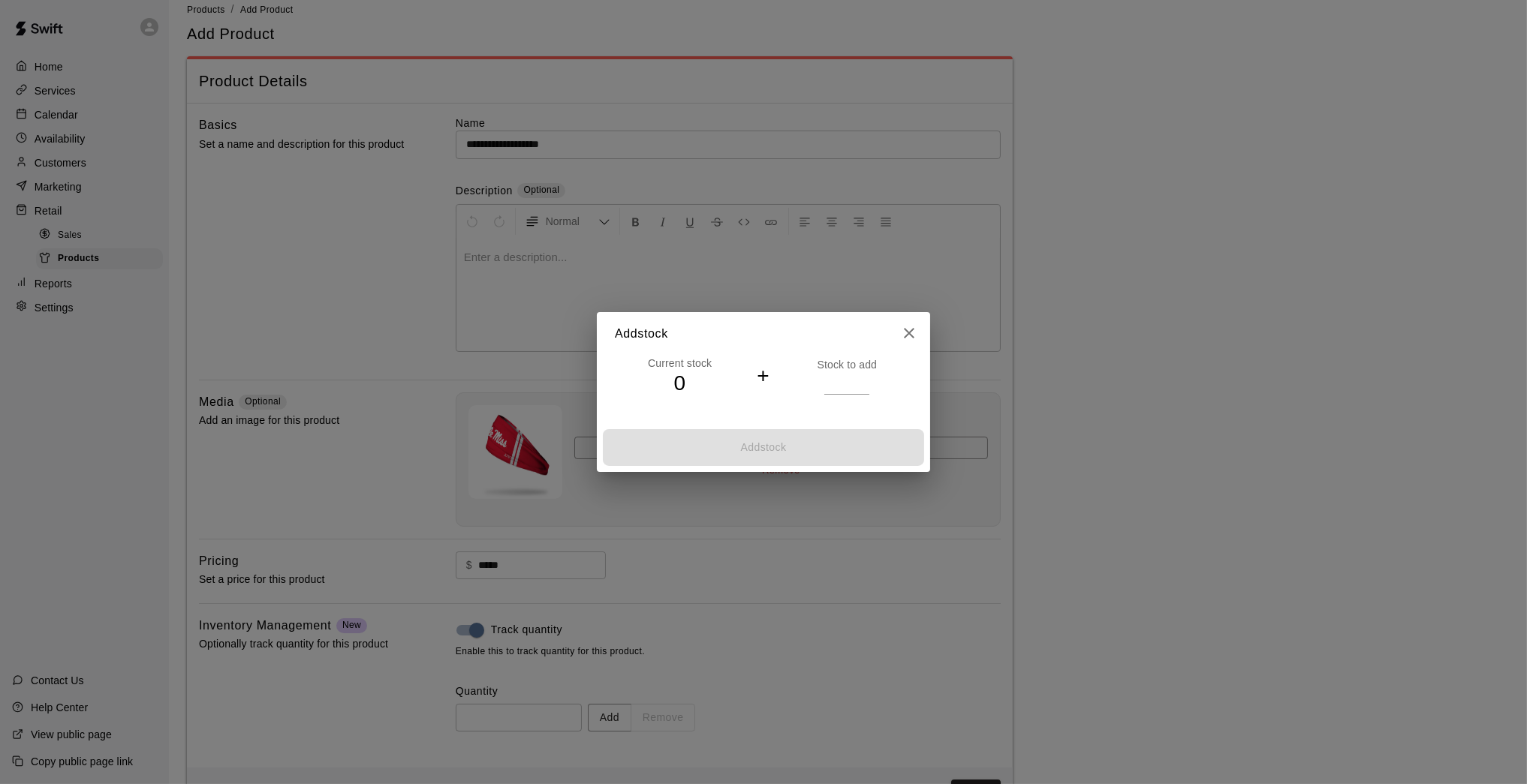
click at [864, 379] on input "*" at bounding box center [847, 383] width 45 height 22
type input "*"
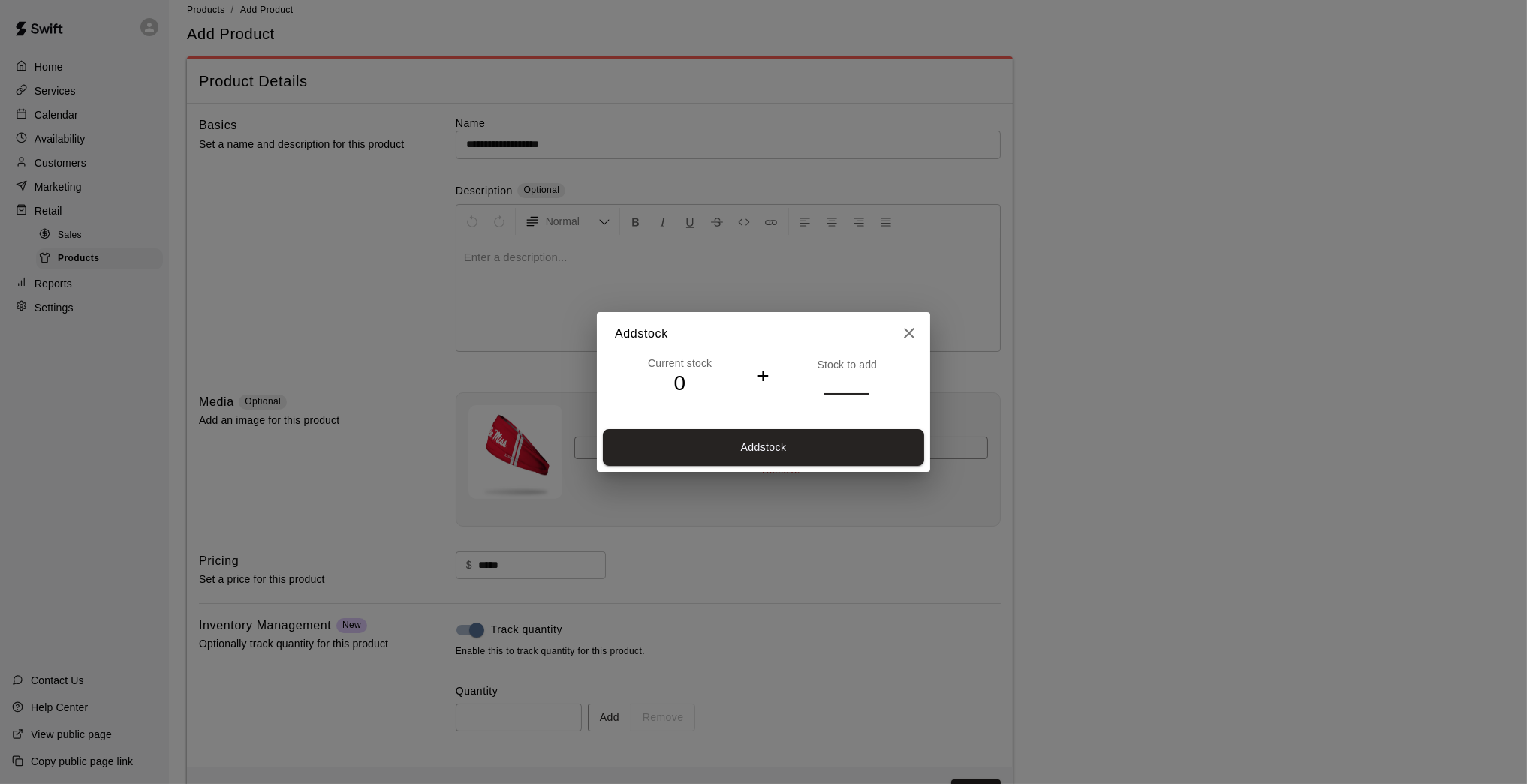
click at [864, 379] on input "*" at bounding box center [847, 383] width 45 height 22
click at [854, 444] on button "Add stock" at bounding box center [763, 447] width 321 height 37
type input "*"
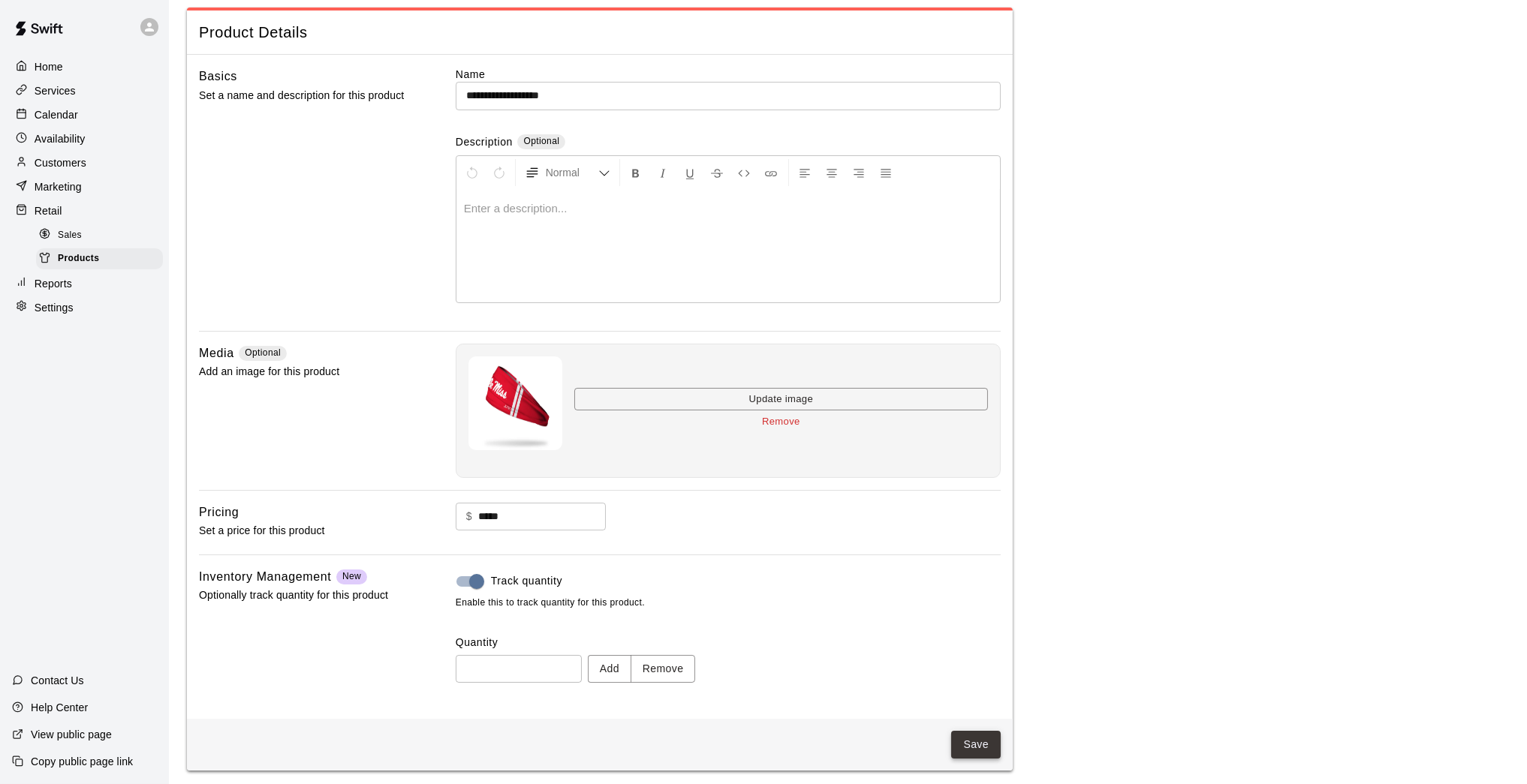
scroll to position [64, 0]
click at [986, 645] on button "Save" at bounding box center [976, 746] width 50 height 28
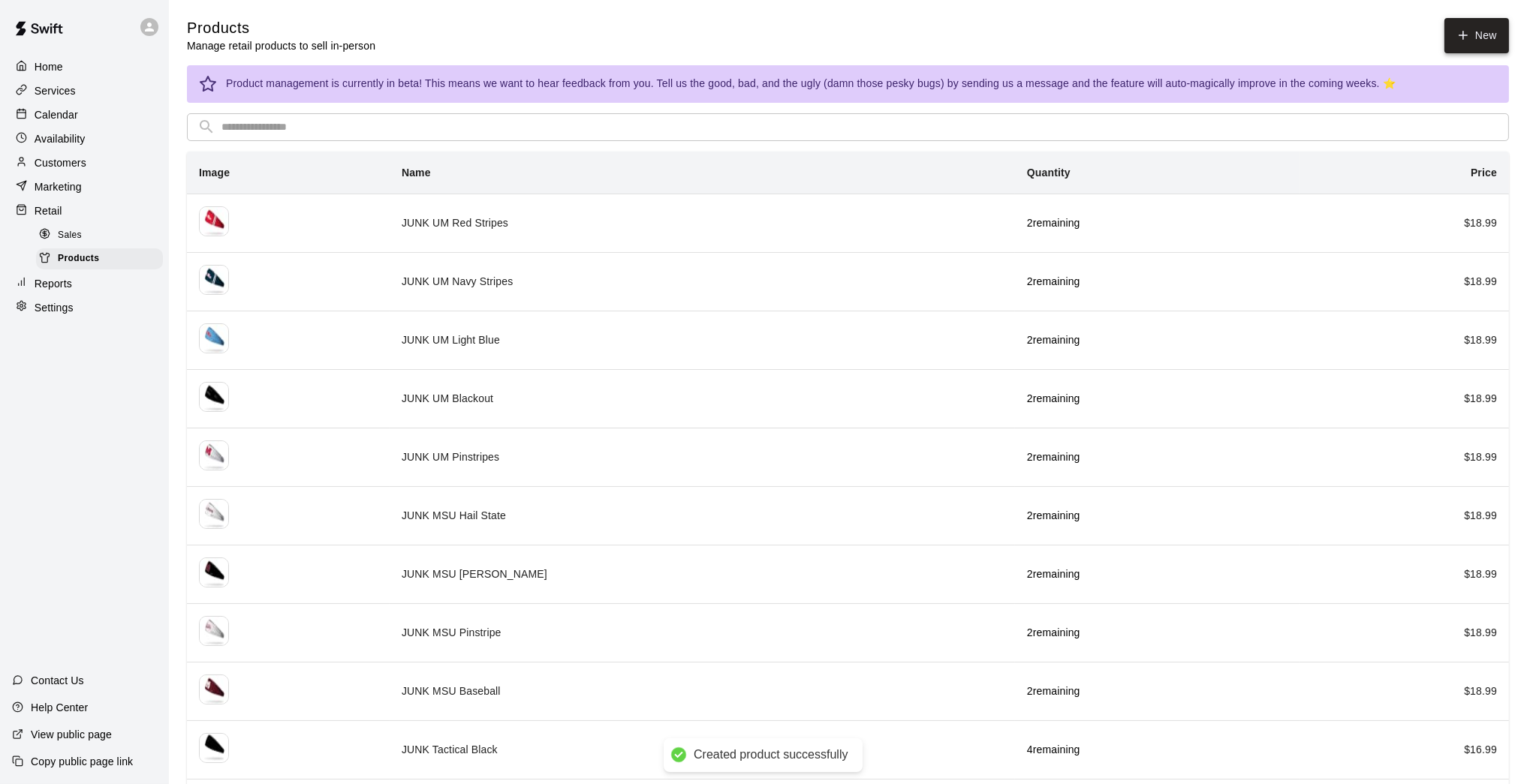
click at [1116, 33] on icon at bounding box center [1463, 35] width 14 height 14
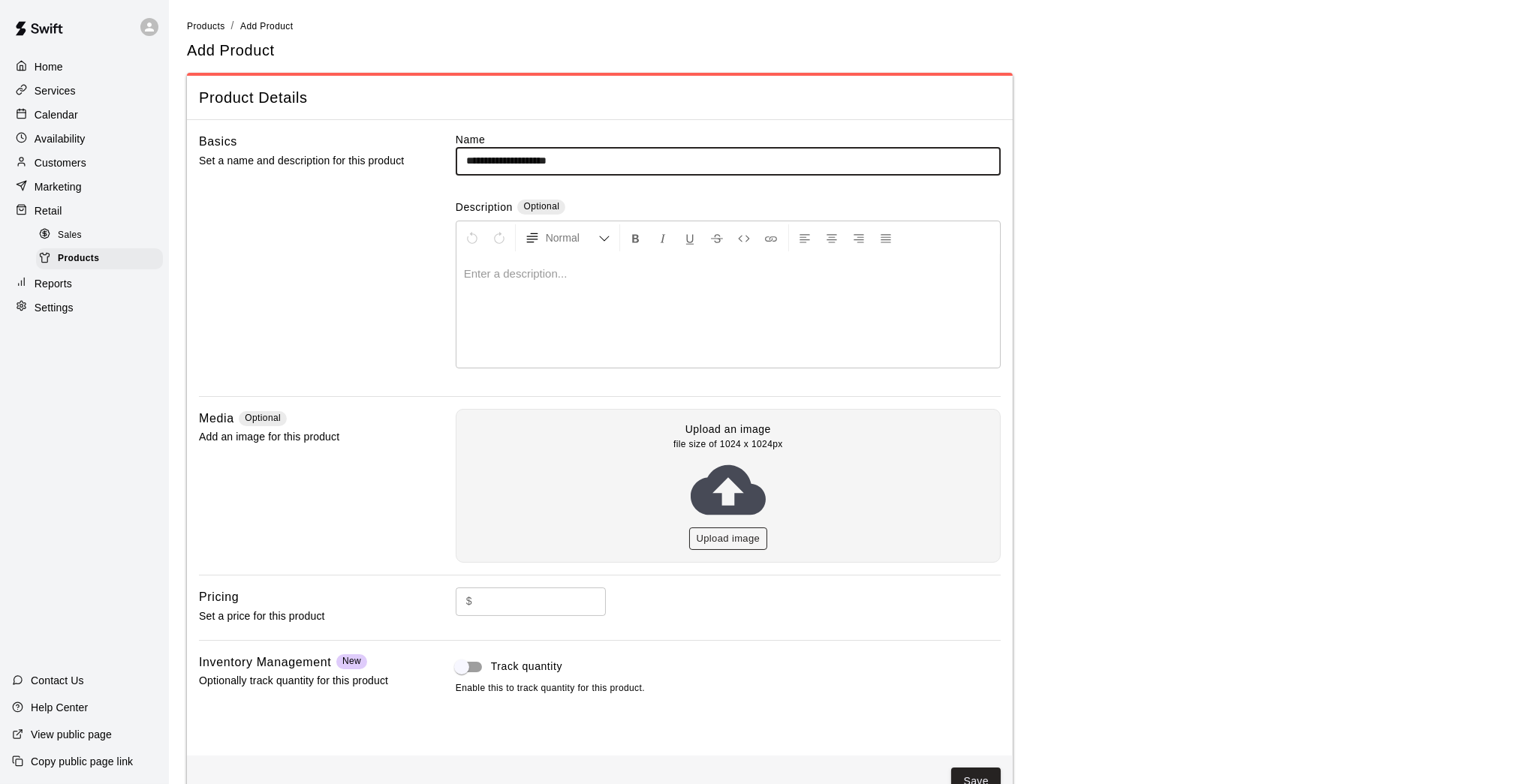
type input "**********"
click at [710, 542] on button "Upload image" at bounding box center [728, 538] width 79 height 23
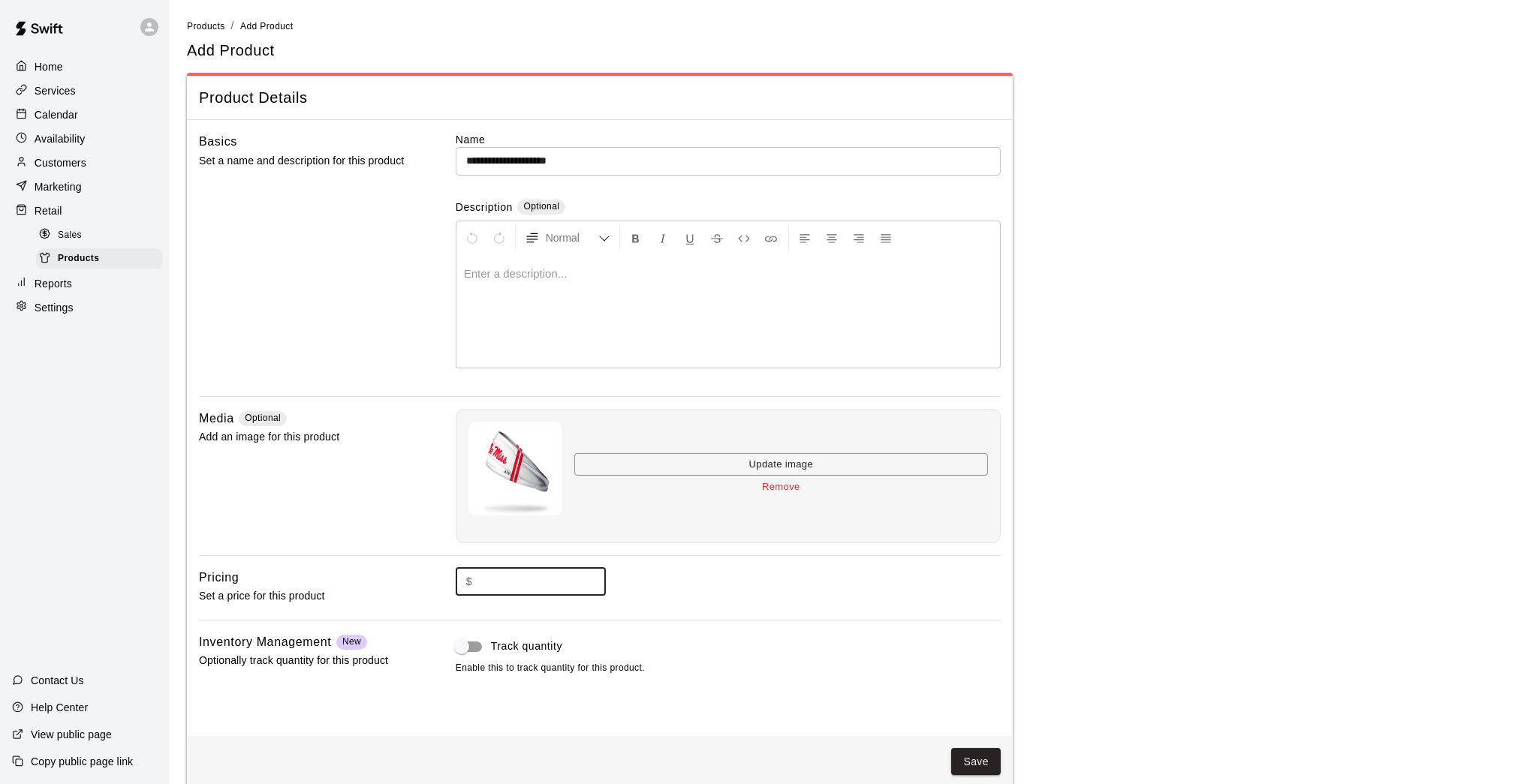
click at [549, 572] on input "text" at bounding box center [542, 581] width 127 height 28
type input "*****"
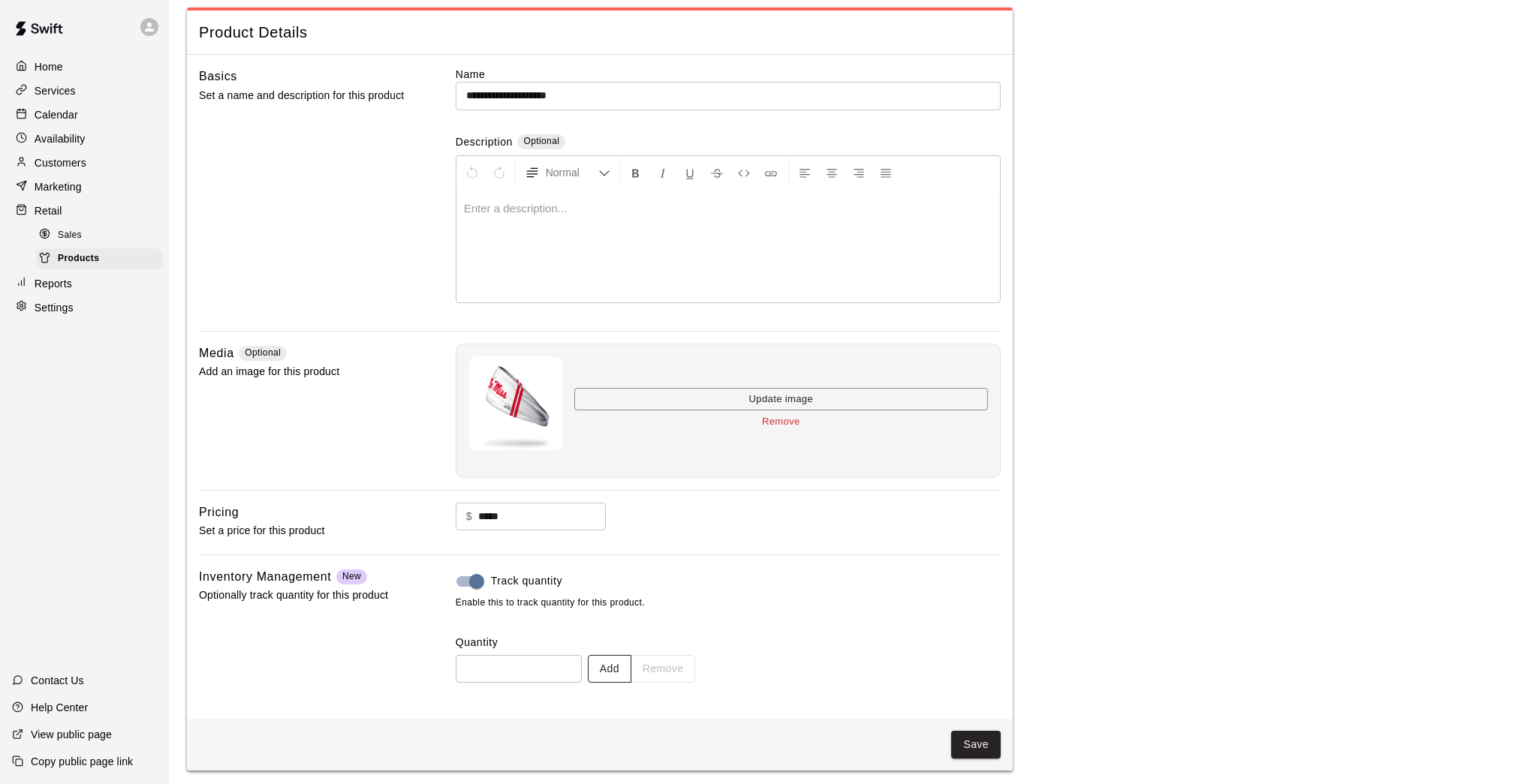
scroll to position [64, 0]
click at [619, 645] on button "Add" at bounding box center [609, 670] width 44 height 28
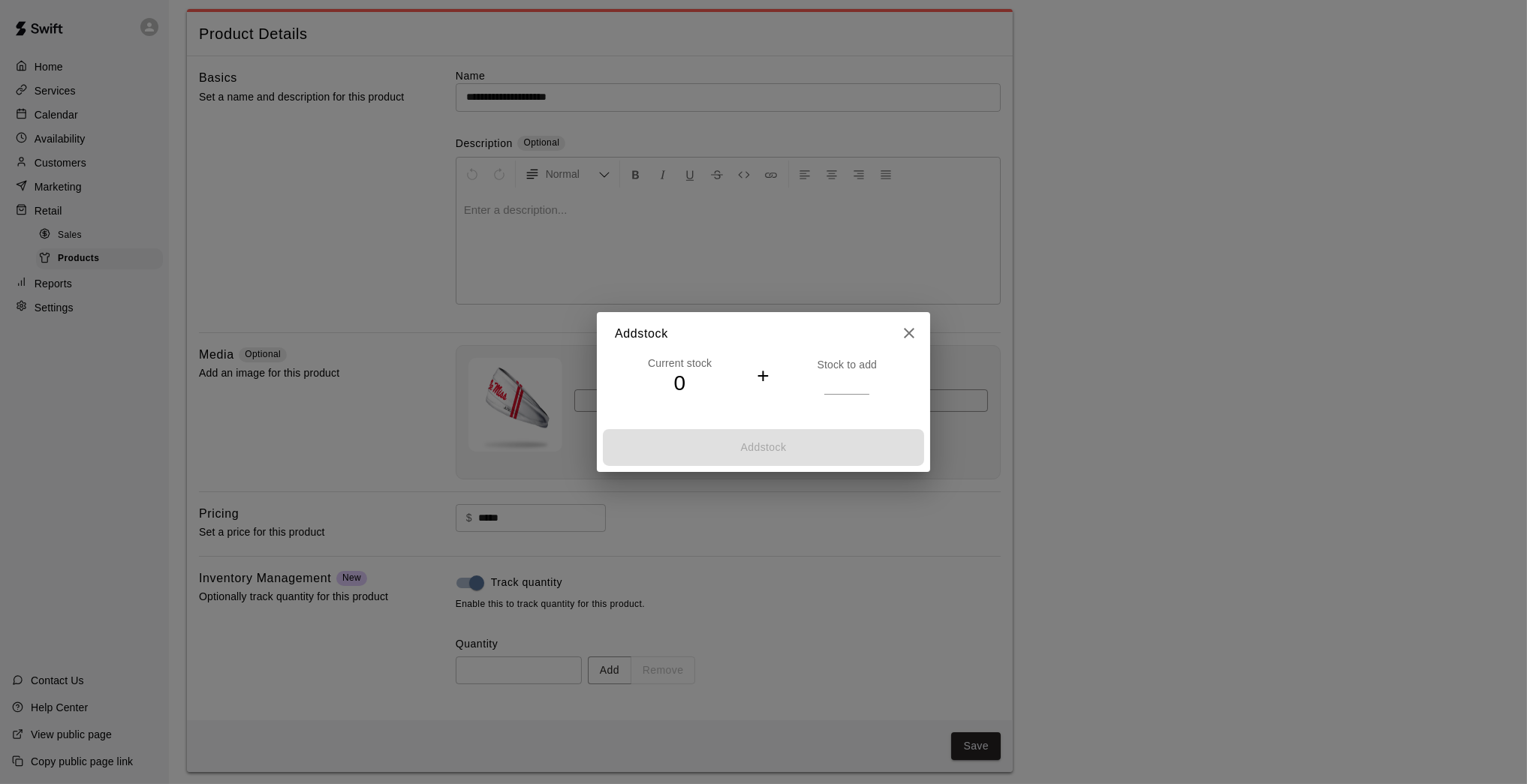
click at [863, 379] on input "*" at bounding box center [847, 383] width 45 height 22
type input "*"
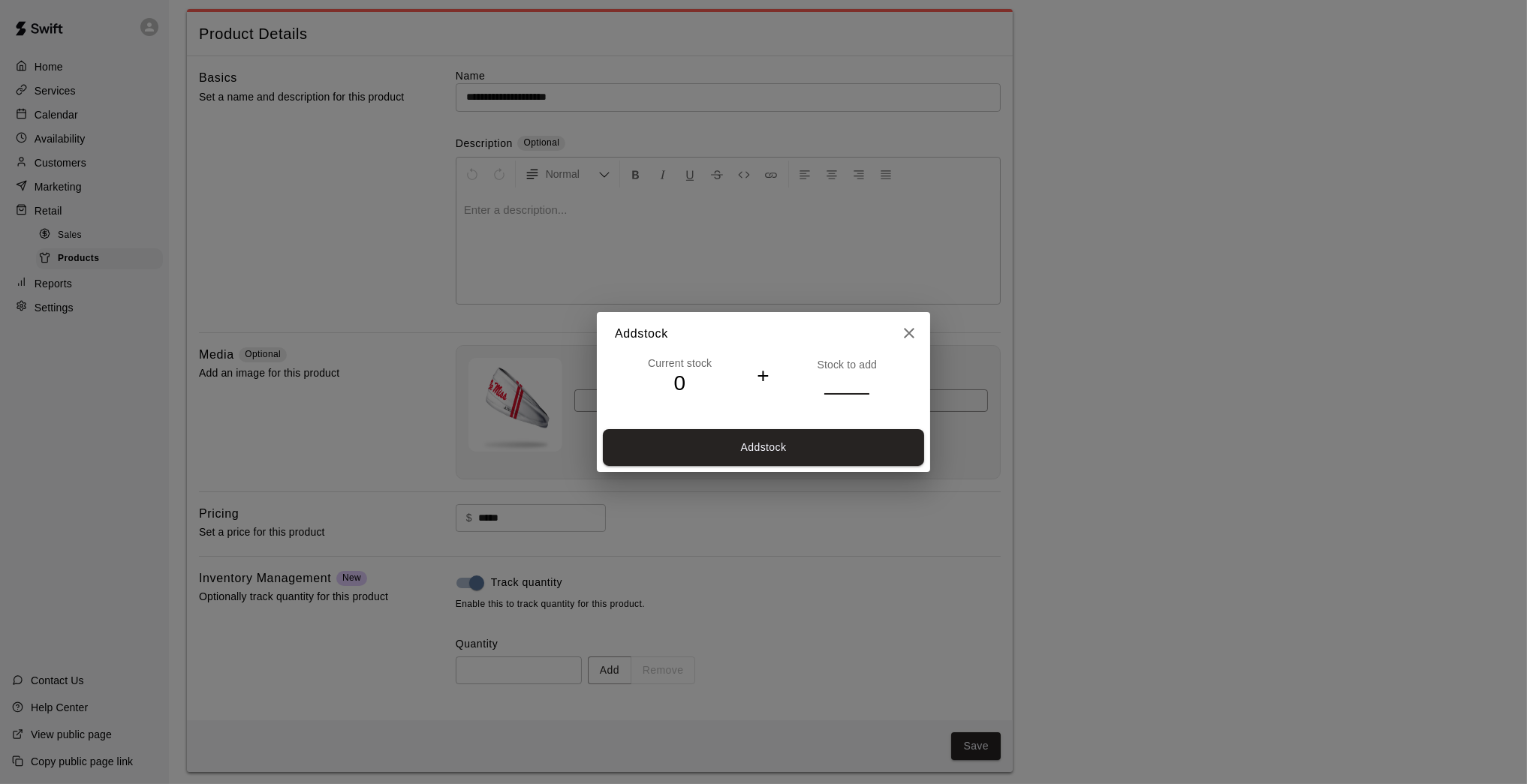
click at [863, 379] on input "*" at bounding box center [847, 383] width 45 height 22
click at [855, 452] on button "Add stock" at bounding box center [763, 447] width 321 height 37
type input "*"
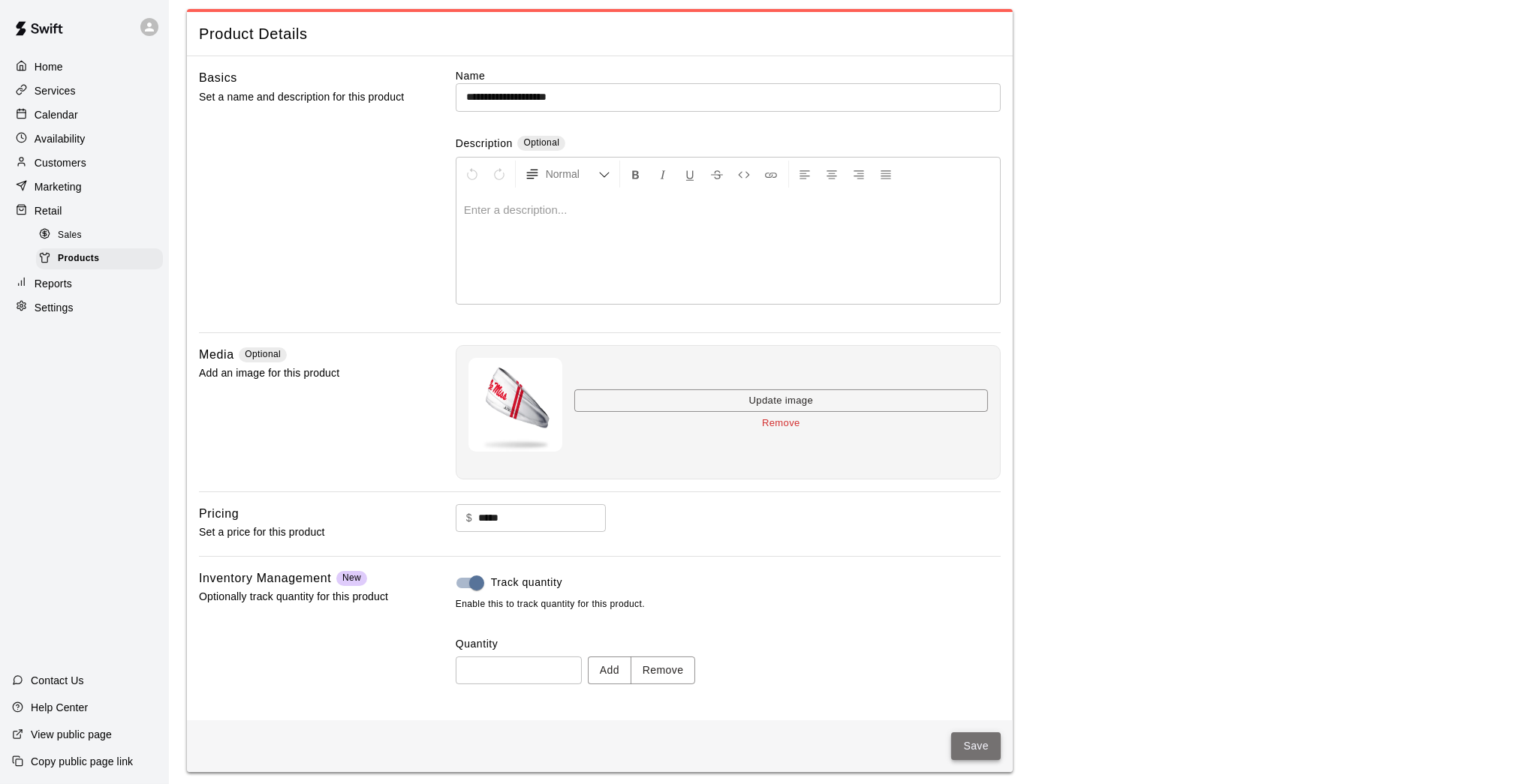
click at [977, 645] on button "Save" at bounding box center [976, 746] width 50 height 28
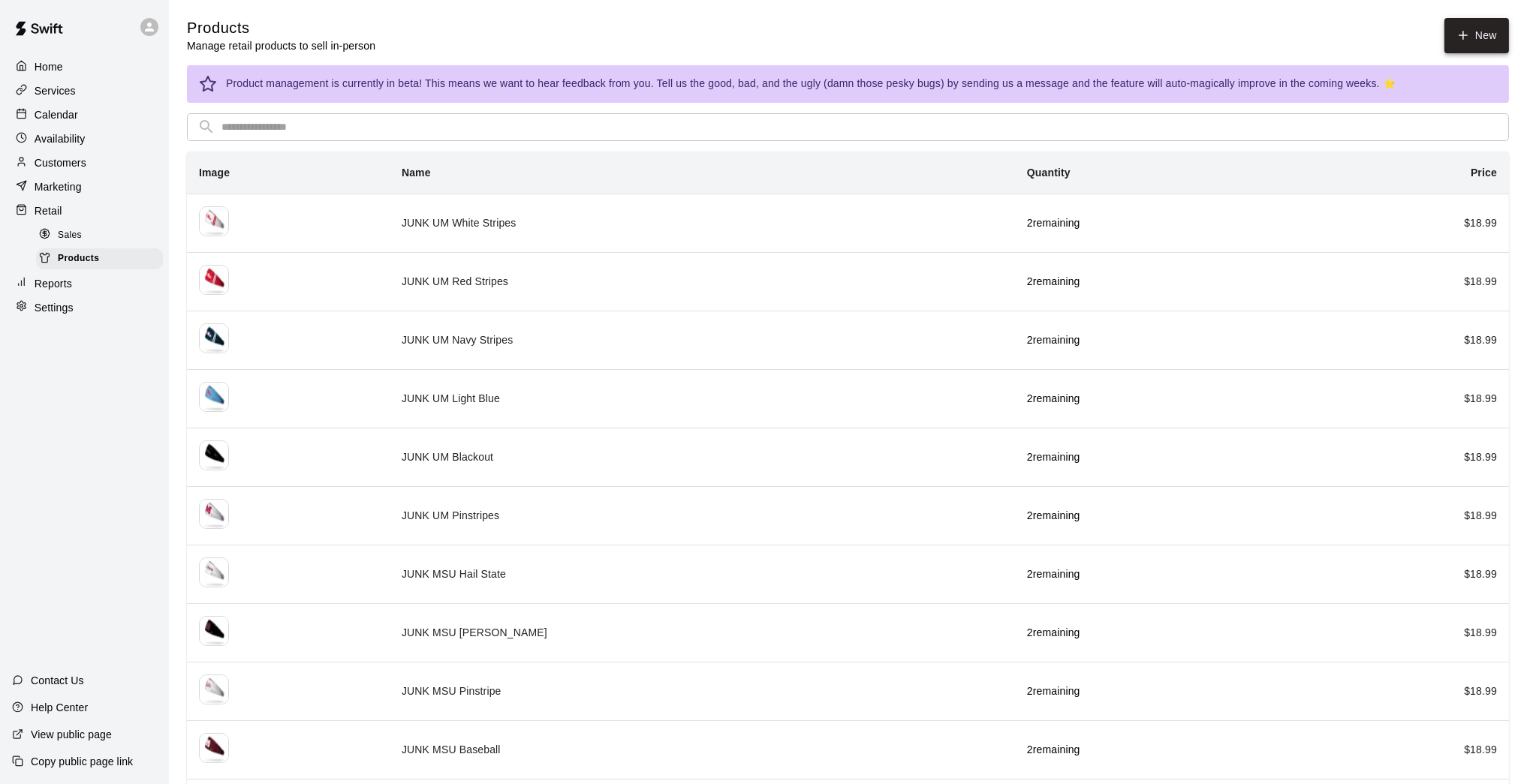
click at [1116, 39] on link "New" at bounding box center [1477, 35] width 65 height 35
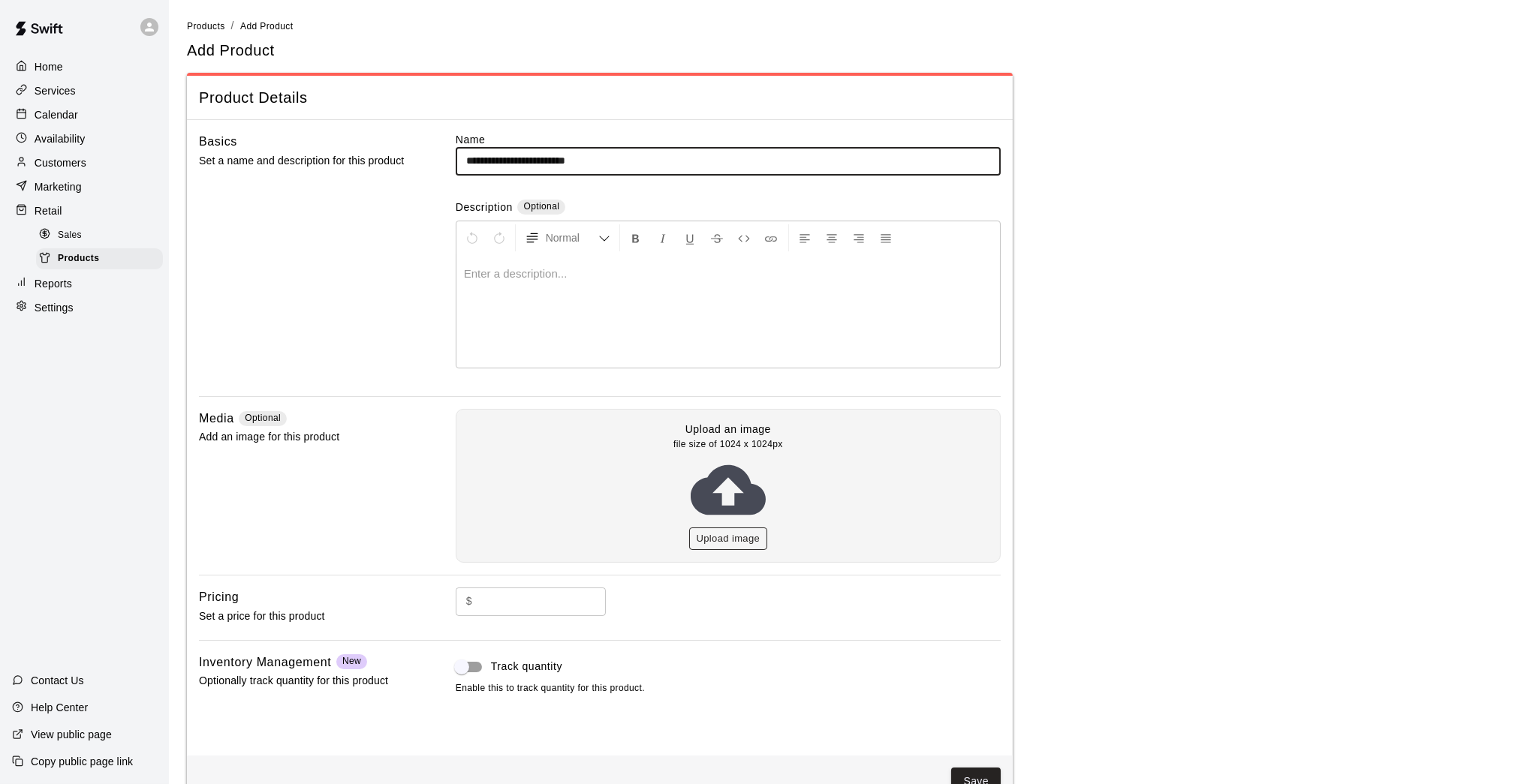
type input "**********"
click at [728, 537] on button "Upload image" at bounding box center [728, 538] width 79 height 23
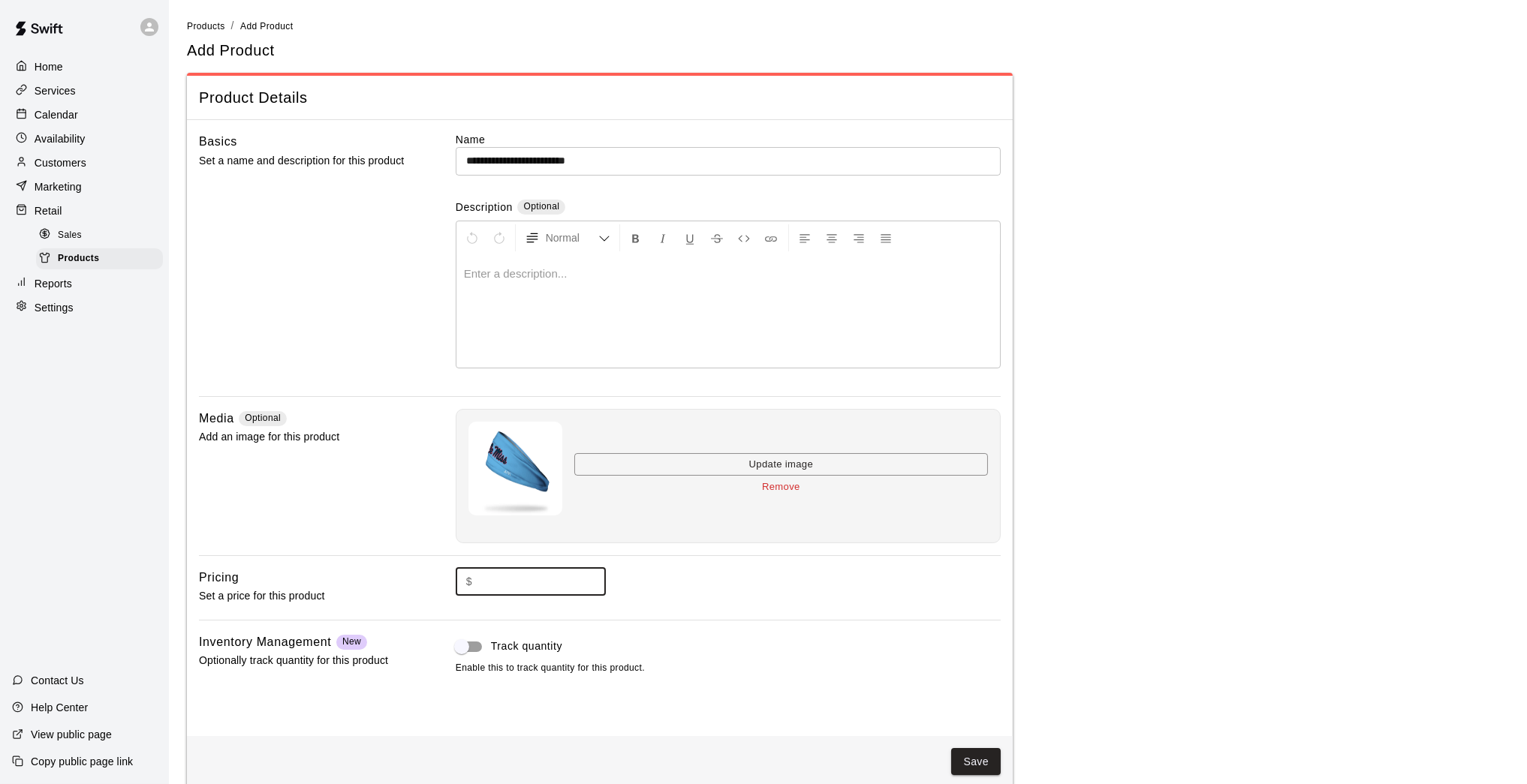
click at [564, 582] on input "text" at bounding box center [542, 581] width 127 height 28
type input "*****"
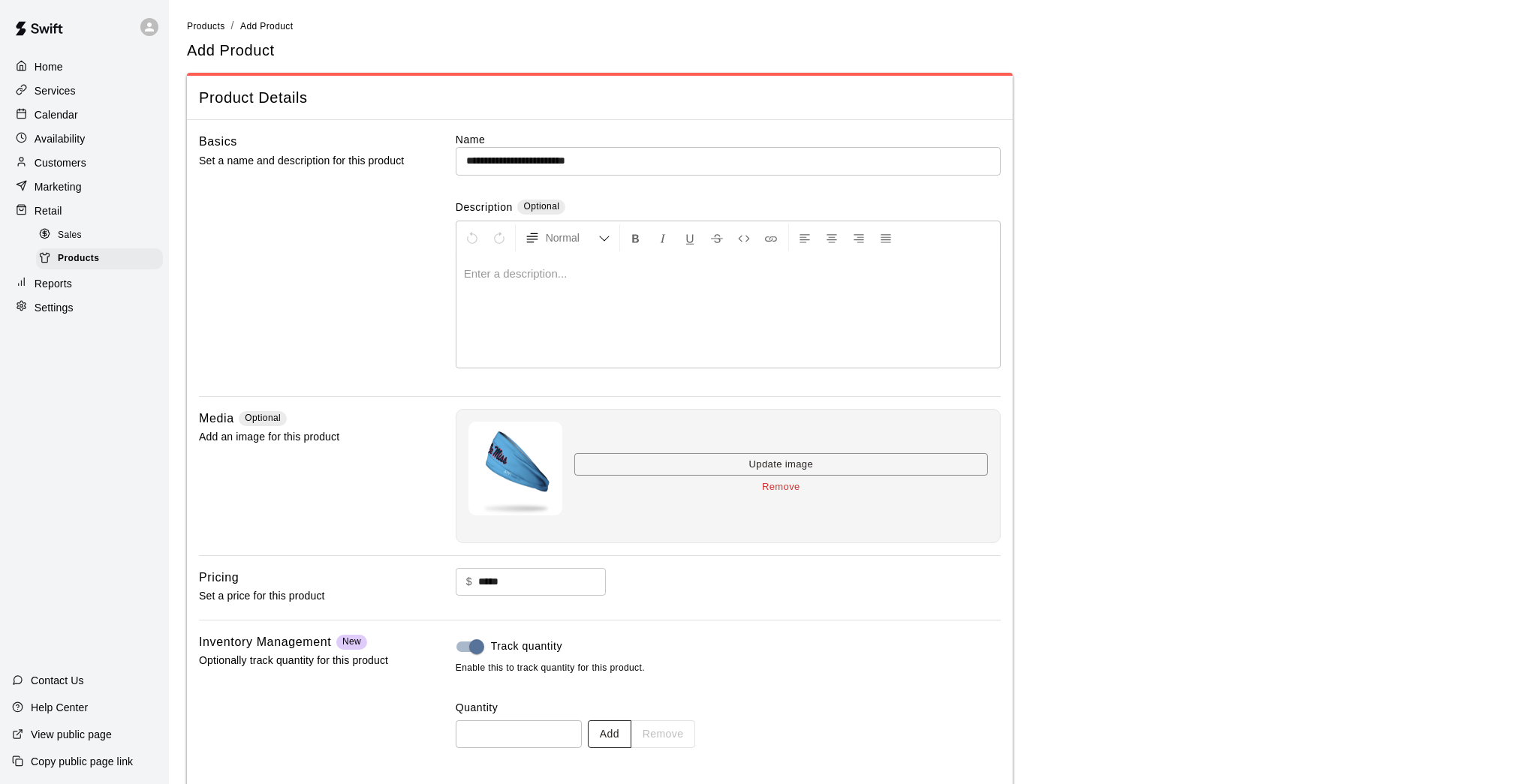
click at [601, 645] on button "Add" at bounding box center [609, 734] width 44 height 28
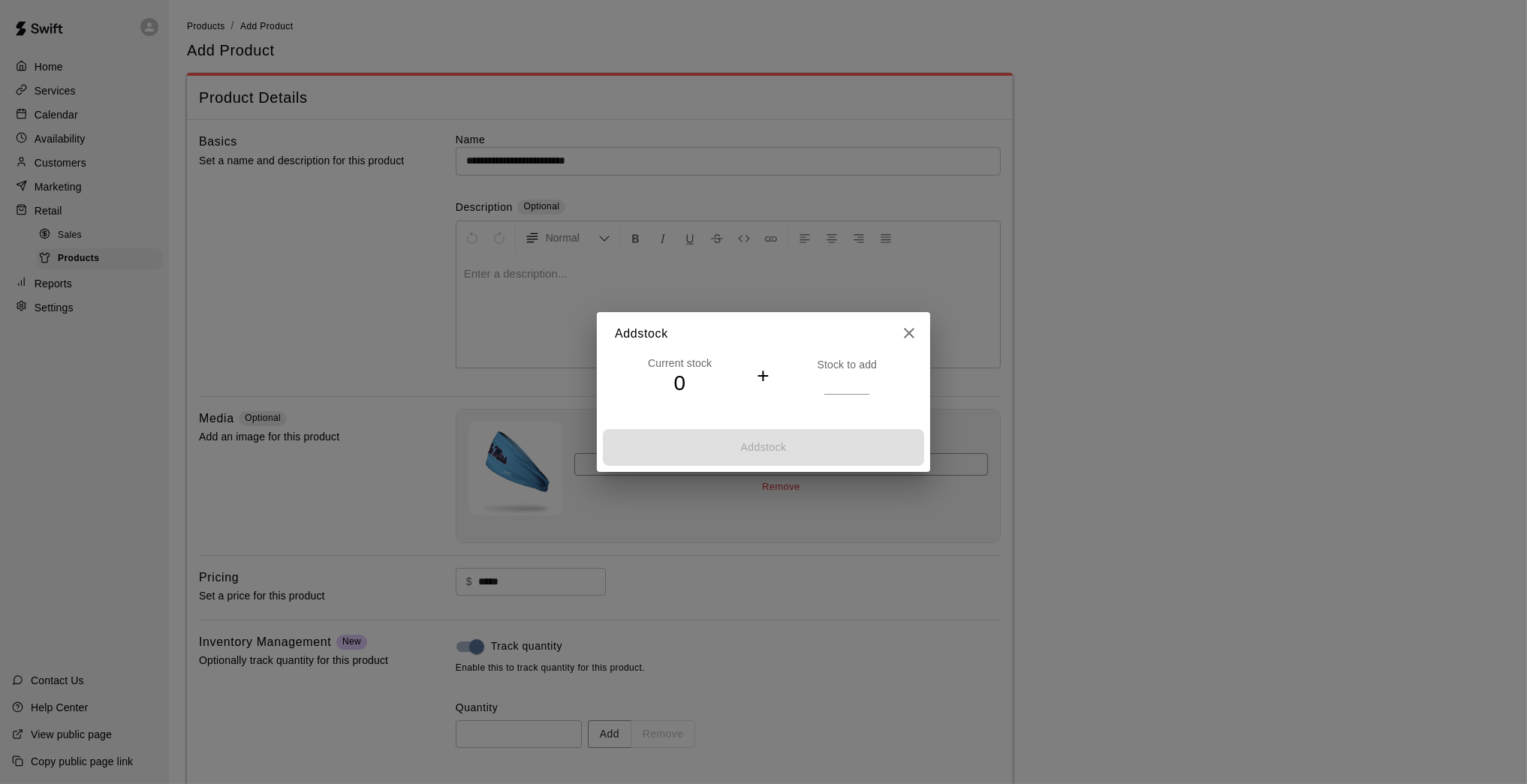
click at [862, 379] on input "*" at bounding box center [847, 383] width 45 height 22
type input "*"
click at [862, 379] on input "*" at bounding box center [847, 383] width 45 height 22
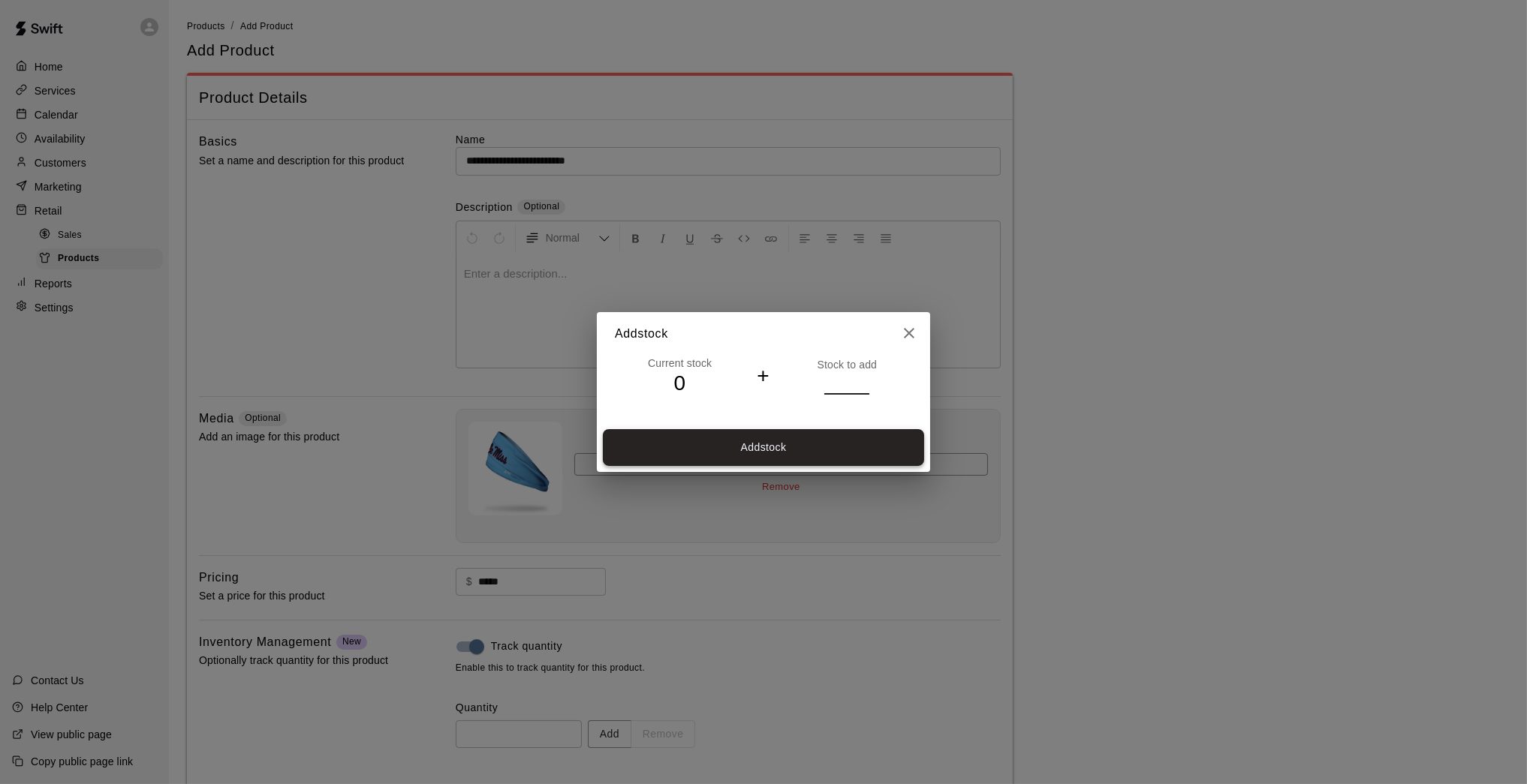
click at [836, 438] on button "Add stock" at bounding box center [763, 447] width 321 height 37
type input "*"
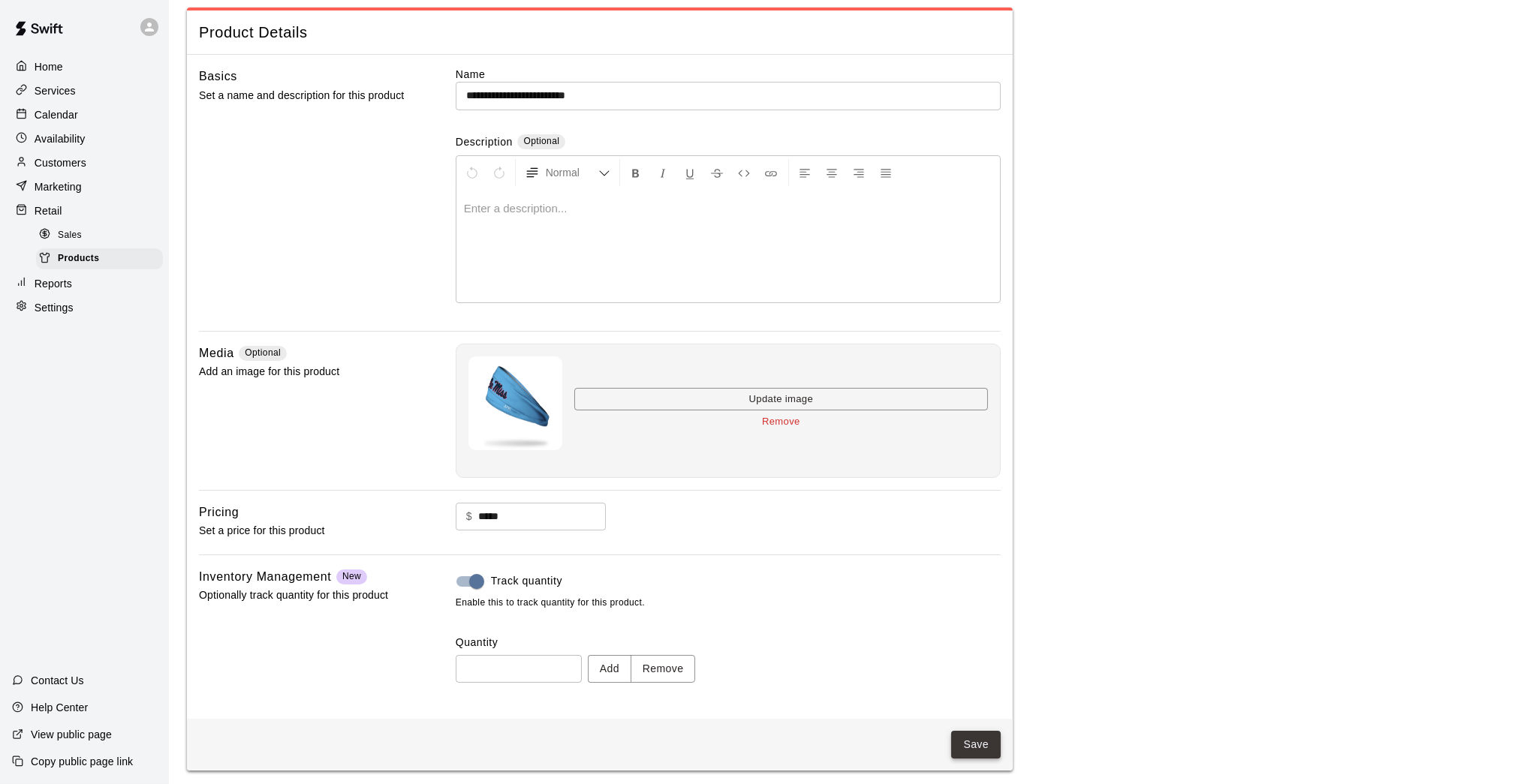
scroll to position [64, 0]
click at [973, 645] on button "Save" at bounding box center [976, 746] width 50 height 28
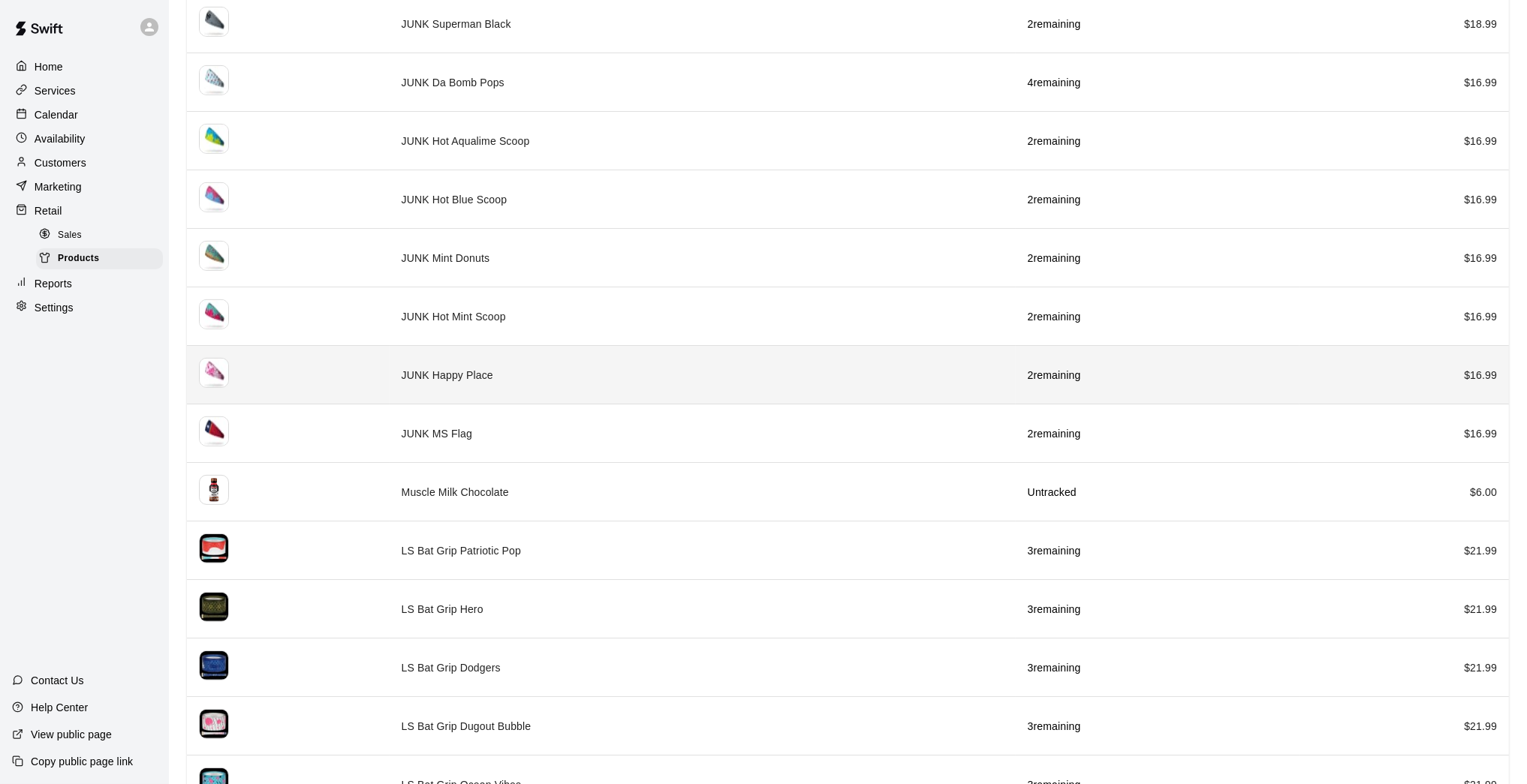
scroll to position [1533, 0]
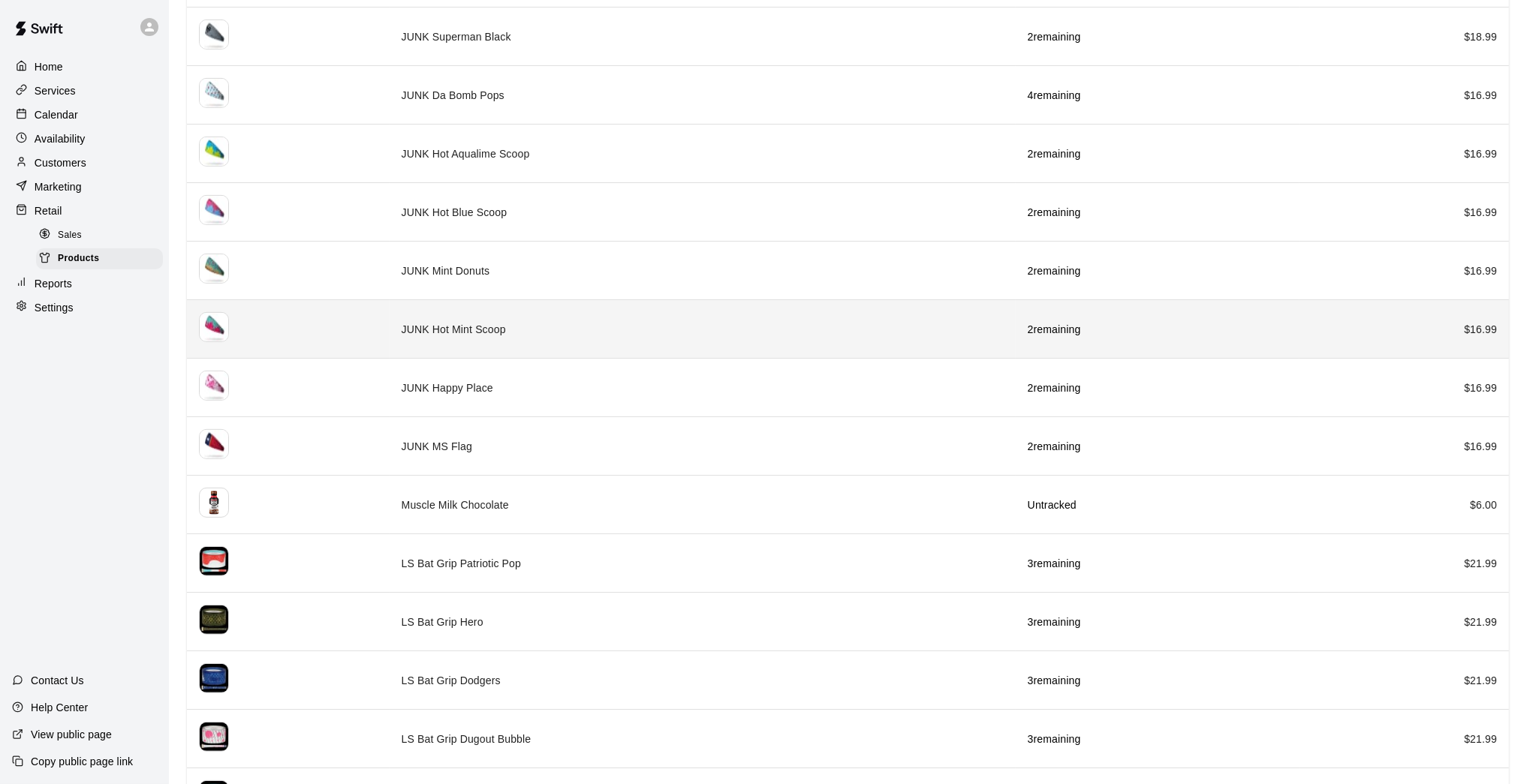
click at [562, 323] on td "JUNK Hot Mint Scoop" at bounding box center [702, 330] width 626 height 59
